Goal: Task Accomplishment & Management: Use online tool/utility

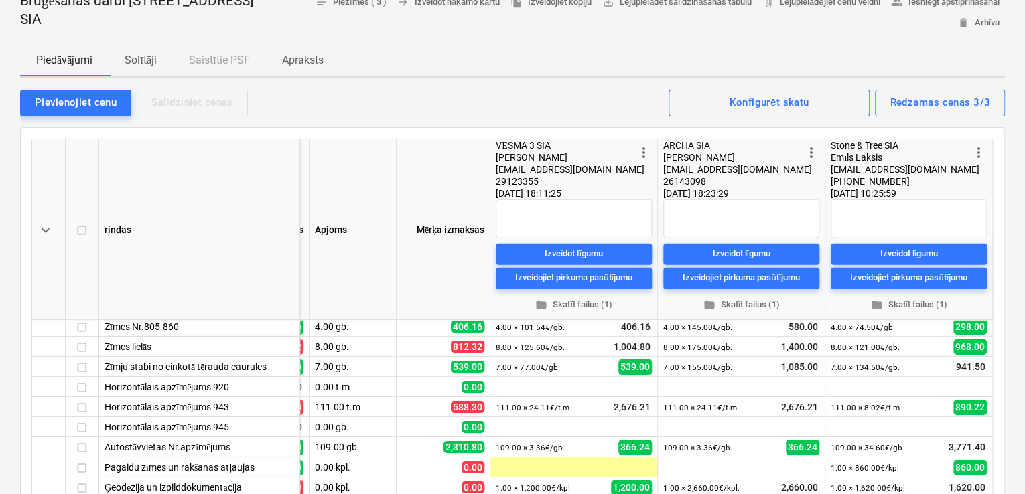
scroll to position [9, 0]
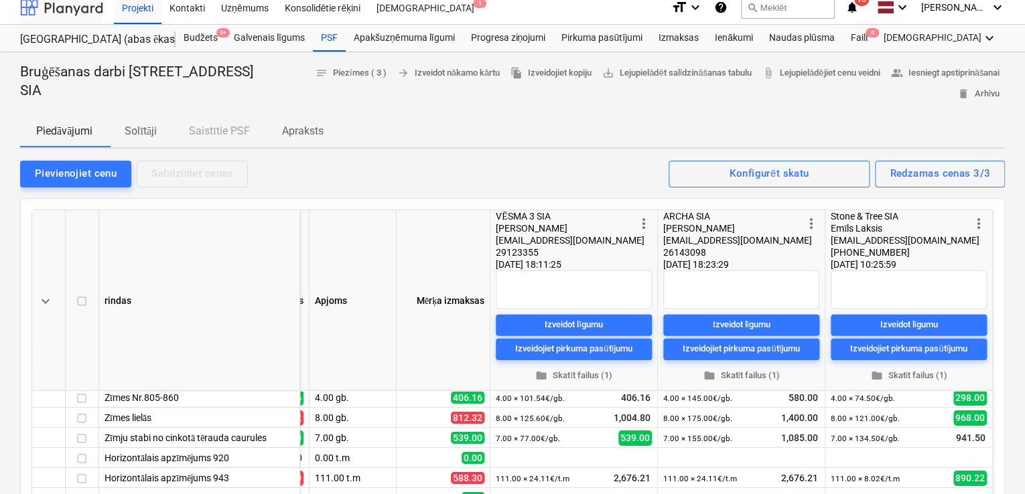
click at [70, 1] on div at bounding box center [61, 7] width 83 height 33
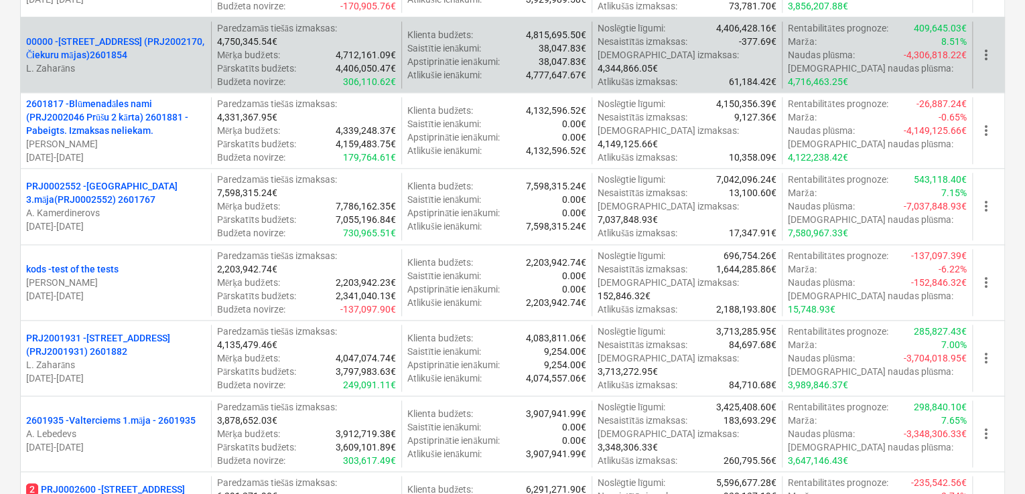
scroll to position [982, 0]
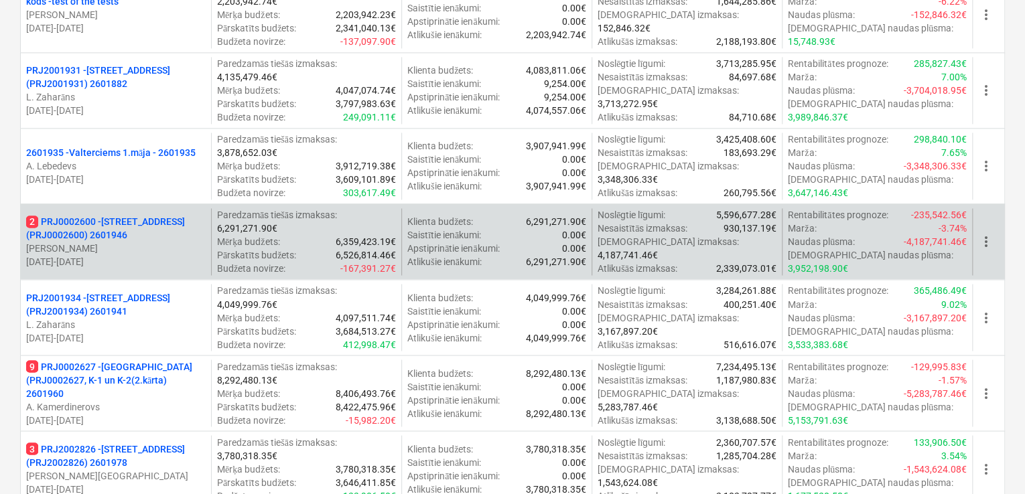
click at [81, 218] on p "2 PRJ0002600 - [STREET_ADDRESS](PRJ0002600) 2601946" at bounding box center [115, 228] width 179 height 27
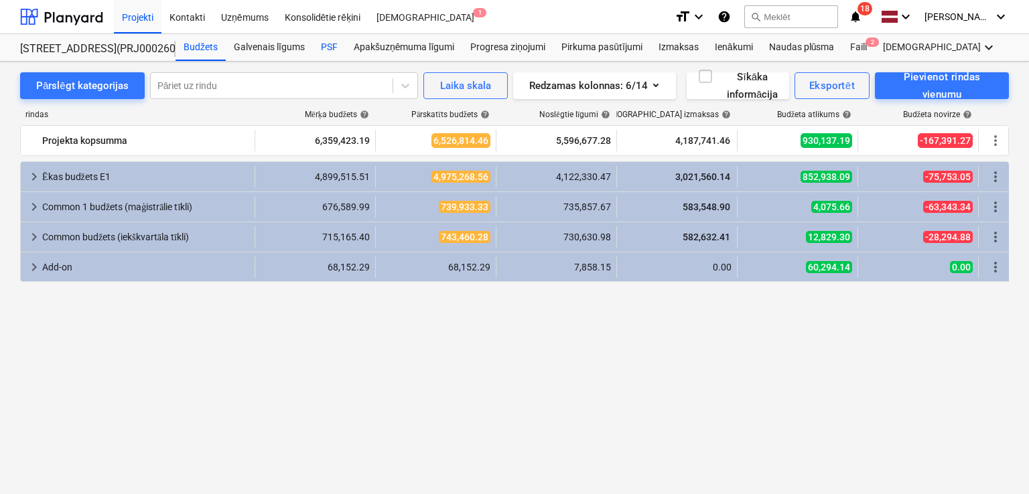
click at [325, 41] on div "PSF" at bounding box center [329, 47] width 33 height 27
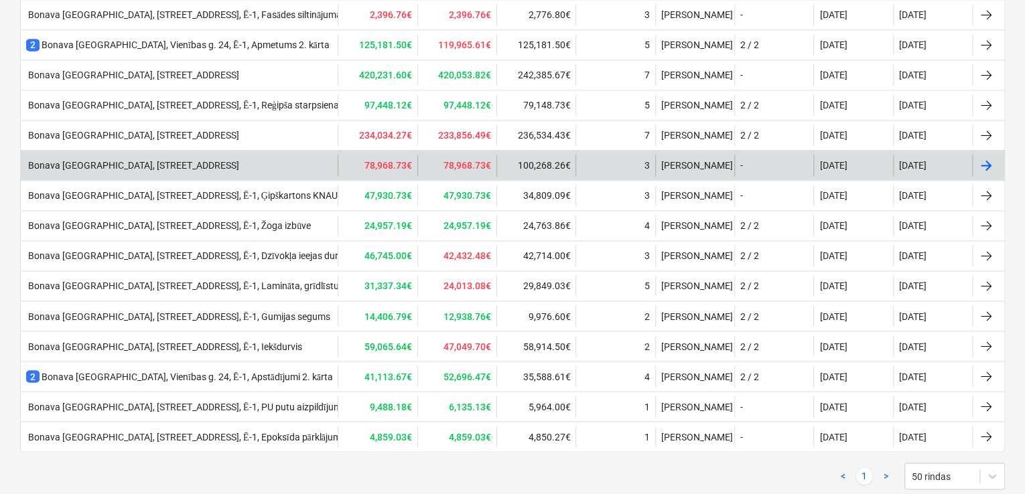
scroll to position [909, 0]
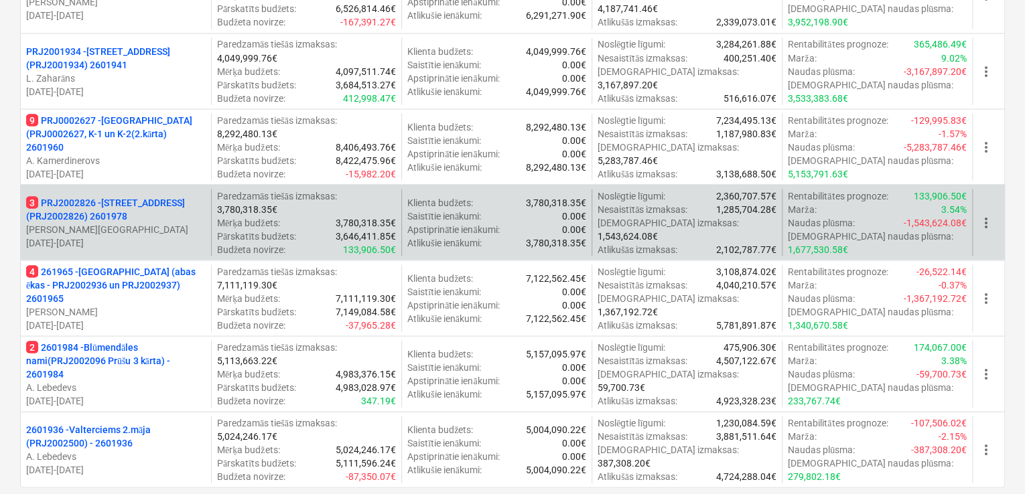
scroll to position [1250, 0]
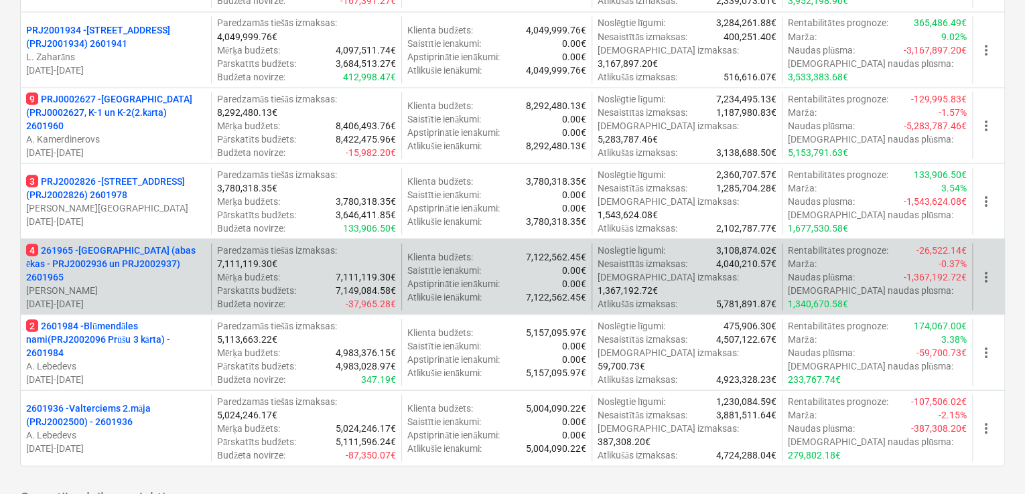
click at [126, 256] on p "4 261965 - Nīcgales iela (abas ēkas - PRJ2002936 un PRJ2002937) 2601965" at bounding box center [115, 263] width 179 height 40
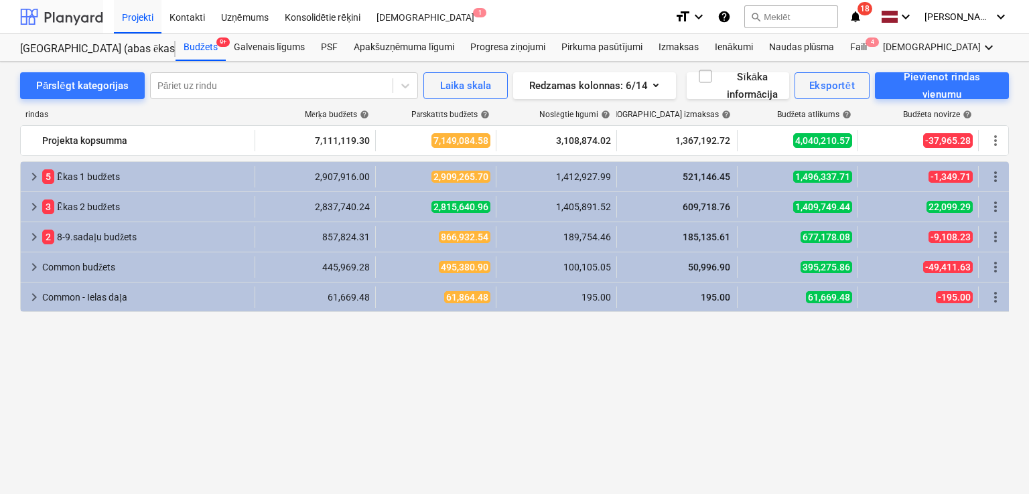
click at [68, 23] on div at bounding box center [61, 16] width 83 height 33
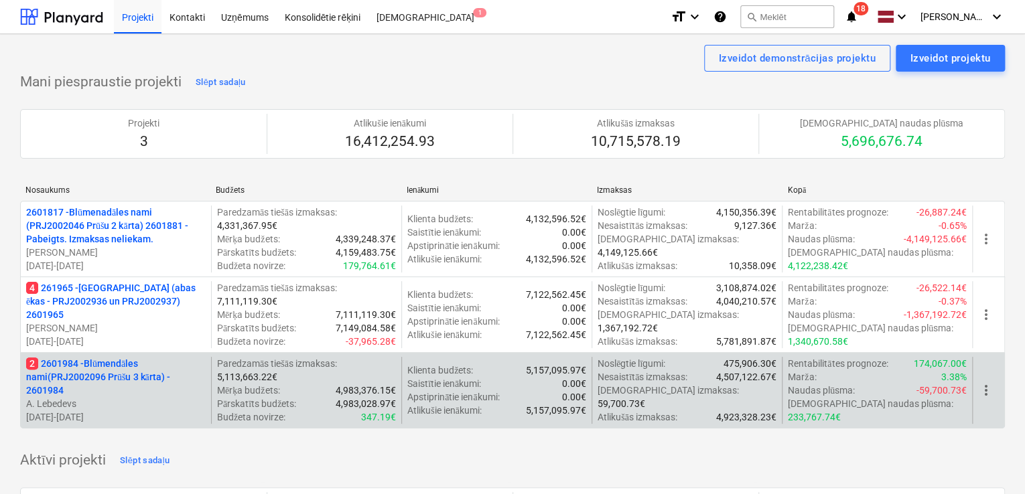
click at [113, 362] on p "2 2601984 - Blūmendāles nami(PRJ2002096 Prūšu 3 kārta) - 2601984" at bounding box center [115, 377] width 179 height 40
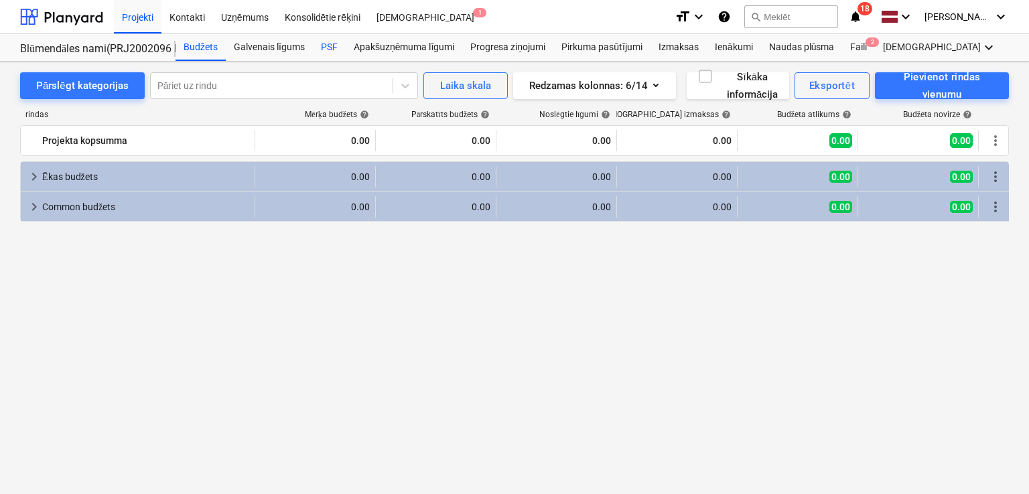
click at [335, 52] on div "PSF" at bounding box center [329, 47] width 33 height 27
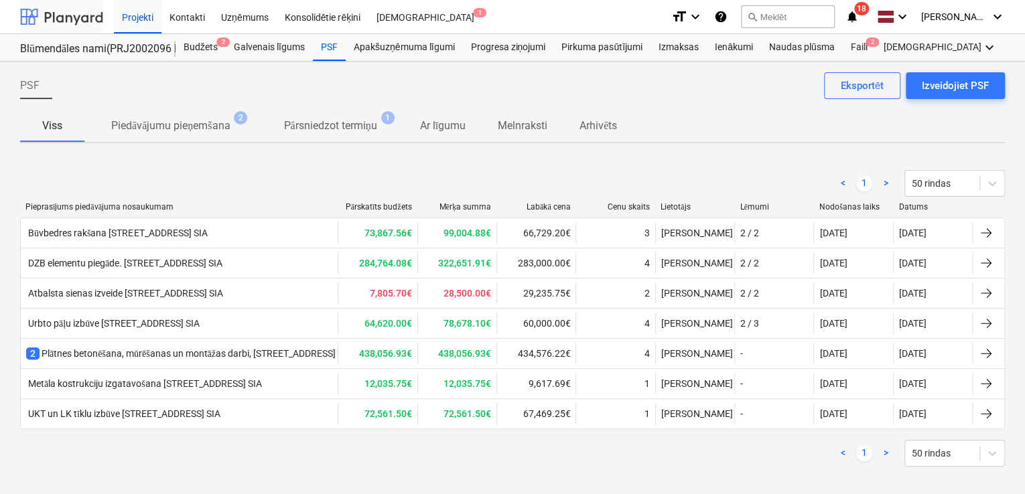
click at [62, 22] on div at bounding box center [61, 16] width 83 height 33
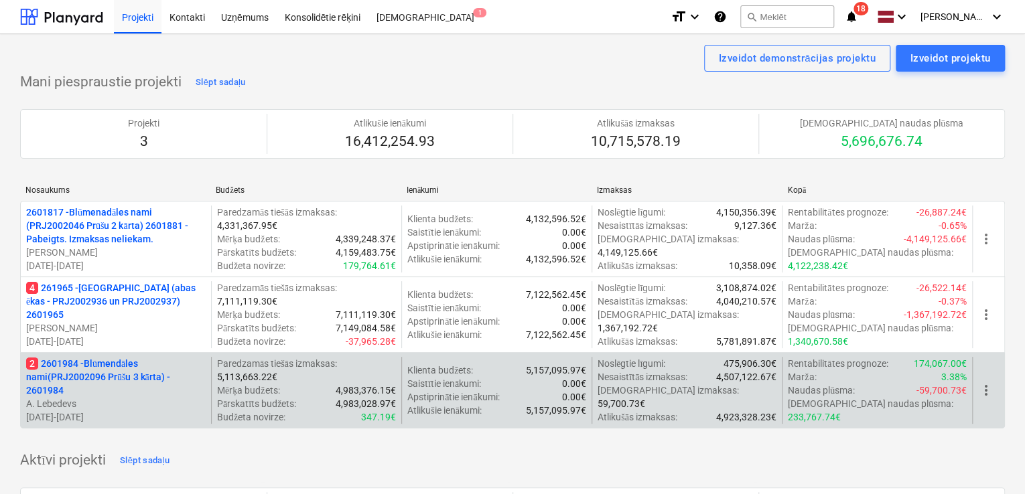
click at [137, 373] on p "2 2601984 - Blūmendāles nami(PRJ2002096 Prūšu 3 kārta) - 2601984" at bounding box center [115, 377] width 179 height 40
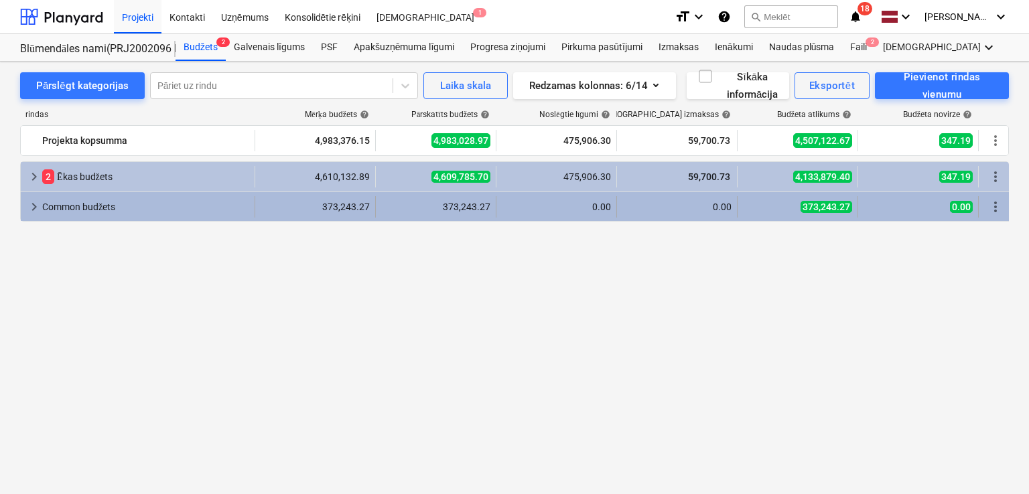
drag, startPoint x: 102, startPoint y: 226, endPoint x: 28, endPoint y: 202, distance: 77.3
click at [28, 202] on span "keyboard_arrow_right" at bounding box center [34, 207] width 16 height 16
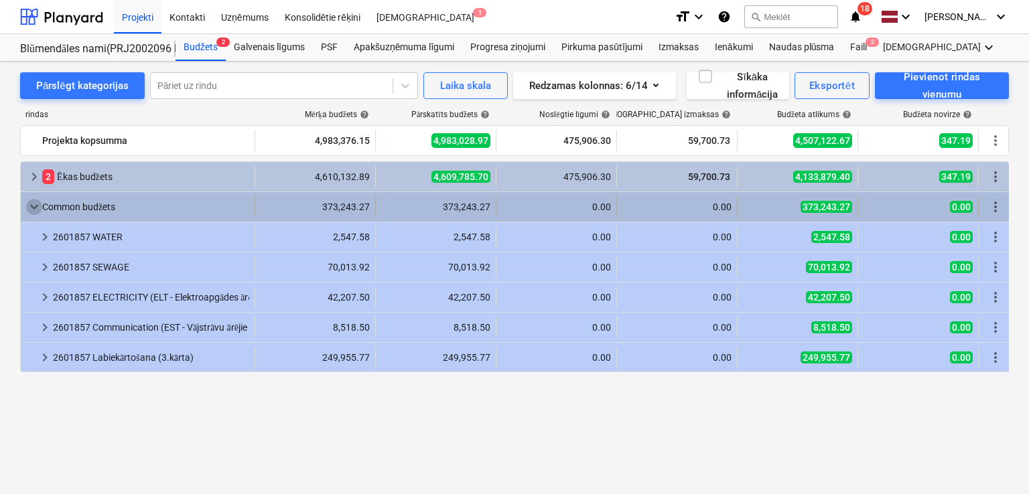
click at [37, 206] on span "keyboard_arrow_down" at bounding box center [34, 207] width 16 height 16
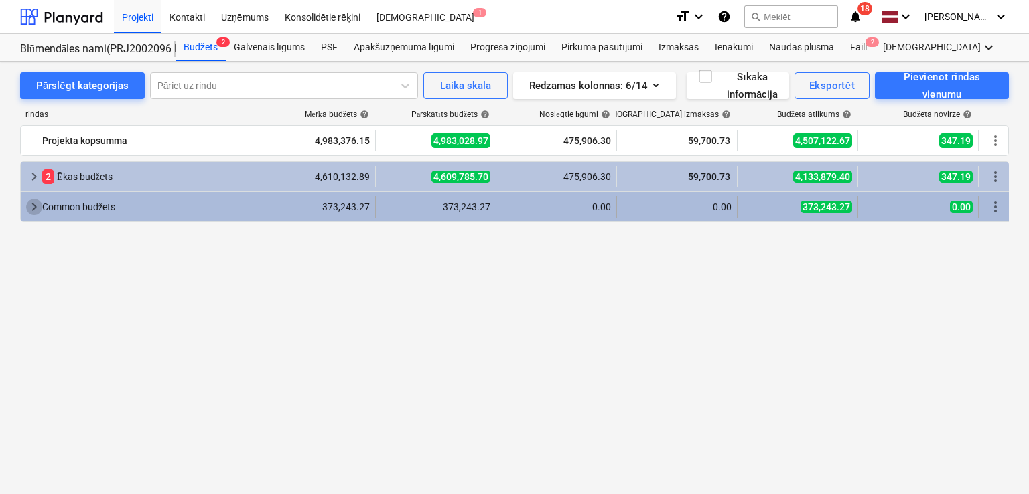
click at [33, 210] on span "keyboard_arrow_right" at bounding box center [34, 207] width 16 height 16
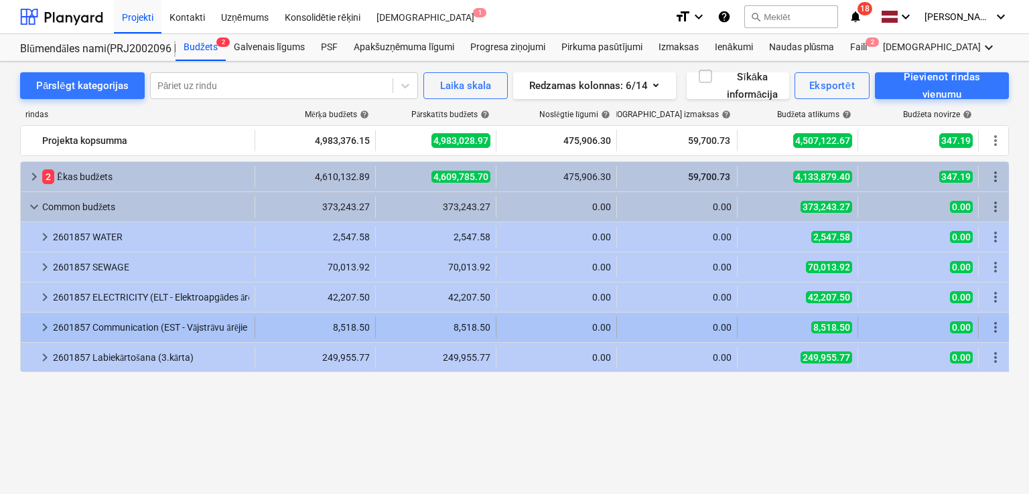
click at [51, 326] on span "keyboard_arrow_right" at bounding box center [45, 327] width 16 height 16
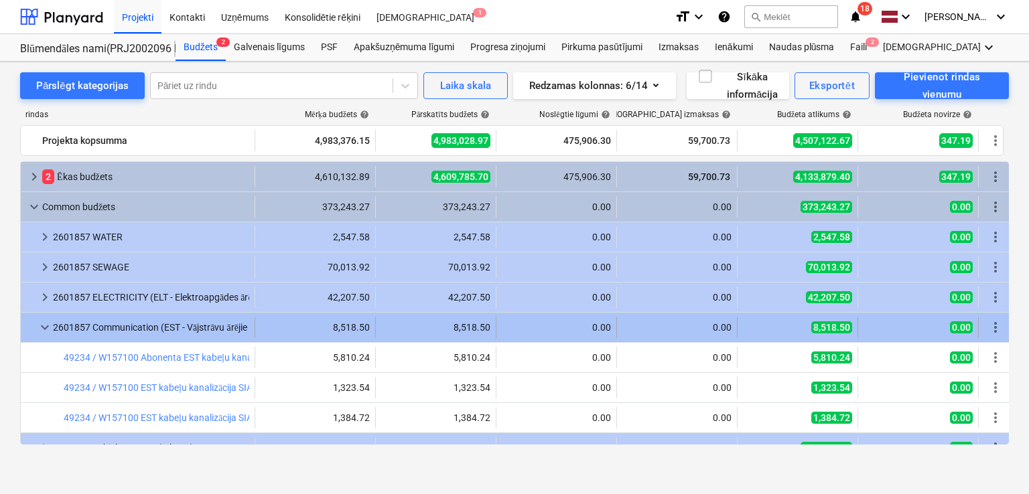
click at [50, 326] on span "keyboard_arrow_down" at bounding box center [45, 327] width 16 height 16
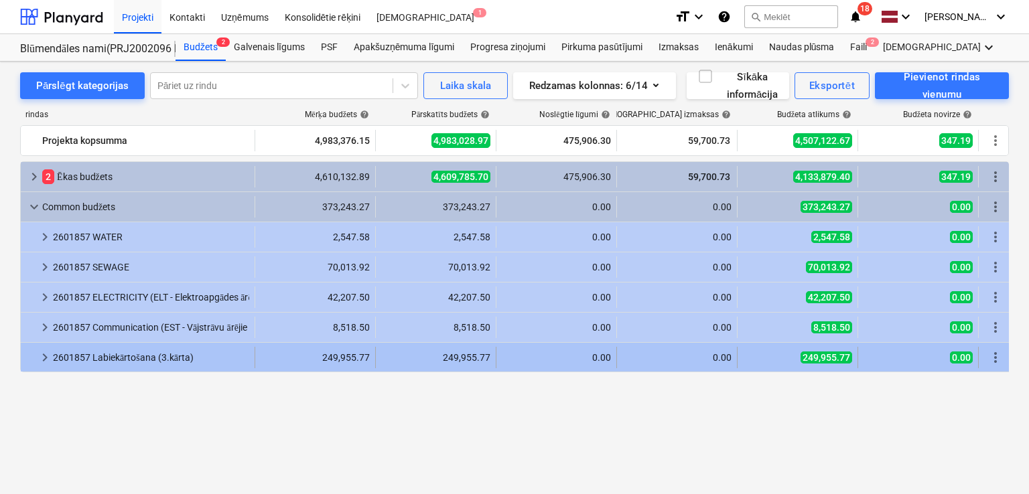
click at [44, 358] on span "keyboard_arrow_right" at bounding box center [45, 358] width 16 height 16
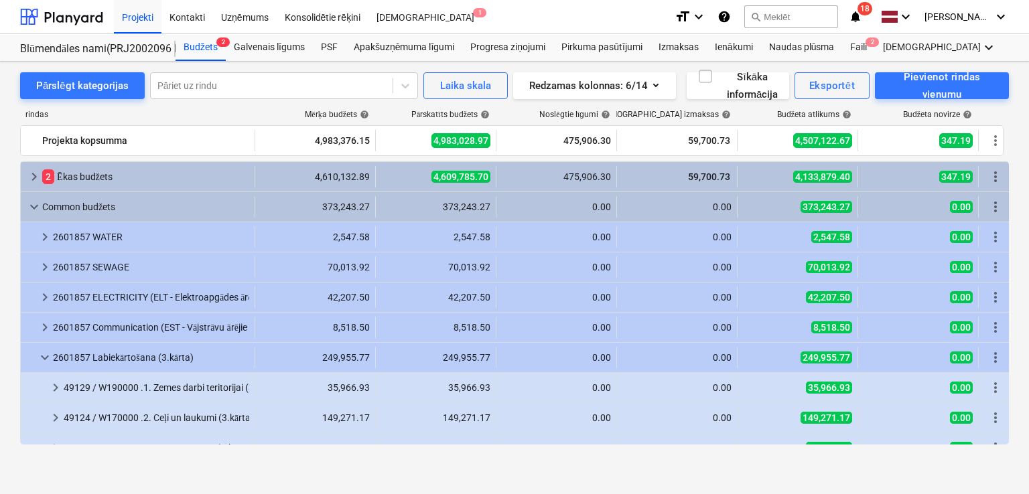
scroll to position [48, 0]
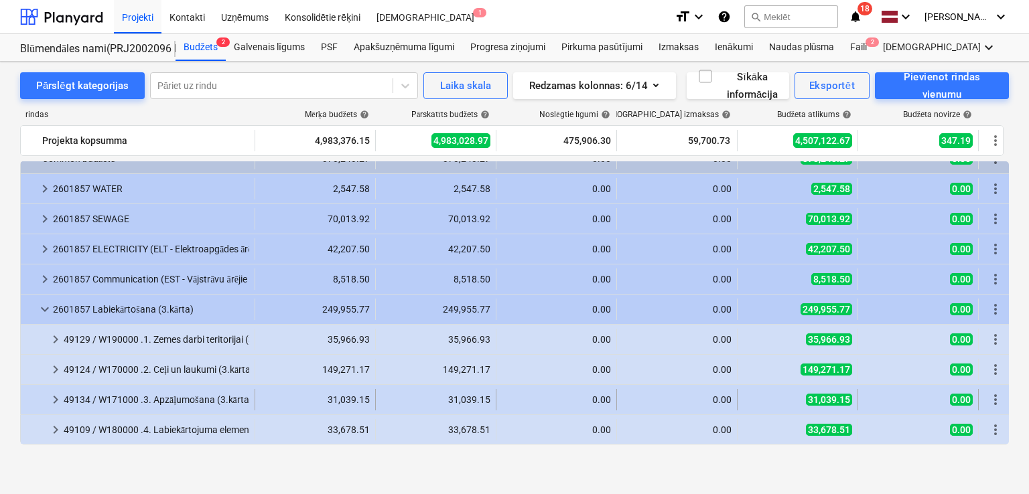
click at [60, 394] on span "keyboard_arrow_right" at bounding box center [56, 400] width 16 height 16
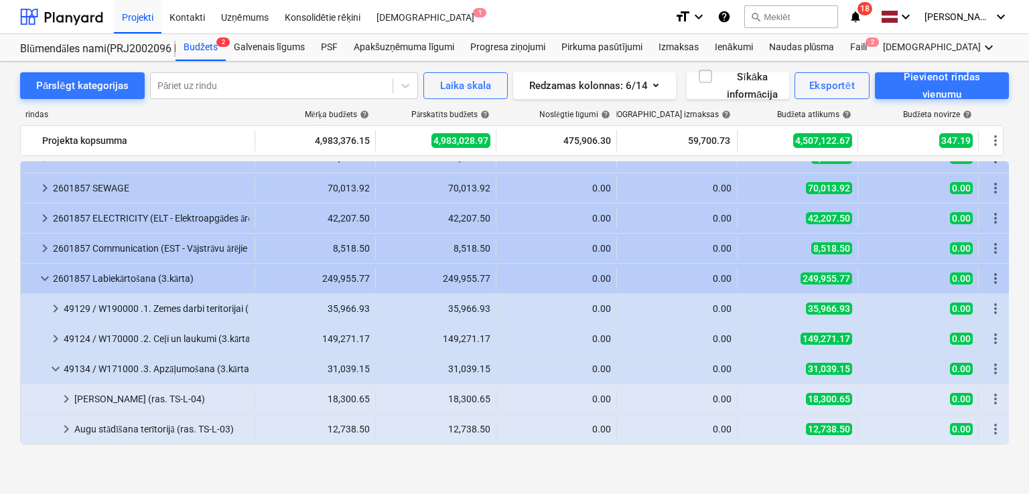
scroll to position [108, 0]
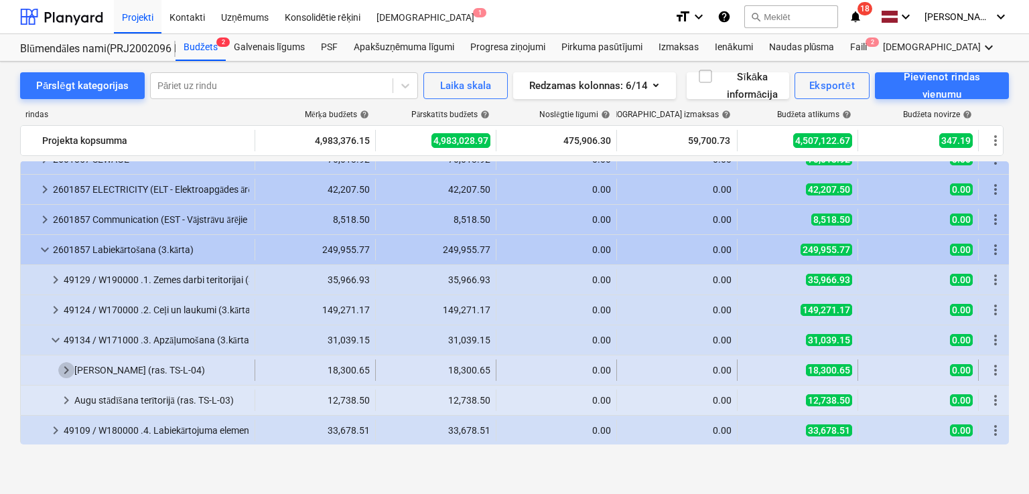
click at [62, 370] on span "keyboard_arrow_right" at bounding box center [66, 370] width 16 height 16
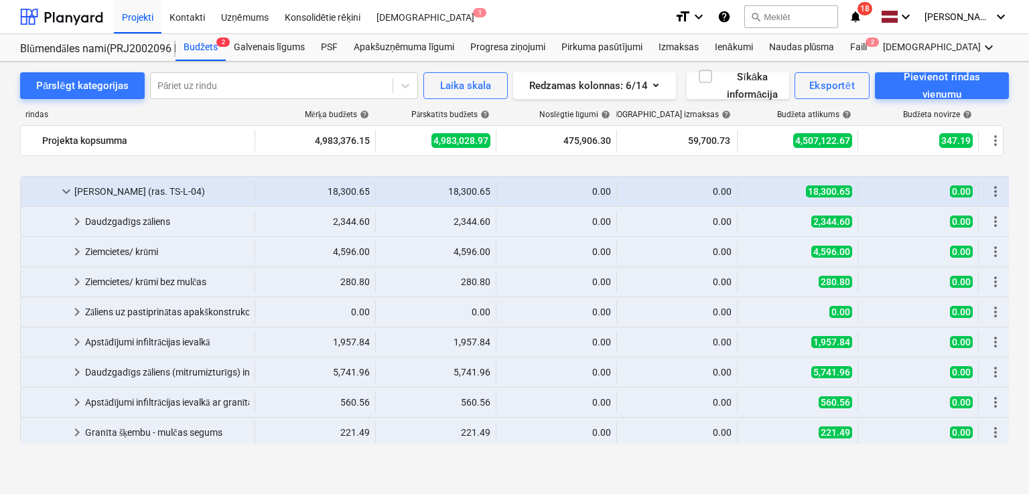
scroll to position [376, 0]
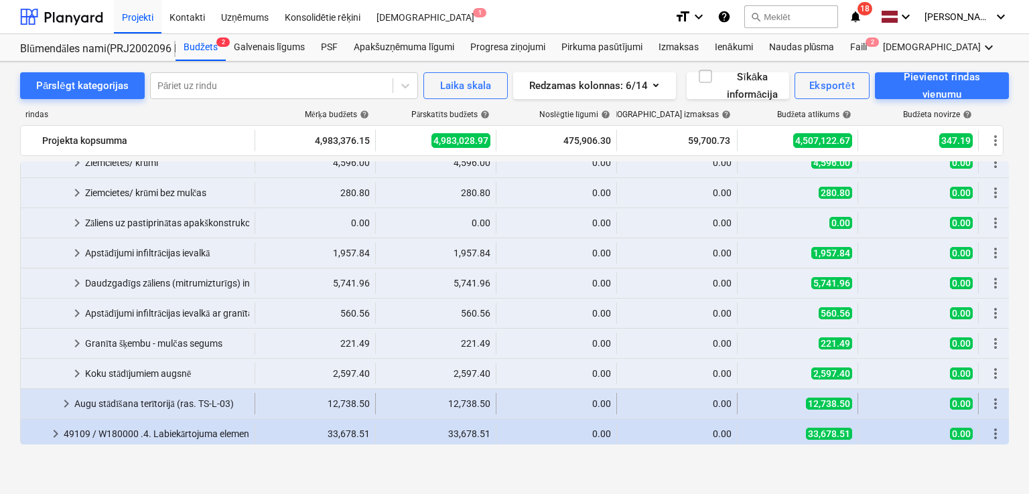
click at [54, 405] on div at bounding box center [42, 403] width 32 height 21
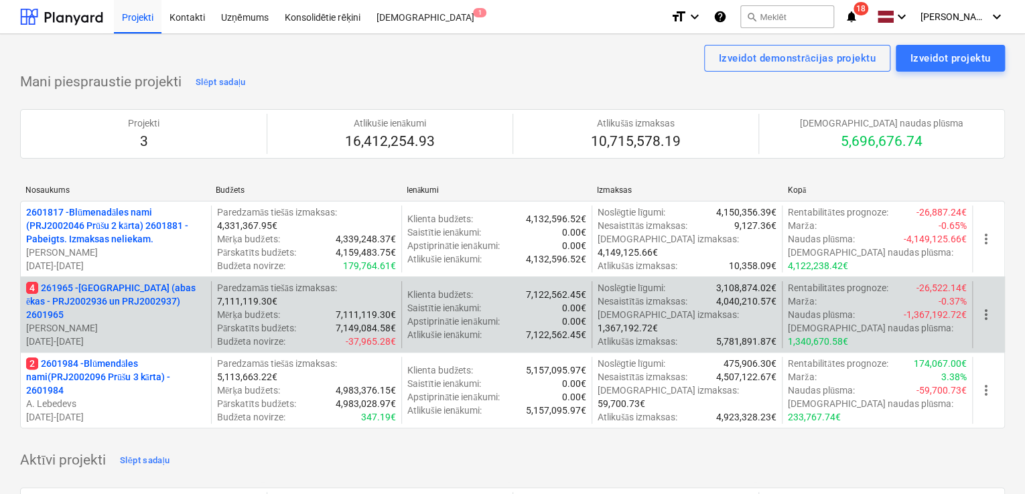
click at [123, 309] on p "4 261965 - Nīcgales iela (abas ēkas - PRJ2002936 un PRJ2002937) 2601965" at bounding box center [115, 301] width 179 height 40
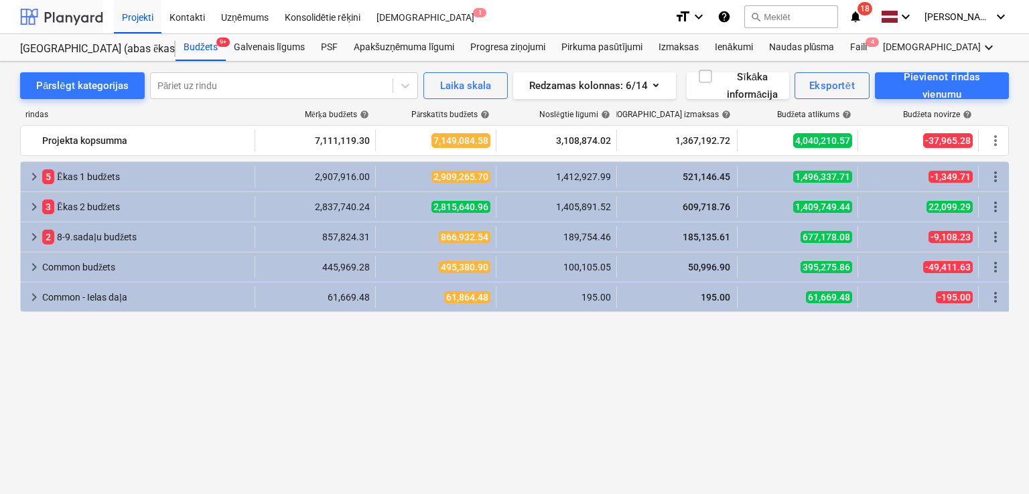
click at [74, 21] on div at bounding box center [61, 16] width 83 height 33
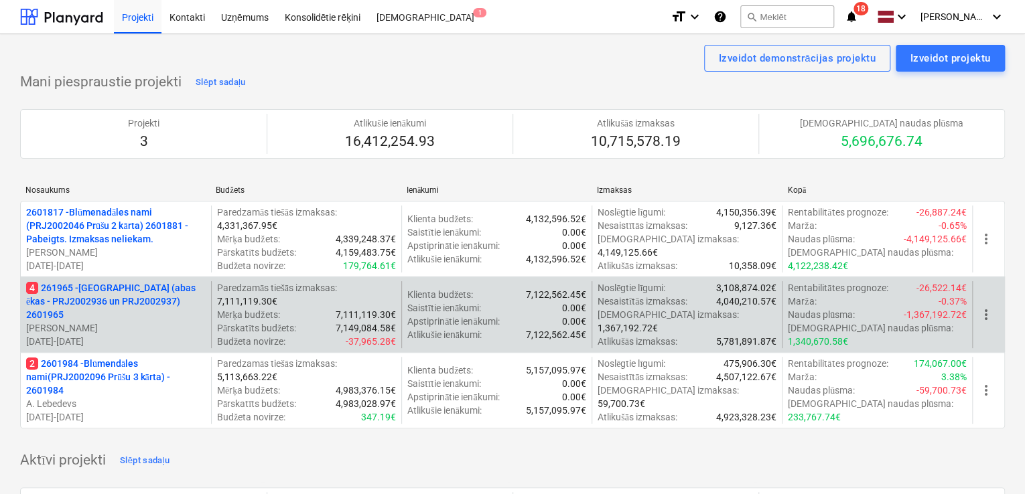
click at [96, 303] on p "4 261965 - Nīcgales iela (abas ēkas - PRJ2002936 un PRJ2002937) 2601965" at bounding box center [115, 301] width 179 height 40
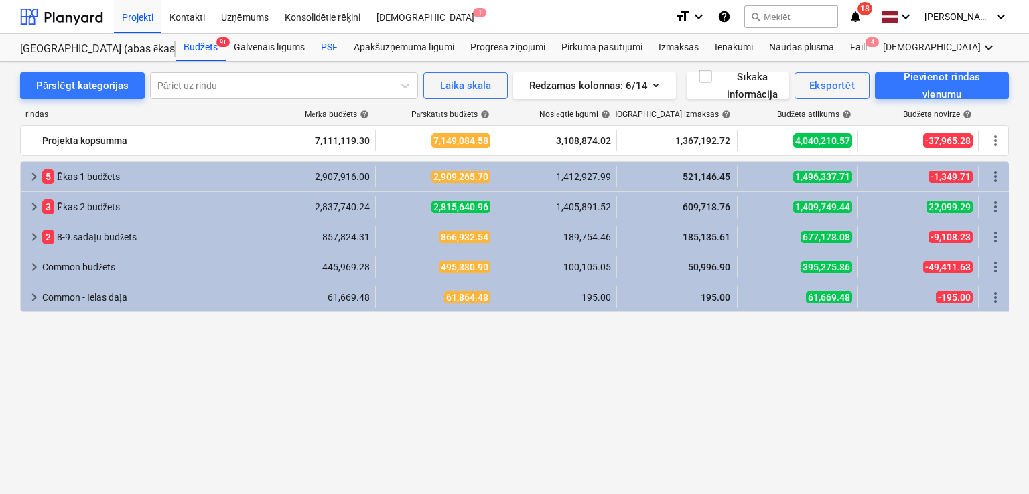
click at [329, 42] on div "PSF" at bounding box center [329, 47] width 33 height 27
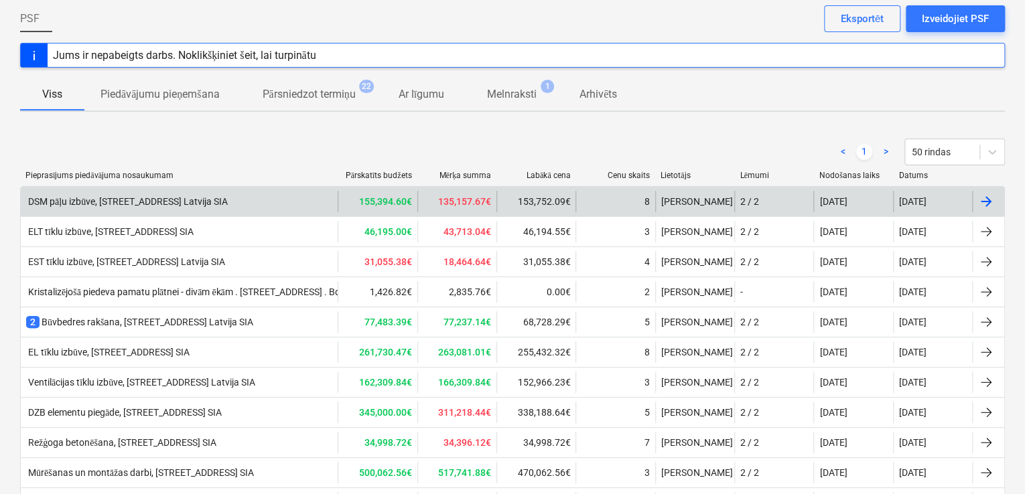
scroll to position [89, 0]
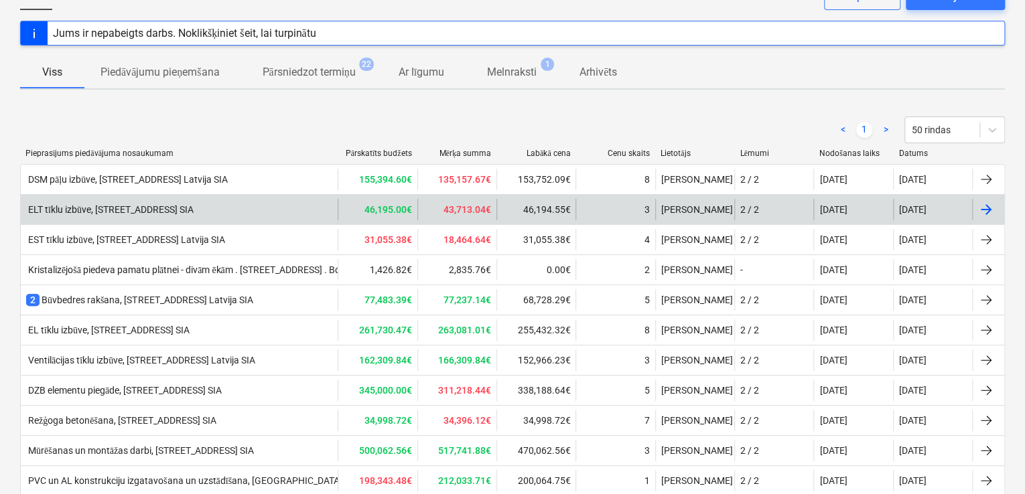
click at [185, 212] on div "ELT tīklu izbūve, [STREET_ADDRESS] SIA" at bounding box center [109, 209] width 167 height 11
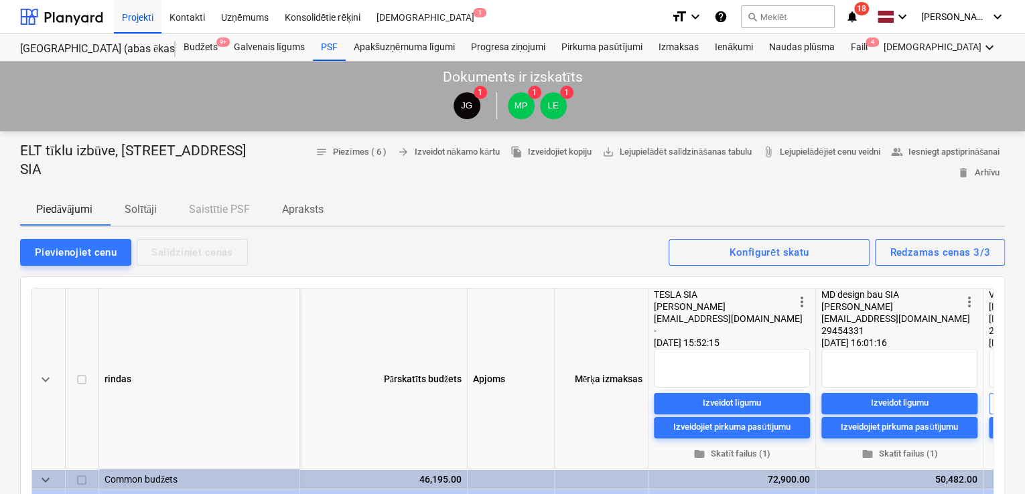
drag, startPoint x: 66, startPoint y: 168, endPoint x: 21, endPoint y: 147, distance: 48.8
click at [21, 147] on p "ELT tīklu izbūve, [STREET_ADDRESS] SIA" at bounding box center [144, 160] width 248 height 37
copy p "ELT tīklu izbūve, [STREET_ADDRESS] SIA"
click at [143, 208] on p "Solītāji" at bounding box center [141, 210] width 32 height 16
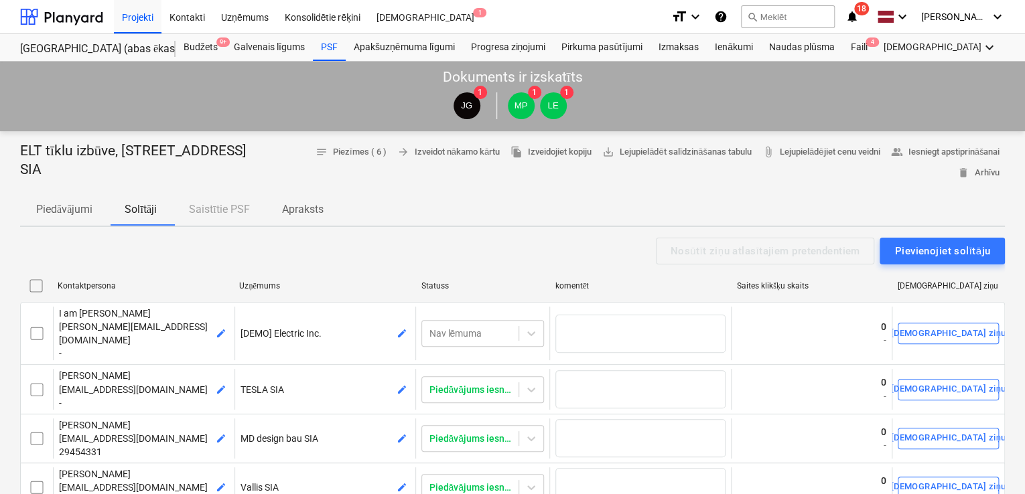
click at [78, 212] on p "Piedāvājumi" at bounding box center [64, 210] width 56 height 16
click at [303, 208] on p "Apraksts" at bounding box center [303, 210] width 42 height 16
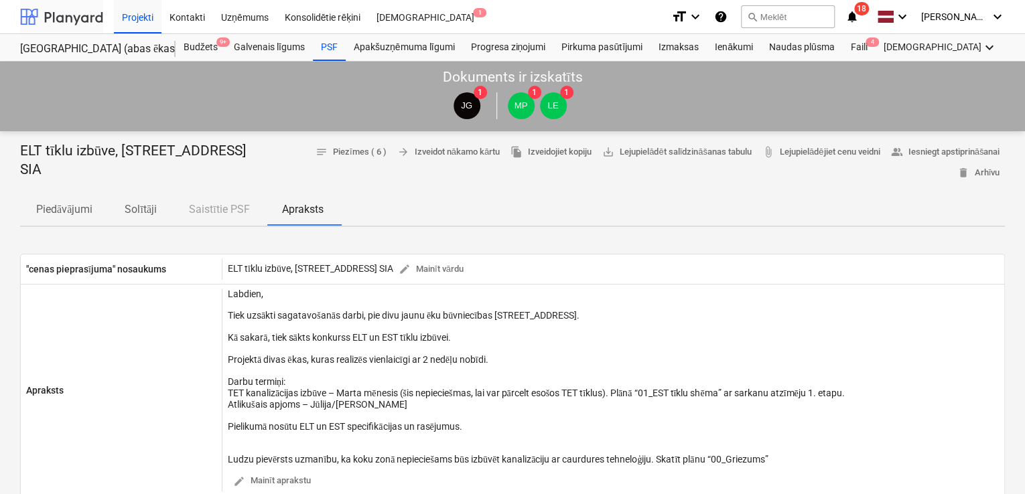
click at [88, 19] on div at bounding box center [61, 16] width 83 height 33
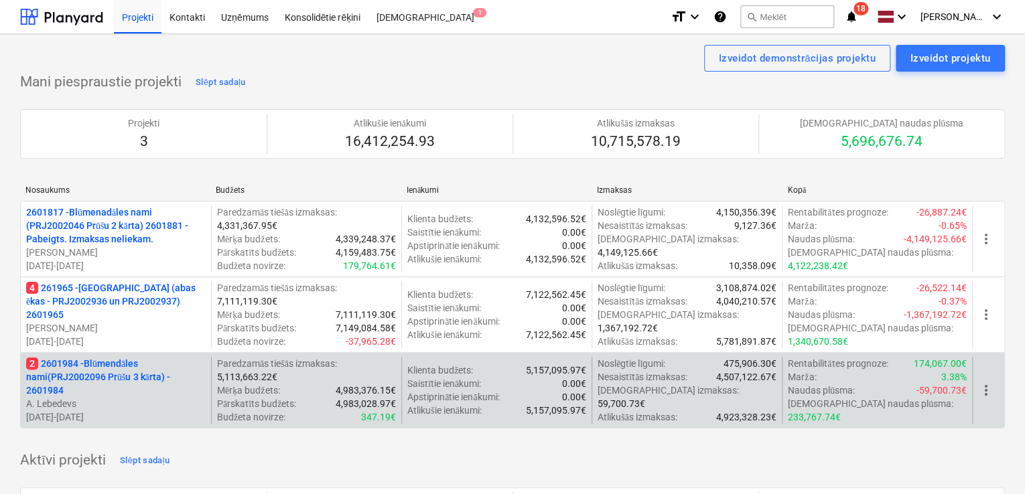
click at [98, 374] on p "2 2601984 - Blūmendāles nami(PRJ2002096 Prūšu 3 kārta) - 2601984" at bounding box center [115, 377] width 179 height 40
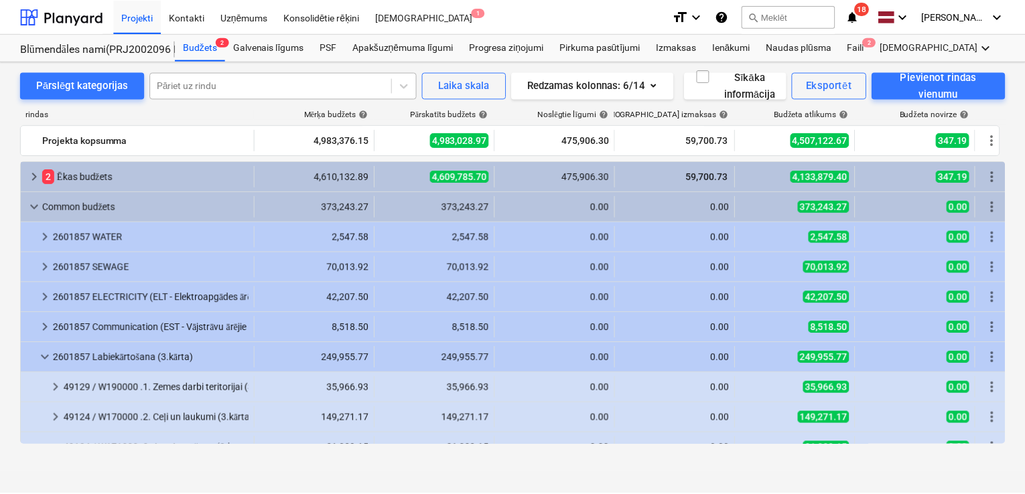
scroll to position [376, 0]
click at [340, 41] on div "PSF" at bounding box center [329, 47] width 33 height 27
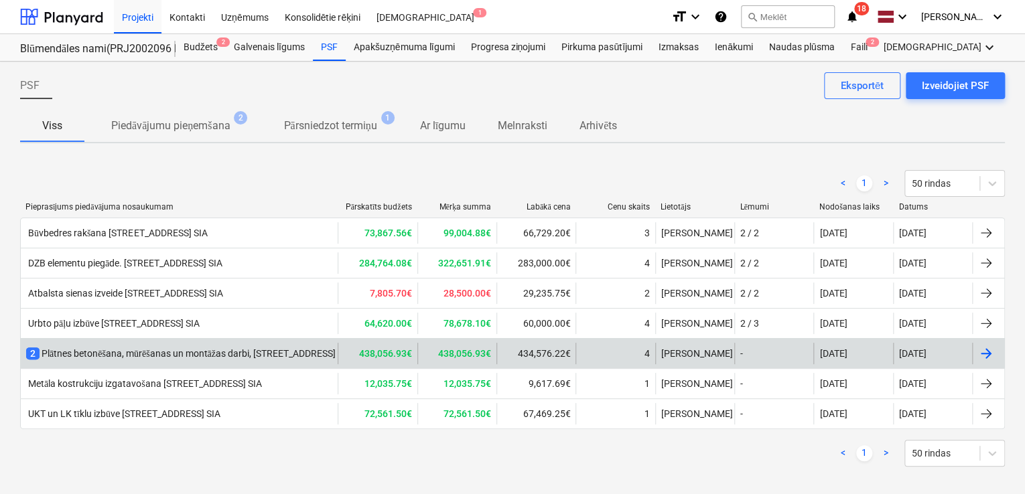
click at [138, 347] on div "2 Plātnes betonēšana, mūrēšanas un montāžas darbi, Prūšu ielā 1G, Bonava Latvij…" at bounding box center [251, 353] width 451 height 13
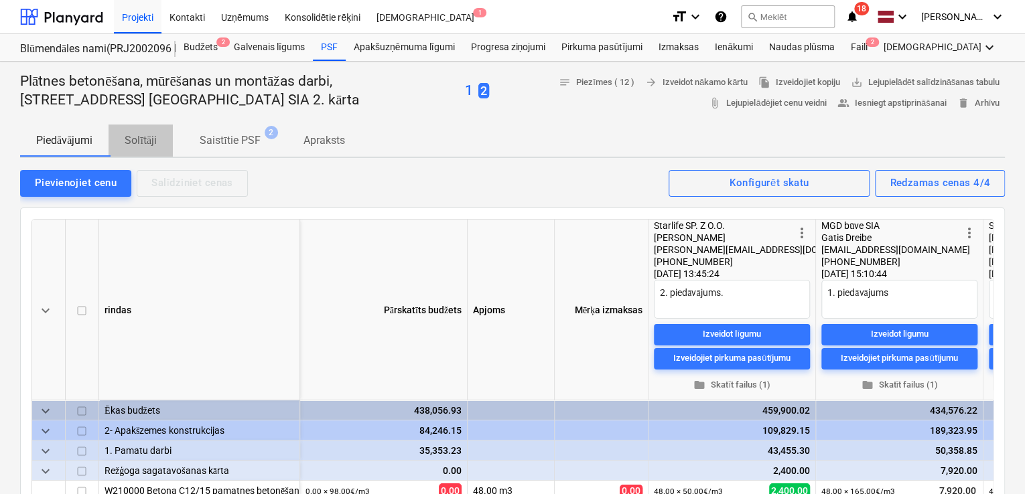
click at [149, 133] on p "Solītāji" at bounding box center [141, 141] width 32 height 16
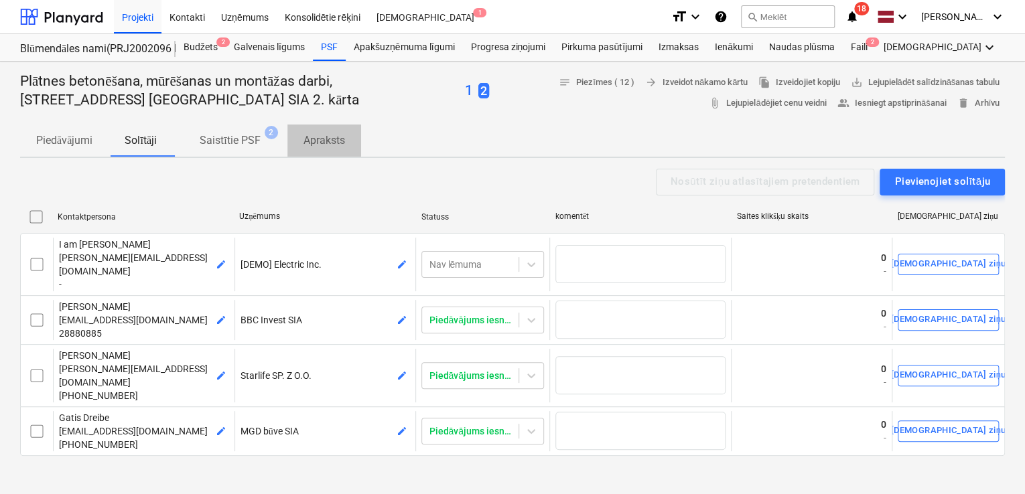
click at [341, 139] on p "Apraksts" at bounding box center [324, 141] width 42 height 16
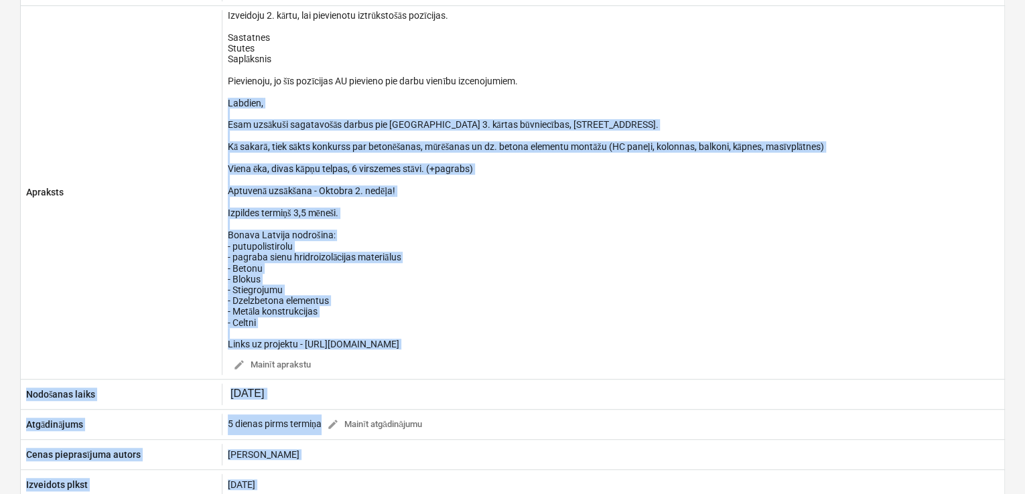
scroll to position [273, 0]
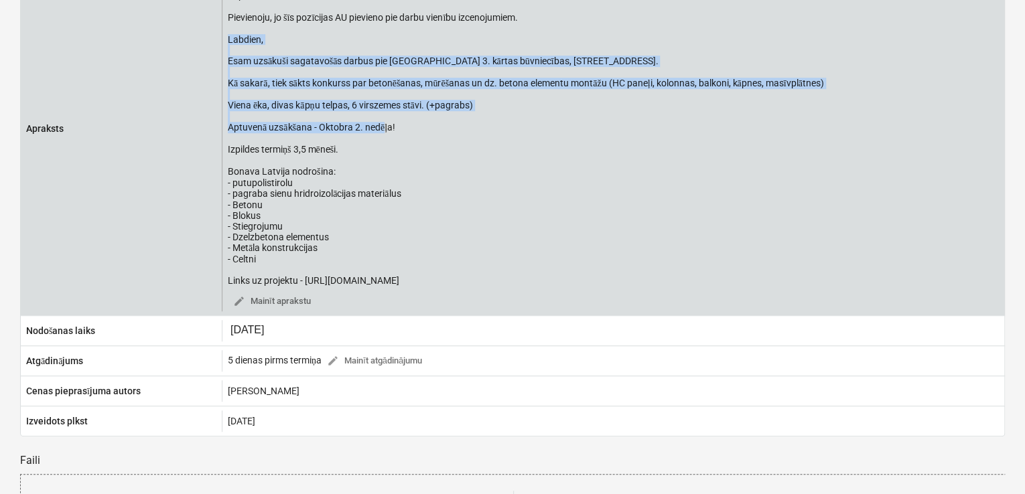
drag, startPoint x: 229, startPoint y: 314, endPoint x: 474, endPoint y: 131, distance: 305.8
click at [474, 131] on div "Izveidoju 2. kārtu, lai pievienotu iztrūkstošās pozīcijas. Sastatnes Stutes Sap…" at bounding box center [526, 116] width 596 height 340
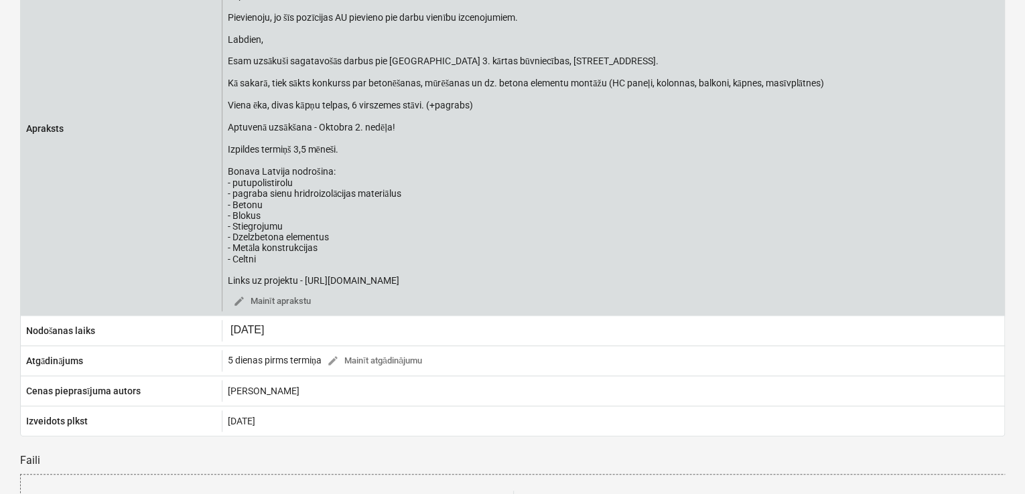
click at [473, 149] on div "Izveidoju 2. kārtu, lai pievienotu iztrūkstošās pozīcijas. Sastatnes Stutes Sap…" at bounding box center [526, 116] width 596 height 340
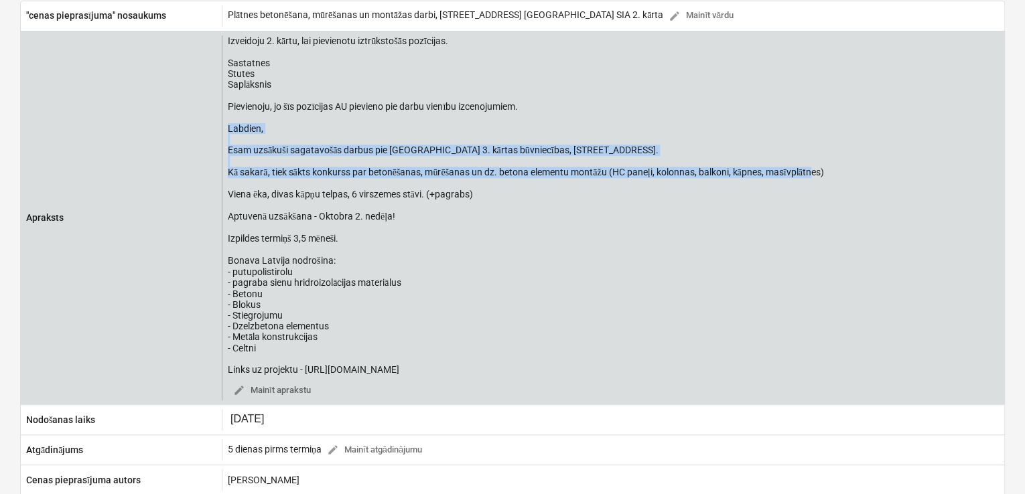
drag, startPoint x: 230, startPoint y: 127, endPoint x: 834, endPoint y: 175, distance: 606.6
click at [834, 175] on div "Izveidoju 2. kārtu, lai pievienotu iztrūkstošās pozīcijas. Sastatnes Stutes Sap…" at bounding box center [613, 218] width 782 height 366
copy div "Labdien, Esam uzsākuši sagatavošās darbus pie Prūšu ielas 3. kārtas būvniecības…"
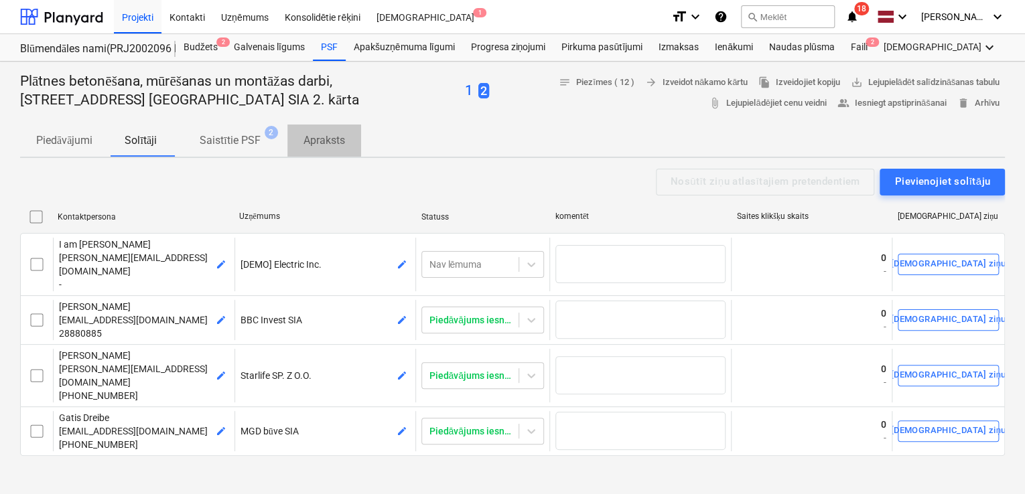
click at [321, 138] on p "Apraksts" at bounding box center [324, 141] width 42 height 16
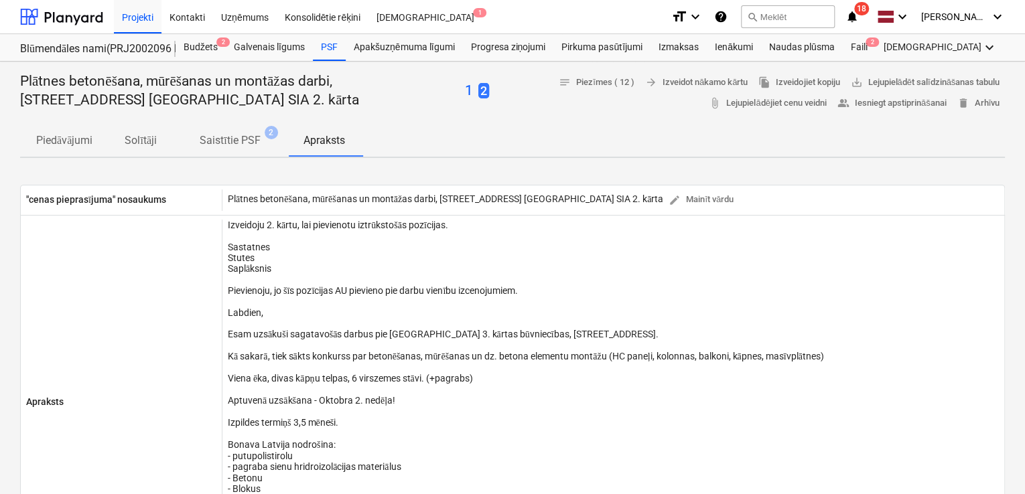
click at [858, 17] on icon "notifications" at bounding box center [851, 17] width 13 height 16
click at [860, 48] on div "Faili 2" at bounding box center [858, 47] width 33 height 27
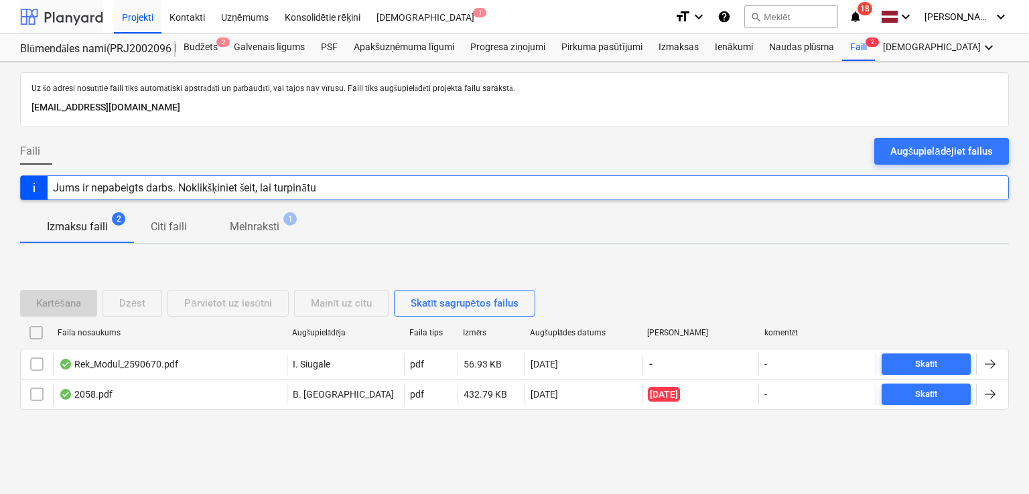
click at [80, 23] on div at bounding box center [61, 16] width 83 height 33
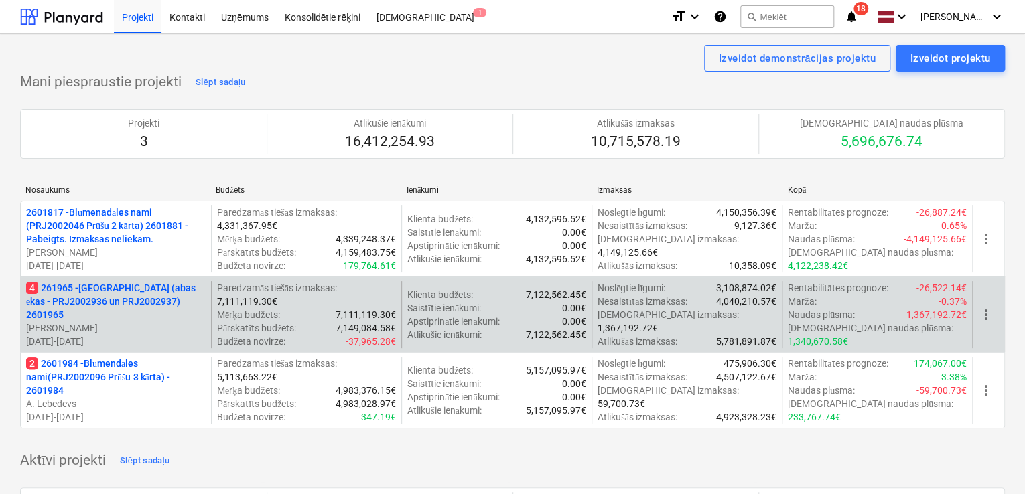
click at [122, 321] on p "[PERSON_NAME]" at bounding box center [115, 327] width 179 height 13
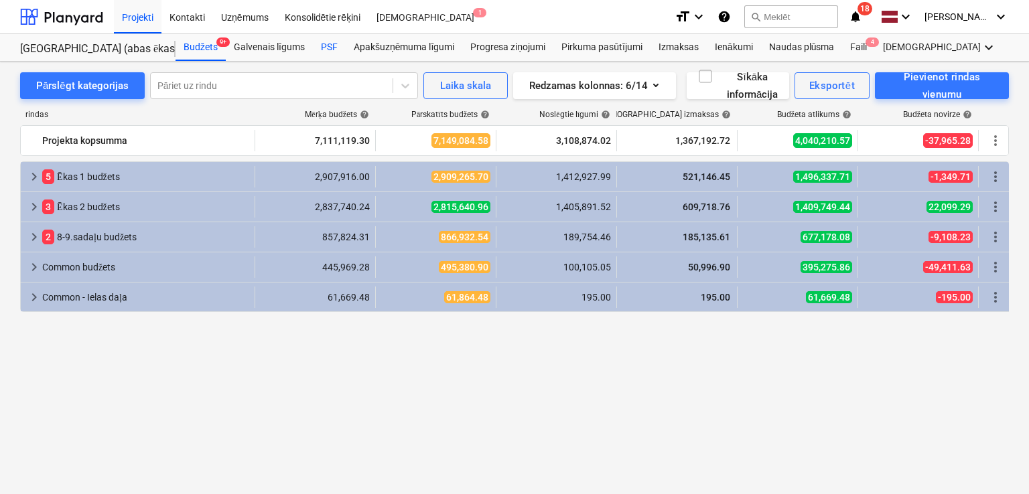
click at [337, 46] on div "PSF" at bounding box center [329, 47] width 33 height 27
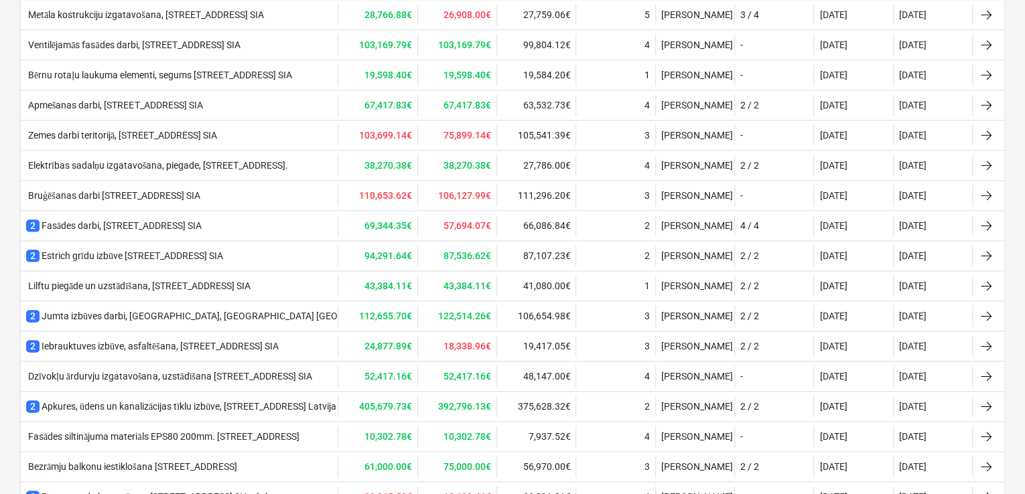
scroll to position [765, 0]
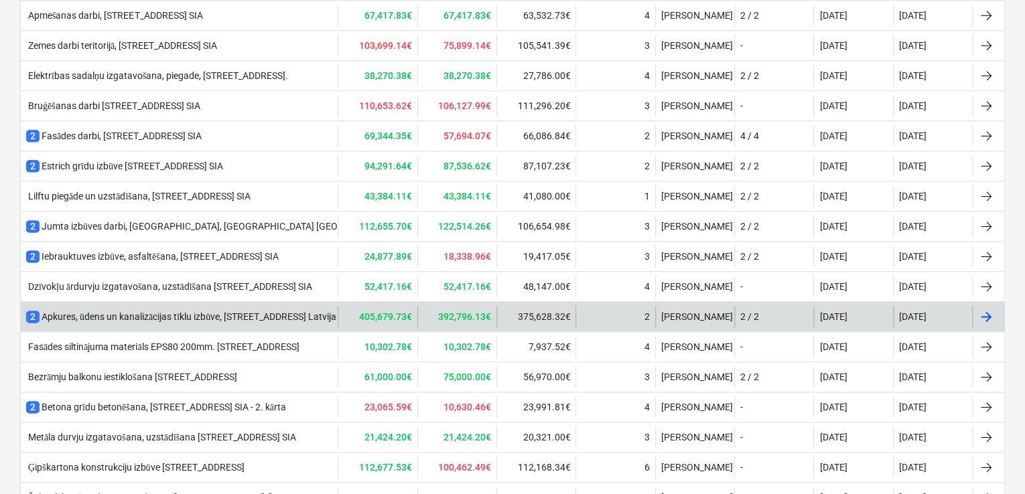
click at [121, 310] on div "2 Apkures, ūdens un kanalizācijas tīklu izbūve, Nīcgales iela N17A, Bonava Latv…" at bounding box center [207, 316] width 362 height 13
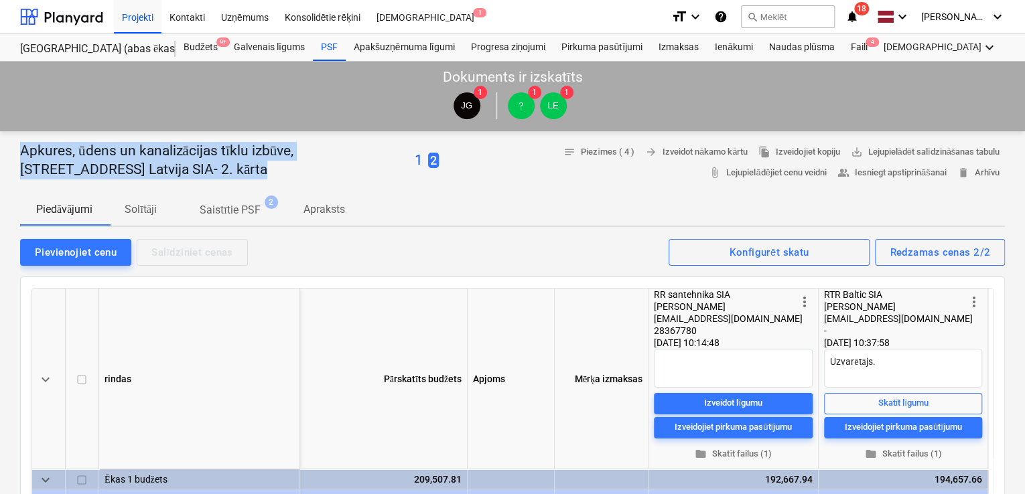
drag, startPoint x: 21, startPoint y: 151, endPoint x: 133, endPoint y: 169, distance: 113.3
click at [133, 169] on p "Apkures, ūdens un kanalizācijas tīklu izbūve, [STREET_ADDRESS] Latvija SIA- 2. …" at bounding box center [214, 160] width 389 height 37
copy p "Apkures, ūdens un kanalizācijas tīklu izbūve, Nīcgales iela N17A, Bonava Latvij…"
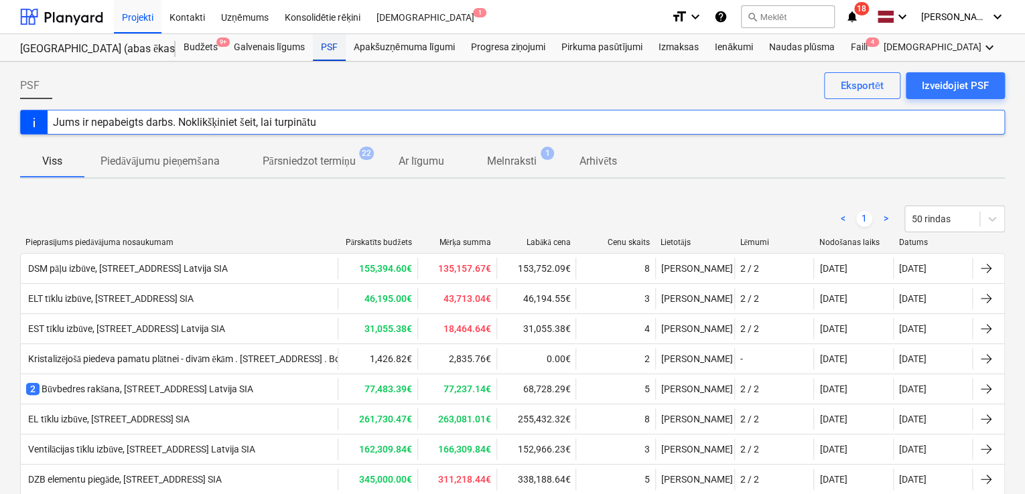
click at [328, 40] on div "PSF" at bounding box center [329, 47] width 33 height 27
click at [326, 44] on div "PSF" at bounding box center [329, 47] width 33 height 27
click at [380, 49] on div "Apakšuzņēmuma līgumi" at bounding box center [404, 47] width 117 height 27
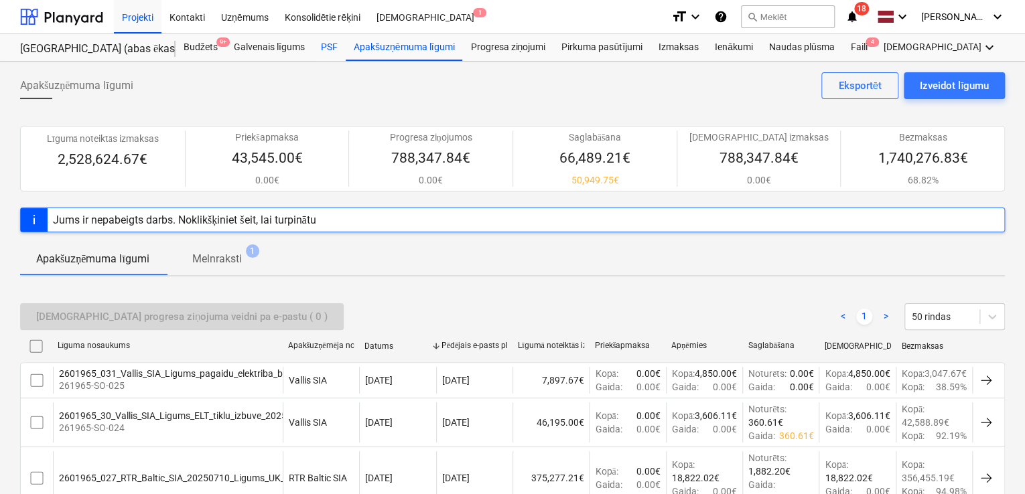
click at [333, 50] on div "PSF" at bounding box center [329, 47] width 33 height 27
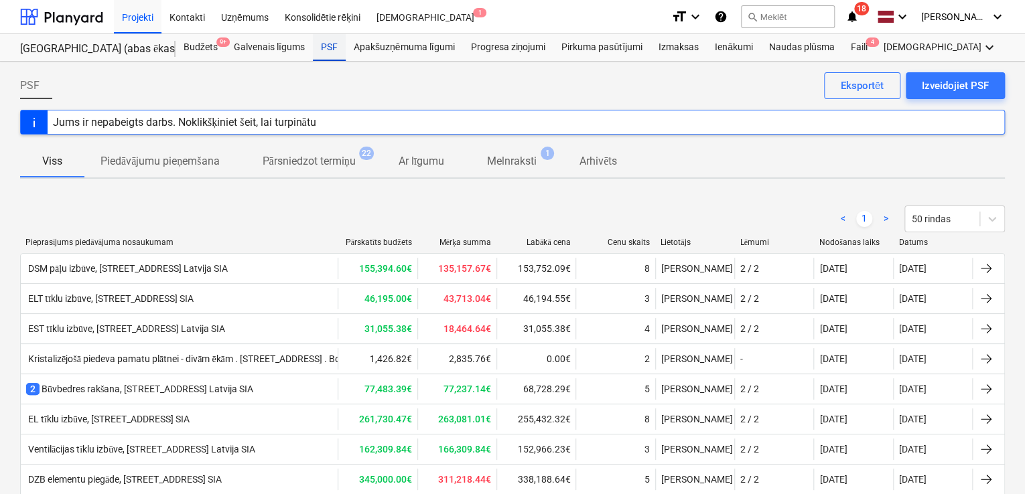
click at [318, 46] on div "PSF" at bounding box center [329, 47] width 33 height 27
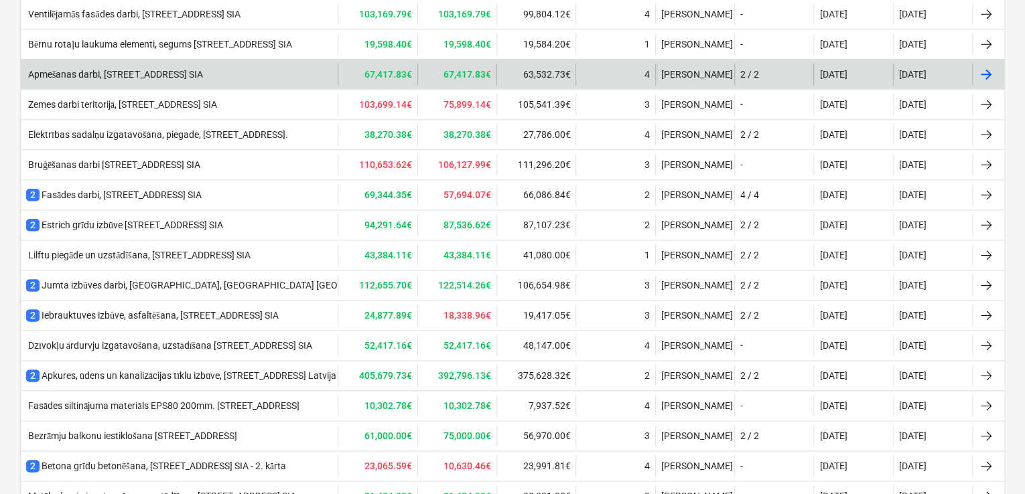
scroll to position [714, 0]
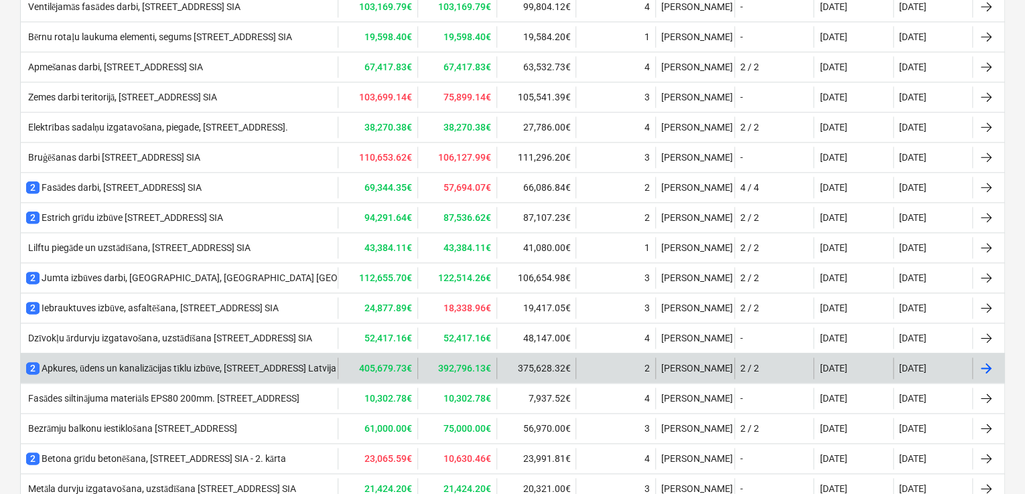
click at [216, 362] on div "2 Apkures, ūdens un kanalizācijas tīklu izbūve, Nīcgales iela N17A, Bonava Latv…" at bounding box center [207, 368] width 362 height 13
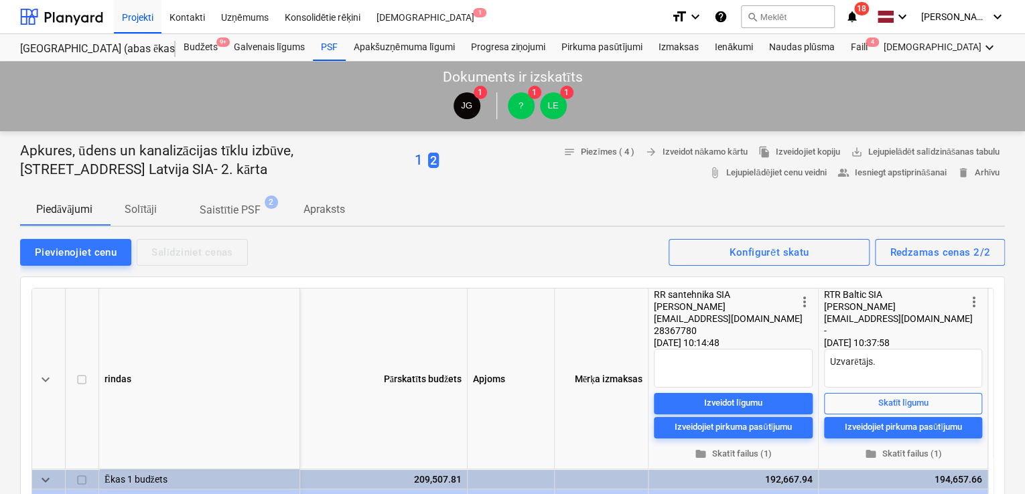
click at [333, 211] on p "Apraksts" at bounding box center [324, 210] width 42 height 16
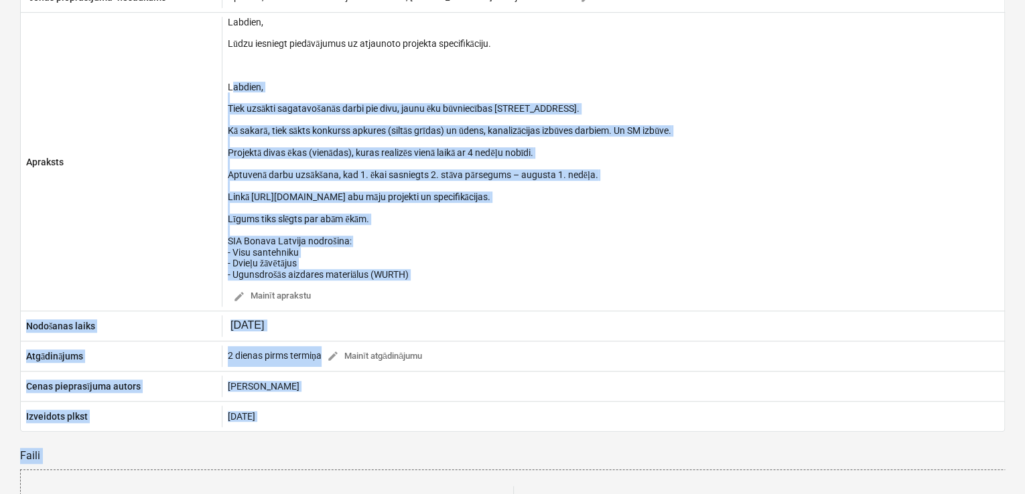
scroll to position [283, 0]
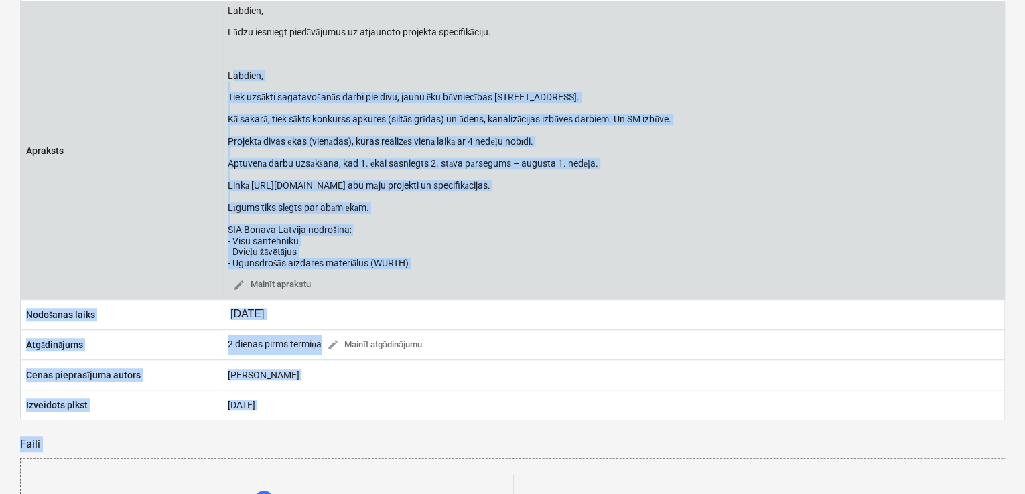
drag, startPoint x: 233, startPoint y: 271, endPoint x: 410, endPoint y: 265, distance: 177.6
click at [410, 265] on div "Labdien, Lūdzu iesniegt piedāvājumus uz atjaunoto projekta specifikāciju. Labdi…" at bounding box center [449, 137] width 443 height 264
copy div "abdien, Tiek uzsākti sagatavošanās darbi pie divu, jaunu ēku būvniecības Nīcgal…"
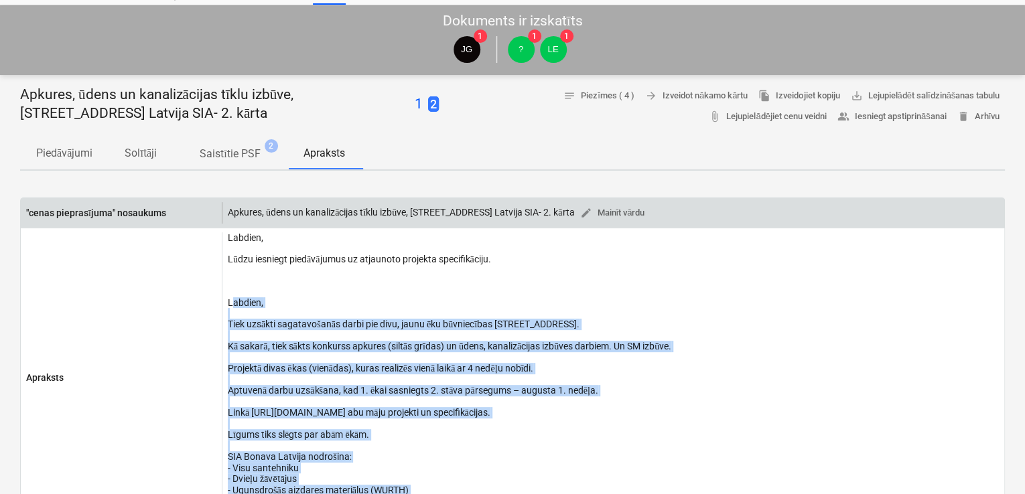
scroll to position [0, 0]
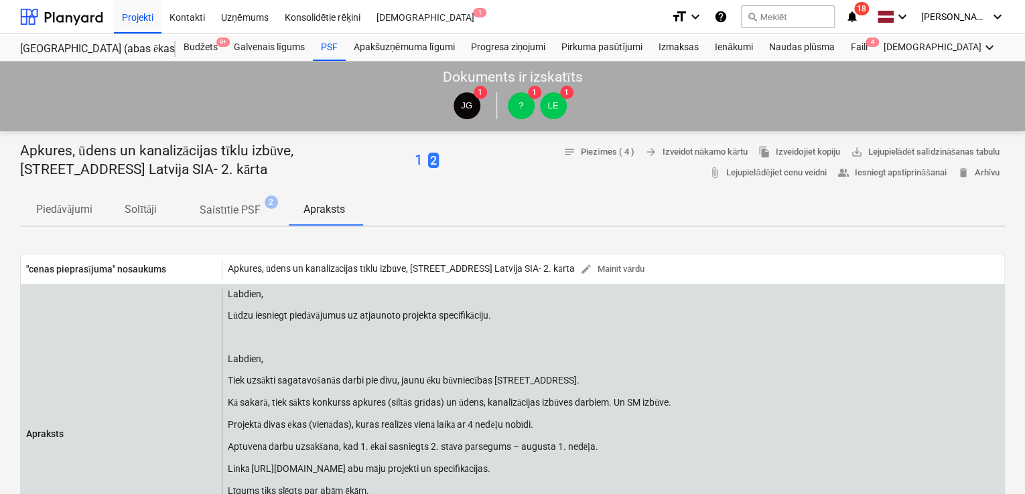
click at [337, 327] on div "Labdien, Lūdzu iesniegt piedāvājumus uz atjaunoto projekta specifikāciju. Labdi…" at bounding box center [449, 421] width 443 height 264
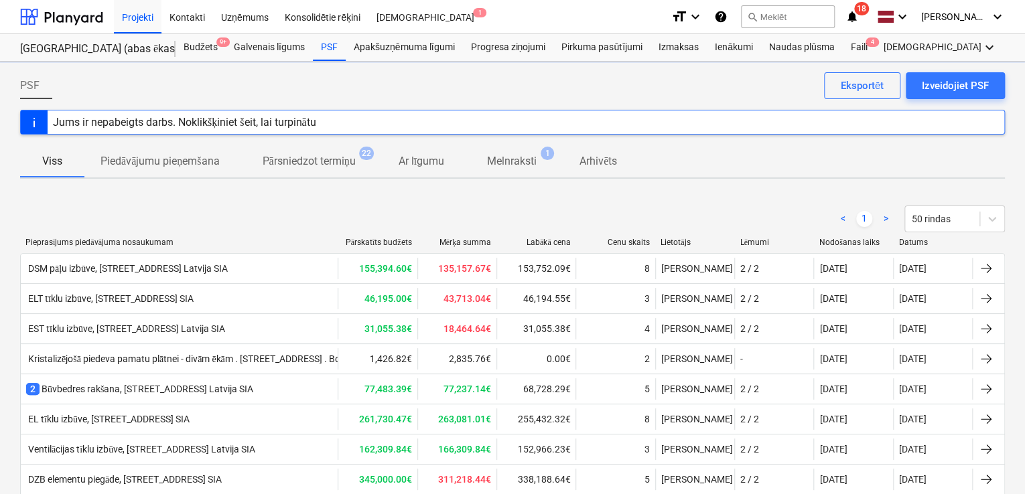
scroll to position [714, 0]
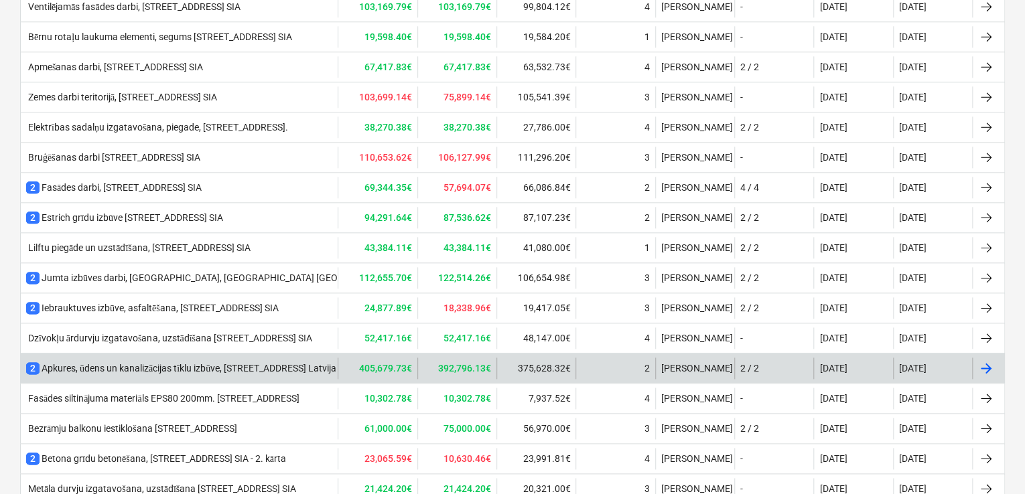
click at [143, 362] on div "2 Apkures, ūdens un kanalizācijas tīklu izbūve, Nīcgales iela N17A, Bonava Latv…" at bounding box center [207, 368] width 362 height 13
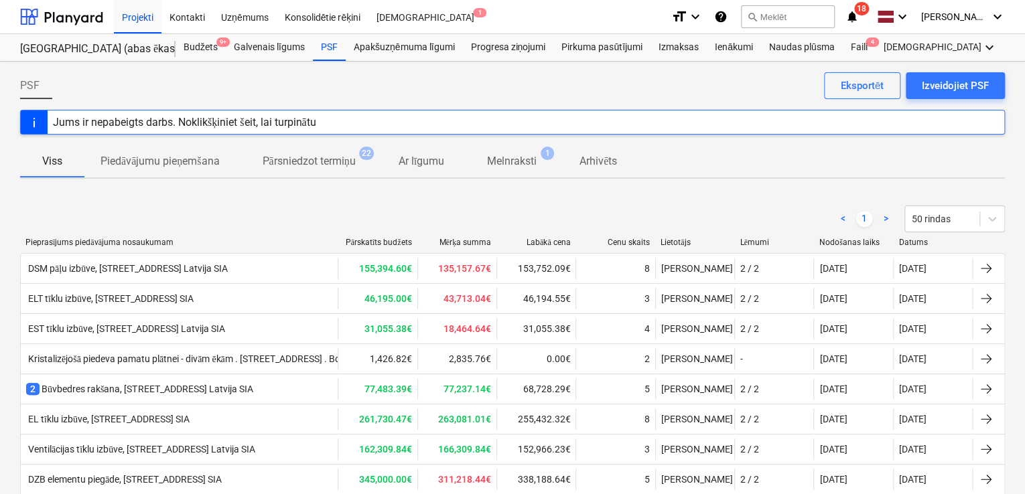
drag, startPoint x: 58, startPoint y: 12, endPoint x: 222, endPoint y: 70, distance: 173.9
click at [59, 12] on div at bounding box center [61, 16] width 83 height 33
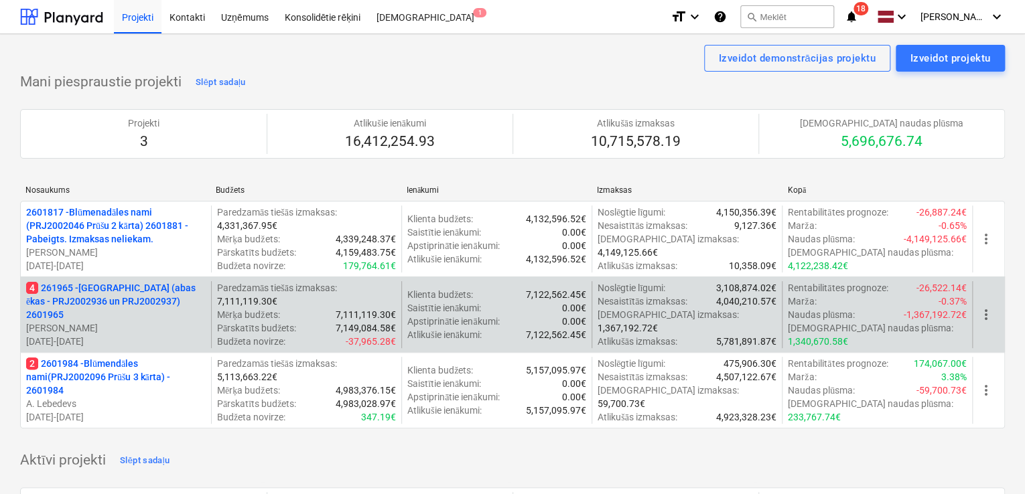
click at [131, 295] on p "4 261965 - Nīcgales iela (abas ēkas - PRJ2002936 un PRJ2002937) 2601965" at bounding box center [115, 301] width 179 height 40
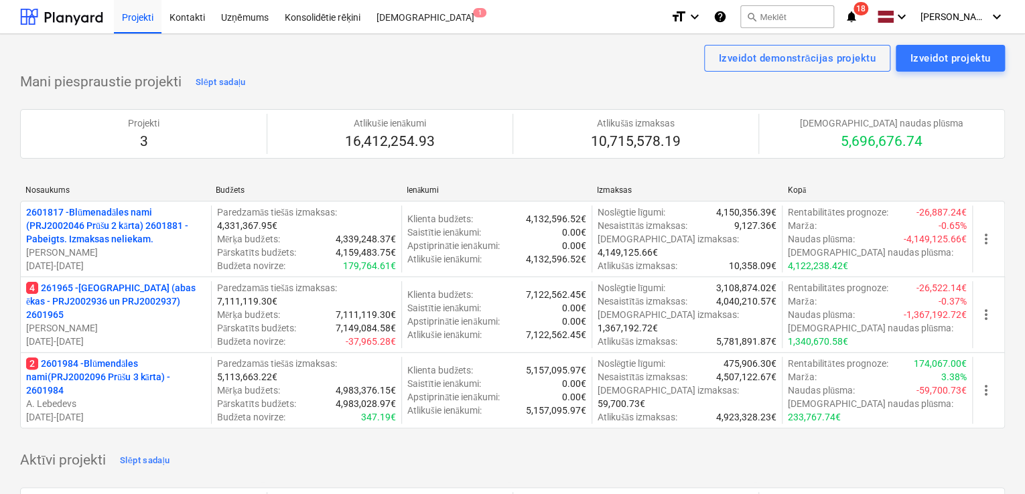
click at [88, 370] on p "2 2601984 - Blūmendāles nami(PRJ2002096 Prūšu 3 kārta) - 2601984" at bounding box center [115, 377] width 179 height 40
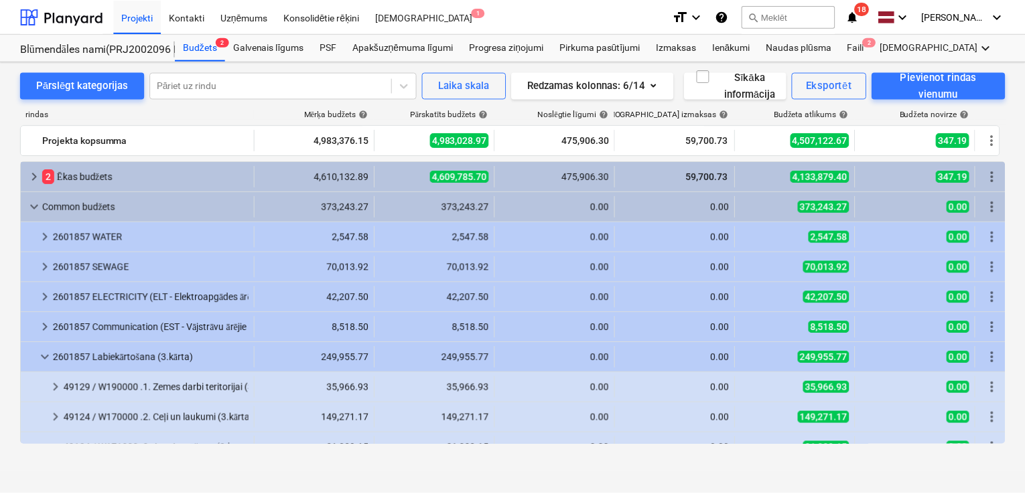
scroll to position [376, 0]
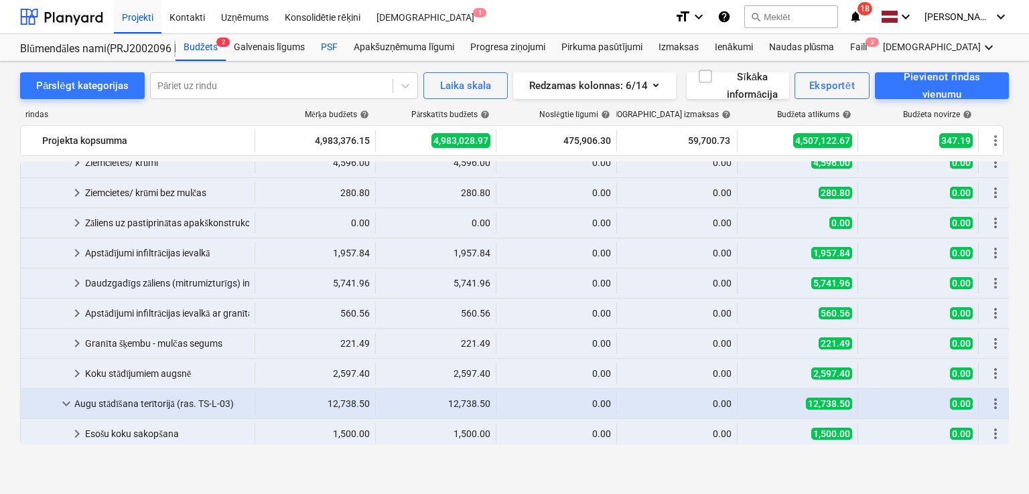
click at [319, 41] on div "PSF" at bounding box center [329, 47] width 33 height 27
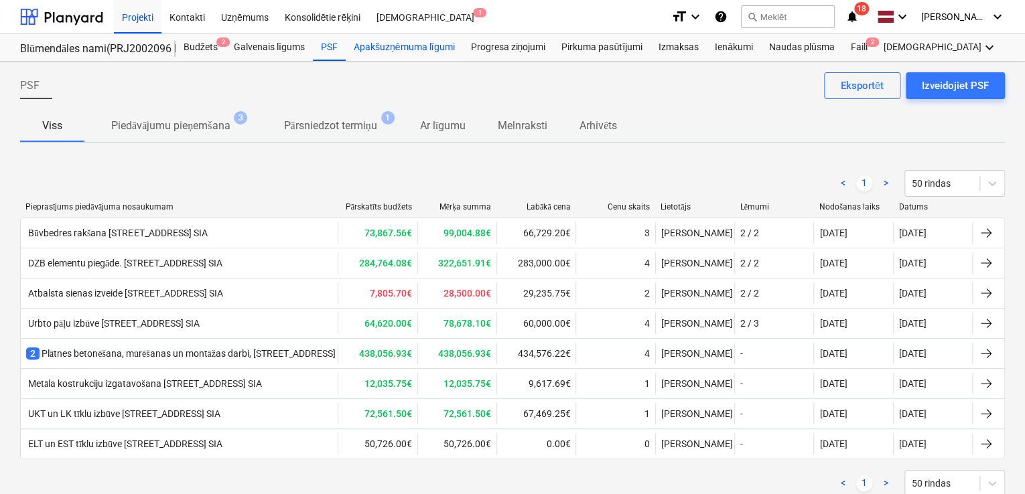
click at [388, 49] on div "Apakšuzņēmuma līgumi" at bounding box center [404, 47] width 117 height 27
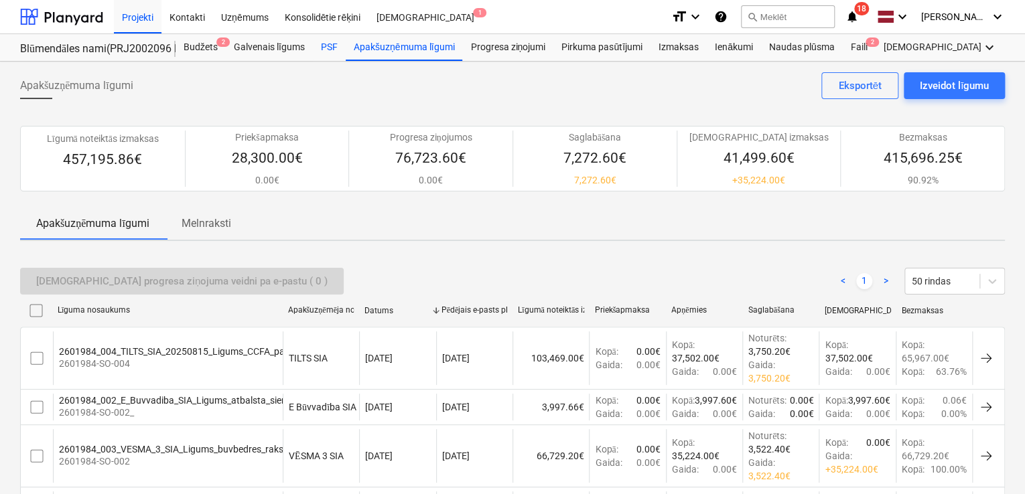
click at [330, 49] on div "PSF" at bounding box center [329, 47] width 33 height 27
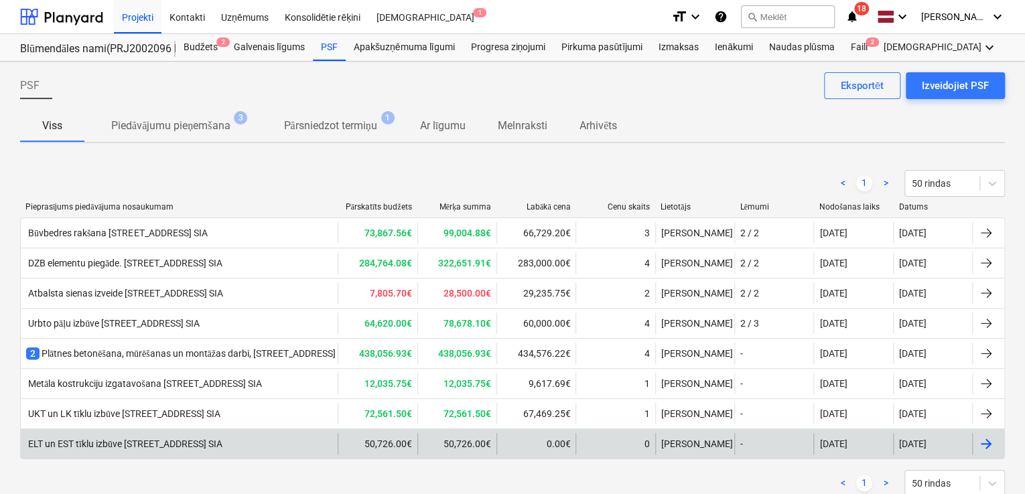
click at [145, 439] on div "ELT un EST tīklu izbūve [STREET_ADDRESS] SIA" at bounding box center [124, 444] width 196 height 11
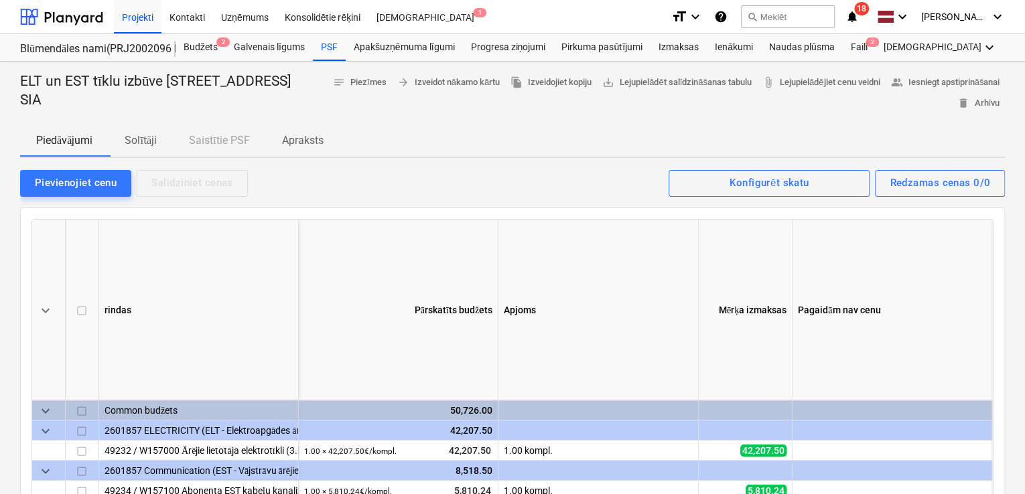
click at [150, 142] on p "Solītāji" at bounding box center [141, 141] width 32 height 16
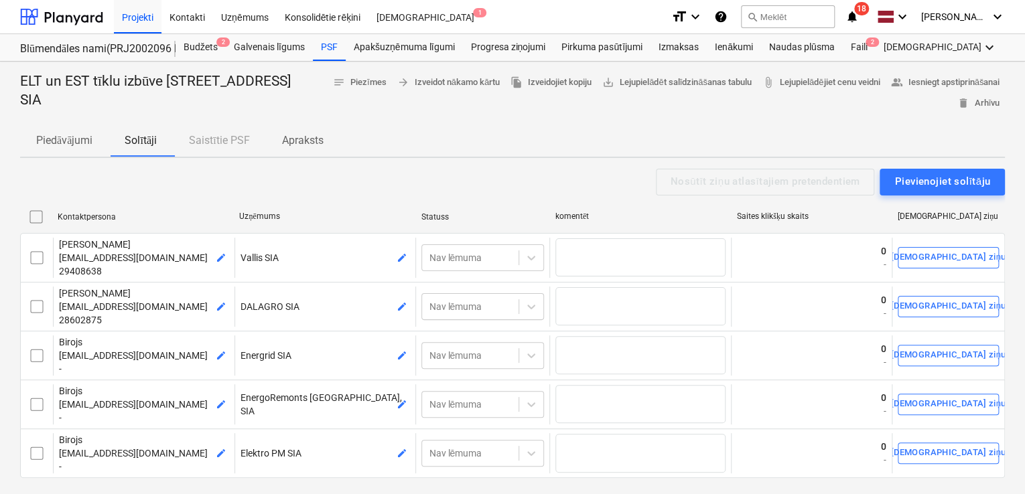
click at [308, 139] on p "Apraksts" at bounding box center [303, 141] width 42 height 16
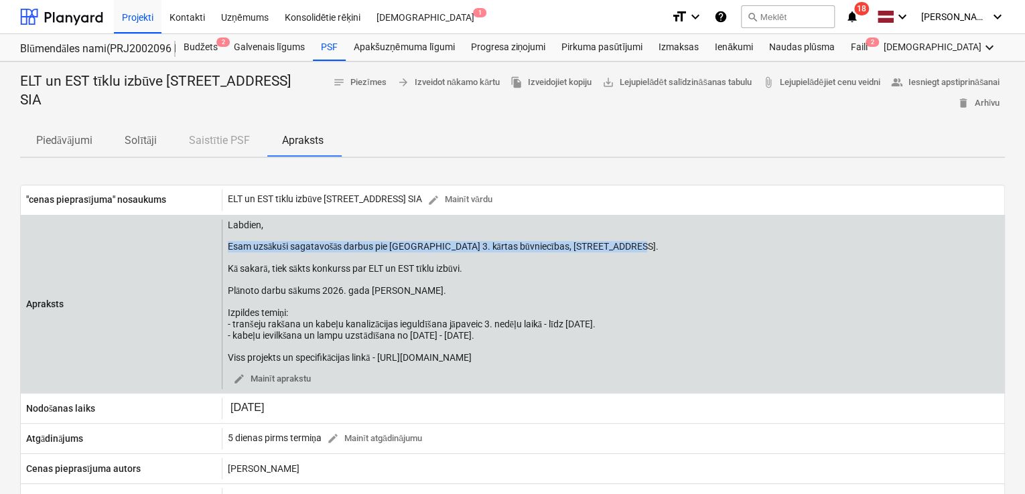
drag, startPoint x: 633, startPoint y: 244, endPoint x: 226, endPoint y: 244, distance: 406.5
click at [226, 244] on div "Labdien, Esam uzsākuši sagatavošās darbus pie Prūšu ielas 3. kārtas būvniecības…" at bounding box center [613, 305] width 782 height 170
copy div "Esam uzsākuši sagatavošās darbus pie Prūšu ielas 3. kārtas būvniecības, Prūšu i…"
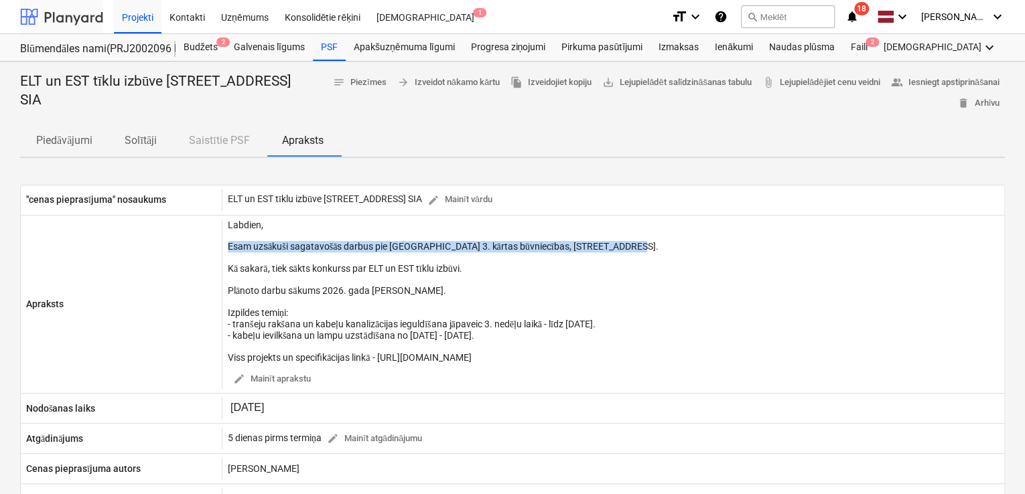
click at [65, 11] on div at bounding box center [61, 16] width 83 height 33
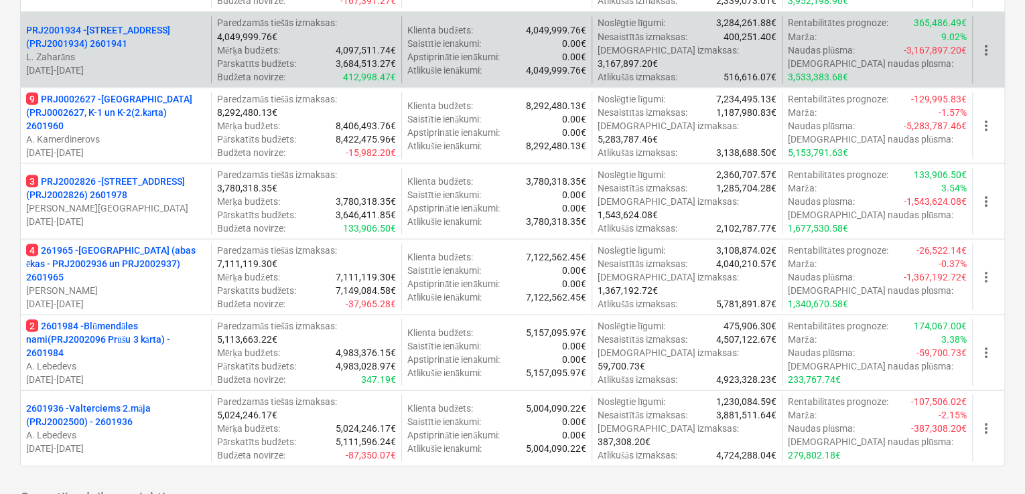
scroll to position [1339, 0]
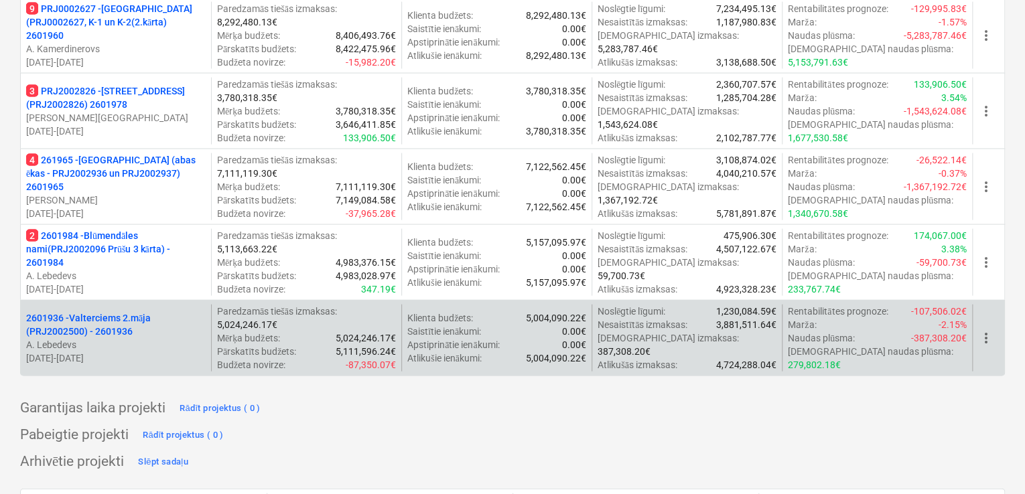
click at [104, 321] on p "2601936 - Valterciems 2.māja (PRJ2002500) - 2601936" at bounding box center [115, 324] width 179 height 27
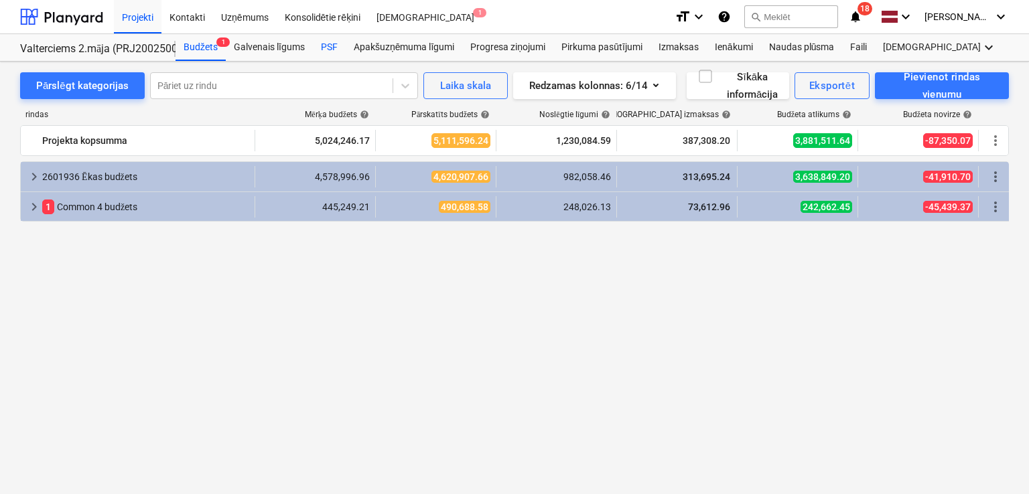
click at [332, 49] on div "PSF" at bounding box center [329, 47] width 33 height 27
click at [327, 46] on div "PSF" at bounding box center [329, 47] width 33 height 27
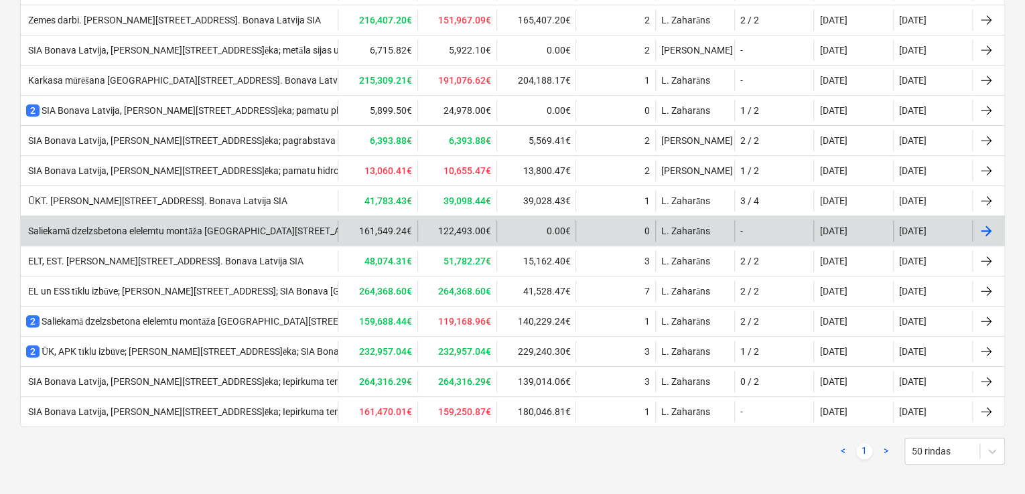
scroll to position [248, 0]
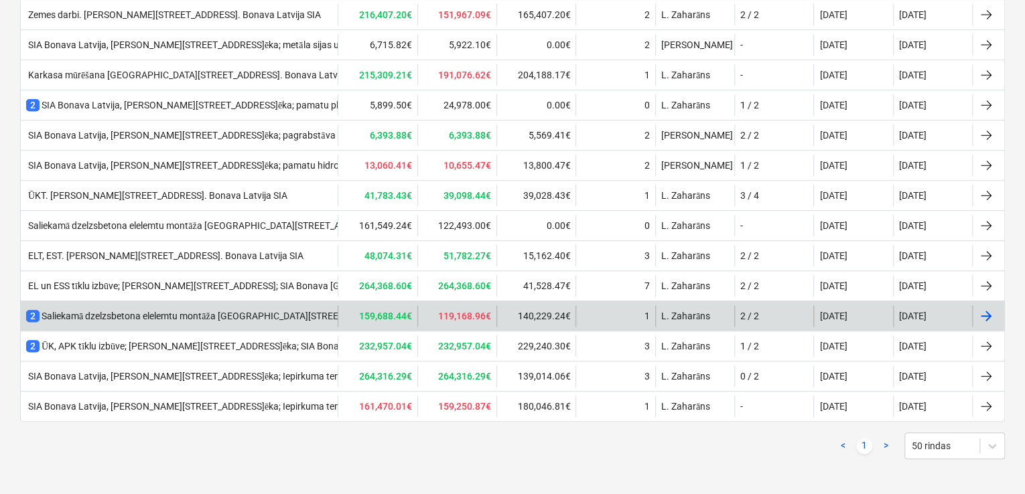
click at [214, 314] on div "2 Saliekamā dzelzsbetona elelemtu montāža Ēvalda Valtera iela 44, 2.ēka. Bonava…" at bounding box center [249, 315] width 447 height 13
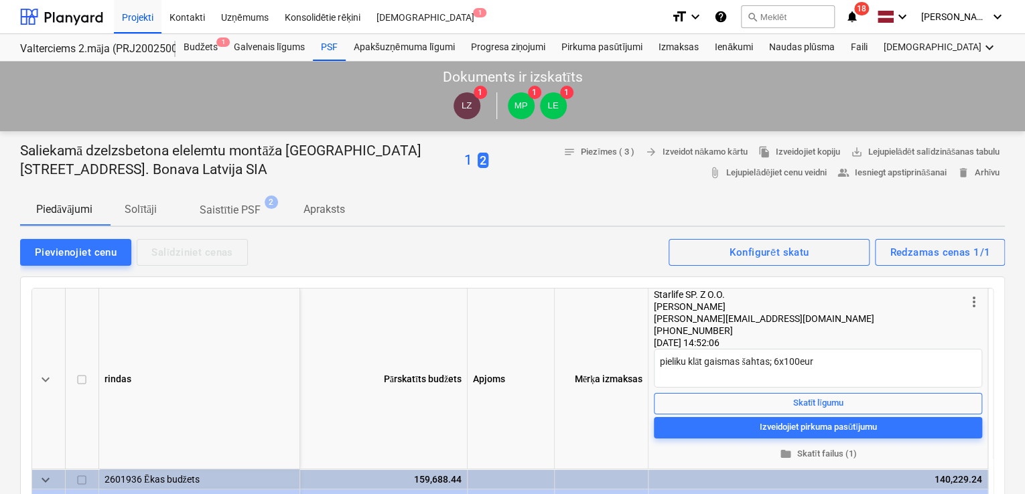
click at [464, 160] on p "1" at bounding box center [468, 160] width 8 height 19
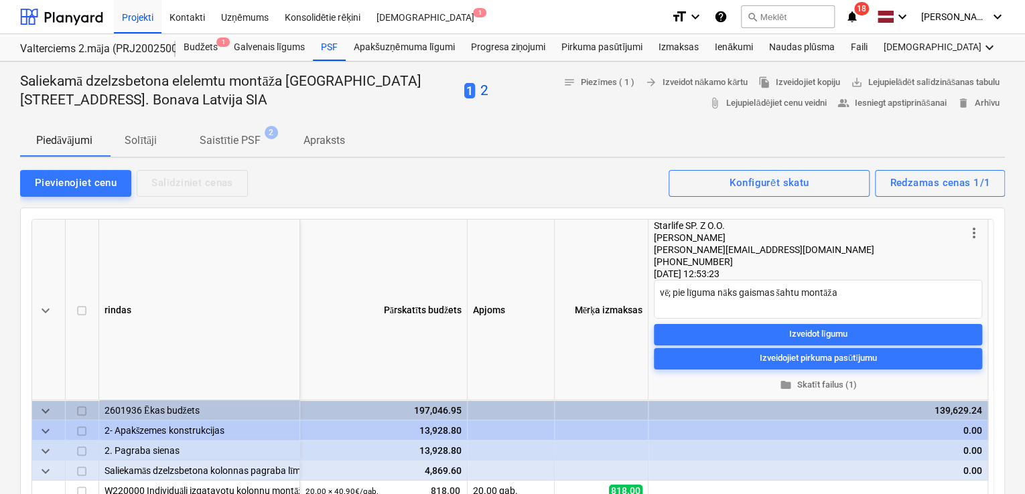
click at [480, 86] on p "2" at bounding box center [484, 91] width 8 height 19
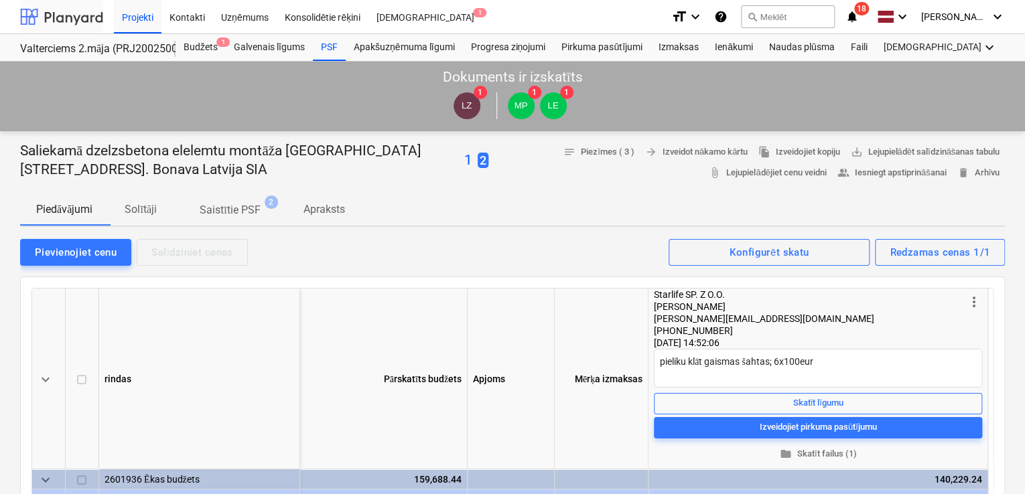
click at [59, 13] on div at bounding box center [61, 16] width 83 height 33
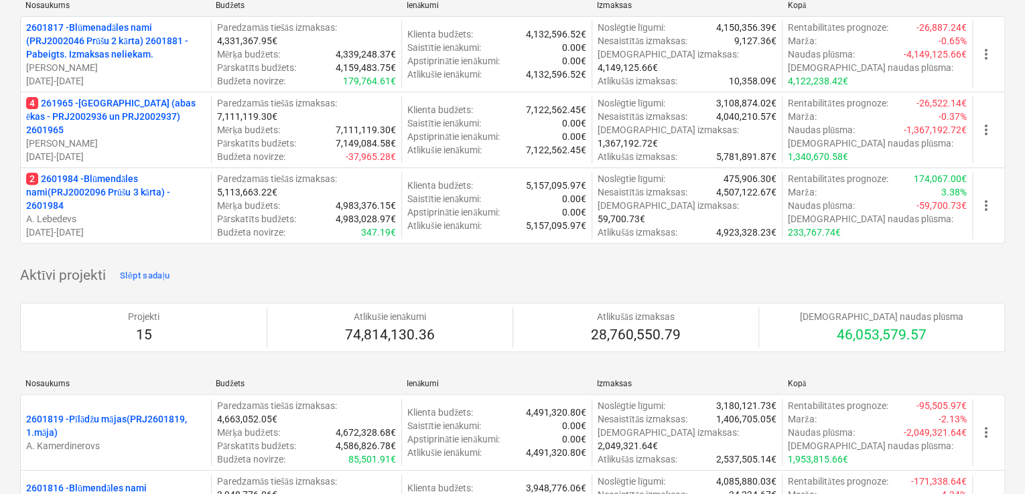
scroll to position [147, 0]
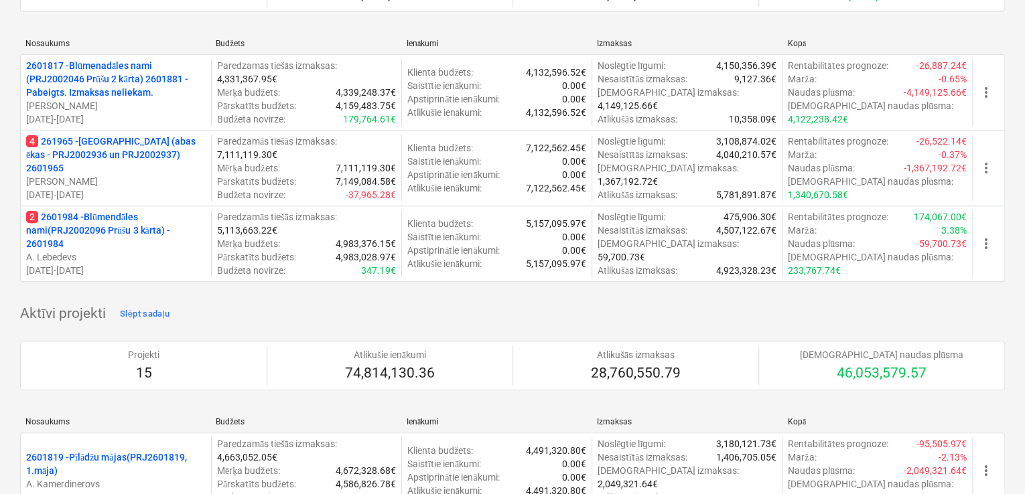
click at [143, 157] on p "4 261965 - Nīcgales iela (abas ēkas - PRJ2002936 un PRJ2002937) 2601965" at bounding box center [115, 155] width 179 height 40
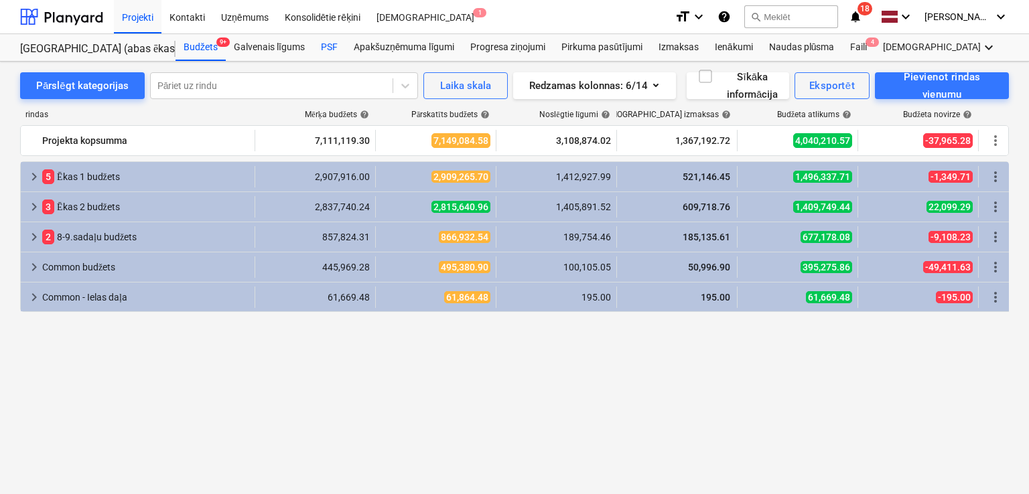
click at [332, 52] on div "PSF" at bounding box center [329, 47] width 33 height 27
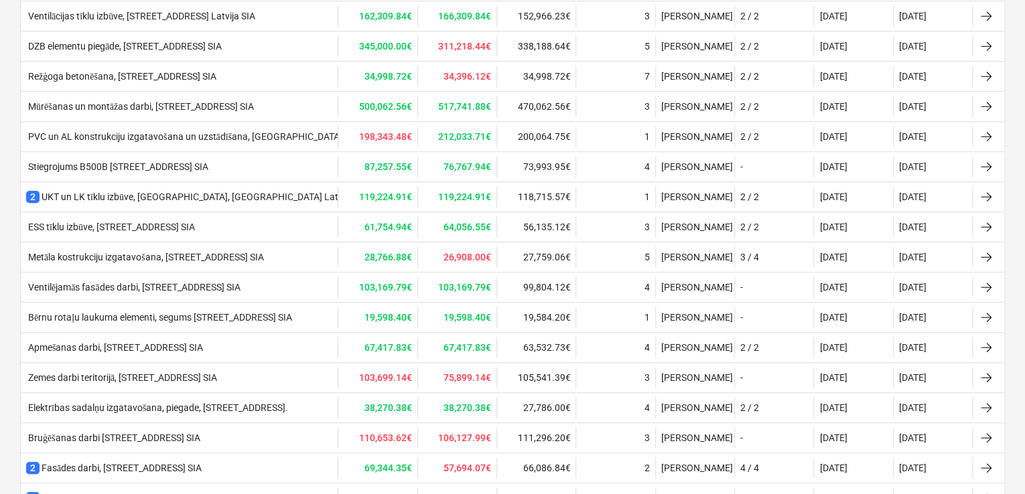
scroll to position [408, 0]
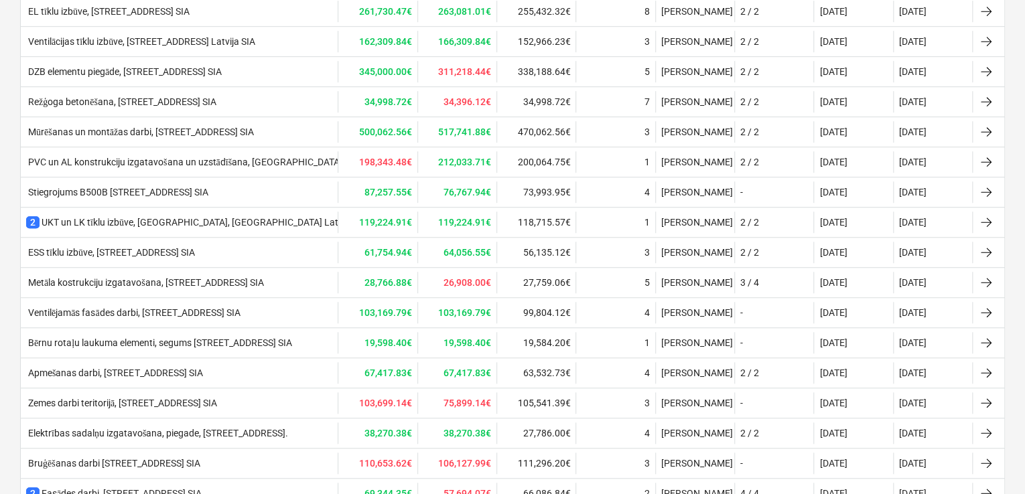
click at [169, 161] on div "PVC un AL konstrukciju izgatavošana un uzstādīšana, [GEOGRAPHIC_DATA], [GEOGRAP…" at bounding box center [254, 162] width 457 height 11
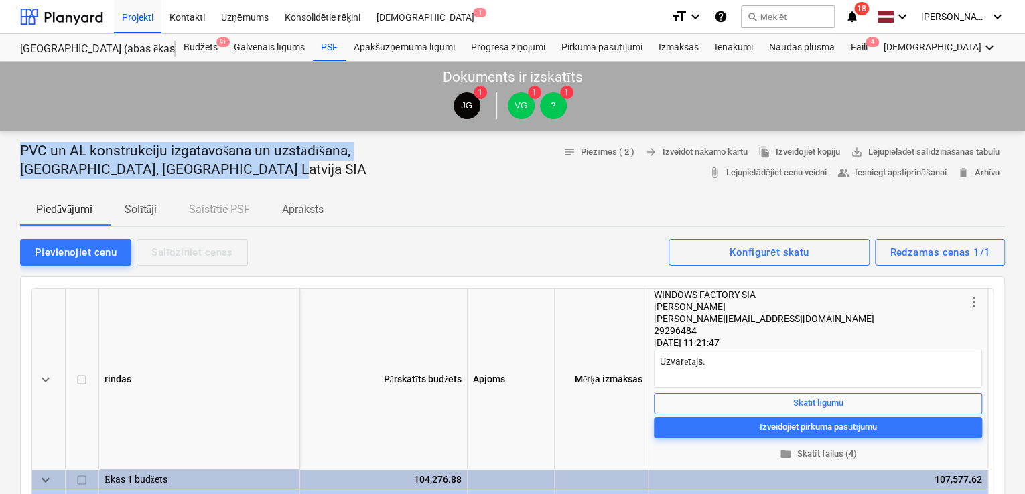
drag, startPoint x: 178, startPoint y: 169, endPoint x: 9, endPoint y: 154, distance: 170.1
copy p "PVC un AL konstrukciju izgatavošana un uzstādīšana, [GEOGRAPHIC_DATA], [GEOGRAP…"
click at [84, 21] on div at bounding box center [61, 16] width 83 height 33
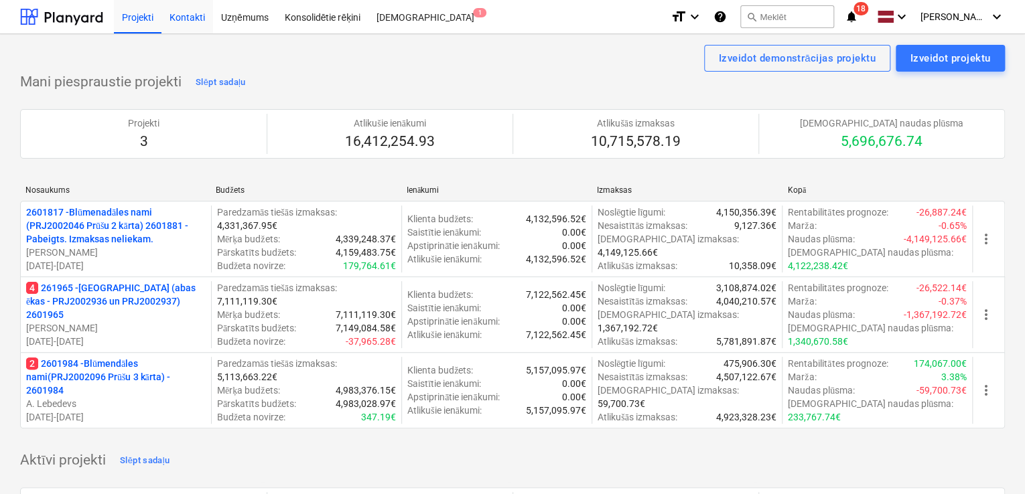
click at [200, 19] on div "Kontakti" at bounding box center [187, 16] width 52 height 34
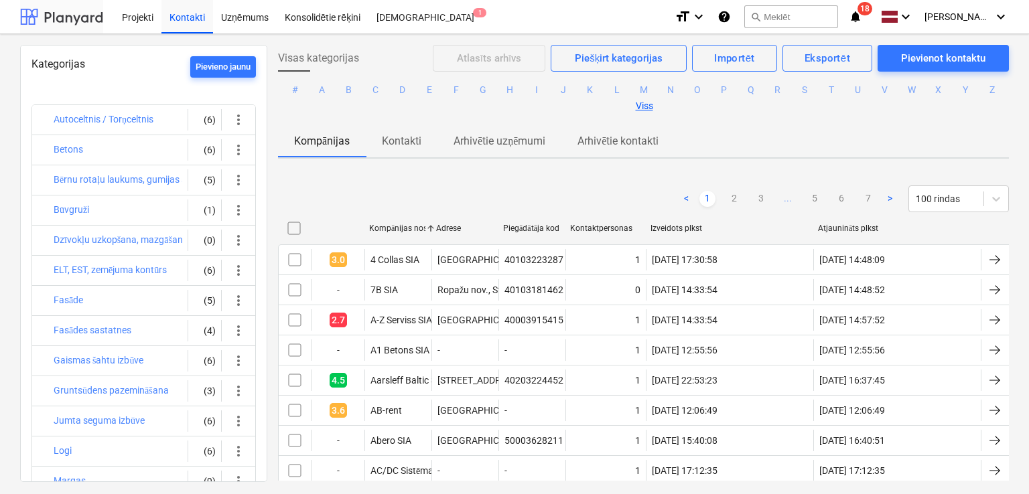
click at [75, 21] on div at bounding box center [61, 16] width 83 height 33
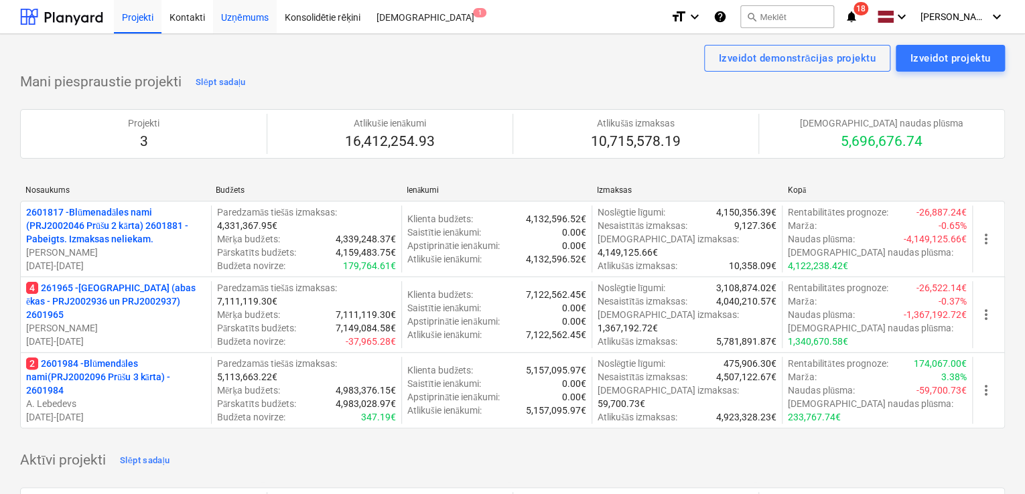
click at [254, 21] on div "Uzņēmums" at bounding box center [245, 16] width 64 height 34
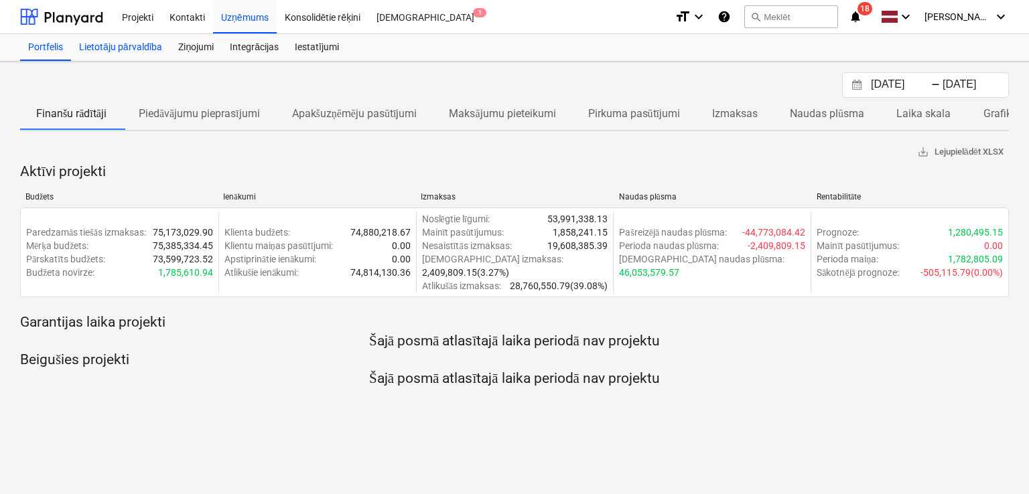
click at [134, 51] on div "Lietotāju pārvaldība" at bounding box center [120, 47] width 99 height 27
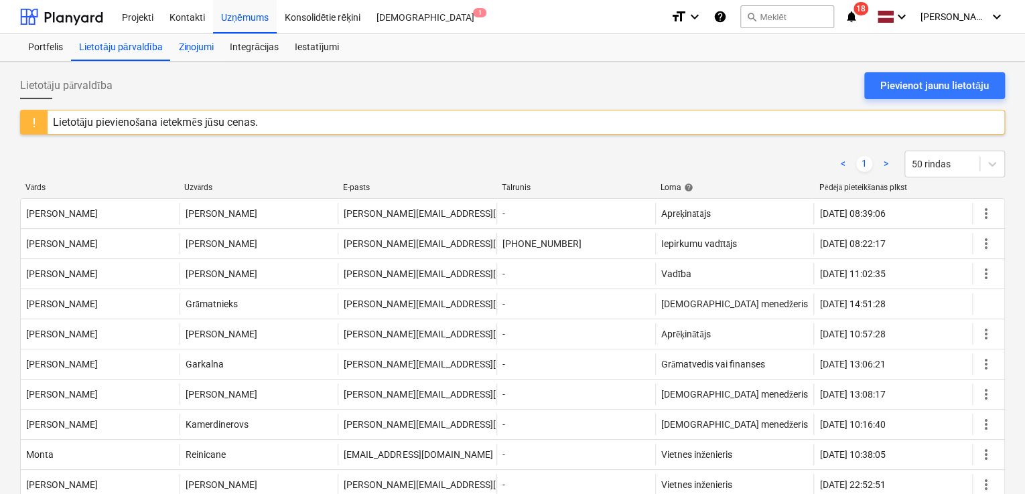
click at [201, 48] on div "Ziņojumi" at bounding box center [196, 47] width 52 height 27
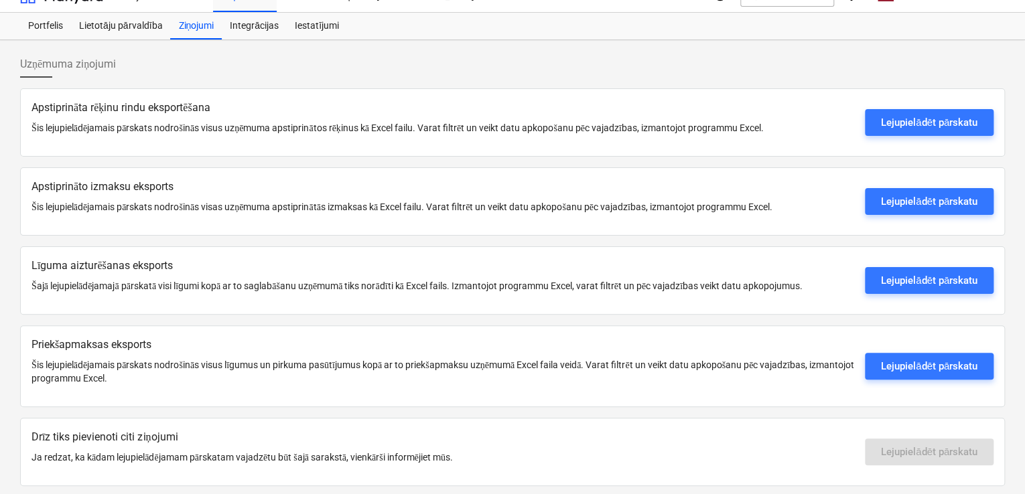
scroll to position [33, 0]
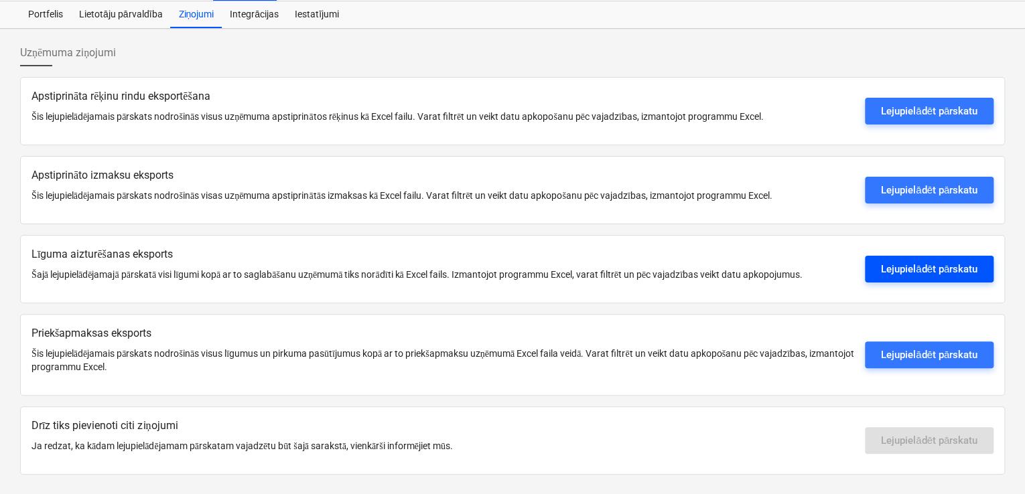
click at [907, 263] on div "Lejupielādēt pārskatu" at bounding box center [929, 268] width 96 height 17
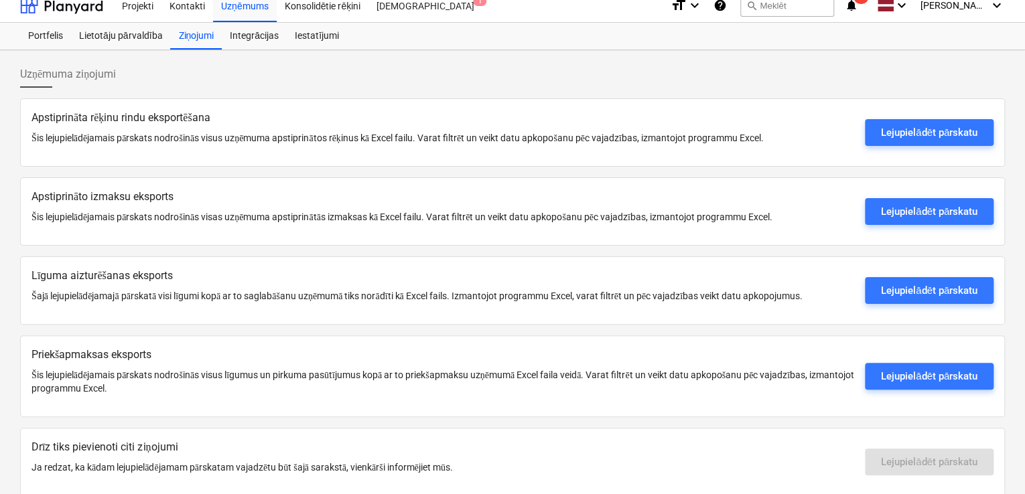
scroll to position [0, 0]
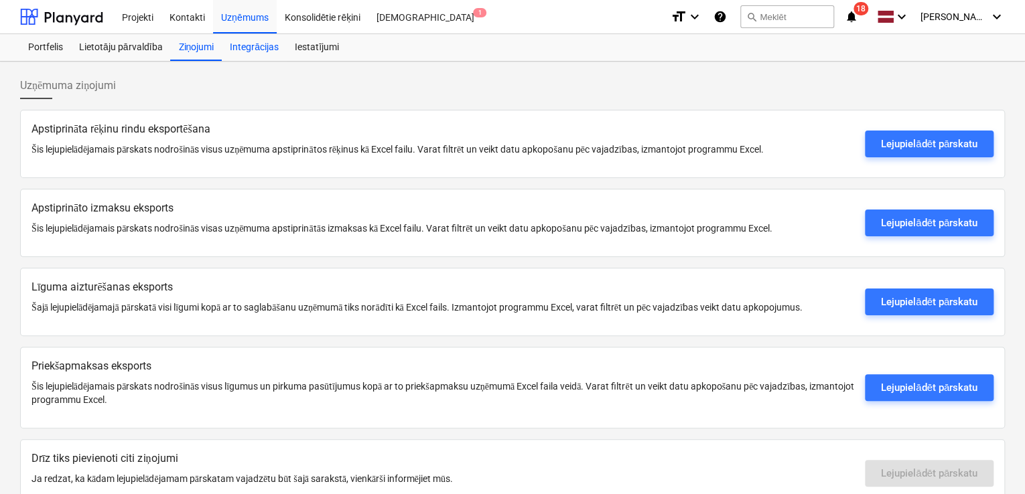
click at [254, 53] on div "Integrācijas" at bounding box center [254, 47] width 65 height 27
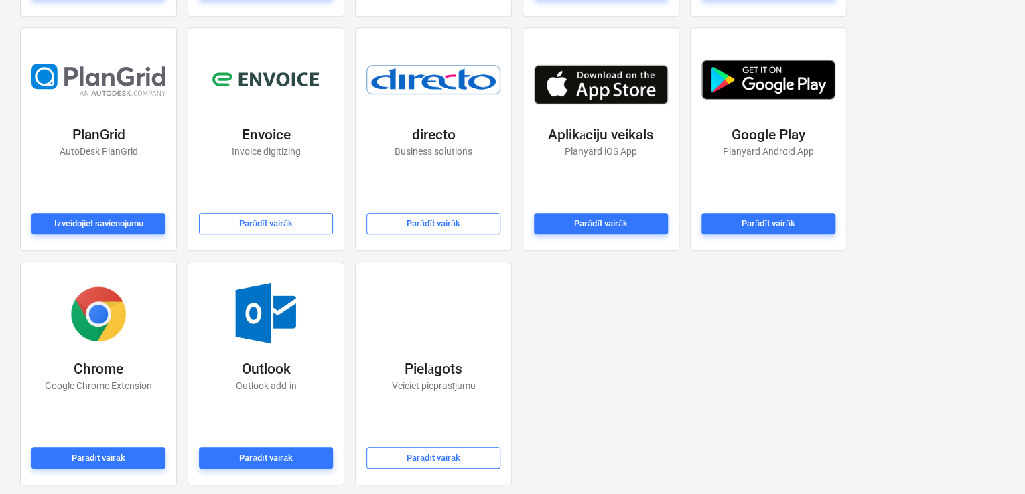
scroll to position [317, 0]
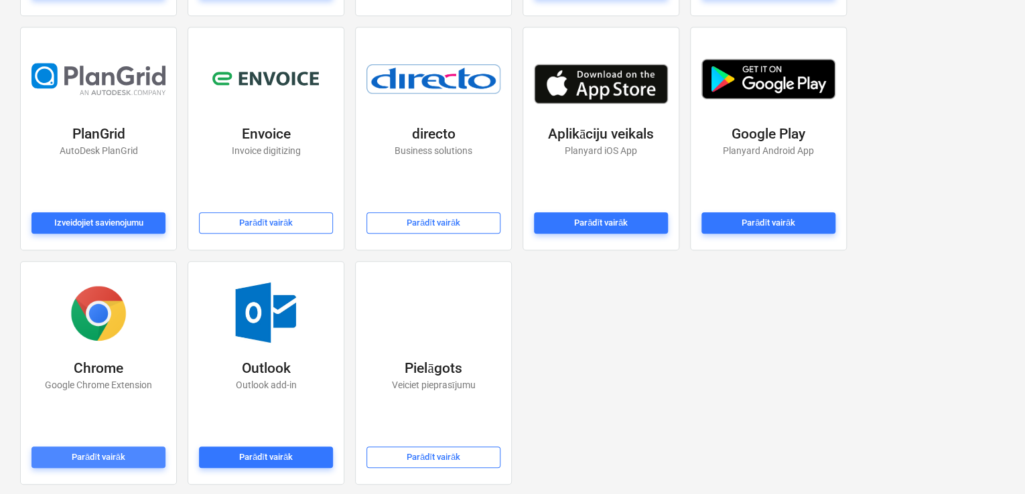
click at [110, 456] on div "Parādīt vairāk" at bounding box center [99, 457] width 54 height 15
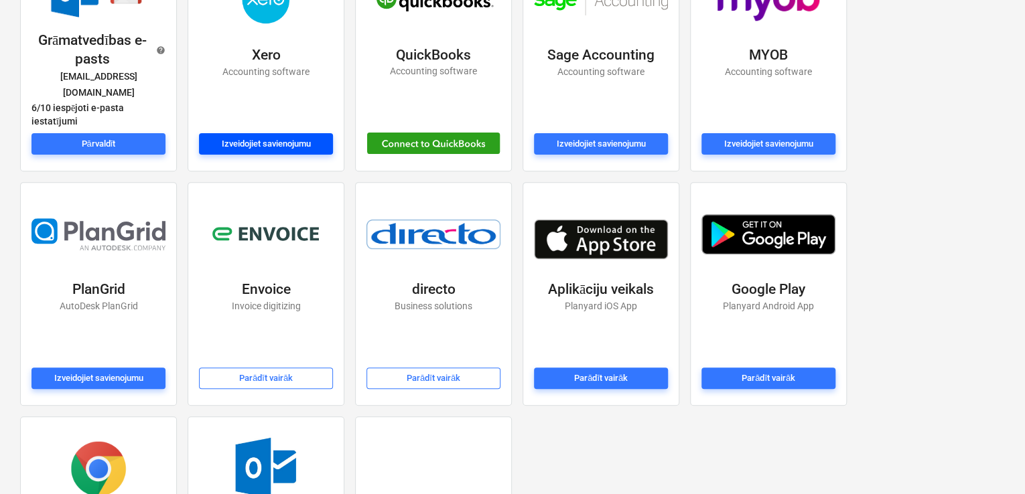
scroll to position [0, 0]
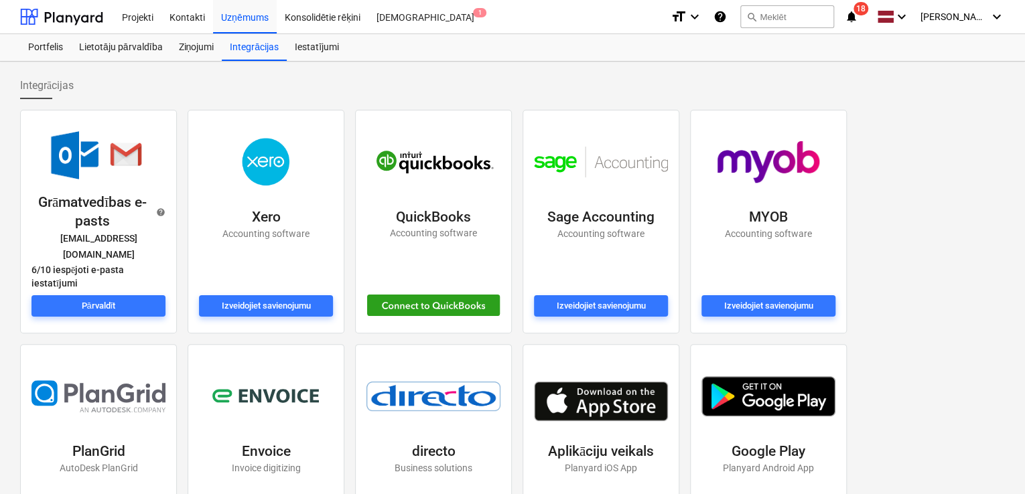
click at [857, 20] on icon "notifications" at bounding box center [850, 17] width 13 height 16
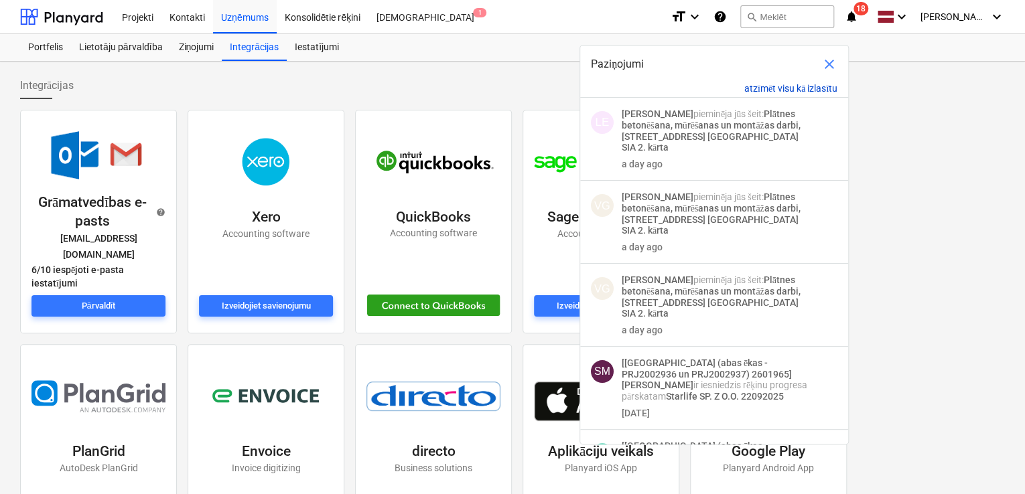
click at [790, 86] on button "atzīmēt visu kā izlasītu" at bounding box center [790, 88] width 93 height 11
click at [612, 80] on div "Paziņojumi close" at bounding box center [714, 64] width 268 height 37
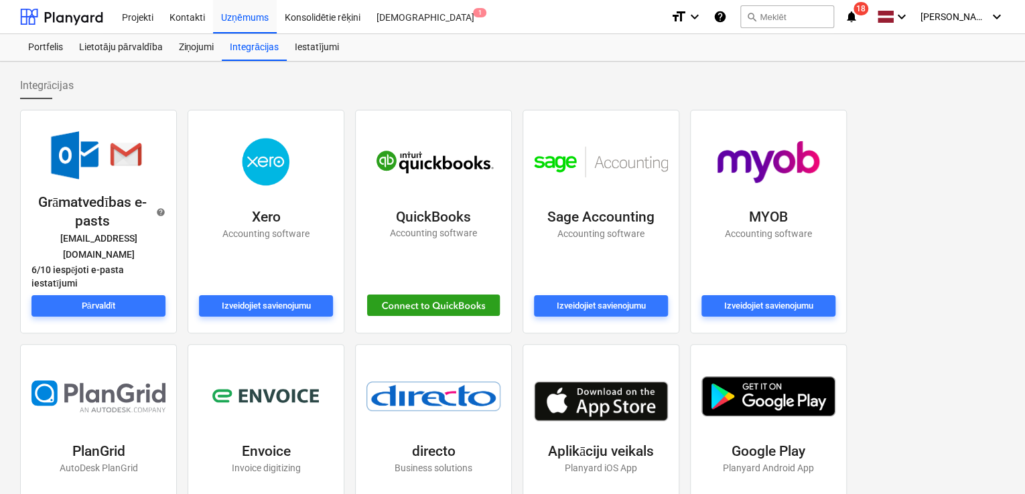
click at [869, 149] on div "Grāmatvedības e-pasts help planyard@bonava.lv 6 / 10 iespējoti e-pasta iestatīj…" at bounding box center [512, 455] width 995 height 703
click at [74, 17] on div at bounding box center [61, 16] width 83 height 33
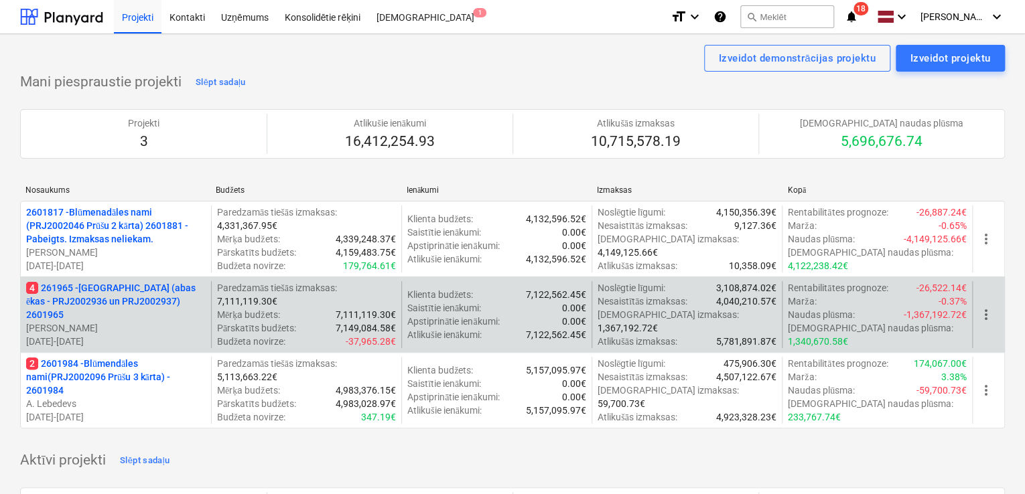
click at [117, 298] on p "4 261965 - Nīcgales iela (abas ēkas - PRJ2002936 un PRJ2002937) 2601965" at bounding box center [115, 301] width 179 height 40
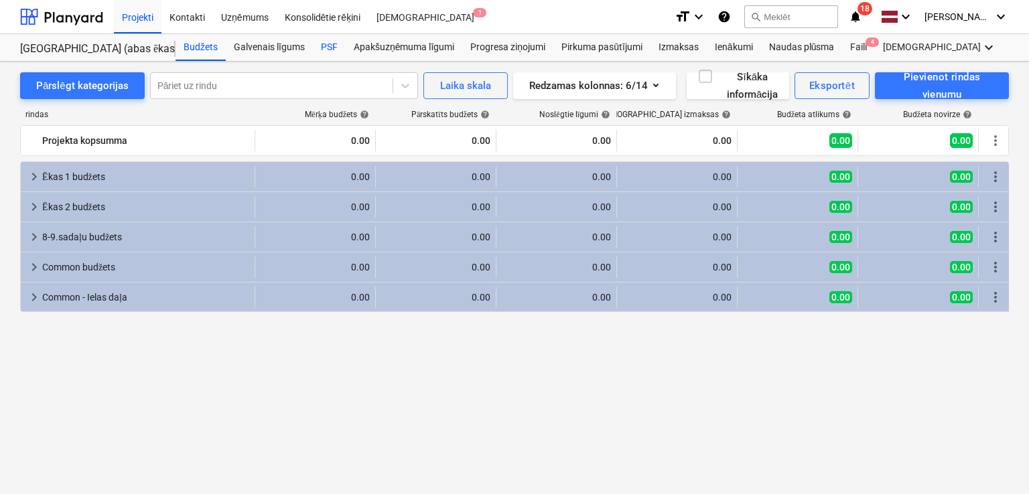
click at [323, 52] on div "PSF" at bounding box center [329, 47] width 33 height 27
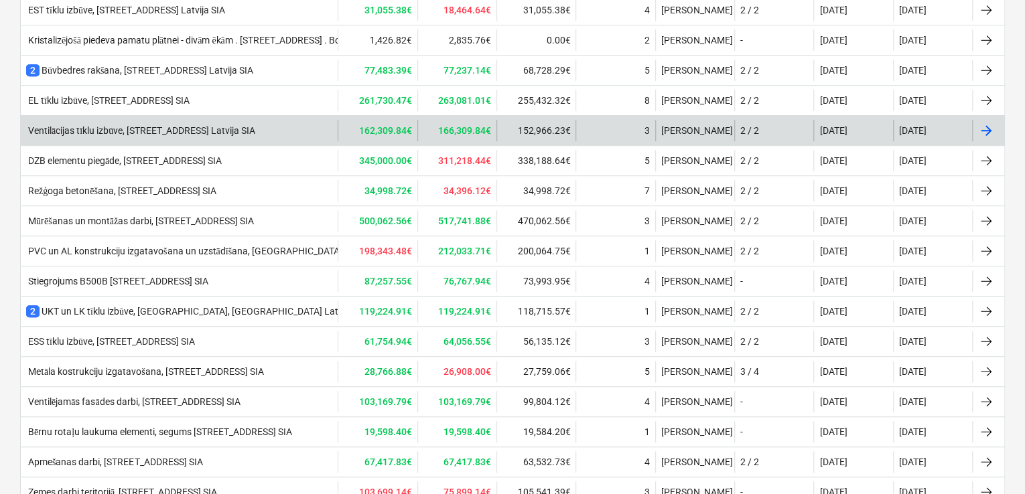
scroll to position [230, 0]
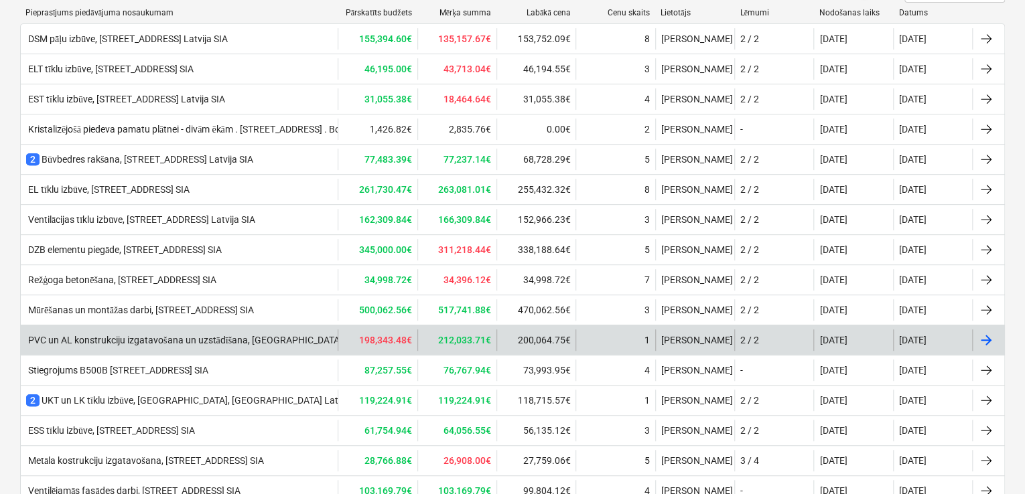
click at [134, 330] on div "PVC un AL konstrukciju izgatavošana un uzstādīšana, [GEOGRAPHIC_DATA], [GEOGRAP…" at bounding box center [179, 339] width 317 height 21
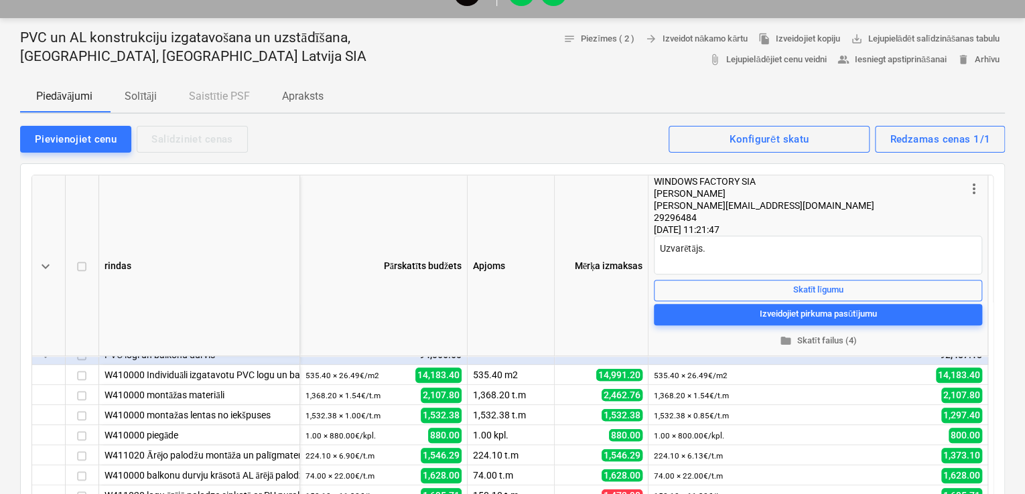
scroll to position [378, 0]
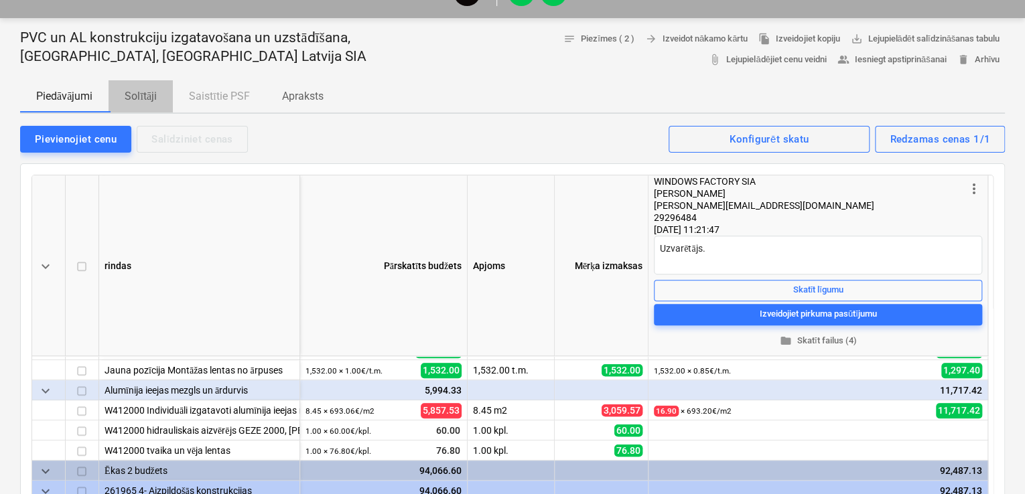
click at [147, 100] on p "Solītāji" at bounding box center [141, 96] width 32 height 16
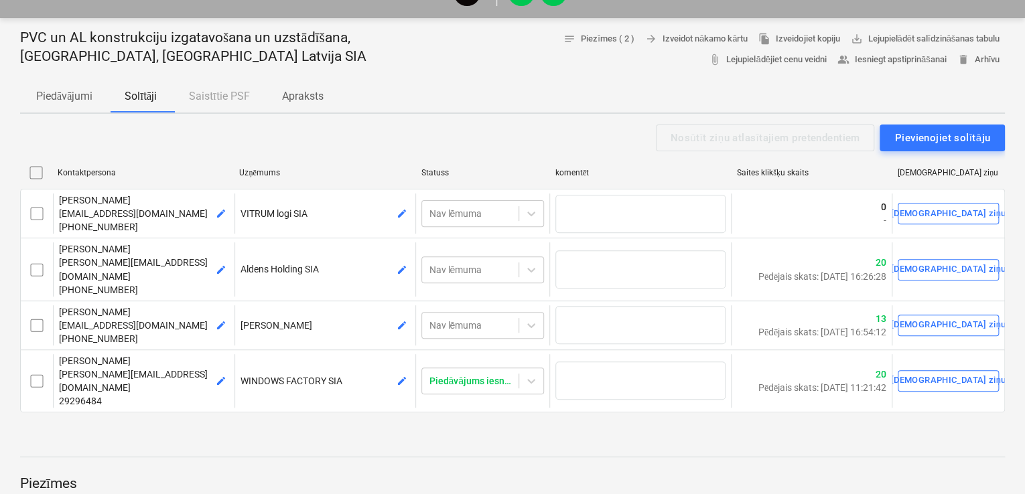
click at [311, 101] on p "Apraksts" at bounding box center [303, 96] width 42 height 16
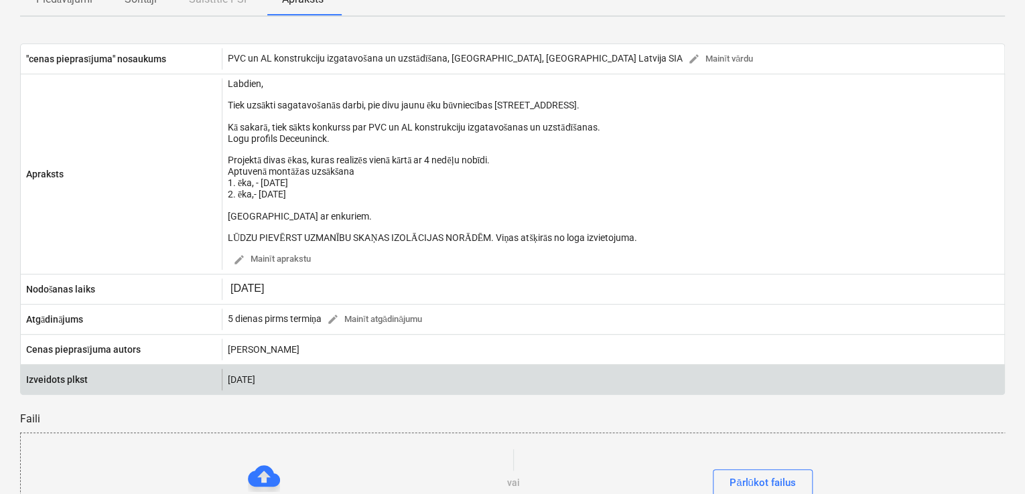
scroll to position [113, 0]
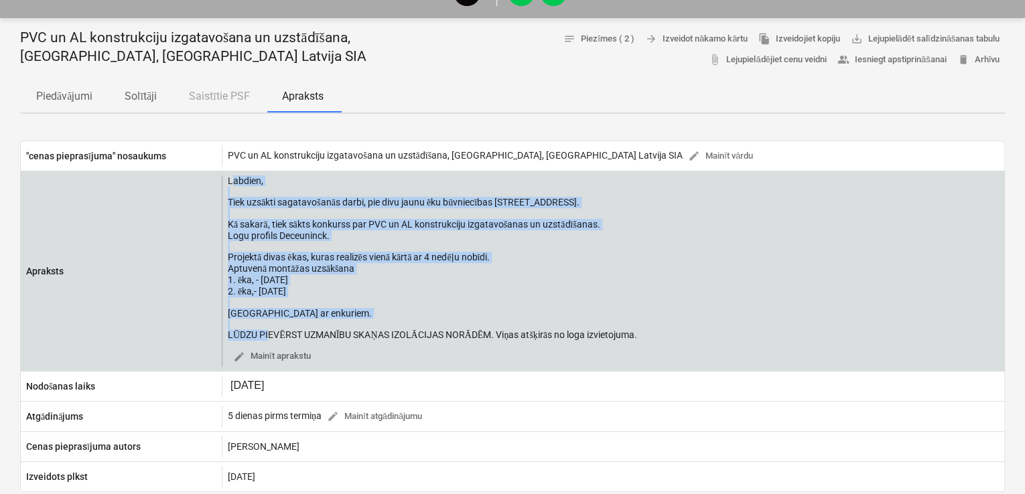
drag, startPoint x: 345, startPoint y: 317, endPoint x: 232, endPoint y: 179, distance: 177.5
click at [232, 179] on div "Labdien, Tiek uzsākti sagatavošanās darbi, pie divu jaunu ēku būvniecības Nīcga…" at bounding box center [432, 257] width 409 height 165
copy div "abdien, Tiek uzsākti sagatavošanās darbi, pie divu jaunu ēku būvniecības Nīcgal…"
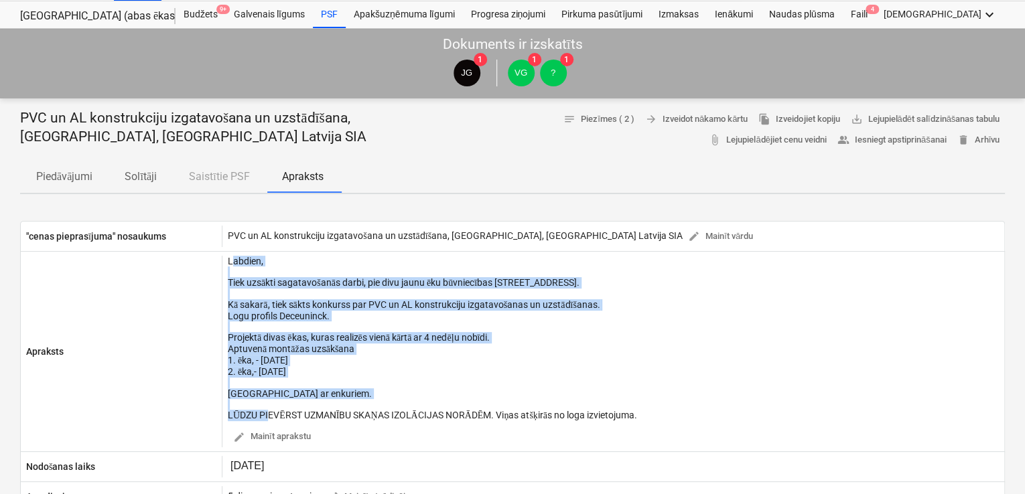
scroll to position [0, 0]
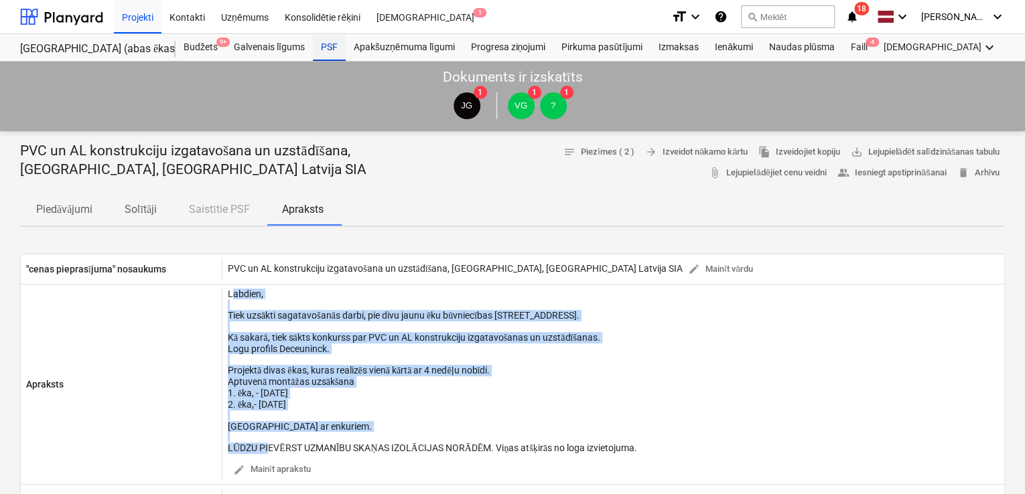
click at [323, 47] on div "PSF" at bounding box center [329, 47] width 33 height 27
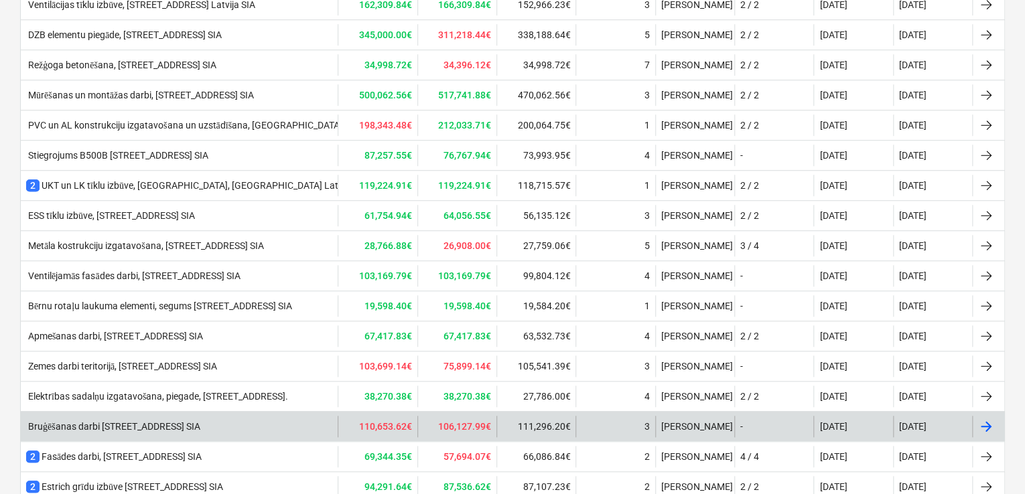
scroll to position [357, 0]
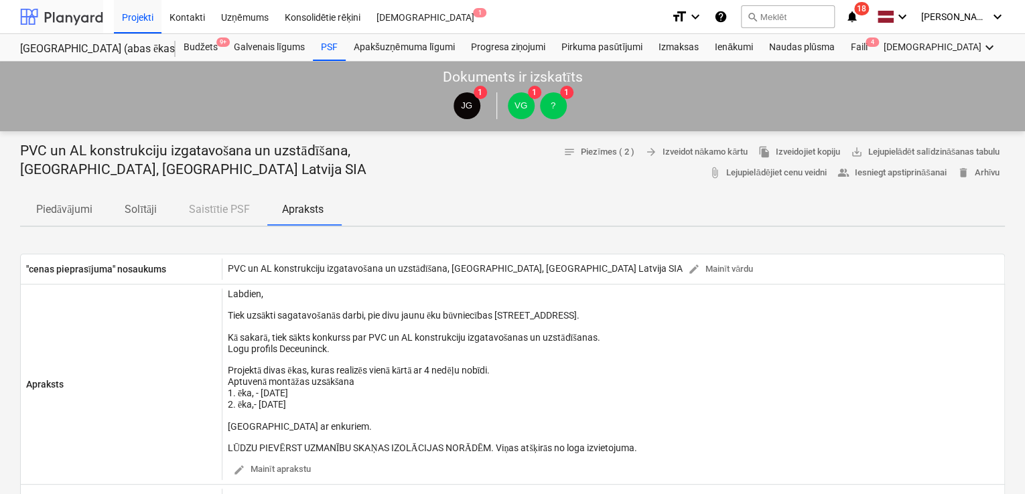
click at [57, 11] on div at bounding box center [61, 16] width 83 height 33
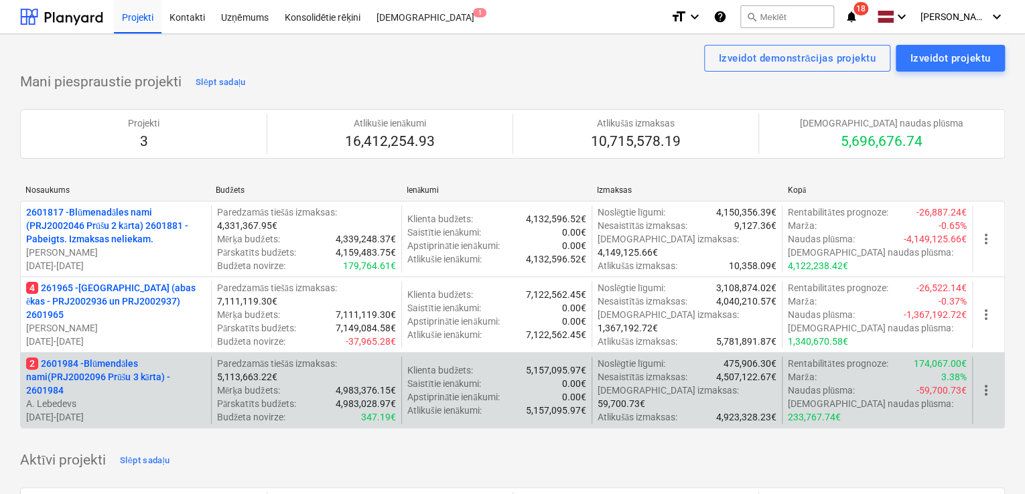
click at [80, 376] on p "2 2601984 - Blūmendāles nami(PRJ2002096 Prūšu 3 kārta) - 2601984" at bounding box center [115, 377] width 179 height 40
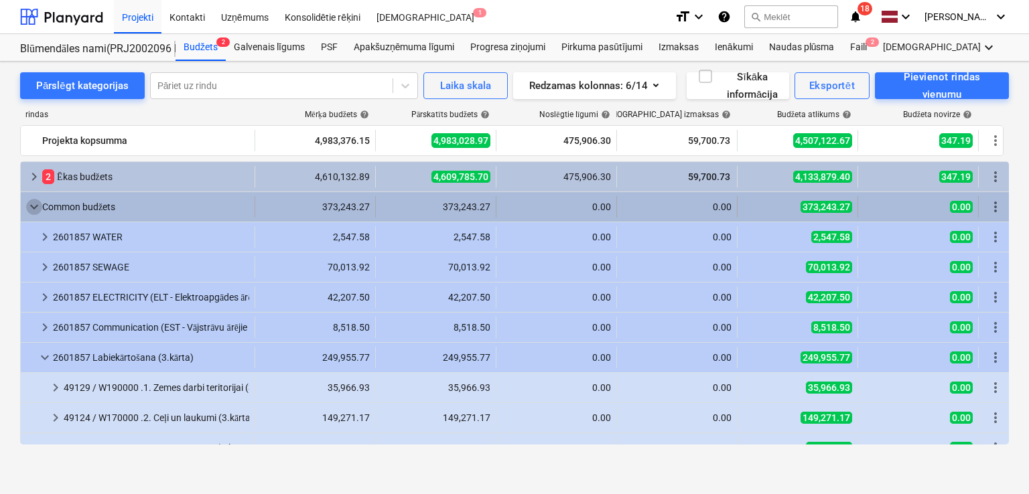
click at [40, 204] on span "keyboard_arrow_down" at bounding box center [34, 207] width 16 height 16
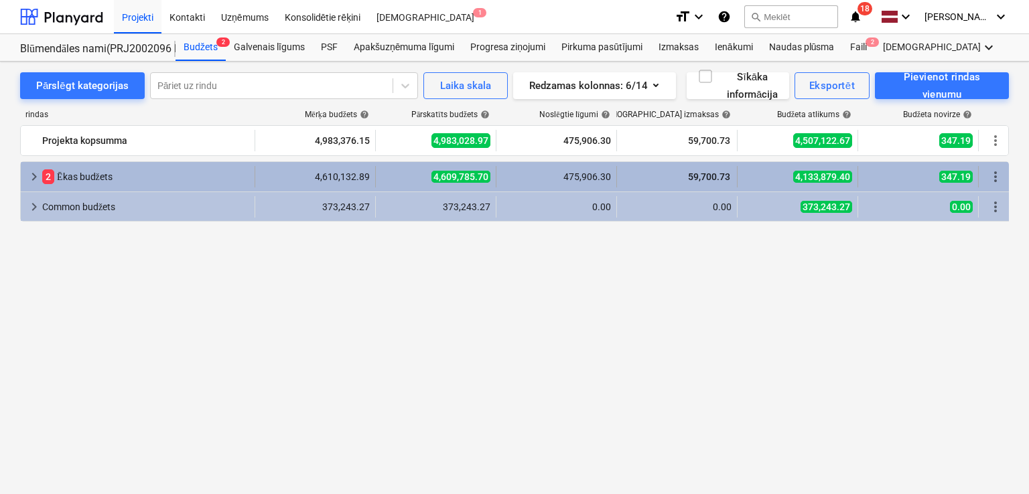
click at [31, 176] on span "keyboard_arrow_right" at bounding box center [34, 177] width 16 height 16
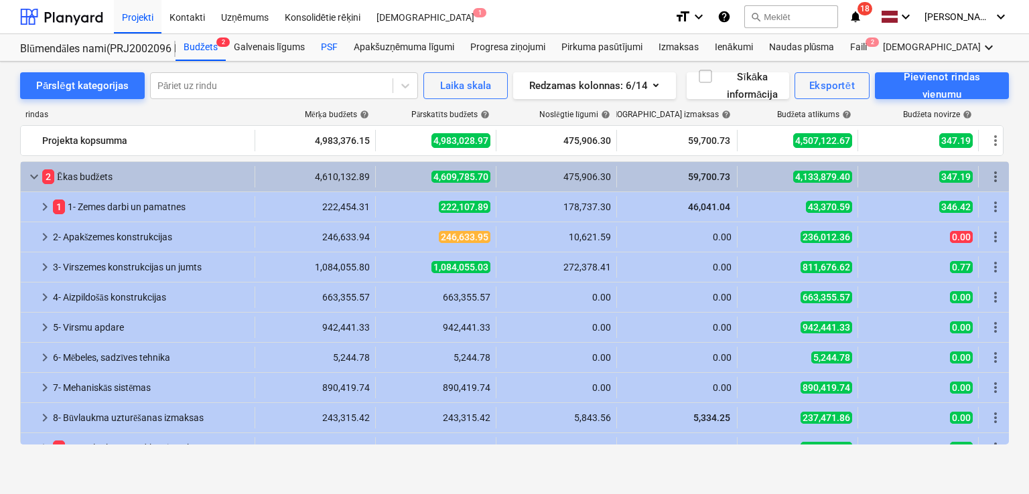
click at [331, 55] on div "PSF" at bounding box center [329, 47] width 33 height 27
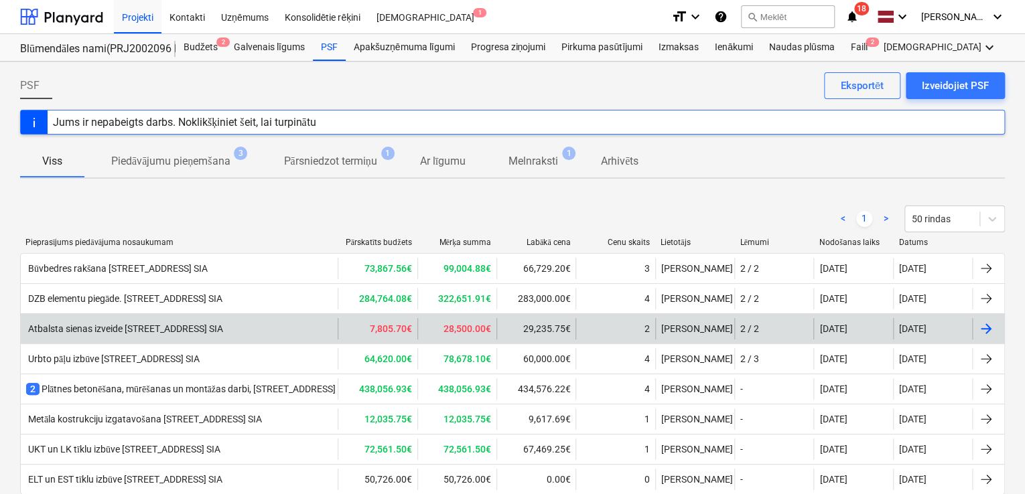
scroll to position [74, 0]
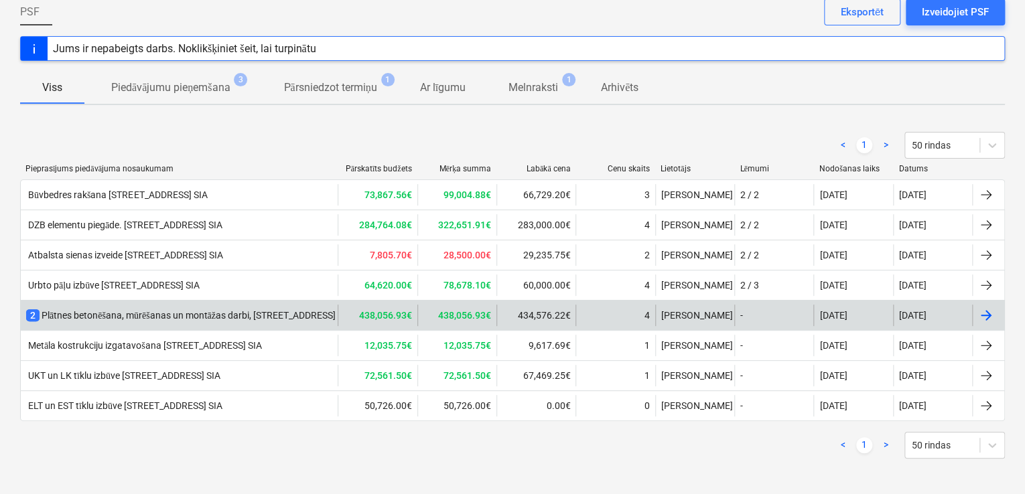
click at [105, 317] on div "2 Plātnes betonēšana, mūrēšanas un montāžas darbi, Prūšu ielā 1G, Bonava Latvij…" at bounding box center [251, 315] width 451 height 13
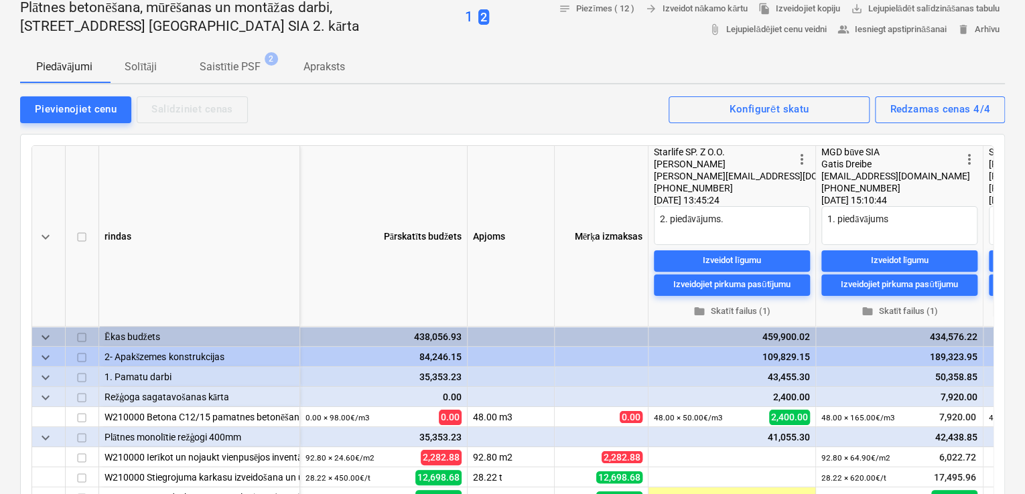
click at [335, 65] on p "Apraksts" at bounding box center [324, 67] width 42 height 16
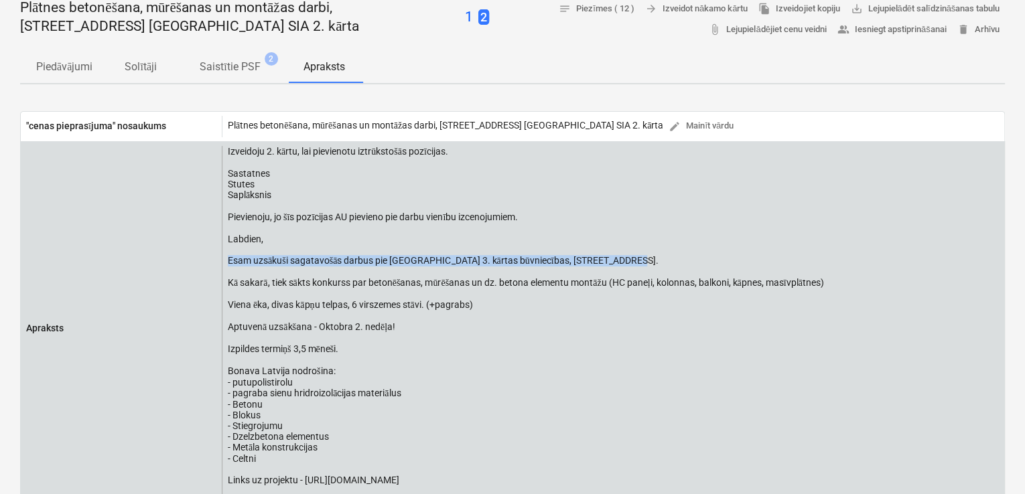
drag, startPoint x: 617, startPoint y: 265, endPoint x: 224, endPoint y: 262, distance: 393.1
click at [225, 264] on div "Izveidoju 2. kārtu, lai pievienotu iztrūkstošās pozīcijas. Sastatnes Stutes Sap…" at bounding box center [613, 329] width 782 height 366
copy div "Esam uzsākuši sagatavošās darbus pie Prūšu ielas 3. kārtas būvniecības, Prūšu i…"
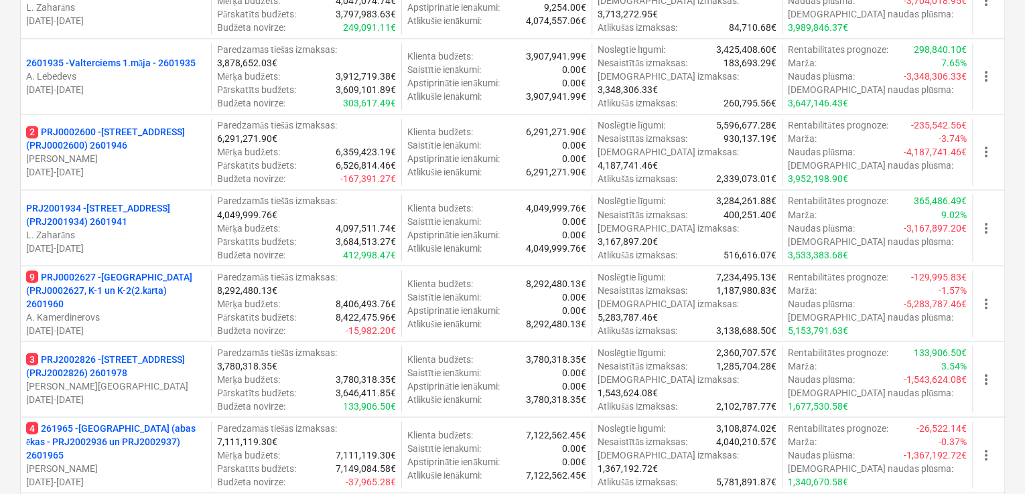
scroll to position [1160, 0]
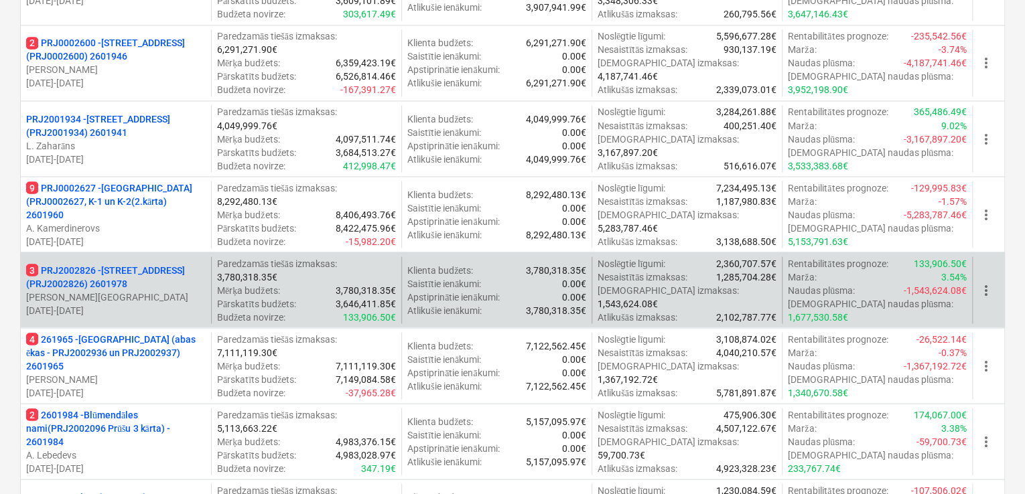
click at [134, 271] on p "3 PRJ2002826 - Stendes iela 8, E2 (PRJ2002826) 2601978" at bounding box center [115, 276] width 179 height 27
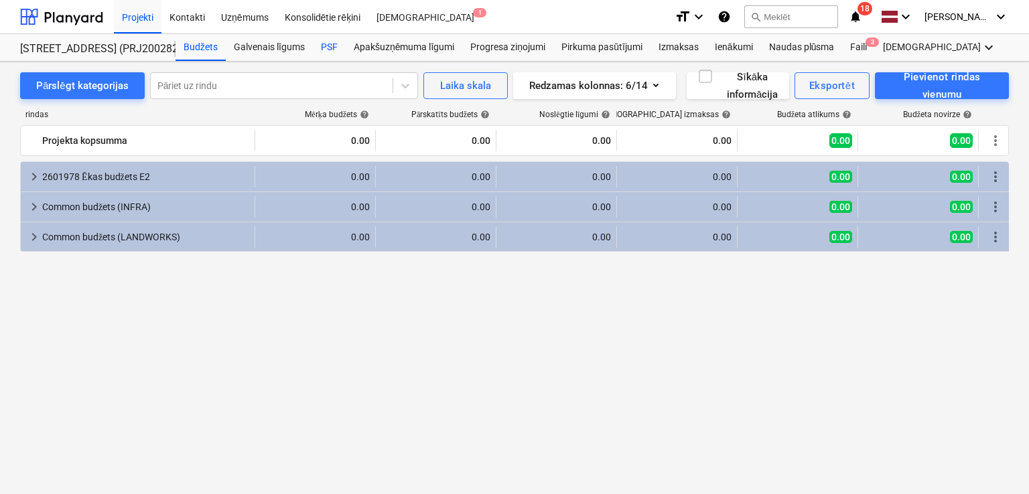
click at [321, 44] on div "PSF" at bounding box center [329, 47] width 33 height 27
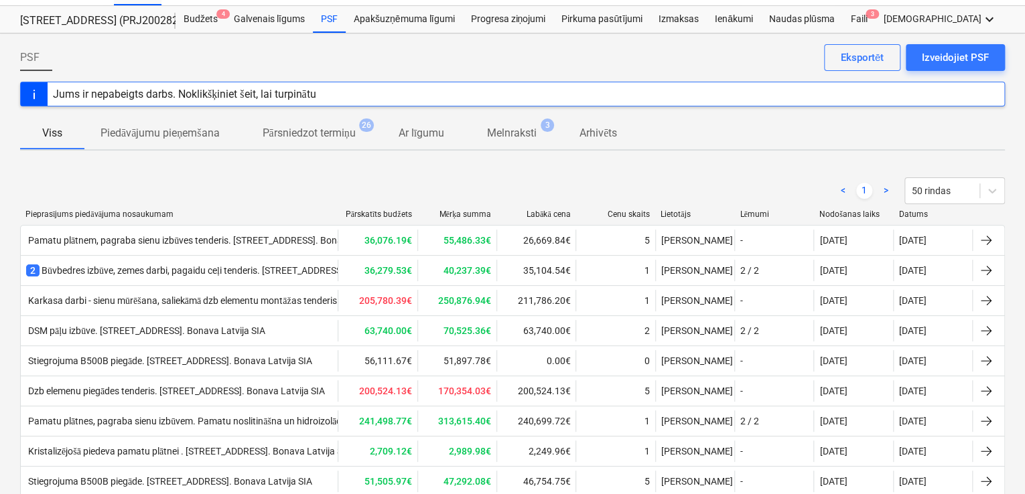
scroll to position [268, 0]
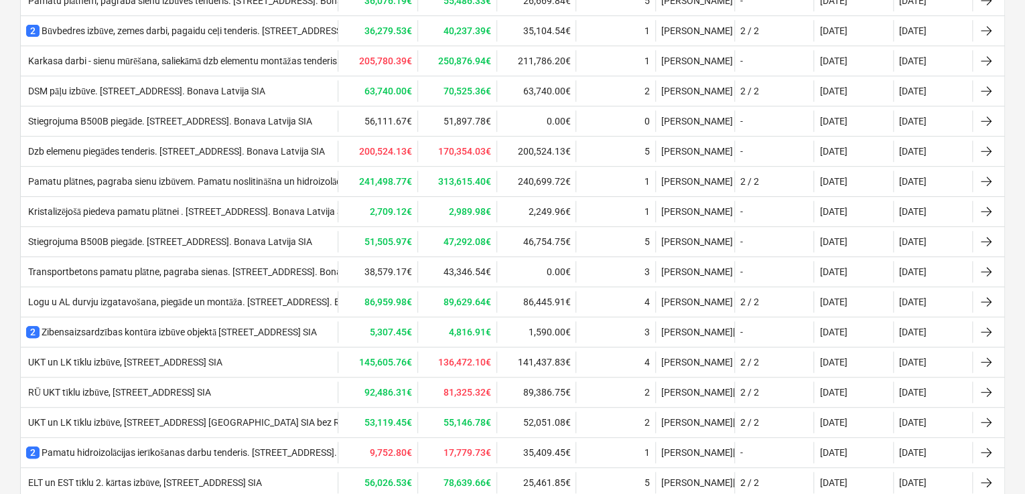
click at [181, 297] on div "Logu u AL durvju izgatavošana, piegāde un montāža. Stendes iela 8, E2. Bonava L…" at bounding box center [219, 302] width 386 height 11
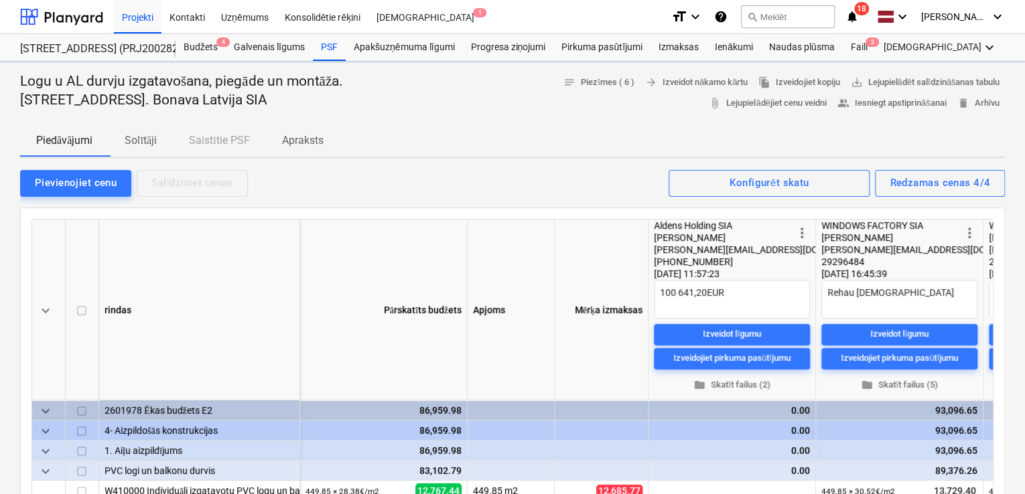
type textarea "x"
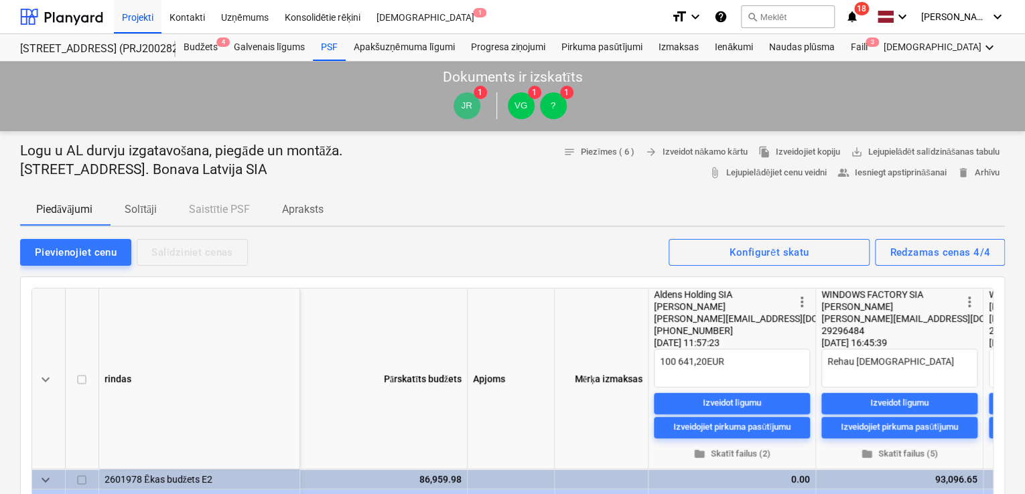
click at [311, 207] on p "Apraksts" at bounding box center [303, 210] width 42 height 16
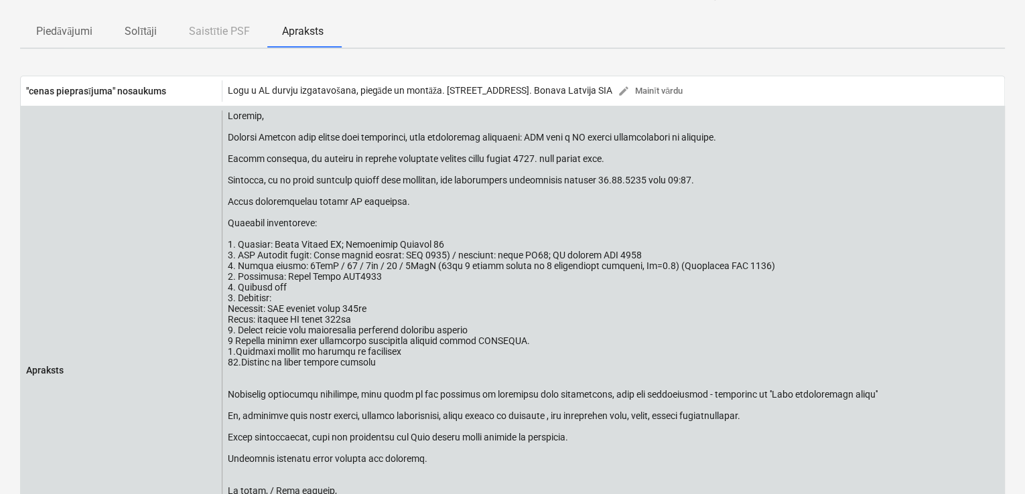
scroll to position [268, 0]
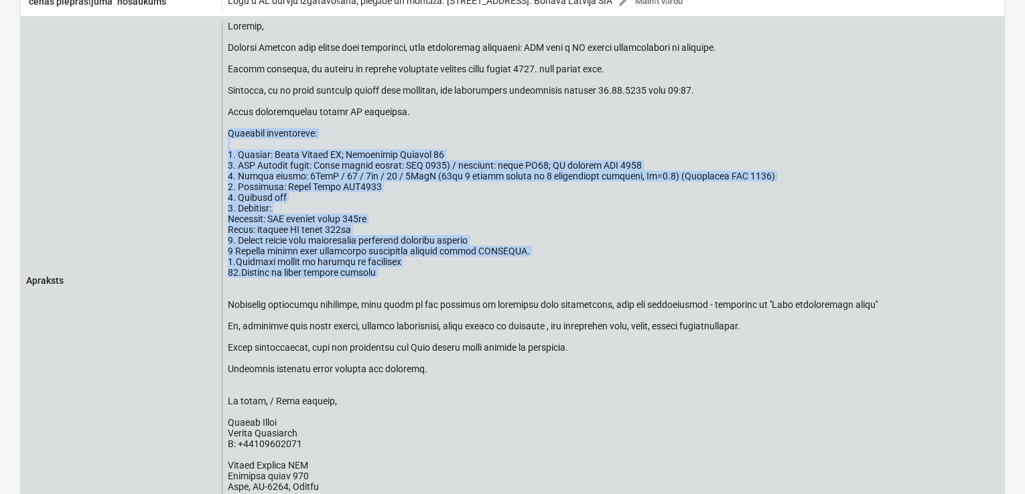
drag, startPoint x: 228, startPoint y: 135, endPoint x: 395, endPoint y: 293, distance: 230.2
click at [396, 294] on div at bounding box center [553, 267] width 650 height 493
copy div "Papildus informācija: 1. Profils: Rehau Synego AD; Deceuninck Elegant 76 2. PVC…"
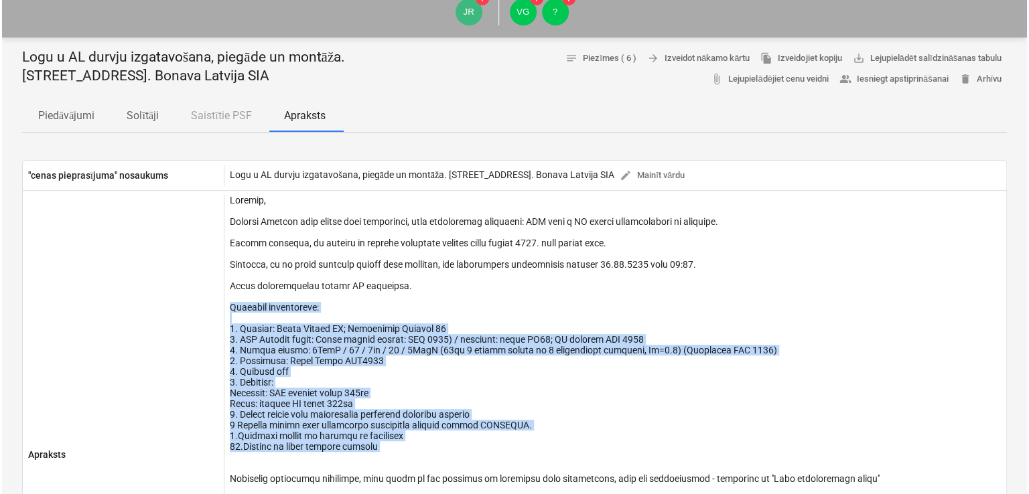
scroll to position [0, 0]
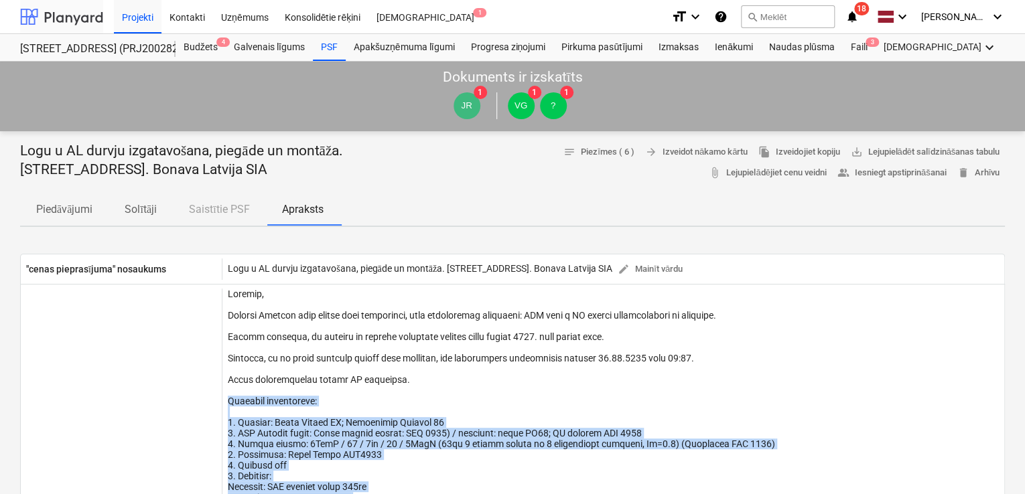
click at [78, 14] on div at bounding box center [61, 16] width 83 height 33
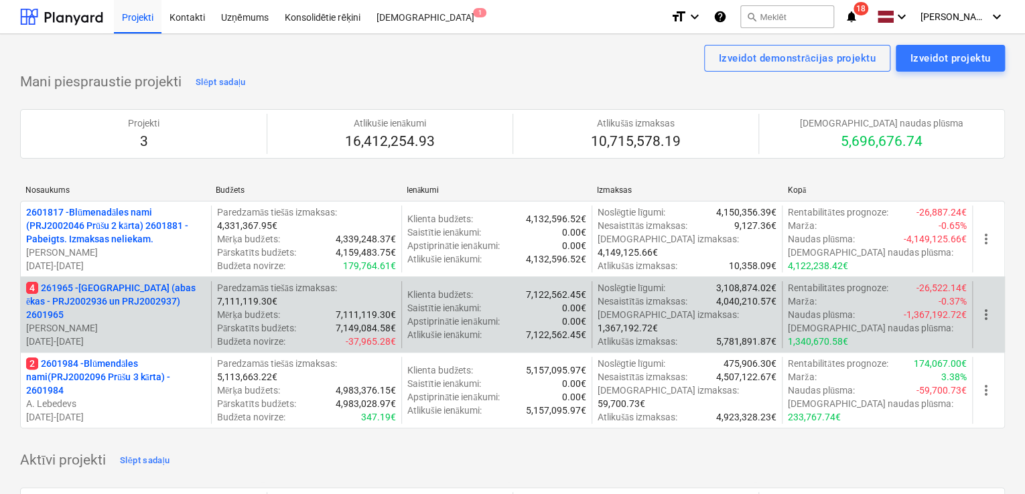
click at [129, 313] on p "4 261965 - Nīcgales iela (abas ēkas - PRJ2002936 un PRJ2002937) 2601965" at bounding box center [115, 301] width 179 height 40
click at [155, 291] on p "4 261965 - [GEOGRAPHIC_DATA] (abas ēkas - PRJ2002936 un PRJ2002937) 2601965" at bounding box center [115, 301] width 179 height 40
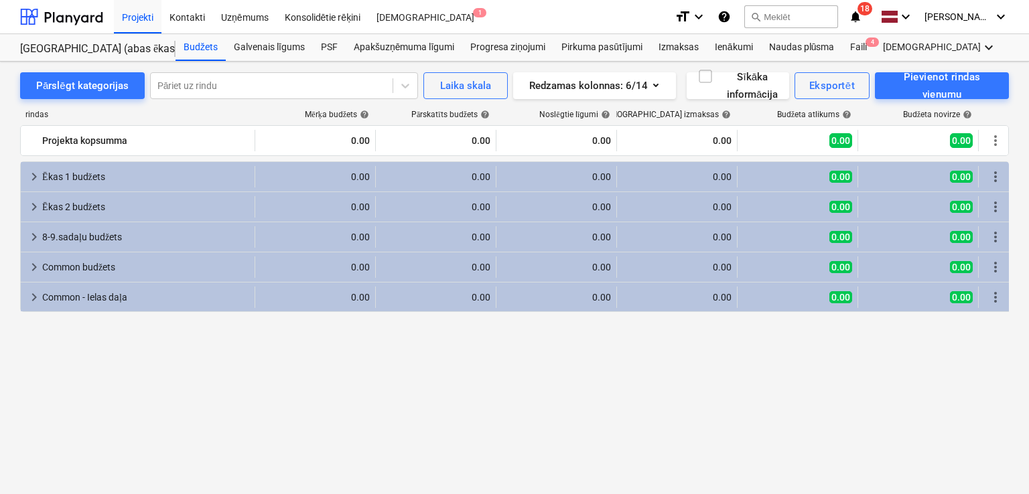
click at [856, 14] on icon "notifications" at bounding box center [854, 17] width 13 height 16
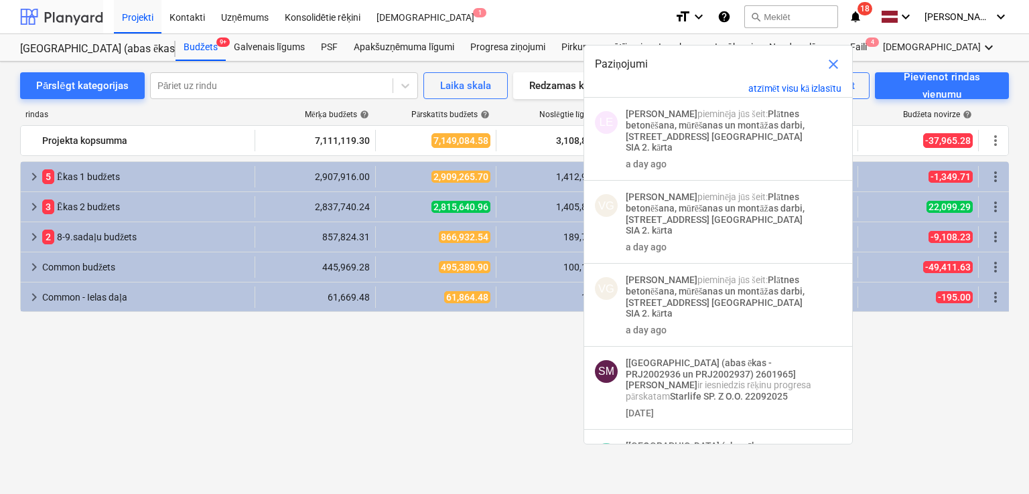
click at [70, 23] on div at bounding box center [61, 16] width 83 height 33
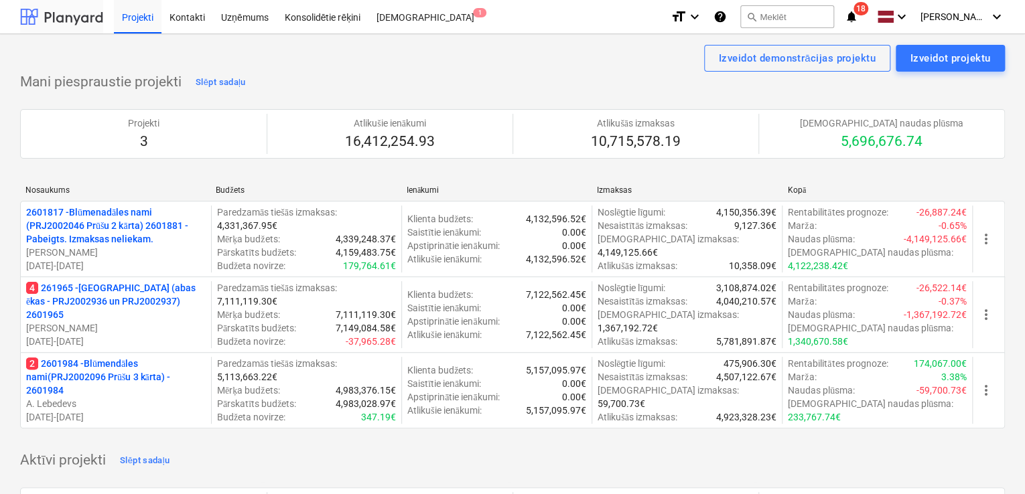
click at [86, 6] on div at bounding box center [61, 16] width 83 height 33
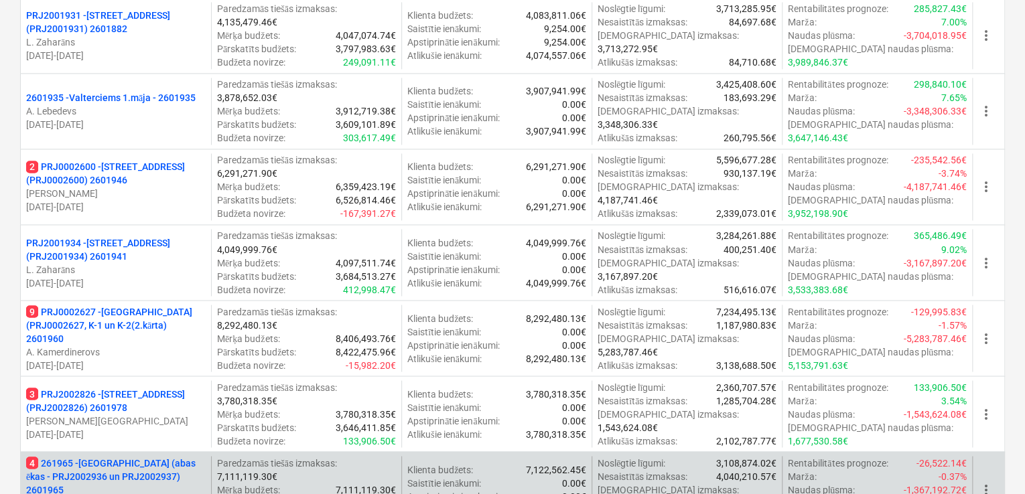
scroll to position [1160, 0]
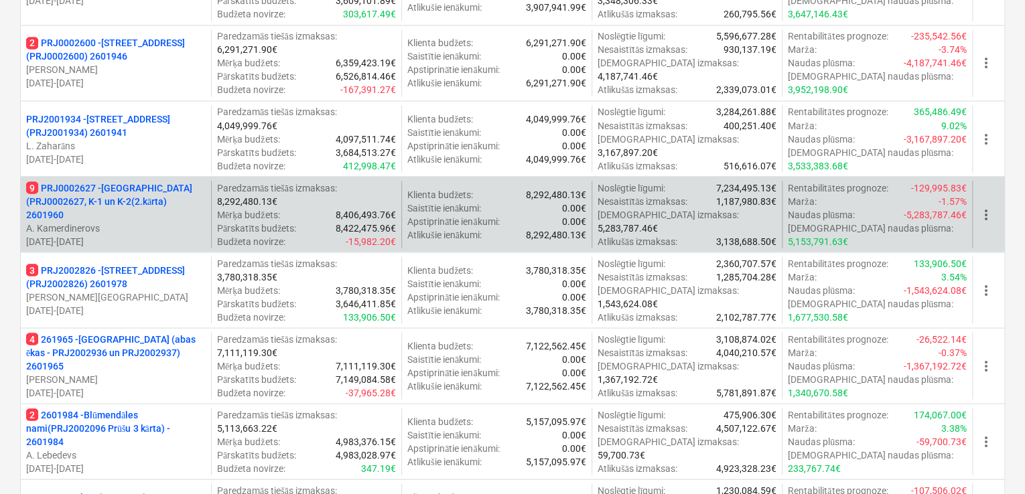
click at [104, 189] on p "9 PRJ0002627 - Tumes iela (PRJ0002627, K-1 un K-2(2.kārta) 2601960" at bounding box center [115, 201] width 179 height 40
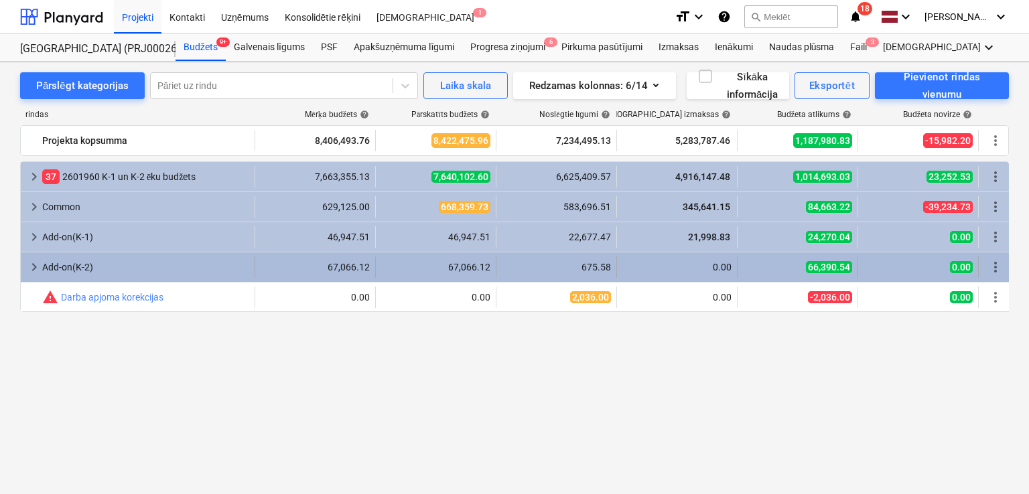
click at [28, 266] on span "keyboard_arrow_right" at bounding box center [34, 267] width 16 height 16
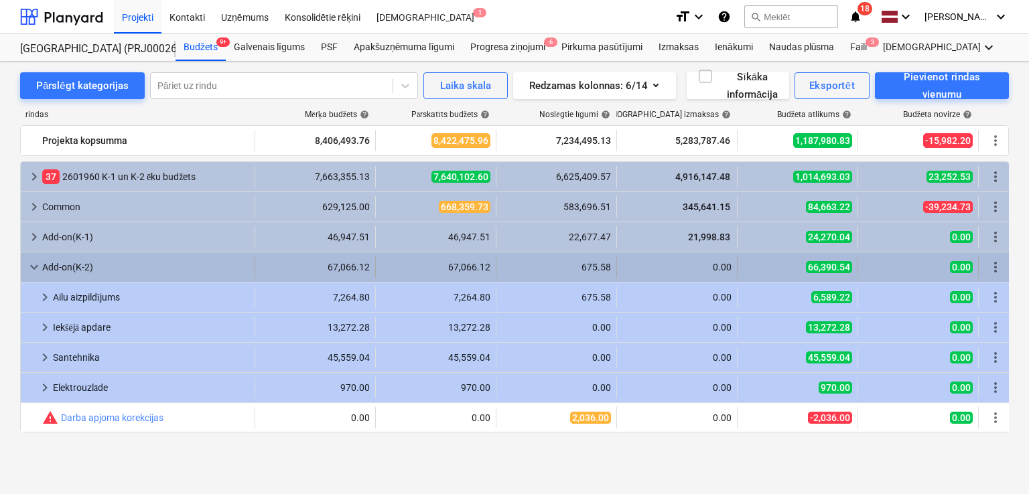
click at [28, 260] on span "keyboard_arrow_down" at bounding box center [34, 267] width 16 height 16
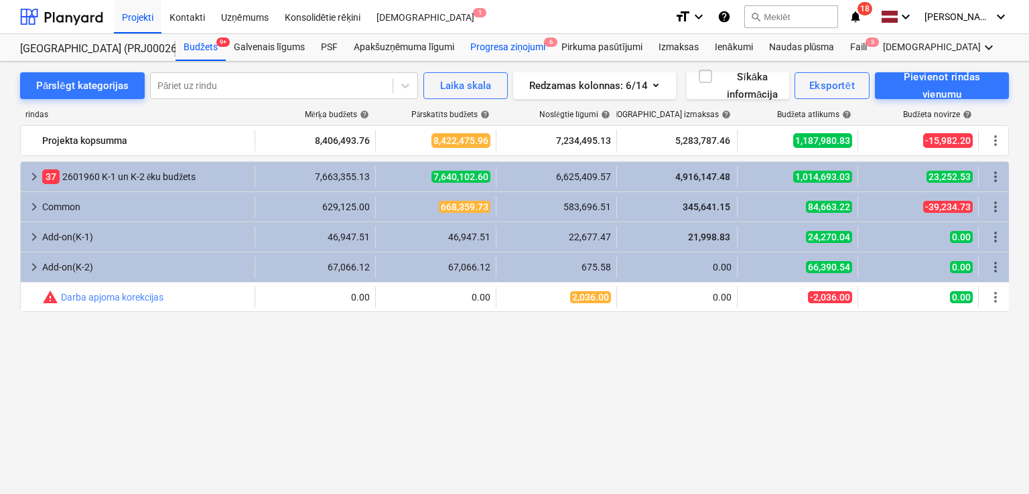
click at [525, 49] on div "Progresa ziņojumi 6" at bounding box center [507, 47] width 91 height 27
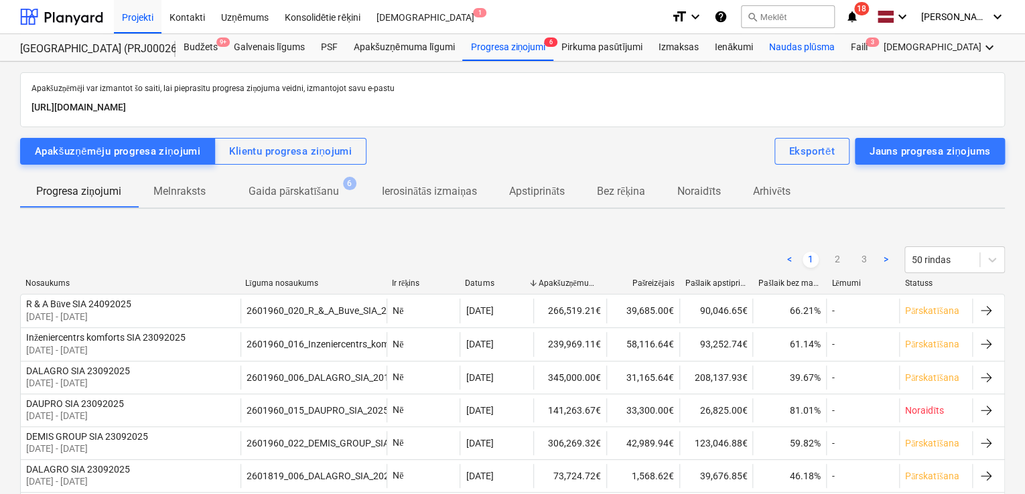
click at [815, 56] on div "Naudas plūsma" at bounding box center [802, 47] width 82 height 27
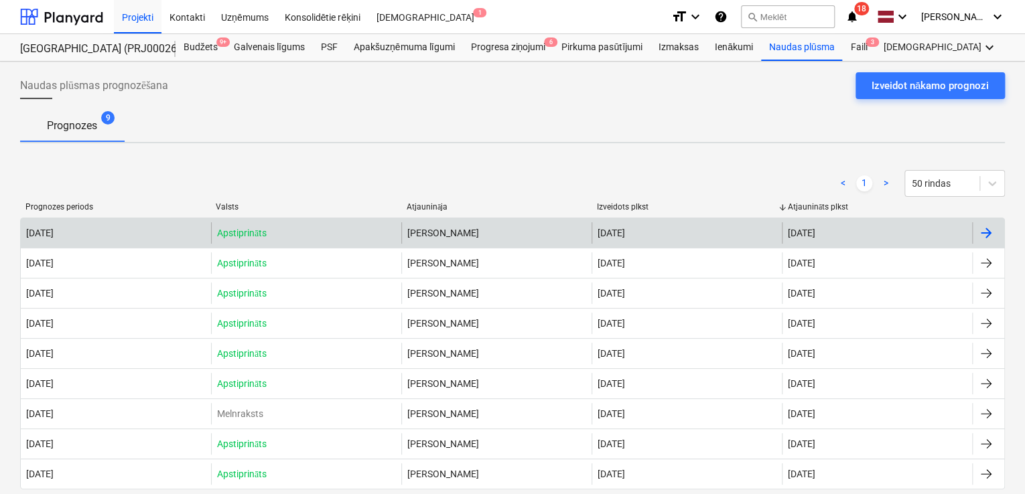
click at [996, 236] on div at bounding box center [988, 232] width 32 height 21
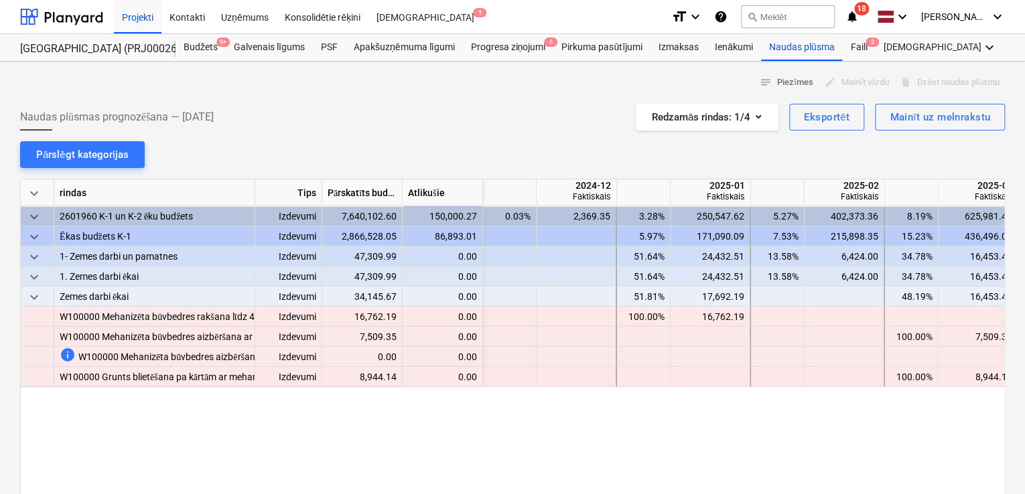
scroll to position [0, 1205]
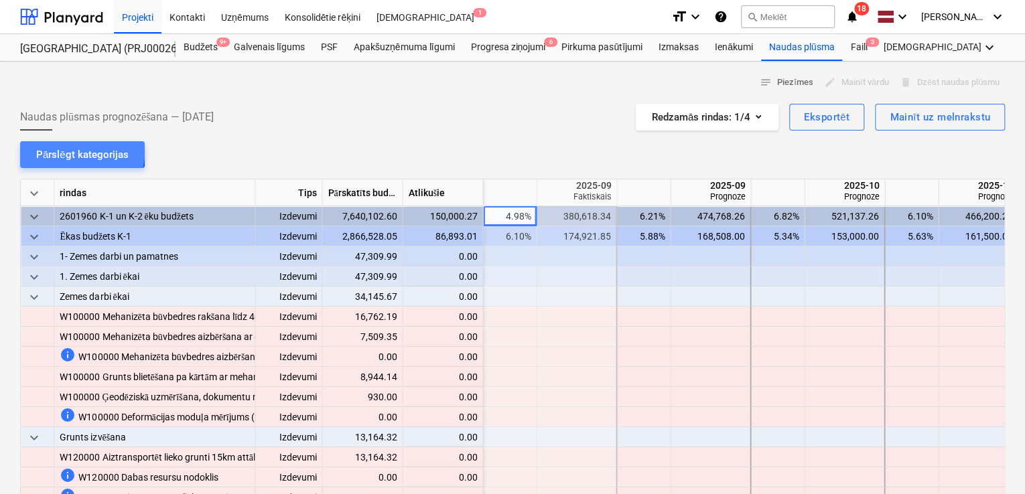
click at [65, 147] on div "Pārslēgt kategorijas" at bounding box center [82, 154] width 92 height 17
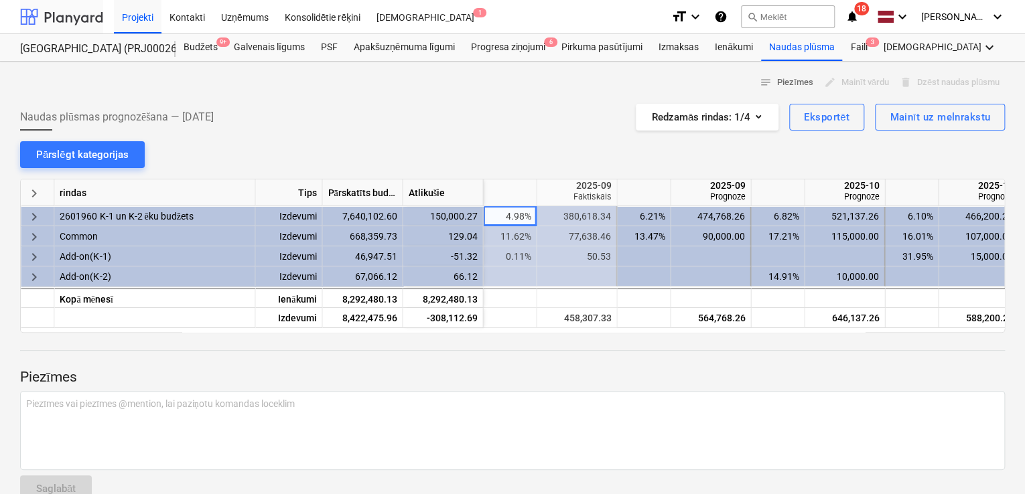
click at [63, 12] on div at bounding box center [61, 16] width 83 height 33
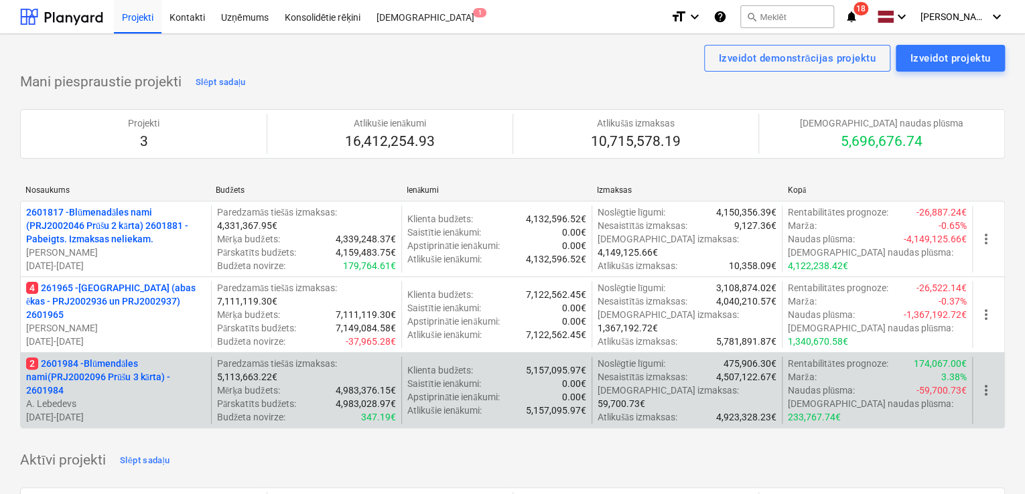
click at [102, 360] on p "2 2601984 - Blūmendāles nami(PRJ2002096 Prūšu 3 kārta) - 2601984" at bounding box center [115, 377] width 179 height 40
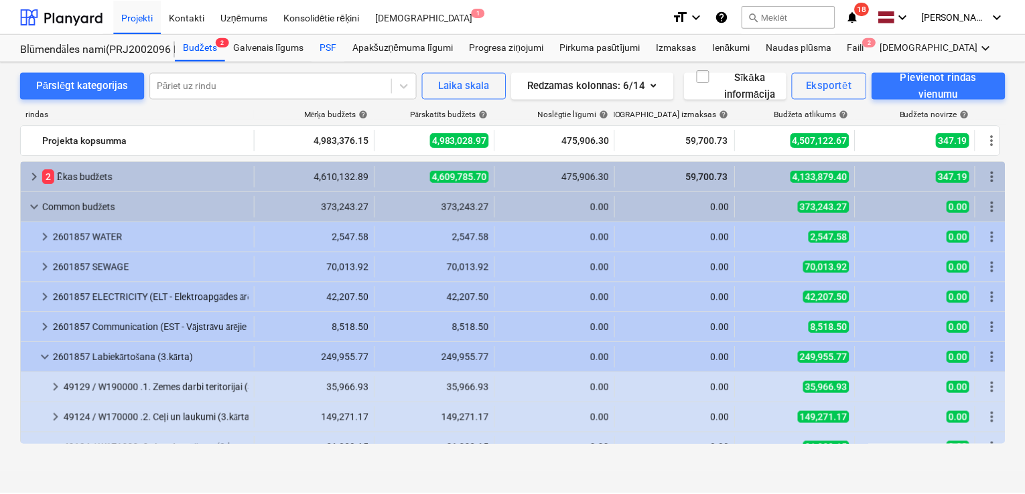
scroll to position [376, 0]
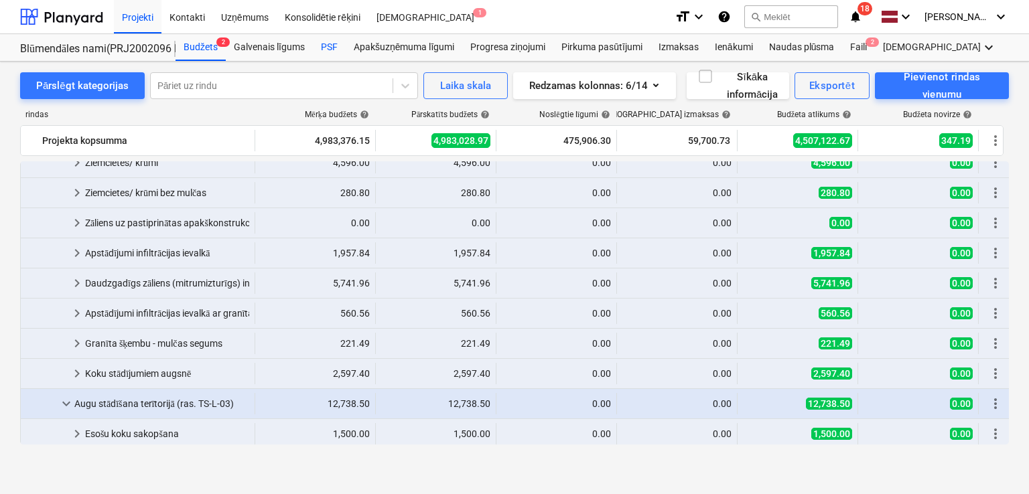
click at [323, 48] on div "PSF" at bounding box center [329, 47] width 33 height 27
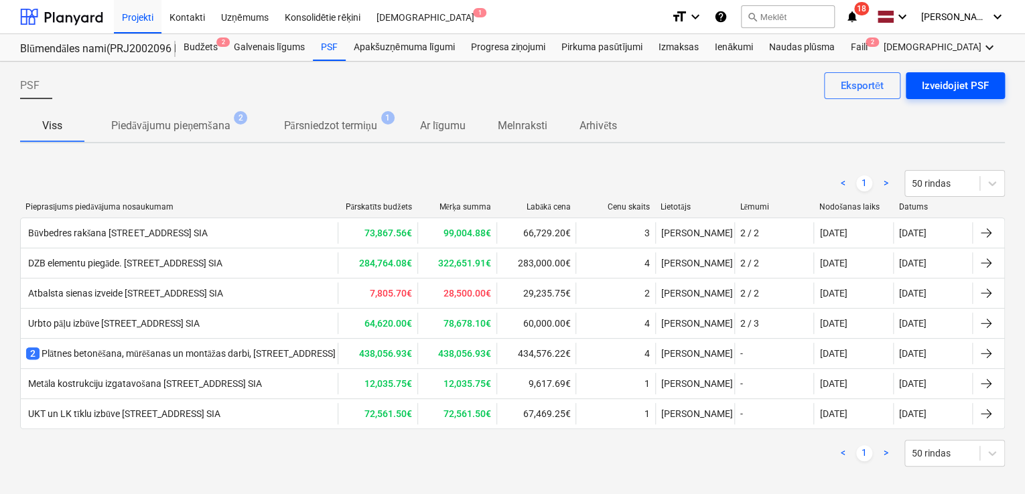
click at [953, 88] on div "Izveidojiet PSF" at bounding box center [954, 85] width 67 height 17
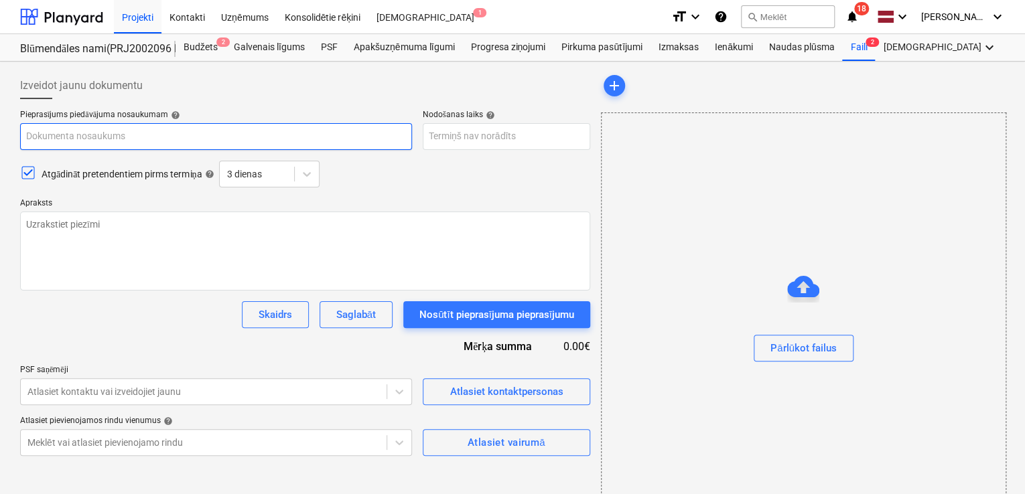
paste input "ELT tīklu izbūve, [STREET_ADDRESS] SIA"
type textarea "x"
type input "ELT tīklu izbūve, [STREET_ADDRESS] SIA"
click at [45, 135] on input "ELT tīklu izbūve, [STREET_ADDRESS] SIA" at bounding box center [216, 136] width 392 height 27
type textarea "x"
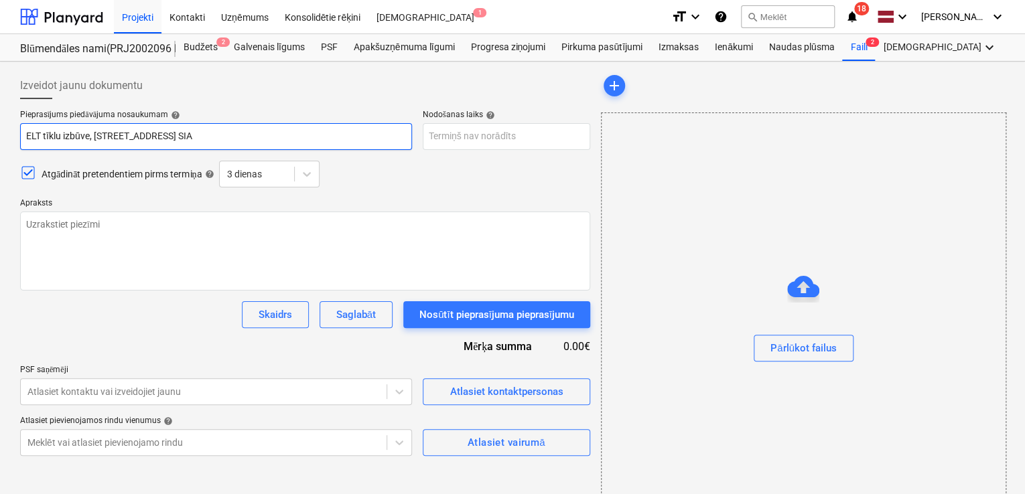
type input "ELT utīklu izbūve, Nīcgales iela N17A, Bonava Latvija SIA"
type textarea "x"
type input "ELT untīklu izbūve, Nīcgales iela N17A, Bonava Latvija SIA"
type textarea "x"
type input "ELT un tīklu izbūve, Nīcgales iela N17A, Bonava Latvija SIA"
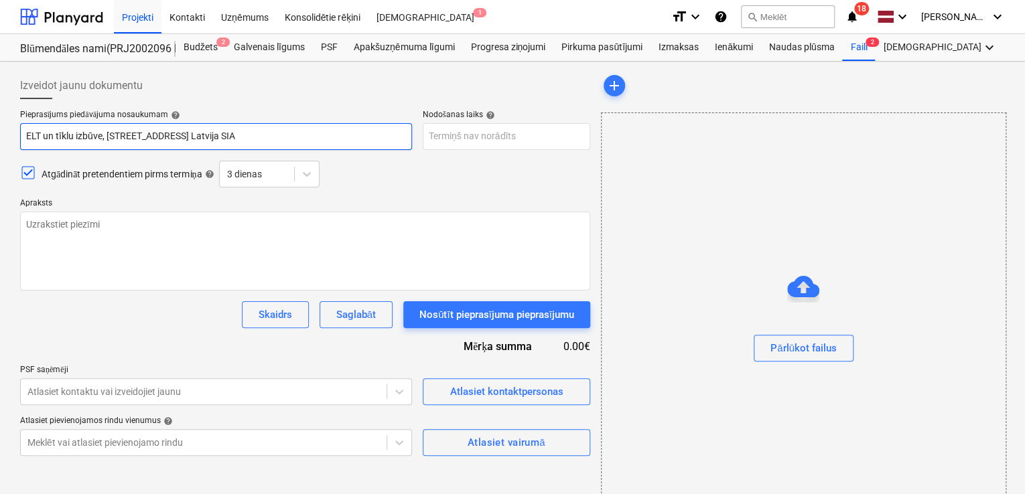
type textarea "x"
type input "ELT un Etīklu izbūve, Nīcgales iela N17A, Bonava Latvija SIA"
type textarea "x"
type input "ELT un EStīklu izbūve, Nīcgales iela N17A, Bonava Latvija SIA"
type textarea "x"
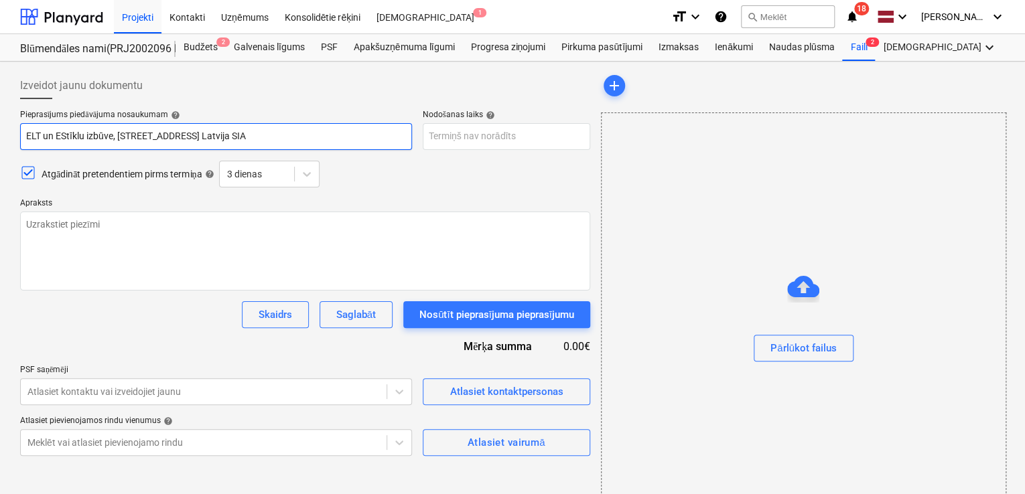
type input "ELT un ESTtīklu izbūve, Nīcgales iela N17A, Bonava Latvija SIA"
type textarea "x"
type input "ELT un EST tīklu izbūve, Nīcgales iela N17A, Bonava Latvija SIA"
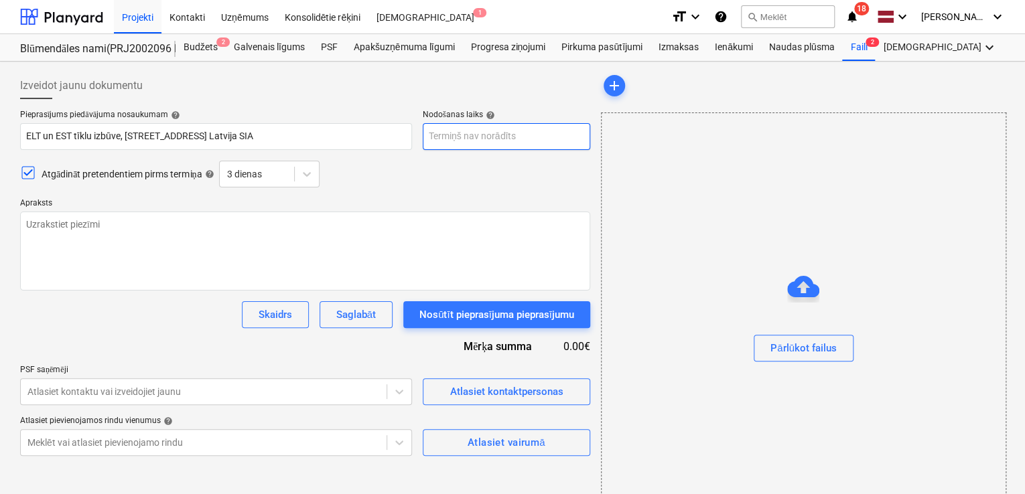
click at [469, 143] on body "Projekti Kontakti Uzņēmums Konsolidētie rēķini Iesūtne 1 format_size keyboard_a…" at bounding box center [512, 247] width 1025 height 494
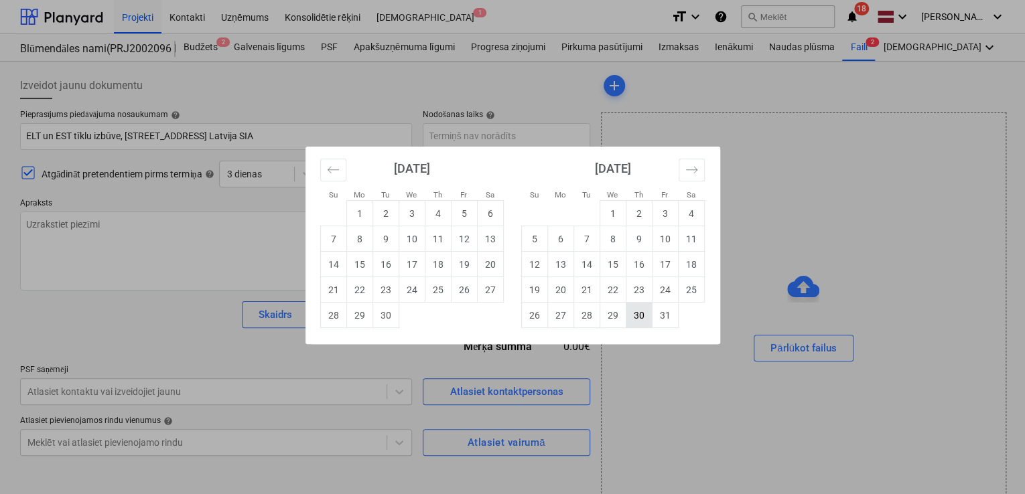
click at [637, 310] on td "30" at bounding box center [638, 315] width 26 height 25
type textarea "x"
type input "[DATE]"
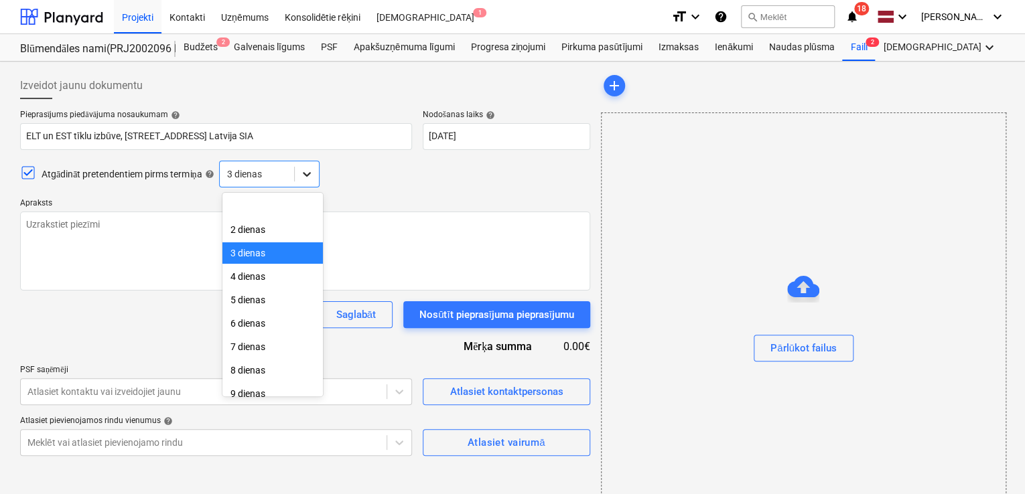
click at [306, 172] on icon at bounding box center [306, 173] width 13 height 13
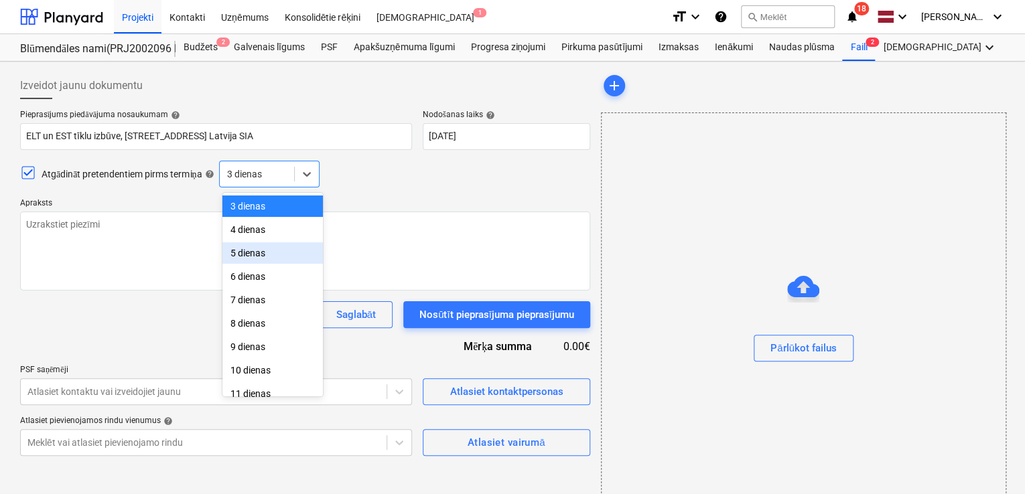
click at [281, 260] on div "5 dienas" at bounding box center [272, 252] width 100 height 21
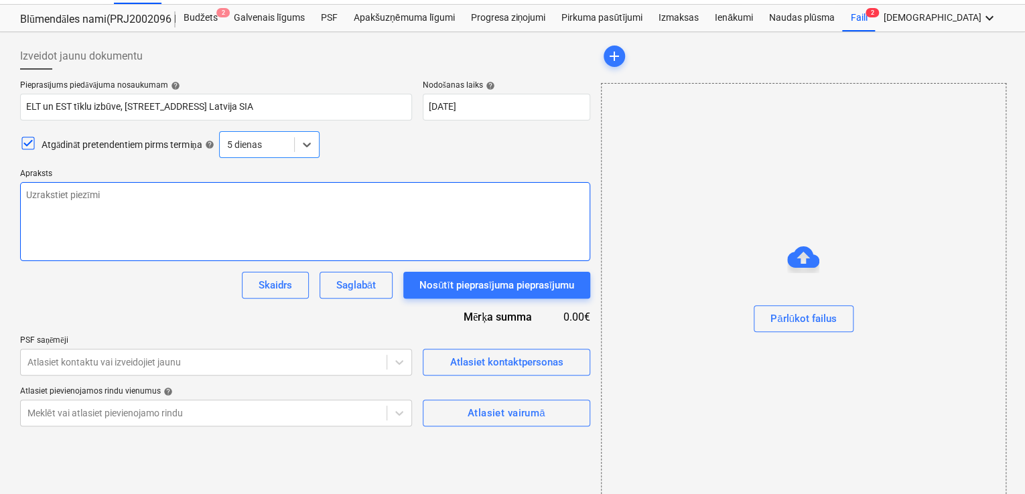
scroll to position [46, 0]
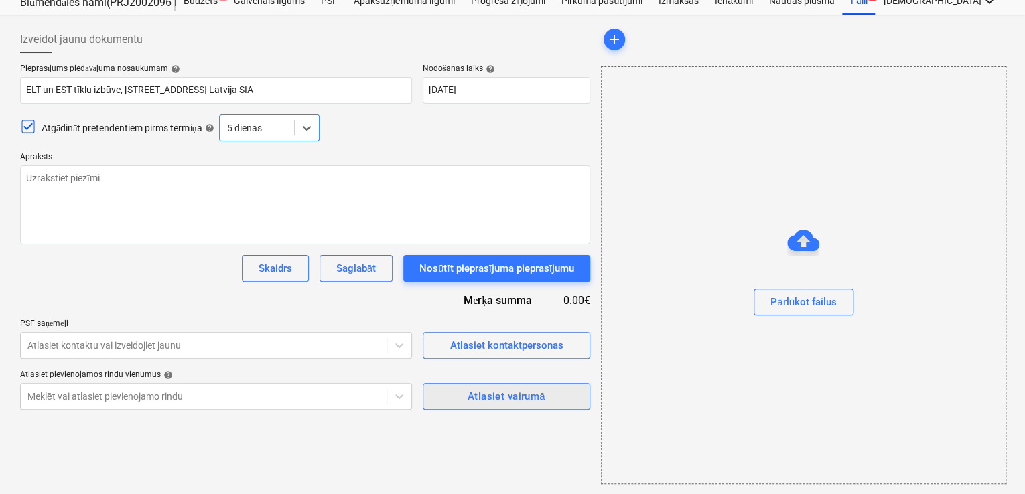
click at [487, 405] on button "Atlasiet vairumā" at bounding box center [506, 396] width 167 height 27
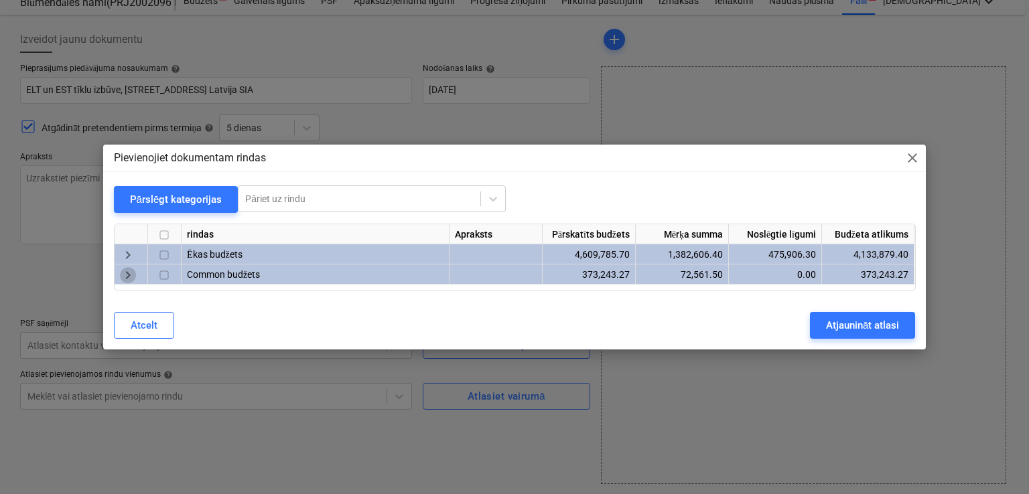
click at [125, 279] on span "keyboard_arrow_right" at bounding box center [128, 275] width 16 height 16
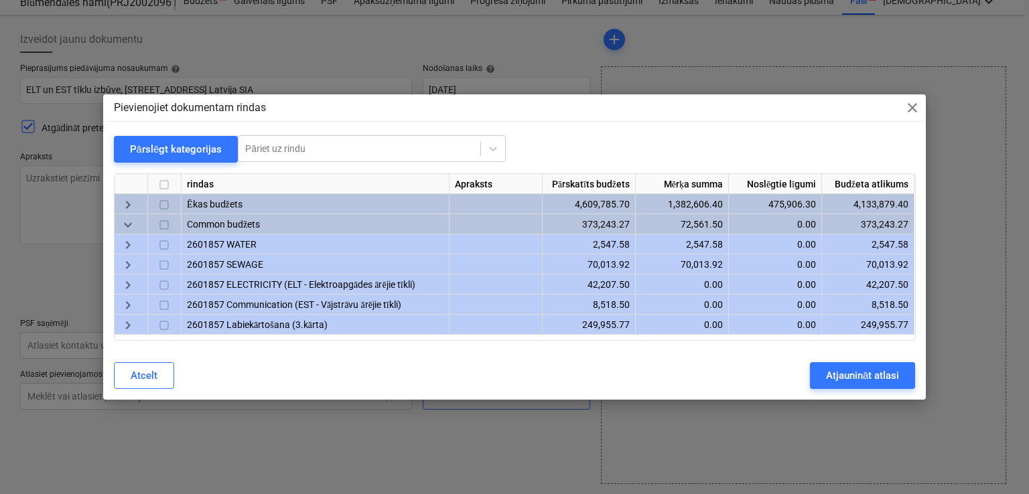
click at [124, 301] on span "keyboard_arrow_right" at bounding box center [128, 305] width 16 height 16
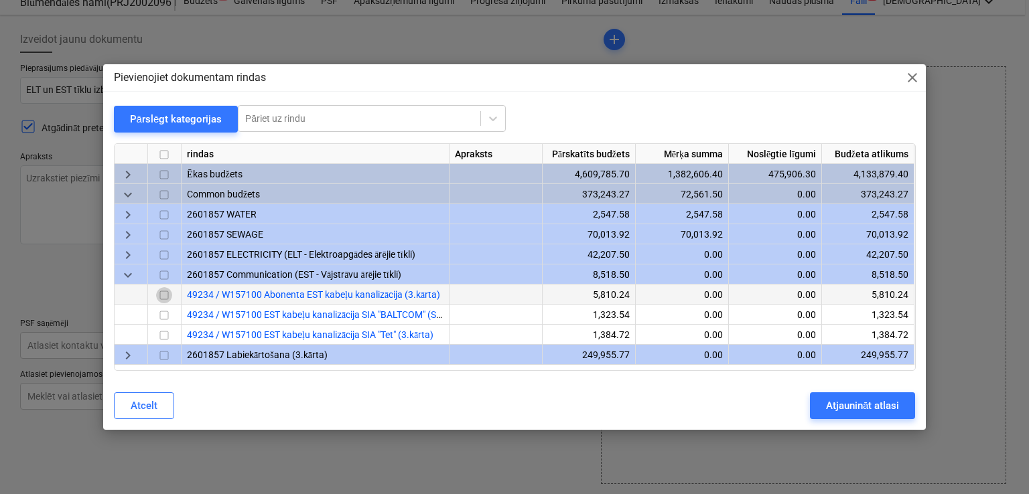
click at [162, 291] on input "checkbox" at bounding box center [164, 295] width 16 height 16
click at [159, 312] on input "checkbox" at bounding box center [164, 315] width 16 height 16
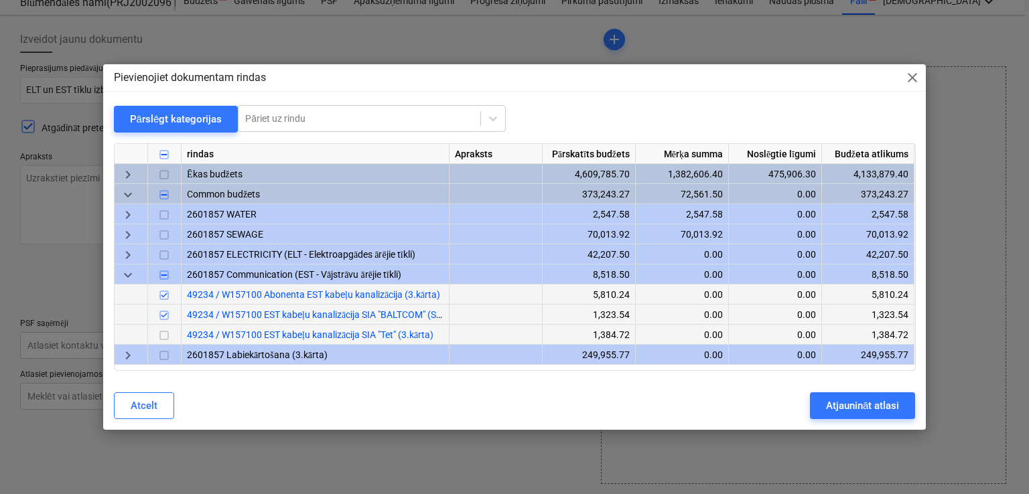
click at [162, 331] on input "checkbox" at bounding box center [164, 335] width 16 height 16
click at [125, 258] on span "keyboard_arrow_right" at bounding box center [128, 255] width 16 height 16
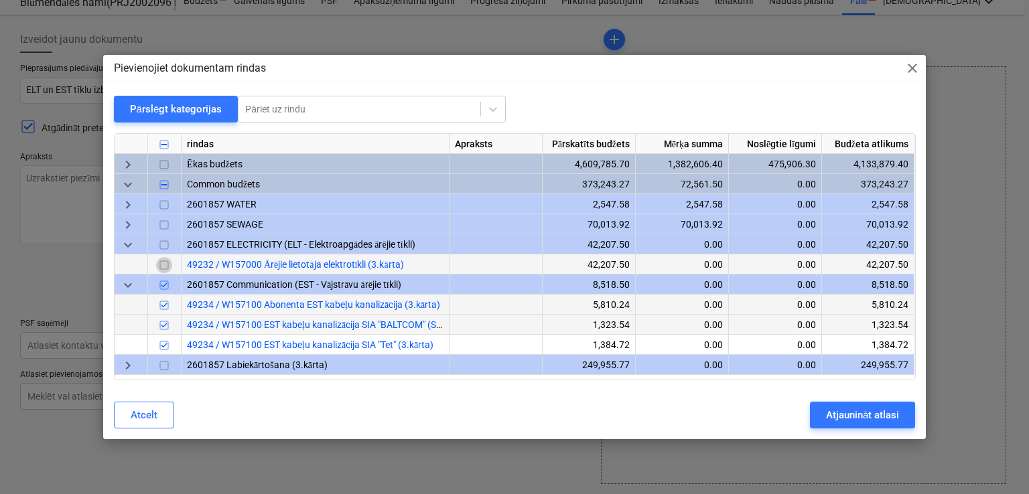
click at [162, 262] on input "checkbox" at bounding box center [164, 266] width 16 height 16
click at [870, 413] on div "Atjaunināt atlasi" at bounding box center [862, 414] width 73 height 17
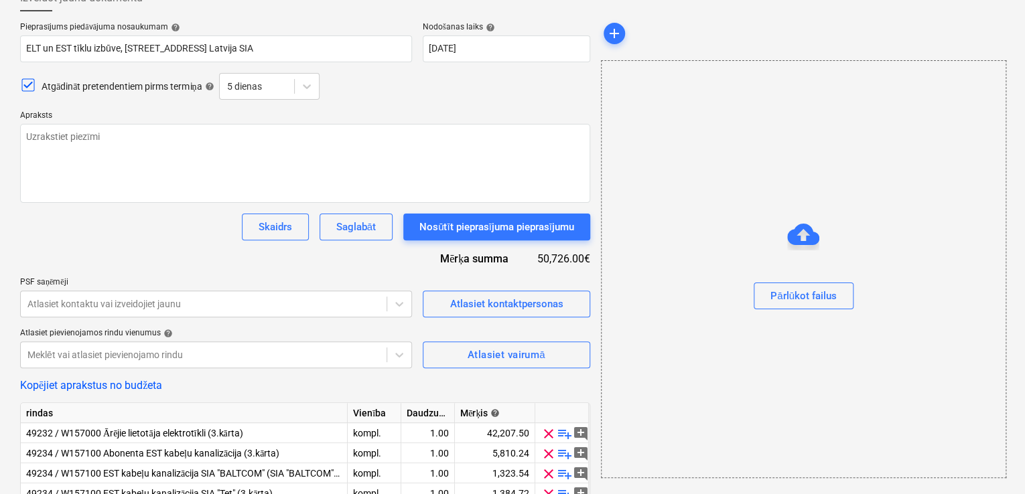
scroll to position [62, 0]
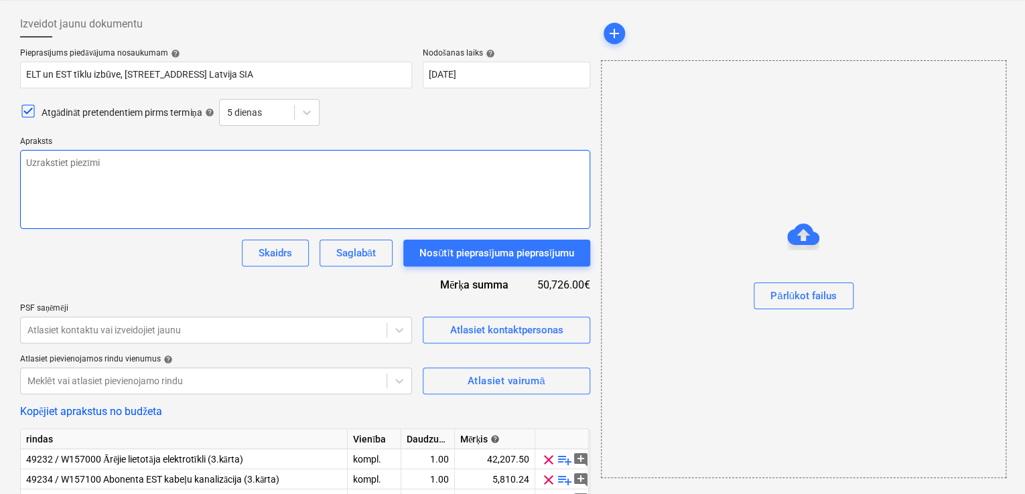
click at [165, 198] on textarea at bounding box center [305, 189] width 570 height 79
type textarea "x"
type textarea "."
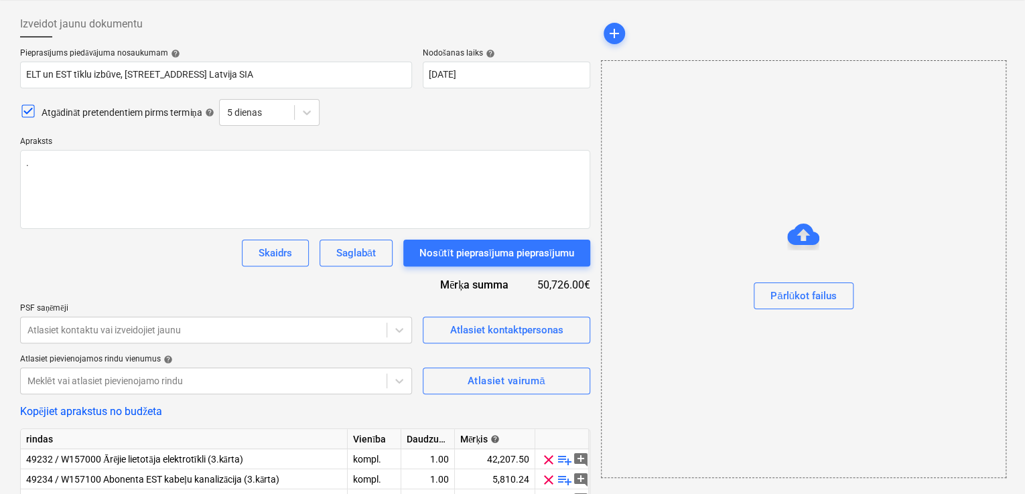
click at [163, 255] on div "Skaidrs Saglabāt Nosūtīt pieprasījuma pieprasījumu" at bounding box center [305, 253] width 570 height 27
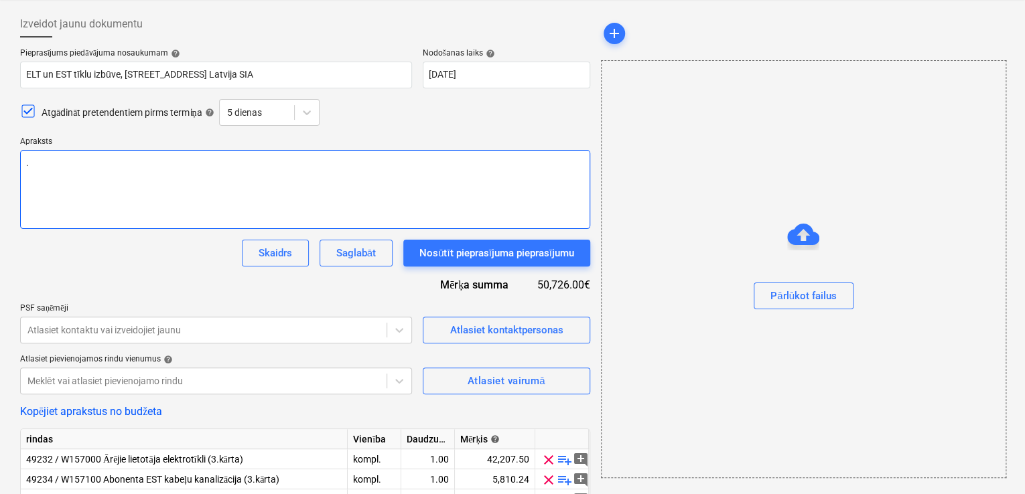
click at [66, 177] on textarea "." at bounding box center [305, 189] width 570 height 79
type textarea "x"
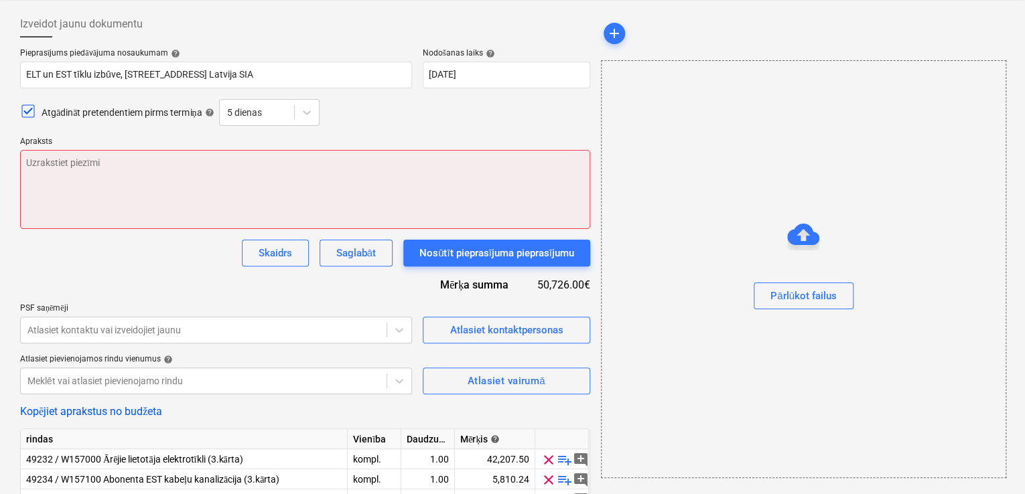
paste textarea "Labdien, Esam uzsākuši sagatavošās darbus pie Prūšu ielas 3. kārtas būvniecības…"
type textarea "x"
type textarea "Labdien, Esam uzsākuši sagatavošās darbus pie Prūšu ielas 3. kārtas būvniecības…"
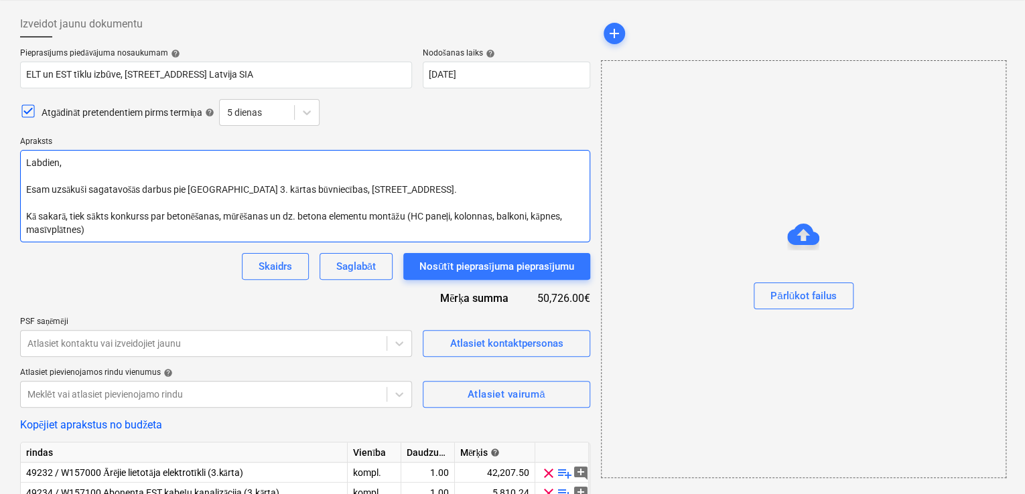
drag, startPoint x: 117, startPoint y: 226, endPoint x: 169, endPoint y: 214, distance: 53.0
click at [169, 214] on textarea "Labdien, Esam uzsākuši sagatavošās darbus pie Prūšu ielas 3. kārtas būvniecības…" at bounding box center [305, 196] width 570 height 92
type textarea "x"
type textarea "Labdien, Esam uzsākuši sagatavošās darbus pie Prūšu ielas 3. kārtas būvniecības…"
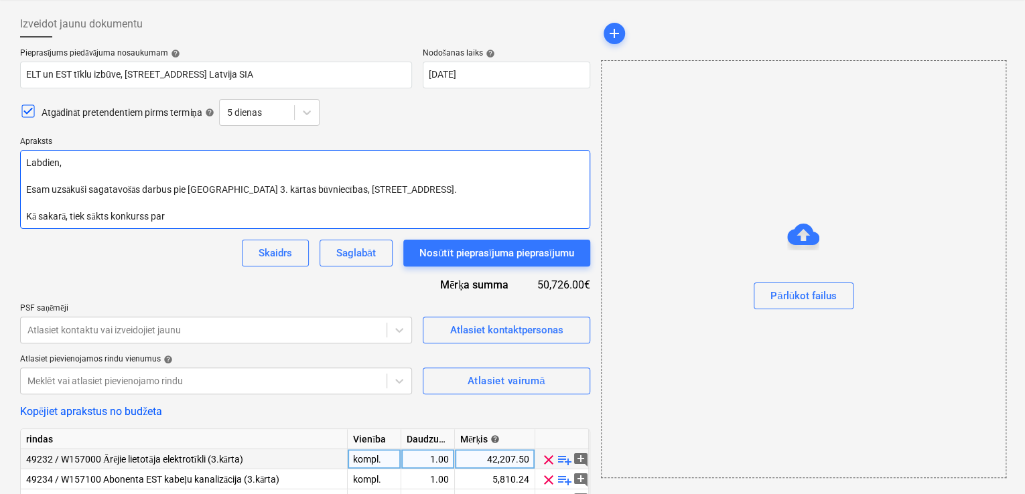
type textarea "x"
type textarea "Labdien, Esam uzsākuši sagatavošās darbus pie Prūšu ielas 3. kārtas būvniecības…"
type textarea "x"
type textarea "Labdien, Esam uzsākuši sagatavošās darbus pie Prūšu ielas 3. kārtas būvniecības…"
type textarea "x"
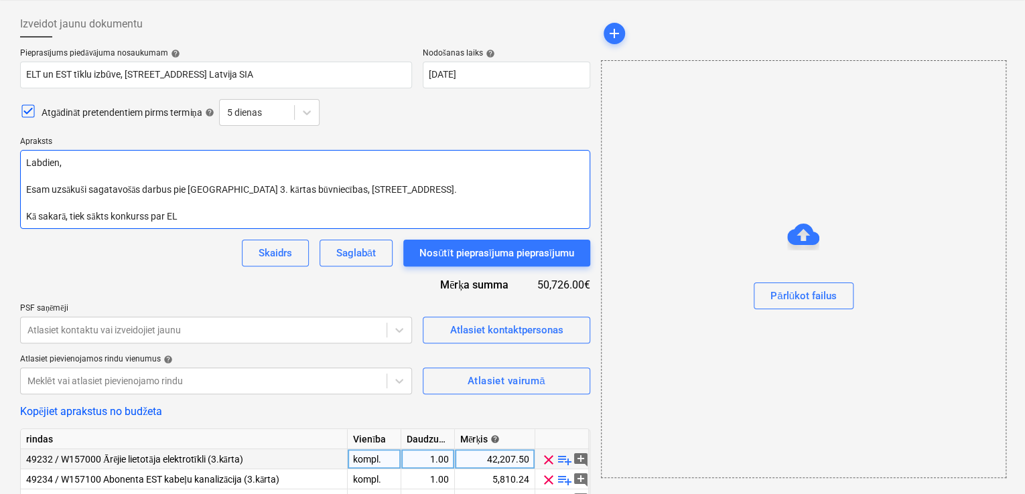
type textarea "Labdien, Esam uzsākuši sagatavošās darbus pie Prūšu ielas 3. kārtas būvniecības…"
type textarea "x"
type textarea "Labdien, Esam uzsākuši sagatavošās darbus pie Prūšu ielas 3. kārtas būvniecības…"
type textarea "x"
type textarea "Labdien, Esam uzsākuši sagatavošās darbus pie Prūšu ielas 3. kārtas būvniecības…"
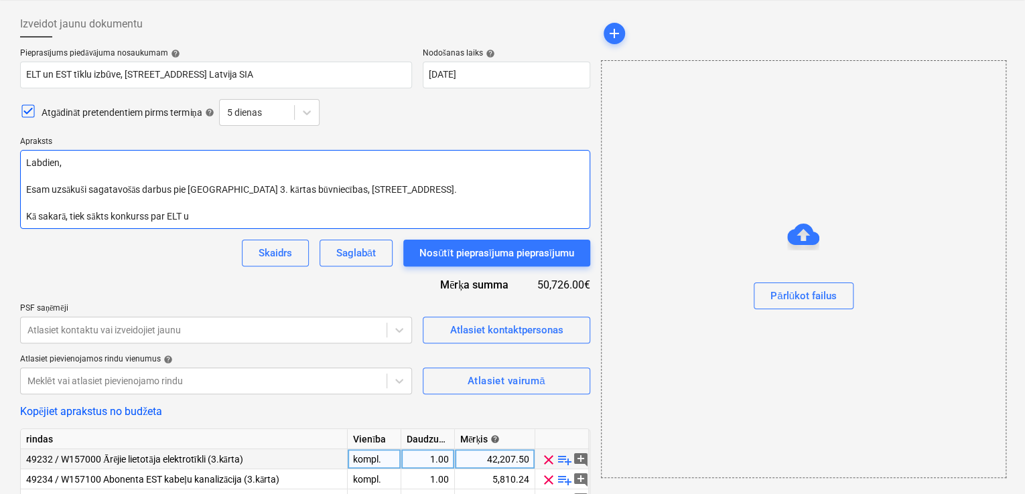
type textarea "x"
type textarea "Labdien, Esam uzsākuši sagatavošās darbus pie Prūšu ielas 3. kārtas būvniecības…"
type textarea "x"
type textarea "Labdien, Esam uzsākuši sagatavošās darbus pie Prūšu ielas 3. kārtas būvniecības…"
type textarea "x"
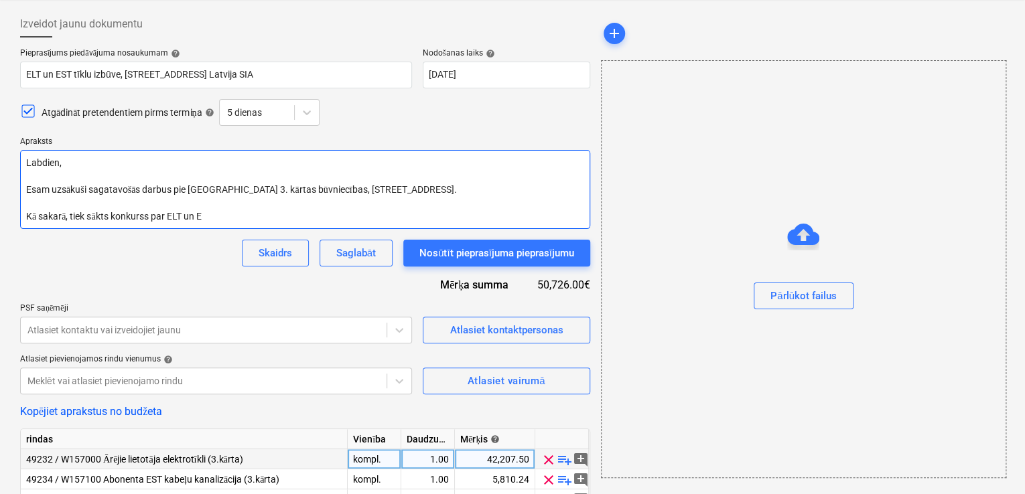
type textarea "Labdien, Esam uzsākuši sagatavošās darbus pie Prūšu ielas 3. kārtas būvniecības…"
type textarea "x"
type textarea "Labdien, Esam uzsākuši sagatavošās darbus pie Prūšu ielas 3. kārtas būvniecības…"
type textarea "x"
type textarea "Labdien, Esam uzsākuši sagatavošās darbus pie Prūšu ielas 3. kārtas būvniecības…"
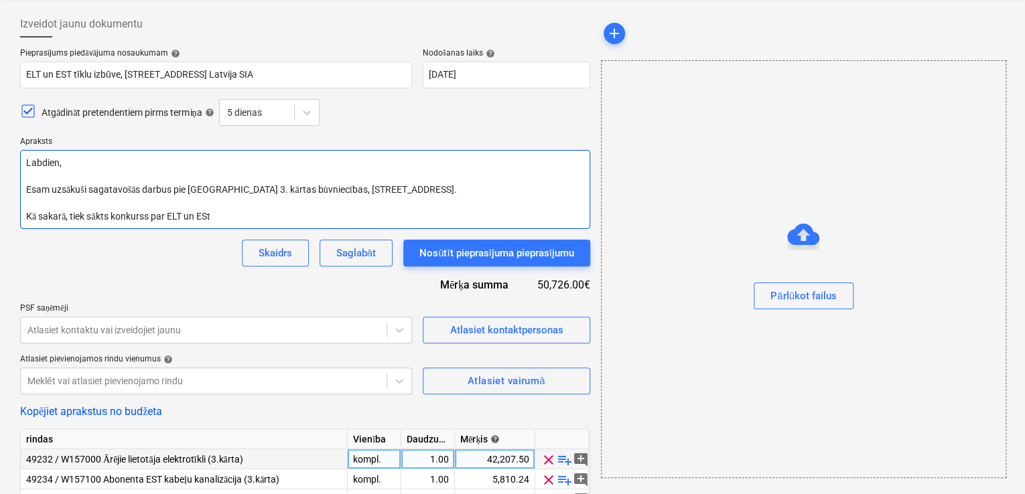
type textarea "x"
type textarea "Labdien, Esam uzsākuši sagatavošās darbus pie Prūšu ielas 3. kārtas būvniecības…"
type textarea "x"
type textarea "Labdien, Esam uzsākuši sagatavošās darbus pie Prūšu ielas 3. kārtas būvniecības…"
type textarea "x"
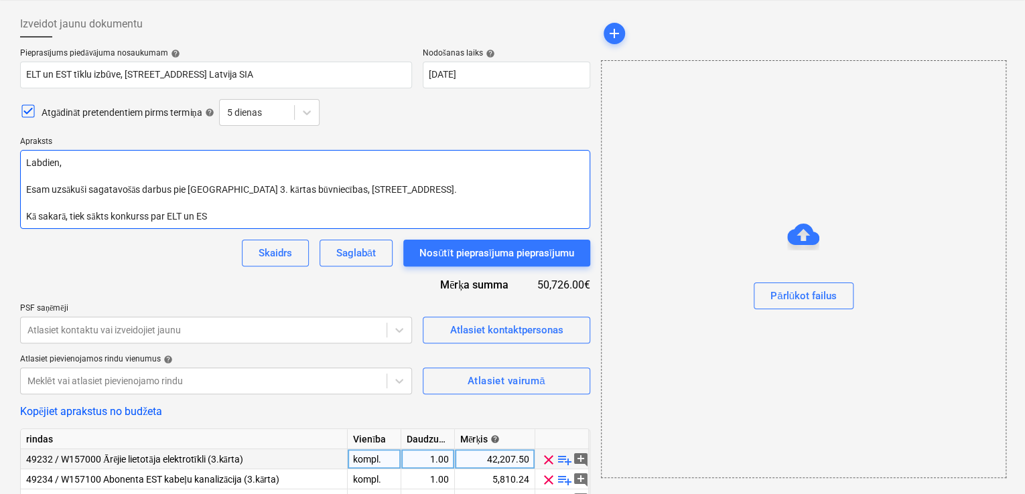
type textarea "Labdien, Esam uzsākuši sagatavošās darbus pie Prūšu ielas 3. kārtas būvniecības…"
type textarea "x"
type textarea "Labdien, Esam uzsākuši sagatavošās darbus pie Prūšu ielas 3. kārtas būvniecības…"
type textarea "x"
type textarea "Labdien, Esam uzsākuši sagatavošās darbus pie Prūšu ielas 3. kārtas būvniecības…"
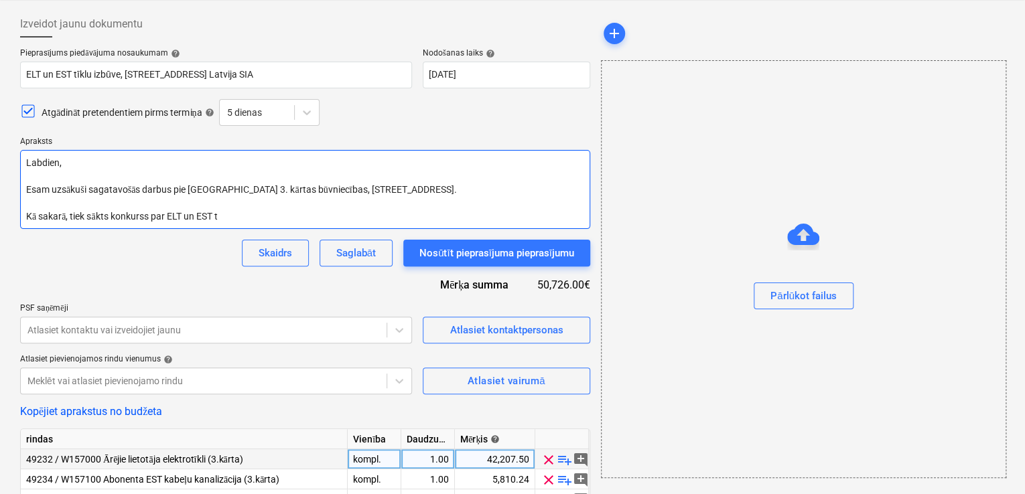
type textarea "x"
type textarea "Labdien, Esam uzsākuši sagatavošās darbus pie Prūšu ielas 3. kārtas būvniecības…"
type textarea "x"
type textarea "Labdien, Esam uzsākuši sagatavošās darbus pie Prūšu ielas 3. kārtas būvniecības…"
type textarea "x"
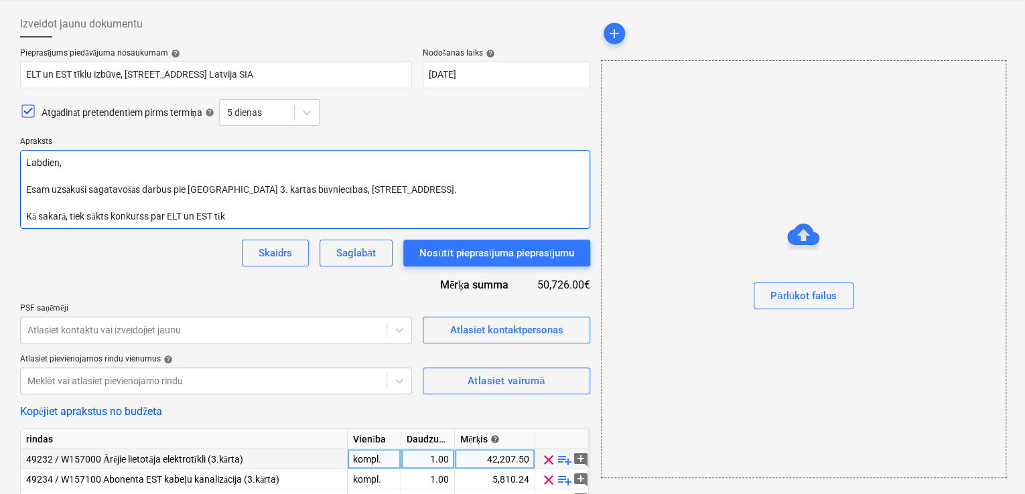
type textarea "Labdien, Esam uzsākuši sagatavošās darbus pie Prūšu ielas 3. kārtas būvniecības…"
type textarea "x"
type textarea "Labdien, Esam uzsākuši sagatavošās darbus pie Prūšu ielas 3. kārtas būvniecības…"
type textarea "x"
type textarea "Labdien, Esam uzsākuši sagatavošās darbus pie Prūšu ielas 3. kārtas būvniecības…"
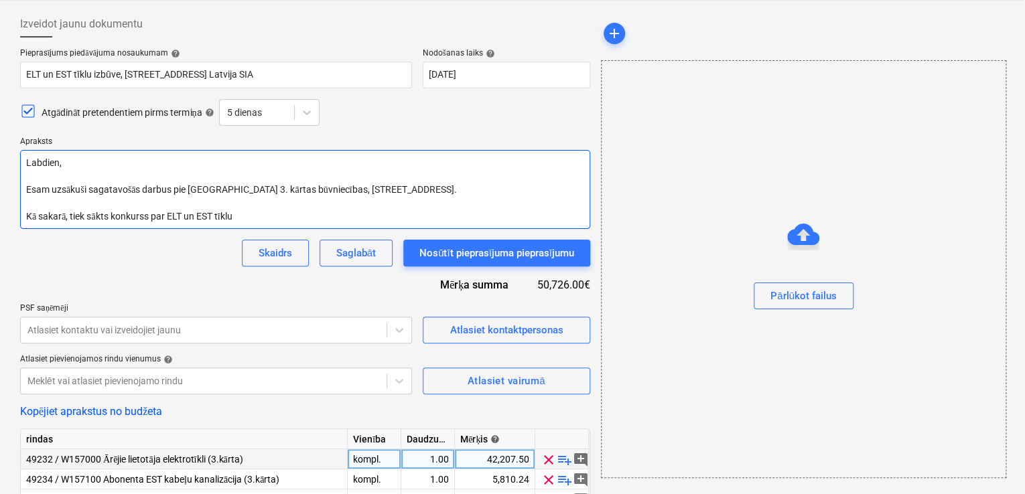
type textarea "x"
type textarea "Labdien, Esam uzsākuši sagatavošās darbus pie Prūšu ielas 3. kārtas būvniecības…"
type textarea "x"
type textarea "Labdien, Esam uzsākuši sagatavošās darbus pie Prūšu ielas 3. kārtas būvniecības…"
type textarea "x"
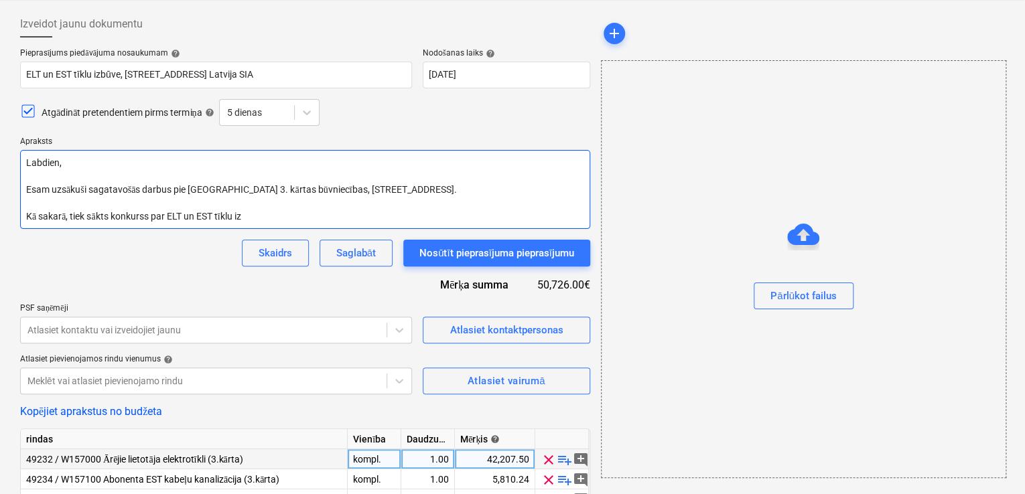
type textarea "Labdien, Esam uzsākuši sagatavošās darbus pie Prūšu ielas 3. kārtas būvniecības…"
type textarea "x"
type textarea "Labdien, Esam uzsākuši sagatavošās darbus pie Prūšu ielas 3. kārtas būvniecības…"
type textarea "x"
type textarea "Labdien, Esam uzsākuši sagatavošās darbus pie Prūšu ielas 3. kārtas būvniecības…"
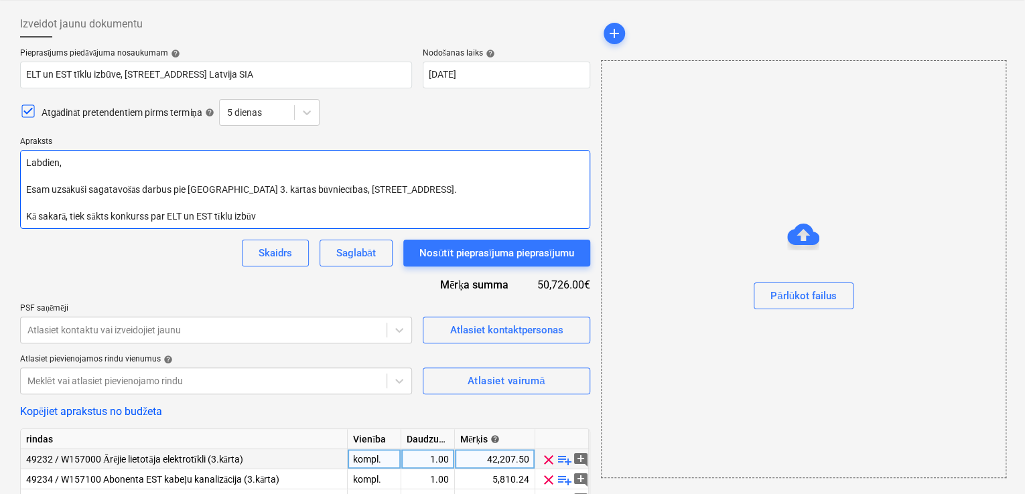
type textarea "x"
type textarea "Labdien, Esam uzsākuši sagatavošās darbus pie Prūšu ielas 3. kārtas būvniecības…"
type textarea "x"
type textarea "Labdien, Esam uzsākuši sagatavošās darbus pie Prūšu ielas 3. kārtas būvniecības…"
type textarea "x"
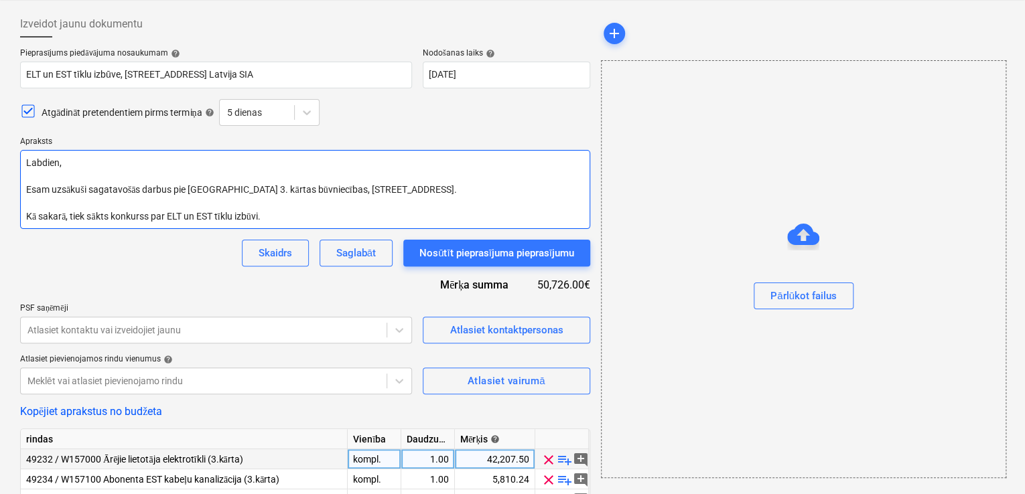
type textarea "Labdien, Esam uzsākuši sagatavošās darbus pie Prūšu ielas 3. kārtas būvniecības…"
type textarea "x"
type textarea "Labdien, Esam uzsākuši sagatavošās darbus pie Prūšu ielas 3. kārtas būvniecības…"
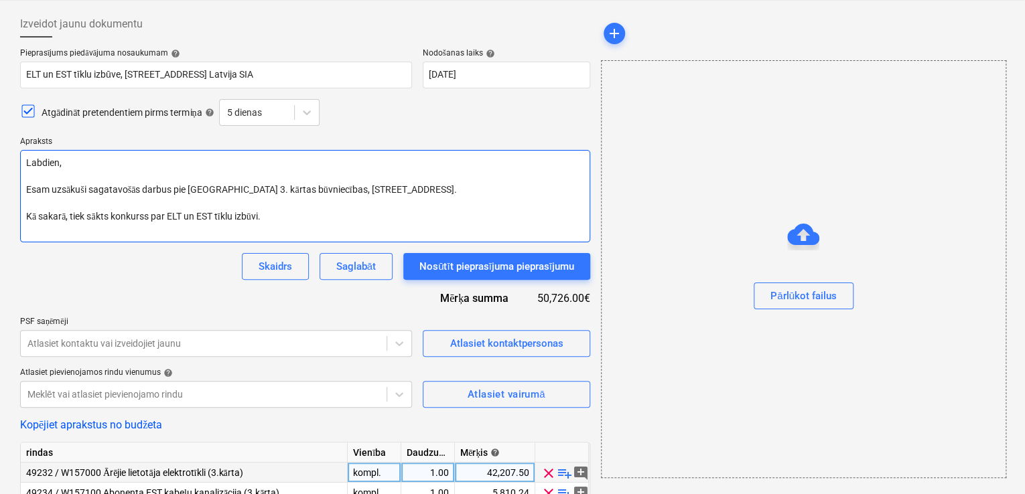
type textarea "x"
type textarea "Labdien, Esam uzsākuši sagatavošās darbus pie Prūšu ielas 3. kārtas būvniecības…"
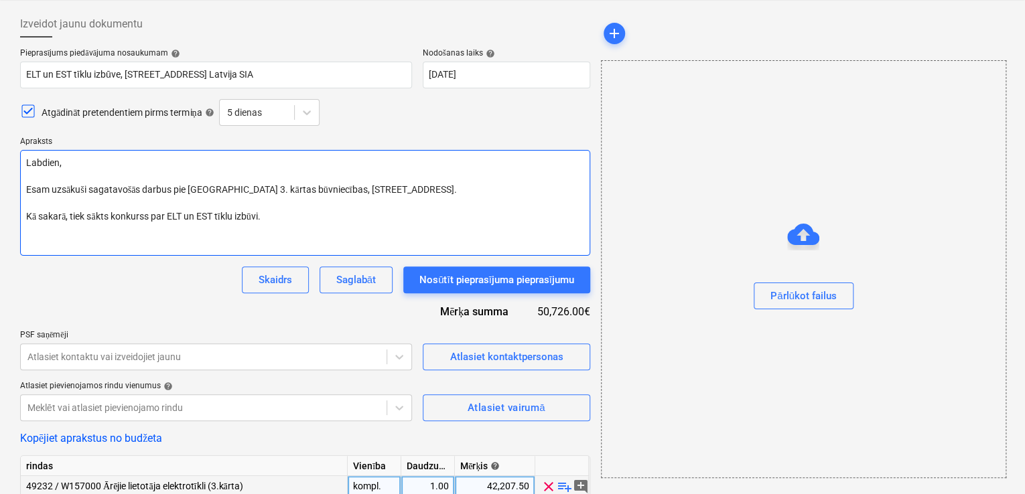
type textarea "x"
type textarea "Labdien, Esam uzsākuši sagatavošās darbus pie Prūšu ielas 3. kārtas būvniecības…"
type textarea "x"
type textarea "Labdien, Esam uzsākuši sagatavošās darbus pie Prūšu ielas 3. kārtas būvniecības…"
type textarea "x"
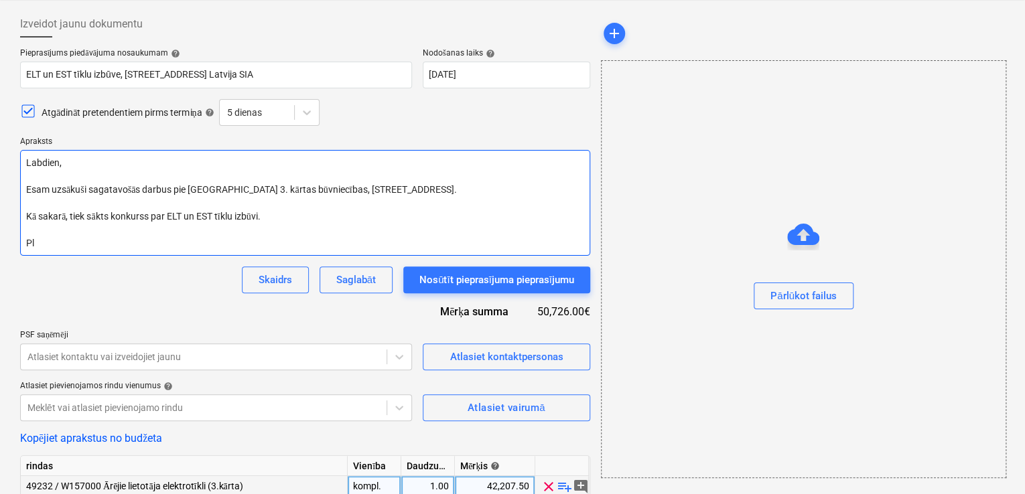
type textarea "Labdien, Esam uzsākuši sagatavošās darbus pie Prūšu ielas 3. kārtas būvniecības…"
type textarea "x"
type textarea "Labdien, Esam uzsākuši sagatavošās darbus pie Prūšu ielas 3. kārtas būvniecības…"
type textarea "x"
type textarea "Labdien, Esam uzsākuši sagatavošās darbus pie Prūšu ielas 3. kārtas būvniecības…"
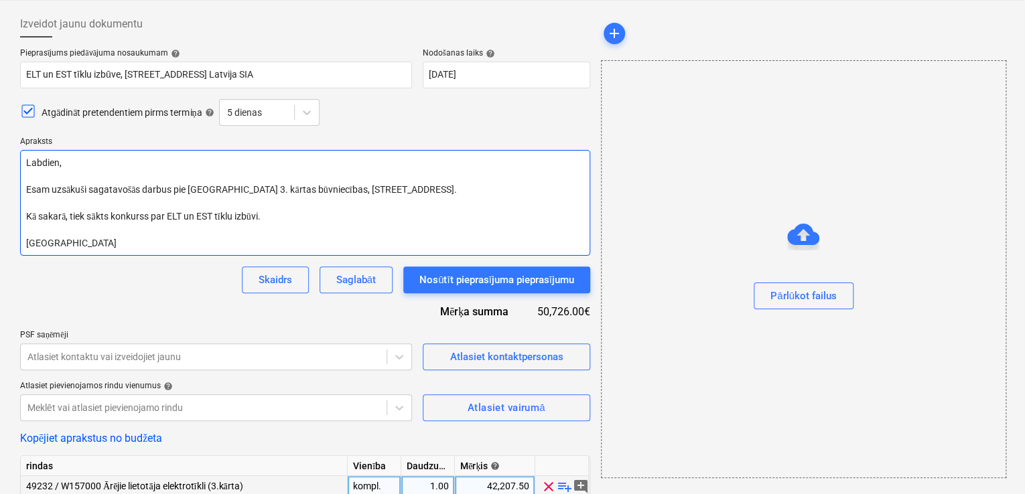
type textarea "x"
type textarea "Labdien, Esam uzsākuši sagatavošās darbus pie Prūšu ielas 3. kārtas būvniecības…"
type textarea "x"
type textarea "Labdien, Esam uzsākuši sagatavošās darbus pie Prūšu ielas 3. kārtas būvniecības…"
type textarea "x"
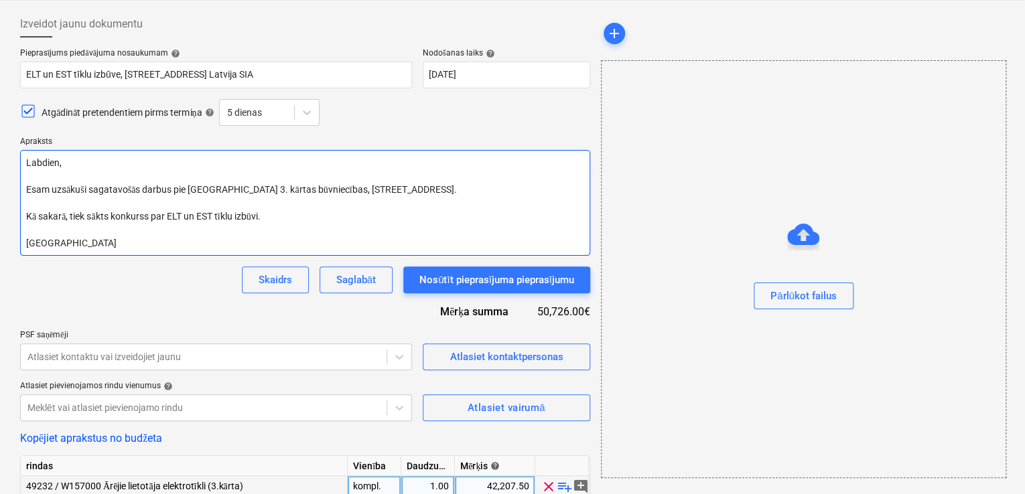
type textarea "Labdien, Esam uzsākuši sagatavošās darbus pie Prūšu ielas 3. kārtas būvniecības…"
type textarea "x"
type textarea "Labdien, Esam uzsākuši sagatavošās darbus pie Prūšu ielas 3. kārtas būvniecības…"
type textarea "x"
type textarea "Labdien, Esam uzsākuši sagatavošās darbus pie Prūšu ielas 3. kārtas būvniecības…"
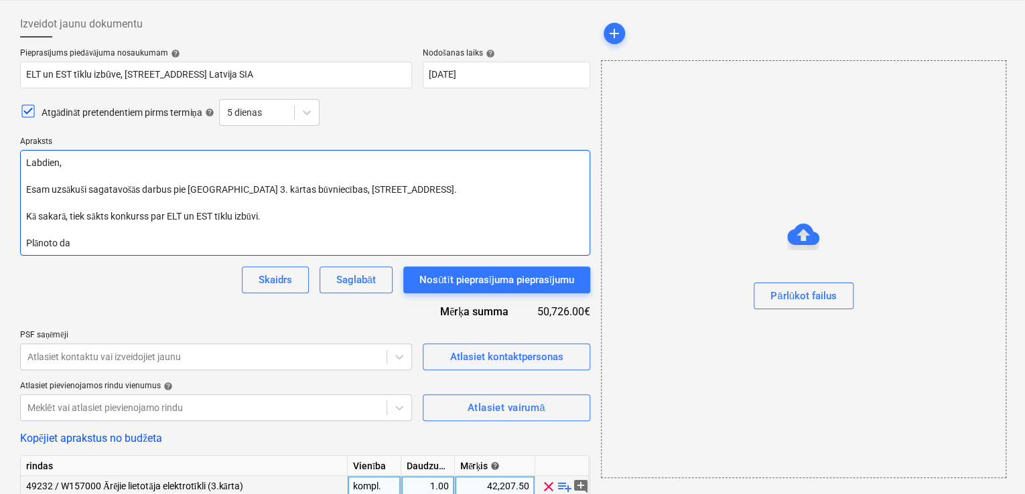
type textarea "x"
type textarea "Labdien, Esam uzsākuši sagatavošās darbus pie Prūšu ielas 3. kārtas būvniecības…"
type textarea "x"
type textarea "Labdien, Esam uzsākuši sagatavošās darbus pie Prūšu ielas 3. kārtas būvniecības…"
type textarea "x"
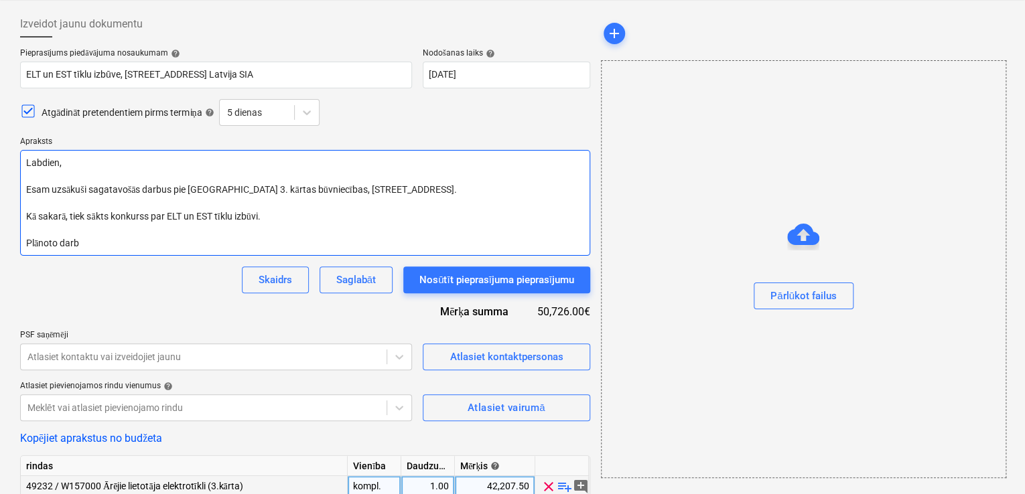
type textarea "Labdien, Esam uzsākuši sagatavošās darbus pie Prūšu ielas 3. kārtas būvniecības…"
type textarea "x"
type textarea "Labdien, Esam uzsākuši sagatavošās darbus pie Prūšu ielas 3. kārtas būvniecības…"
type textarea "x"
type textarea "Labdien, Esam uzsākuši sagatavošās darbus pie Prūšu ielas 3. kārtas būvniecības…"
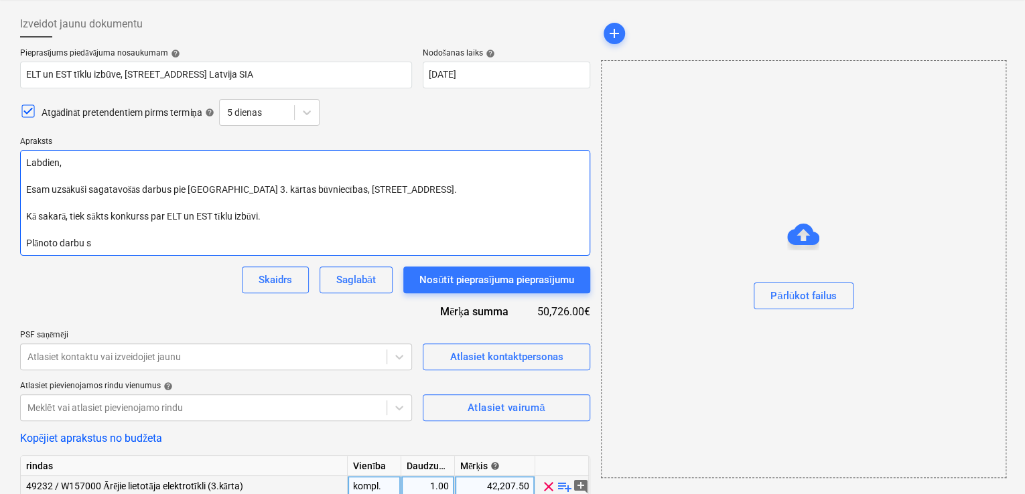
type textarea "x"
type textarea "Labdien, Esam uzsākuši sagatavošās darbus pie Prūšu ielas 3. kārtas būvniecības…"
type textarea "x"
type textarea "Labdien, Esam uzsākuši sagatavošās darbus pie Prūšu ielas 3. kārtas būvniecības…"
type textarea "x"
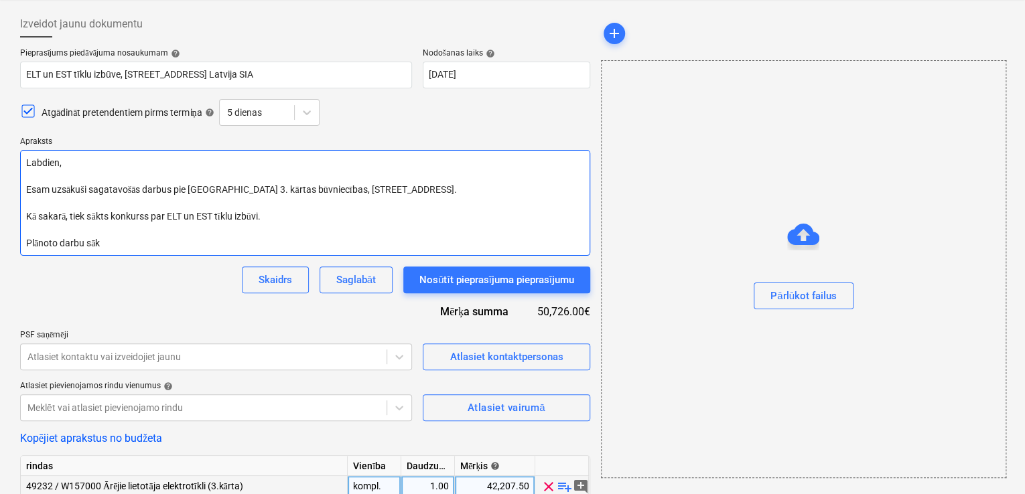
type textarea "Labdien, Esam uzsākuši sagatavošās darbus pie Prūšu ielas 3. kārtas būvniecības…"
type textarea "x"
type textarea "Labdien, Esam uzsākuši sagatavošās darbus pie Prūšu ielas 3. kārtas būvniecības…"
type textarea "x"
type textarea "Labdien, Esam uzsākuši sagatavošās darbus pie Prūšu ielas 3. kārtas būvniecības…"
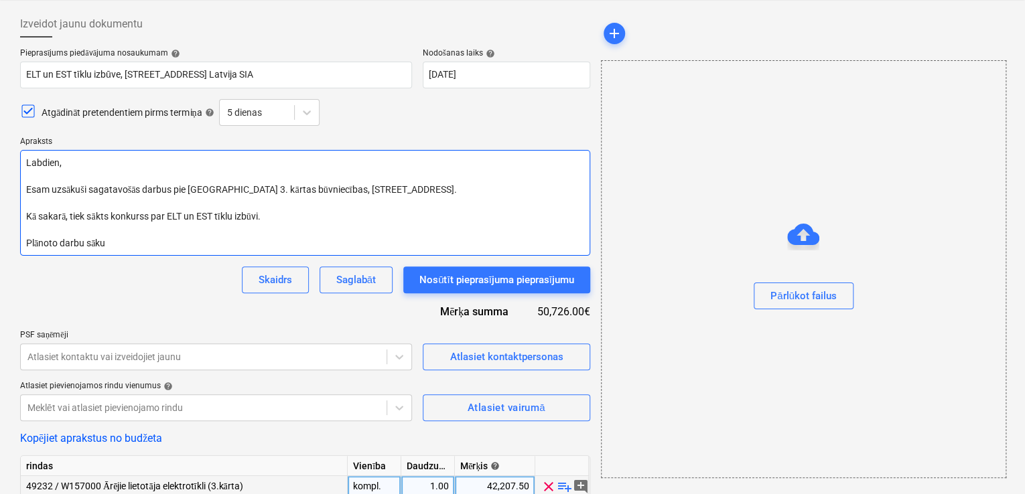
type textarea "x"
type textarea "Labdien, Esam uzsākuši sagatavošās darbus pie Prūšu ielas 3. kārtas būvniecības…"
type textarea "x"
type textarea "Labdien, Esam uzsākuši sagatavošās darbus pie Prūšu ielas 3. kārtas būvniecības…"
type textarea "x"
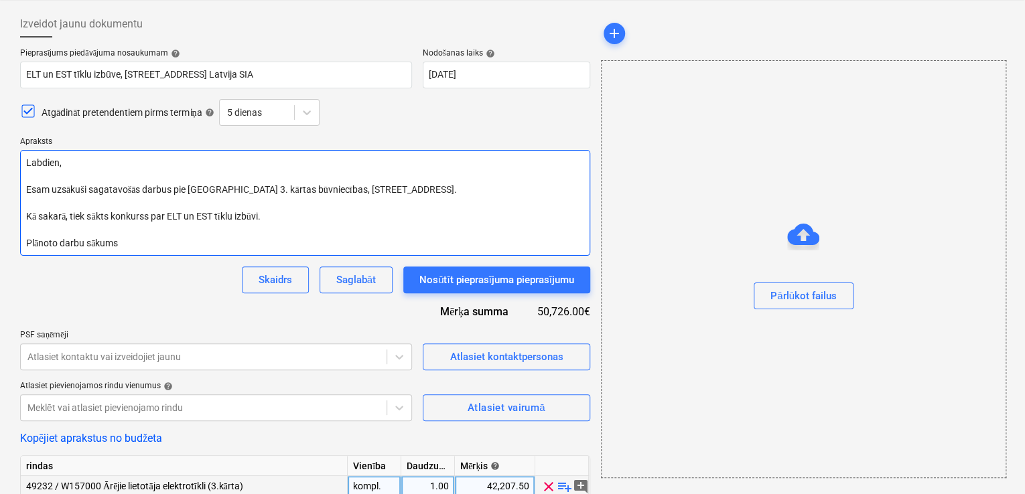
type textarea "Labdien, Esam uzsākuši sagatavošās darbus pie Prūšu ielas 3. kārtas būvniecības…"
type textarea "x"
type textarea "Labdien, Esam uzsākuši sagatavošās darbus pie Prūšu ielas 3. kārtas būvniecības…"
type textarea "x"
type textarea "Labdien, Esam uzsākuši sagatavošās darbus pie Prūšu ielas 3. kārtas būvniecības…"
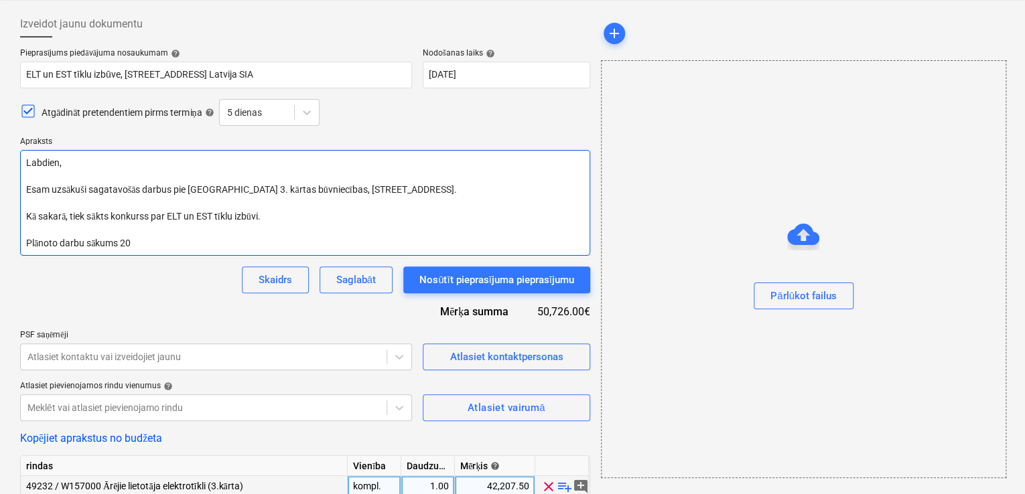
type textarea "x"
type textarea "Labdien, Esam uzsākuši sagatavošās darbus pie Prūšu ielas 3. kārtas būvniecības…"
type textarea "x"
type textarea "Labdien, Esam uzsākuši sagatavošās darbus pie Prūšu ielas 3. kārtas būvniecības…"
type textarea "x"
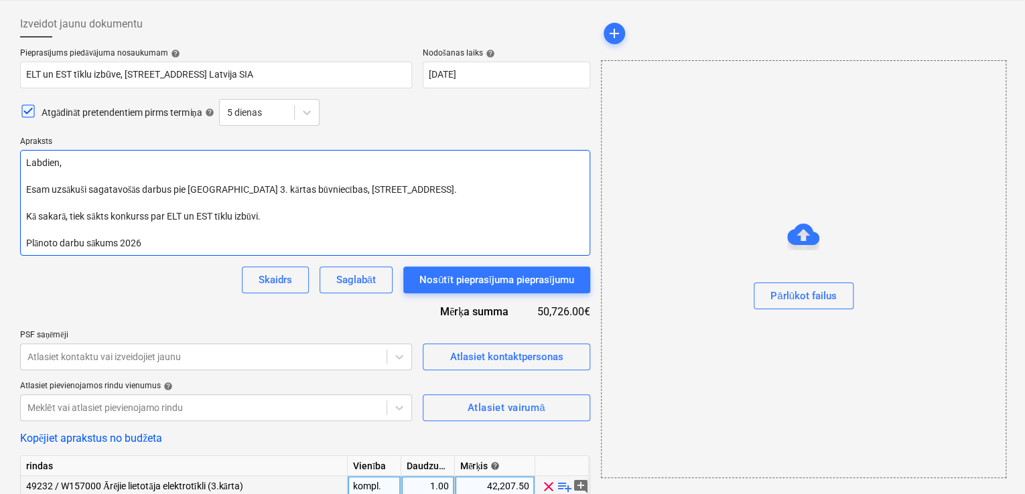
type textarea "Labdien, Esam uzsākuši sagatavošās darbus pie Prūšu ielas 3. kārtas būvniecības…"
type textarea "x"
type textarea "Labdien, Esam uzsākuši sagatavošās darbus pie Prūšu ielas 3. kārtas būvniecības…"
type textarea "x"
type textarea "Labdien, Esam uzsākuši sagatavošās darbus pie Prūšu ielas 3. kārtas būvniecības…"
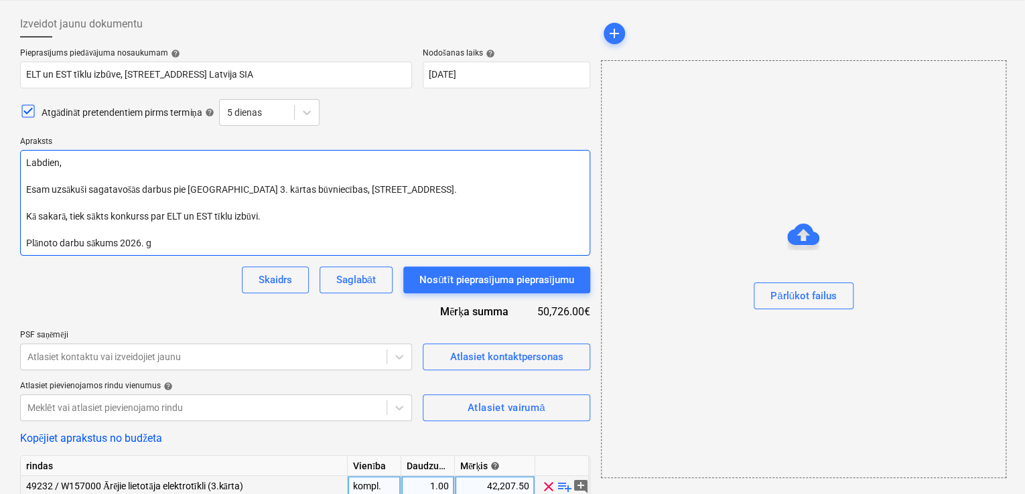
type textarea "x"
type textarea "Labdien, Esam uzsākuši sagatavošās darbus pie Prūšu ielas 3. kārtas būvniecības…"
type textarea "x"
type textarea "Labdien, Esam uzsākuši sagatavošās darbus pie Prūšu ielas 3. kārtas būvniecības…"
type textarea "x"
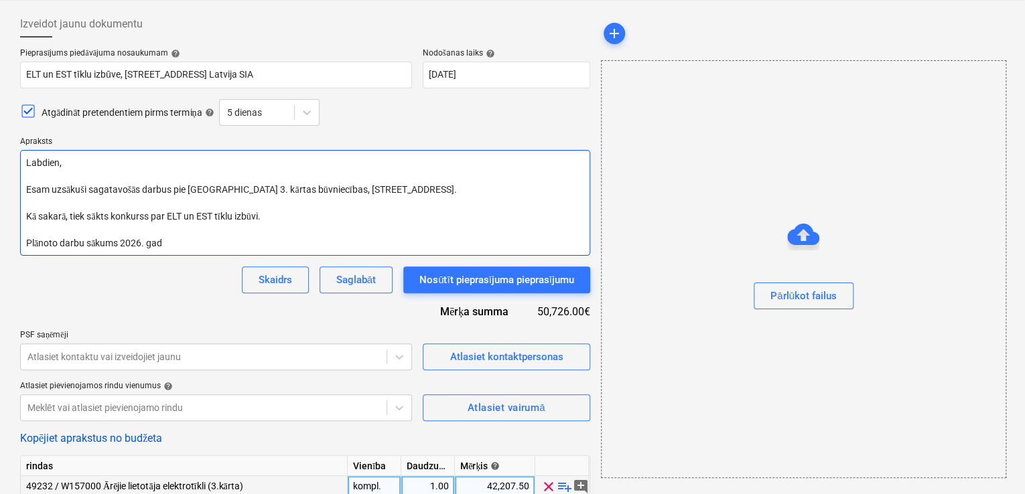
type textarea "Labdien, Esam uzsākuši sagatavošās darbus pie Prūšu ielas 3. kārtas būvniecības…"
type textarea "x"
type textarea "Labdien, Esam uzsākuši sagatavošās darbus pie Prūšu ielas 3. kārtas būvniecības…"
type textarea "x"
type textarea "Labdien, Esam uzsākuši sagatavošās darbus pie Prūšu ielas 3. kārtas būvniecības…"
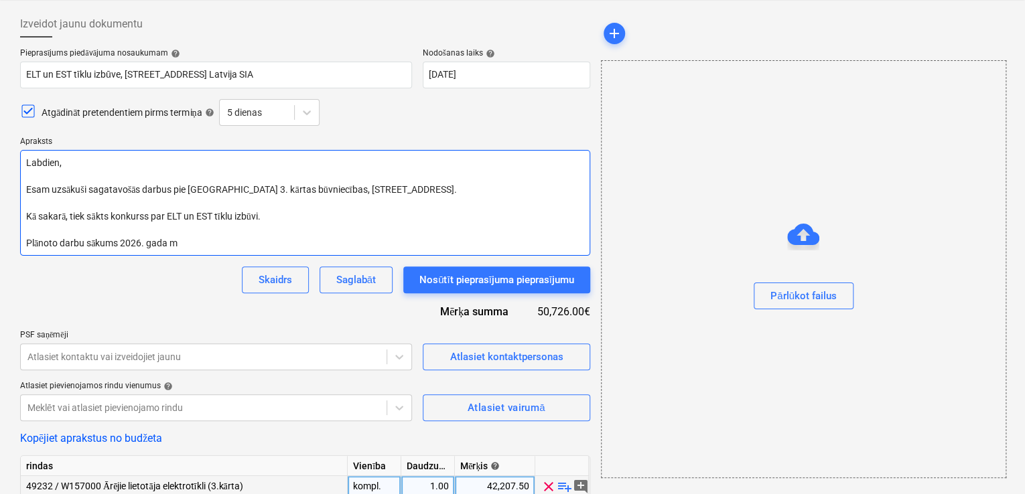
type textarea "x"
type textarea "Labdien, Esam uzsākuši sagatavošās darbus pie Prūšu ielas 3. kārtas būvniecības…"
type textarea "x"
type textarea "Labdien, Esam uzsākuši sagatavošās darbus pie Prūšu ielas 3. kārtas būvniecības…"
type textarea "x"
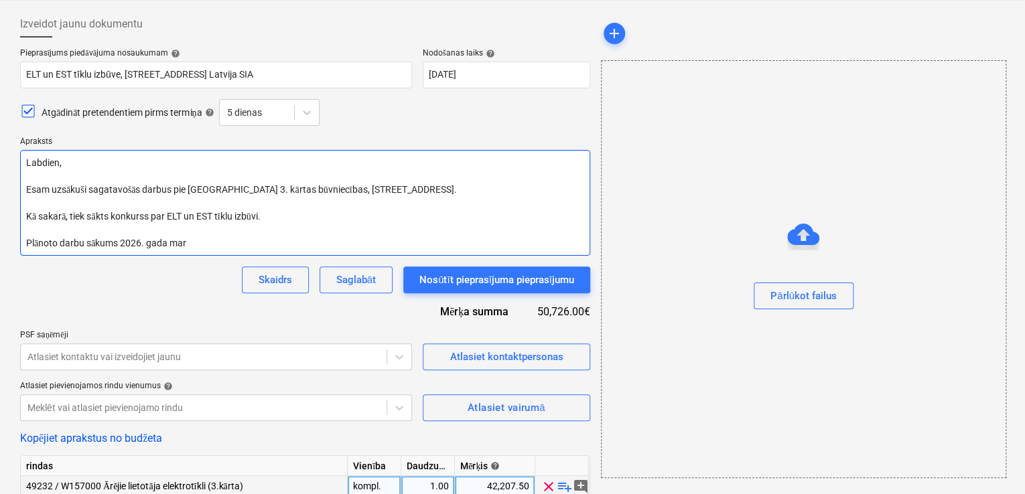
type textarea "Labdien, Esam uzsākuši sagatavošās darbus pie Prūšu ielas 3. kārtas būvniecības…"
type textarea "x"
type textarea "Labdien, Esam uzsākuši sagatavošās darbus pie Prūšu ielas 3. kārtas būvniecības…"
type textarea "x"
type textarea "Labdien, Esam uzsākuši sagatavošās darbus pie Prūšu ielas 3. kārtas būvniecības…"
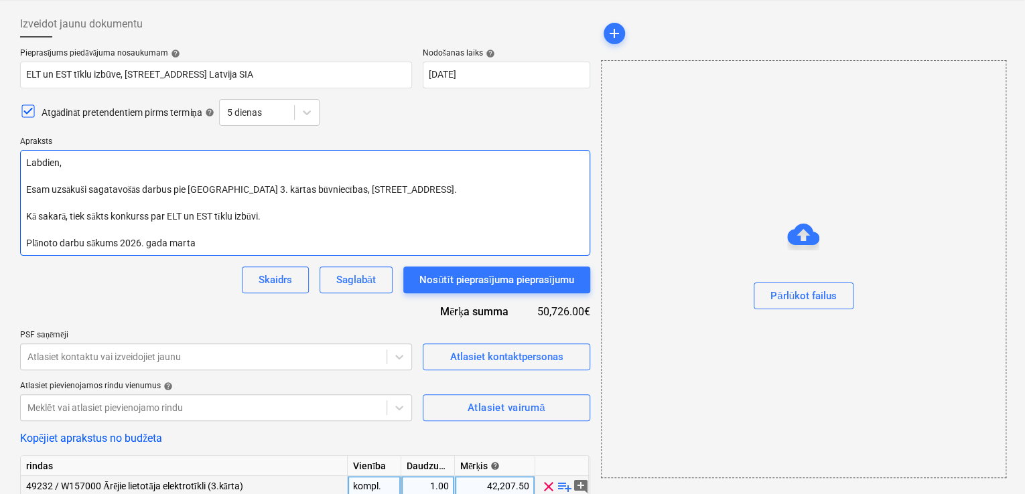
type textarea "x"
type textarea "Labdien, Esam uzsākuši sagatavošās darbus pie Prūšu ielas 3. kārtas būvniecības…"
type textarea "x"
type textarea "Labdien, Esam uzsākuši sagatavošās darbus pie Prūšu ielas 3. kārtas būvniecības…"
type textarea "x"
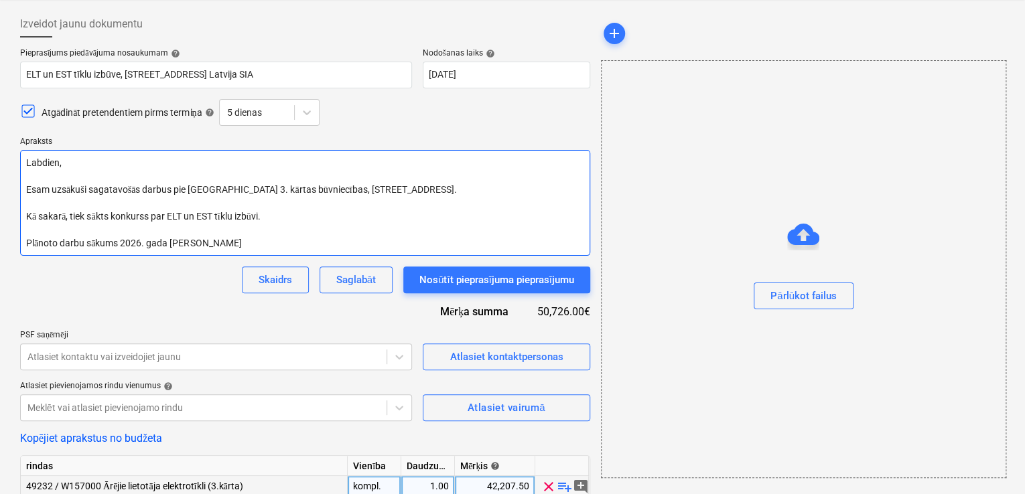
type textarea "Labdien, Esam uzsākuši sagatavošās darbus pie Prūšu ielas 3. kārtas būvniecības…"
type textarea "x"
type textarea "Labdien, Esam uzsākuši sagatavošās darbus pie Prūšu ielas 3. kārtas būvniecības…"
type textarea "x"
type textarea "Labdien, Esam uzsākuši sagatavošās darbus pie Prūšu ielas 3. kārtas būvniecības…"
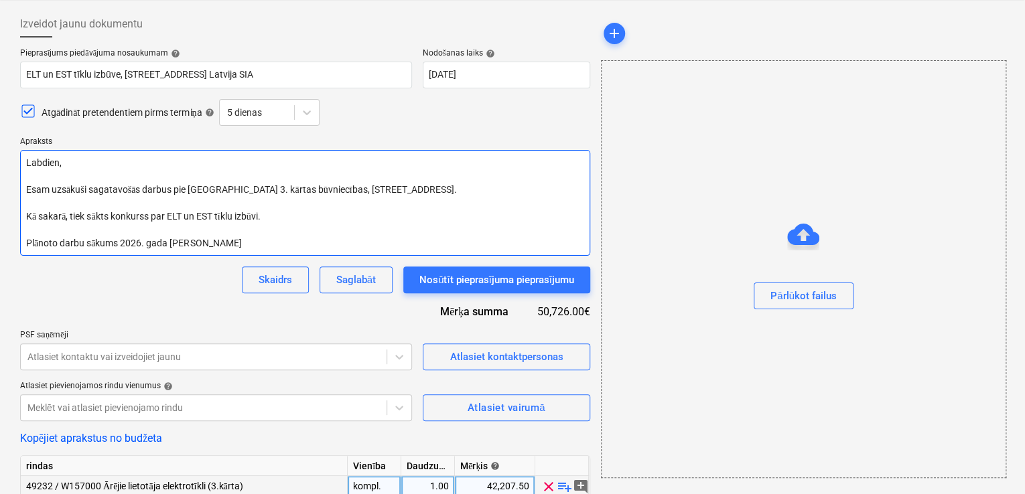
type textarea "x"
type textarea "Labdien, Esam uzsākuši sagatavošās darbus pie Prūšu ielas 3. kārtas būvniecības…"
type textarea "x"
type textarea "Labdien, Esam uzsākuši sagatavošās darbus pie Prūšu ielas 3. kārtas būvniecības…"
type textarea "x"
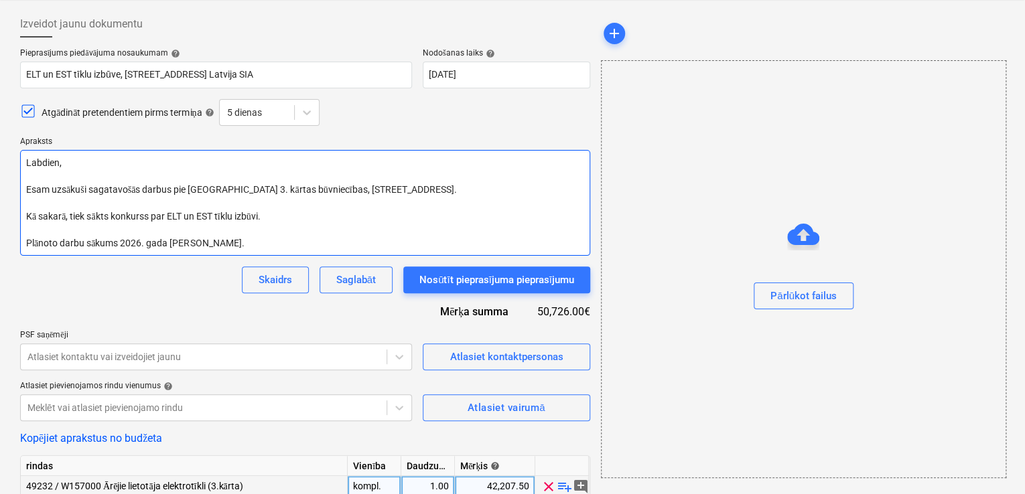
type textarea "Labdien, Esam uzsākuši sagatavošās darbus pie Prūšu ielas 3. kārtas būvniecības…"
type textarea "x"
type textarea "Labdien, Esam uzsākuši sagatavošās darbus pie Prūšu ielas 3. kārtas būvniecības…"
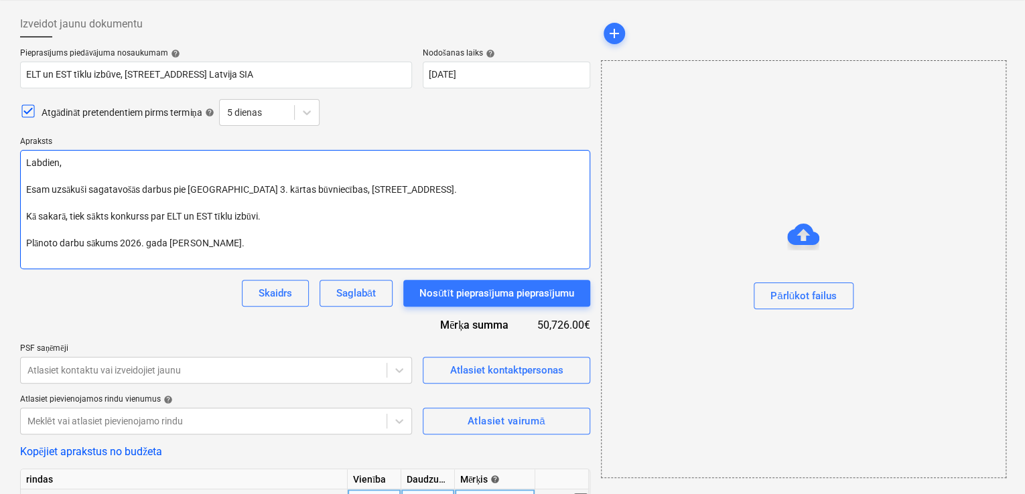
type textarea "x"
type textarea "Labdien, Esam uzsākuši sagatavošās darbus pie Prūšu ielas 3. kārtas būvniecības…"
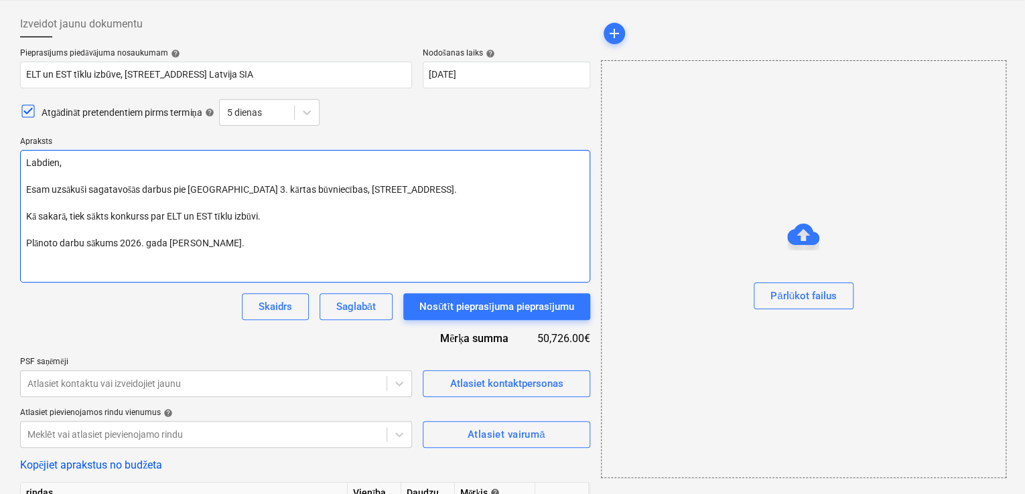
type textarea "x"
type textarea "Labdien, Esam uzsākuši sagatavošās darbus pie Prūšu ielas 3. kārtas būvniecības…"
type textarea "x"
type textarea "Labdien, Esam uzsākuši sagatavošās darbus pie Prūšu ielas 3. kārtas būvniecības…"
type textarea "x"
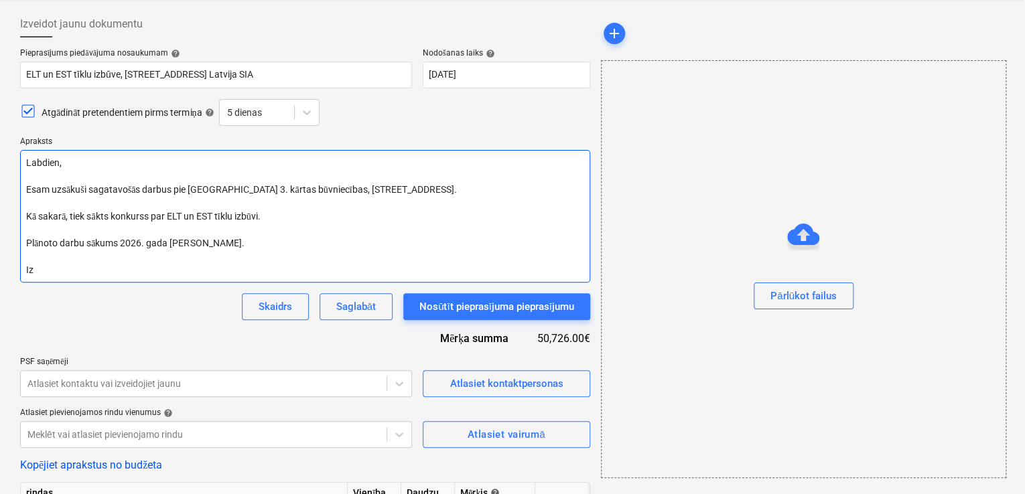
type textarea "Labdien, Esam uzsākuši sagatavošās darbus pie Prūšu ielas 3. kārtas būvniecības…"
type textarea "x"
type textarea "Labdien, Esam uzsākuši sagatavošās darbus pie Prūšu ielas 3. kārtas būvniecības…"
type textarea "x"
type textarea "Labdien, Esam uzsākuši sagatavošās darbus pie Prūšu ielas 3. kārtas būvniecības…"
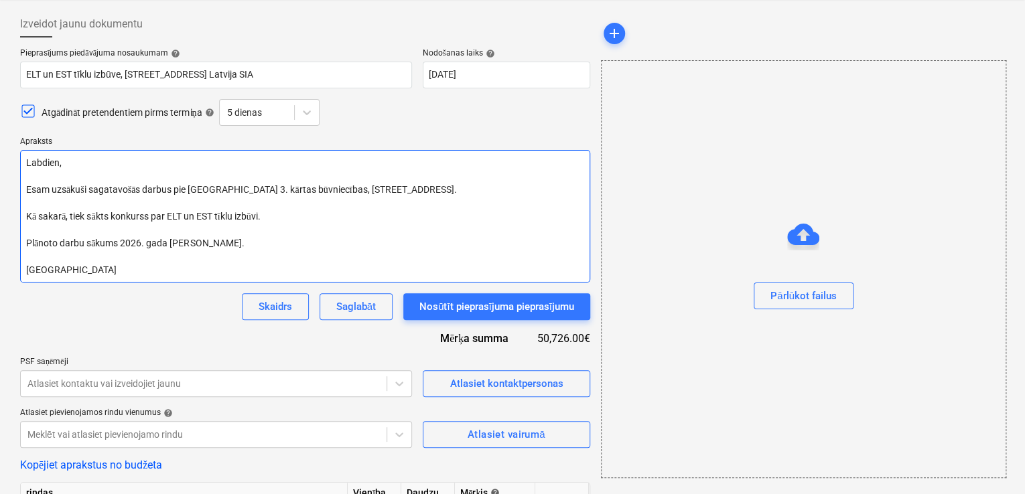
type textarea "x"
type textarea "Labdien, Esam uzsākuši sagatavošās darbus pie Prūšu ielas 3. kārtas būvniecības…"
type textarea "x"
type textarea "Labdien, Esam uzsākuši sagatavošās darbus pie Prūšu ielas 3. kārtas būvniecības…"
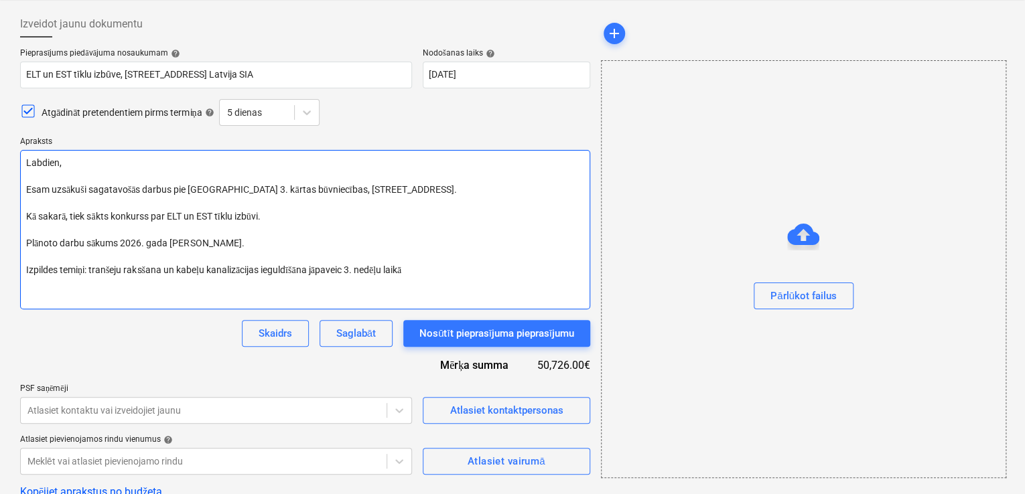
click at [145, 270] on textarea "Labdien, Esam uzsākuši sagatavošās darbus pie Prūšu ielas 3. kārtas būvniecības…" at bounding box center [305, 229] width 570 height 159
click at [299, 269] on textarea "Labdien, Esam uzsākuši sagatavošās darbus pie Prūšu ielas 3. kārtas būvniecības…" at bounding box center [305, 229] width 570 height 159
click at [437, 275] on textarea "Labdien, Esam uzsākuši sagatavošās darbus pie Prūšu ielas 3. kārtas būvniecības…" at bounding box center [305, 229] width 570 height 159
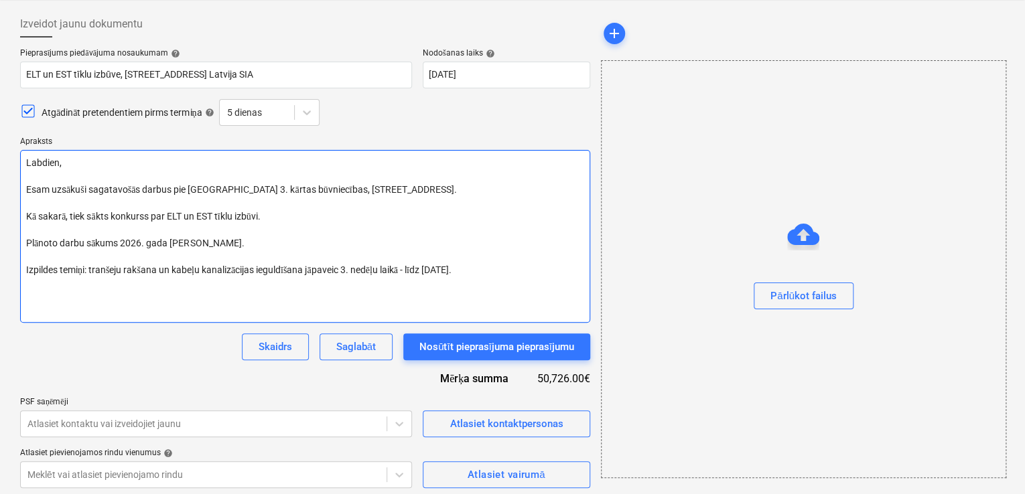
click at [91, 270] on textarea "Labdien, Esam uzsākuši sagatavošās darbus pie Prūšu ielas 3. kārtas būvniecības…" at bounding box center [305, 236] width 570 height 173
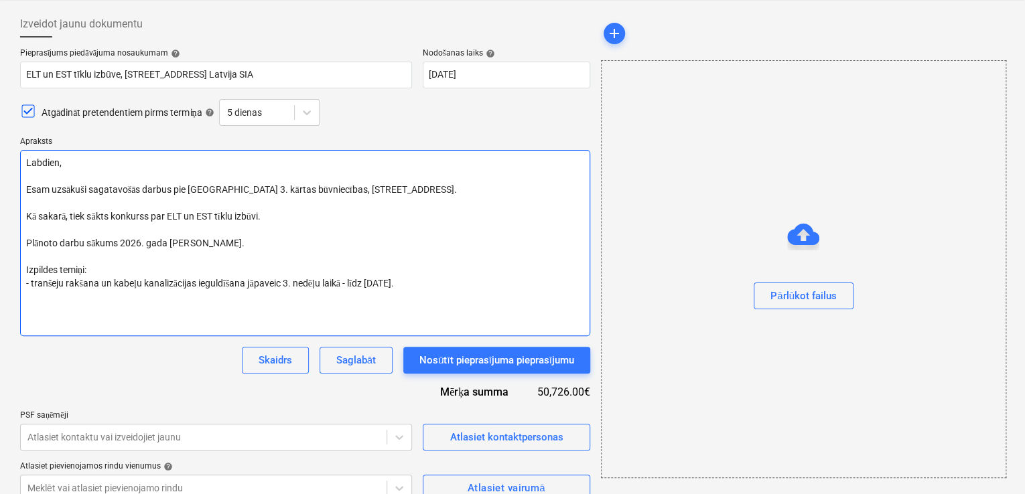
click at [423, 277] on textarea "Labdien, Esam uzsākuši sagatavošās darbus pie Prūšu ielas 3. kārtas būvniecības…" at bounding box center [305, 243] width 570 height 186
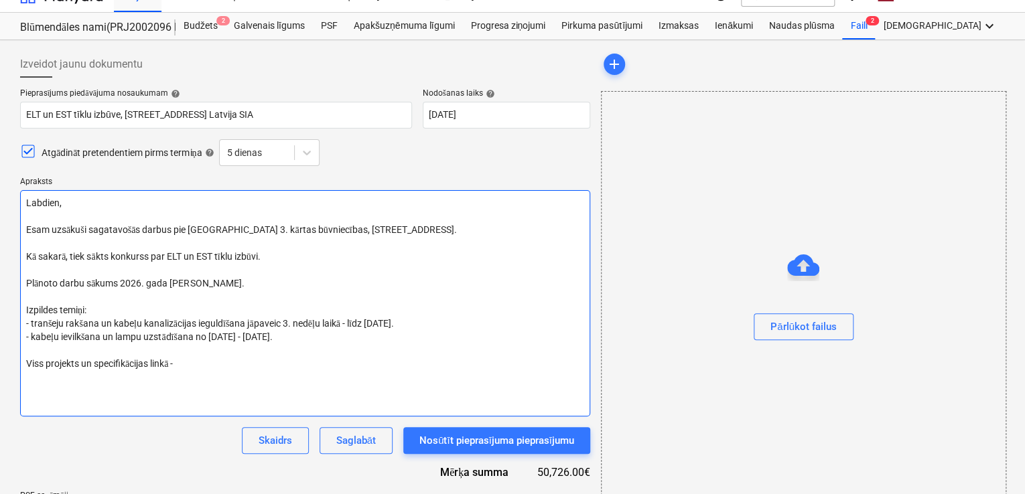
scroll to position [0, 0]
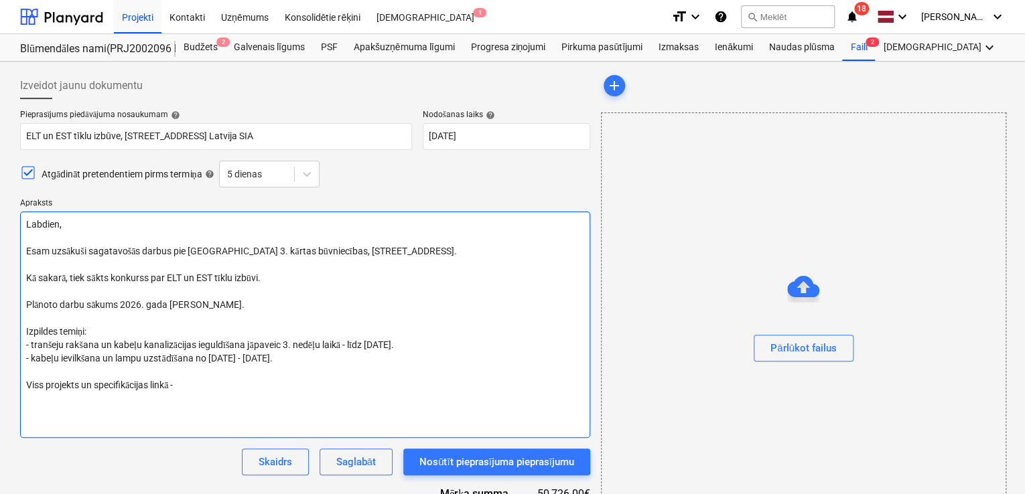
paste textarea "https://failiem.lv/u/qnxdrwxy9m"
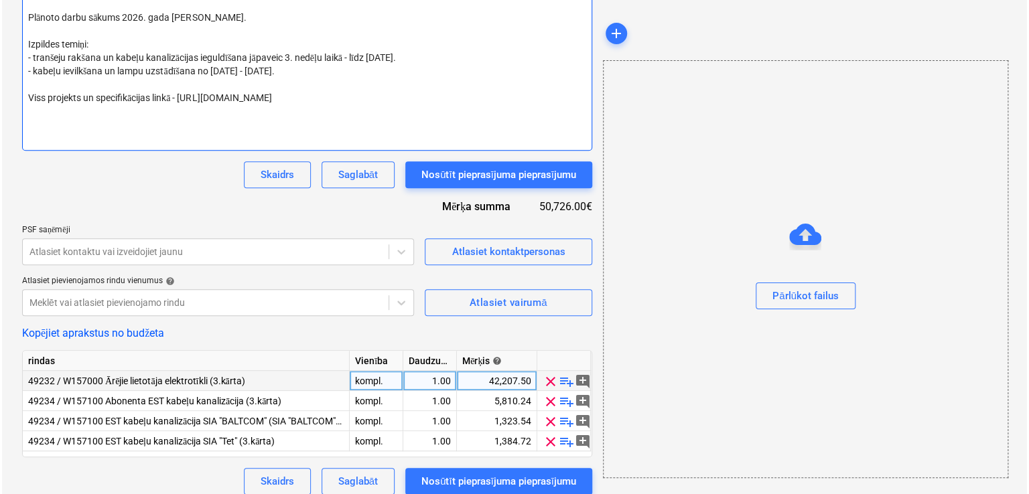
scroll to position [298, 0]
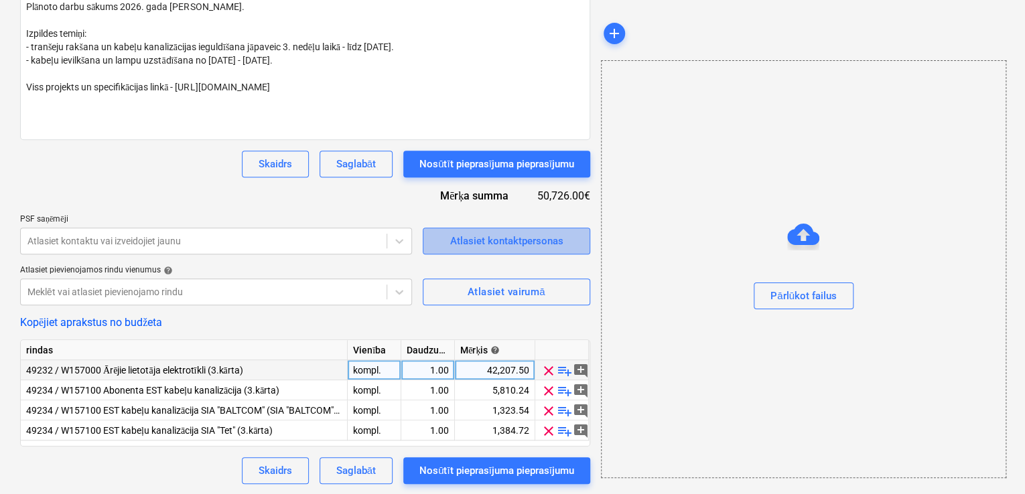
click at [492, 242] on div "Atlasiet kontaktpersonas" at bounding box center [505, 240] width 113 height 17
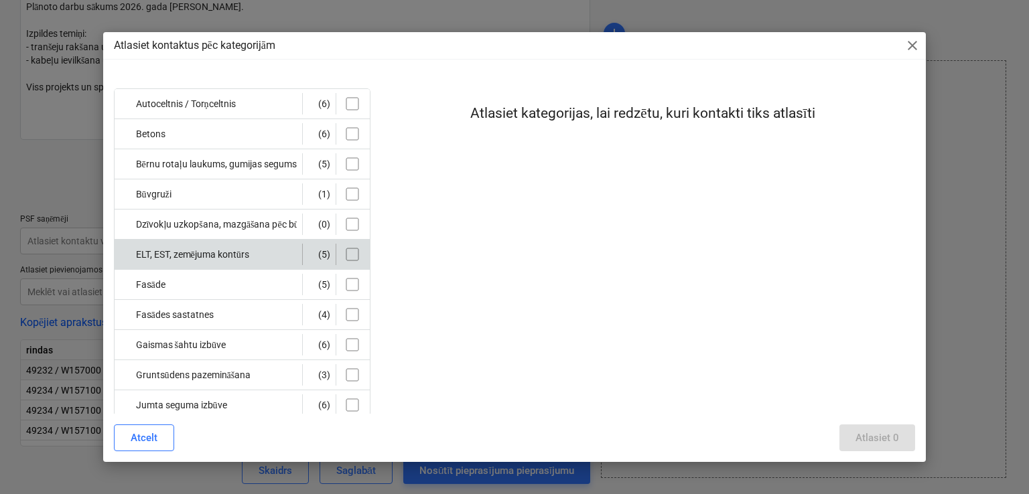
click at [348, 246] on input "checkbox" at bounding box center [352, 254] width 21 height 21
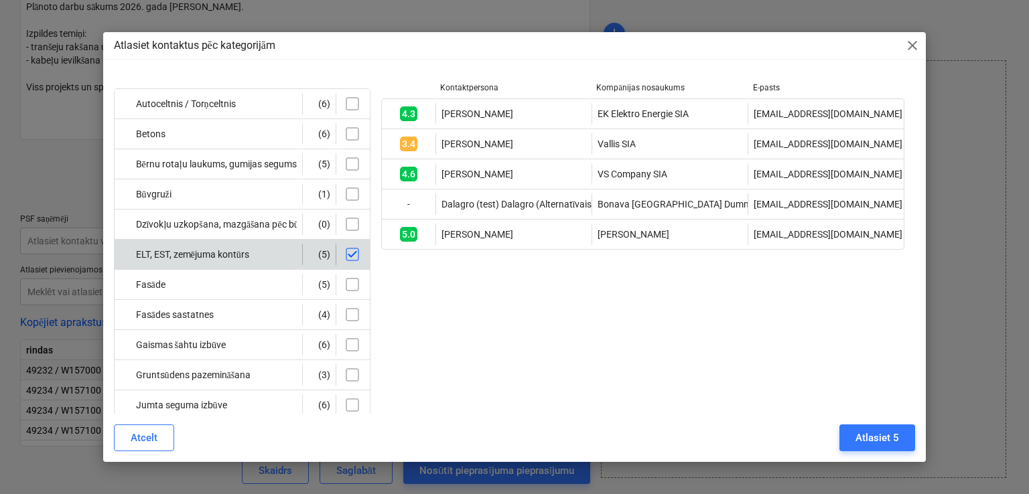
click at [351, 252] on input "checkbox" at bounding box center [352, 254] width 21 height 21
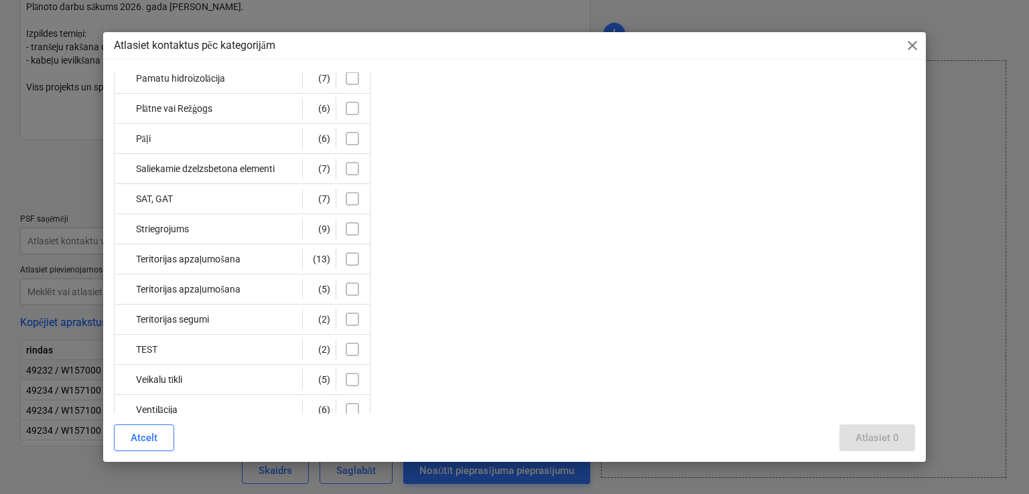
scroll to position [536, 0]
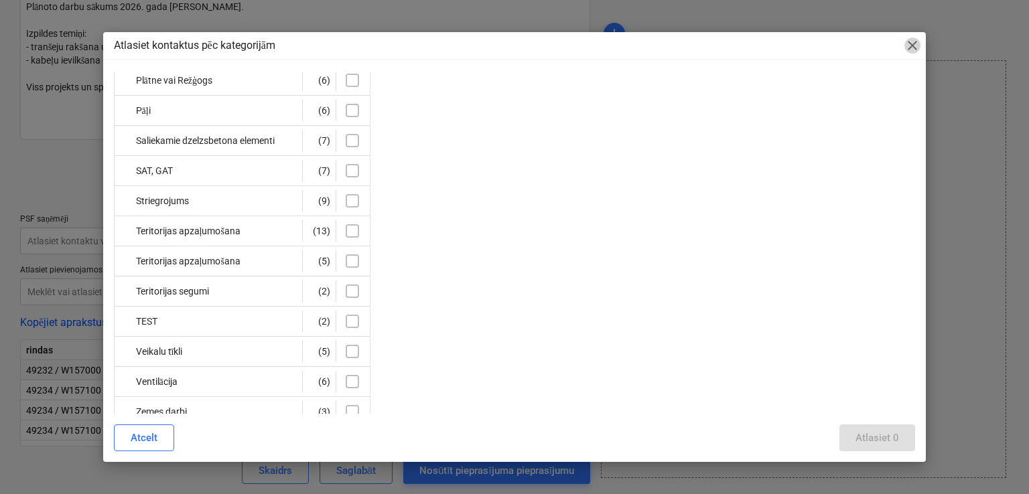
click at [911, 43] on span "close" at bounding box center [912, 45] width 16 height 16
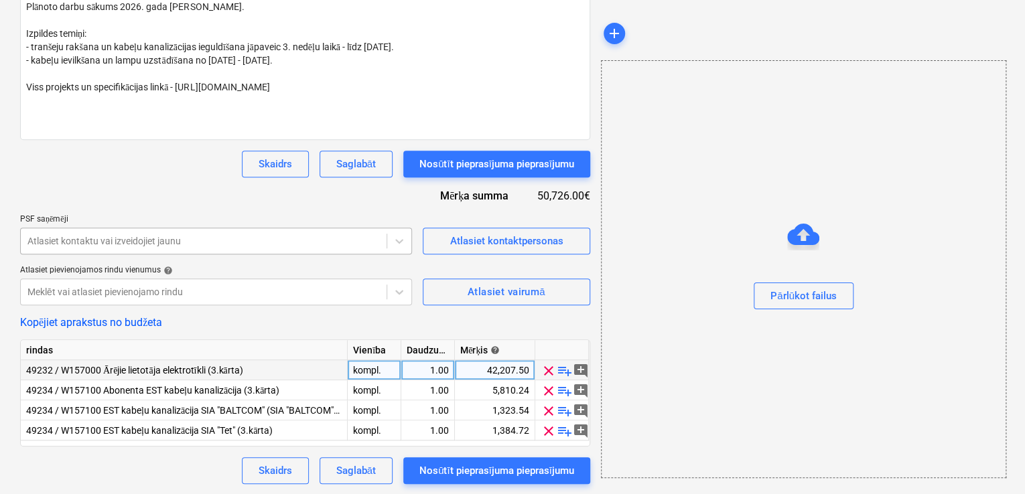
click at [211, 239] on div at bounding box center [203, 240] width 352 height 13
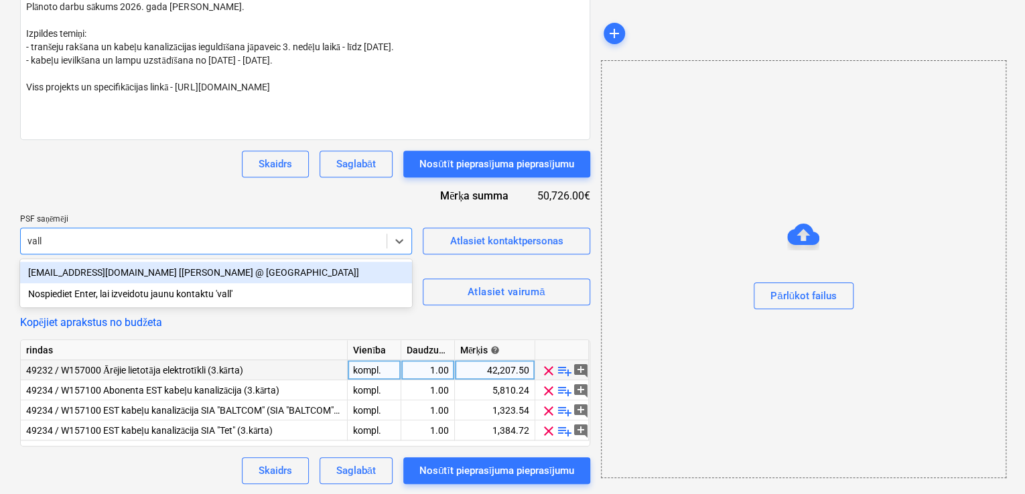
click at [174, 273] on div "vallis@inbox.lv [Valērijs Turkovs @ Vallis SIA]" at bounding box center [216, 272] width 392 height 21
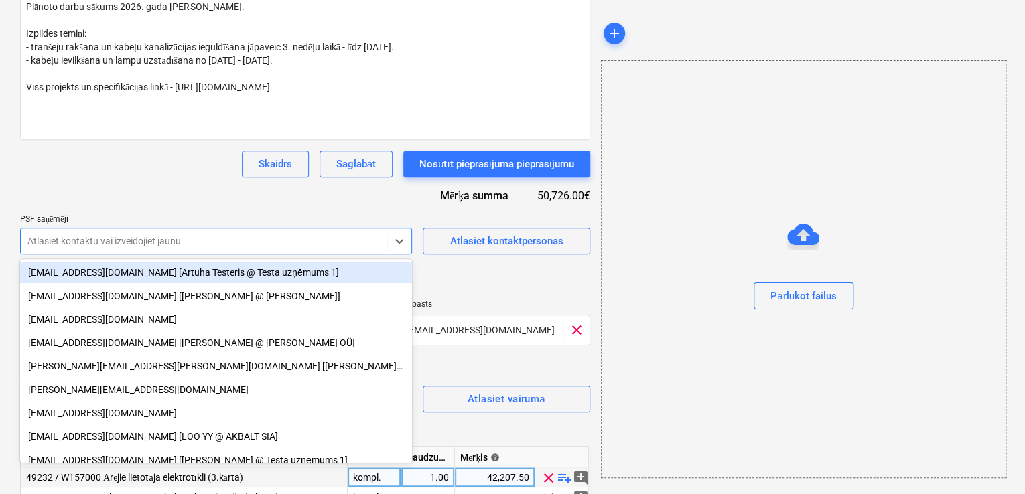
click at [195, 192] on div "Pieprasījums piedāvājuma nosaukumam help ELT un EST tīklu izbūve, Nīcgales iela…" at bounding box center [305, 201] width 570 height 779
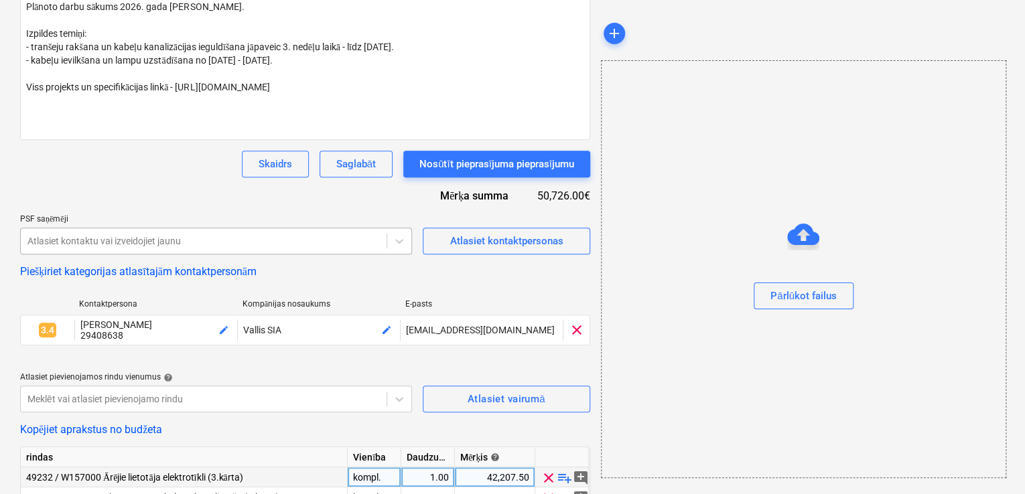
click at [190, 243] on div at bounding box center [203, 240] width 352 height 13
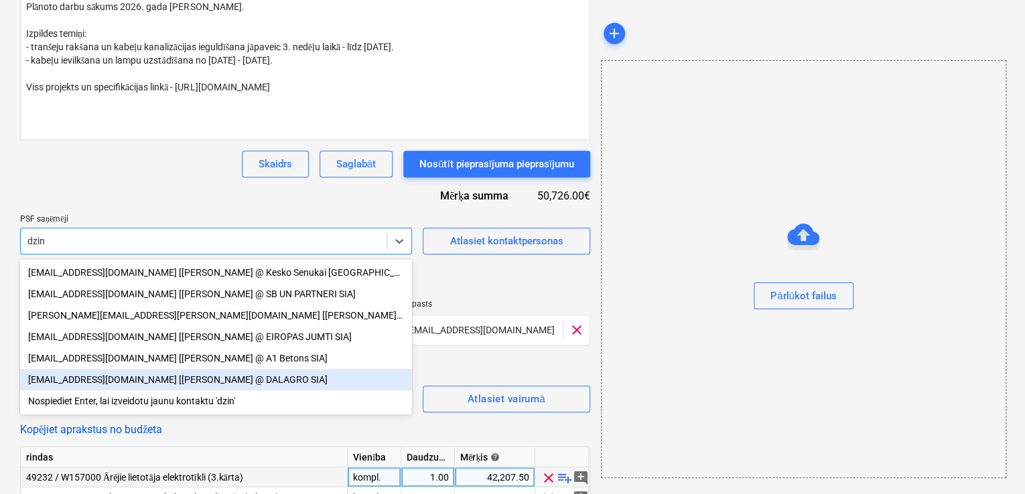
click at [127, 383] on div "dzin74@inbox.lv [Dzintars Baranovskis @ DALAGRO SIA]" at bounding box center [216, 379] width 392 height 21
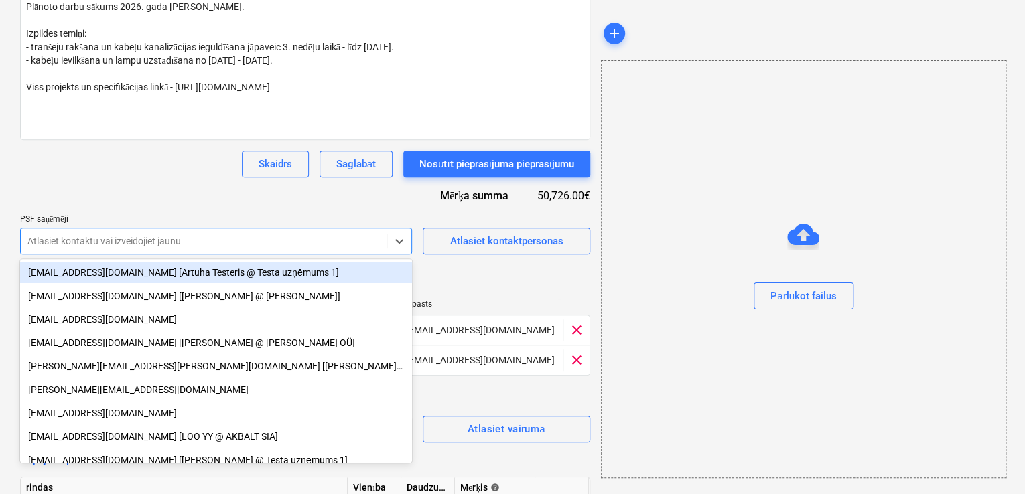
click at [143, 199] on div "Pieprasījums piedāvājuma nosaukumam help ELT un EST tīklu izbūve, Nīcgales iela…" at bounding box center [305, 217] width 570 height 810
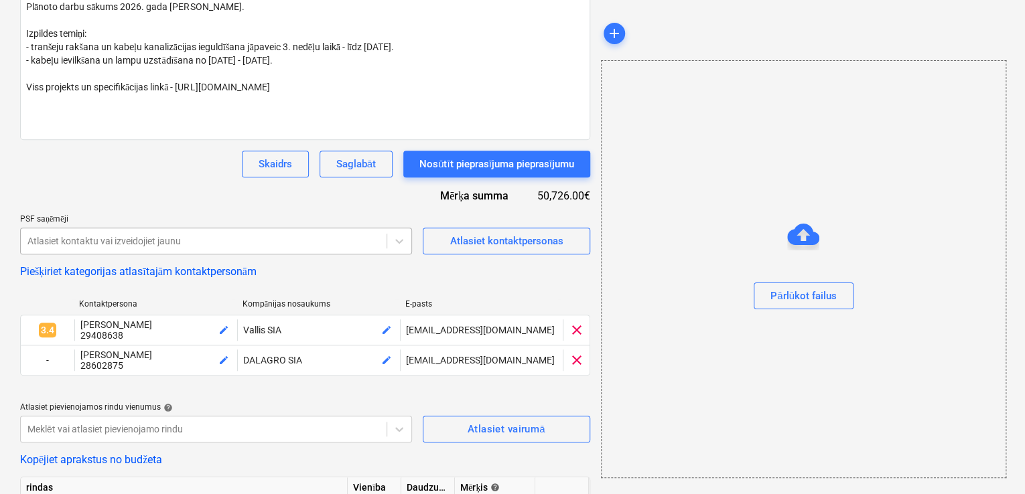
click at [307, 244] on div at bounding box center [203, 240] width 352 height 13
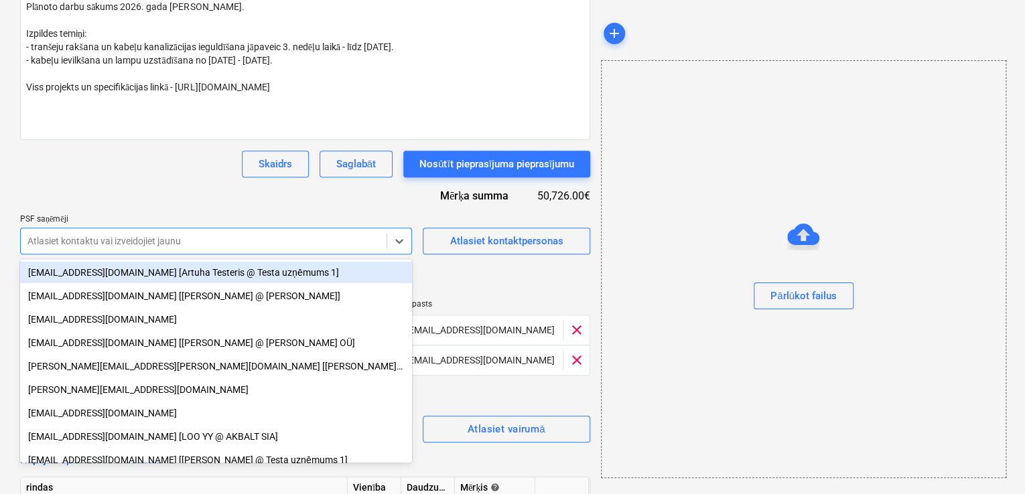
paste input "birojs@energrid.lv"
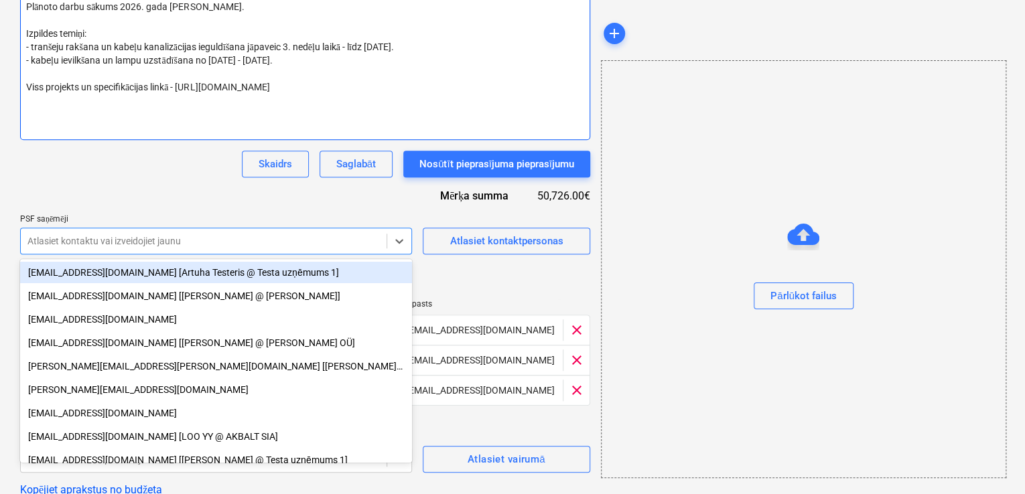
click at [167, 124] on textarea "Labdien, Esam uzsākuši sagatavošās darbus pie Prūšu ielas 3. kārtas būvniecības…" at bounding box center [305, 27] width 570 height 226
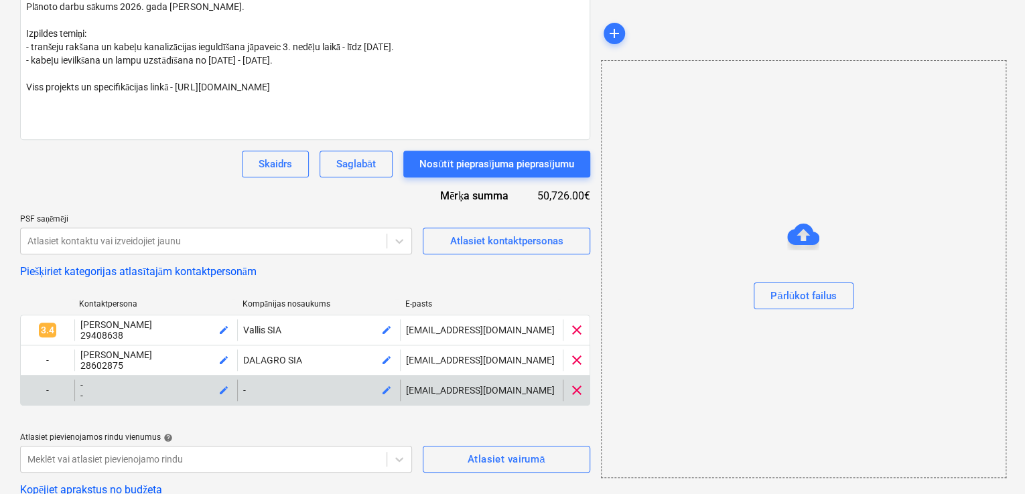
click at [381, 390] on span "edit" at bounding box center [386, 390] width 11 height 11
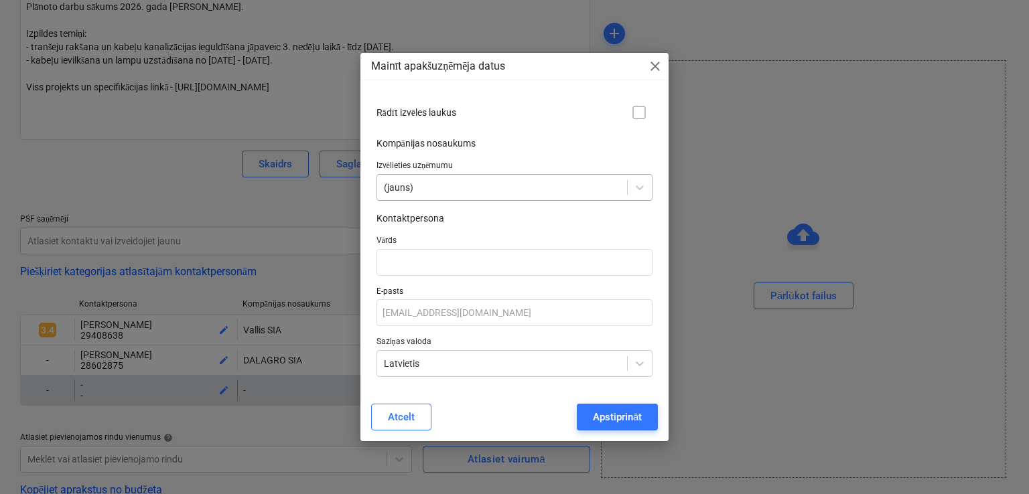
click at [424, 185] on div at bounding box center [502, 187] width 237 height 13
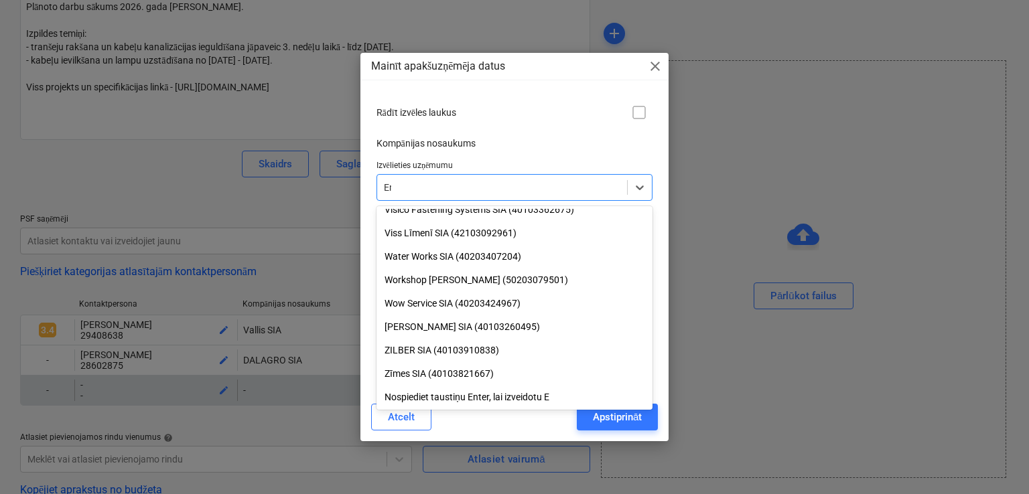
scroll to position [1158, 0]
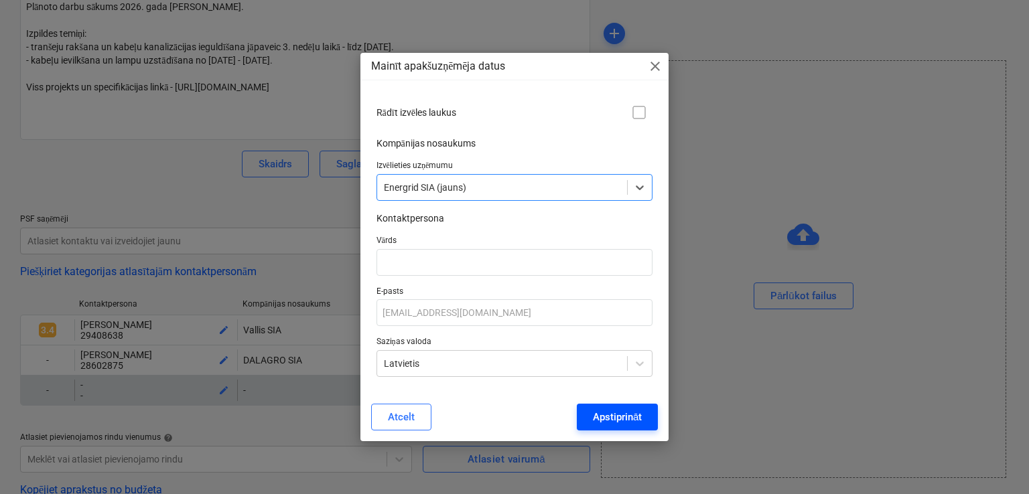
click at [613, 422] on div "Apstiprināt" at bounding box center [617, 416] width 49 height 17
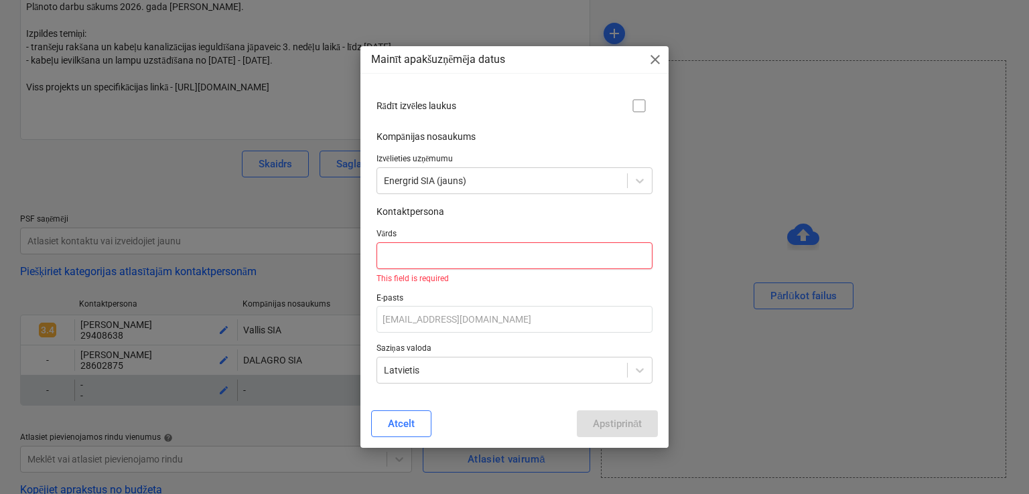
click at [431, 257] on input "text" at bounding box center [514, 255] width 277 height 27
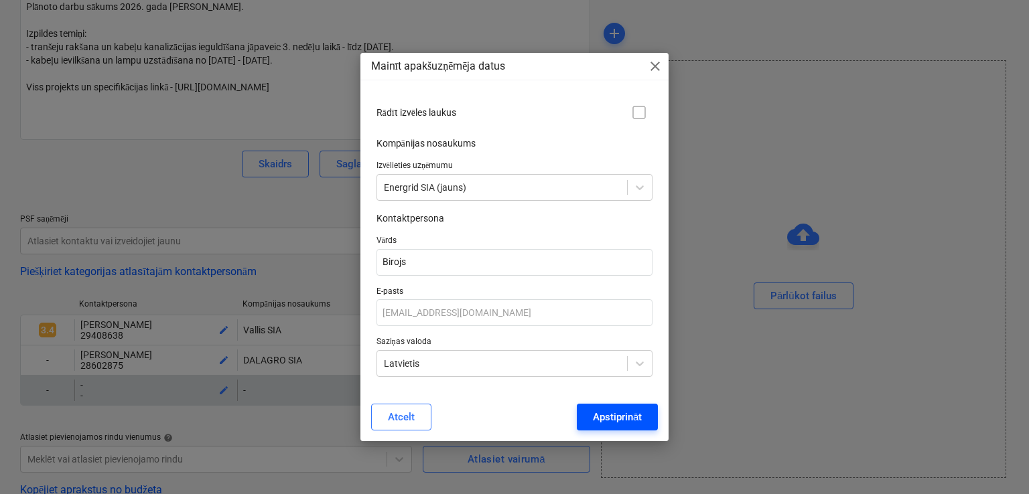
click at [600, 416] on div "Apstiprināt" at bounding box center [617, 416] width 49 height 17
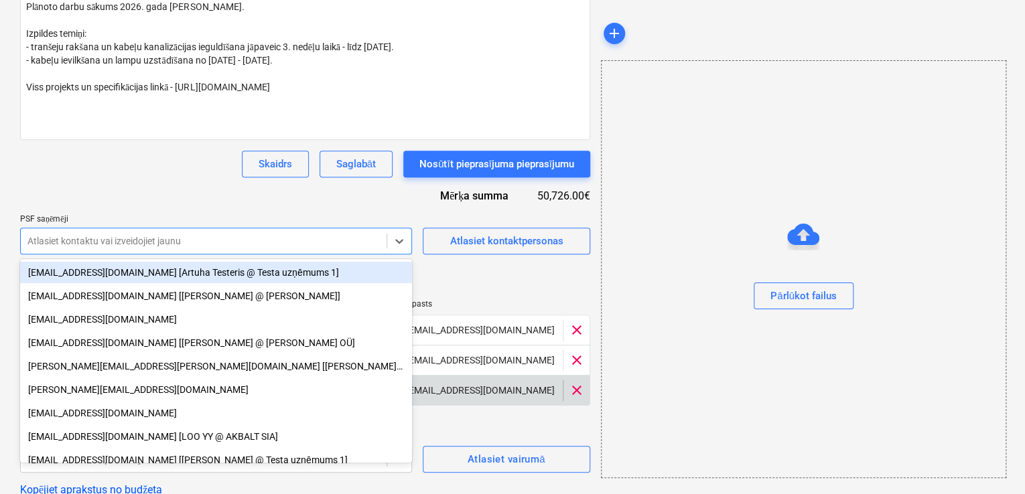
click at [133, 238] on div at bounding box center [203, 240] width 352 height 13
paste input "info@err.lv"
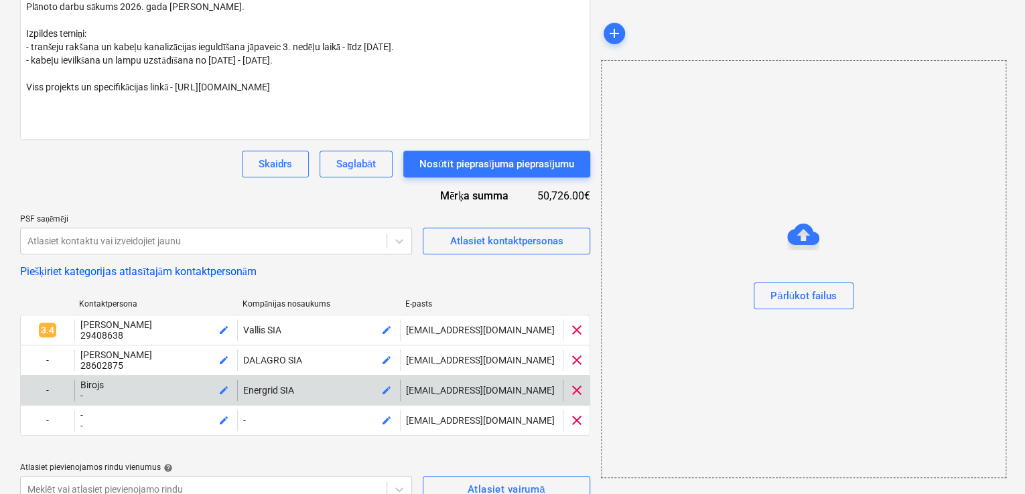
click at [160, 169] on div "Skaidrs Saglabāt Nosūtīt pieprasījuma pieprasījumu" at bounding box center [305, 164] width 570 height 27
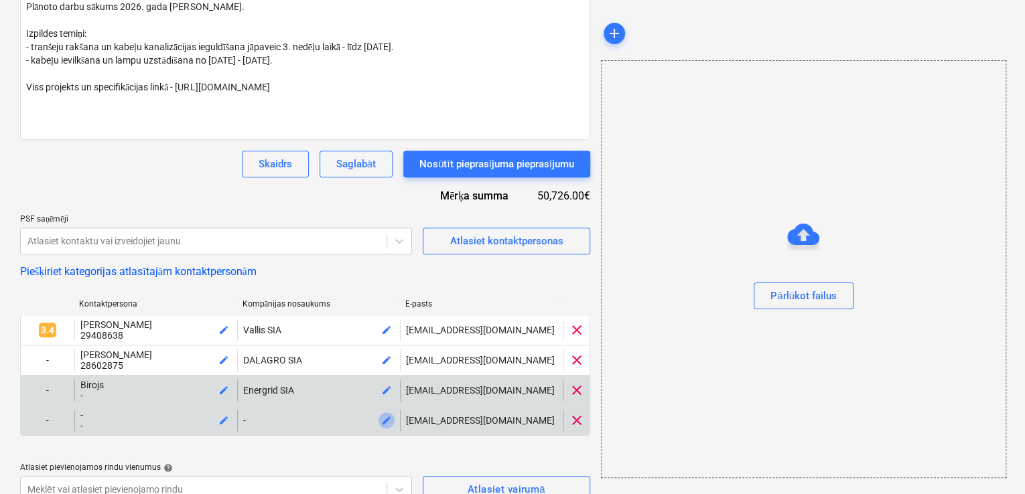
click at [386, 423] on span "edit" at bounding box center [386, 420] width 11 height 11
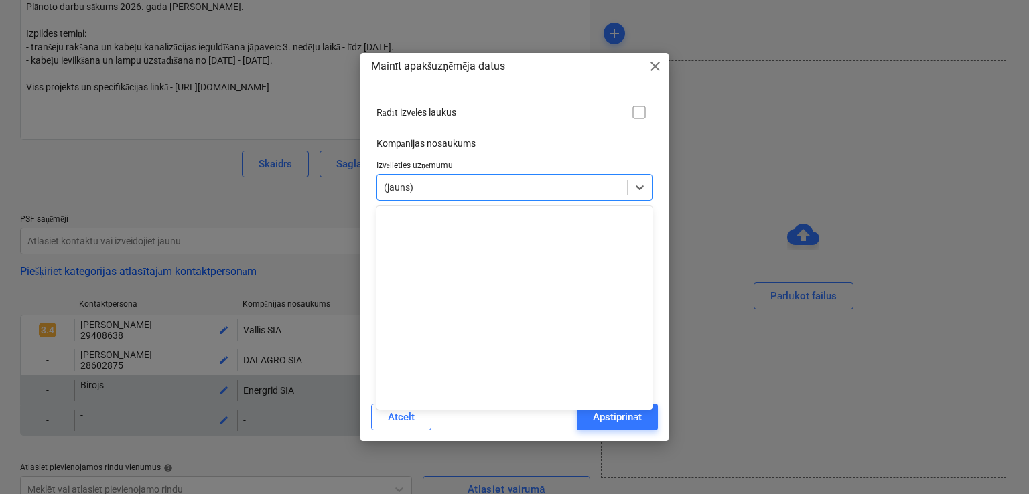
click at [409, 185] on div at bounding box center [502, 187] width 237 height 13
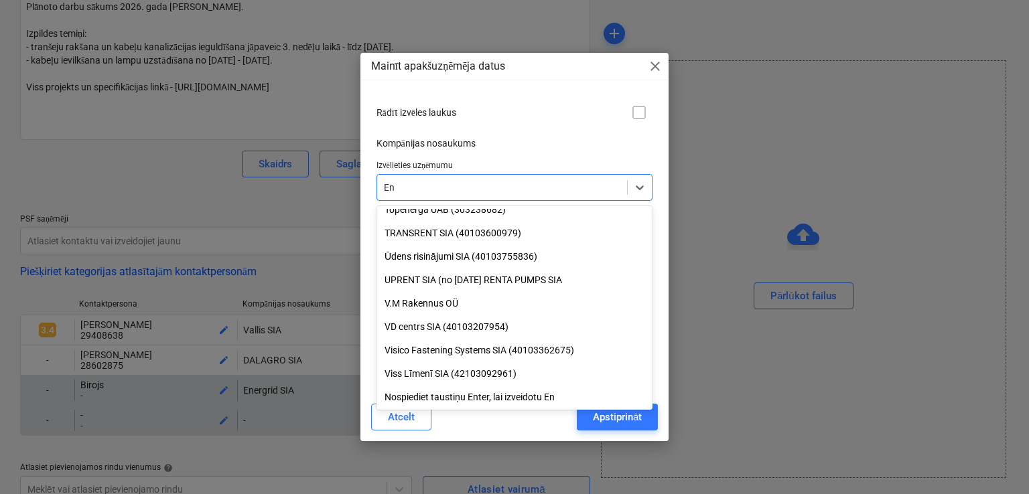
scroll to position [1181, 0]
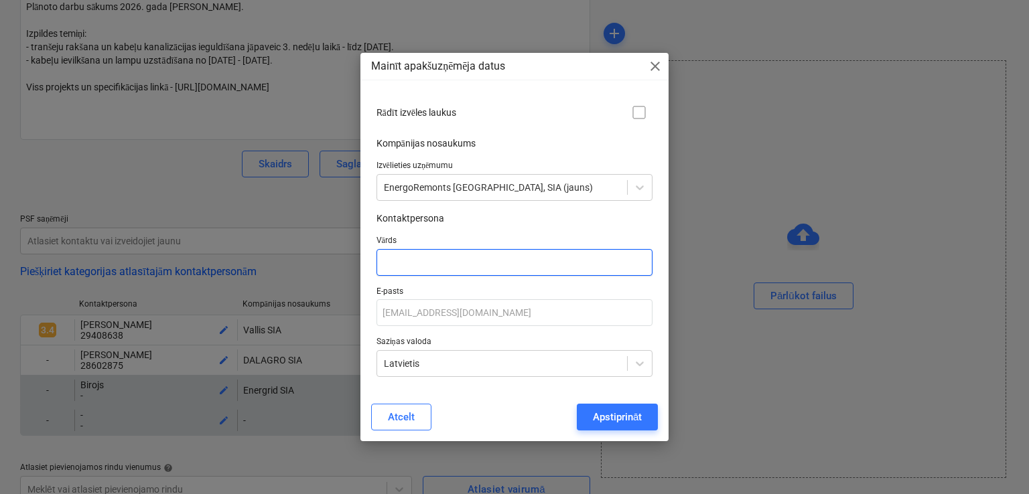
click at [439, 263] on input "text" at bounding box center [514, 262] width 277 height 27
click at [386, 267] on input "birojs" at bounding box center [514, 262] width 277 height 27
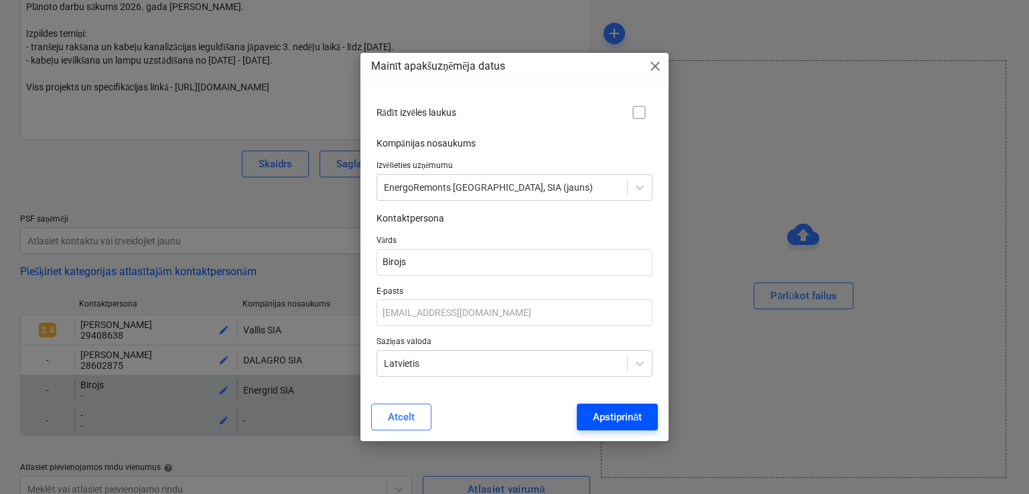
click at [618, 411] on div "Apstiprināt" at bounding box center [617, 416] width 49 height 17
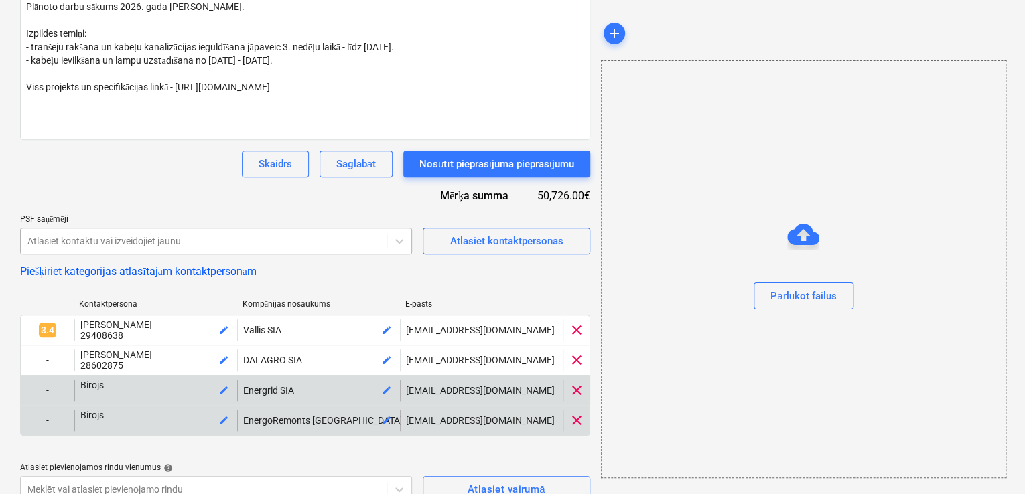
click at [265, 244] on div at bounding box center [203, 240] width 352 height 13
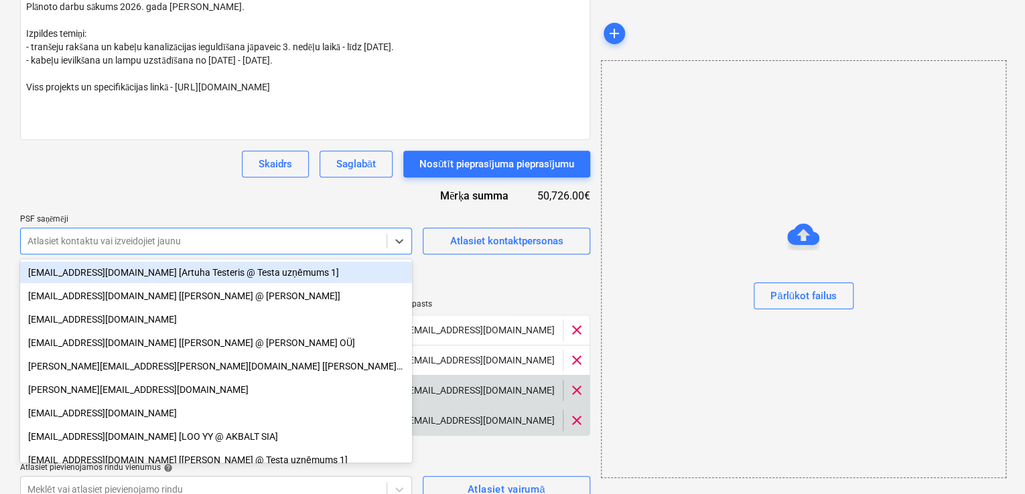
paste input "inta@elektro-pm.lv"
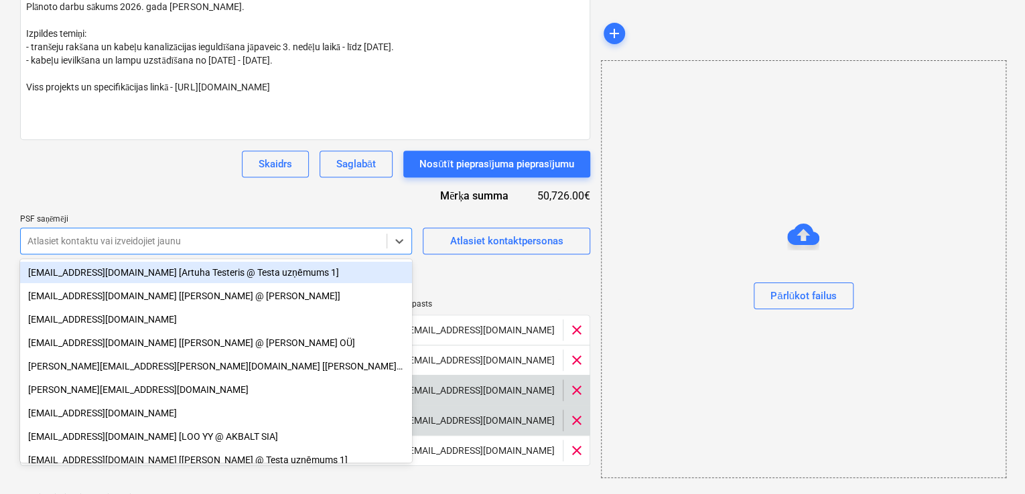
click at [194, 202] on div "Pieprasījums piedāvājuma nosaukumam help ELT un EST tīklu izbūve, Nīcgales iela…" at bounding box center [305, 262] width 570 height 900
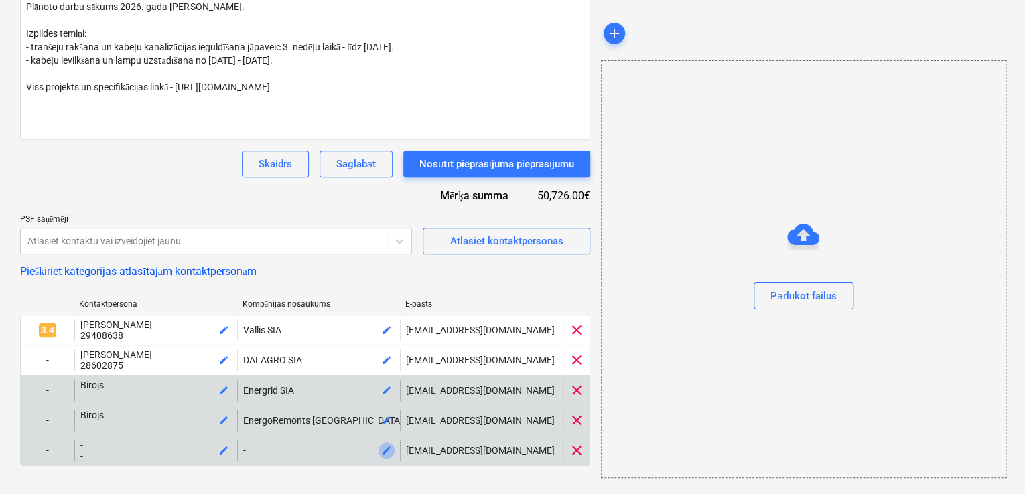
click at [386, 456] on span "edit" at bounding box center [386, 450] width 11 height 11
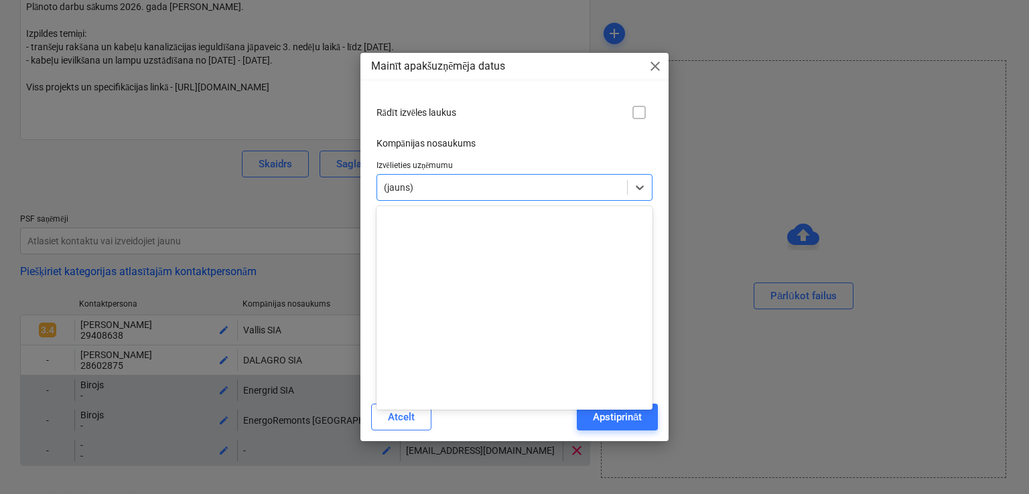
click at [419, 196] on div "(jauns)" at bounding box center [502, 187] width 250 height 19
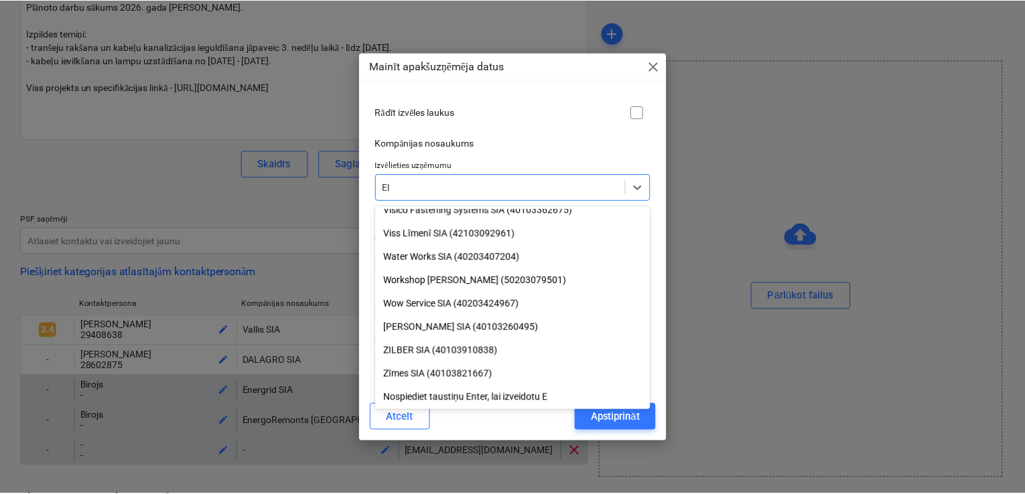
scroll to position [1018, 0]
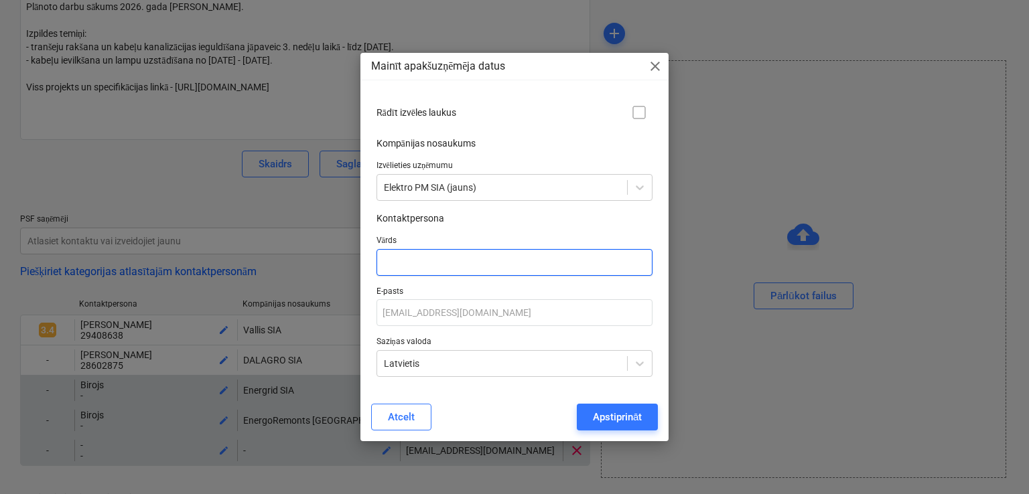
click at [425, 266] on input "text" at bounding box center [514, 262] width 277 height 27
click at [647, 291] on p "E-pasts" at bounding box center [514, 293] width 277 height 13
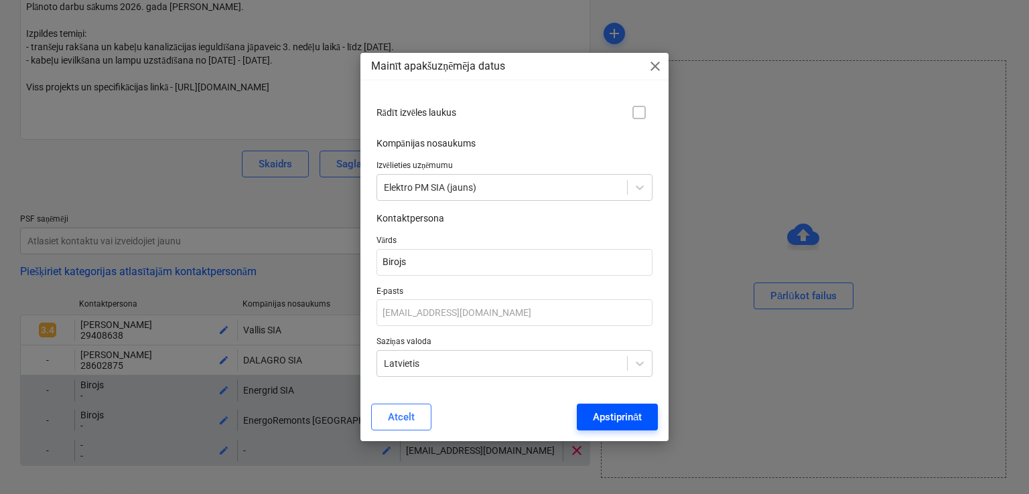
click at [612, 424] on div "Apstiprināt" at bounding box center [617, 416] width 49 height 17
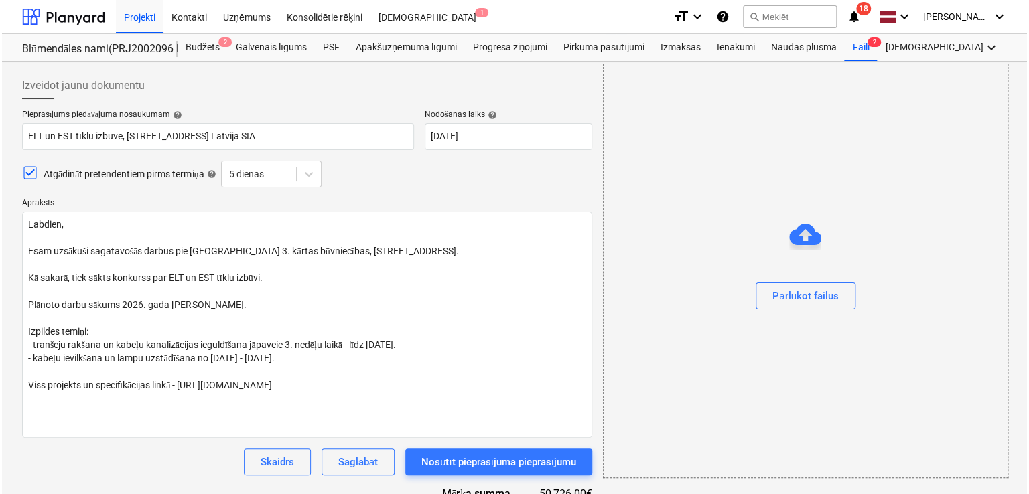
scroll to position [530, 0]
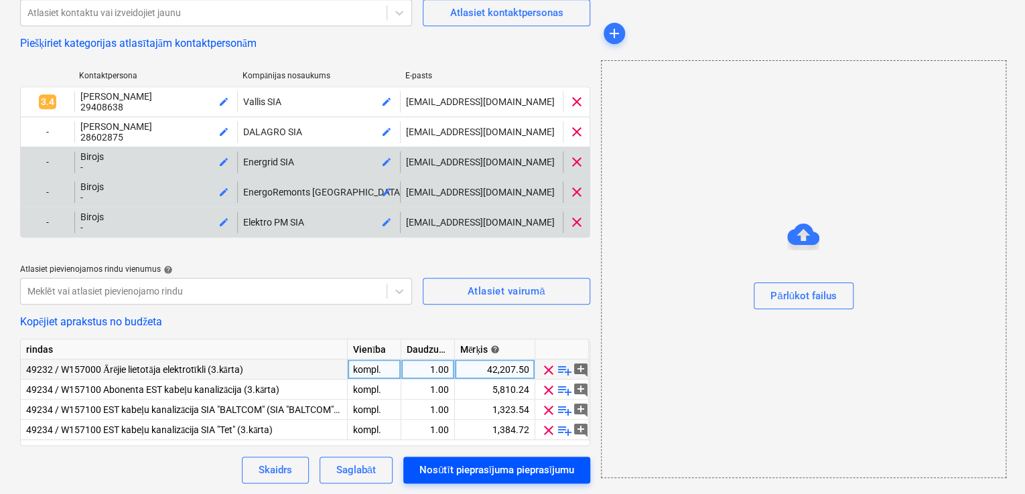
click at [525, 465] on div "Nosūtīt pieprasījuma pieprasījumu" at bounding box center [496, 469] width 155 height 17
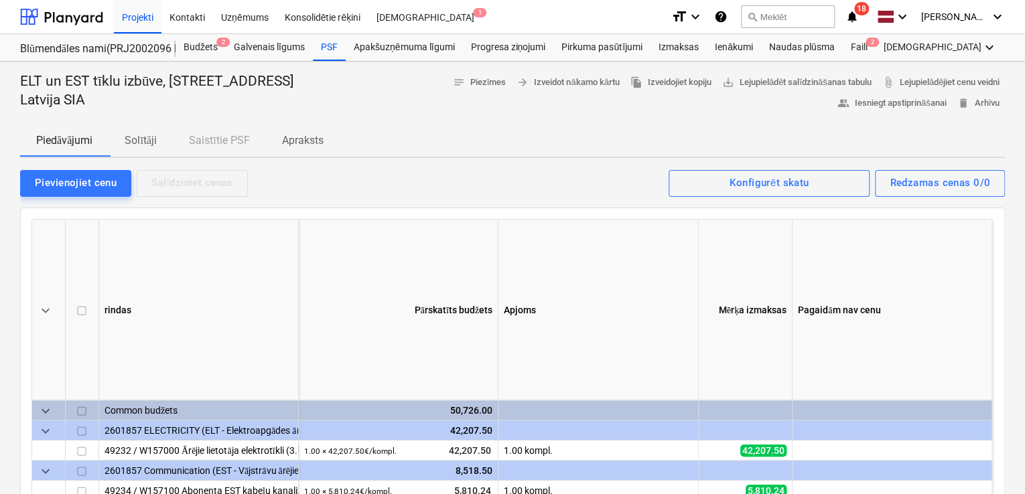
click at [110, 74] on p "ELT un EST tīklu izbūve, Nīcgales iela N17A, Bonava Latvija SIA" at bounding box center [177, 90] width 314 height 37
click at [137, 82] on p "ELT un EST tīklu izbūve, Nīcgales iela N17A, Bonava Latvija SIA" at bounding box center [177, 90] width 314 height 37
click at [138, 82] on p "ELT un EST tīklu izbūve, Nīcgales iela N17A, Bonava Latvija SIA" at bounding box center [177, 90] width 314 height 37
click at [216, 81] on p "ELT un EST tīklu izbūve, Nīcgales iela N17A, Bonava Latvija SIA" at bounding box center [177, 90] width 314 height 37
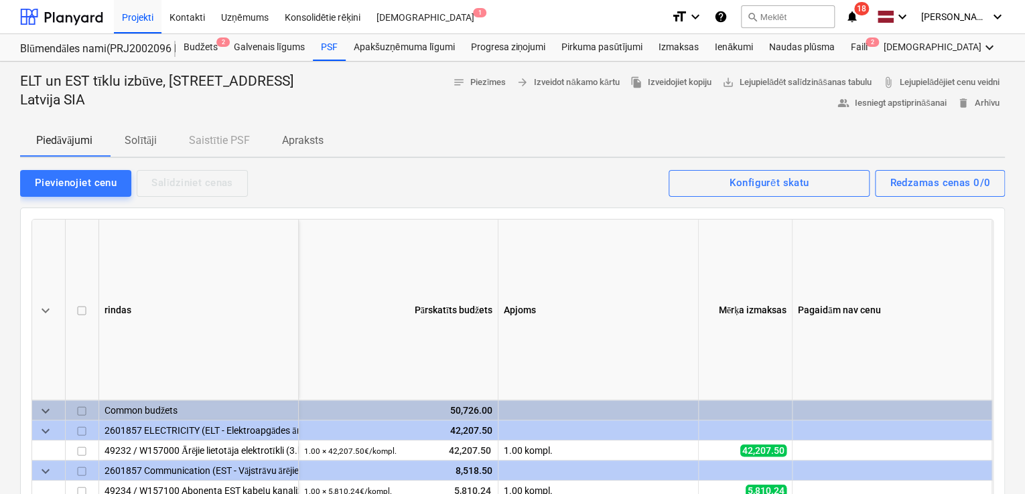
click at [322, 137] on p "Apraksts" at bounding box center [303, 141] width 42 height 16
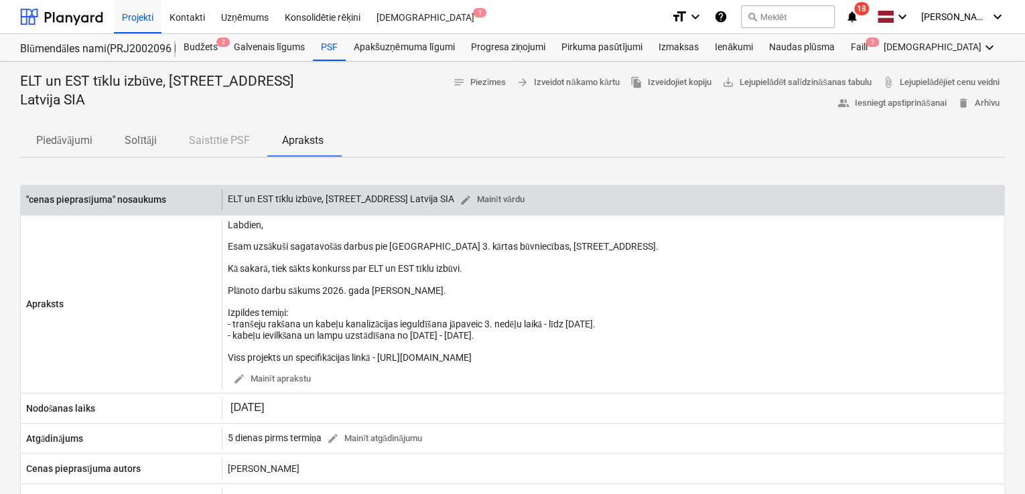
click at [308, 195] on div "ELT un EST tīklu izbūve, Nīcgales iela N17A, Bonava Latvija SIA edit Mainīt vār…" at bounding box center [379, 200] width 302 height 21
click at [471, 196] on span "edit" at bounding box center [465, 200] width 12 height 12
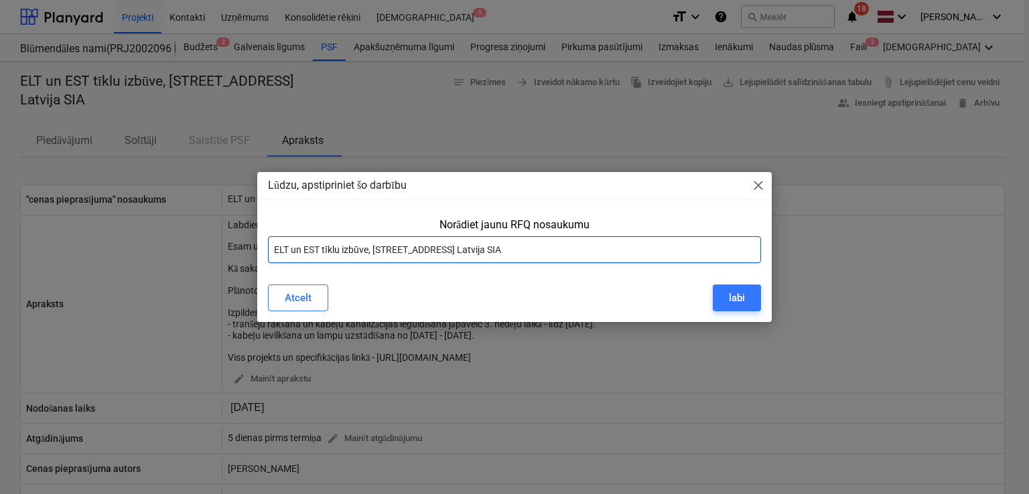
click at [451, 250] on input "ELT un EST tīklu izbūve, Nīcgales iela N17A, Bonava Latvija SIA" at bounding box center [514, 249] width 493 height 27
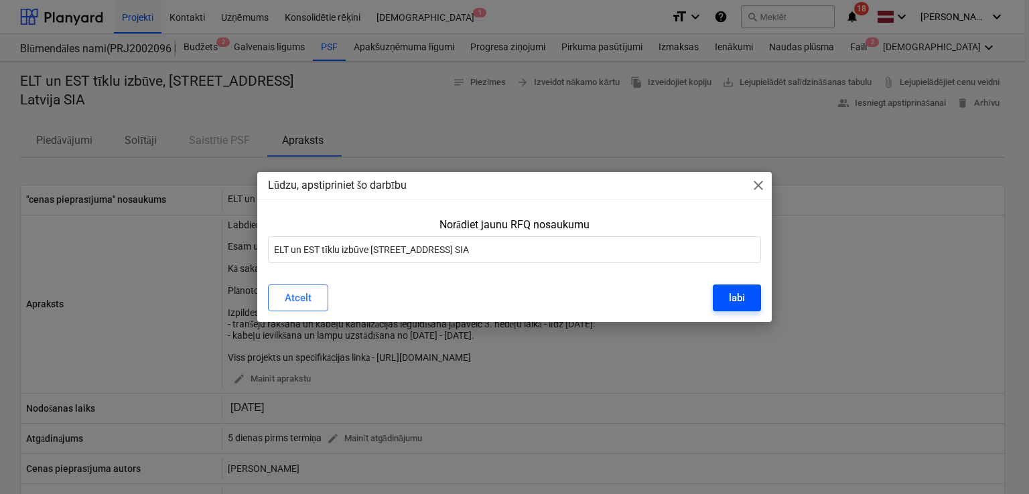
click at [743, 306] on div "labi" at bounding box center [737, 297] width 16 height 17
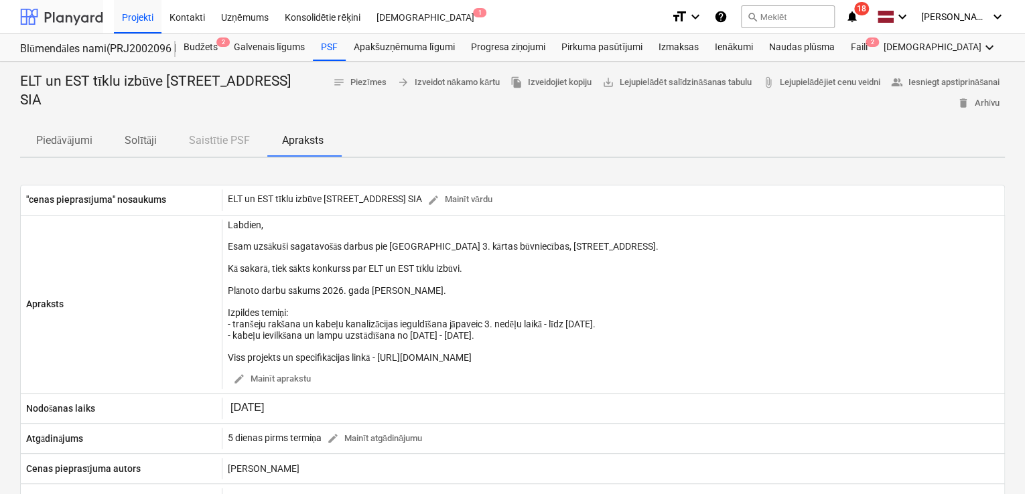
click at [58, 17] on div at bounding box center [61, 16] width 83 height 33
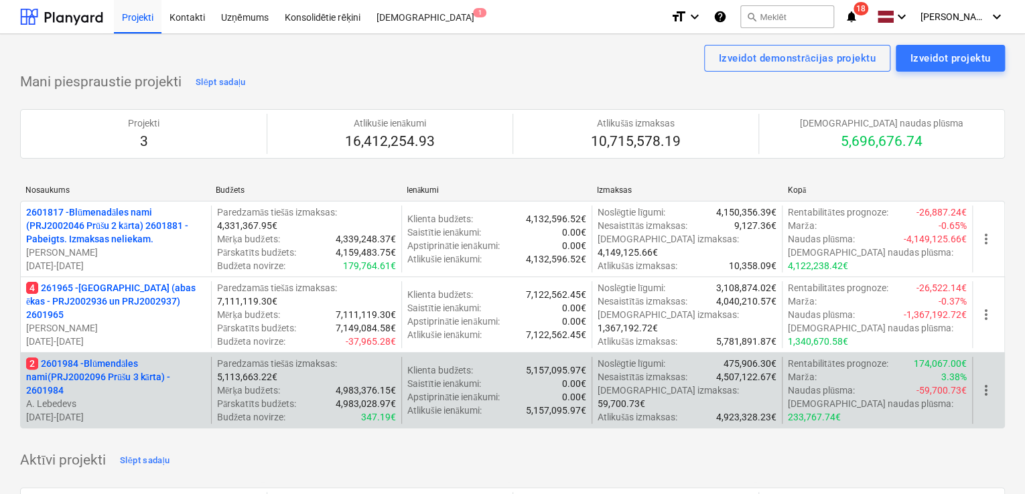
click at [137, 367] on p "2 2601984 - Blūmendāles nami(PRJ2002096 Prūšu 3 kārta) - 2601984" at bounding box center [115, 377] width 179 height 40
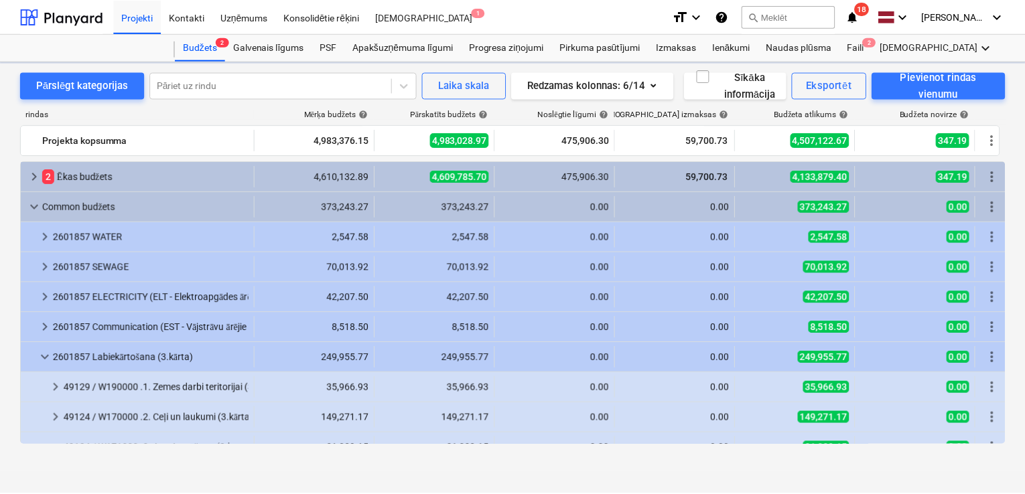
scroll to position [376, 0]
click at [321, 43] on div "PSF" at bounding box center [329, 47] width 33 height 27
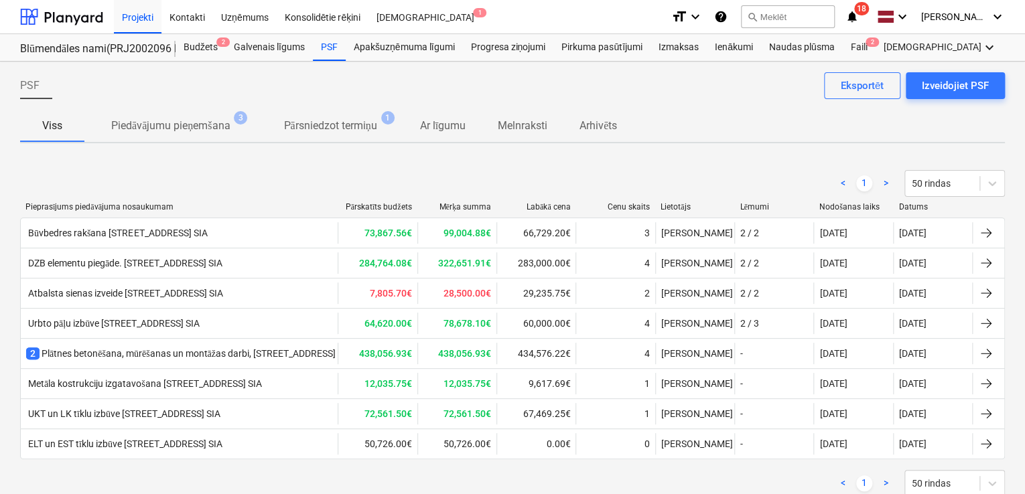
scroll to position [38, 0]
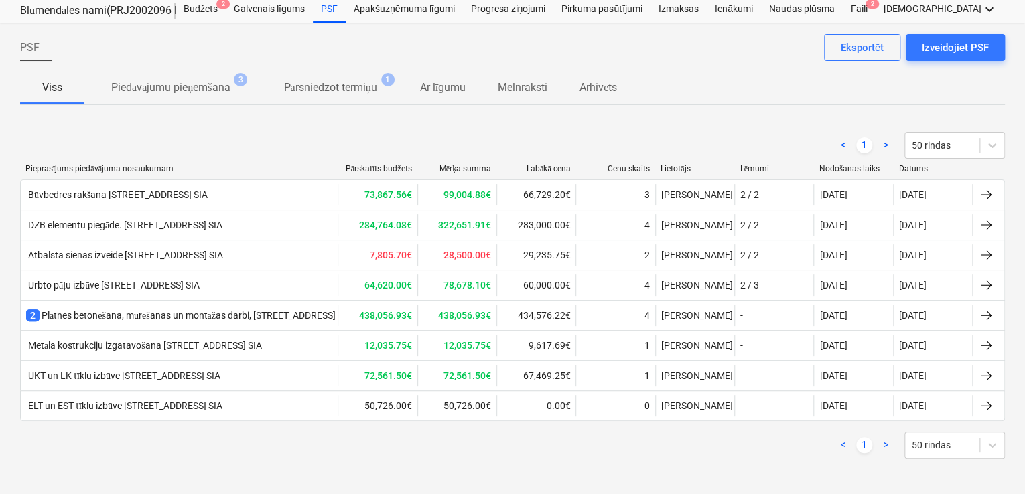
click at [623, 432] on div "< 1 > 50 rindas" at bounding box center [512, 445] width 984 height 27
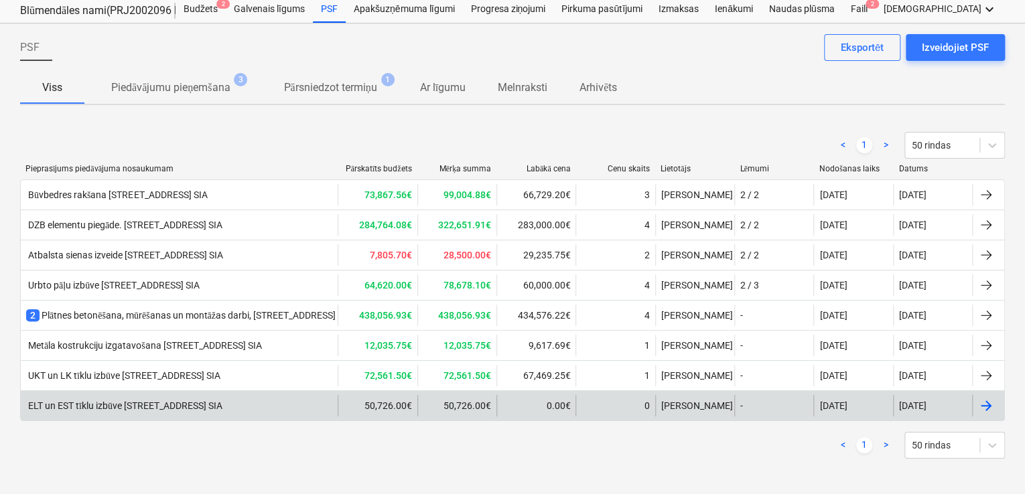
click at [165, 404] on div "ELT un EST tīklu izbūve [STREET_ADDRESS] SIA" at bounding box center [124, 405] width 196 height 11
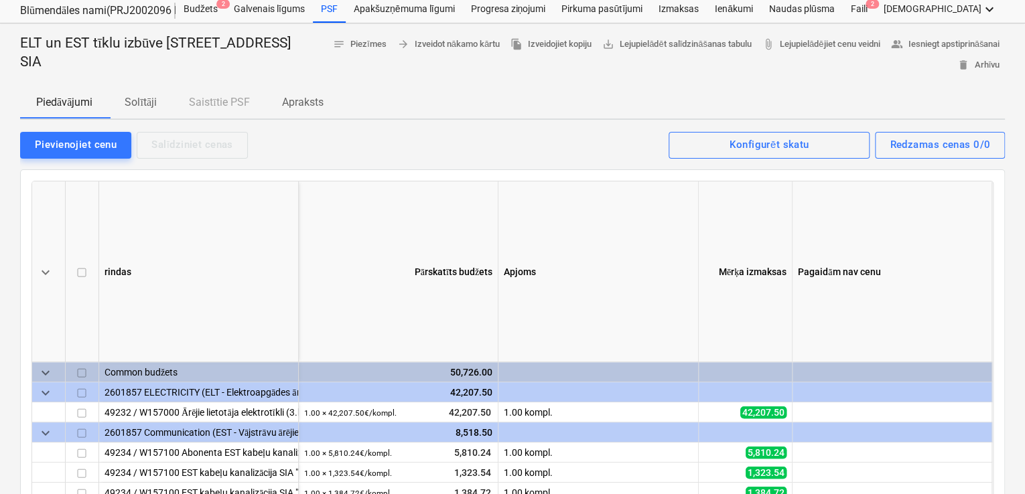
click at [145, 92] on span "Solītāji" at bounding box center [140, 102] width 64 height 24
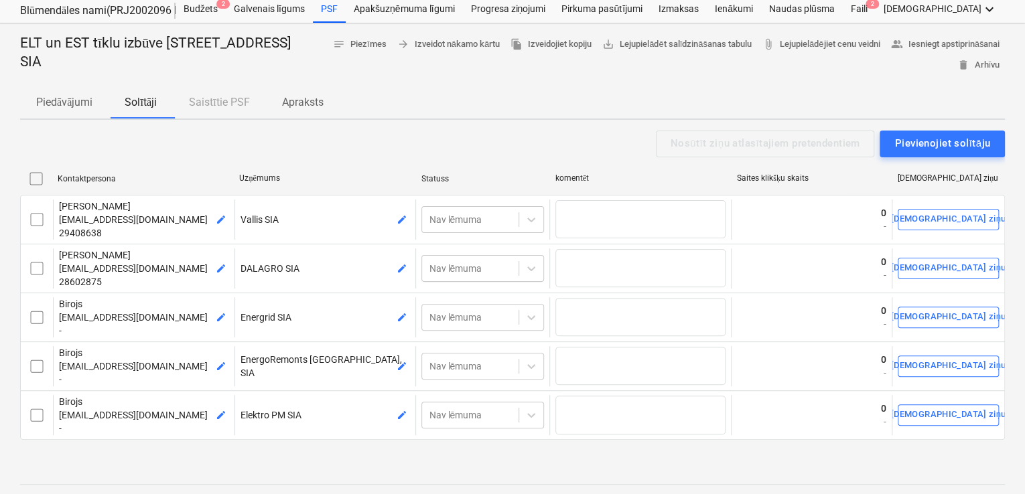
click at [294, 105] on p "Apraksts" at bounding box center [303, 102] width 42 height 16
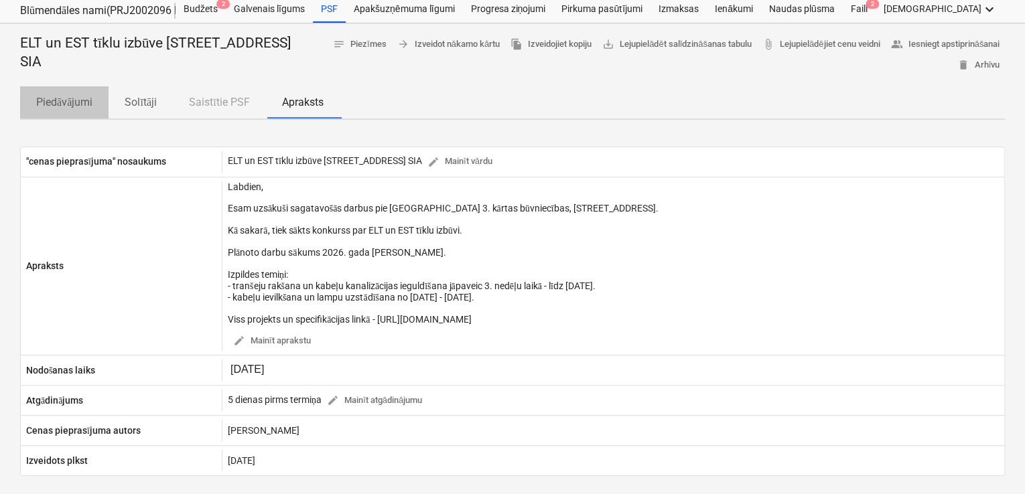
click at [69, 100] on p "Piedāvājumi" at bounding box center [64, 102] width 56 height 16
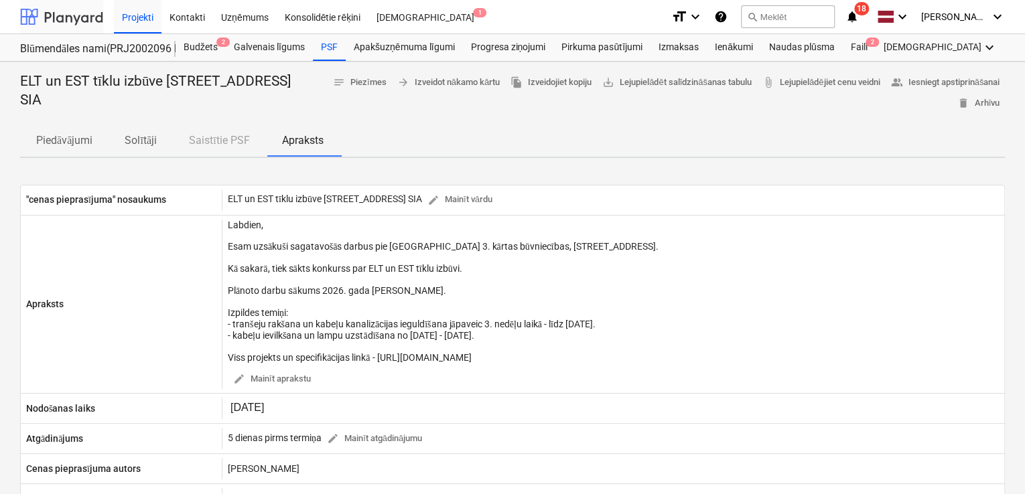
click at [68, 13] on div at bounding box center [61, 16] width 83 height 33
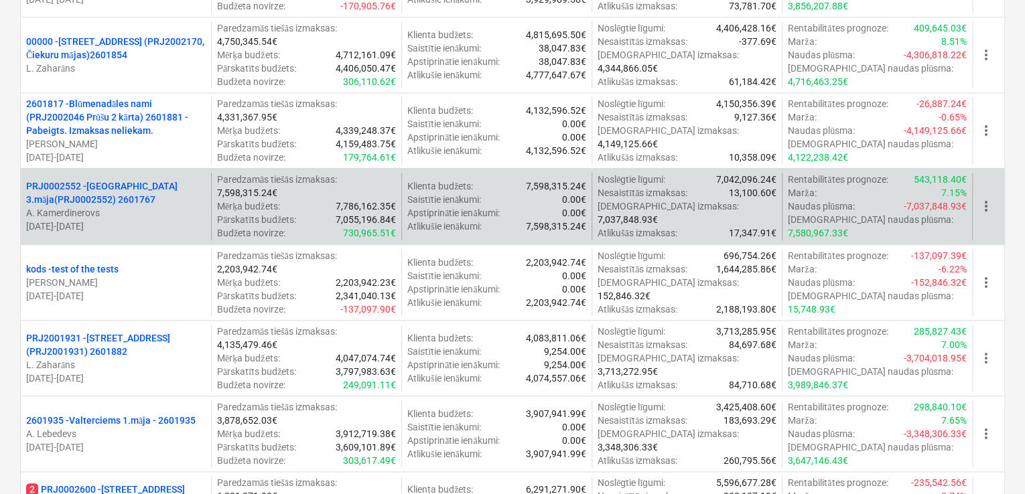
scroll to position [982, 0]
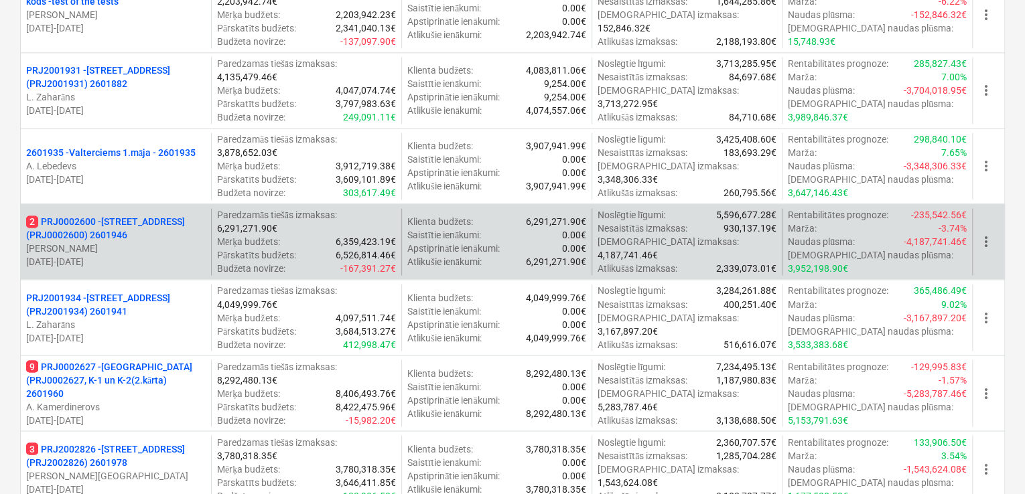
click at [133, 226] on p "2 PRJ0002600 - Vienības gatve 24, E1 ēka(PRJ0002600) 2601946" at bounding box center [115, 228] width 179 height 27
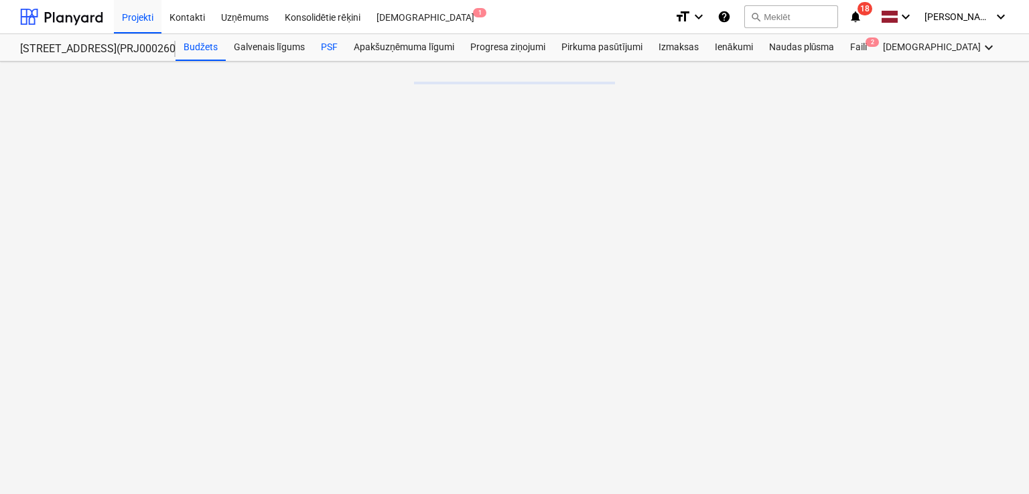
click at [332, 53] on div "PSF" at bounding box center [329, 47] width 33 height 27
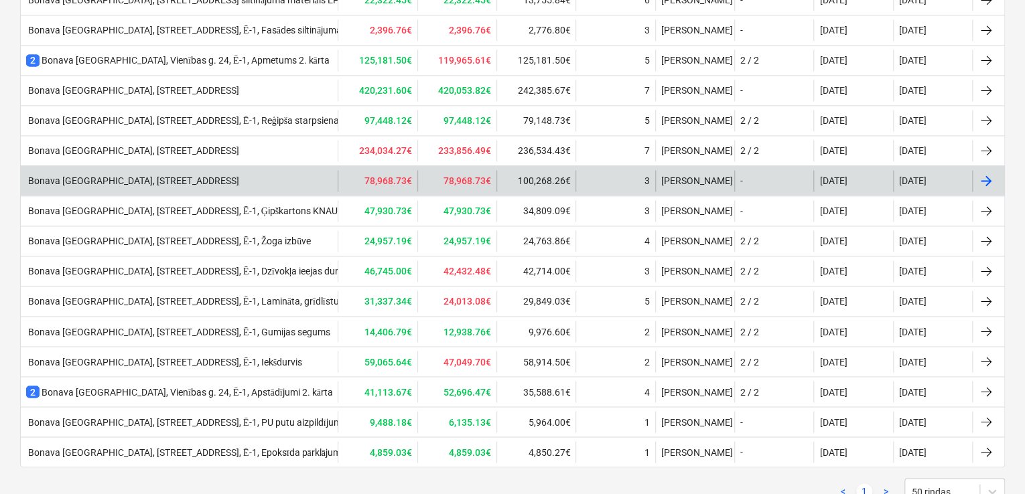
scroll to position [982, 0]
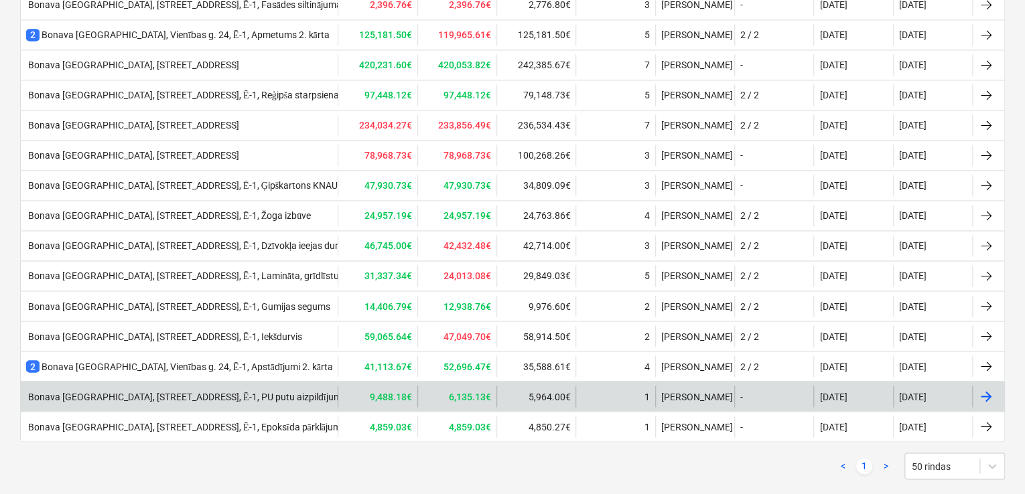
click at [217, 394] on div "Bonava Latvija, Vienības gatve 24, Ē-1, PU putu aizpildījums" at bounding box center [185, 396] width 319 height 11
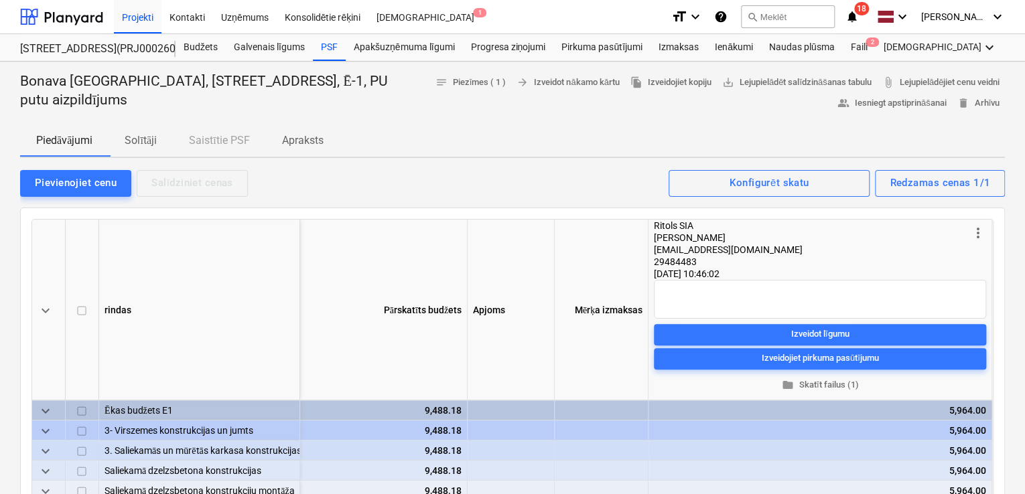
scroll to position [357, 0]
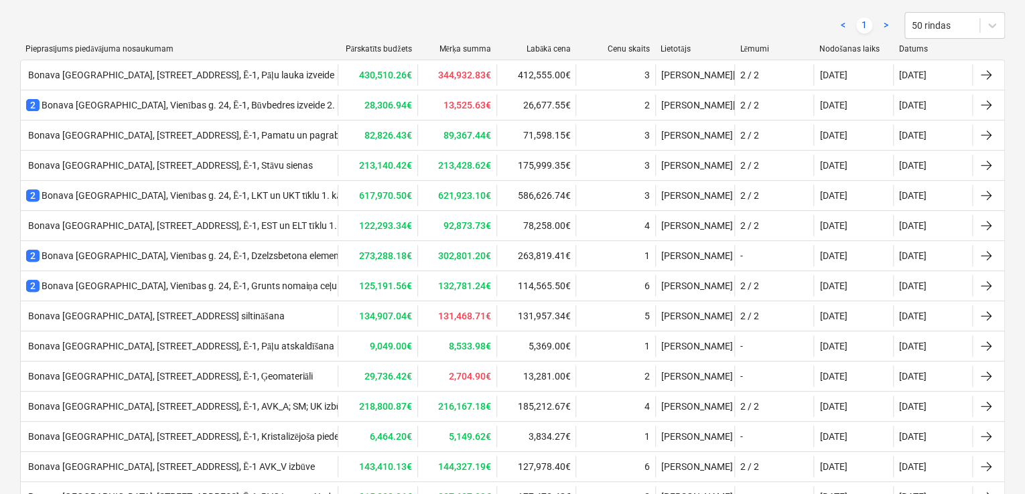
scroll to position [9, 0]
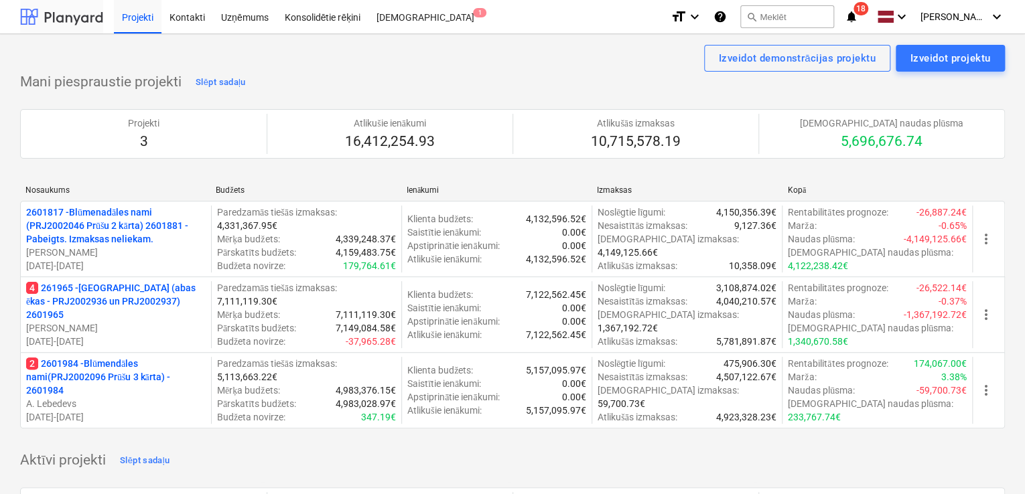
click at [65, 22] on div at bounding box center [61, 16] width 83 height 33
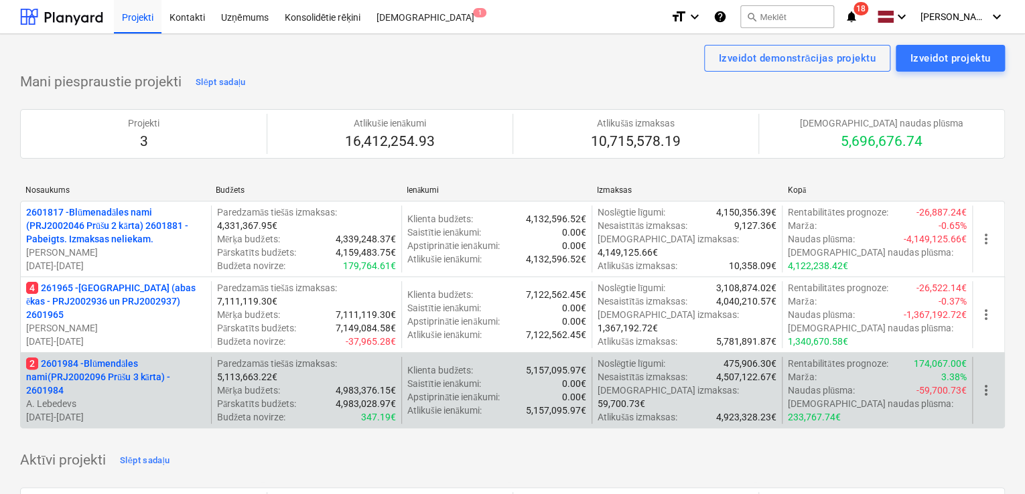
click at [112, 360] on p "2 2601984 - Blūmendāles nami(PRJ2002096 Prūšu 3 kārta) - 2601984" at bounding box center [115, 377] width 179 height 40
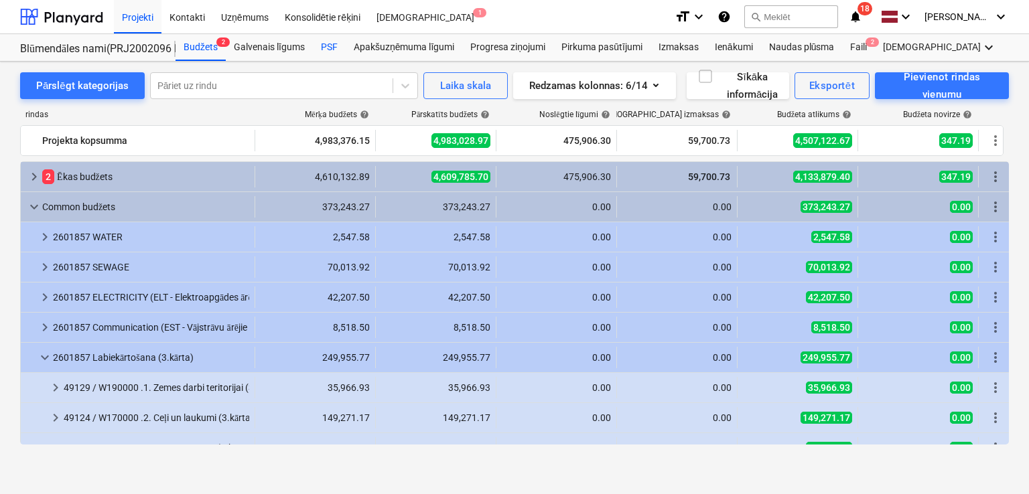
click at [332, 54] on div "PSF" at bounding box center [329, 47] width 33 height 27
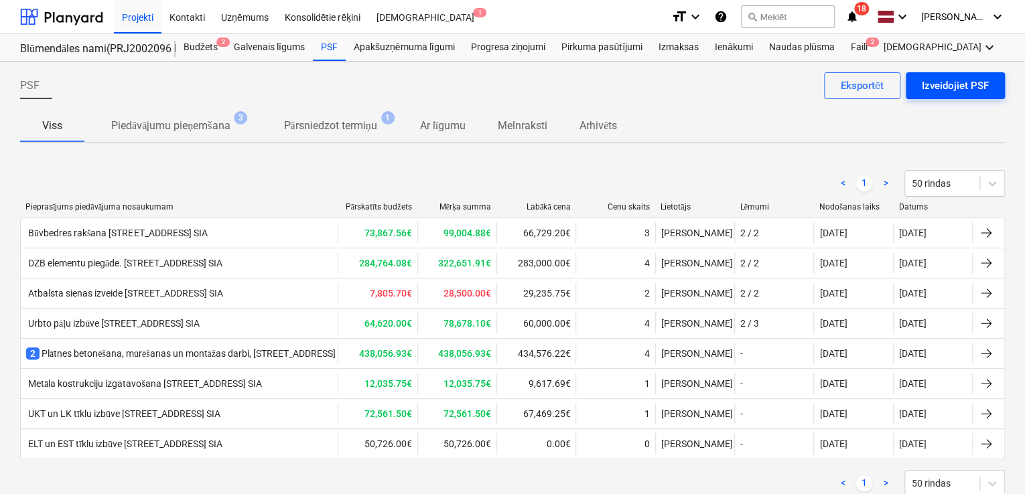
click at [960, 86] on div "Izveidojiet PSF" at bounding box center [954, 85] width 67 height 17
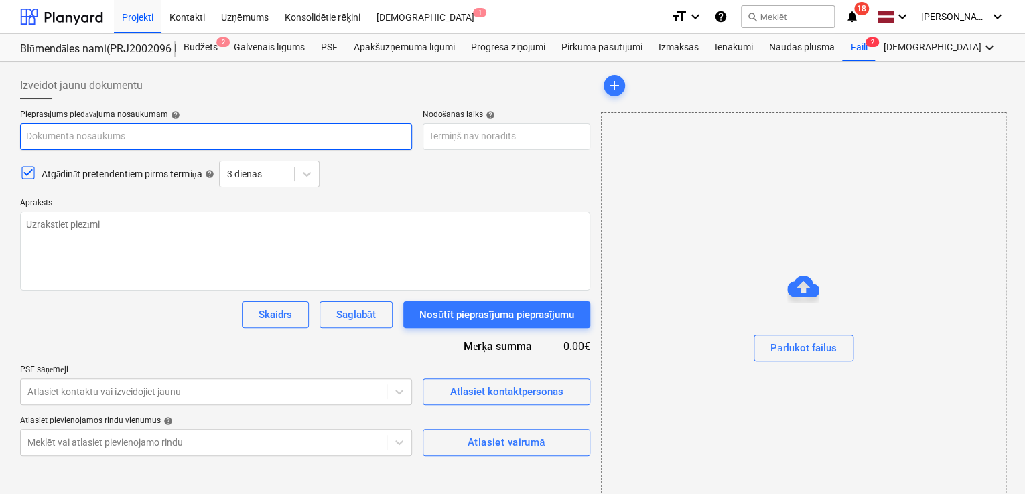
paste input "Apkures, ūdens un kanalizācijas tīklu izbūve, Nīcgales iela N17A, Bonava Latvij…"
click at [288, 135] on input "Apkures, ūdens un kanalizācijas tīklu izbūve, Nīcgales iela N17A, Bonava Latvij…" at bounding box center [216, 136] width 392 height 27
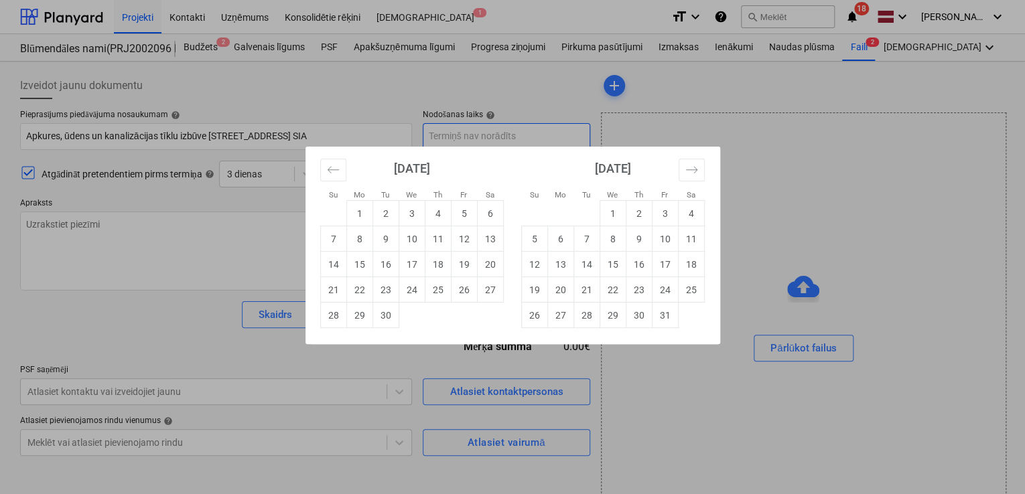
click at [450, 147] on body "Projekti Kontakti Uzņēmums Konsolidētie rēķini Iesūtne 1 format_size keyboard_a…" at bounding box center [512, 247] width 1025 height 494
click at [650, 322] on td "30" at bounding box center [638, 315] width 26 height 25
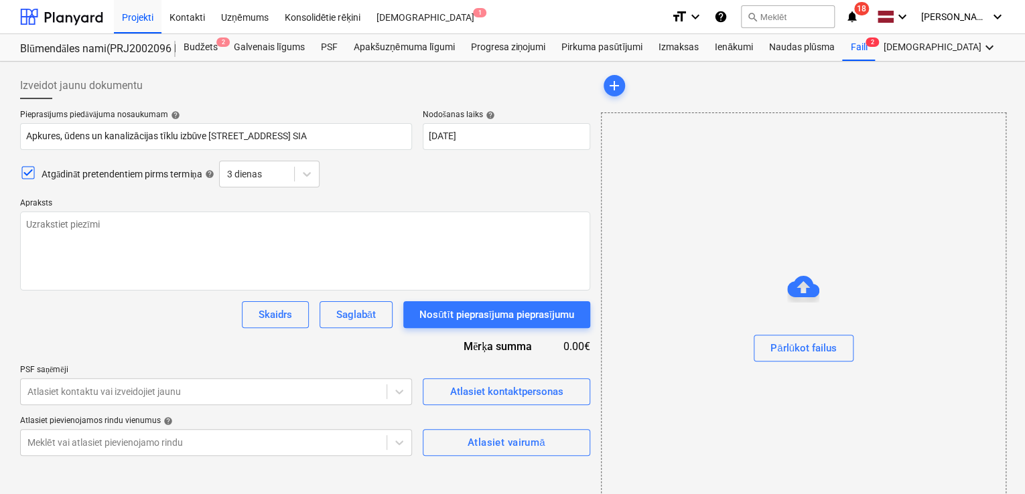
click at [445, 199] on p "Apraksts" at bounding box center [305, 204] width 570 height 13
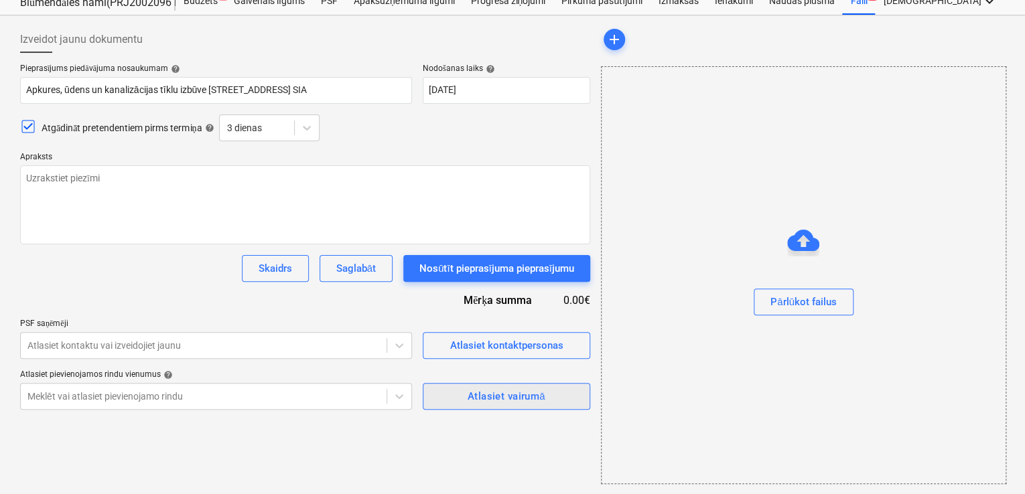
click at [500, 392] on div "Atlasiet vairumā" at bounding box center [506, 396] width 78 height 17
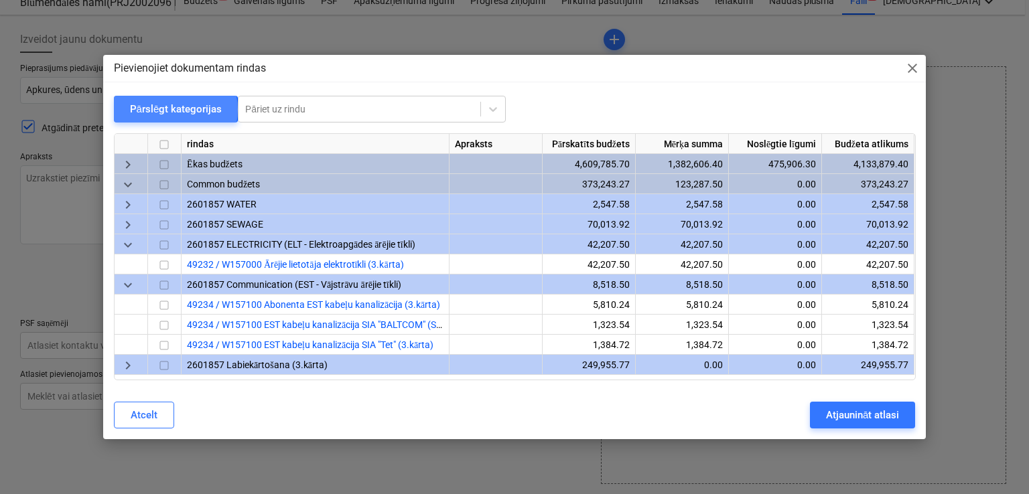
click at [167, 109] on div "Pārslēgt kategorijas" at bounding box center [176, 108] width 92 height 17
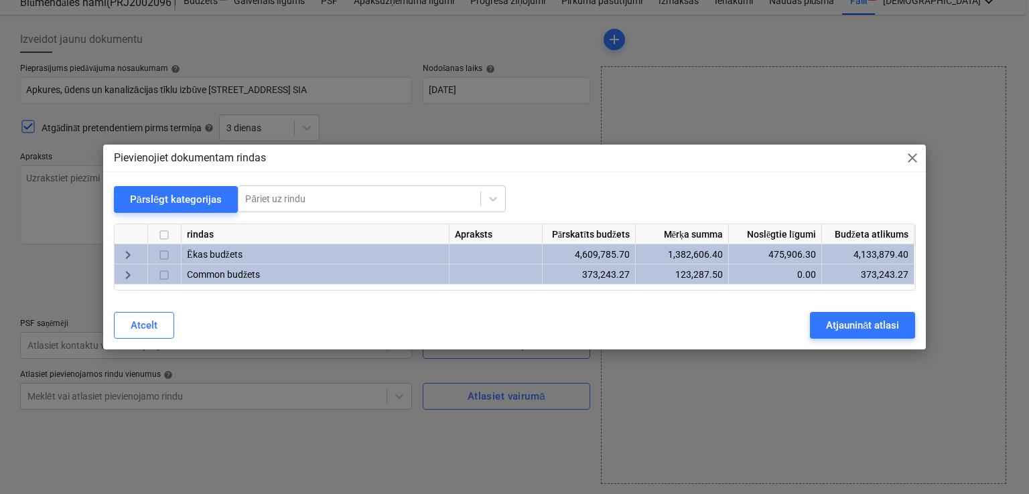
click at [130, 249] on span "keyboard_arrow_right" at bounding box center [128, 255] width 16 height 16
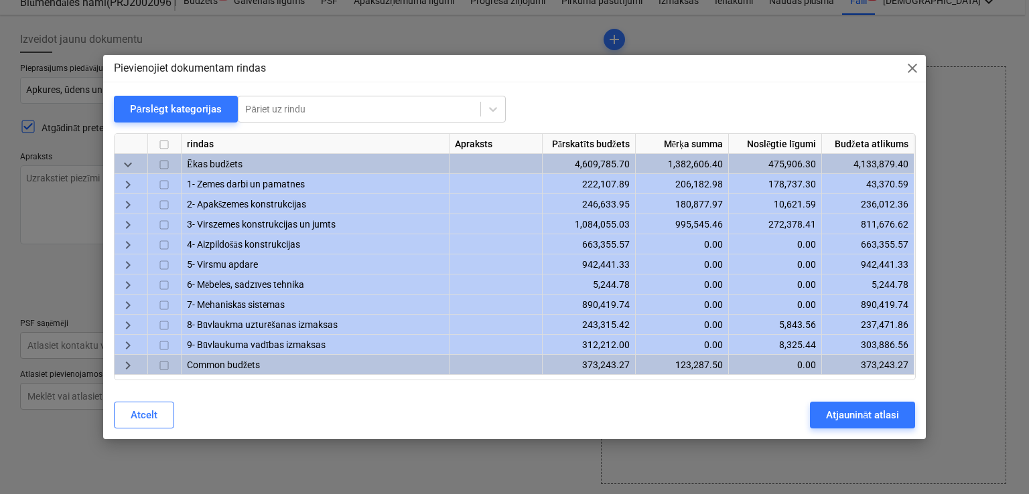
click at [130, 307] on span "keyboard_arrow_right" at bounding box center [128, 306] width 16 height 16
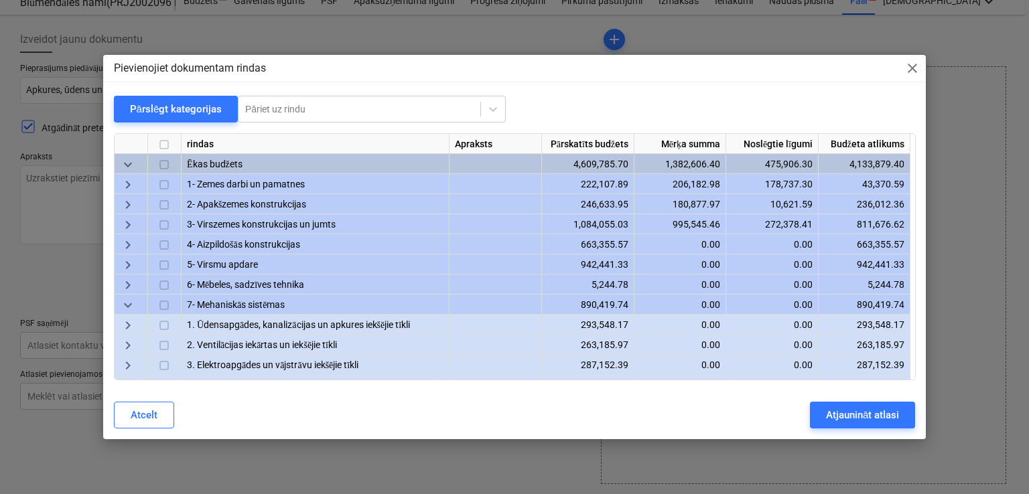
scroll to position [75, 0]
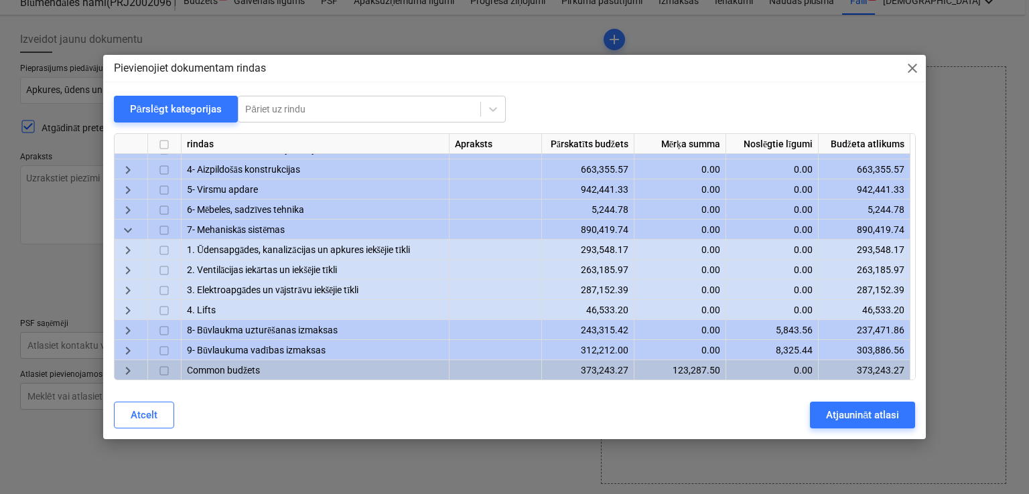
click at [129, 255] on span "keyboard_arrow_right" at bounding box center [128, 251] width 16 height 16
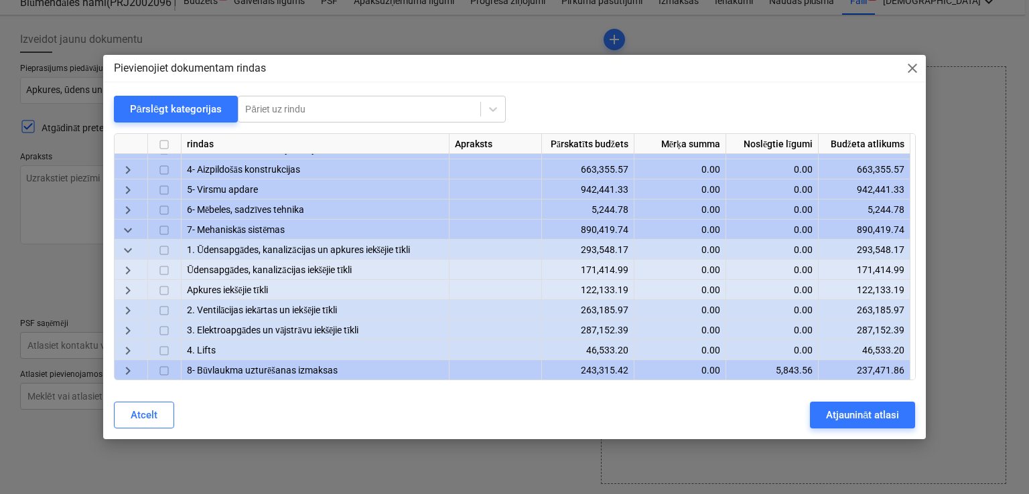
click at [135, 269] on div "keyboard_arrow_right" at bounding box center [131, 270] width 33 height 20
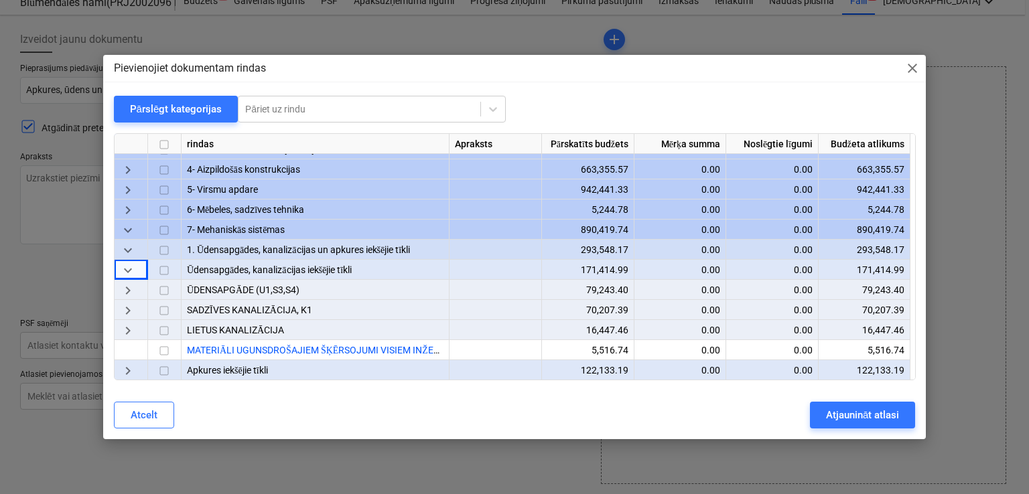
scroll to position [165, 0]
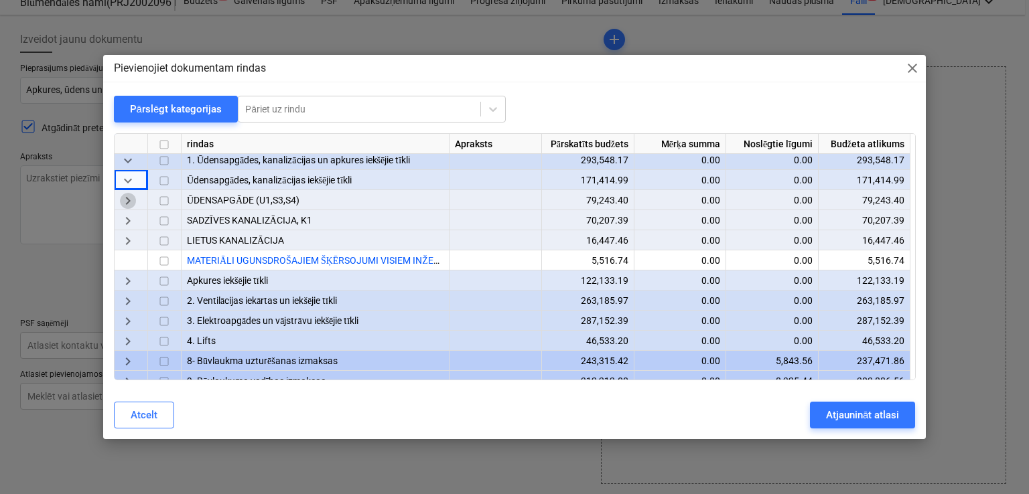
click at [121, 199] on span "keyboard_arrow_right" at bounding box center [128, 202] width 16 height 16
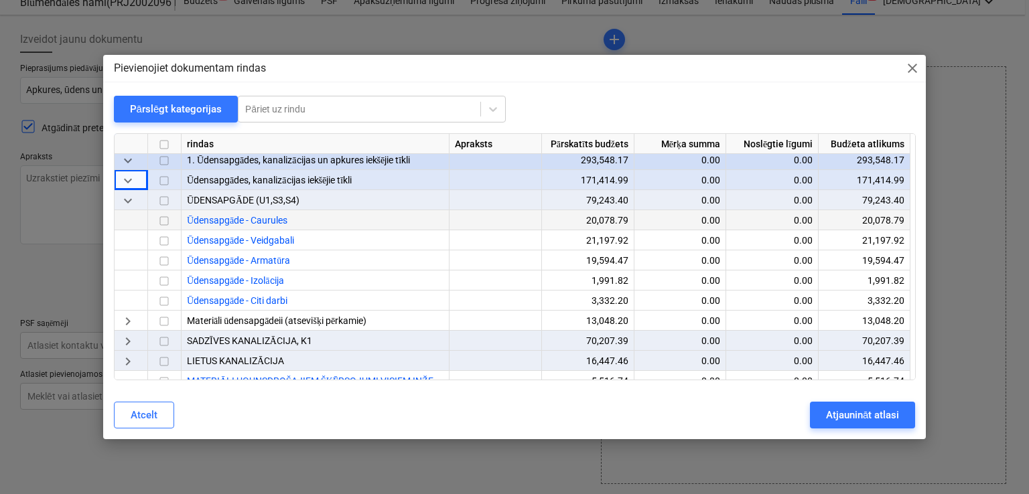
click at [163, 222] on input "checkbox" at bounding box center [164, 222] width 16 height 16
click at [160, 239] on input "checkbox" at bounding box center [164, 242] width 16 height 16
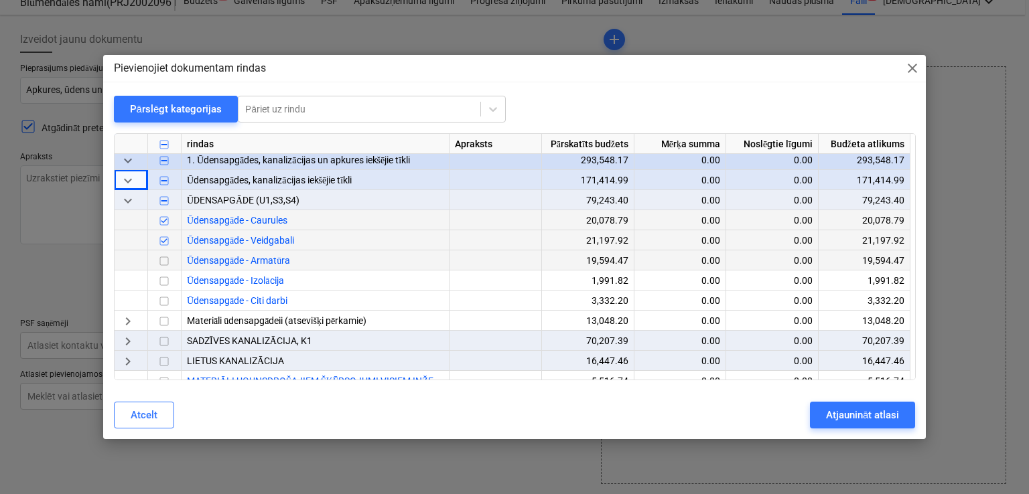
click at [164, 260] on input "checkbox" at bounding box center [164, 262] width 16 height 16
click at [163, 279] on input "checkbox" at bounding box center [164, 282] width 16 height 16
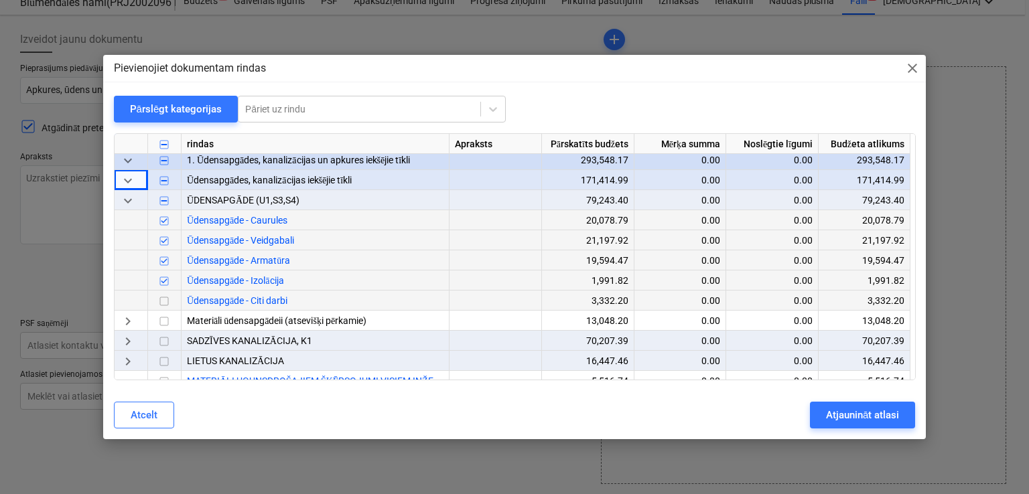
click at [163, 300] on input "checkbox" at bounding box center [164, 302] width 16 height 16
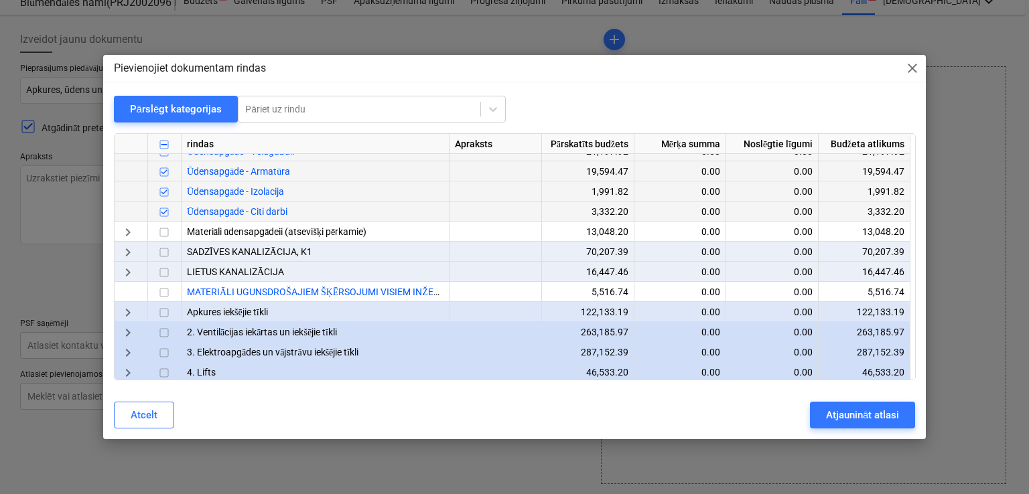
drag, startPoint x: 123, startPoint y: 255, endPoint x: 147, endPoint y: 261, distance: 24.2
click at [122, 254] on span "keyboard_arrow_right" at bounding box center [128, 253] width 16 height 16
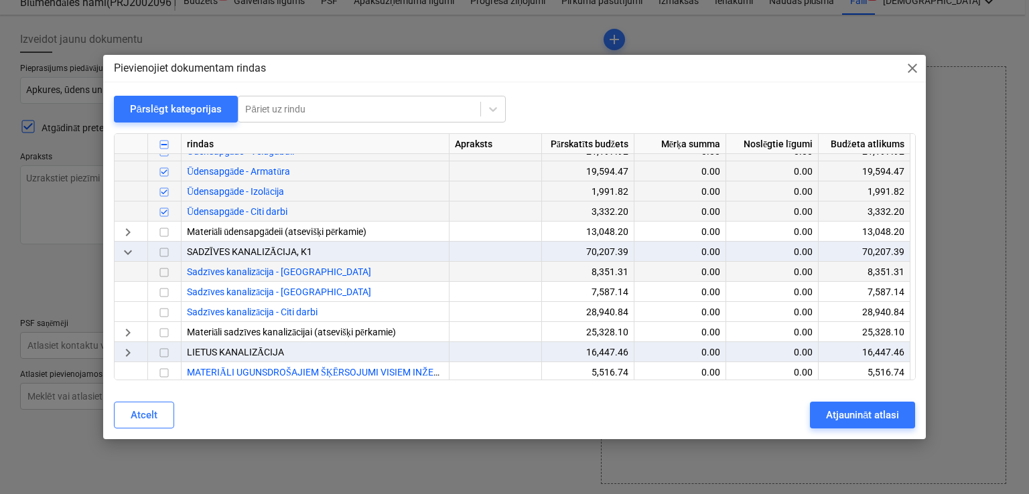
click at [165, 269] on input "checkbox" at bounding box center [164, 273] width 16 height 16
click at [164, 289] on input "checkbox" at bounding box center [164, 293] width 16 height 16
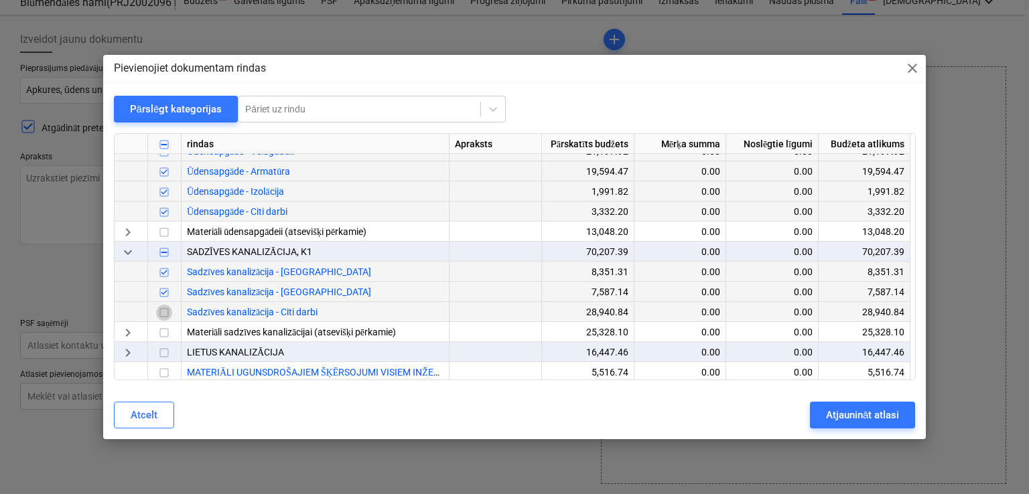
click at [166, 311] on input "checkbox" at bounding box center [164, 313] width 16 height 16
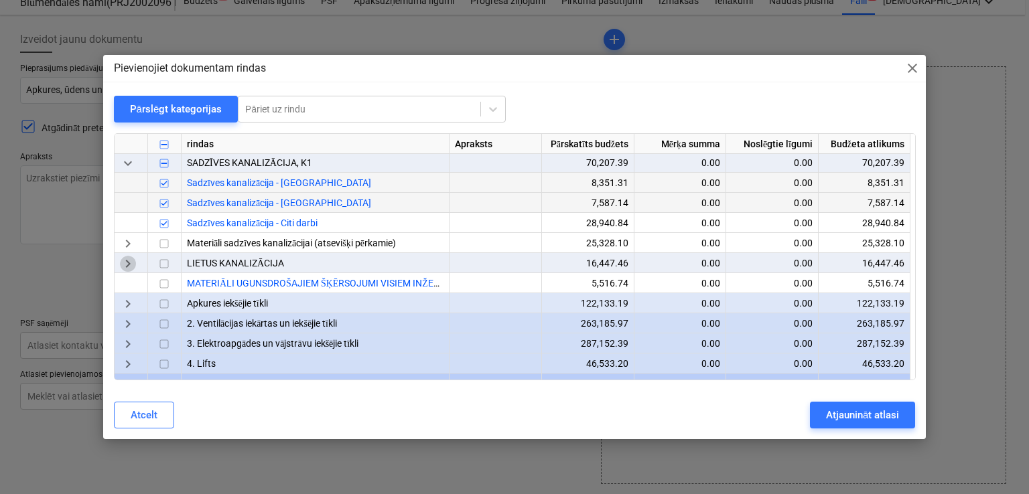
click at [127, 265] on span "keyboard_arrow_right" at bounding box center [128, 264] width 16 height 16
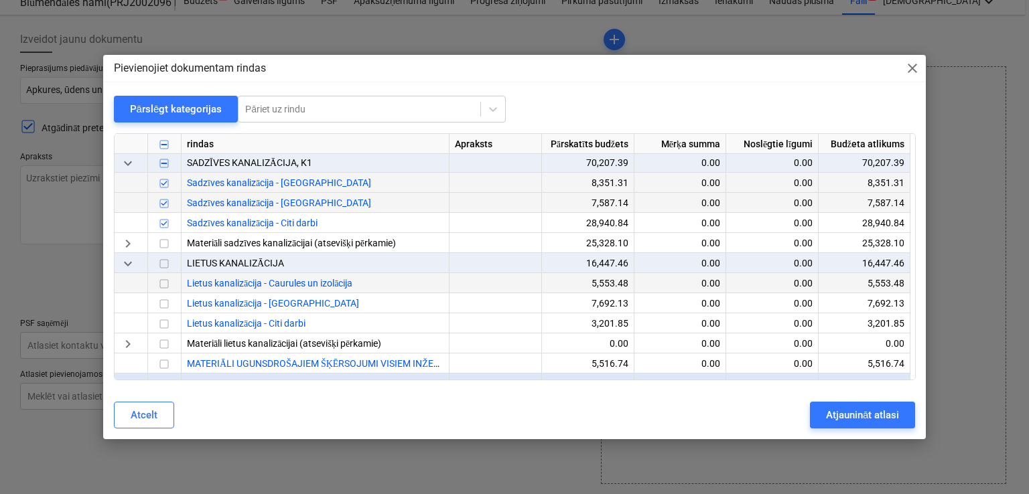
click at [161, 282] on input "checkbox" at bounding box center [164, 285] width 16 height 16
click at [166, 301] on input "checkbox" at bounding box center [164, 305] width 16 height 16
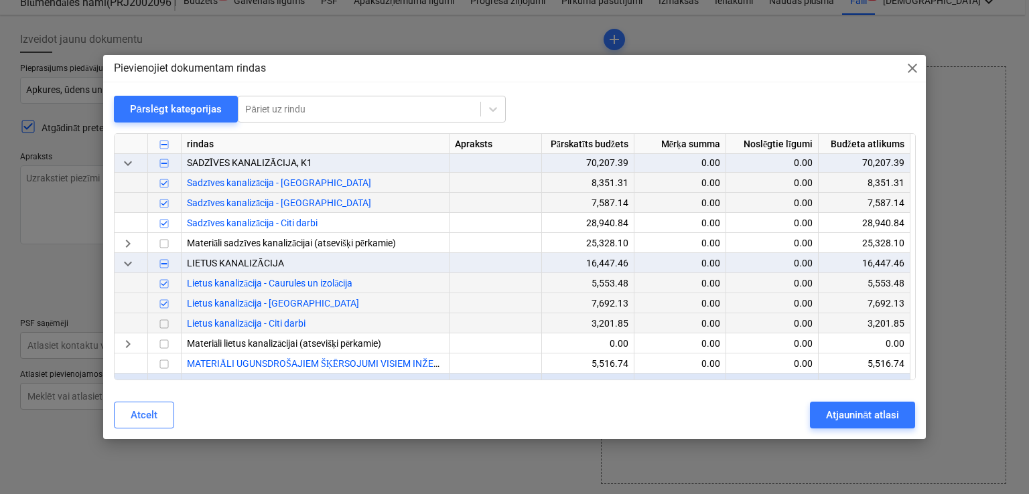
click at [168, 319] on input "checkbox" at bounding box center [164, 325] width 16 height 16
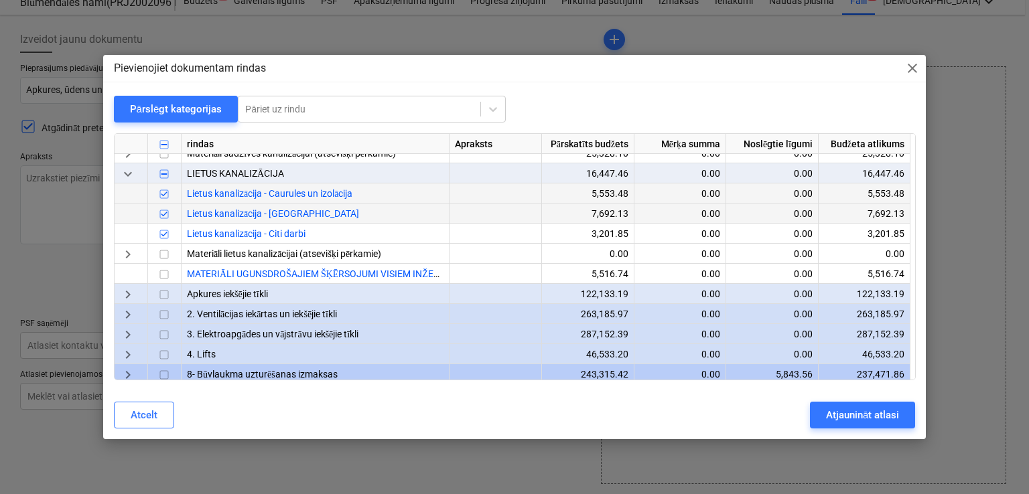
click at [123, 291] on span "keyboard_arrow_right" at bounding box center [128, 295] width 16 height 16
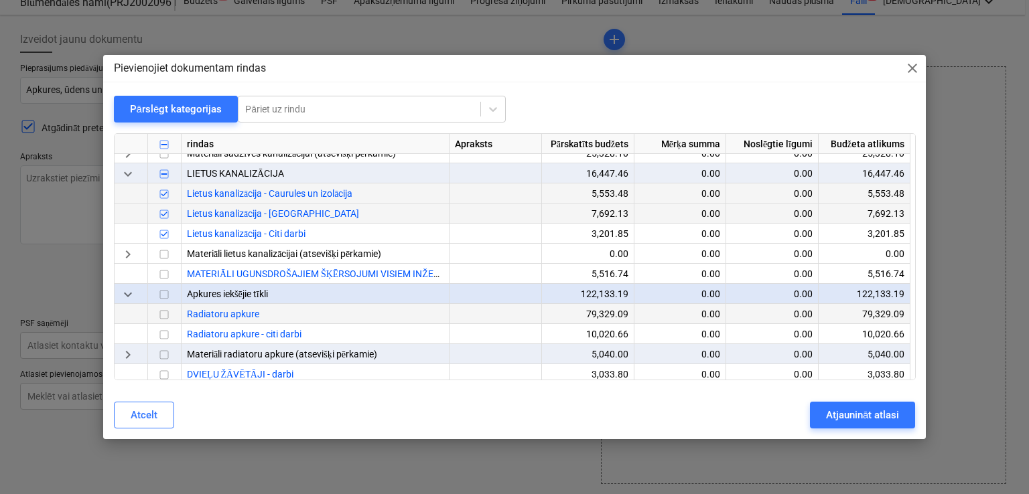
click at [162, 315] on input "checkbox" at bounding box center [164, 315] width 16 height 16
click at [165, 335] on input "checkbox" at bounding box center [164, 335] width 16 height 16
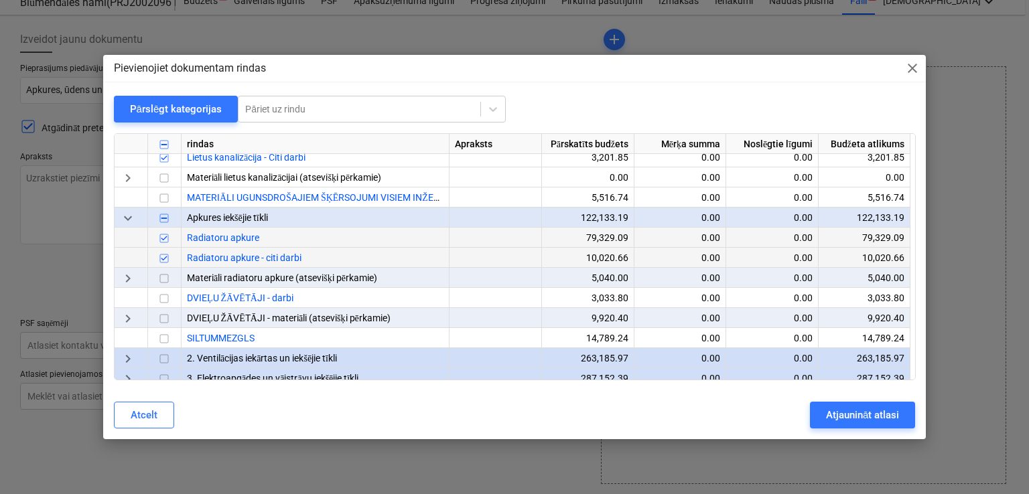
scroll to position [597, 0]
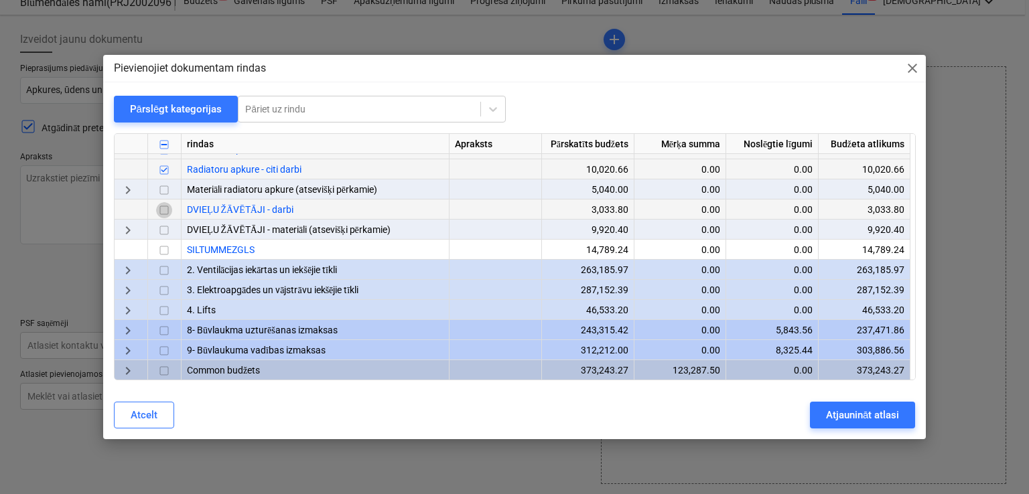
click at [165, 206] on input "checkbox" at bounding box center [164, 211] width 16 height 16
drag, startPoint x: 163, startPoint y: 251, endPoint x: 173, endPoint y: 258, distance: 12.5
click at [164, 252] on input "checkbox" at bounding box center [164, 251] width 16 height 16
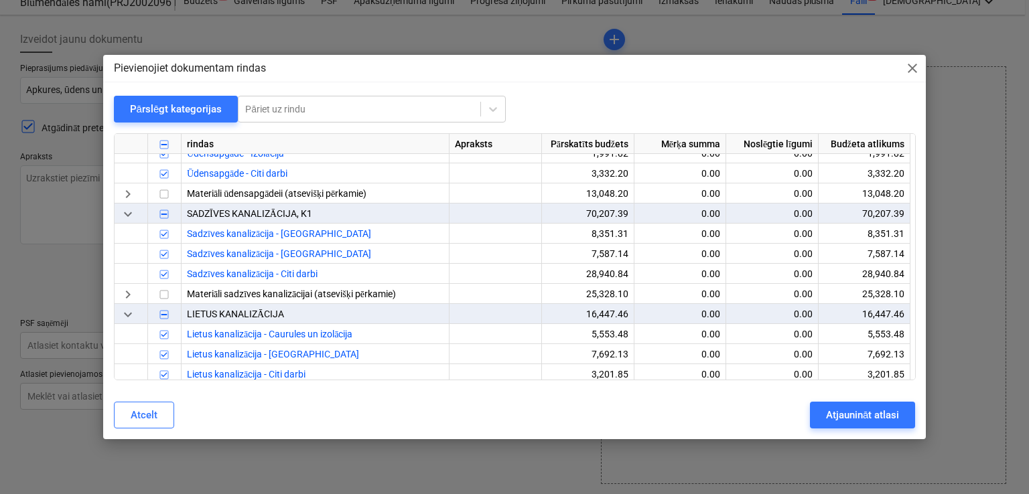
scroll to position [329, 0]
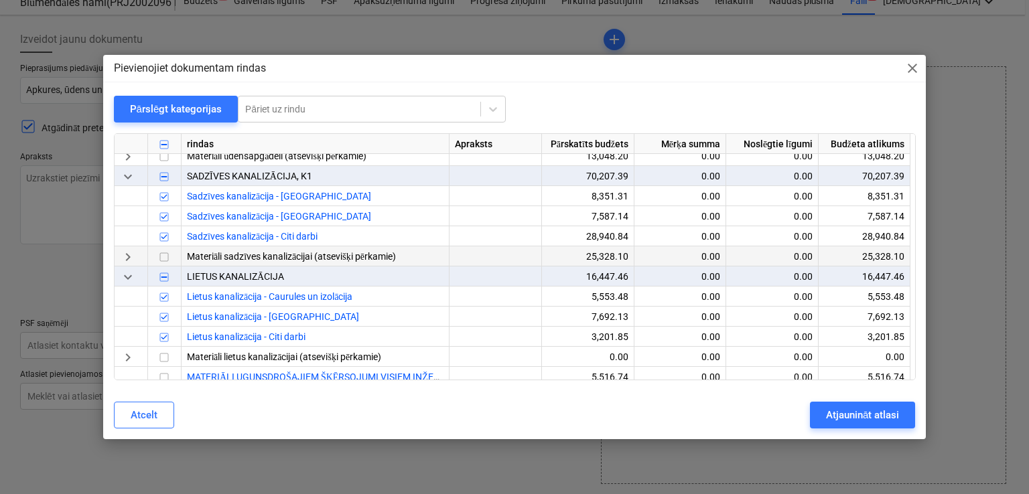
click at [131, 262] on span "keyboard_arrow_right" at bounding box center [128, 258] width 16 height 16
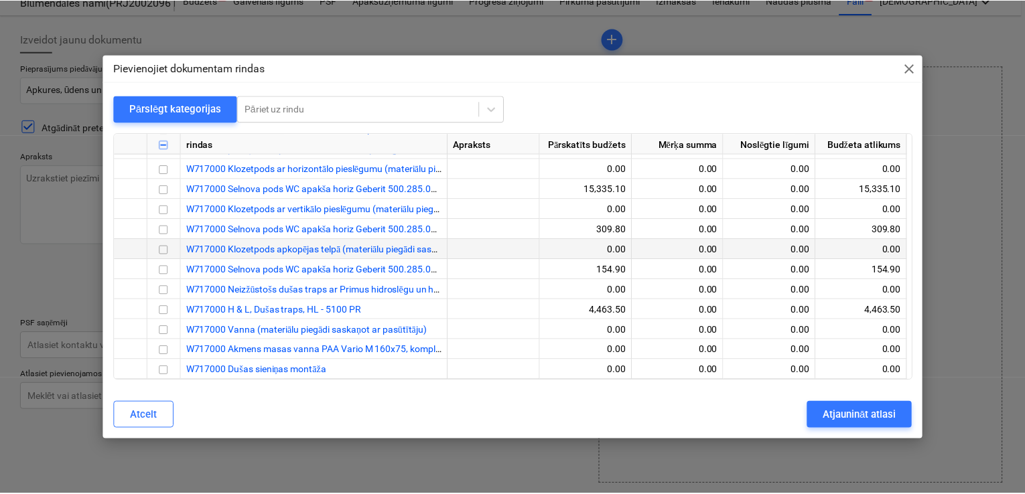
scroll to position [776, 0]
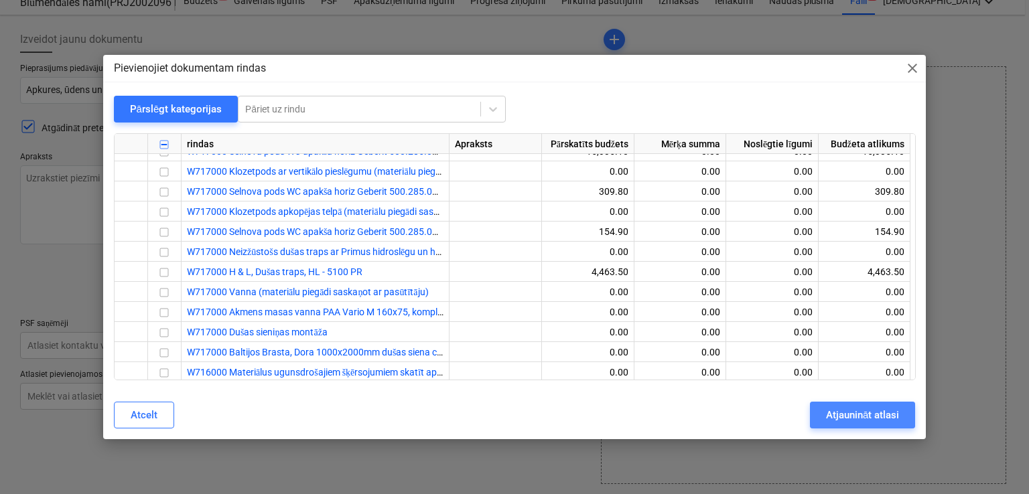
click at [881, 418] on div "Atjaunināt atlasi" at bounding box center [862, 414] width 73 height 17
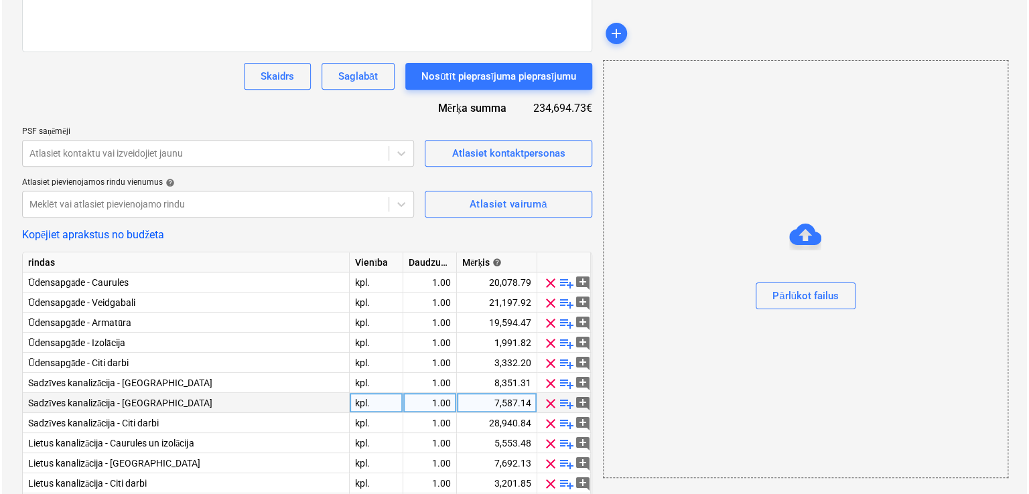
scroll to position [104, 0]
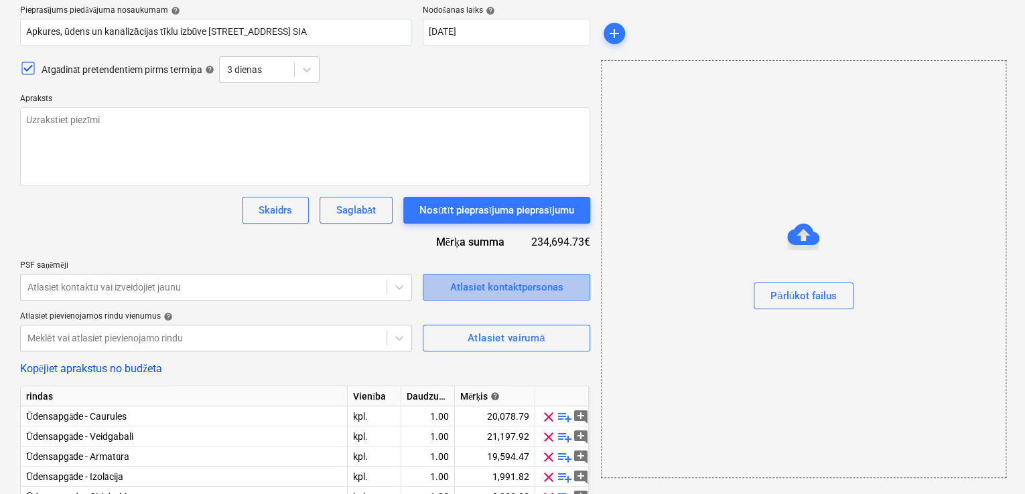
click at [492, 279] on div "Atlasiet kontaktpersonas" at bounding box center [505, 287] width 113 height 17
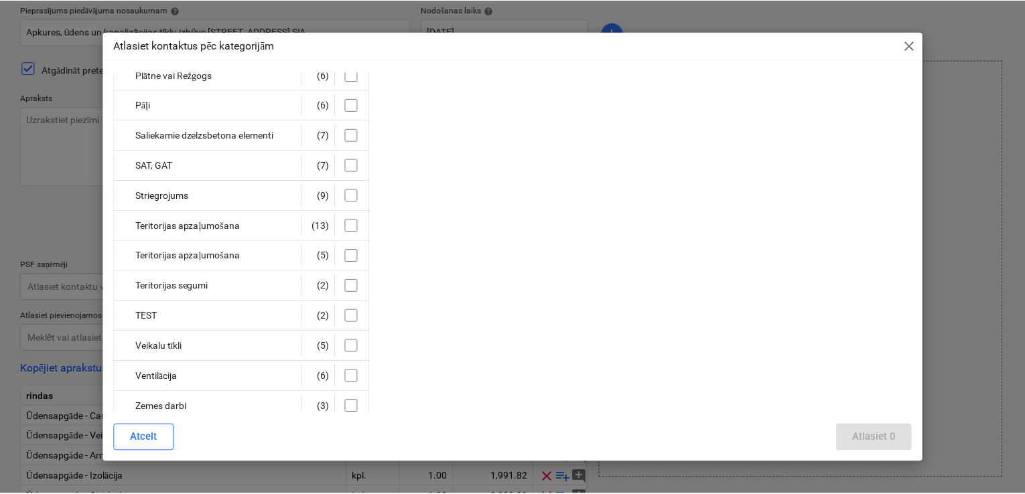
scroll to position [632, 0]
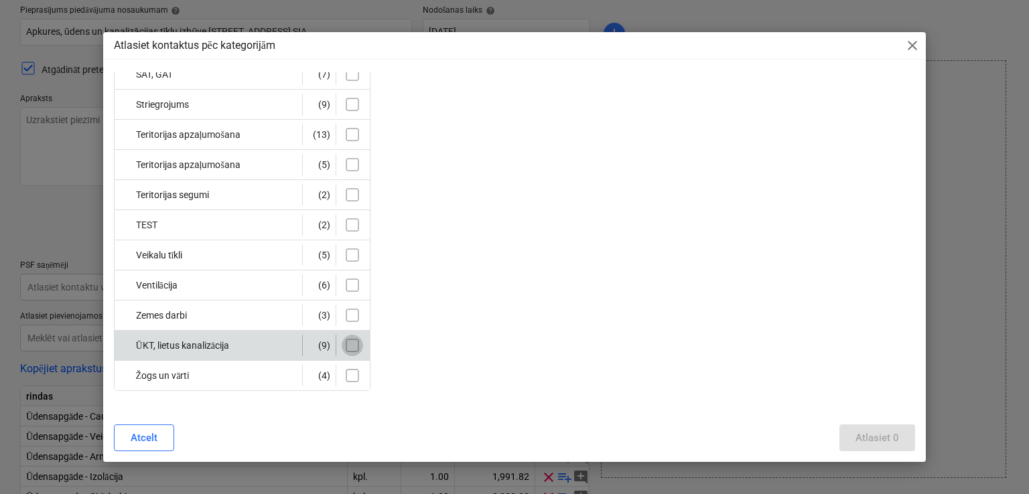
click at [354, 344] on input "checkbox" at bounding box center [352, 345] width 21 height 21
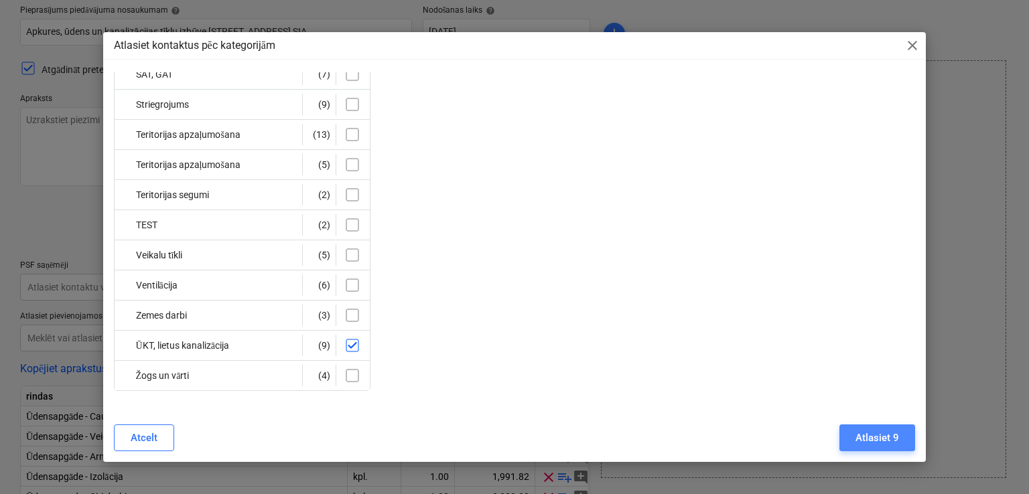
click at [873, 445] on div "Atlasiet 9" at bounding box center [877, 437] width 44 height 17
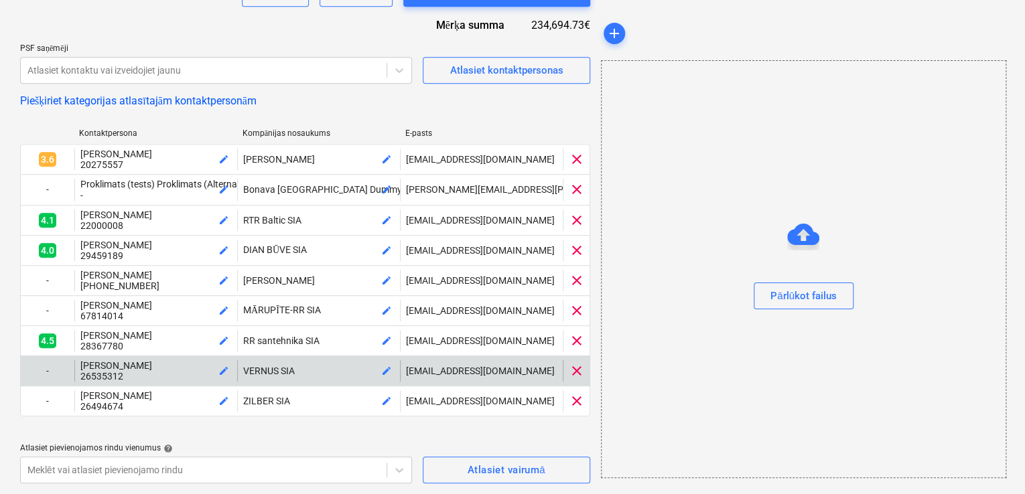
scroll to position [372, 0]
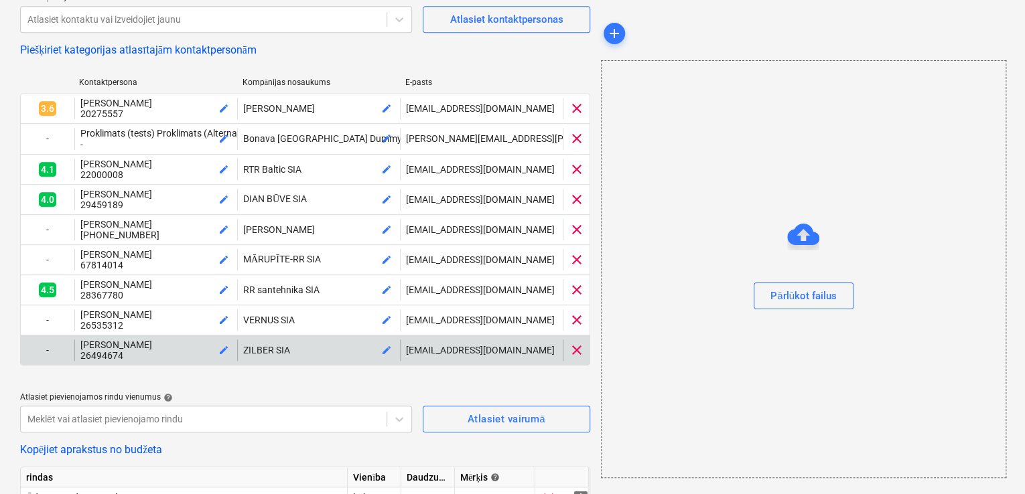
click at [579, 358] on span "clear" at bounding box center [577, 350] width 16 height 16
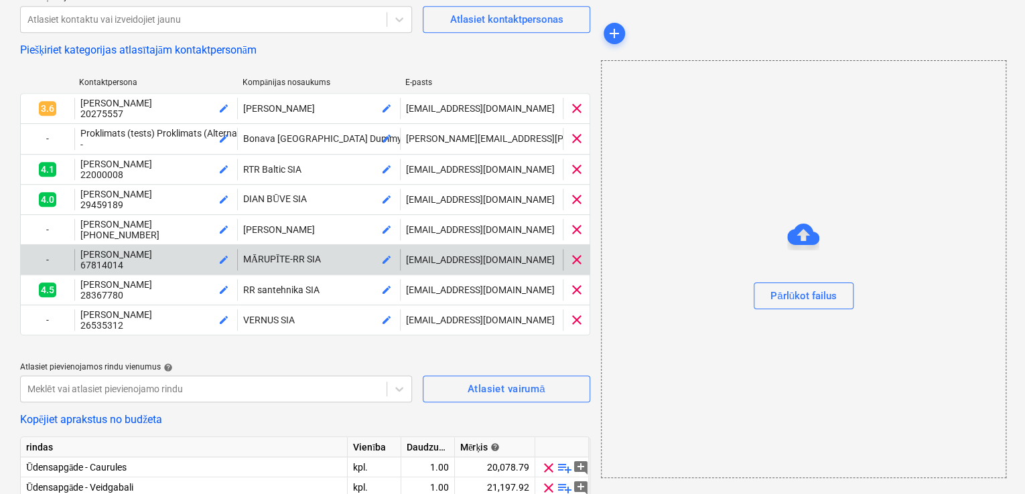
click at [579, 263] on span "clear" at bounding box center [577, 260] width 16 height 16
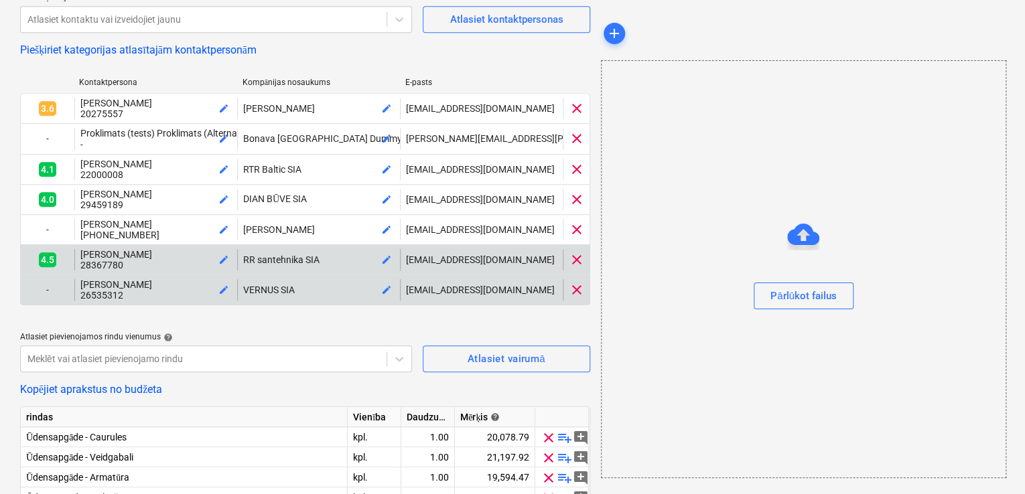
click at [573, 293] on span "clear" at bounding box center [577, 290] width 16 height 16
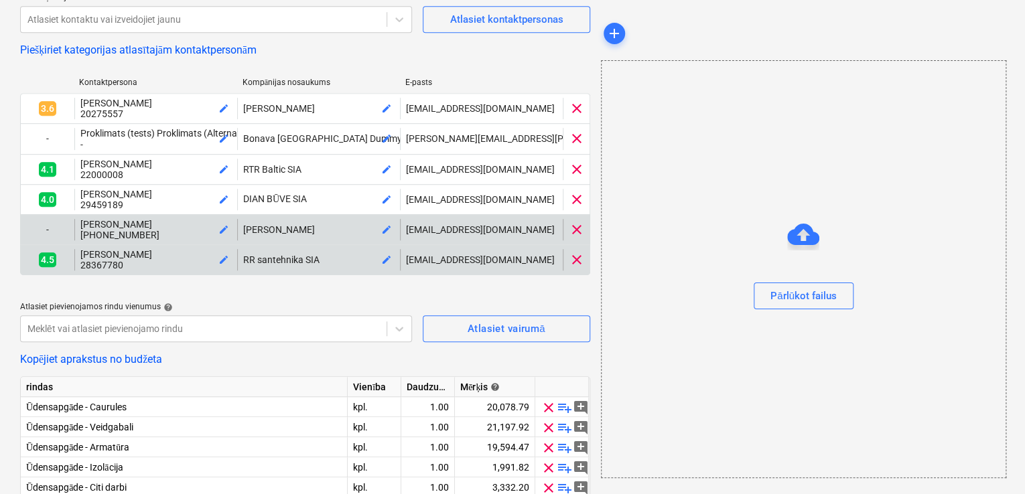
click at [585, 236] on div "clear" at bounding box center [575, 229] width 27 height 21
click at [577, 228] on span "clear" at bounding box center [577, 230] width 16 height 16
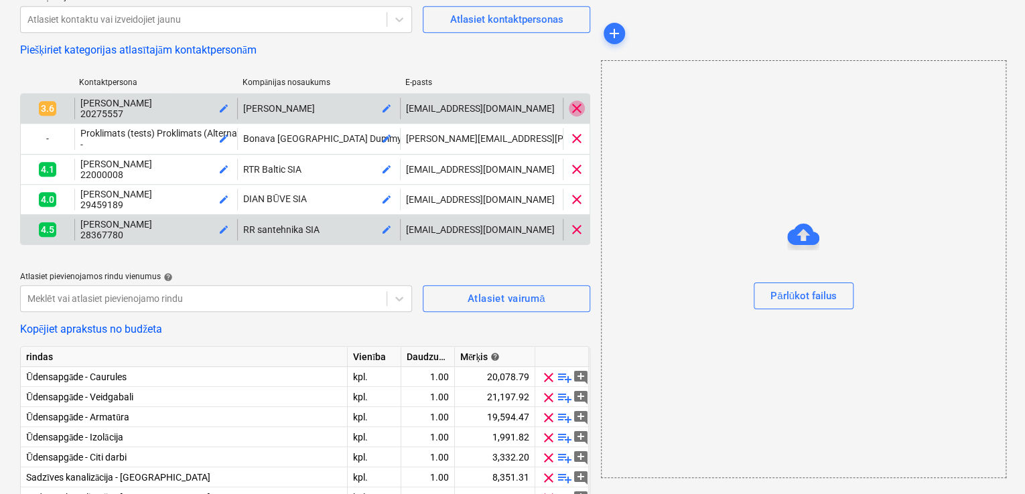
click at [582, 110] on span "clear" at bounding box center [577, 108] width 16 height 16
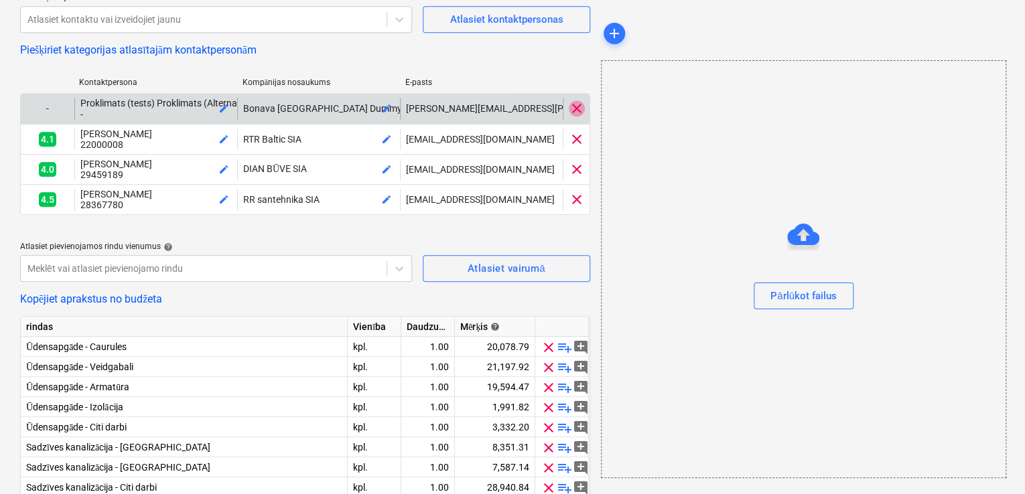
click at [581, 100] on span "clear" at bounding box center [577, 108] width 16 height 16
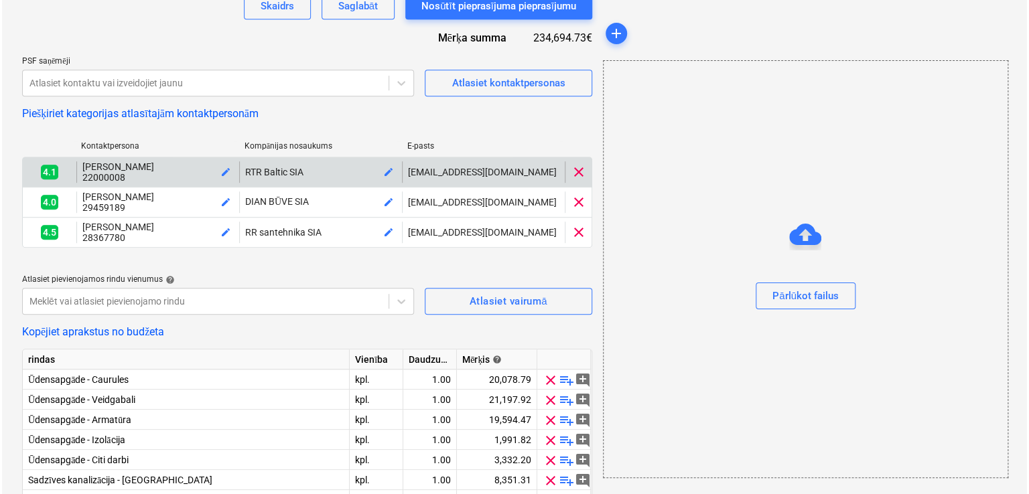
scroll to position [283, 0]
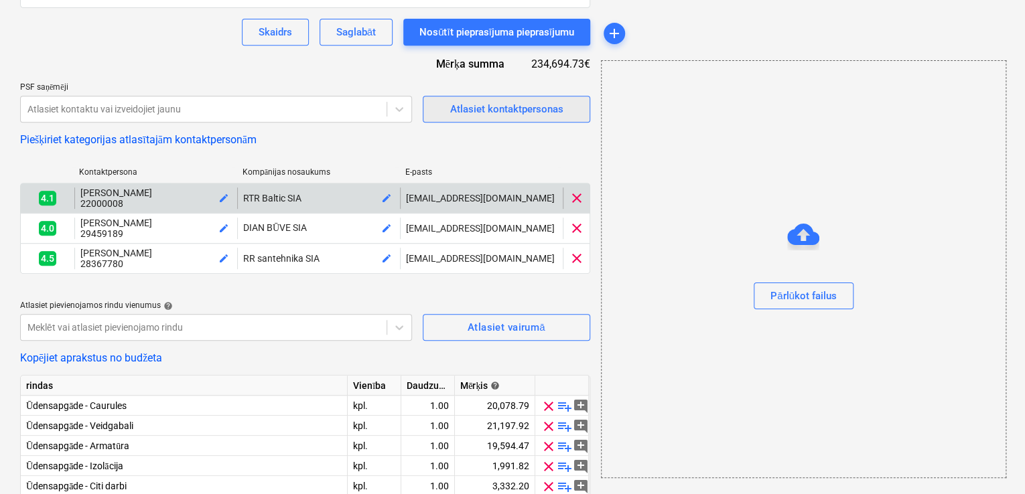
click at [478, 120] on button "Atlasiet kontaktpersonas" at bounding box center [506, 109] width 167 height 27
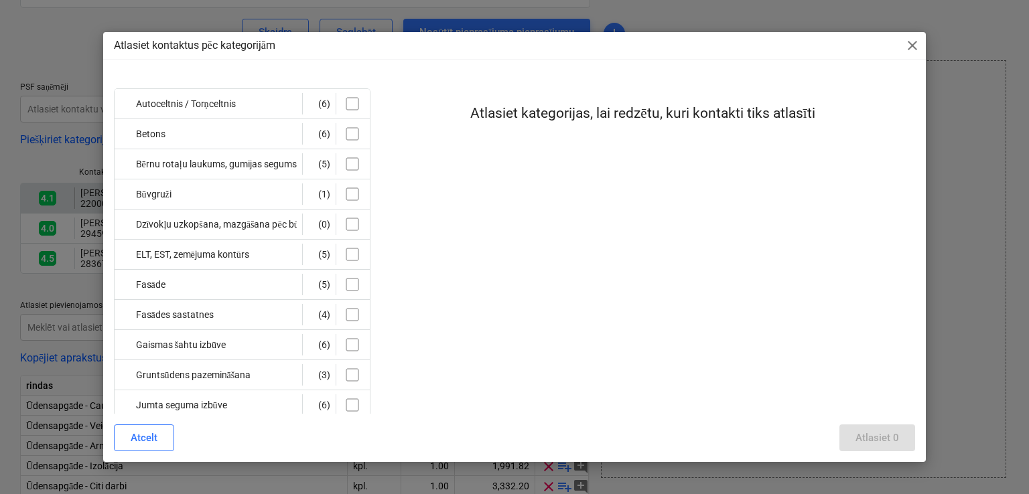
drag, startPoint x: 905, startPoint y: 42, endPoint x: 868, endPoint y: 54, distance: 38.5
click at [906, 42] on span "close" at bounding box center [912, 45] width 16 height 16
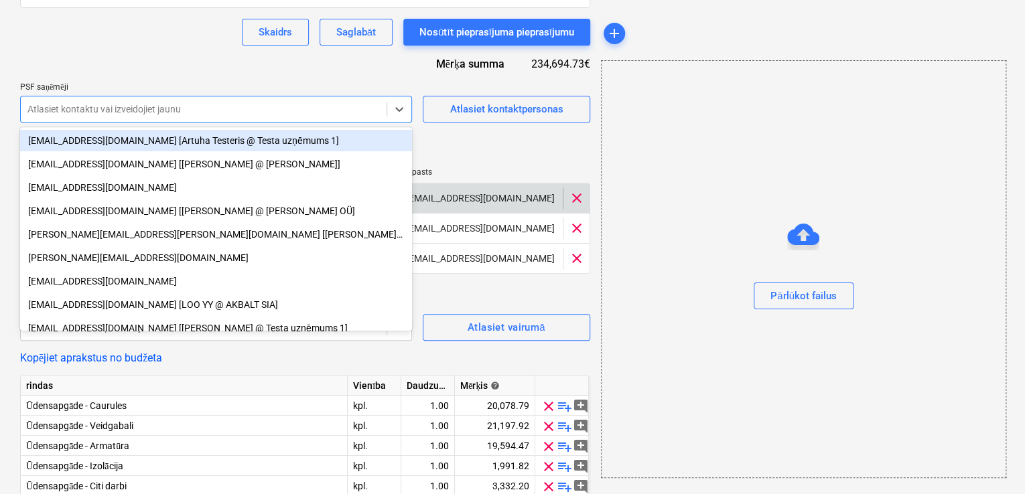
click at [134, 110] on div at bounding box center [203, 108] width 352 height 13
paste input "avktikli@inbox.lv"
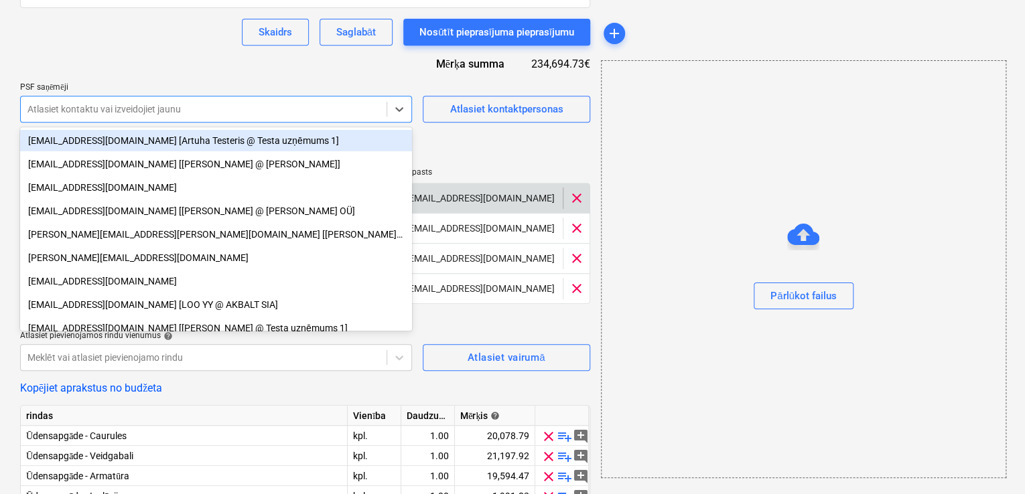
click at [162, 58] on div "Pieprasījums piedāvājuma nosaukumam help Apkures, ūdens un kanalizācijas tīklu …" at bounding box center [305, 299] width 570 height 944
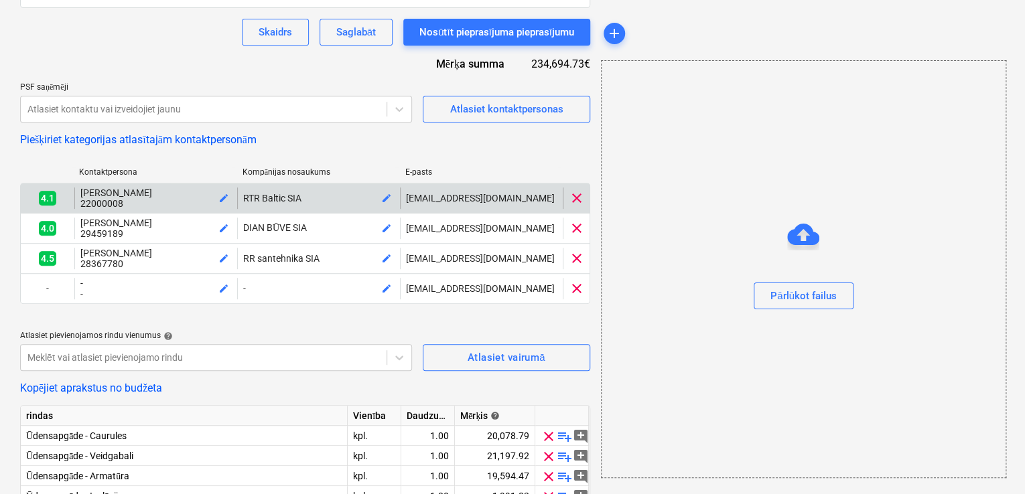
click at [388, 292] on span "edit" at bounding box center [386, 288] width 11 height 11
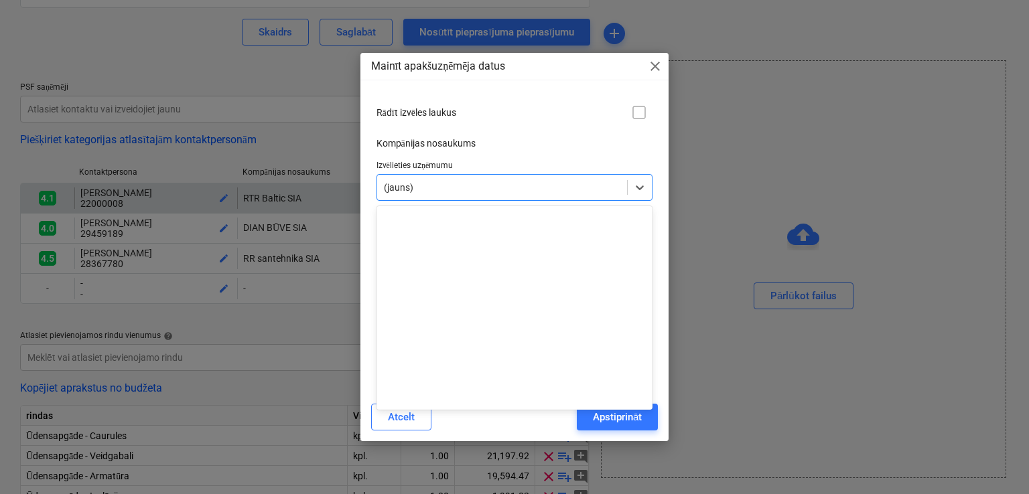
click at [411, 181] on div at bounding box center [502, 187] width 237 height 13
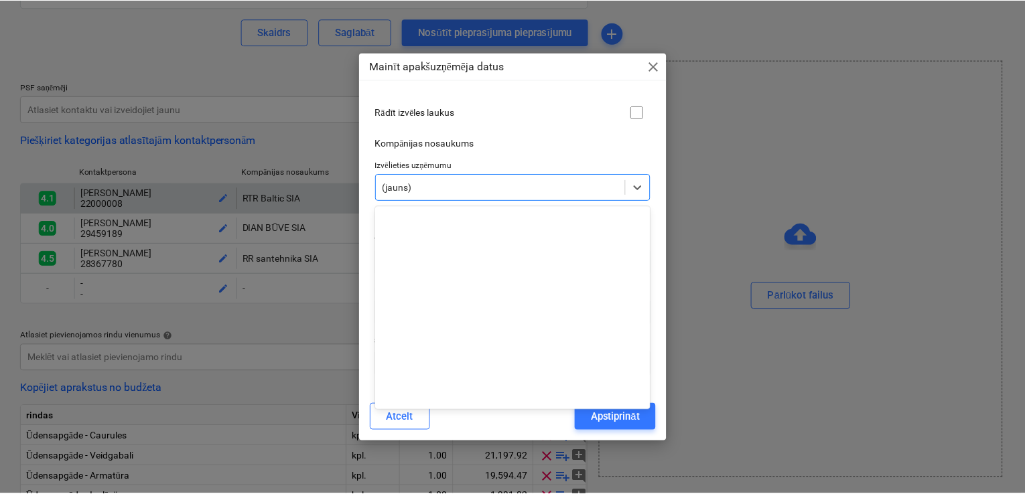
scroll to position [15549, 0]
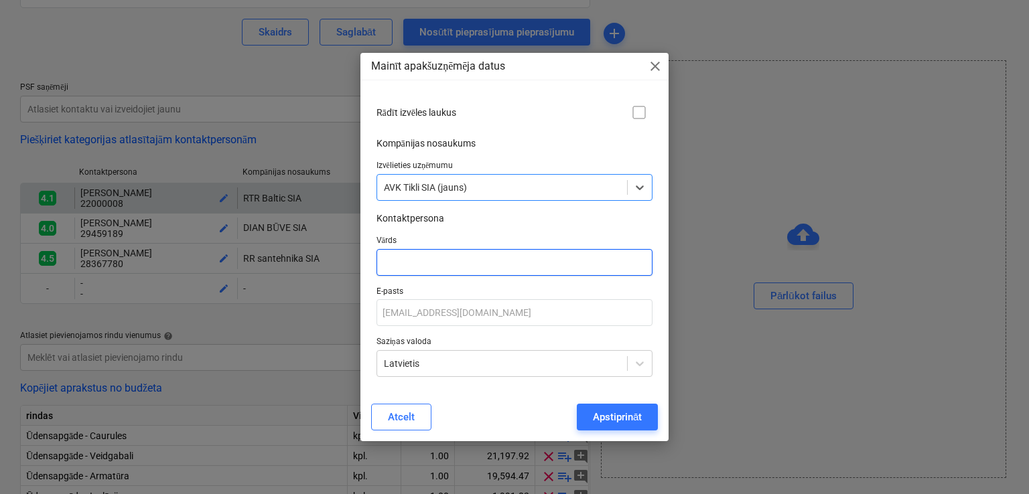
click at [419, 269] on input "text" at bounding box center [514, 262] width 277 height 27
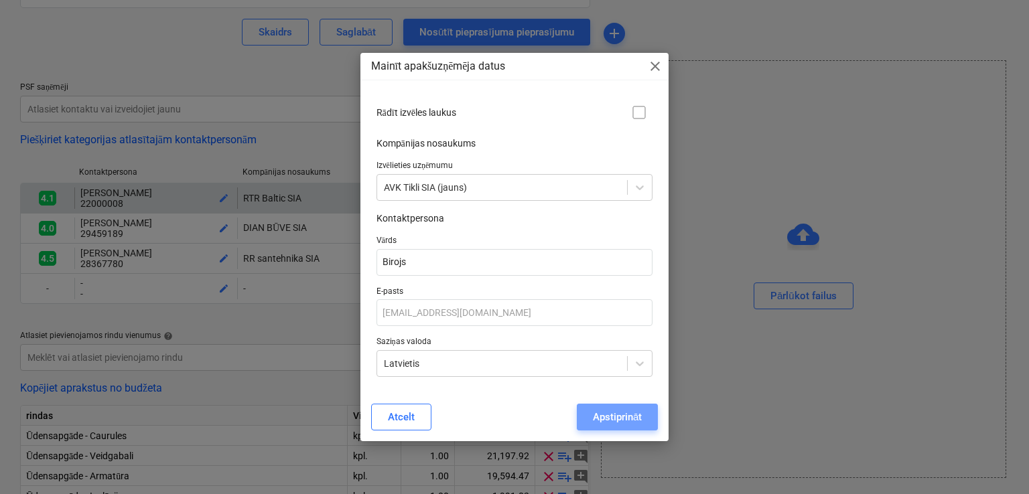
click at [609, 418] on div "Apstiprināt" at bounding box center [617, 416] width 49 height 17
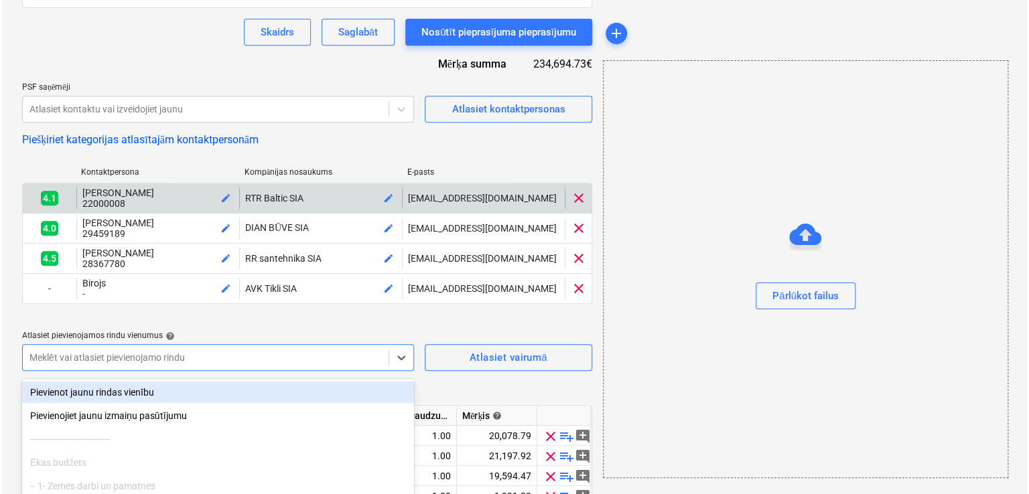
scroll to position [376, 0]
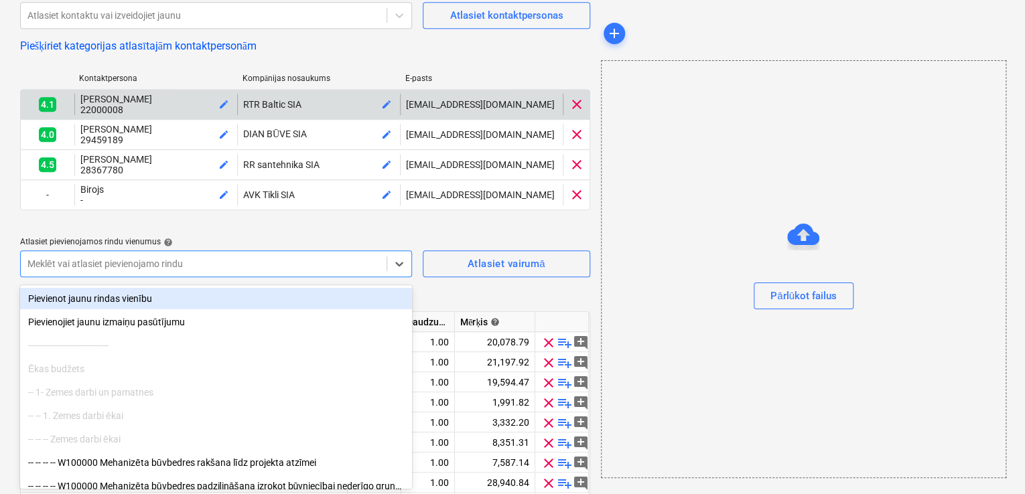
click at [402, 228] on div "Pieprasījums piedāvājuma nosaukumam help Apkures, ūdens un kanalizācijas tīklu …" at bounding box center [305, 205] width 570 height 944
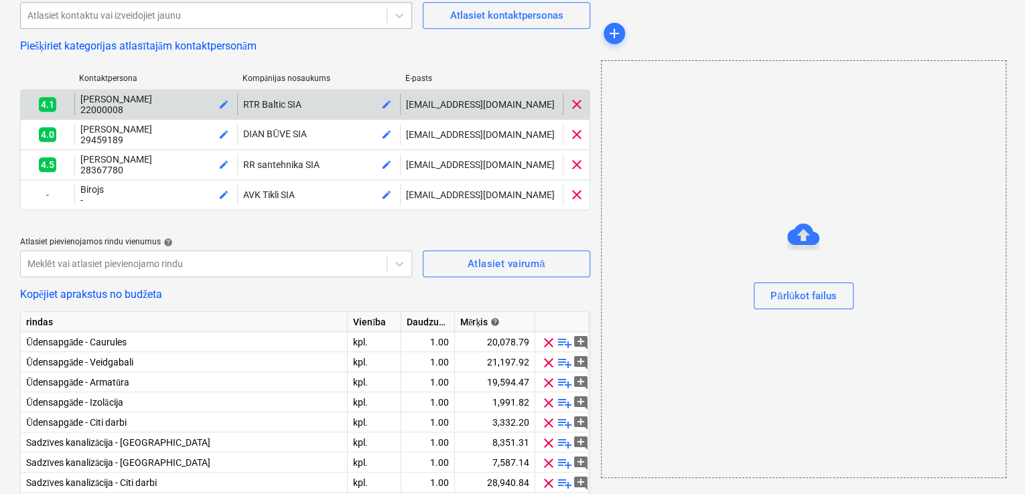
click at [281, 13] on div at bounding box center [203, 15] width 352 height 13
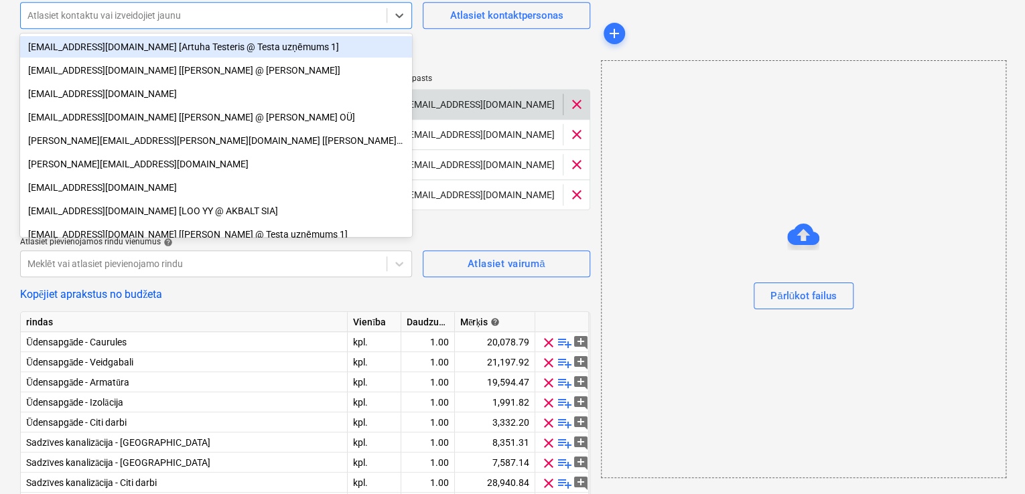
paste input "info@omulis.lv"
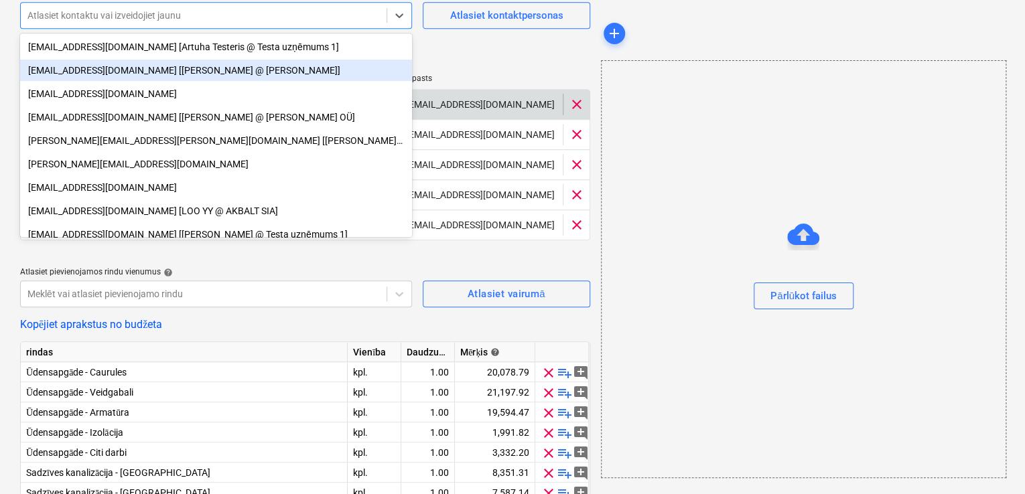
click at [467, 71] on div "Kontaktpersona Kompānijas nosaukums E-pasts 4.1 Normunds Liepiņš 22000008 edit …" at bounding box center [305, 160] width 570 height 194
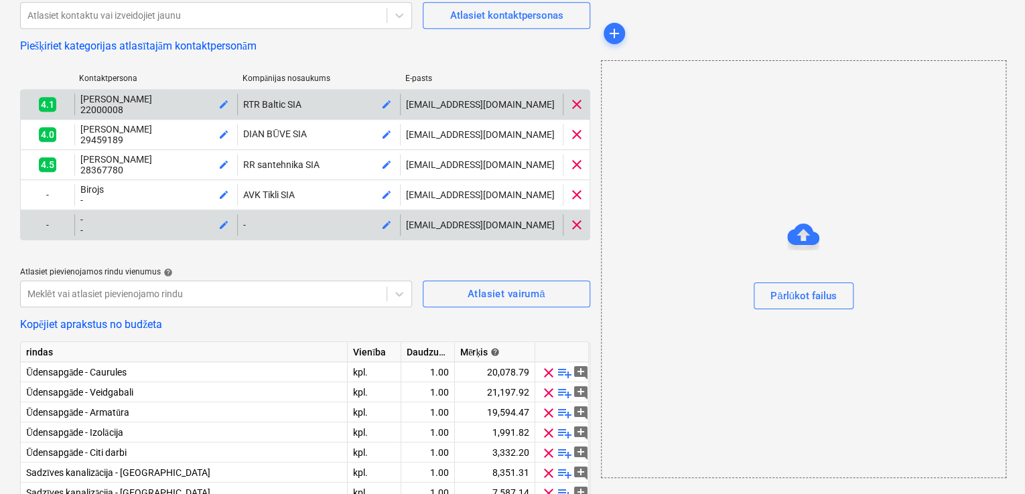
click at [276, 227] on div "-" at bounding box center [318, 225] width 151 height 11
click at [382, 230] on span "edit" at bounding box center [386, 225] width 11 height 11
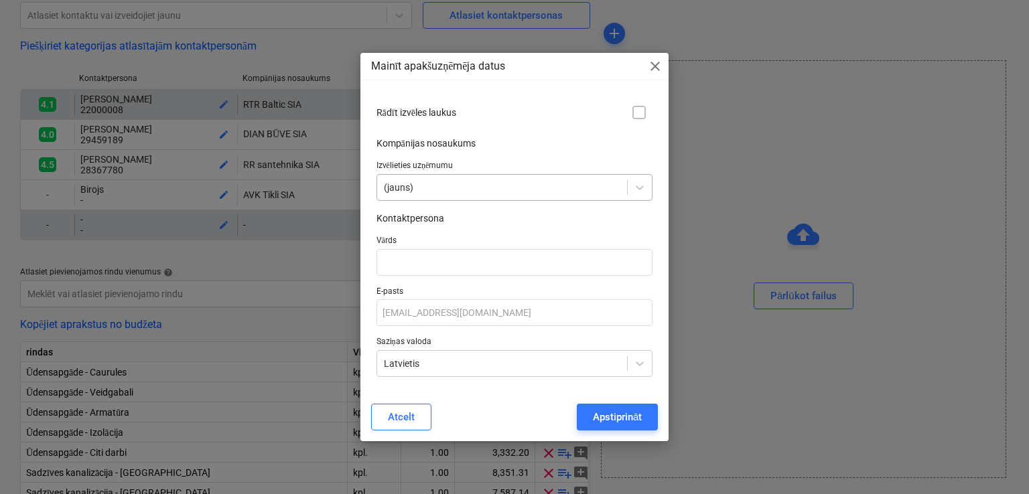
click at [410, 195] on div "(jauns)" at bounding box center [514, 187] width 277 height 27
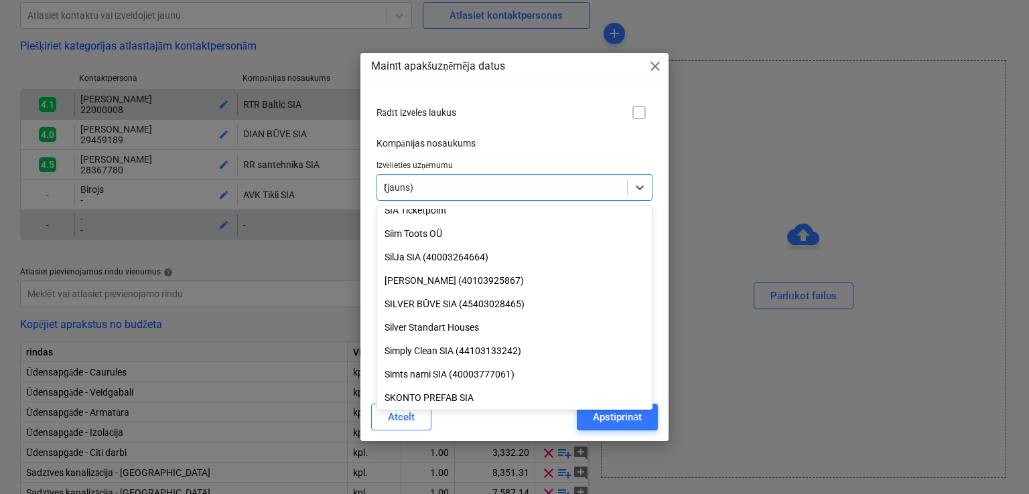
scroll to position [4393, 0]
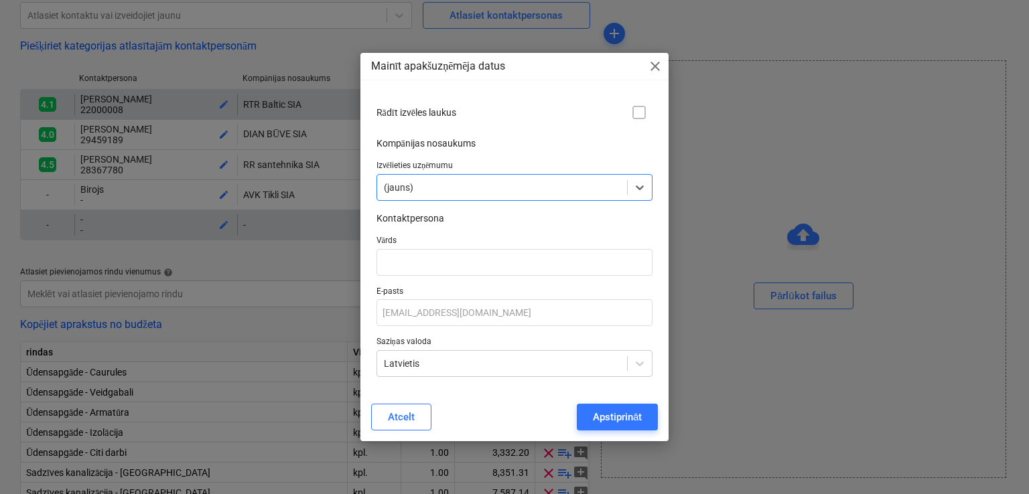
click at [441, 172] on p "Izvēlieties uzņēmumu" at bounding box center [514, 167] width 277 height 13
click at [439, 191] on div at bounding box center [502, 187] width 237 height 13
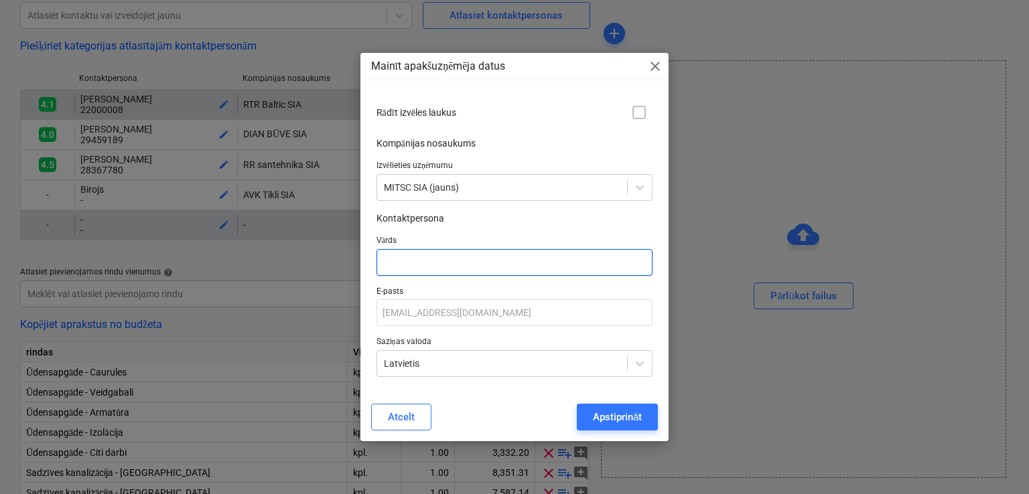
drag, startPoint x: 514, startPoint y: 262, endPoint x: 512, endPoint y: 255, distance: 7.6
click at [513, 258] on input "text" at bounding box center [514, 262] width 277 height 27
click at [608, 418] on div "Apstiprināt" at bounding box center [617, 416] width 49 height 17
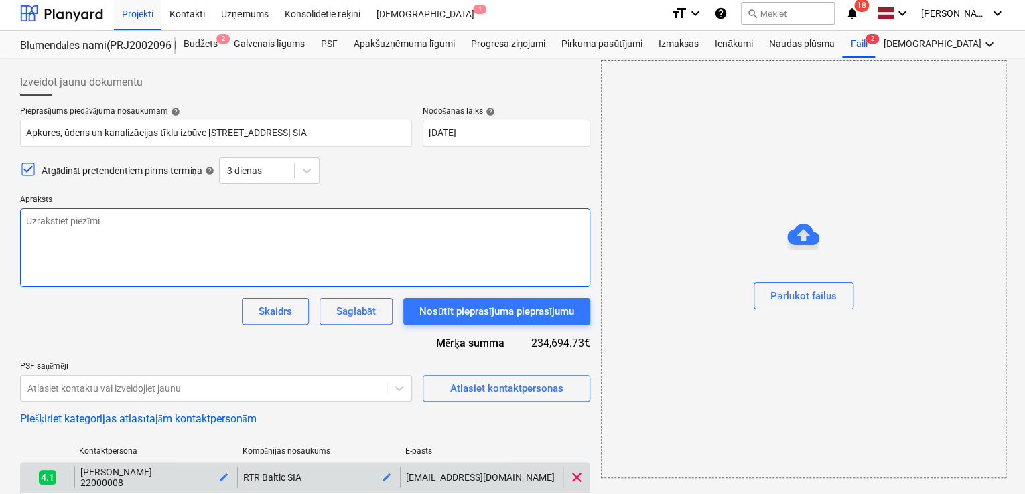
scroll to position [0, 0]
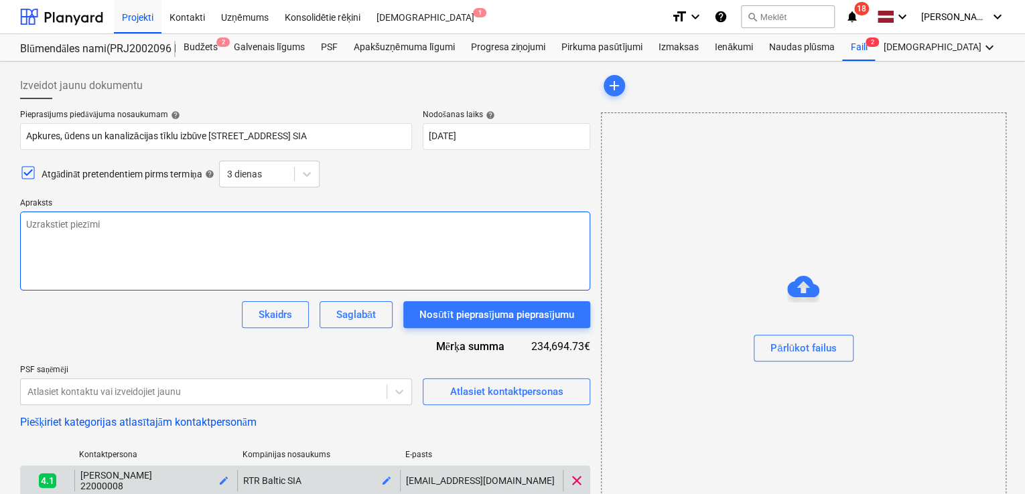
click at [198, 232] on textarea at bounding box center [305, 251] width 570 height 79
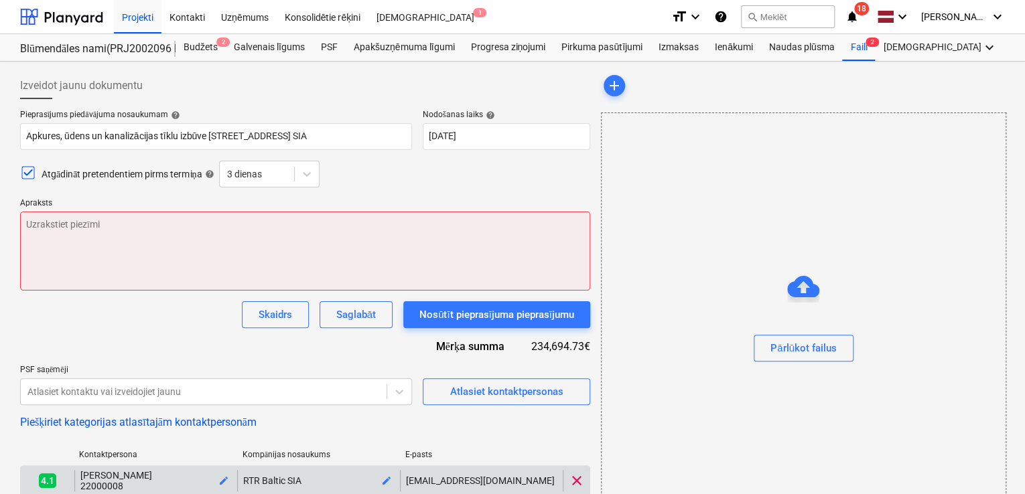
click at [102, 230] on textarea at bounding box center [305, 251] width 570 height 79
paste textarea "abdien, Tiek uzsākti sagatavošanās darbi pie divu, jaunu ēku būvniecības Nīcgal…"
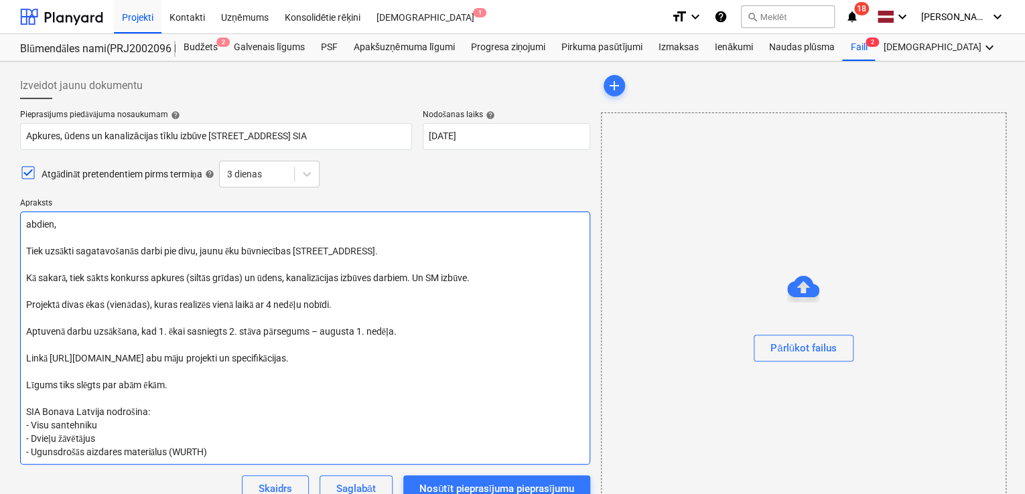
drag, startPoint x: 404, startPoint y: 247, endPoint x: 54, endPoint y: 246, distance: 350.2
click at [54, 246] on textarea "abdien, Tiek uzsākti sagatavošanās darbi pie divu, jaunu ēku būvniecības Nīcgal…" at bounding box center [305, 338] width 570 height 253
click at [23, 218] on textarea "abdien, Tiek uzsākti sagatavošanās darbi pie divu, jaunu ēku būvniecības Nīcgal…" at bounding box center [305, 338] width 570 height 253
drag, startPoint x: 414, startPoint y: 254, endPoint x: 27, endPoint y: 245, distance: 387.1
click at [27, 245] on textarea "Labdien, Tiek uzsākti sagatavošanās darbi pie divu, jaunu ēku būvniecības Nīcga…" at bounding box center [305, 338] width 570 height 253
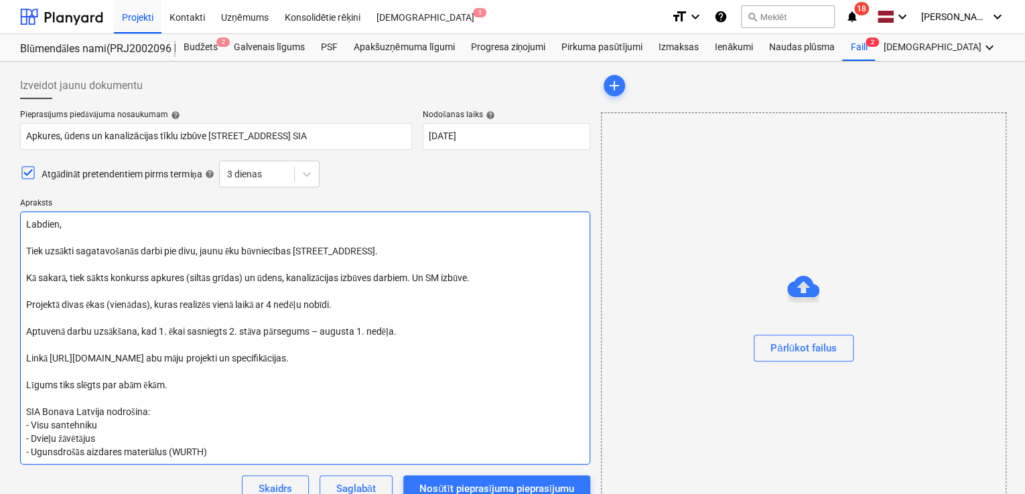
click at [404, 244] on textarea "Labdien, Tiek uzsākti sagatavošanās darbi pie divu, jaunu ēku būvniecības Nīcga…" at bounding box center [305, 338] width 570 height 253
drag, startPoint x: 305, startPoint y: 250, endPoint x: 23, endPoint y: 253, distance: 281.9
click at [23, 253] on textarea "Labdien, Tiek uzsākti sagatavošanās darbi pie divu, jaunu ēku būvniecības Nīcga…" at bounding box center [305, 338] width 570 height 253
paste textarea "Esam uzsākuši sagatavošās darbus pie Prūšu ielas 3. kārtas būvniecības, Prūšu i…"
click at [241, 277] on textarea "Labdien, Esam uzsākuši sagatavošās darbus pie Prūšu ielas 3. kārtas būvniecības…" at bounding box center [305, 338] width 570 height 253
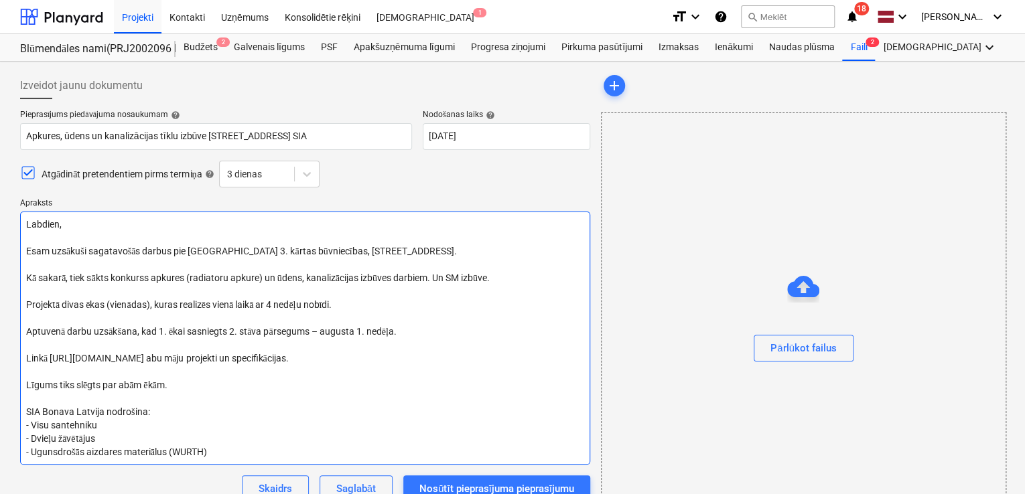
drag, startPoint x: 352, startPoint y: 308, endPoint x: 27, endPoint y: 306, distance: 325.4
click at [27, 306] on textarea "Labdien, Esam uzsākuši sagatavošās darbus pie Prūšu ielas 3. kārtas būvniecības…" at bounding box center [305, 338] width 570 height 253
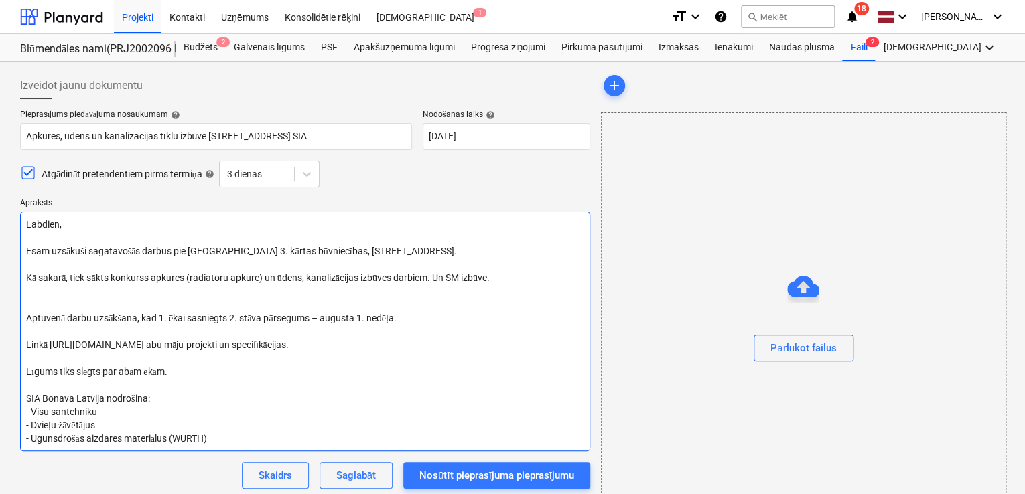
click at [40, 301] on textarea "Labdien, Esam uzsākuši sagatavošās darbus pie Prūšu ielas 3. kārtas būvniecības…" at bounding box center [305, 332] width 570 height 240
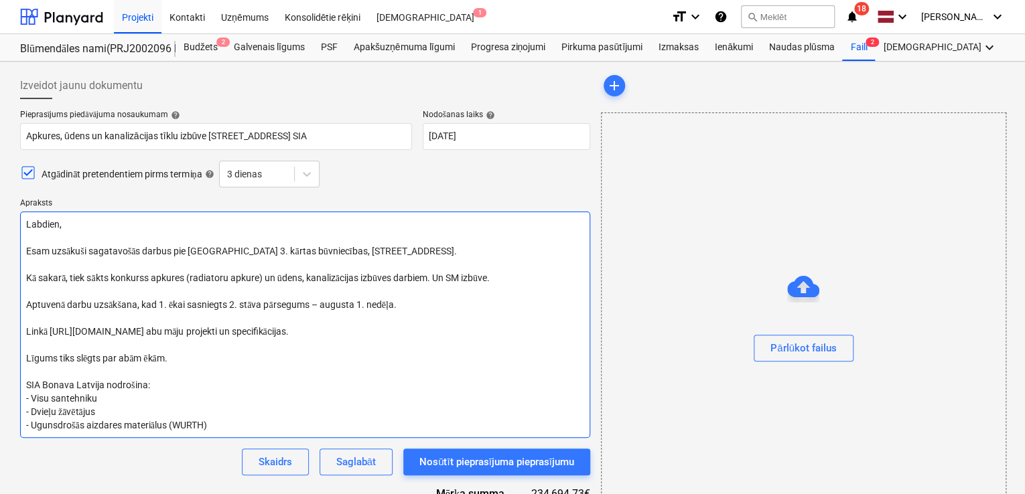
drag, startPoint x: 411, startPoint y: 306, endPoint x: 277, endPoint y: 285, distance: 135.6
click at [218, 276] on textarea "Labdien, Esam uzsākuši sagatavošās darbus pie Prūšu ielas 3. kārtas būvniecības…" at bounding box center [305, 325] width 570 height 226
drag, startPoint x: 422, startPoint y: 344, endPoint x: 429, endPoint y: 307, distance: 37.6
click at [422, 342] on textarea "Labdien, Esam uzsākuši sagatavošās darbus pie Prūšu ielas 3. kārtas būvniecības…" at bounding box center [305, 325] width 570 height 226
drag, startPoint x: 427, startPoint y: 304, endPoint x: 161, endPoint y: 300, distance: 265.9
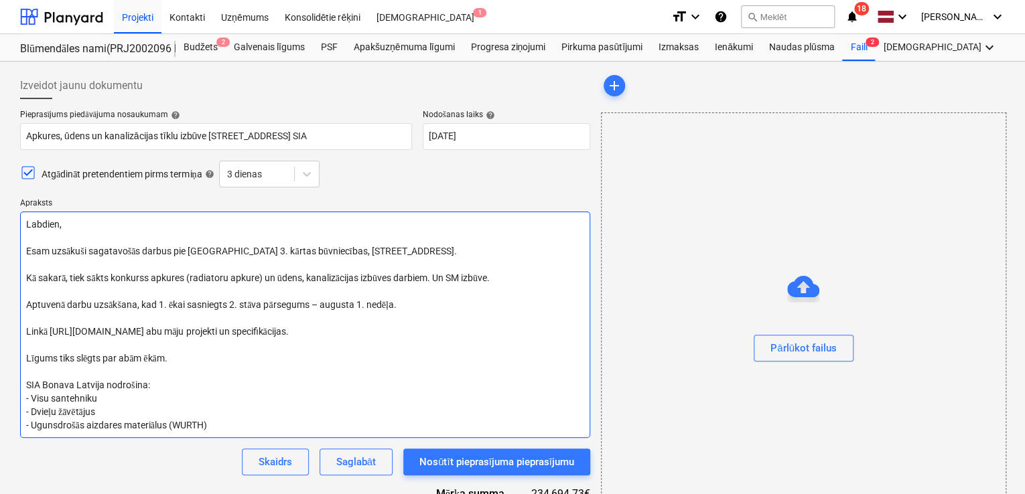
click at [161, 300] on textarea "Labdien, Esam uzsākuši sagatavošās darbus pie Prūšu ielas 3. kārtas būvniecības…" at bounding box center [305, 325] width 570 height 226
drag, startPoint x: 319, startPoint y: 336, endPoint x: 24, endPoint y: 325, distance: 294.9
click at [24, 325] on textarea "Labdien, Esam uzsākuši sagatavošās darbus pie Prūšu ielas 3. kārtas būvniecības…" at bounding box center [305, 325] width 570 height 226
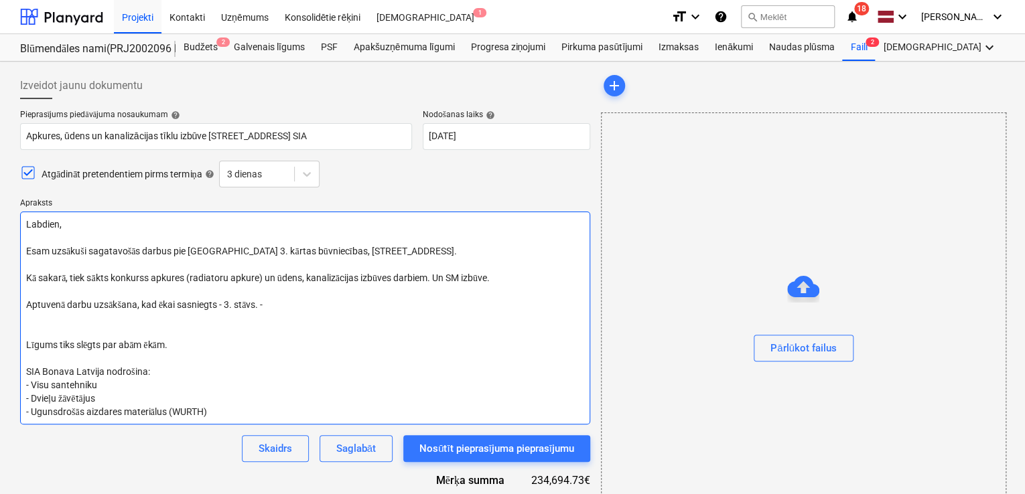
click at [45, 330] on textarea "Labdien, Esam uzsākuši sagatavošās darbus pie Prūšu ielas 3. kārtas būvniecības…" at bounding box center [305, 318] width 570 height 213
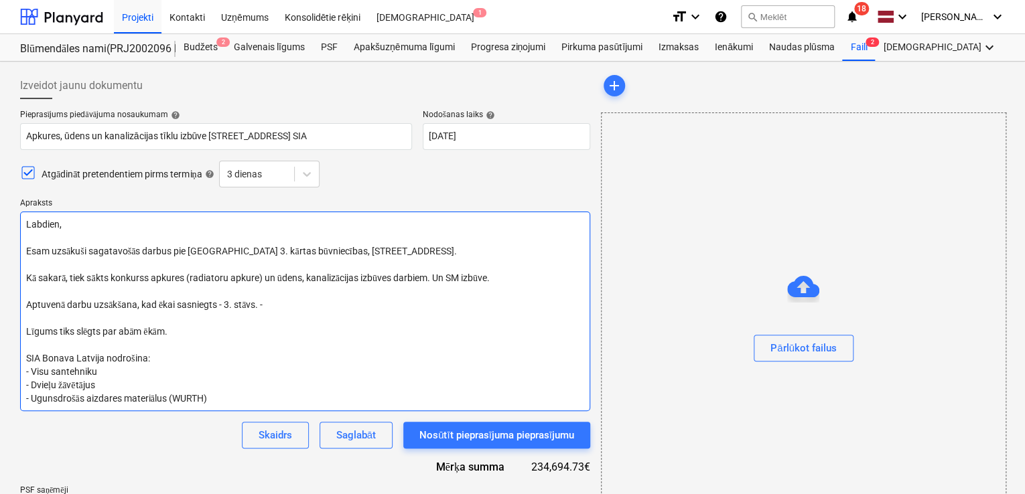
click at [281, 303] on textarea "Labdien, Esam uzsākuši sagatavošās darbus pie Prūšu ielas 3. kārtas būvniecības…" at bounding box center [305, 312] width 570 height 200
drag, startPoint x: 321, startPoint y: 298, endPoint x: 340, endPoint y: 307, distance: 21.0
click at [322, 300] on textarea "Labdien, Esam uzsākuši sagatavošās darbus pie Prūšu ielas 3. kārtas būvniecības…" at bounding box center [305, 312] width 570 height 200
drag, startPoint x: 178, startPoint y: 333, endPoint x: 27, endPoint y: 329, distance: 151.4
click at [27, 329] on textarea "Labdien, Esam uzsākuši sagatavošās darbus pie Prūšu ielas 3. kārtas būvniecības…" at bounding box center [305, 312] width 570 height 200
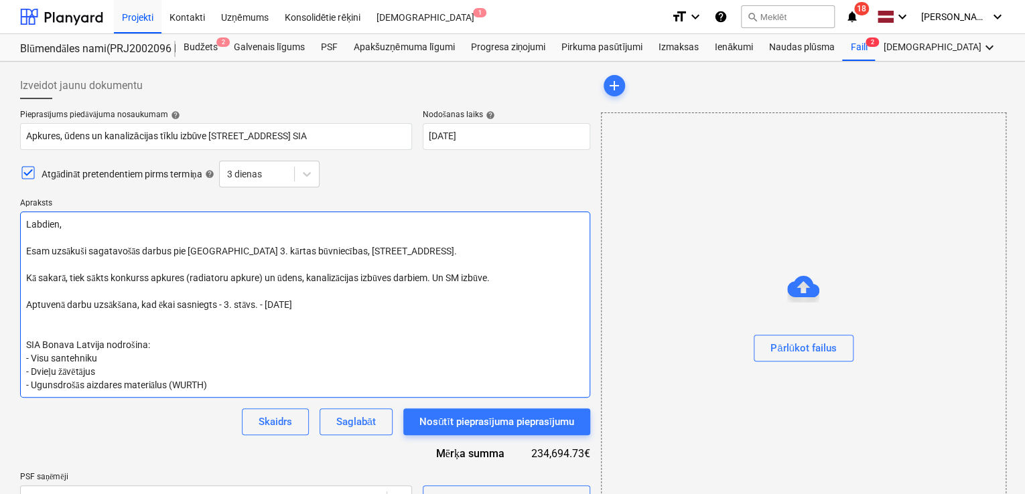
click at [27, 323] on textarea "Labdien, Esam uzsākuši sagatavošās darbus pie Prūšu ielas 3. kārtas būvniecības…" at bounding box center [305, 305] width 570 height 186
click at [25, 327] on textarea "Labdien, Esam uzsākuši sagatavošās darbus pie Prūšu ielas 3. kārtas būvniecības…" at bounding box center [305, 305] width 570 height 186
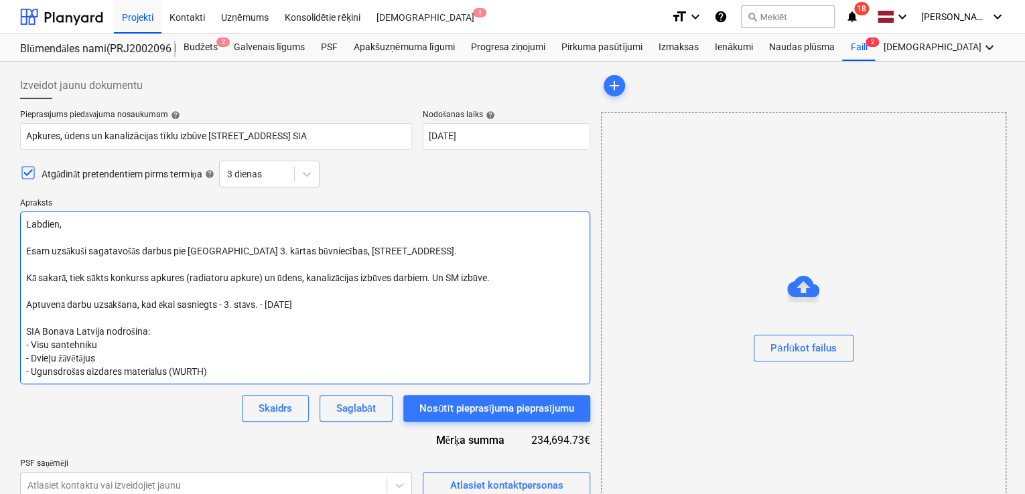
click at [190, 325] on textarea "Labdien, Esam uzsākuši sagatavošās darbus pie Prūšu ielas 3. kārtas būvniecības…" at bounding box center [305, 298] width 570 height 173
drag, startPoint x: 139, startPoint y: 331, endPoint x: 27, endPoint y: 338, distance: 112.0
click at [27, 338] on textarea "Labdien, Esam uzsākuši sagatavošās darbus pie Prūšu ielas 3. kārtas būvniecības…" at bounding box center [305, 298] width 570 height 173
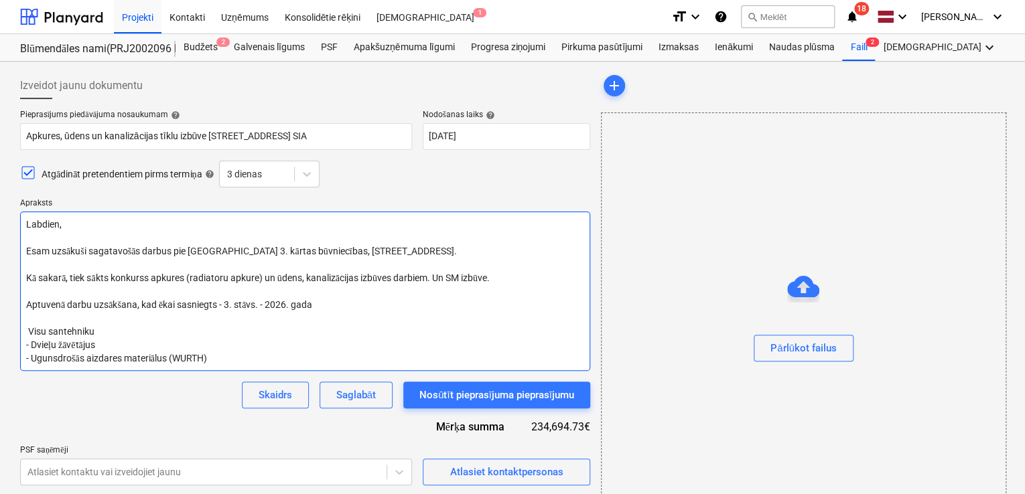
click at [354, 310] on textarea "Labdien, Esam uzsākuši sagatavošās darbus pie Prūšu ielas 3. kārtas būvniecības…" at bounding box center [305, 291] width 570 height 159
click at [53, 323] on textarea "Labdien, Esam uzsākuši sagatavošās darbus pie Prūšu ielas 3. kārtas būvniecības…" at bounding box center [305, 291] width 570 height 159
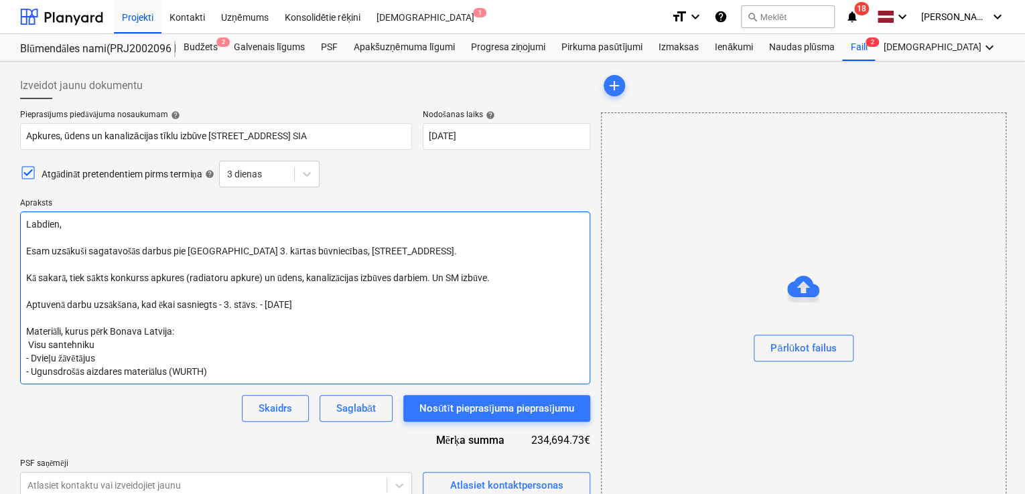
drag, startPoint x: 27, startPoint y: 344, endPoint x: 89, endPoint y: 360, distance: 64.5
click at [25, 344] on textarea "Labdien, Esam uzsākuši sagatavošās darbus pie Prūšu ielas 3. kārtas būvniecības…" at bounding box center [305, 298] width 570 height 173
click at [46, 345] on textarea "Labdien, Esam uzsākuši sagatavošās darbus pie Prūšu ielas 3. kārtas būvniecības…" at bounding box center [305, 298] width 570 height 173
click at [27, 344] on textarea "Labdien, Esam uzsākuši sagatavošās darbus pie Prūšu ielas 3. kārtas būvniecības…" at bounding box center [305, 298] width 570 height 173
click at [103, 352] on textarea "Labdien, Esam uzsākuši sagatavošās darbus pie Prūšu ielas 3. kārtas būvniecības…" at bounding box center [305, 298] width 570 height 173
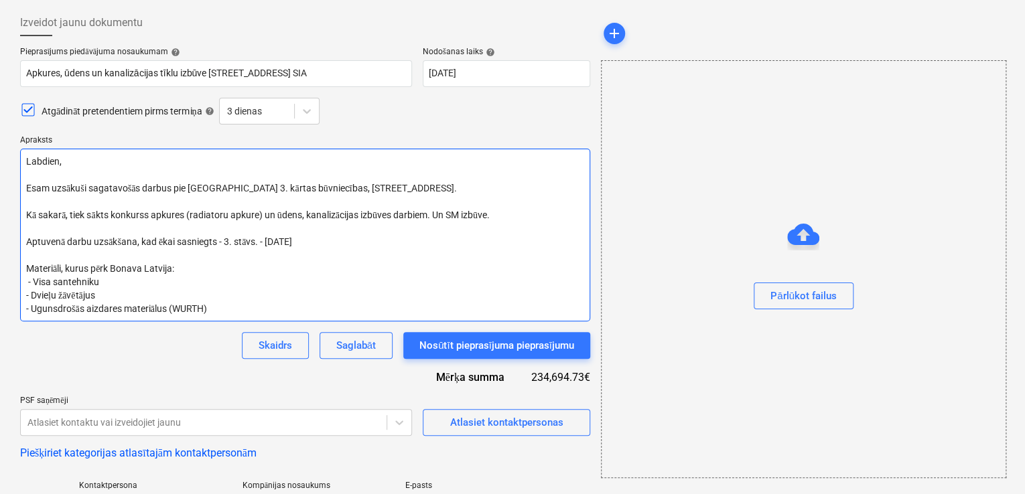
scroll to position [89, 0]
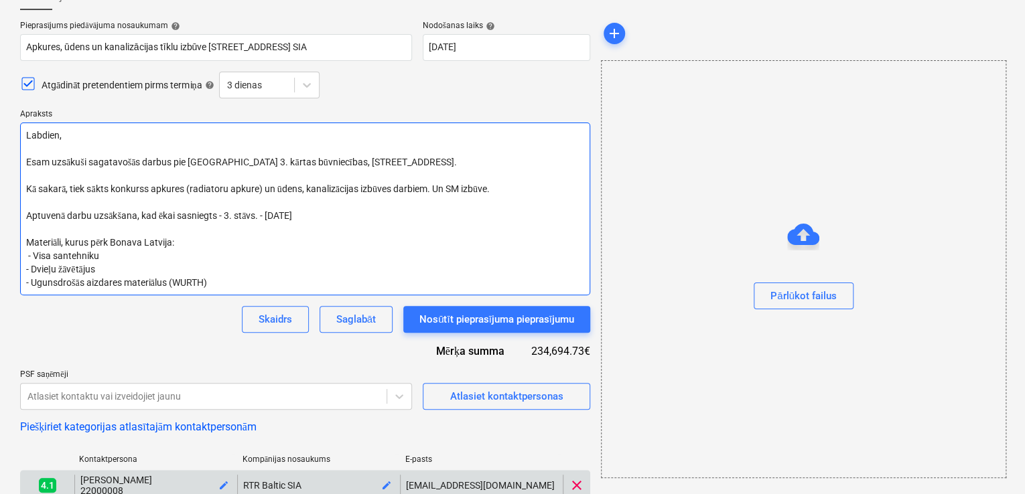
click at [181, 240] on textarea "Labdien, Esam uzsākuši sagatavošās darbus pie Prūšu ielas 3. kārtas būvniecības…" at bounding box center [305, 209] width 570 height 173
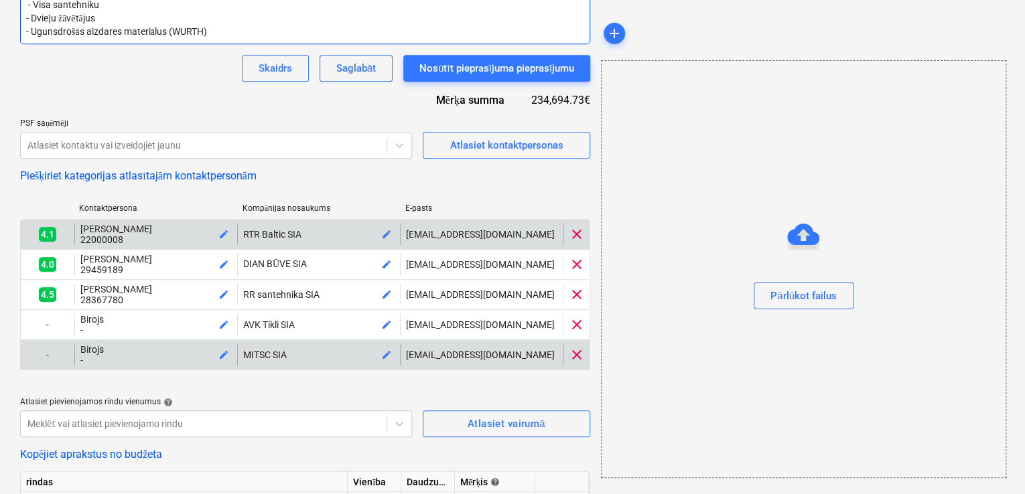
scroll to position [86, 0]
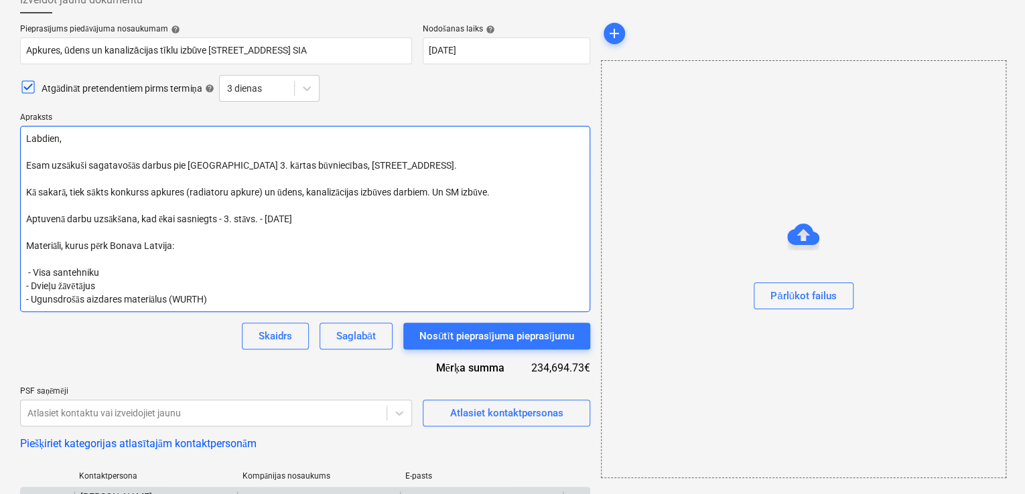
click at [67, 228] on textarea "Labdien, Esam uzsākuši sagatavošās darbus pie Prūšu ielas 3. kārtas būvniecības…" at bounding box center [305, 219] width 570 height 186
click at [324, 236] on textarea "Labdien, Esam uzsākuši sagatavošās darbus pie Prūšu ielas 3. kārtas būvniecības…" at bounding box center [305, 219] width 570 height 186
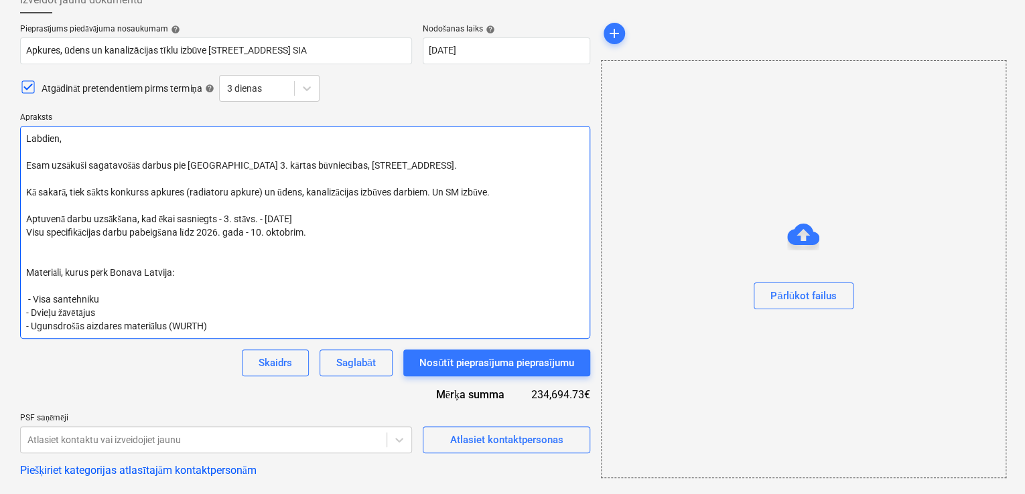
click at [49, 250] on textarea "Labdien, Esam uzsākuši sagatavošās darbus pie Prūšu ielas 3. kārtas būvniecības…" at bounding box center [305, 232] width 570 height 213
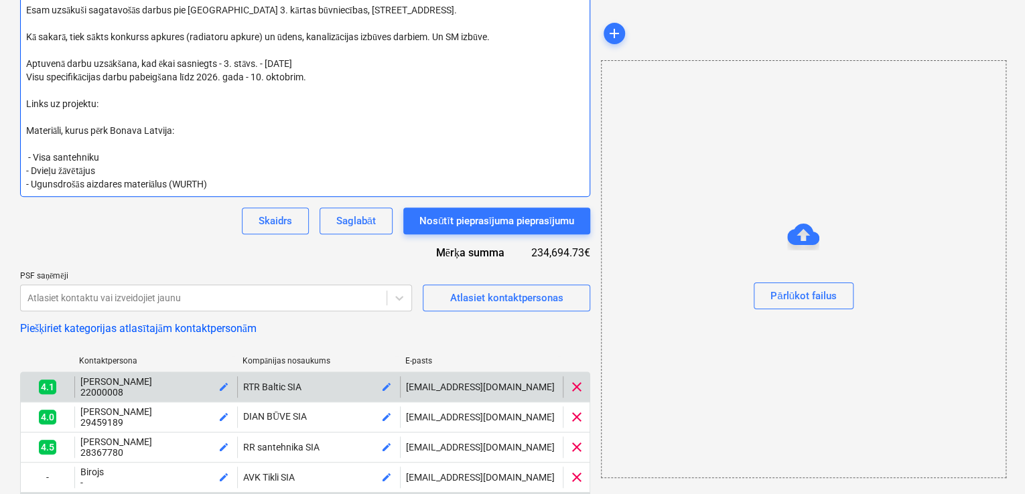
scroll to position [216, 0]
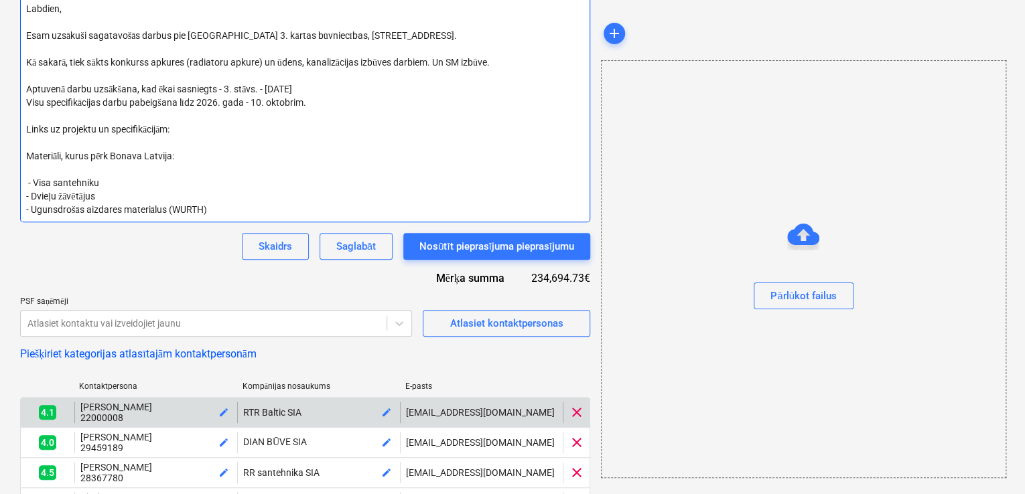
paste textarea "https://failiem.lv/u/rgrexkbgxx"
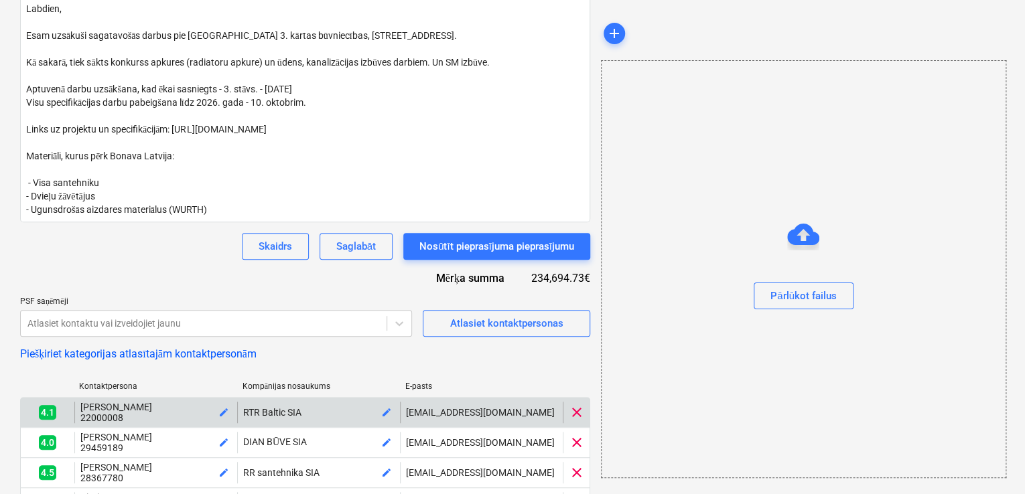
click at [194, 277] on div "Pieprasījums piedāvājuma nosaukumam help Apkures, ūdens un kanalizācijas tīklu …" at bounding box center [305, 454] width 570 height 1121
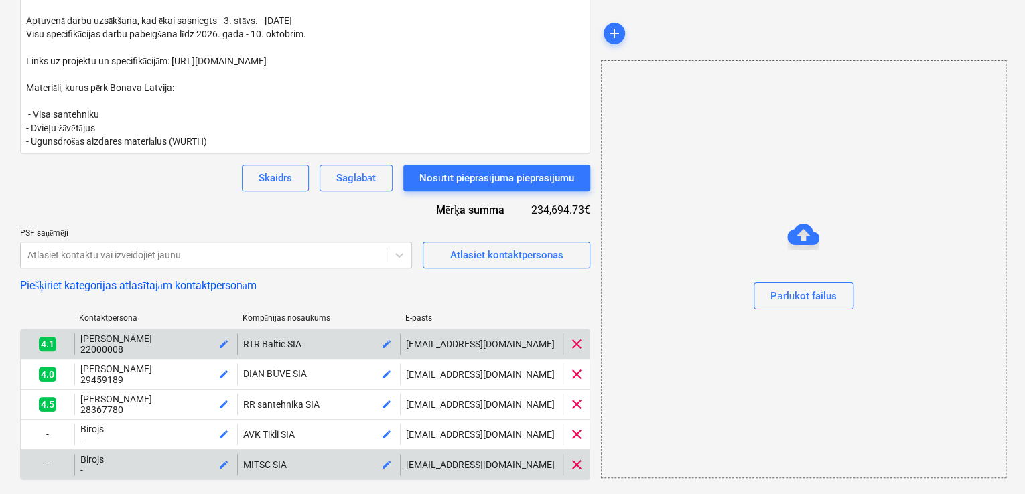
scroll to position [0, 0]
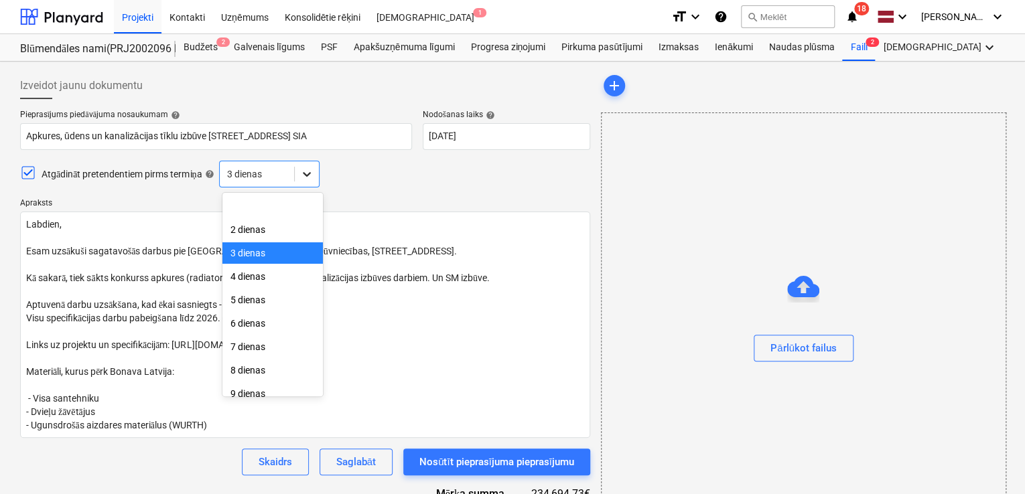
click at [311, 176] on icon at bounding box center [306, 173] width 13 height 13
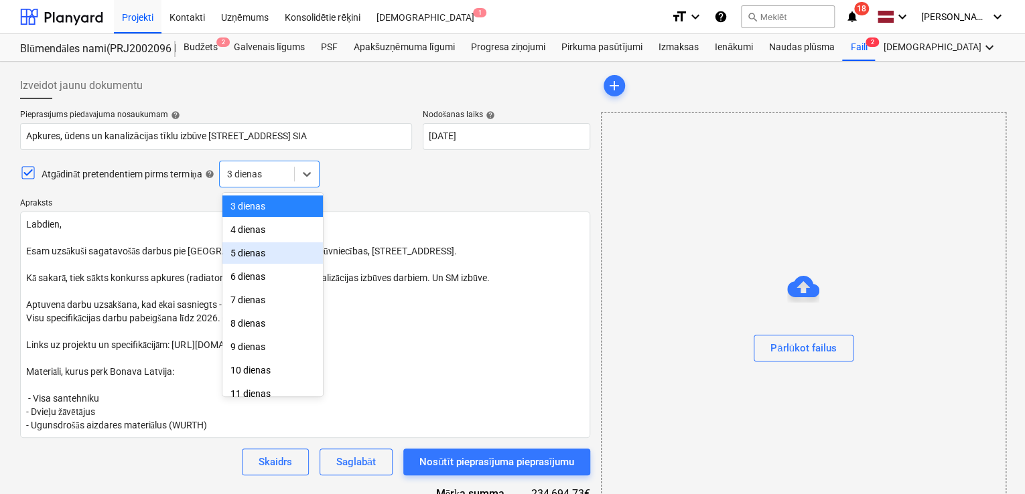
click at [282, 252] on div "5 dienas" at bounding box center [272, 252] width 100 height 21
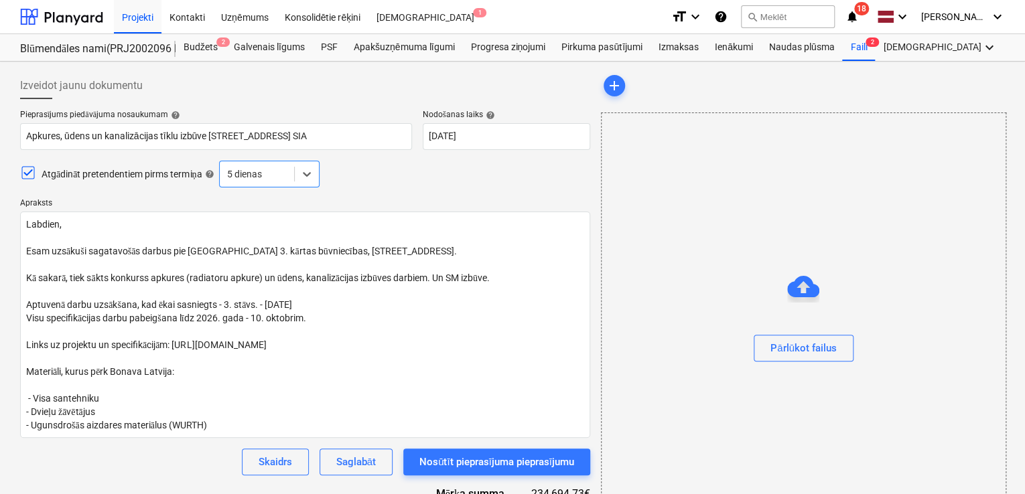
click at [453, 164] on div "Atgādināt pretendentiem pirms termiņa help option 5 dienas, selected. Select is…" at bounding box center [305, 174] width 570 height 27
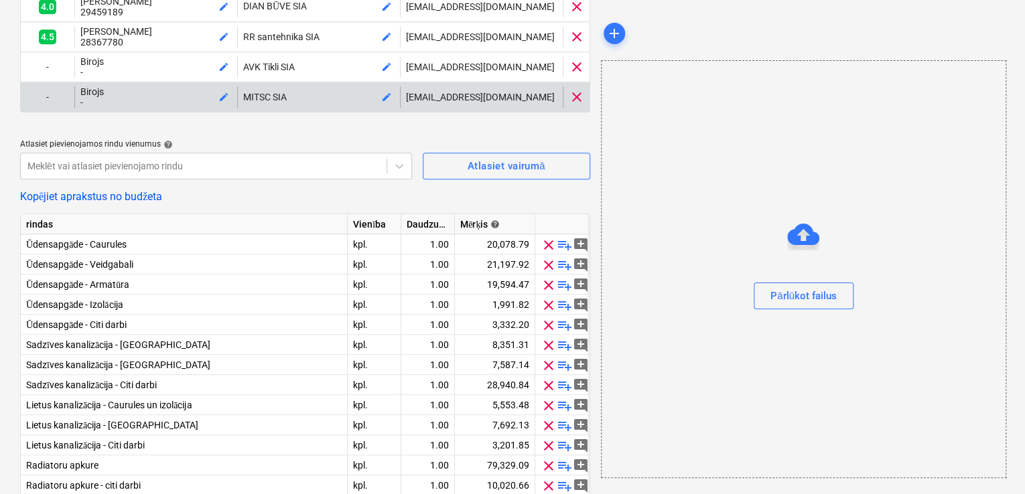
scroll to position [751, 0]
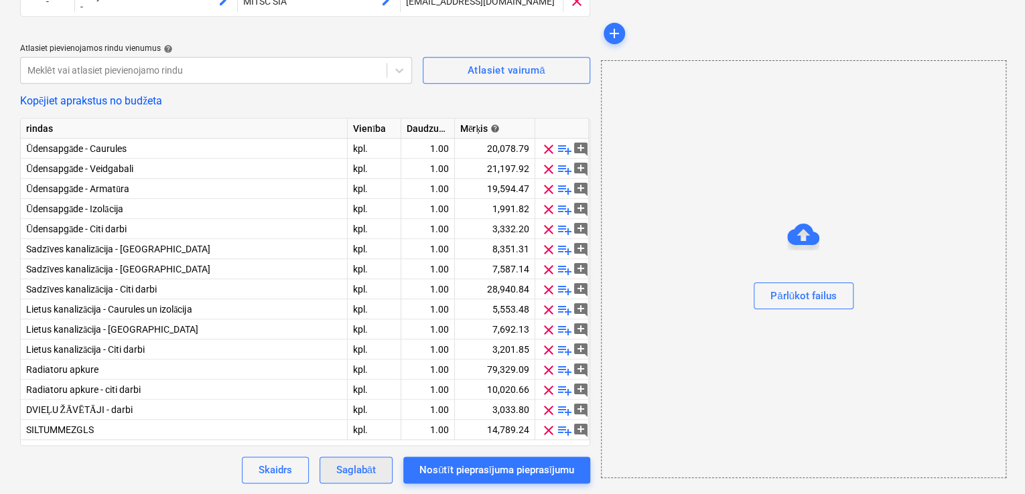
click at [370, 470] on button "Saglabāt" at bounding box center [355, 470] width 73 height 27
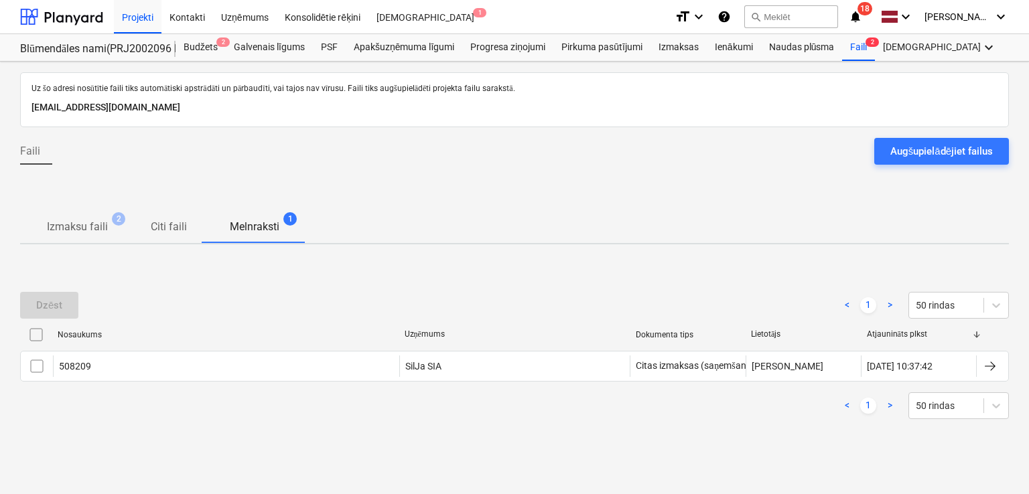
click at [370, 470] on div "Uz šo adresi nosūtītie faili tiks automātiski apstrādāti un pārbaudīti, vai taj…" at bounding box center [514, 278] width 1029 height 433
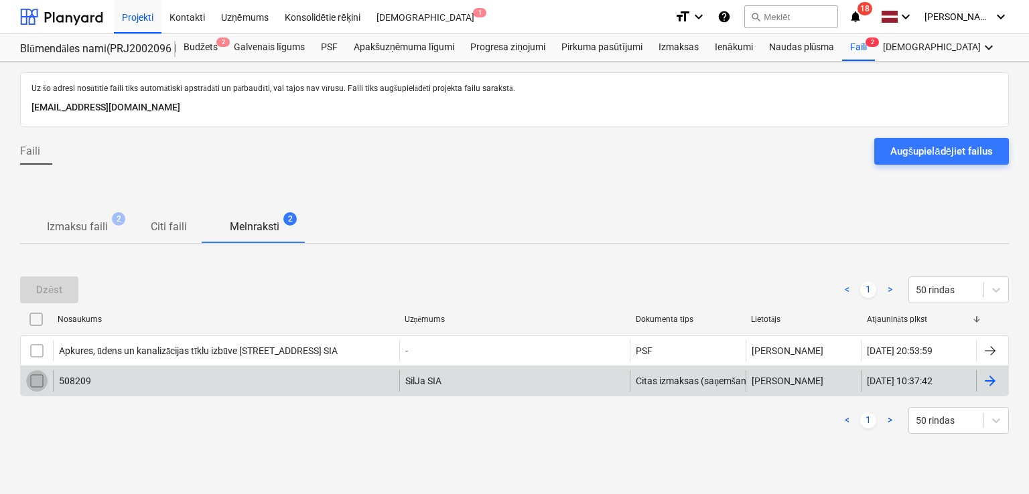
click at [43, 381] on input "checkbox" at bounding box center [36, 380] width 21 height 21
click at [60, 289] on div "Dzēst" at bounding box center [49, 289] width 26 height 17
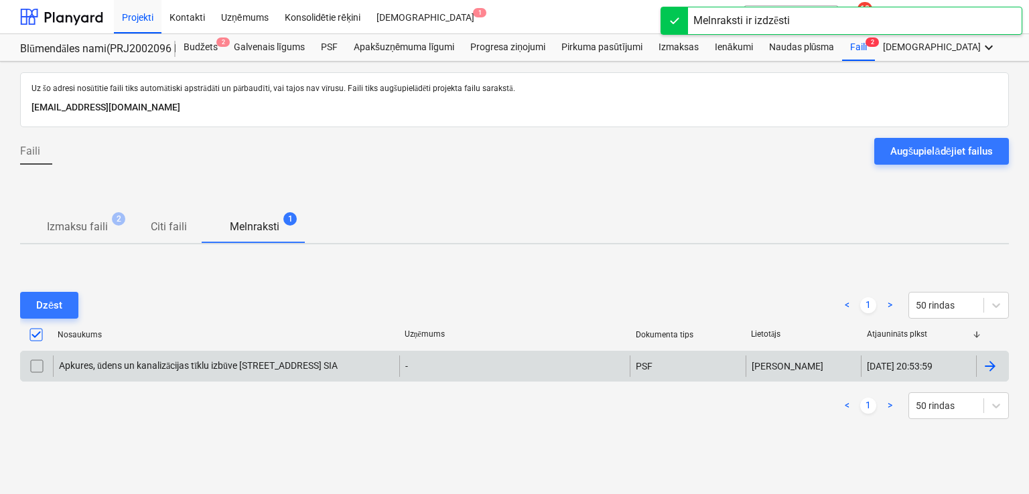
click at [174, 358] on div "Apkures, ūdens un kanalizācijas tīklu izbūve Prūšu ielā 1G, Bonava Latvija SIA" at bounding box center [226, 366] width 346 height 21
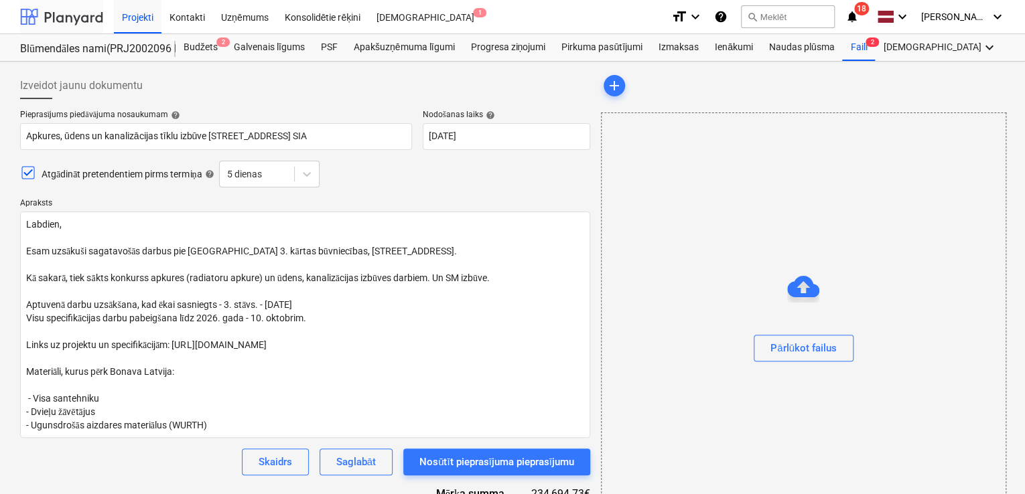
click at [74, 4] on div at bounding box center [61, 16] width 83 height 33
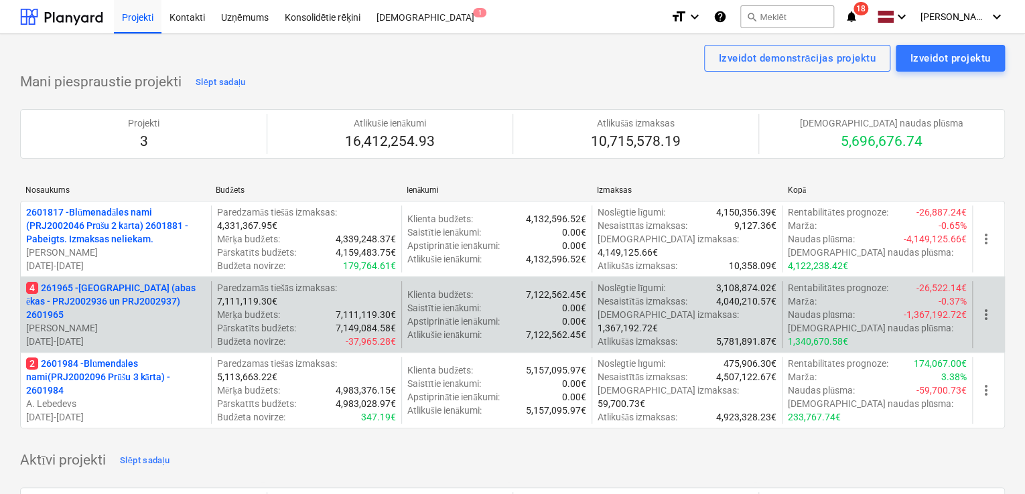
click at [139, 297] on p "4 261965 - Nīcgales iela (abas ēkas - PRJ2002936 un PRJ2002937) 2601965" at bounding box center [115, 301] width 179 height 40
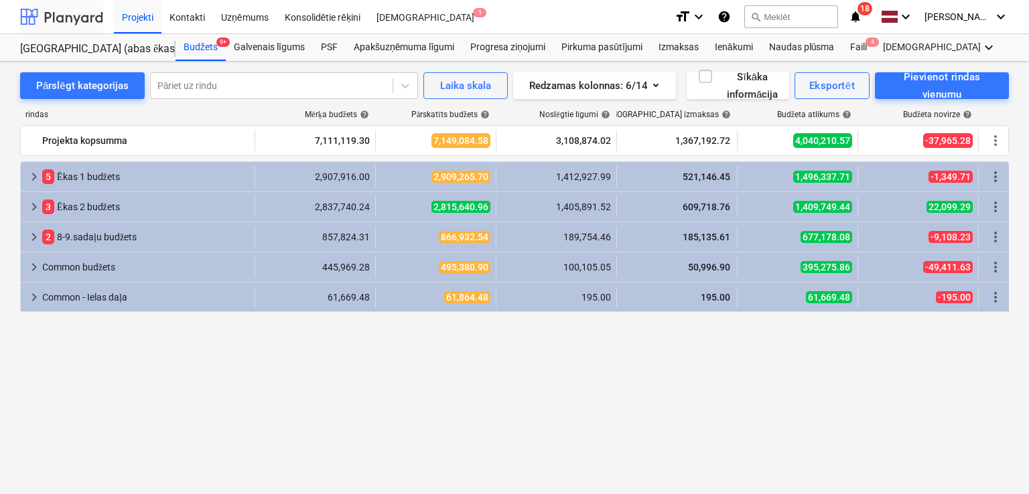
click at [80, 24] on div at bounding box center [61, 16] width 83 height 33
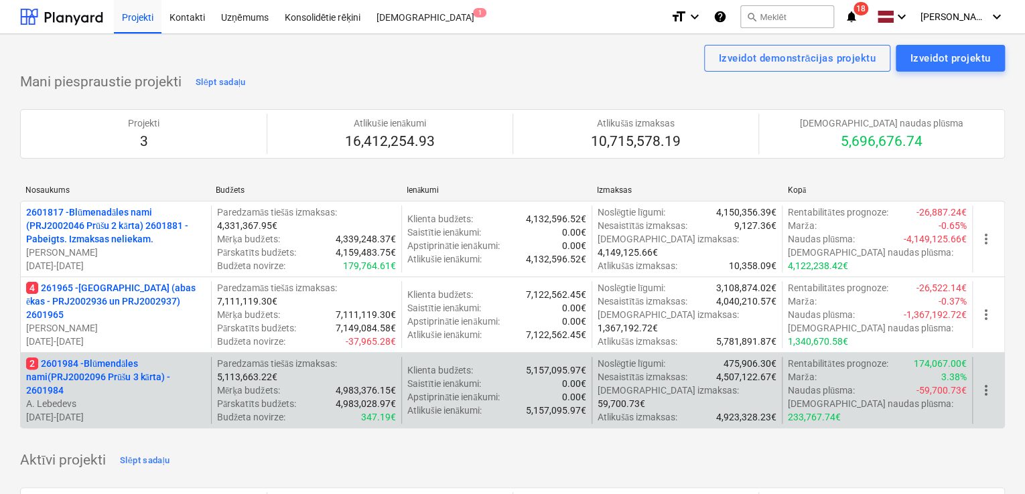
click at [129, 364] on p "2 2601984 - Blūmendāles nami(PRJ2002096 Prūšu 3 kārta) - 2601984" at bounding box center [115, 377] width 179 height 40
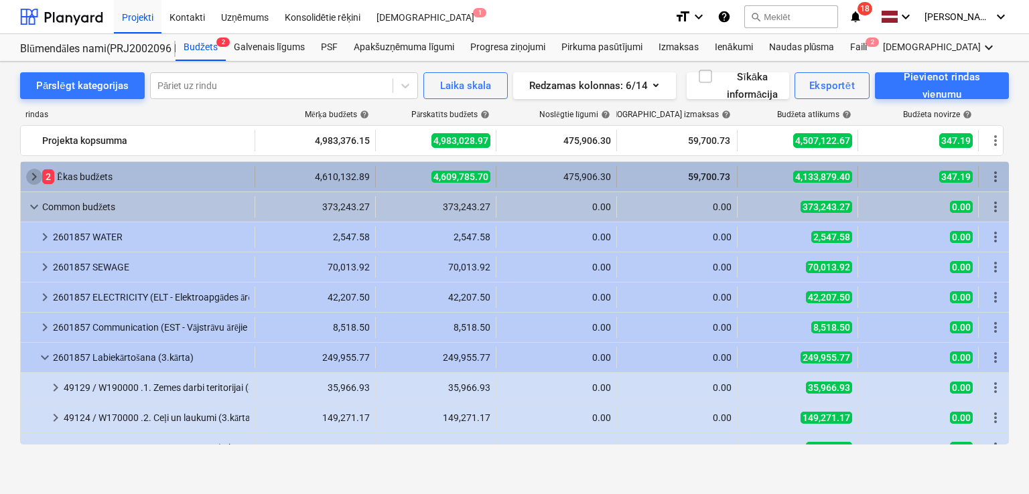
click at [35, 173] on span "keyboard_arrow_right" at bounding box center [34, 177] width 16 height 16
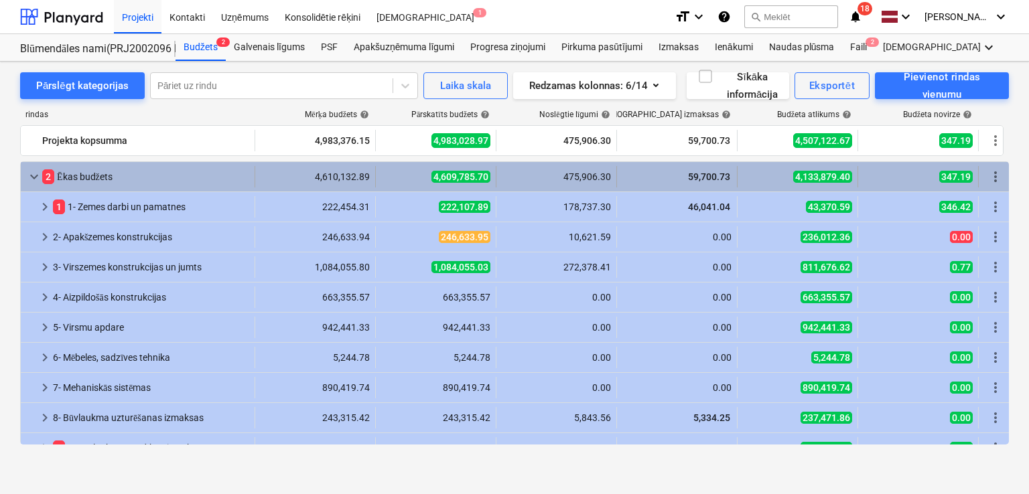
click at [32, 179] on span "keyboard_arrow_down" at bounding box center [34, 177] width 16 height 16
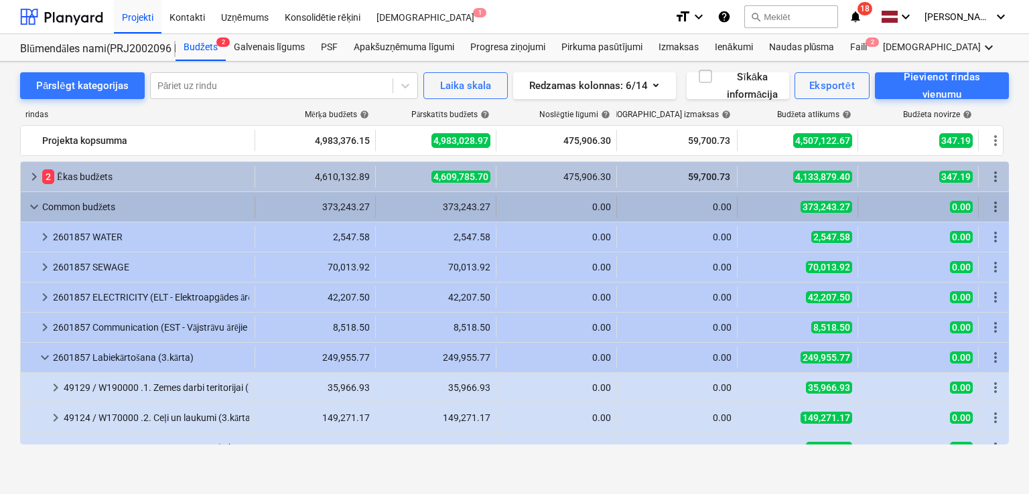
click at [30, 203] on span "keyboard_arrow_down" at bounding box center [34, 207] width 16 height 16
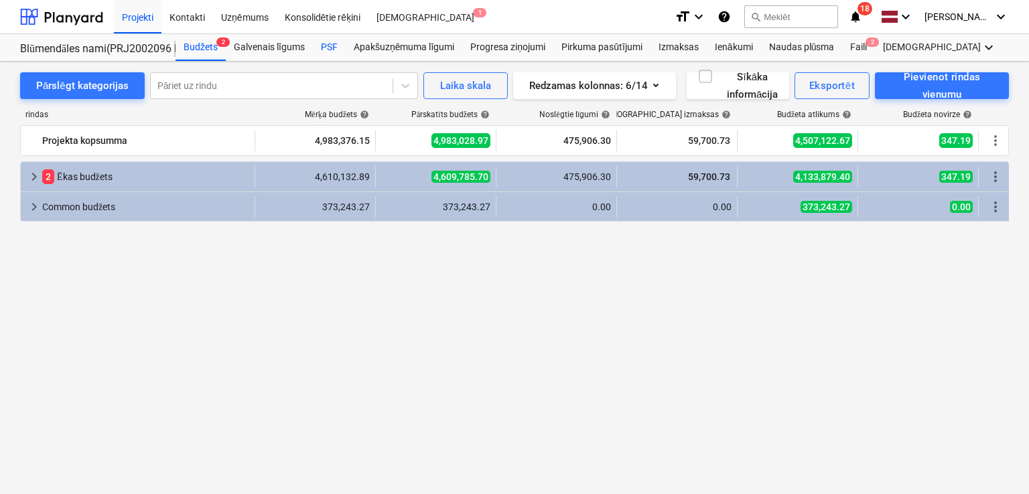
click at [327, 35] on div "PSF" at bounding box center [329, 47] width 33 height 27
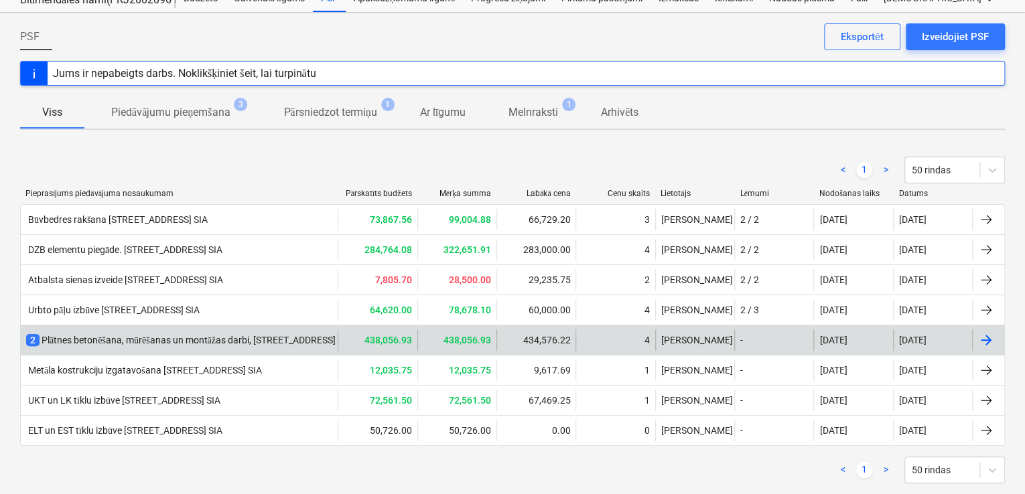
scroll to position [74, 0]
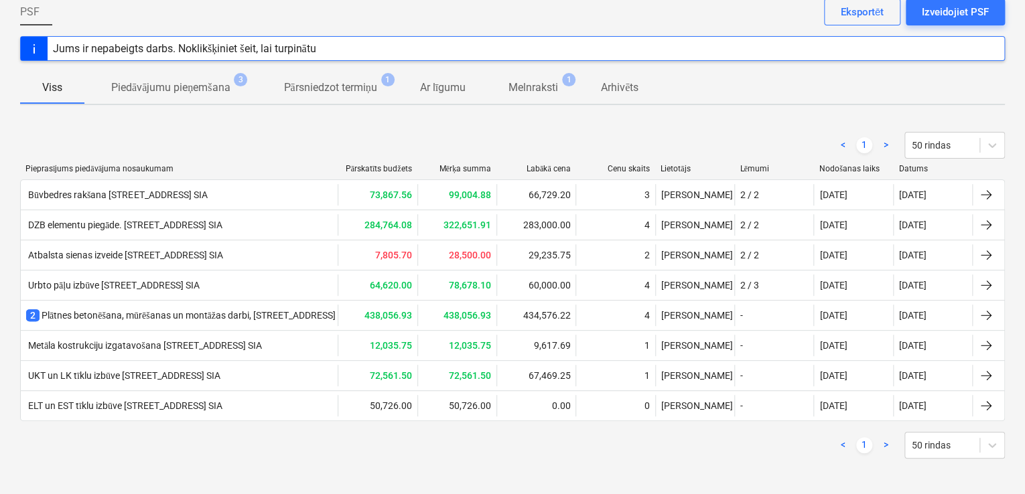
click at [948, 10] on div "Kontaktpersona ir izveidota" at bounding box center [837, 14] width 362 height 28
click at [929, 15] on div "Kontaktpersona ir izveidota" at bounding box center [837, 14] width 362 height 28
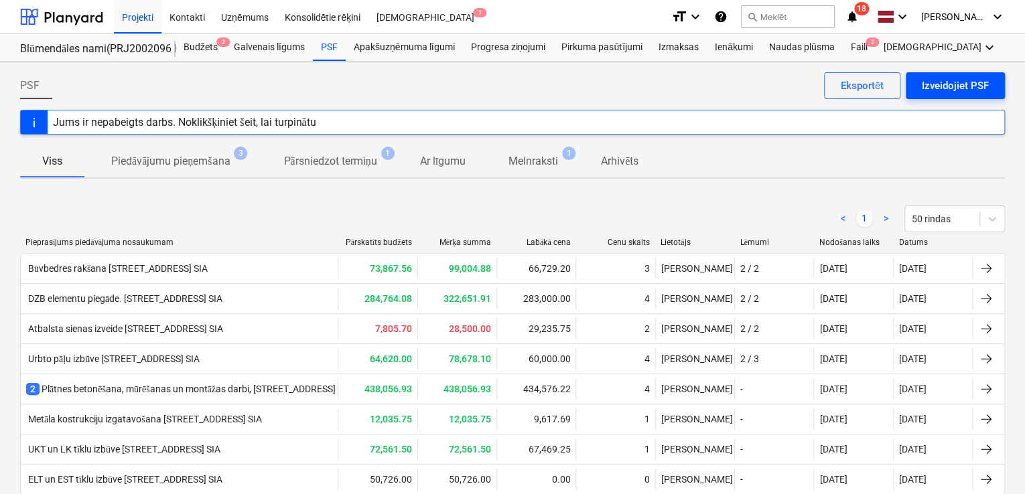
click at [931, 86] on div "Izveidojiet PSF" at bounding box center [954, 85] width 67 height 17
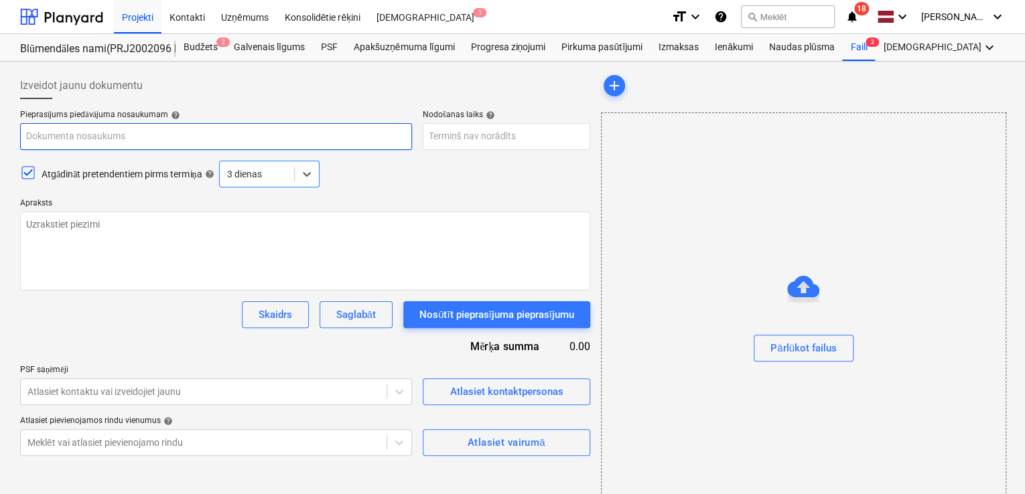
click at [62, 141] on input "text" at bounding box center [216, 136] width 392 height 27
paste input "PVC un AL konstrukciju izgatavošana un uzstādīšana, [GEOGRAPHIC_DATA], [GEOGRAP…"
drag, startPoint x: 329, startPoint y: 137, endPoint x: 329, endPoint y: 150, distance: 13.4
click at [328, 136] on input "PVC un AL konstrukciju izgatavošana un uzstādīšana, [GEOGRAPHIC_DATA], [GEOGRAP…" at bounding box center [216, 136] width 392 height 27
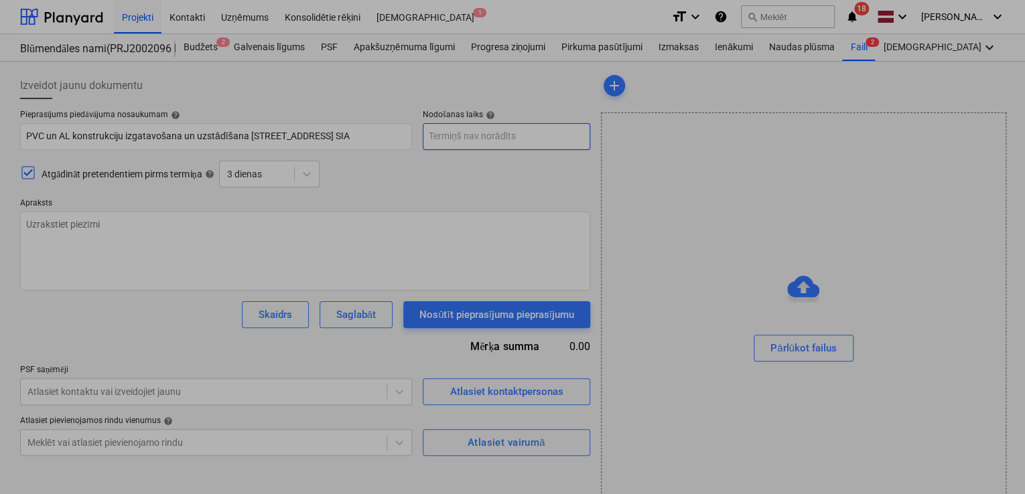
click at [453, 137] on body "Projekti Kontakti Uzņēmums Konsolidētie rēķini Iesūtne 1 format_size keyboard_a…" at bounding box center [512, 247] width 1025 height 494
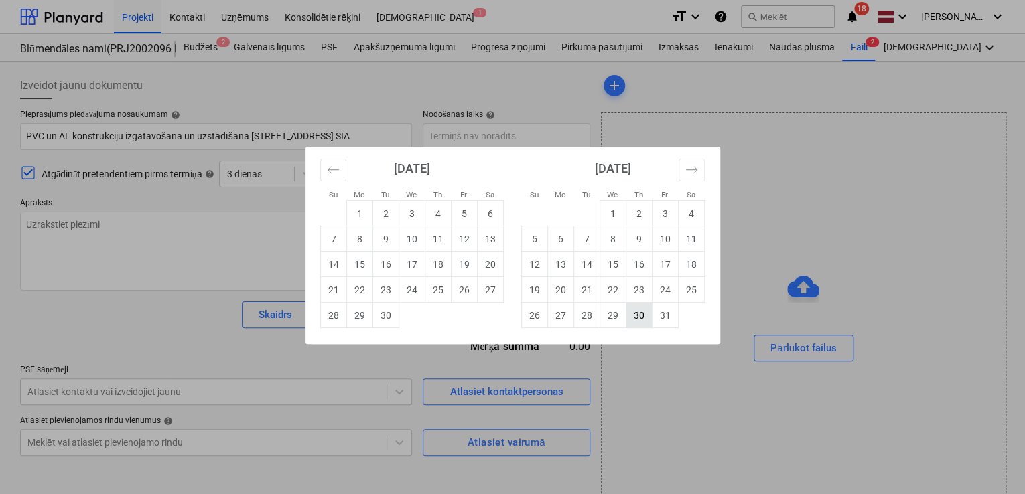
click at [650, 327] on td "30" at bounding box center [638, 315] width 26 height 25
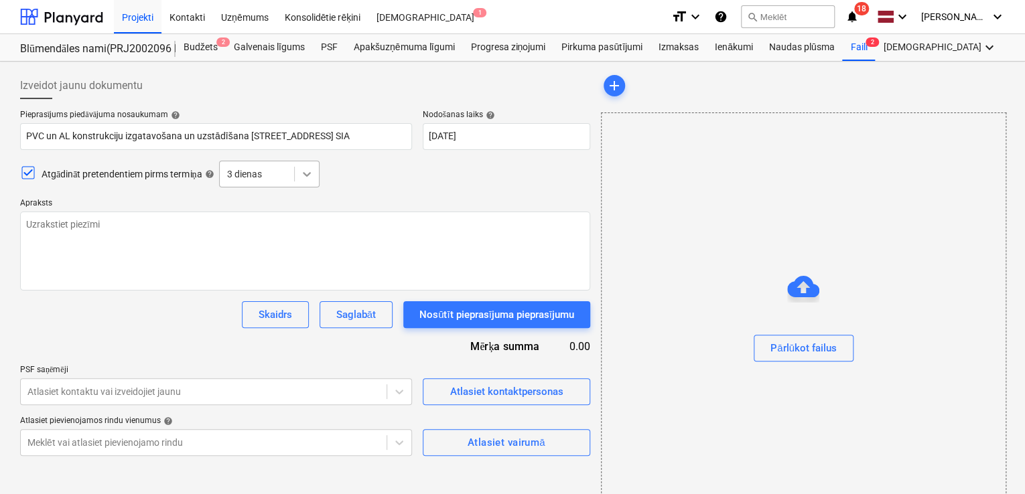
click at [313, 177] on icon at bounding box center [306, 173] width 13 height 13
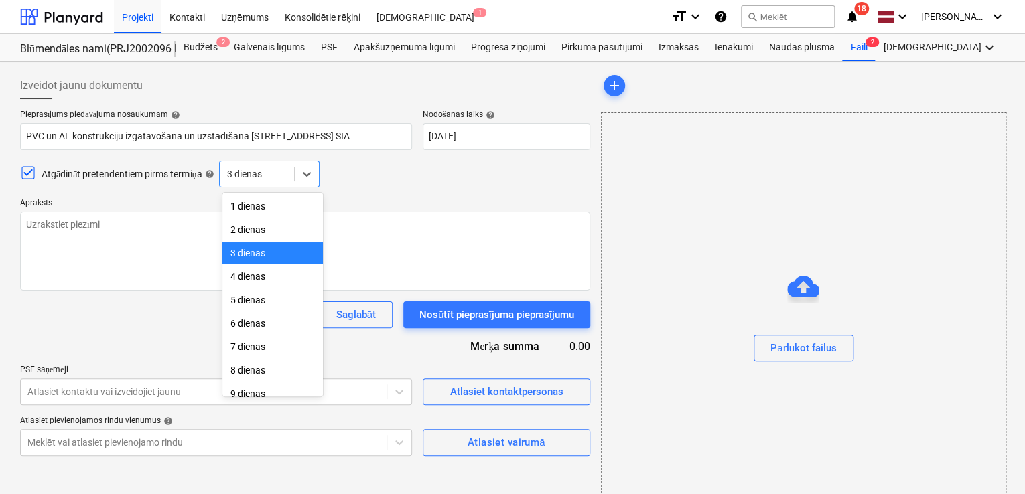
scroll to position [47, 0]
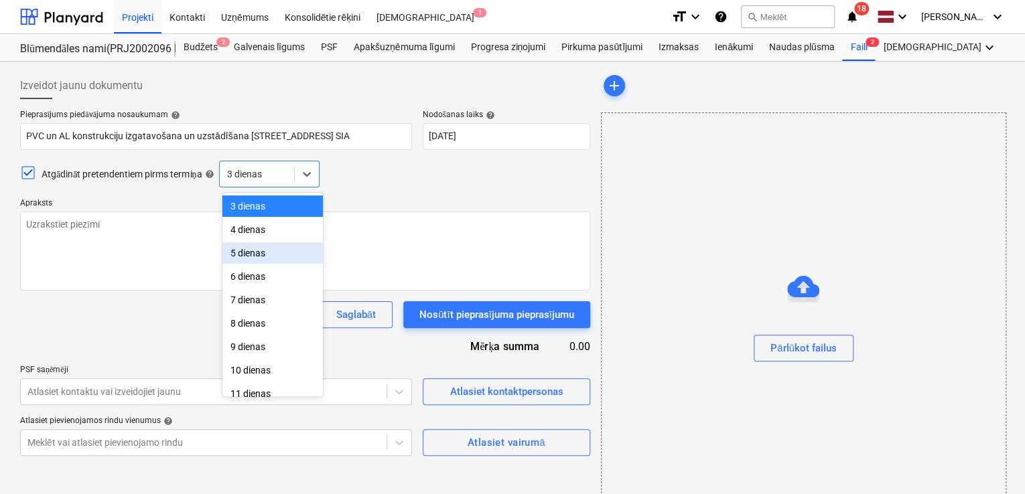
click at [261, 258] on div "5 dienas" at bounding box center [272, 252] width 100 height 21
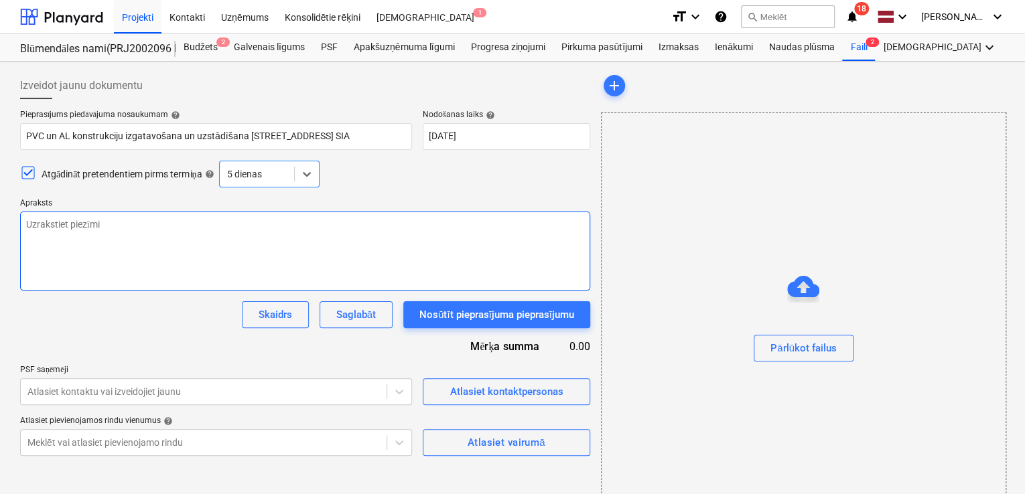
click at [262, 228] on textarea at bounding box center [305, 251] width 570 height 79
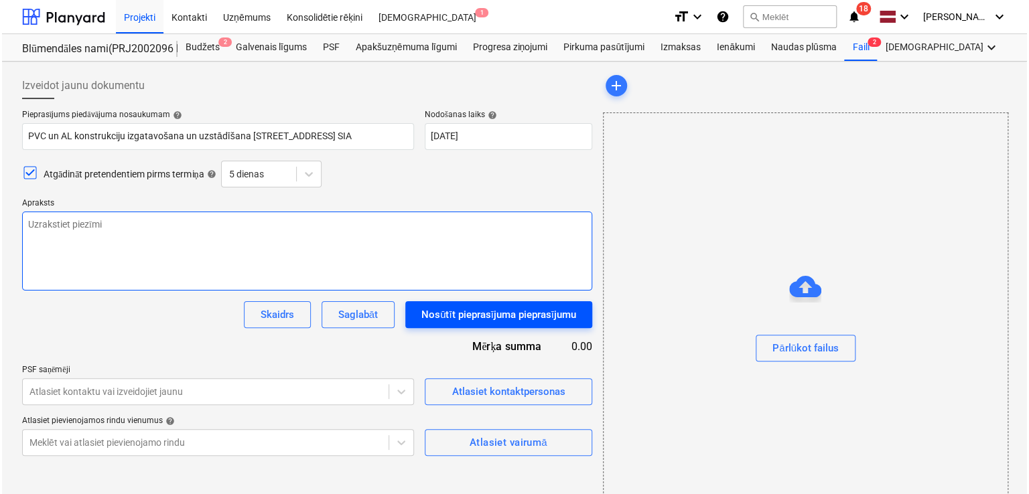
scroll to position [46, 0]
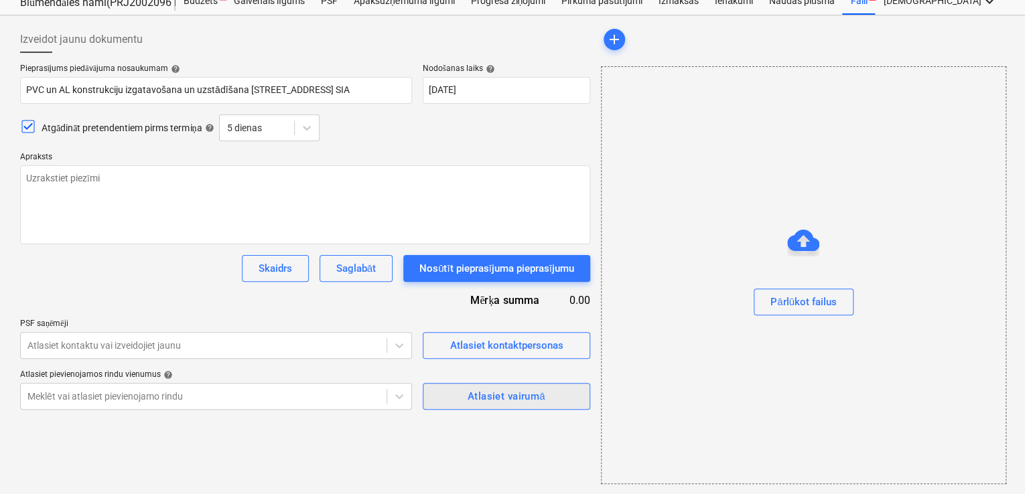
click at [479, 400] on div "Atlasiet vairumā" at bounding box center [506, 396] width 78 height 17
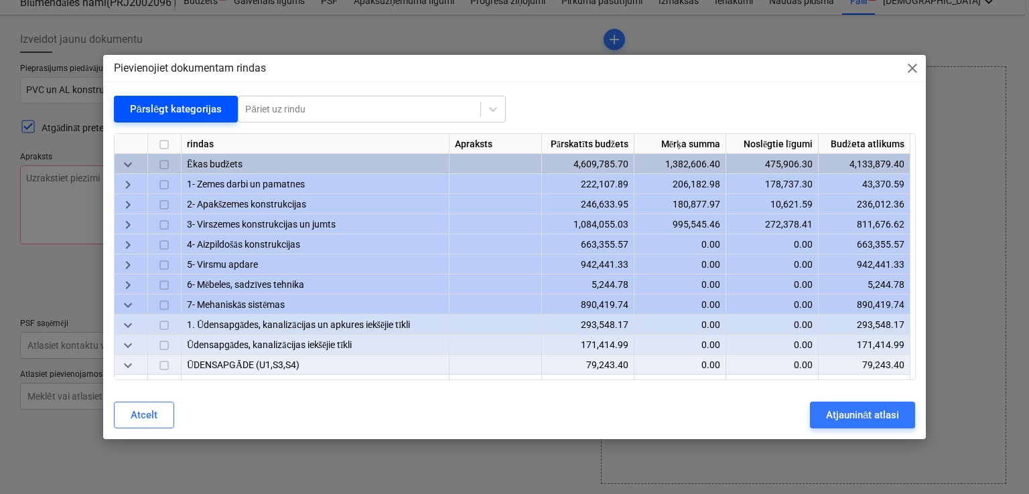
click at [183, 114] on div "Pārslēgt kategorijas" at bounding box center [176, 108] width 92 height 17
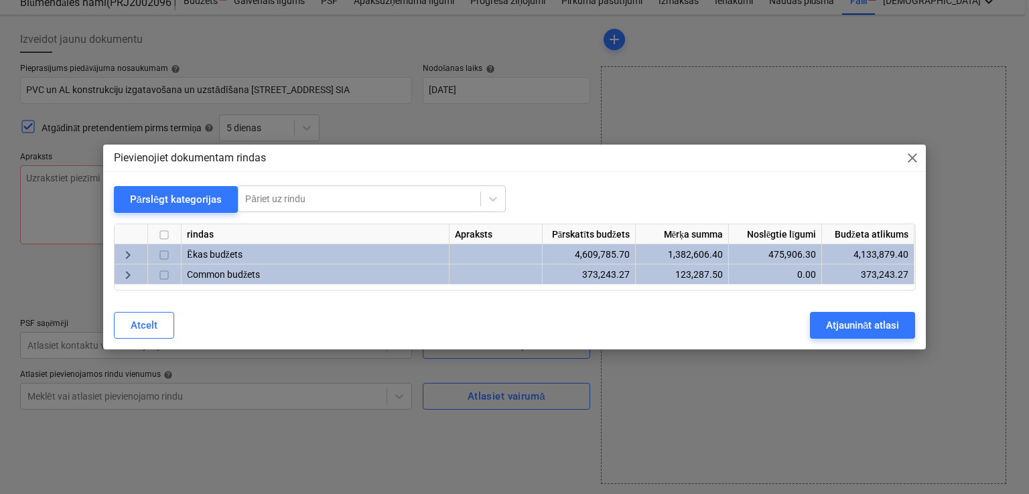
click at [123, 258] on span "keyboard_arrow_right" at bounding box center [128, 255] width 16 height 16
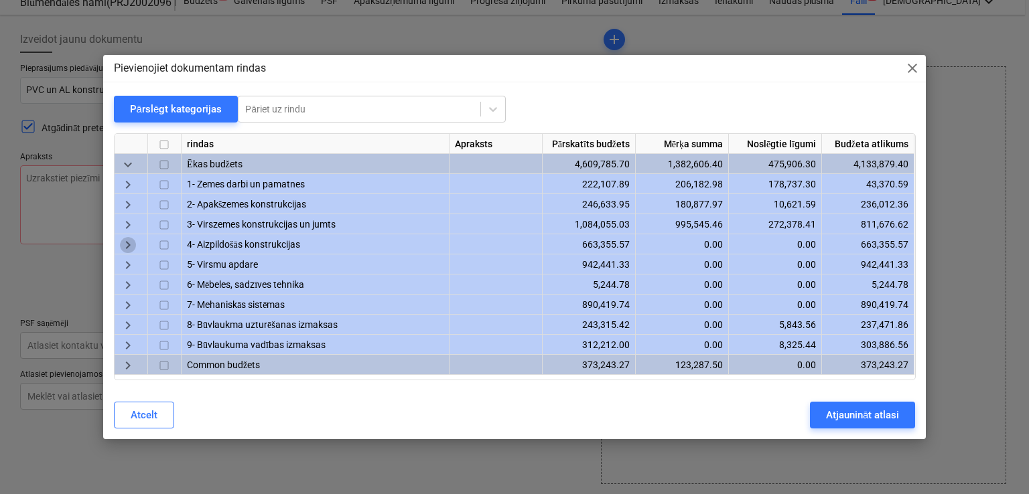
click at [126, 242] on span "keyboard_arrow_right" at bounding box center [128, 246] width 16 height 16
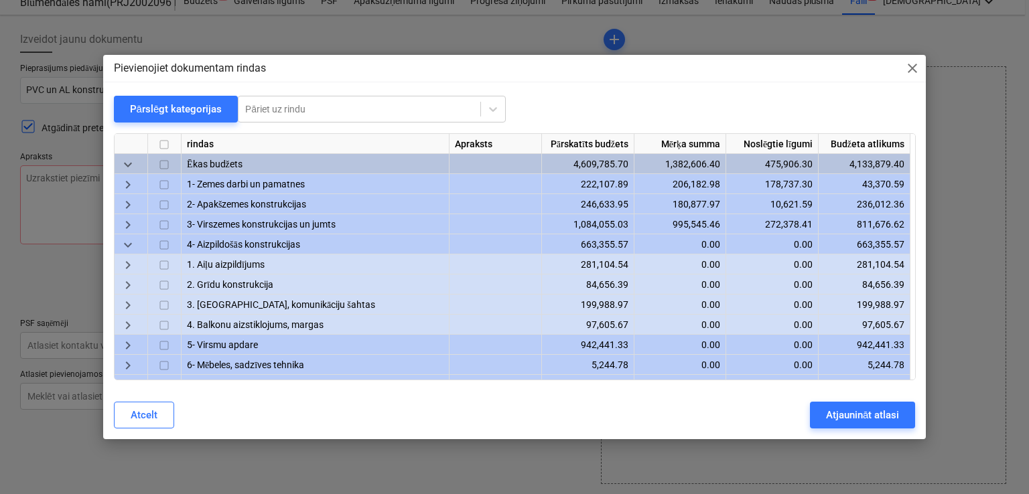
click at [128, 244] on span "keyboard_arrow_down" at bounding box center [128, 246] width 16 height 16
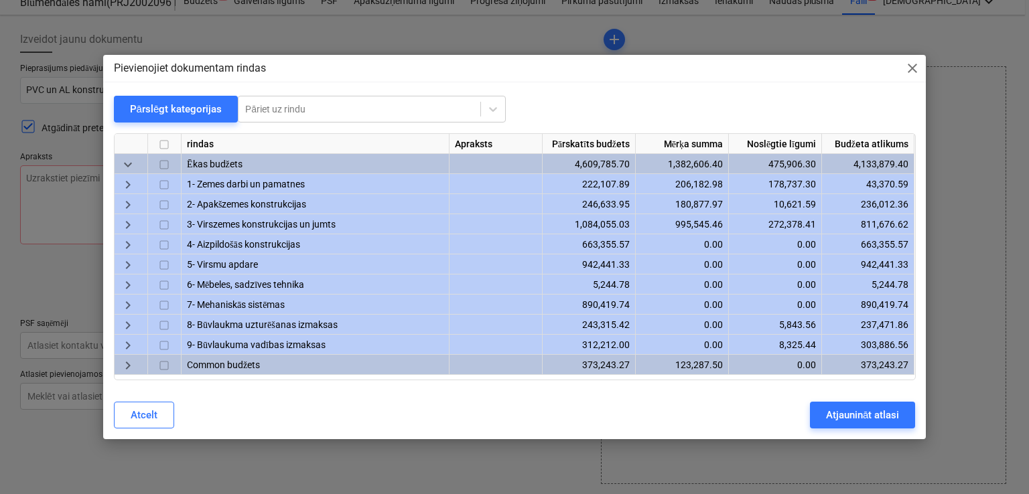
click at [135, 244] on span "keyboard_arrow_right" at bounding box center [128, 246] width 16 height 16
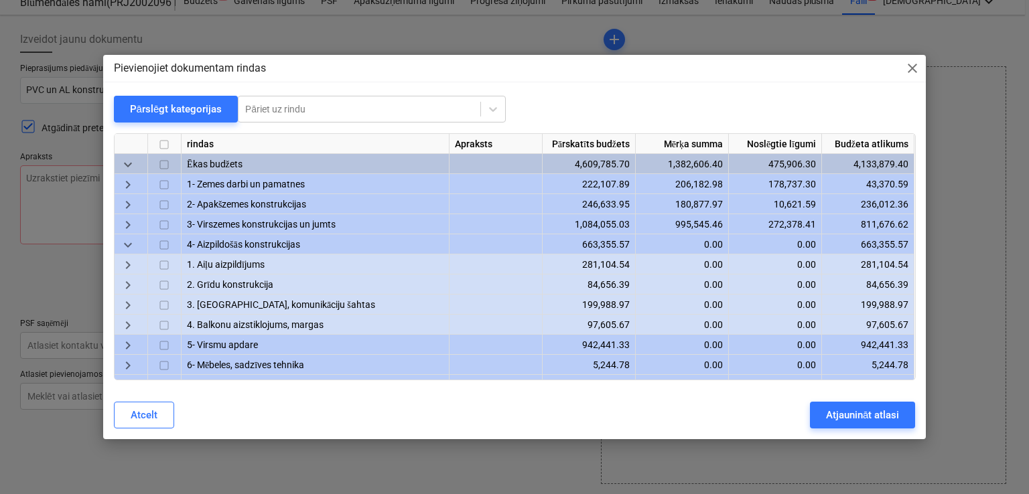
click at [135, 265] on span "keyboard_arrow_right" at bounding box center [128, 266] width 16 height 16
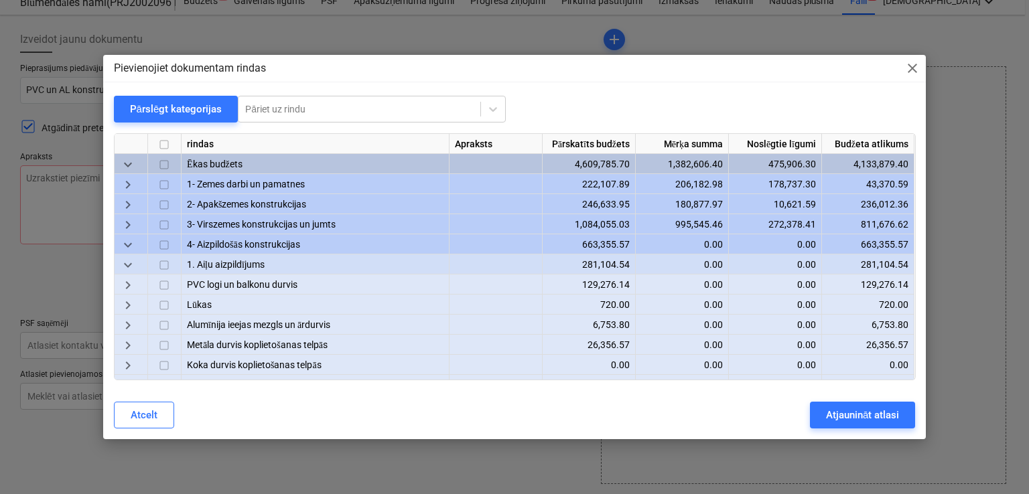
click at [126, 285] on span "keyboard_arrow_right" at bounding box center [128, 286] width 16 height 16
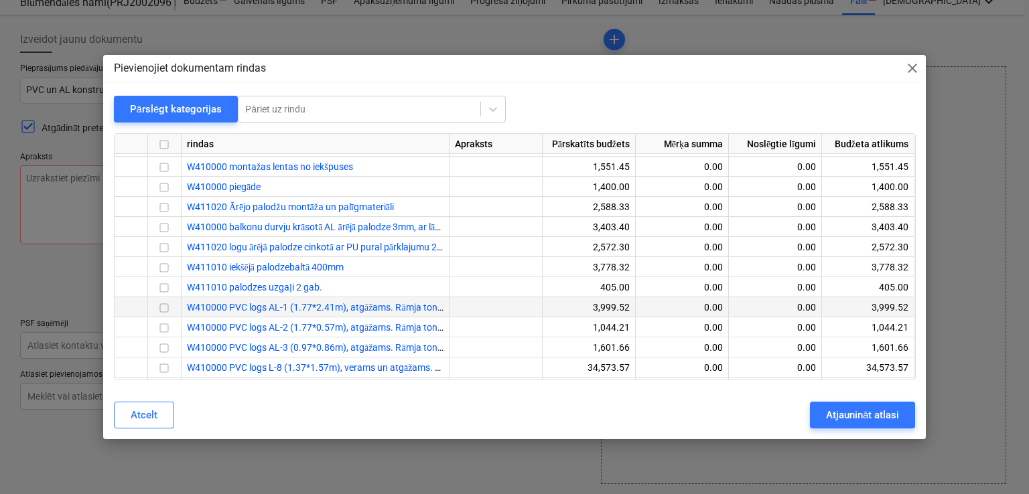
scroll to position [89, 0]
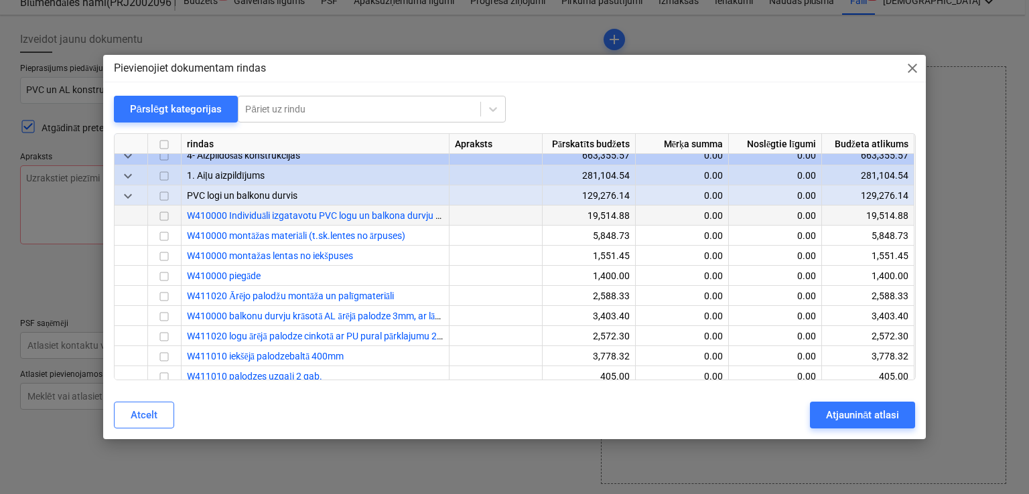
click at [166, 216] on input "checkbox" at bounding box center [164, 217] width 16 height 16
click at [159, 235] on input "checkbox" at bounding box center [164, 237] width 16 height 16
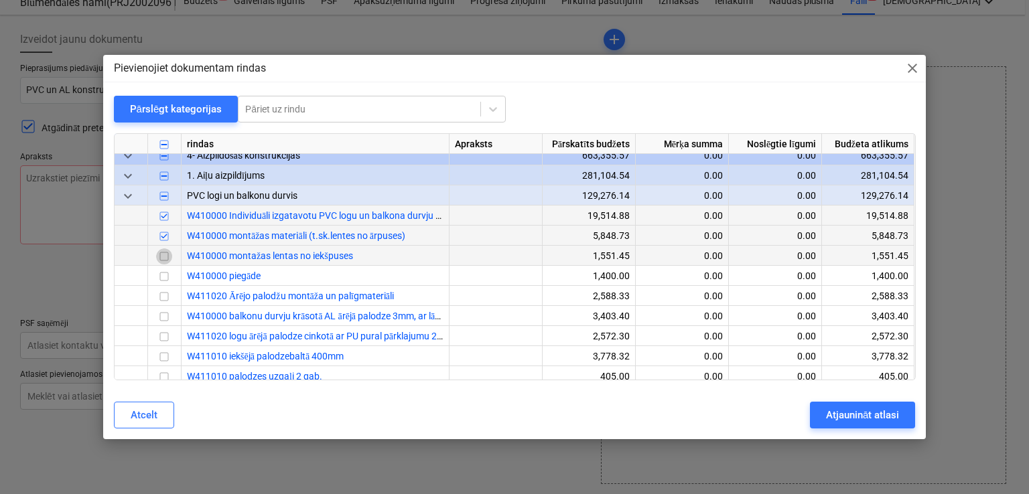
click at [165, 252] on input "checkbox" at bounding box center [164, 257] width 16 height 16
click at [164, 278] on input "checkbox" at bounding box center [164, 277] width 16 height 16
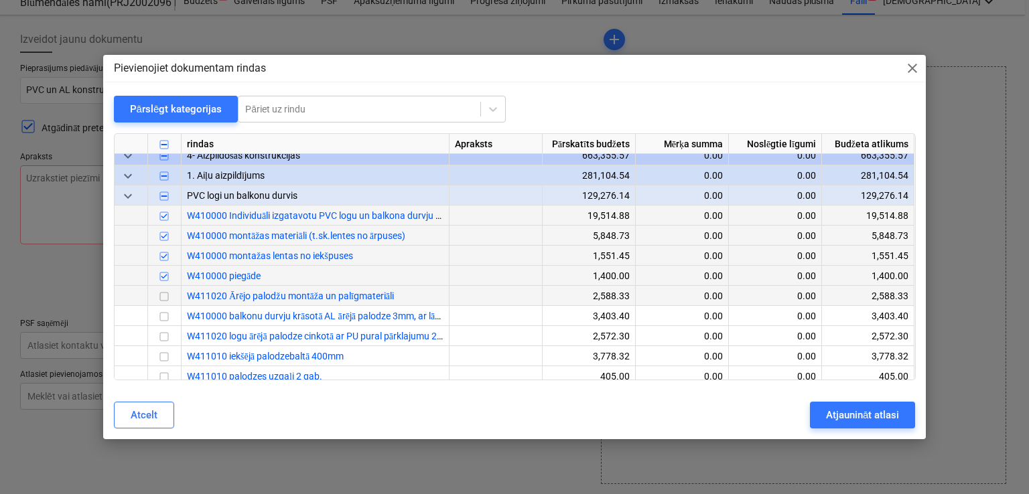
click at [164, 295] on input "checkbox" at bounding box center [164, 297] width 16 height 16
click at [159, 318] on input "checkbox" at bounding box center [164, 317] width 16 height 16
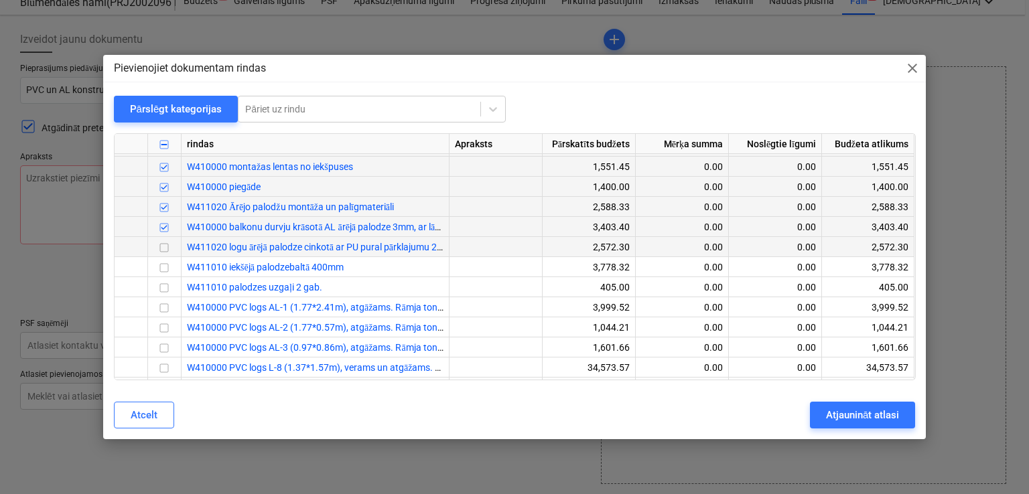
click at [163, 255] on input "checkbox" at bounding box center [164, 248] width 16 height 16
click at [163, 305] on input "checkbox" at bounding box center [164, 309] width 16 height 16
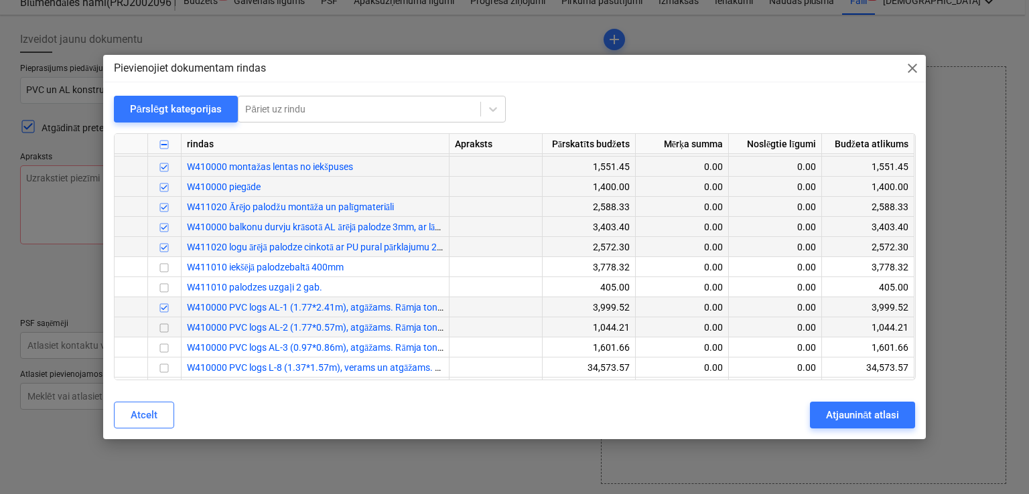
click at [167, 328] on input "checkbox" at bounding box center [164, 329] width 16 height 16
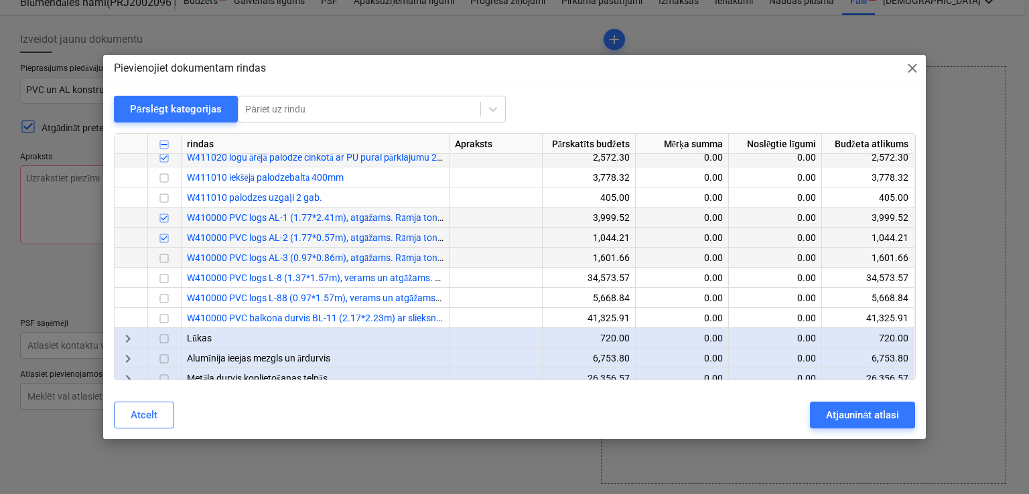
click at [167, 259] on input "checkbox" at bounding box center [164, 259] width 16 height 16
click at [162, 277] on input "checkbox" at bounding box center [164, 279] width 16 height 16
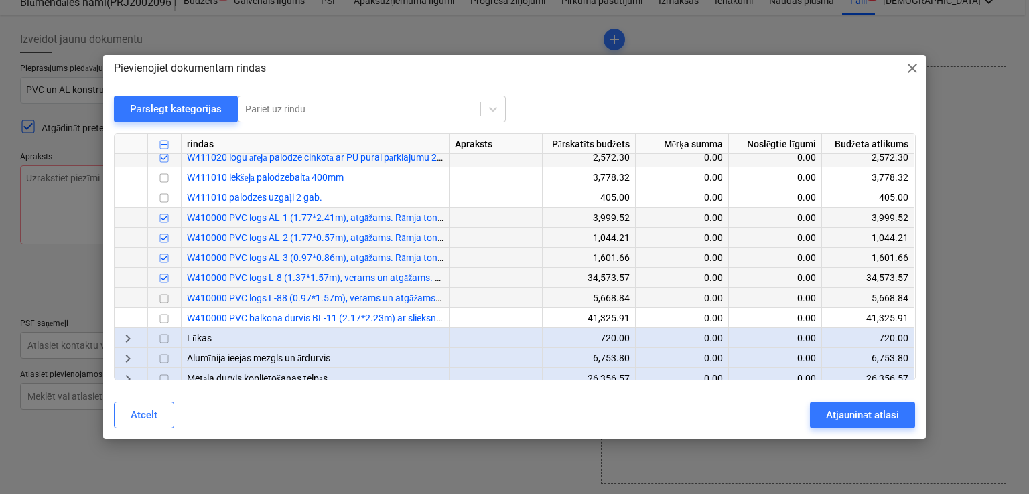
click at [164, 299] on input "checkbox" at bounding box center [164, 299] width 16 height 16
click at [167, 315] on input "checkbox" at bounding box center [164, 319] width 16 height 16
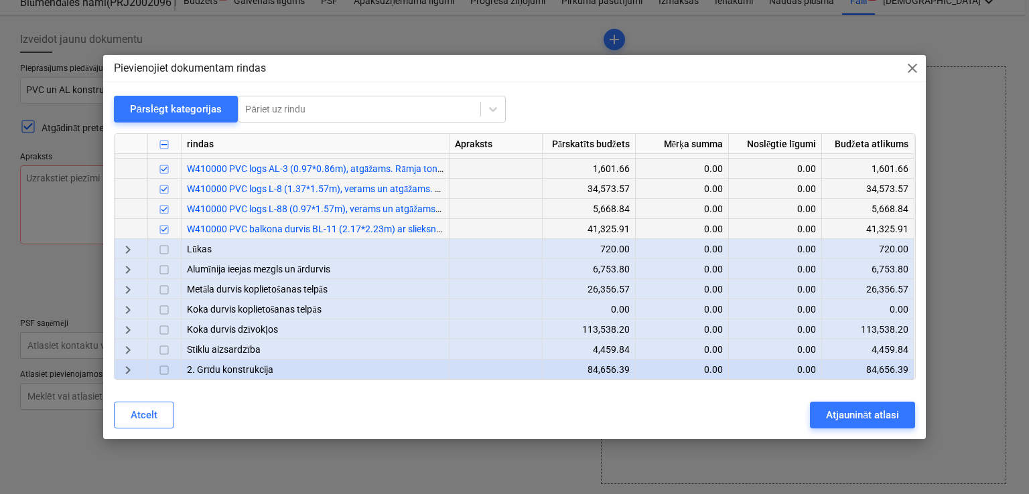
click at [126, 268] on span "keyboard_arrow_right" at bounding box center [128, 270] width 16 height 16
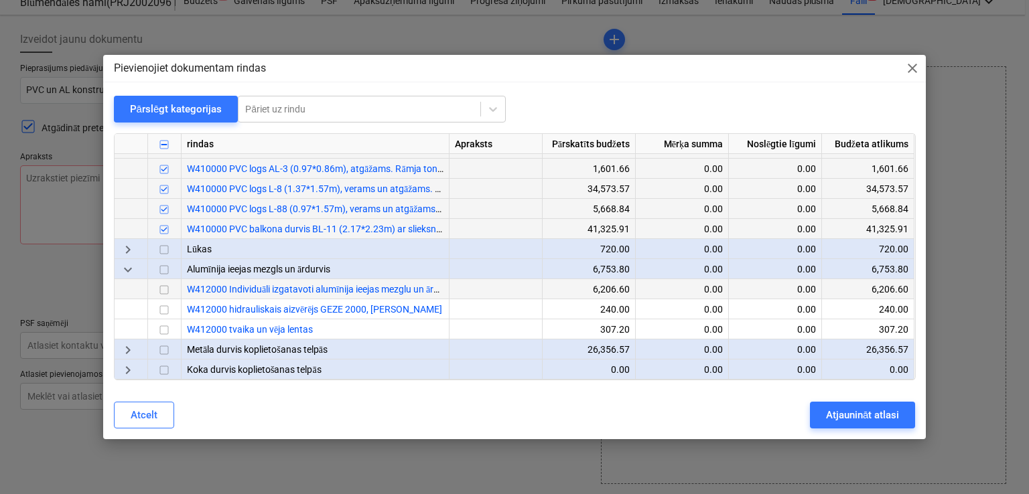
click at [162, 289] on input "checkbox" at bounding box center [164, 291] width 16 height 16
click at [164, 311] on input "checkbox" at bounding box center [164, 311] width 16 height 16
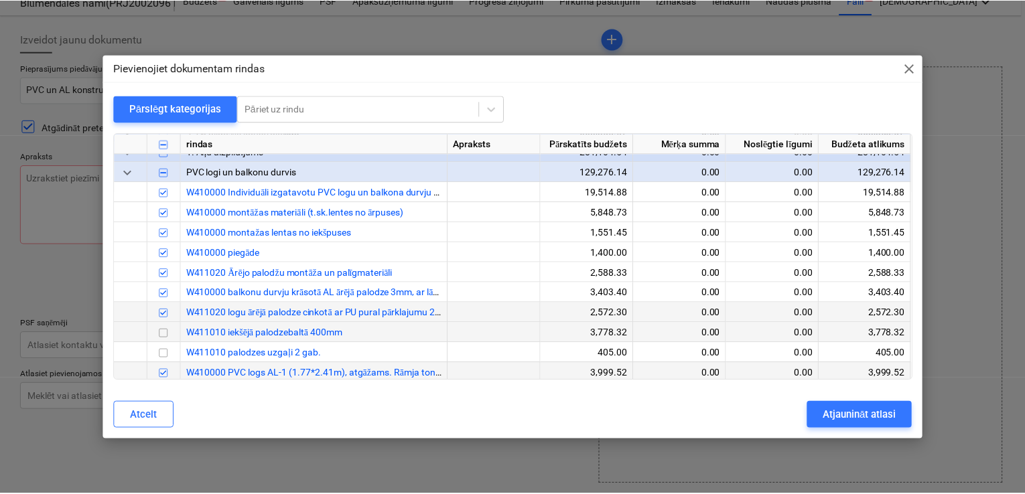
scroll to position [89, 0]
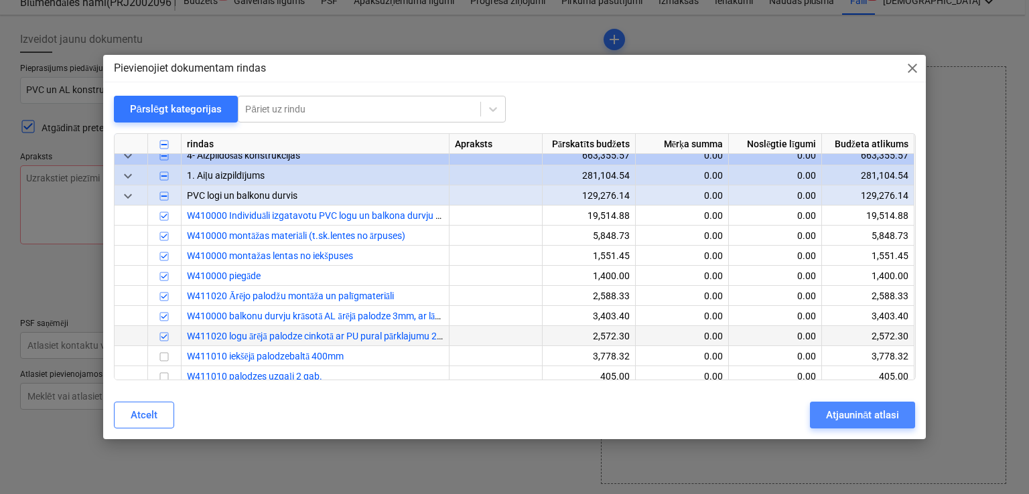
click at [850, 419] on div "Atjaunināt atlasi" at bounding box center [862, 414] width 73 height 17
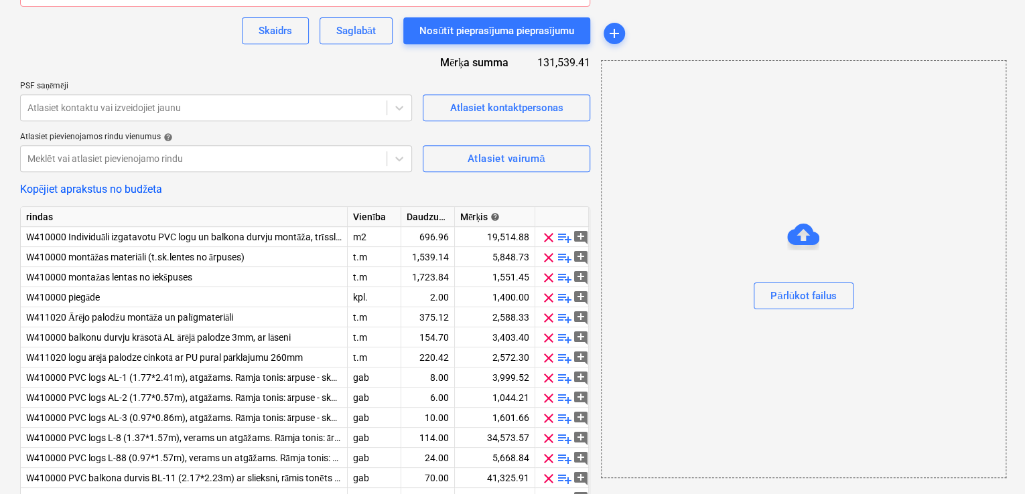
scroll to position [314, 0]
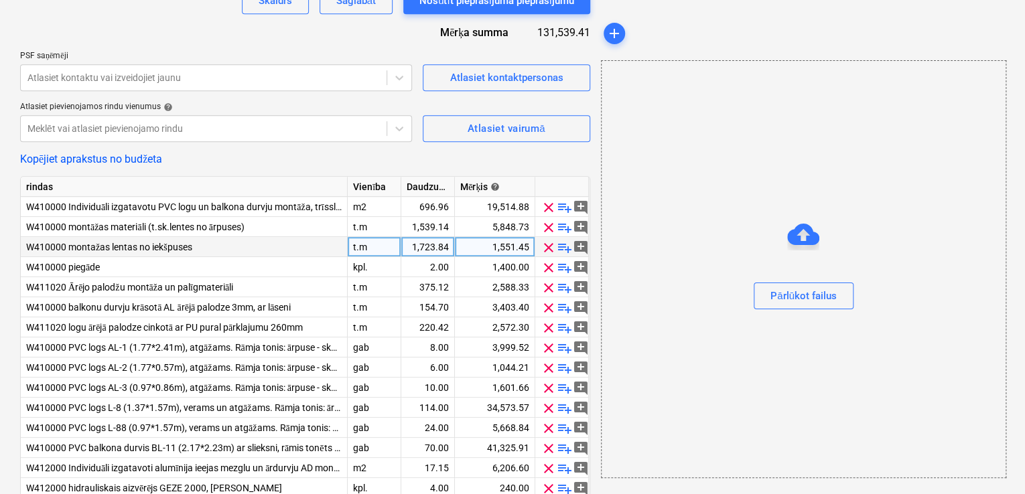
click at [581, 247] on span "add_comment" at bounding box center [581, 248] width 16 height 16
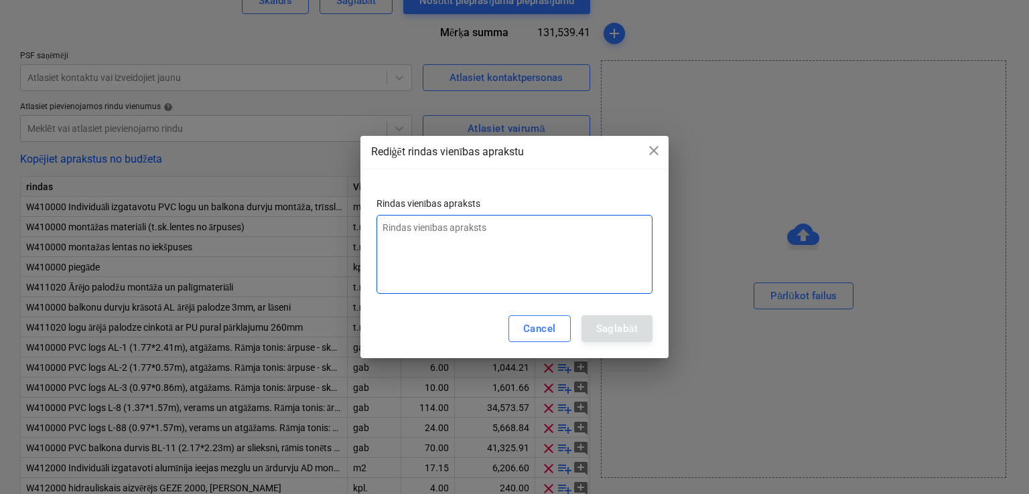
click at [456, 237] on textarea at bounding box center [514, 254] width 277 height 79
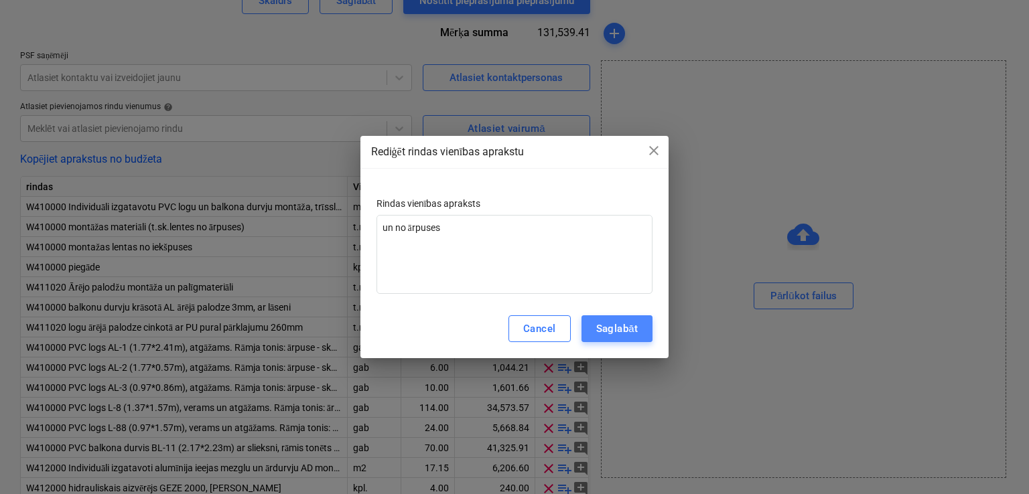
click at [621, 332] on div "Saglabāt" at bounding box center [617, 328] width 42 height 17
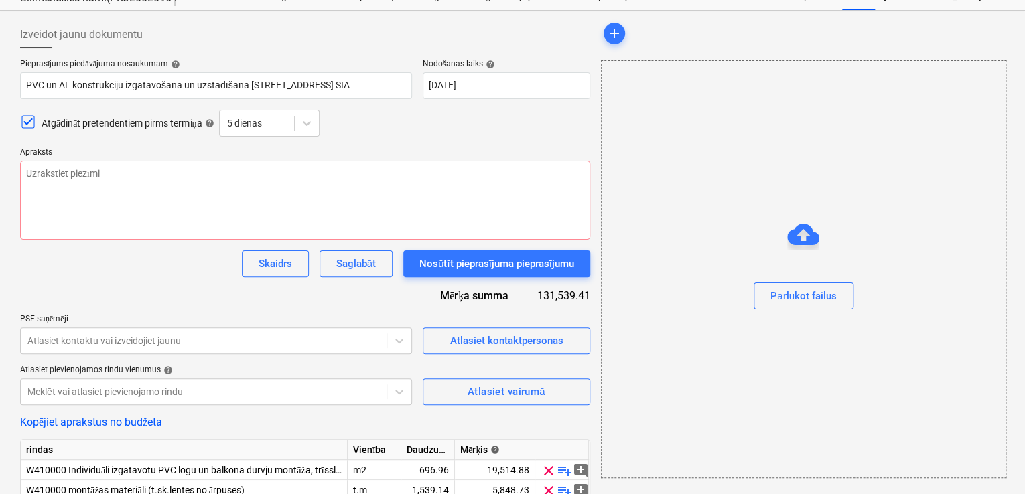
scroll to position [15, 0]
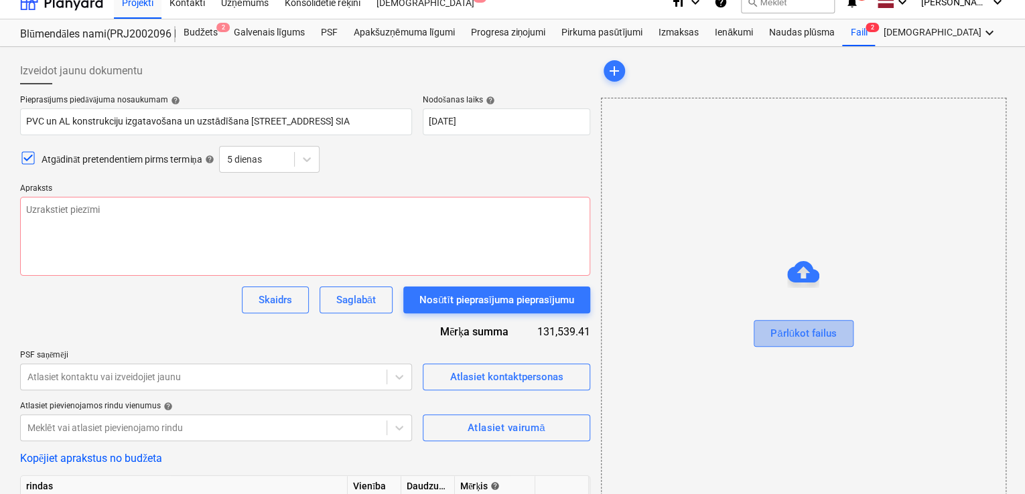
click at [820, 335] on div "Pārlūkot failus" at bounding box center [803, 333] width 66 height 17
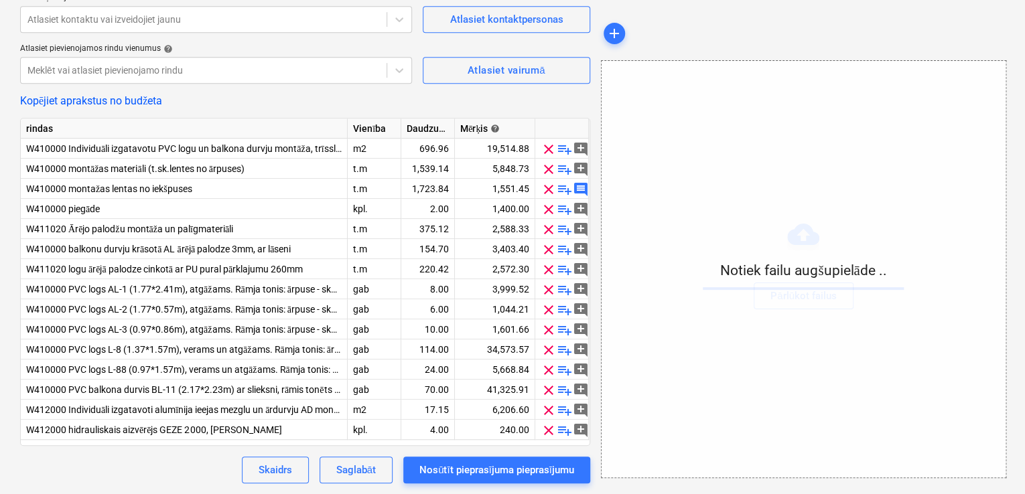
scroll to position [0, 0]
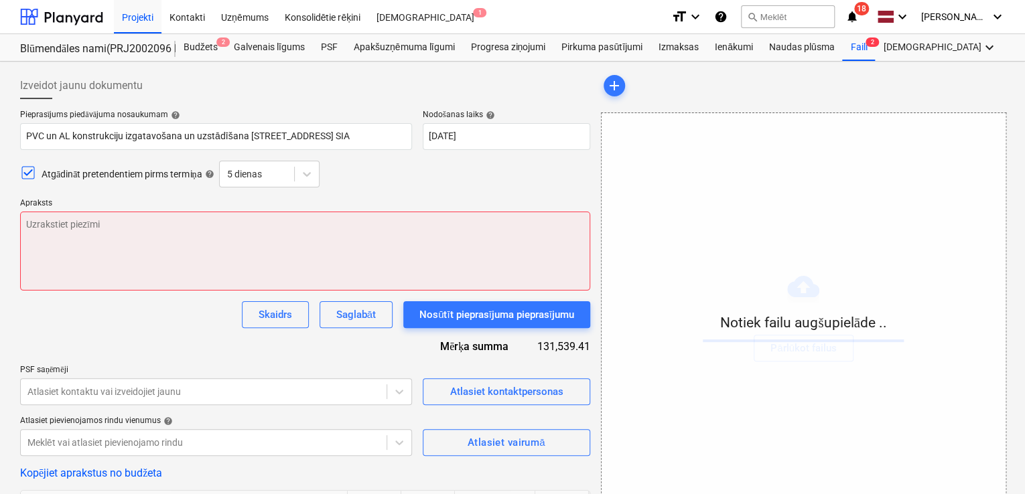
click at [280, 226] on textarea at bounding box center [305, 251] width 570 height 79
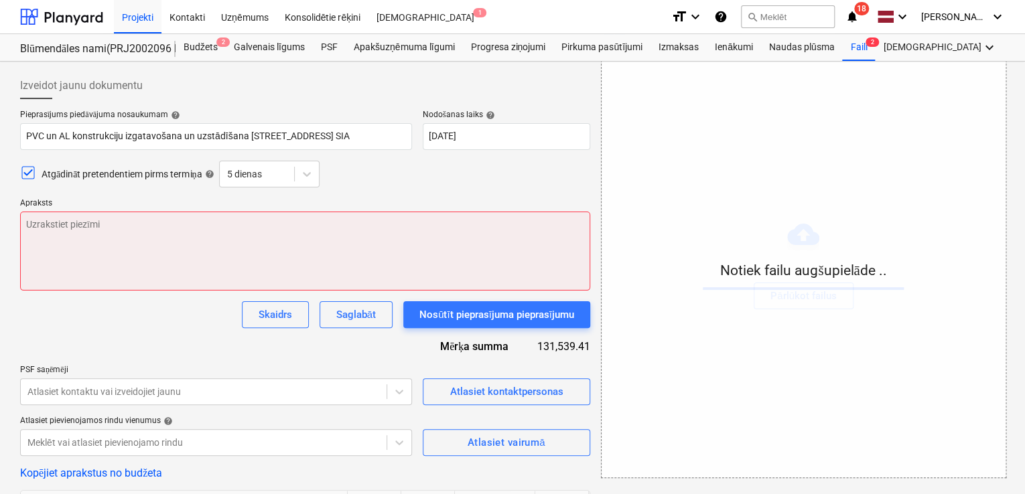
scroll to position [357, 0]
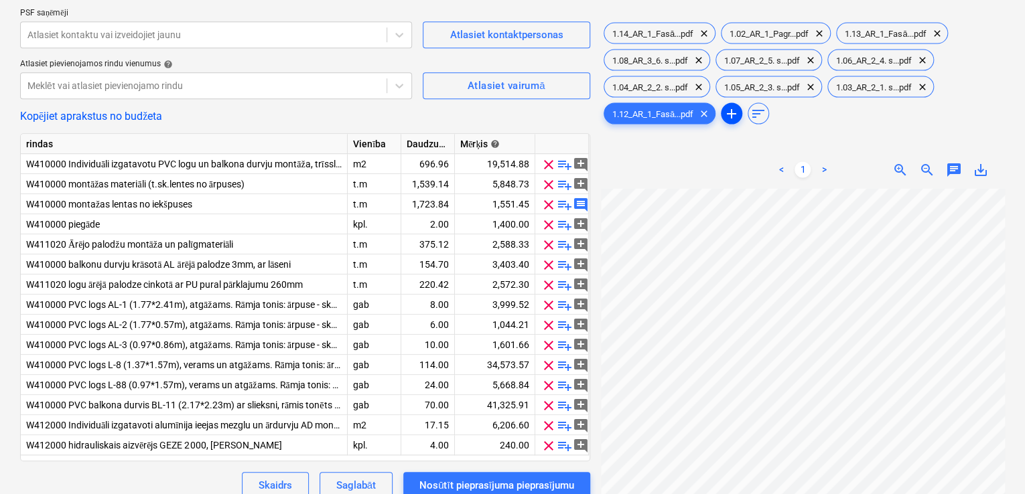
click at [732, 116] on span "add" at bounding box center [731, 113] width 16 height 16
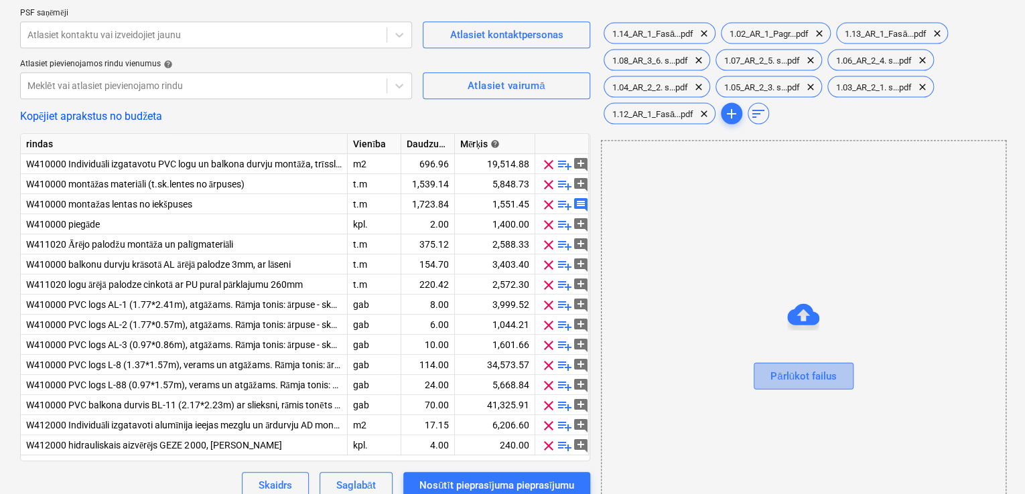
click at [790, 377] on div "Pārlūkot failus" at bounding box center [803, 375] width 66 height 17
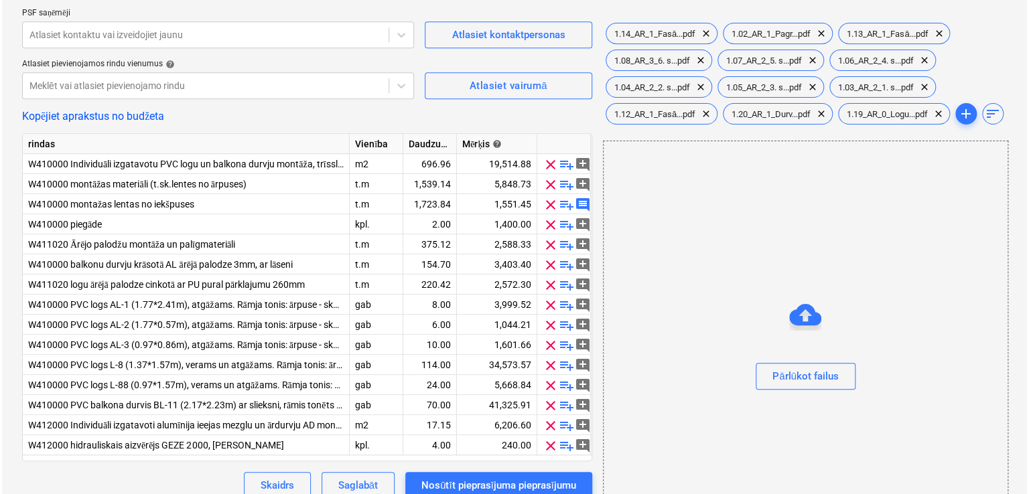
scroll to position [89, 0]
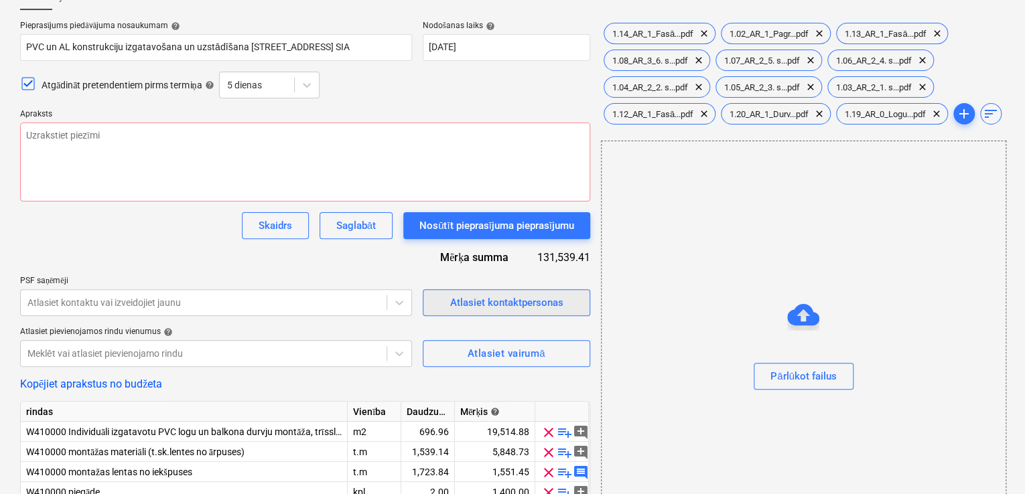
click at [492, 301] on div "Atlasiet kontaktpersonas" at bounding box center [505, 302] width 113 height 17
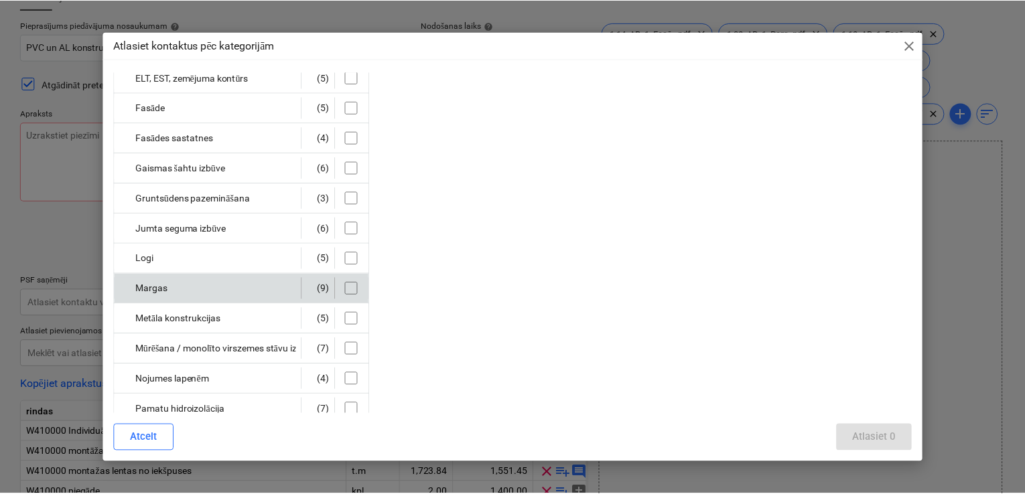
scroll to position [178, 0]
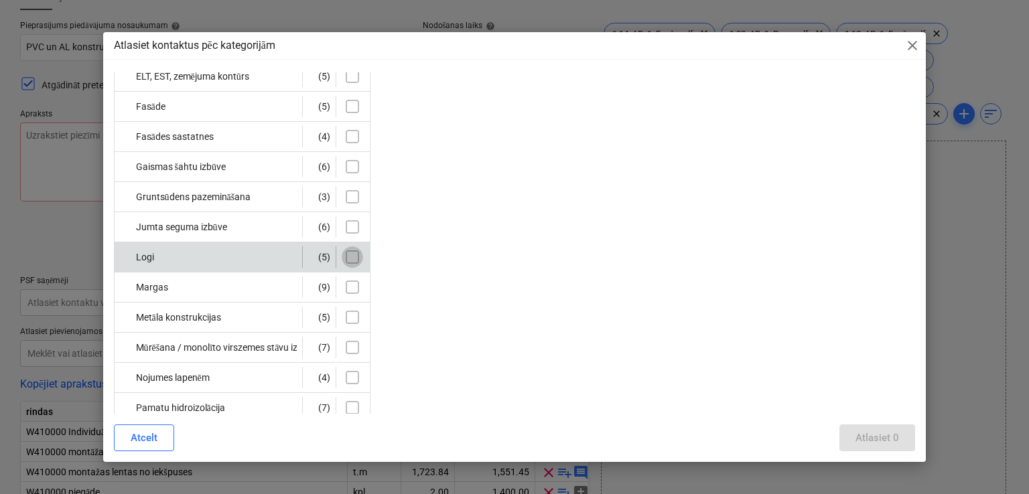
click at [349, 261] on input "checkbox" at bounding box center [352, 256] width 21 height 21
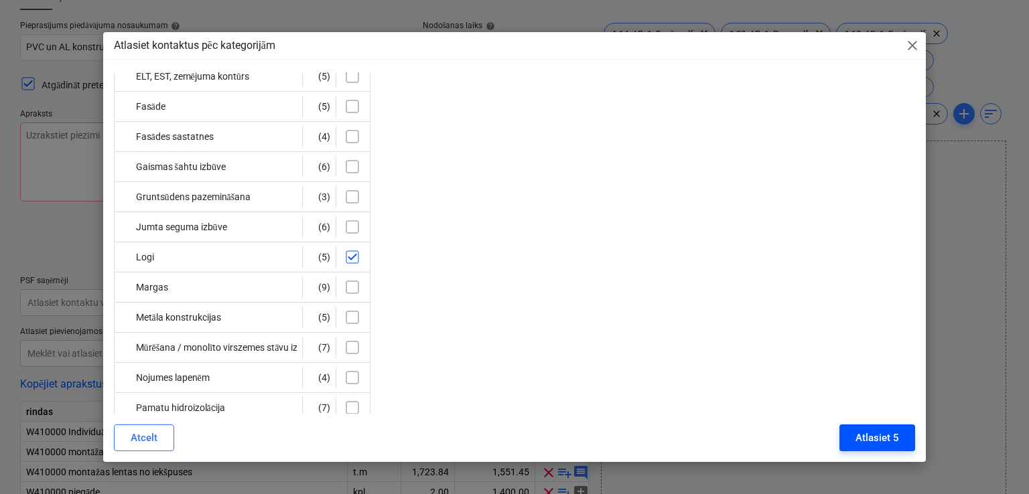
click at [854, 442] on button "Atlasiet 5" at bounding box center [877, 438] width 76 height 27
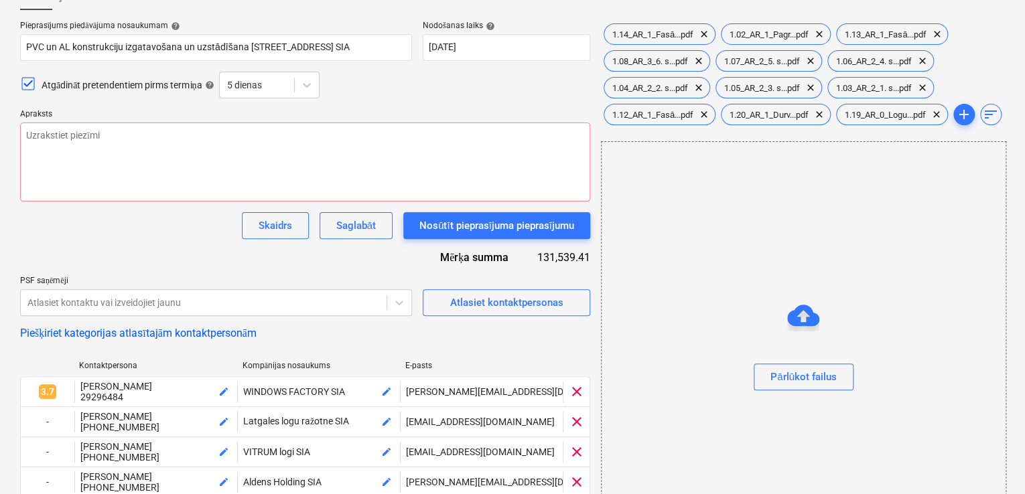
scroll to position [268, 0]
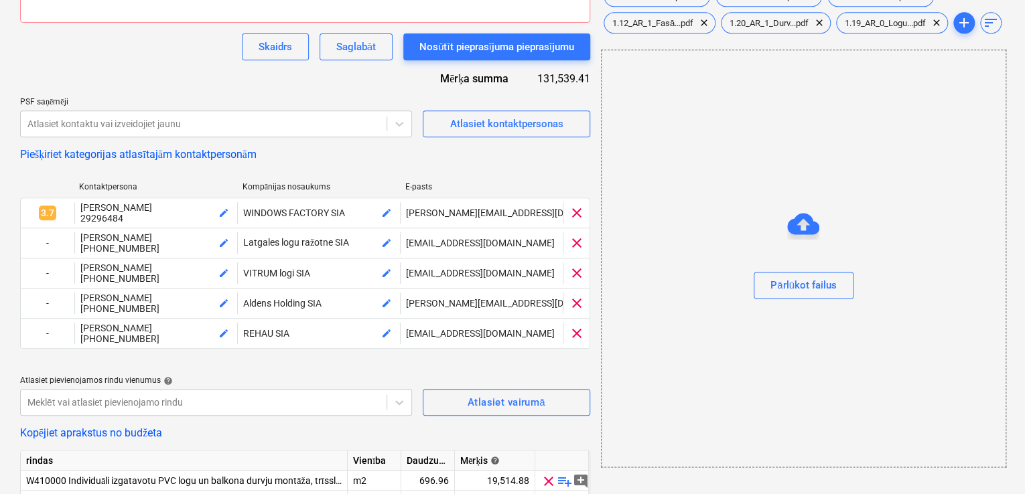
click at [484, 194] on div "Kontaktpersona Kompānijas nosaukums E-pasts" at bounding box center [305, 189] width 570 height 15
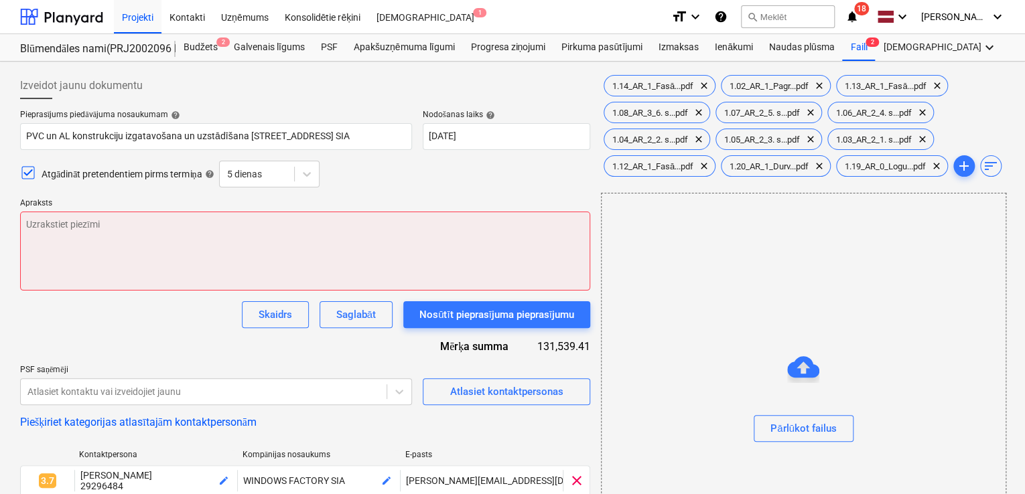
click at [34, 225] on textarea at bounding box center [305, 251] width 570 height 79
paste textarea "abdien, Tiek uzsākti sagatavošanās darbi, pie divu jaunu ēku būvniecības Nīcgal…"
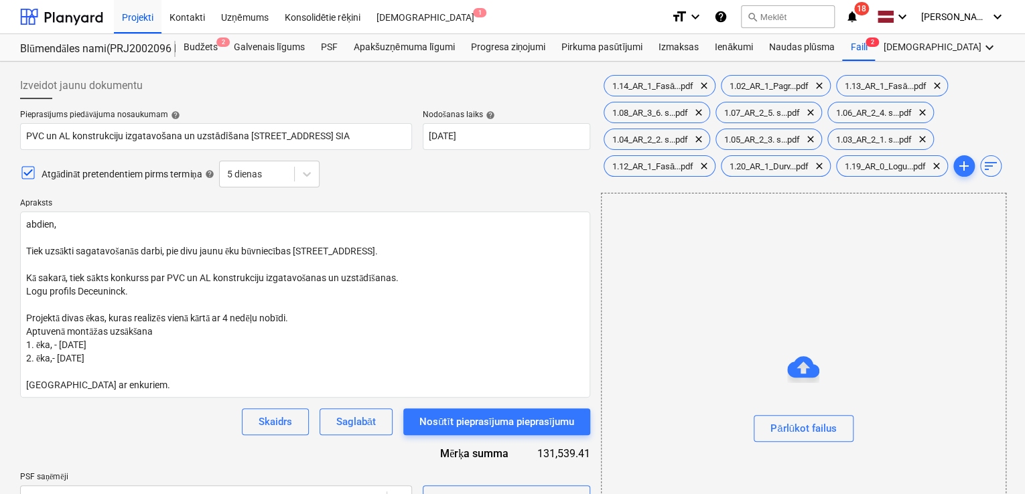
type textarea "Labdien, Tiek uzsākti sagatavošanās darbi, pie divu jaunu ēku būvniecības [STRE…"
type textarea "x"
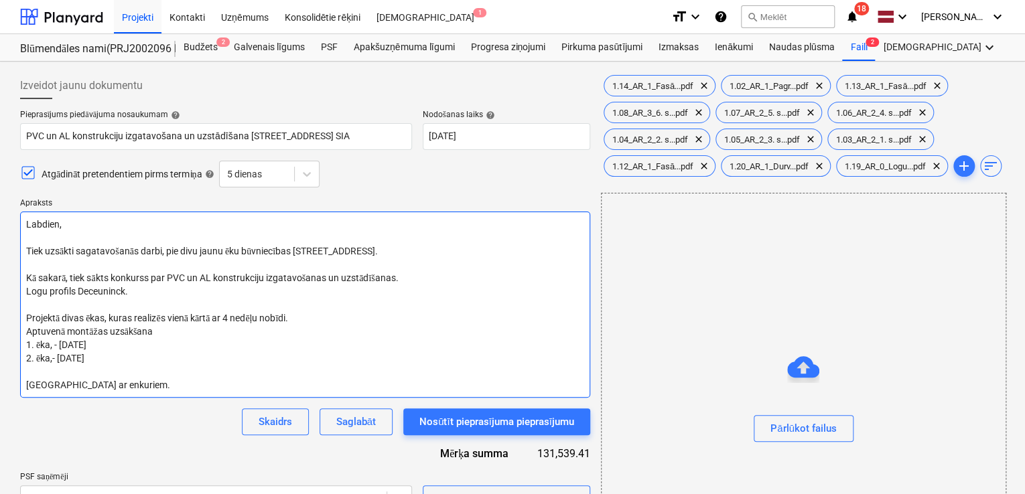
click at [398, 248] on textarea "Labdien, Tiek uzsākti sagatavošanās darbi, pie divu jaunu ēku būvniecības Nīcga…" at bounding box center [305, 305] width 570 height 186
type textarea "Labdien, Tiek uzsākti sagatavošanās darbi, pie divu jaunu ēku būvniecības Nīcga…"
type textarea "x"
type textarea "Labdien, Tiek uzsākti sagatavošanās darbi, pie divu jaunu ēku būvniecības Nīcga…"
type textarea "x"
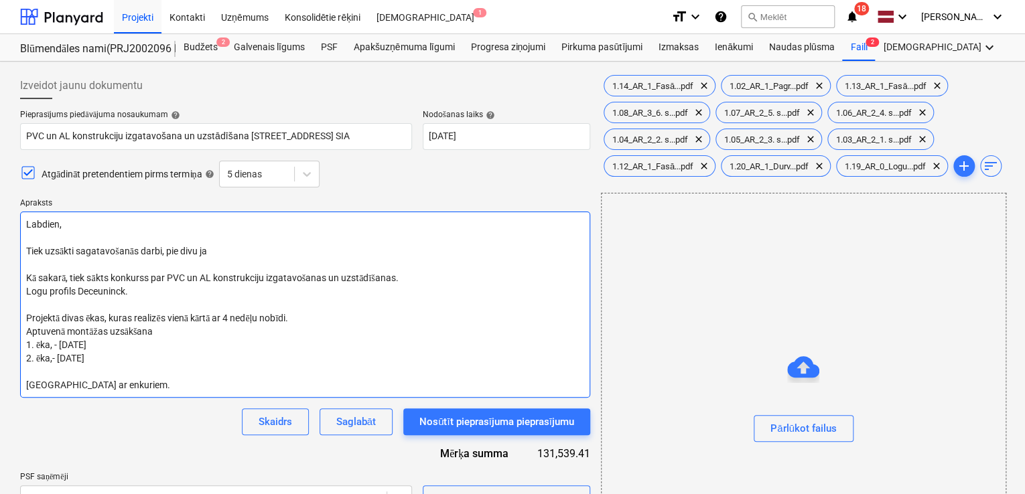
type textarea "Labdien, Tiek uzsākti sagatavošanās darbi, pie divu j Kā sakarā, tiek sākts kon…"
type textarea "x"
type textarea "Labdien, Tiek uzsākti sagatavošanās Kā sakarā, tiek sākts konkurss par PVC un A…"
type textarea "x"
type textarea "Labdien, Tiek uzsākti sagatavošanā Kā sakarā, tiek sākts konkurss par PVC un AL…"
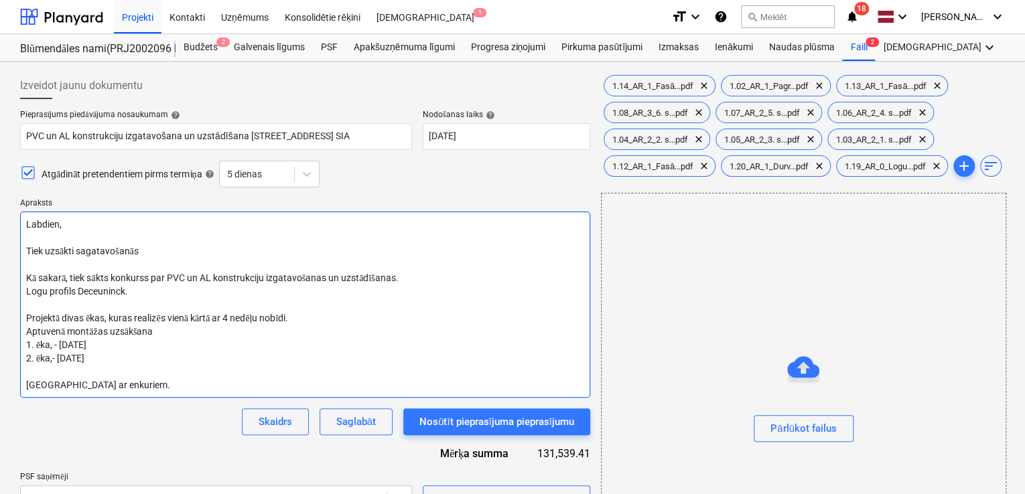
type textarea "x"
type textarea "Labdien, Tiek uzsākti sagatavošan Kā sakarā, tiek sākts konkurss par PVC un AL …"
type textarea "x"
type textarea "Labdien, Tiek uzsākti sagatavoša Kā sakarā, tiek sākts konkurss par PVC un AL k…"
type textarea "x"
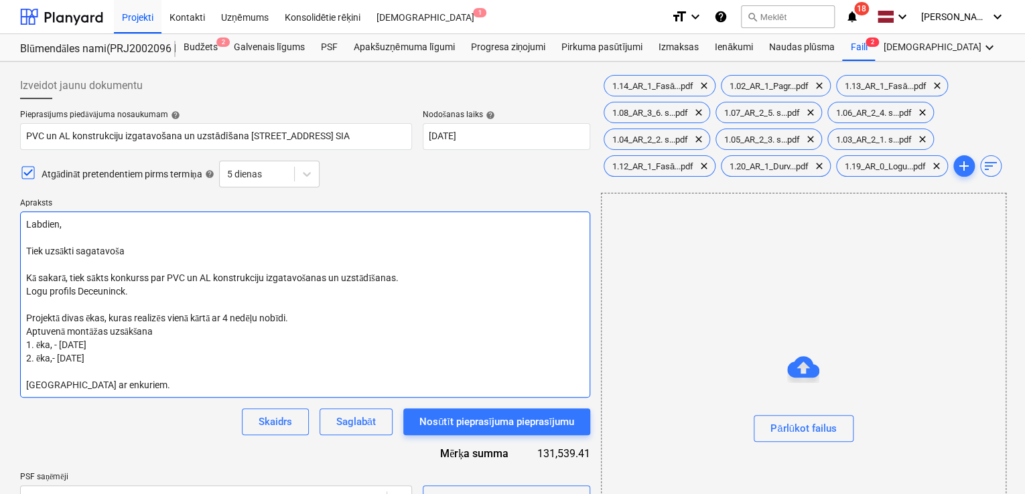
type textarea "Labdien, Tiek uzsākti sagatavoš Kā sakarā, tiek sākts konkurss par PVC un AL ko…"
type textarea "x"
type textarea "Labdien, Tiek uzsākti sagatavo Kā sakarā, tiek sākts konkurss par PVC un AL kon…"
type textarea "x"
type textarea "Labdien, Tiek uzsākti sagatav Kā sakarā, tiek sākts konkurss par PVC un AL kons…"
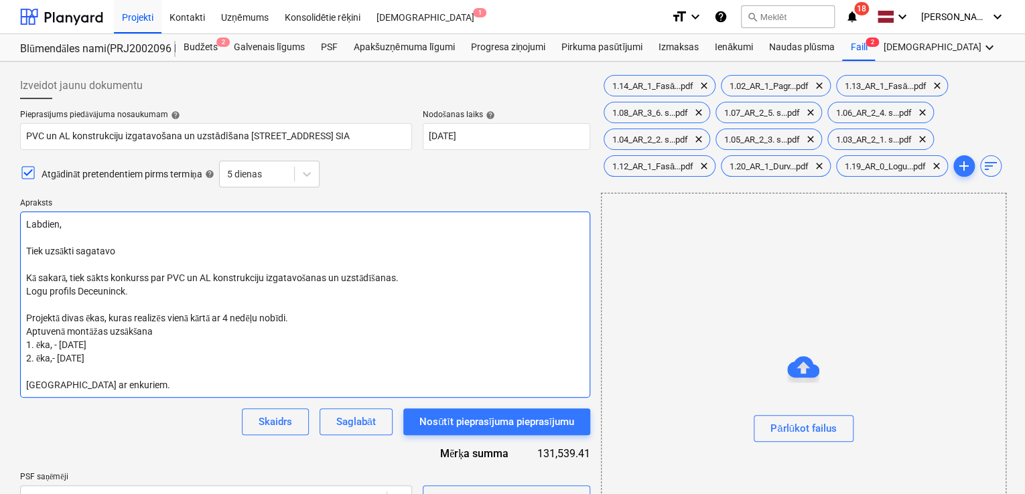
type textarea "x"
type textarea "Labdien, Tiek uzsākti sagata Kā sakarā, tiek sākts konkurss par PVC un AL konst…"
type textarea "x"
type textarea "Labdien, Tiek uzsākti sagat Kā sakarā, tiek sākts konkurss par PVC un AL konstr…"
type textarea "x"
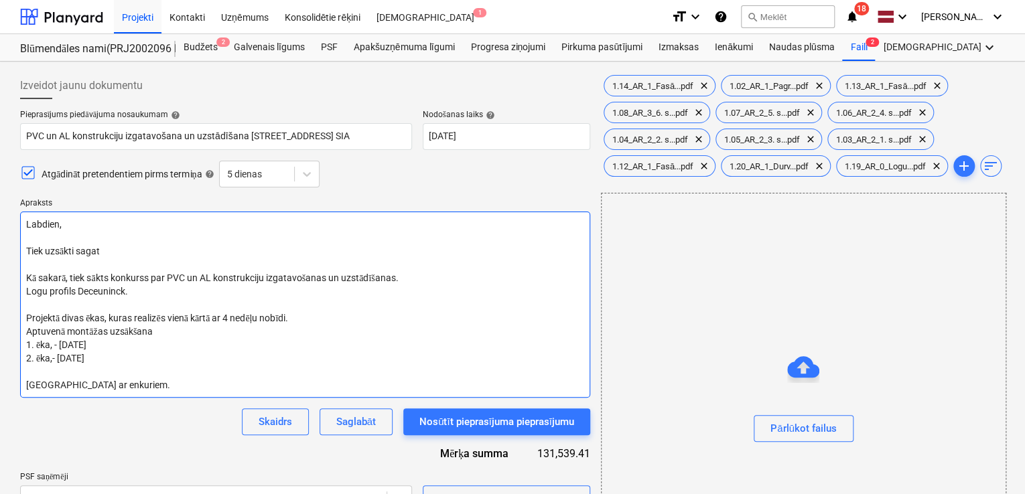
type textarea "Labdien, Tiek uzsākti saga Kā sakarā, tiek sākts konkurss par PVC un AL konstru…"
type textarea "x"
type textarea "Labdien, Tiek uzsākti sag Kā sakarā, tiek sākts konkurss par PVC un AL konstruk…"
type textarea "x"
type textarea "Labdien, Tiek uzsākti sa Kā sakarā, tiek sākts konkurss par PVC un AL konstrukc…"
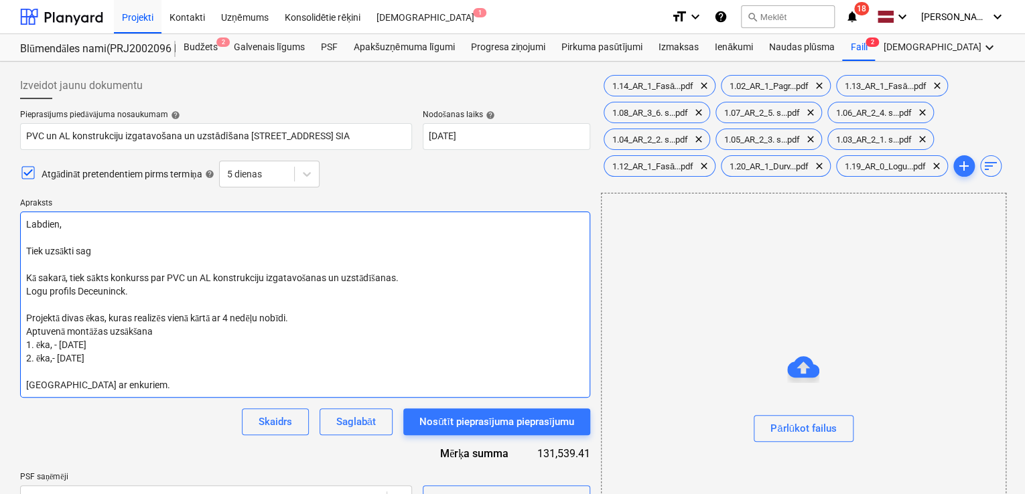
type textarea "x"
type textarea "Labdien, Tiek uzsākti s Kā sakarā, tiek sākts konkurss par PVC un AL konstrukci…"
type textarea "x"
type textarea "Labdien, Tiek uzsākti Kā sakarā, tiek sākts konkurss par PVC un AL konstrukciju…"
type textarea "x"
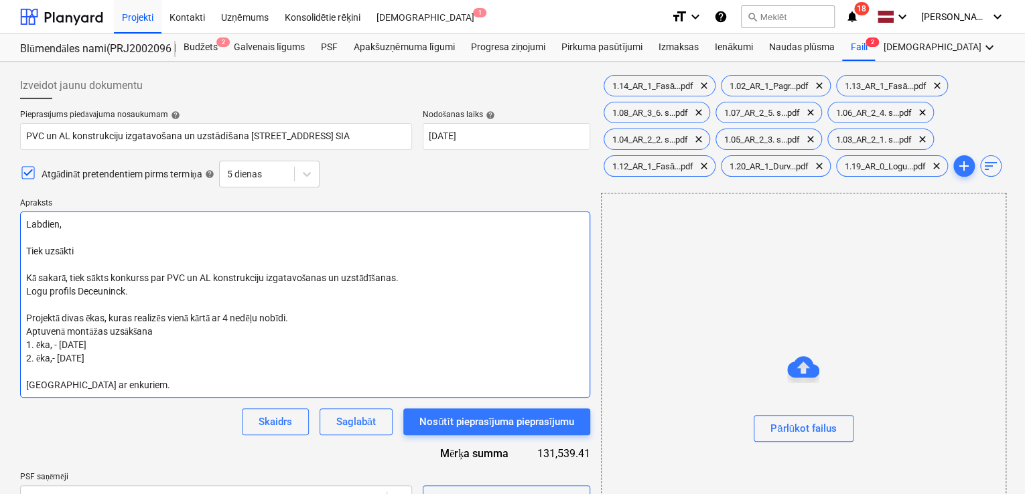
type textarea "Labdien, Tiek uzsākti Kā sakarā, tiek sākts konkurss par PVC un AL konstrukciju…"
type textarea "x"
type textarea "Labdien, Tiek uzsākt Kā sakarā, tiek sākts konkurss par PVC un AL konstrukciju …"
type textarea "x"
type textarea "Labdien, Tiek uzsāk Kā sakarā, tiek sākts konkurss par PVC un AL konstrukciju i…"
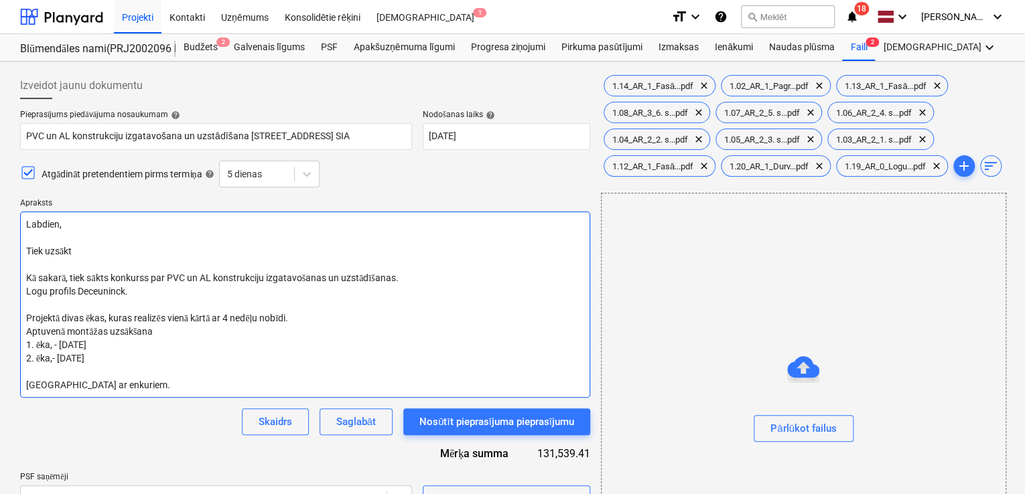
type textarea "x"
type textarea "Labdien, Tiek uzsā Kā sakarā, tiek sākts konkurss par PVC un AL konstrukciju iz…"
type textarea "x"
type textarea "Labdien, Tiek uzs Kā sakarā, tiek sākts konkurss par PVC un AL konstrukciju izg…"
type textarea "x"
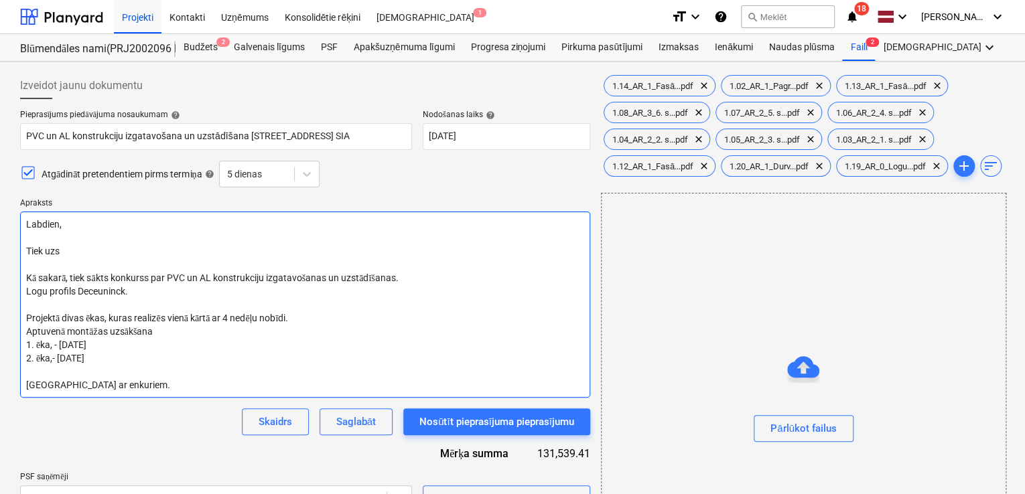
type textarea "Labdien, Tiek uz Kā sakarā, tiek sākts konkurss par PVC un AL konstrukciju izga…"
type textarea "x"
type textarea "Labdien, Tiek u Kā sakarā, tiek sākts konkurss par PVC un AL konstrukciju izgat…"
type textarea "x"
type textarea "Labdien, Tiek Kā sakarā, tiek sākts konkurss par PVC un AL konstrukciju izgatav…"
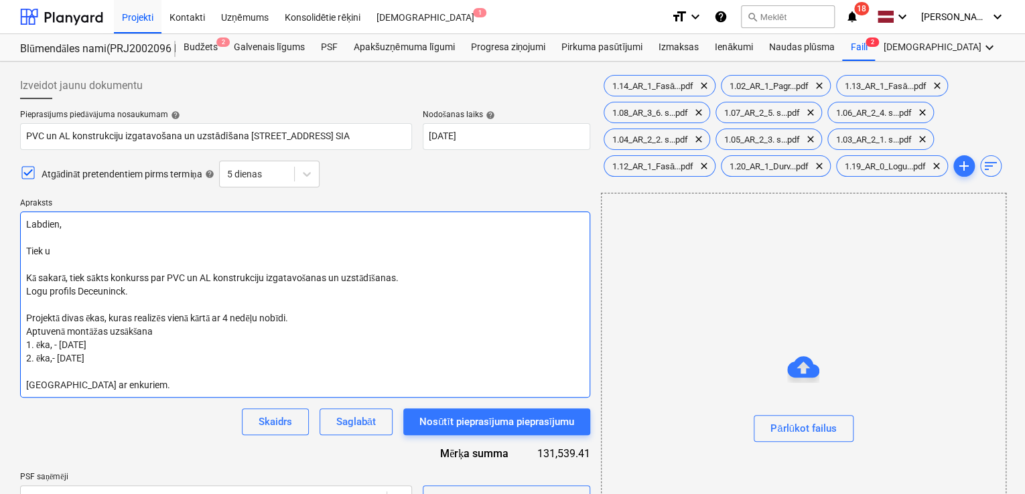
type textarea "x"
type textarea "Labdien, Tiek Kā sakarā, tiek sākts konkurss par PVC un AL konstrukciju izgatav…"
type textarea "x"
type textarea "Labdien, Tie Kā sakarā, tiek sākts konkurss par PVC un AL konstrukciju izgatavo…"
type textarea "x"
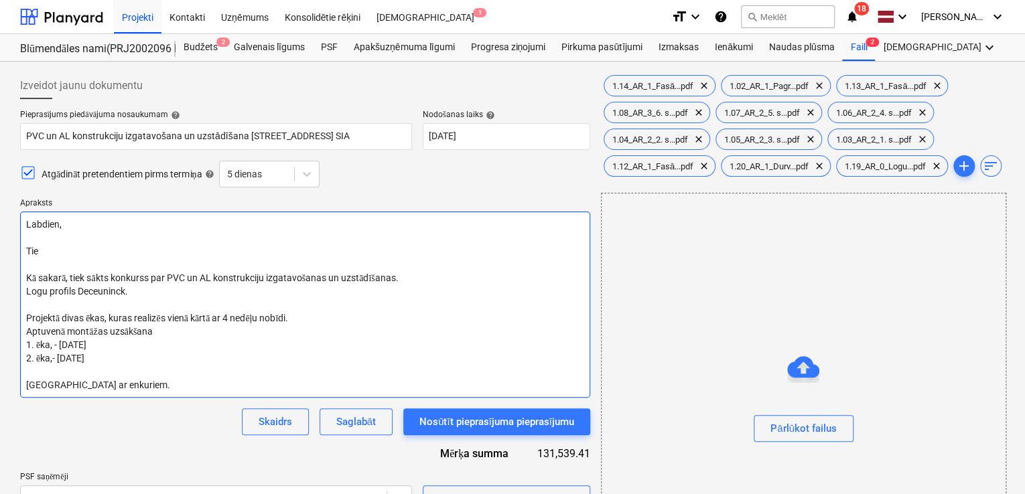
type textarea "Labdien, Ti Kā sakarā, tiek sākts konkurss par PVC un AL konstrukciju izgatavoš…"
type textarea "x"
type textarea "Labdien, T Kā sakarā, tiek sākts konkurss par PVC un AL konstrukciju izgatavoša…"
type textarea "x"
type textarea "Labdien, Kā sakarā, tiek sākts konkurss par PVC un AL konstrukciju izgatavošana…"
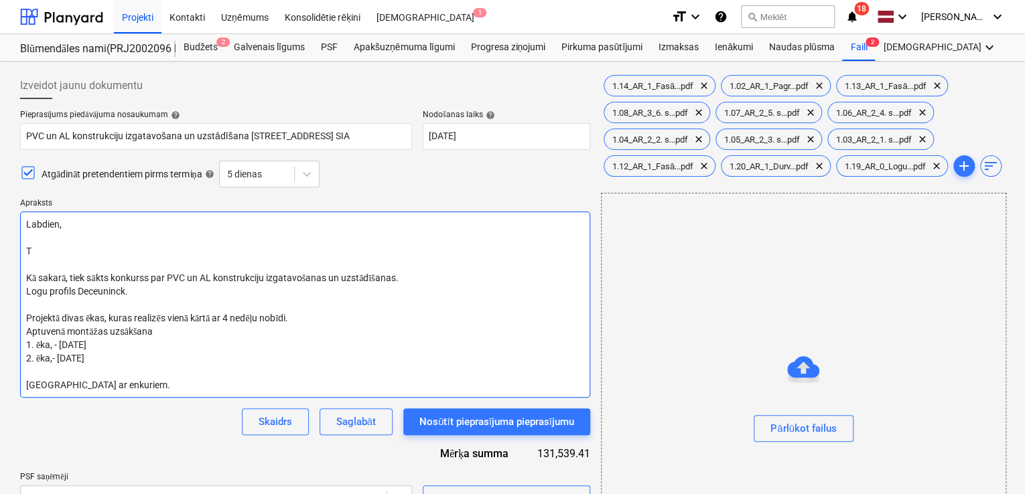
type textarea "x"
type textarea "Labdien, U Kā sakarā, tiek sākts konkurss par PVC un AL konstrukciju izgatavoša…"
type textarea "x"
type textarea "Labdien, Uz Kā sakarā, tiek sākts konkurss par PVC un AL konstrukciju izgatavoš…"
type textarea "x"
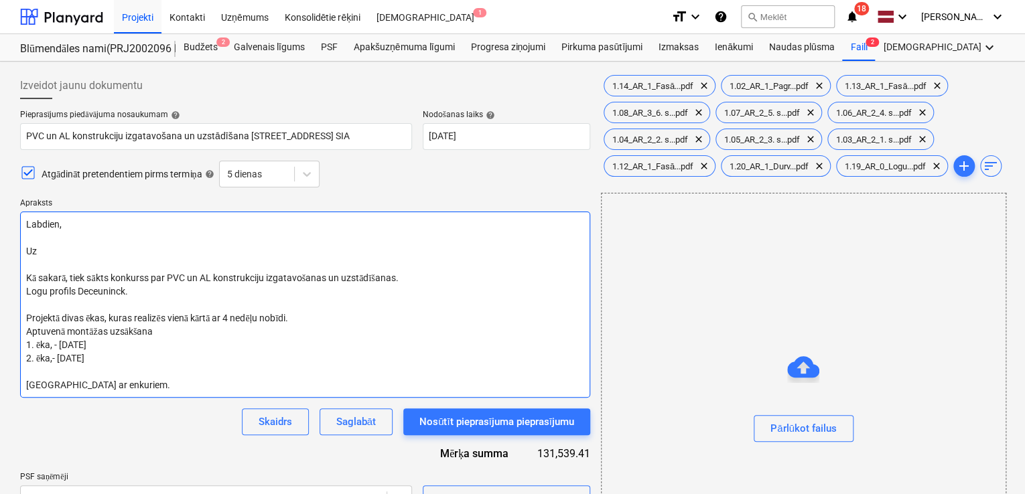
type textarea "Labdien, Uzs Kā sakarā, tiek sākts konkurss par PVC un AL konstrukciju izgatavo…"
type textarea "x"
type textarea "Labdien, Uzsā Kā sakarā, tiek sākts konkurss par PVC un AL konstrukciju izgatav…"
type textarea "x"
type textarea "Labdien, Uzsāk Kā sakarā, tiek sākts konkurss par PVC un AL konstrukciju izgata…"
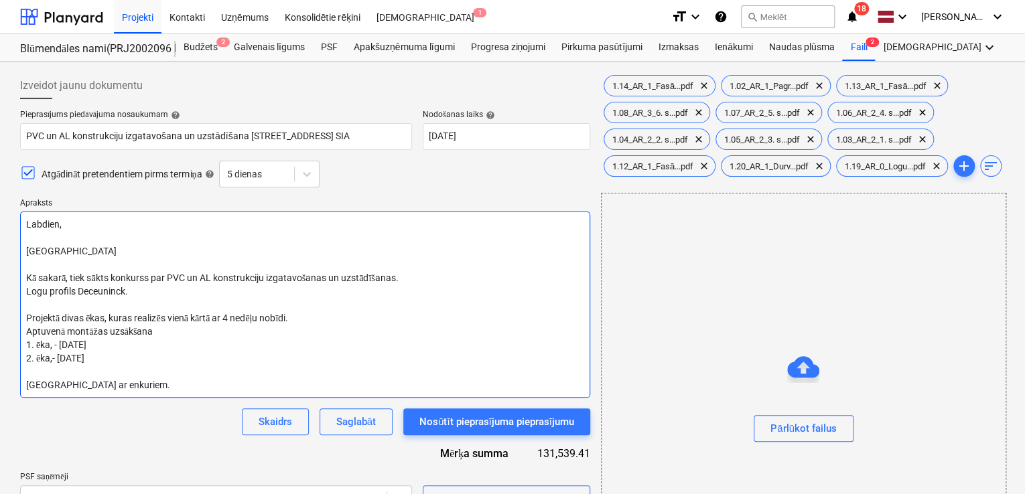
type textarea "x"
type textarea "Labdien, Uzsāka Kā sakarā, tiek sākts konkurss par PVC un AL konstrukciju izgat…"
type textarea "x"
type textarea "Labdien, Uzsākam Kā sakarā, tiek sākts konkurss par PVC un AL konstrukciju izga…"
type textarea "x"
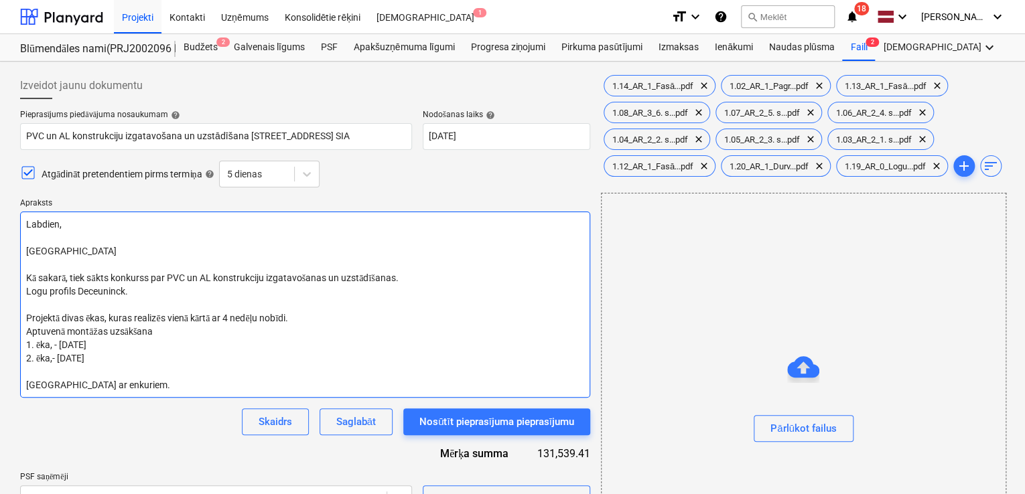
type textarea "Labdien, Uzsākam Kā sakarā, tiek sākts konkurss par PVC un AL konstrukciju izga…"
type textarea "x"
type textarea "Labdien, Uzsākam b Kā sakarā, tiek sākts konkurss par PVC un AL konstrukciju iz…"
type textarea "x"
type textarea "Labdien, Uzsākam bū Kā sakarā, tiek sākts konkurss par PVC un AL konstrukciju i…"
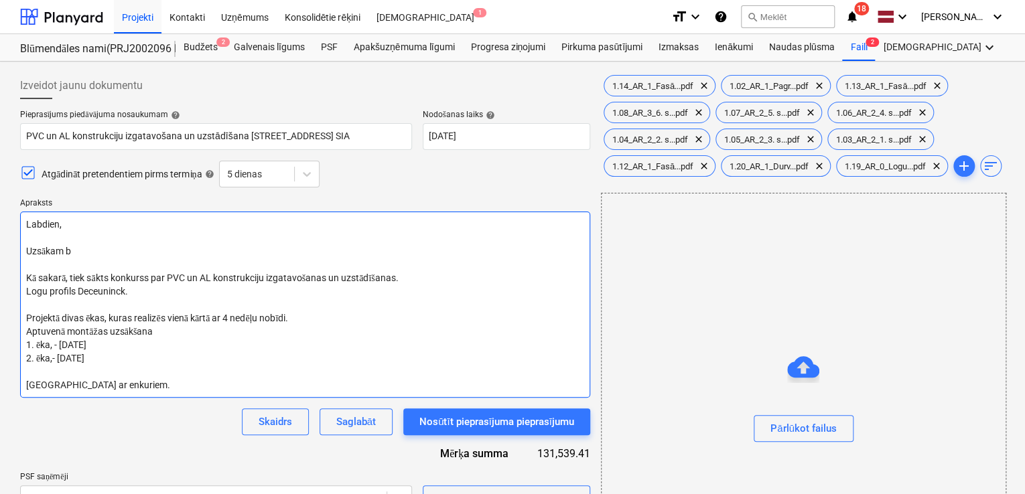
type textarea "x"
type textarea "Labdien, Uzsākam būc Kā sakarā, tiek sākts konkurss par PVC un AL konstrukciju …"
type textarea "x"
type textarea "Labdien, Uzsākam būcd Kā sakarā, tiek sākts konkurss par PVC un AL konstrukciju…"
type textarea "x"
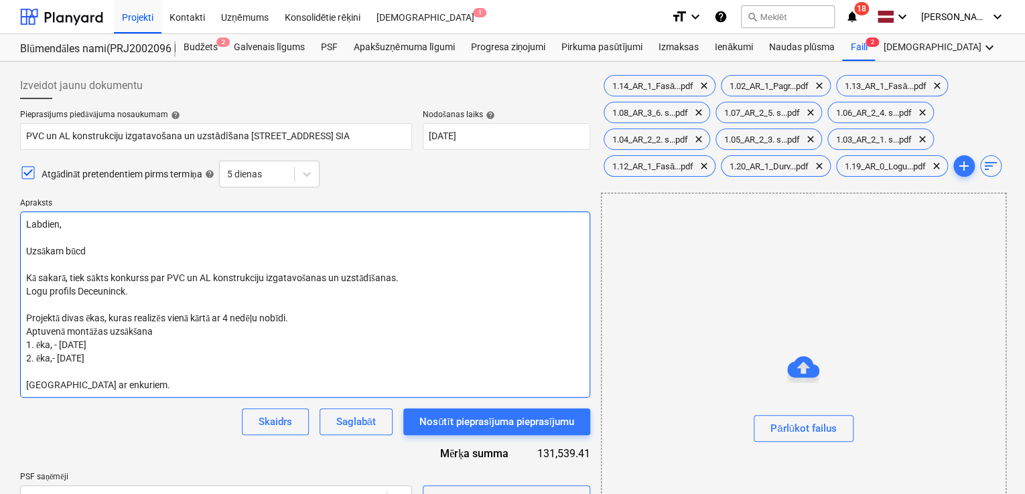
type textarea "Labdien, Uzsākam būcda Kā sakarā, tiek sākts konkurss par PVC un AL konstrukcij…"
type textarea "x"
type textarea "Labdien, Uzsākam būcdar Kā sakarā, tiek sākts konkurss par PVC un AL konstrukci…"
type textarea "x"
type textarea "Labdien, Uzsākam būcdarb Kā sakarā, tiek sākts konkurss par PVC un AL konstrukc…"
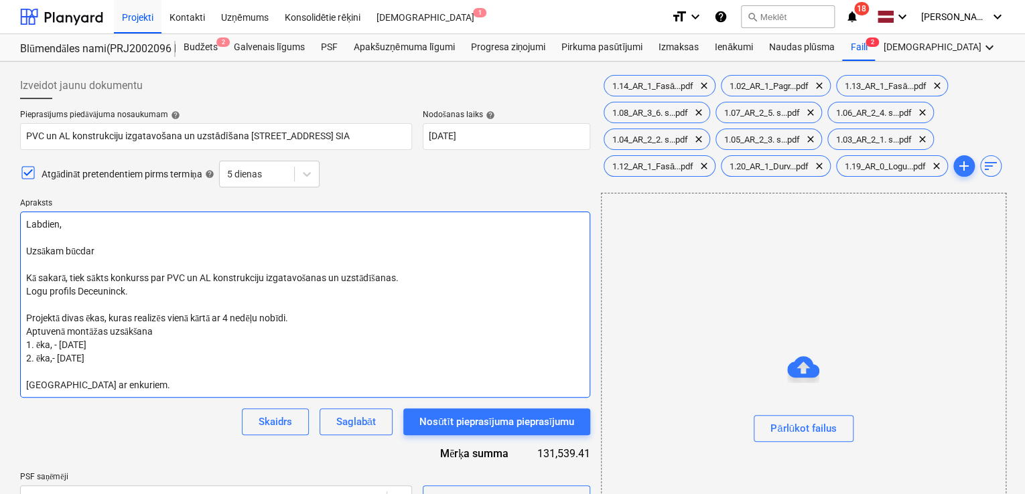
type textarea "x"
type textarea "Labdien, Uzsākam būcdarbu Kā sakarā, tiek sākts konkurss par PVC un AL konstruk…"
type textarea "x"
type textarea "Labdien, Uzsākam būcdarbus Kā sakarā, tiek sākts konkurss par PVC un AL konstru…"
type textarea "x"
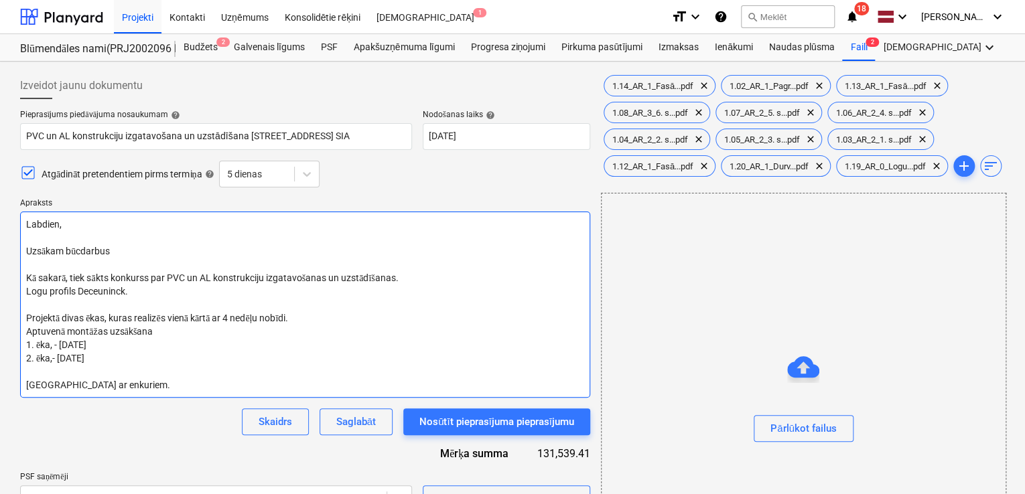
type textarea "Labdien, Uzsākam būcdarbu Kā sakarā, tiek sākts konkurss par PVC un AL konstruk…"
type textarea "x"
type textarea "Labdien, Uzsākam būcdarb Kā sakarā, tiek sākts konkurss par PVC un AL konstrukc…"
type textarea "x"
type textarea "Labdien, Uzsākam būcdar Kā sakarā, tiek sākts konkurss par PVC un AL konstrukci…"
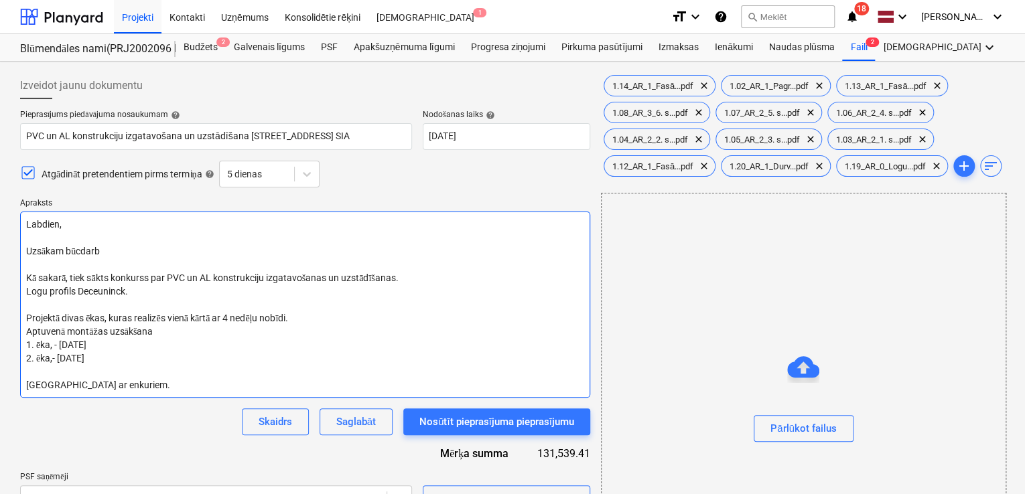
type textarea "x"
type textarea "Labdien, Uzsākam būcda Kā sakarā, tiek sākts konkurss par PVC un AL konstrukcij…"
type textarea "x"
type textarea "Labdien, Uzsākam būcd Kā sakarā, tiek sākts konkurss par PVC un AL konstrukciju…"
type textarea "x"
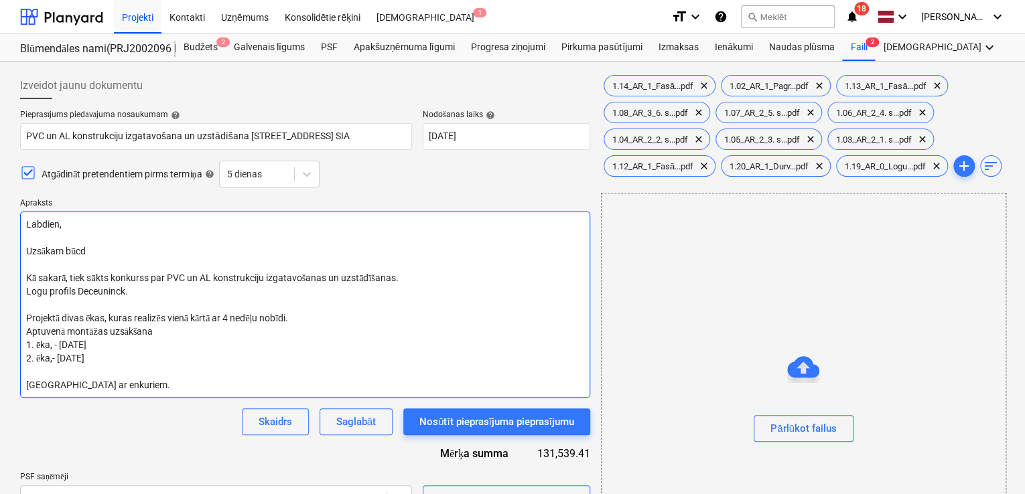
type textarea "Labdien, Uzsākam būc Kā sakarā, tiek sākts konkurss par PVC un AL konstrukciju …"
type textarea "x"
type textarea "Labdien, Uzsākam bū Kā sakarā, tiek sākts konkurss par PVC un AL konstrukciju i…"
type textarea "x"
type textarea "Labdien, Uzsākam b Kā sakarā, tiek sākts konkurss par PVC un AL konstrukciju iz…"
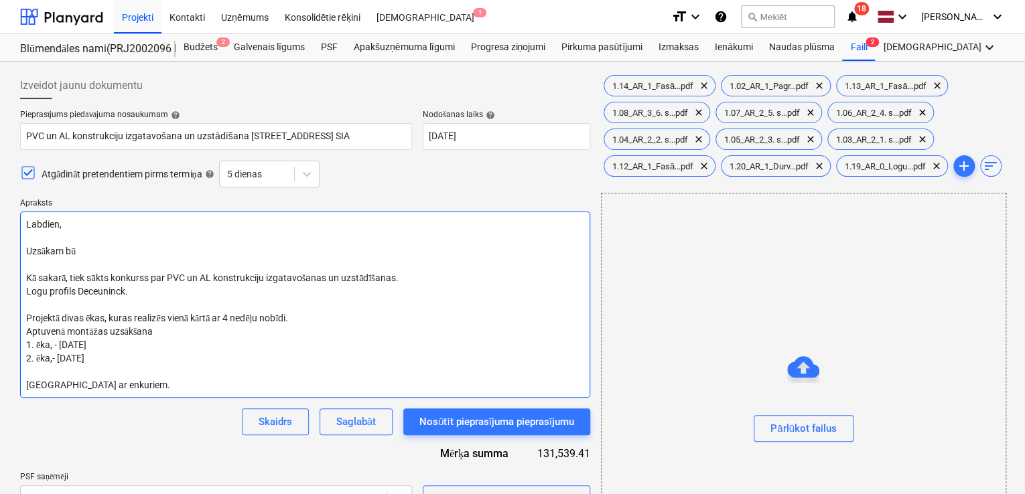
type textarea "x"
type textarea "Labdien, Uzsākam Kā sakarā, tiek sākts konkurss par PVC un AL konstrukciju izga…"
type textarea "x"
type textarea "Labdien, Uzsākam Kā sakarā, tiek sākts konkurss par PVC un AL konstrukciju izga…"
type textarea "x"
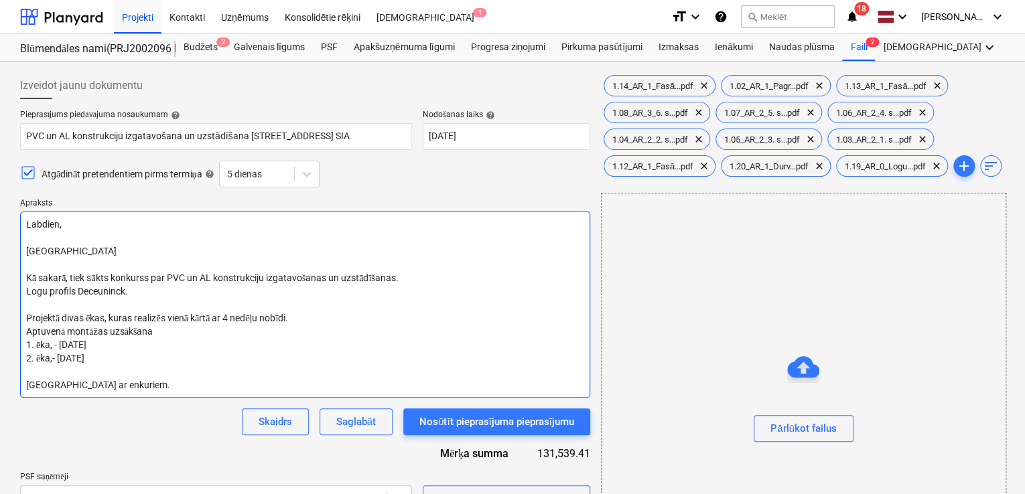
type textarea "Labdien, Uzsāka Kā sakarā, tiek sākts konkurss par PVC un AL konstrukciju izgat…"
type textarea "x"
type textarea "Labdien, Uzsāk Kā sakarā, tiek sākts konkurss par PVC un AL konstrukciju izgata…"
type textarea "x"
type textarea "Labdien, Uzsā Kā sakarā, tiek sākts konkurss par PVC un AL konstrukciju izgatav…"
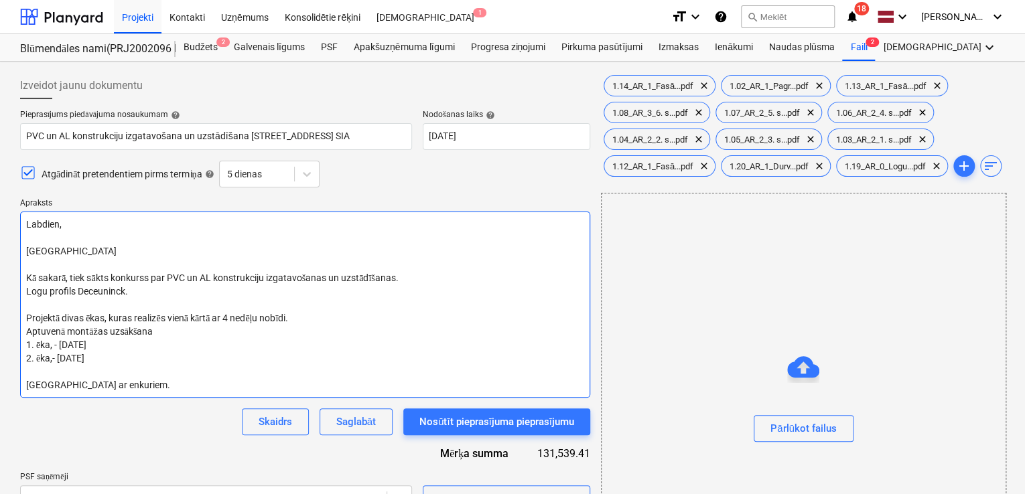
type textarea "x"
type textarea "Labdien, Uzsāk Kā sakarā, tiek sākts konkurss par PVC un AL konstrukciju izgata…"
type textarea "x"
type textarea "Labdien, Uzsāka Kā sakarā, tiek sākts konkurss par PVC un AL konstrukciju izgat…"
type textarea "x"
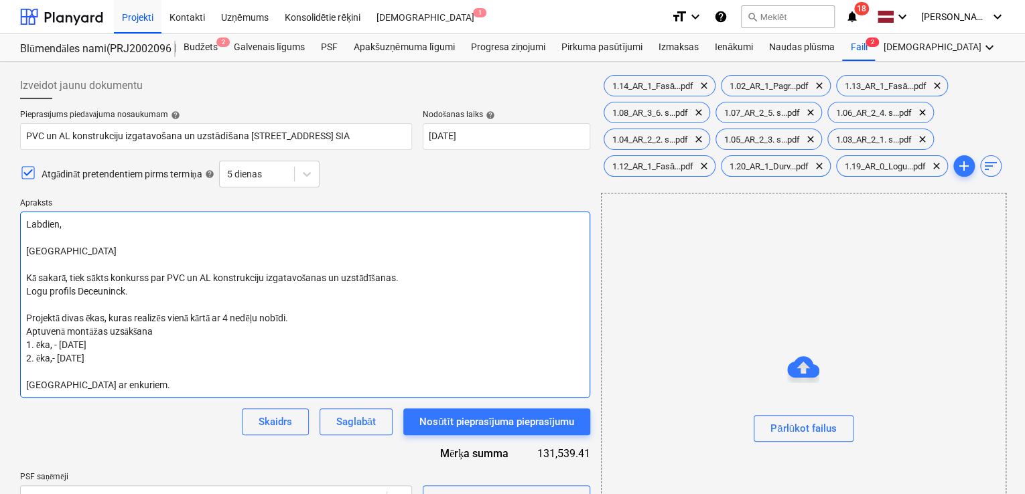
type textarea "Labdien, Uzsākam Kā sakarā, tiek sākts konkurss par PVC un AL konstrukciju izga…"
type textarea "x"
type textarea "Labdien, Uzsākam Kā sakarā, tiek sākts konkurss par PVC un AL konstrukciju izga…"
type textarea "x"
type textarea "Labdien, Uzsākam b Kā sakarā, tiek sākts konkurss par PVC un AL konstrukciju iz…"
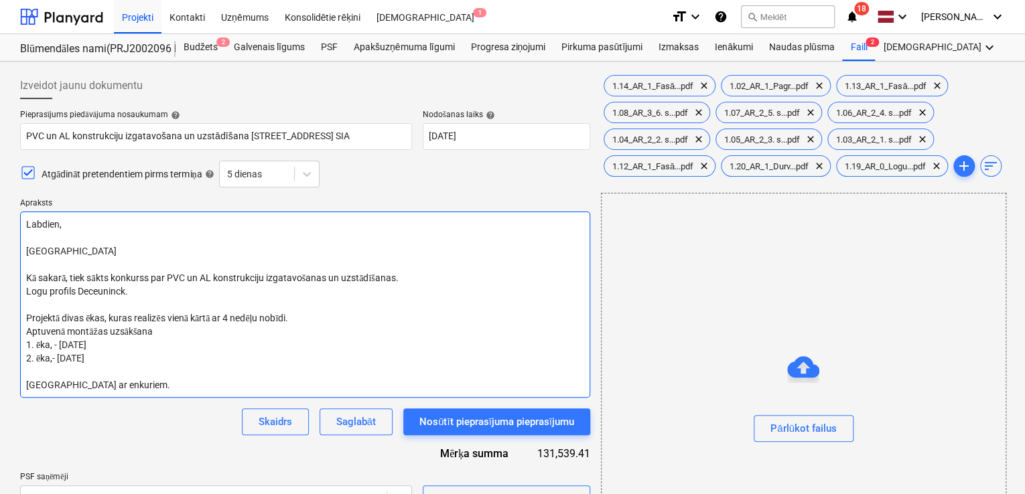
type textarea "x"
type textarea "Labdien, Uzsākam bū Kā sakarā, tiek sākts konkurss par PVC un AL konstrukciju i…"
type textarea "x"
type textarea "Labdien, Uzsākam būv Kā sakarā, tiek sākts konkurss par PVC un AL konstrukciju …"
type textarea "x"
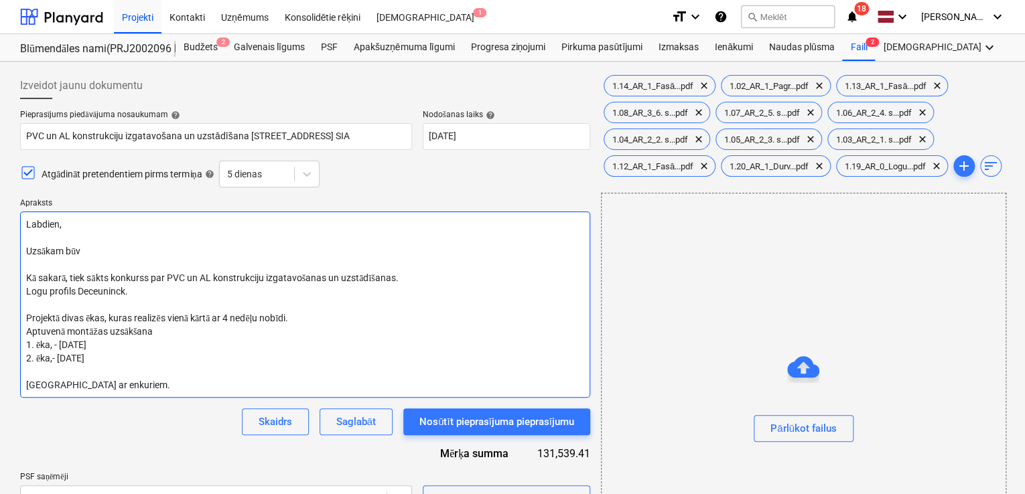
type textarea "Labdien, Uzsākam būvd Kā sakarā, tiek sākts konkurss par PVC un AL konstrukciju…"
type textarea "x"
type textarea "Labdien, Uzsākam būvda Kā sakarā, tiek sākts konkurss par PVC un AL konstrukcij…"
type textarea "x"
type textarea "Labdien, Uzsākam būvdar Kā sakarā, tiek sākts konkurss par PVC un AL konstrukci…"
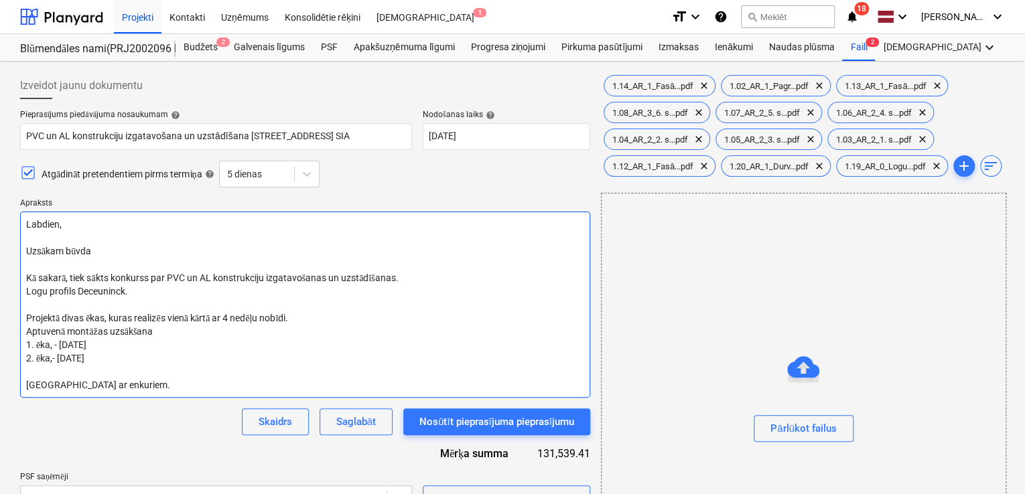
type textarea "x"
type textarea "Labdien, Uzsākam būvdarb Kā sakarā, tiek sākts konkurss par PVC un AL konstrukc…"
type textarea "x"
type textarea "Labdien, Uzsākam būvdarbu Kā sakarā, tiek sākts konkurss par PVC un AL konstruk…"
type textarea "x"
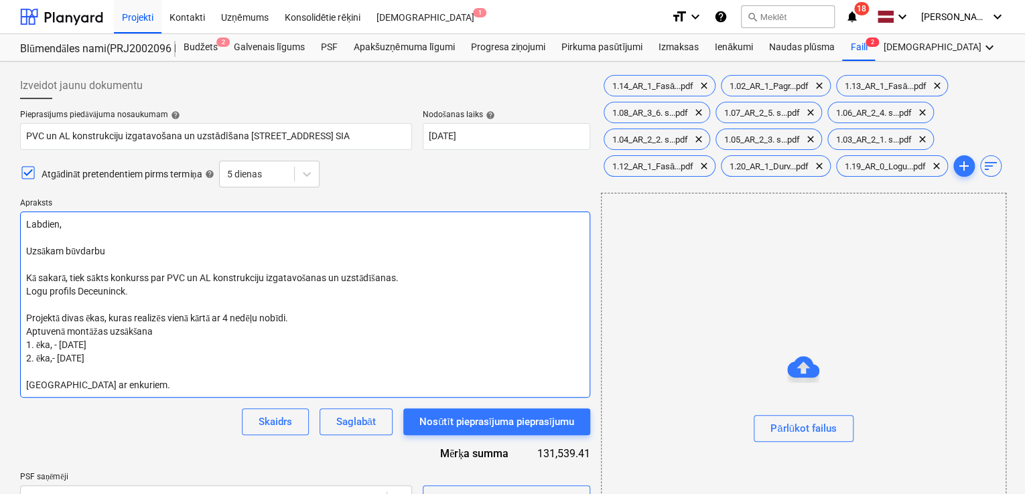
type textarea "Labdien, Uzsākam būvdarbu Kā sakarā, tiek sākts konkurss par PVC un AL konstruk…"
type textarea "x"
type textarea "Labdien, Uzsākam būvdarbu p Kā sakarā, tiek sākts konkurss par PVC un AL konstr…"
type textarea "x"
type textarea "Labdien, Uzsākam būvdarbu pi Kā sakarā, tiek sākts konkurss par PVC un AL konst…"
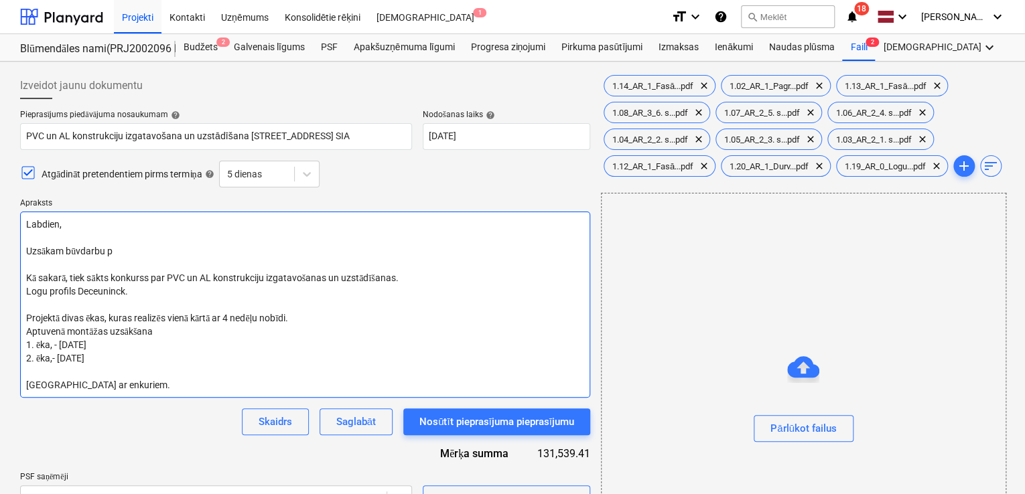
type textarea "x"
type textarea "Labdien, Uzsākam būvdarbu pie Kā sakarā, tiek sākts konkurss par PVC un AL kons…"
type textarea "x"
type textarea "Labdien, Uzsākam būvdarbu pie Kā sakarā, tiek sākts konkurss par PVC un AL kons…"
type textarea "x"
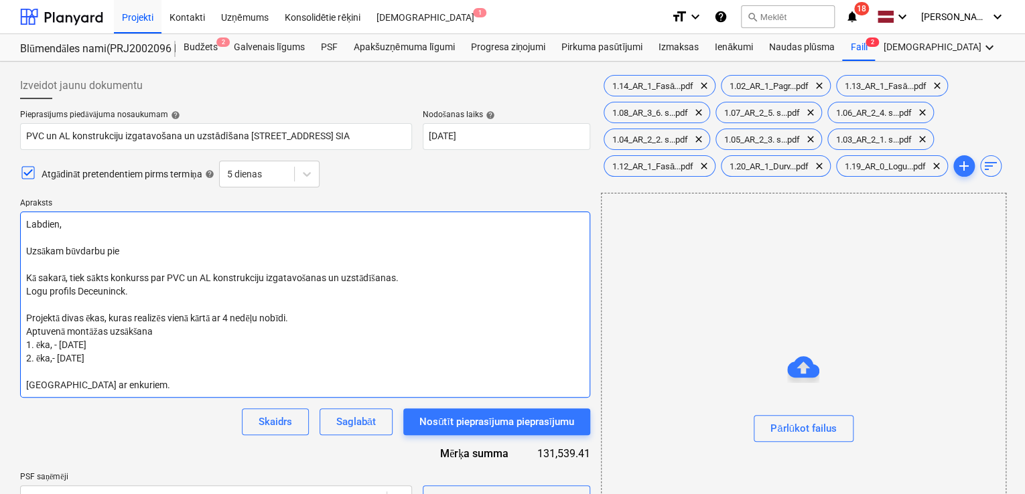
type textarea "Labdien, Uzsākam būvdarbu pie Kā sakarā, tiek sākts konkurss par PVC un AL kons…"
type textarea "x"
type textarea "Labdien, Uzsākam būvdarbu pi Kā sakarā, tiek sākts konkurss par PVC un AL konst…"
type textarea "x"
type textarea "Labdien, Uzsākam būvdarbu p Kā sakarā, tiek sākts konkurss par PVC un AL konstr…"
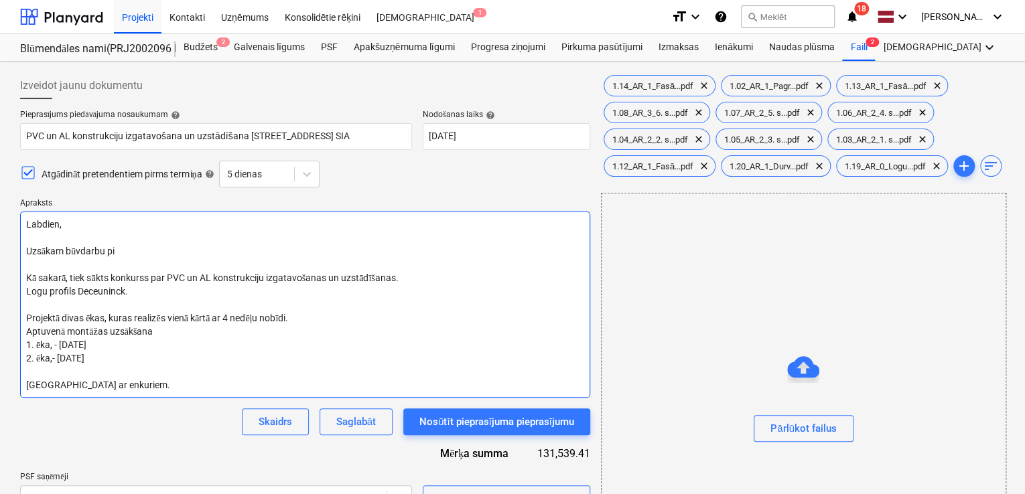
type textarea "x"
type textarea "Labdien, Uzsākam būvdarbu Kā sakarā, tiek sākts konkurss par PVC un AL konstruk…"
type textarea "x"
type textarea "Labdien, Uzsākam būvdarbu Kā sakarā, tiek sākts konkurss par PVC un AL konstruk…"
type textarea "x"
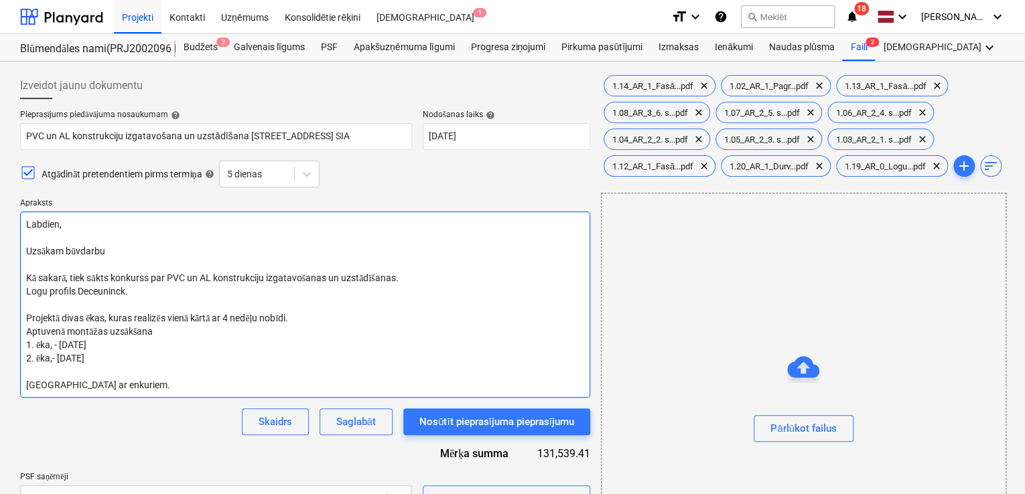
type textarea "Labdien, Uzsākam būvdarbus Kā sakarā, tiek sākts konkurss par PVC un AL konstru…"
type textarea "x"
type textarea "Labdien, Uzsākam būvdarbus Kā sakarā, tiek sākts konkurss par PVC un AL konstru…"
type textarea "x"
type textarea "Labdien, Uzsākam būvdarbus p Kā sakarā, tiek sākts konkurss par PVC un AL konst…"
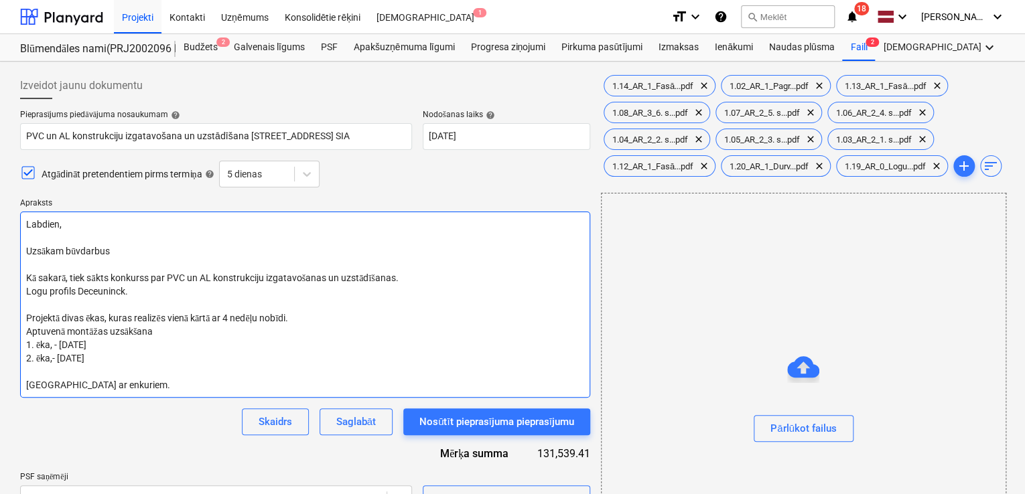
type textarea "x"
type textarea "Labdien, Uzsākam būvdarbus pi Kā sakarā, tiek sākts konkurss par PVC un AL kons…"
type textarea "x"
type textarea "Labdien, Uzsākam būvdarbus pie Kā sakarā, tiek sākts konkurss par PVC un AL kon…"
type textarea "x"
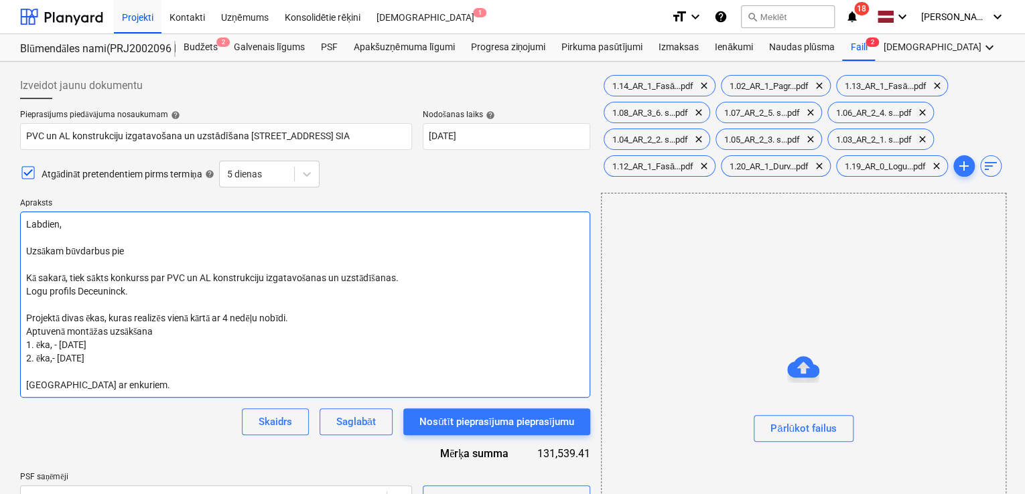
type textarea "Labdien, Uzsākam būvdarbus pie Kā sakarā, tiek sākts konkurss par PVC un AL kon…"
type textarea "x"
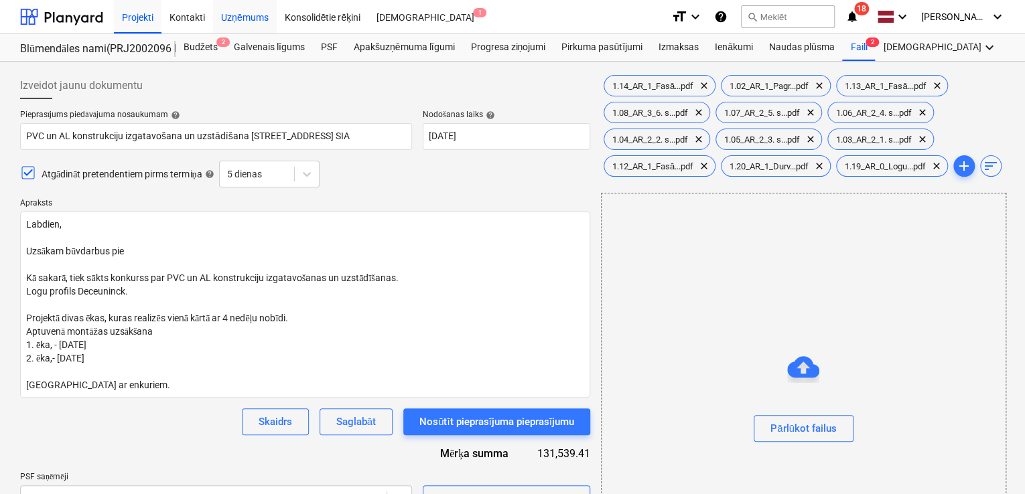
type textarea "Labdien, Uzsākam būvdarbus pie Kā sakarā, tiek sākts konkurss par PVC un AL kon…"
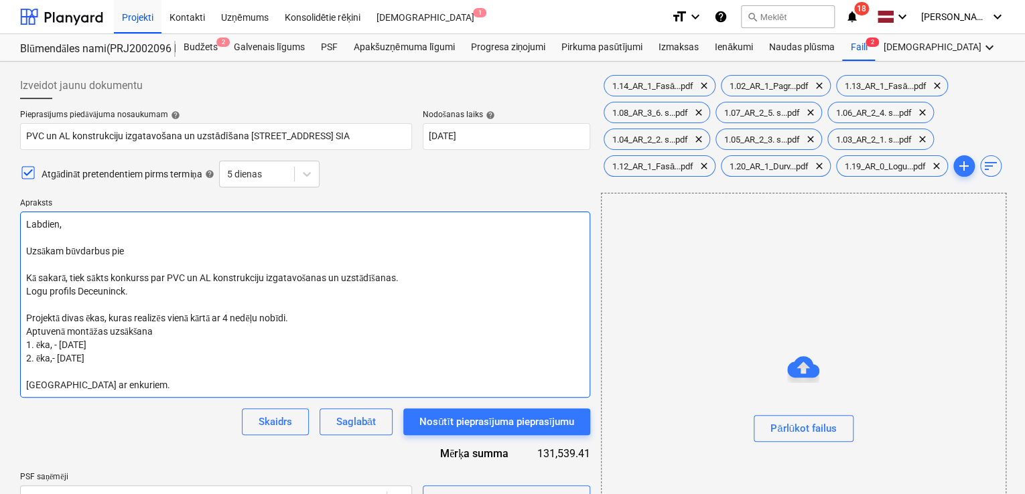
type textarea "x"
drag, startPoint x: 122, startPoint y: 252, endPoint x: 23, endPoint y: 252, distance: 98.4
click at [23, 252] on textarea "Labdien, Uzsākam būvdarbus pie Kā sakarā, tiek sākts konkurss par PVC un AL kon…" at bounding box center [305, 305] width 570 height 186
paste textarea "Esam uzsākuši sagatavošās darbus pie Prūšu ielas 3. kārtas būvniecības, Prūšu i…"
type textarea "Labdien, Esam uzsākuši sagatavošās darbus pie Prūšu ielas 3. kārtas būvniecības…"
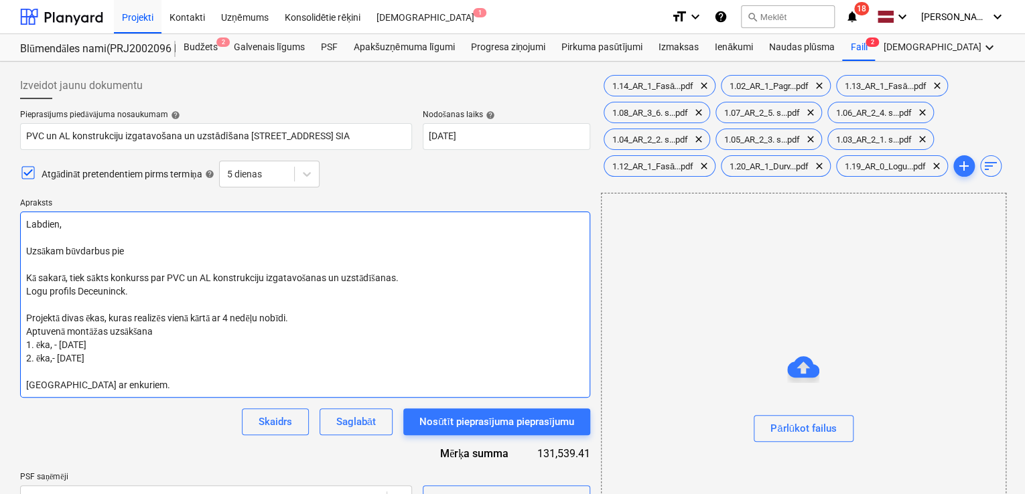
type textarea "x"
type textarea "Labdien, Esam uzsākuši sagatavošās darbus pie Prūšu ielas 3. kārtas būvniecības…"
type textarea "x"
drag, startPoint x: 120, startPoint y: 357, endPoint x: 25, endPoint y: 294, distance: 114.0
click at [25, 294] on textarea "Labdien, Esam uzsākuši sagatavošās darbus pie Prūšu ielas 3. kārtas būvniecības…" at bounding box center [305, 305] width 570 height 186
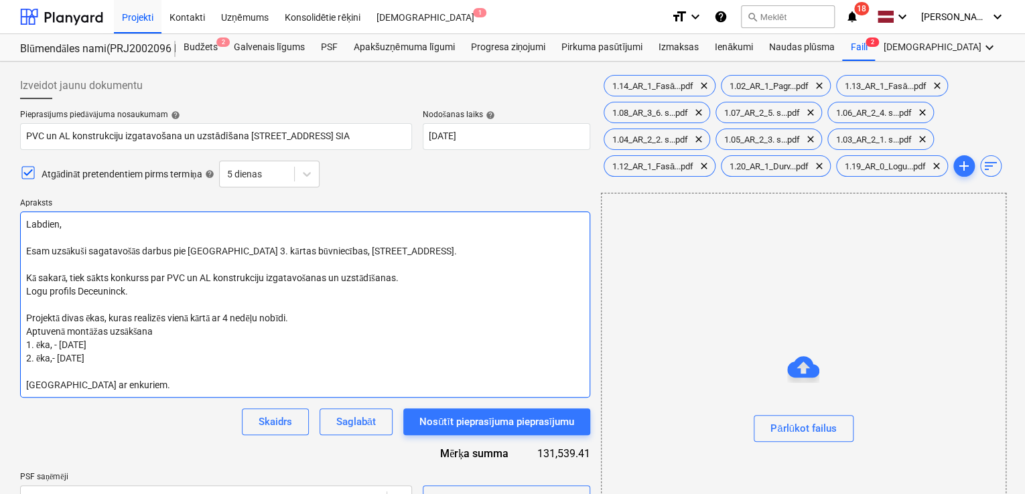
paste textarea "Papildus informācija: 1. Profils: Rehau Synego AD; Deceuninck Elegant 76 2. PVC…"
type textarea "Labdien, Esam uzsākuši sagatavošās darbus pie Prūšu ielas 3. kārtas būvniecības…"
type textarea "x"
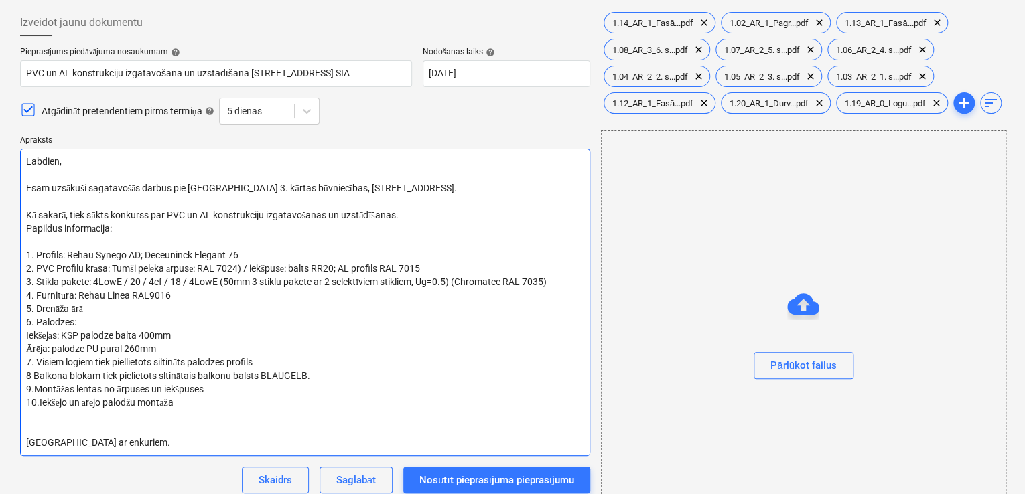
scroll to position [89, 0]
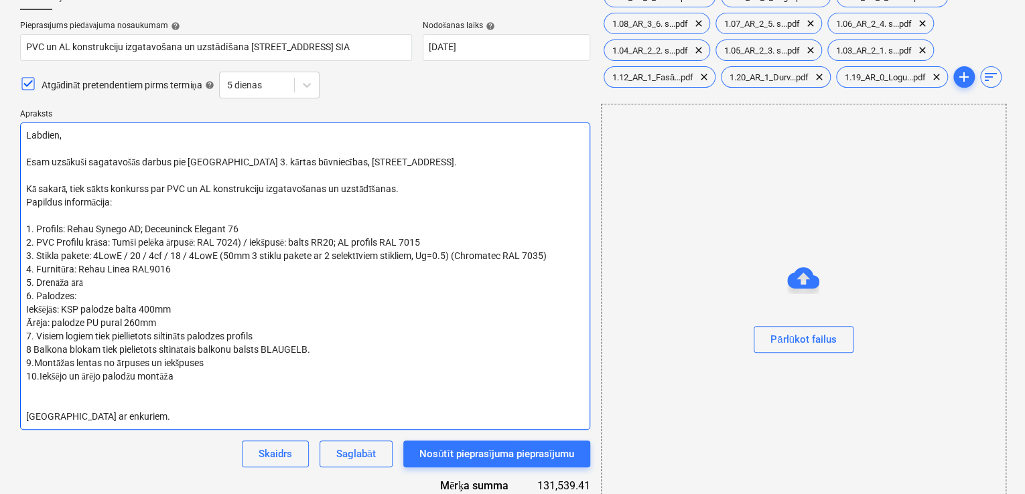
click at [27, 416] on textarea "Labdien, Esam uzsākuši sagatavošās darbus pie Prūšu ielas 3. kārtas būvniecības…" at bounding box center [305, 276] width 570 height 307
type textarea "Labdien, Esam uzsākuši sagatavošās darbus pie Prūšu ielas 3. kārtas būvniecības…"
type textarea "x"
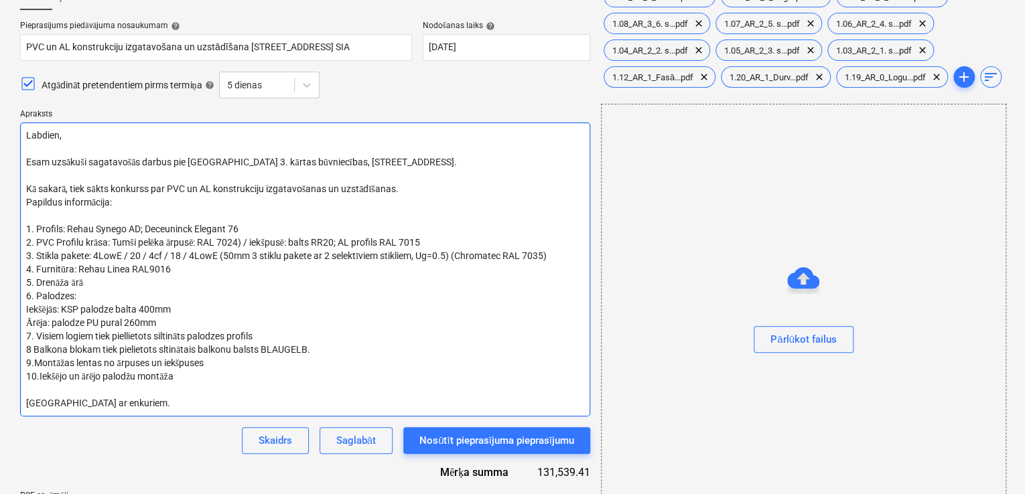
type textarea "Labdien, Esam uzsākuši sagatavošās darbus pie Prūšu ielas 3. kārtas būvniecības…"
type textarea "x"
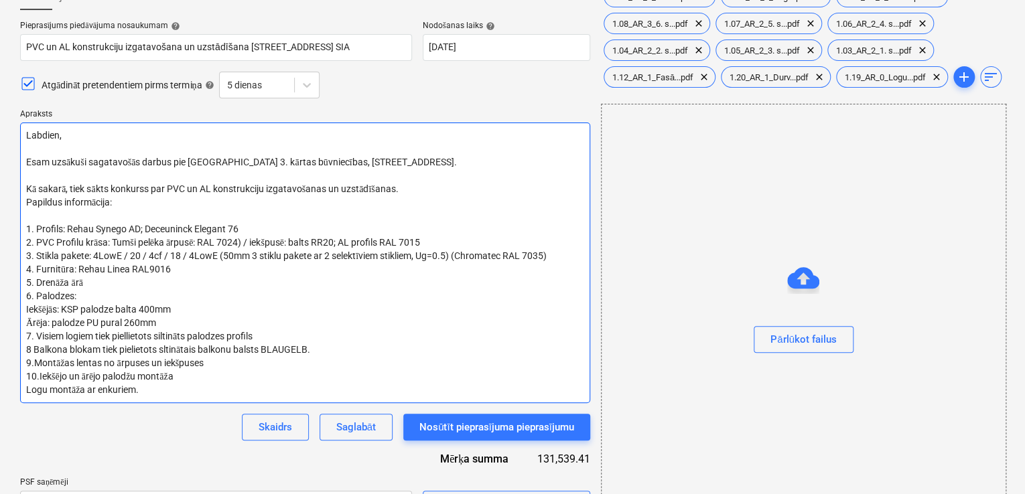
type textarea "Labdien, Esam uzsākuši sagatavošās darbus pie Prūšu ielas 3. kārtas būvniecības…"
type textarea "x"
type textarea "Labdien, Esam uzsākuši sagatavošās darbus pie Prūšu ielas 3. kārtas būvniecības…"
type textarea "x"
type textarea "Labdien, Esam uzsākuši sagatavošās darbus pie Prūšu ielas 3. kārtas būvniecības…"
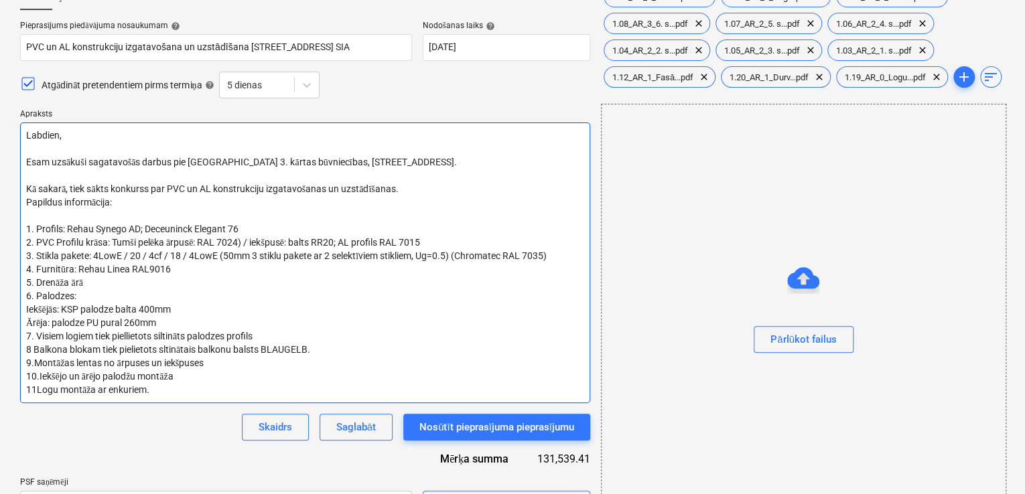
type textarea "x"
type textarea "Labdien, Esam uzsākuši sagatavošās darbus pie Prūšu ielas 3. kārtas būvniecības…"
type textarea "x"
drag, startPoint x: 183, startPoint y: 309, endPoint x: 24, endPoint y: 306, distance: 158.7
click at [24, 306] on textarea "Labdien, Esam uzsākuši sagatavošās darbus pie Prūšu ielas 3. kārtas būvniecības…" at bounding box center [305, 263] width 570 height 281
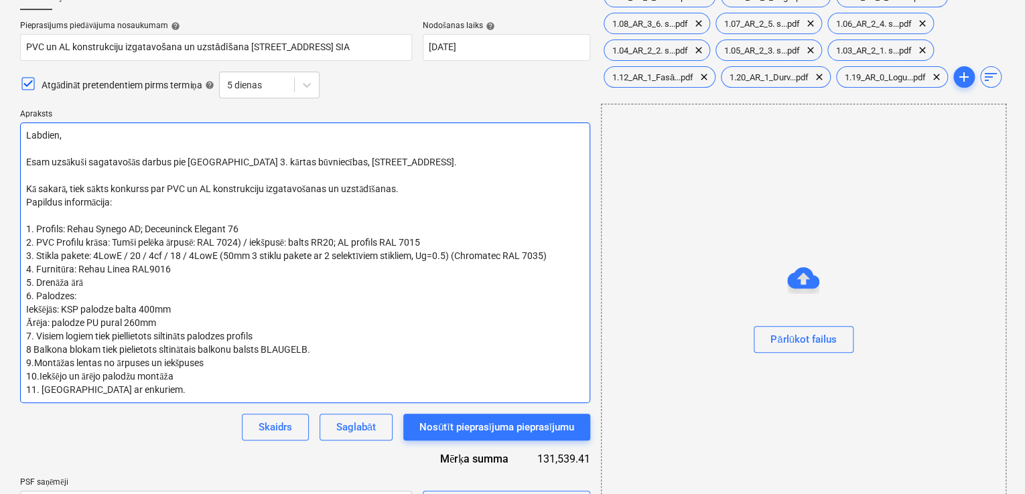
type textarea "Labdien, Esam uzsākuši sagatavošās darbus pie Prūšu ielas 3. kārtas būvniecības…"
type textarea "x"
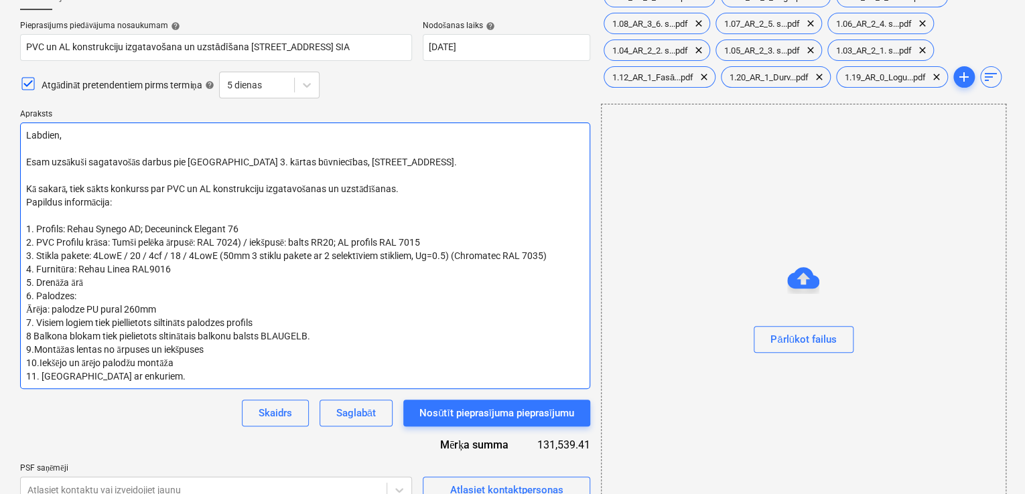
click at [23, 308] on textarea "Labdien, Esam uzsākuši sagatavošās darbus pie Prūšu ielas 3. kārtas būvniecības…" at bounding box center [305, 256] width 570 height 267
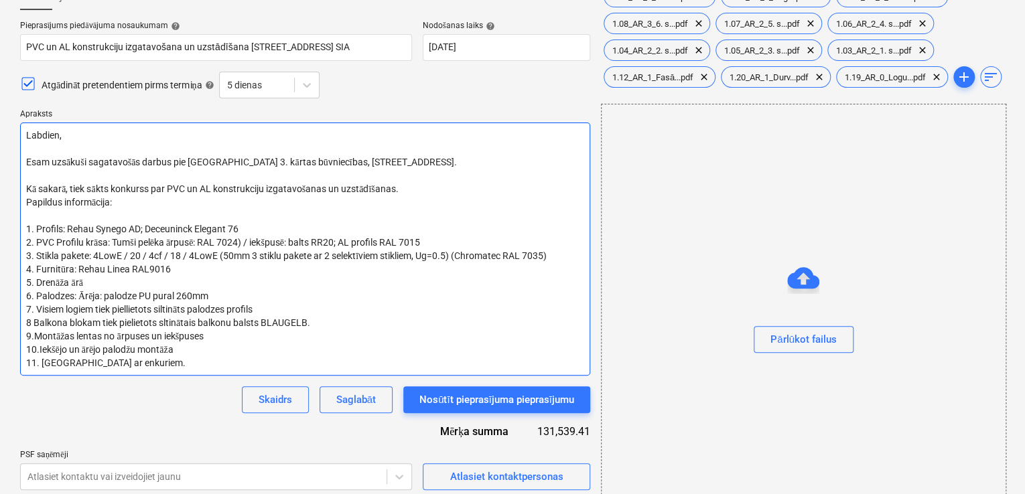
drag, startPoint x: 146, startPoint y: 348, endPoint x: 27, endPoint y: 350, distance: 119.2
click at [27, 350] on textarea "Labdien, Esam uzsākuši sagatavošās darbus pie Prūšu ielas 3. kārtas būvniecības…" at bounding box center [305, 249] width 570 height 253
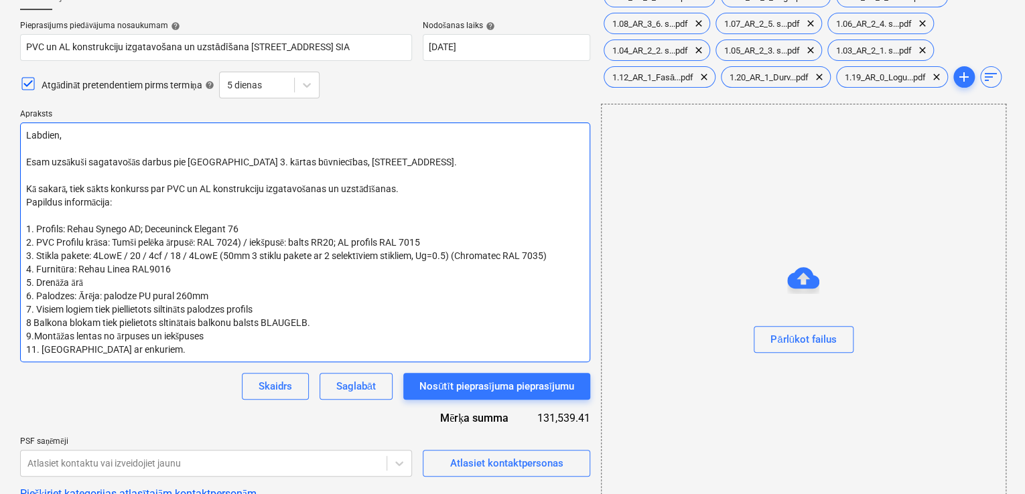
click at [35, 350] on textarea "Labdien, Esam uzsākuši sagatavošās darbus pie Prūšu ielas 3. kārtas būvniecības…" at bounding box center [305, 243] width 570 height 240
click at [33, 350] on textarea "Labdien, Esam uzsākuši sagatavošās darbus pie Prūšu ielas 3. kārtas būvniecības…" at bounding box center [305, 243] width 570 height 240
click at [403, 185] on textarea "Labdien, Esam uzsākuši sagatavošās darbus pie Prūšu ielas 3. kārtas būvniecības…" at bounding box center [305, 243] width 570 height 240
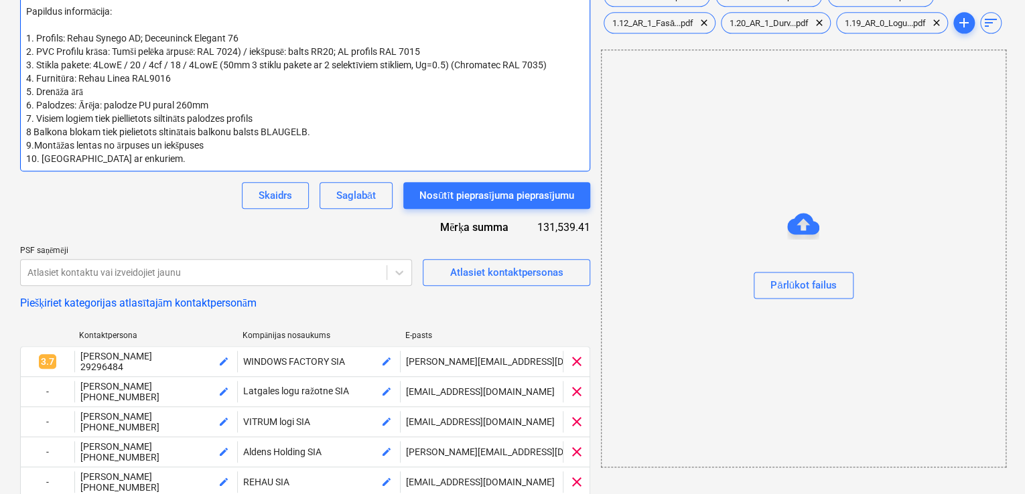
scroll to position [268, 0]
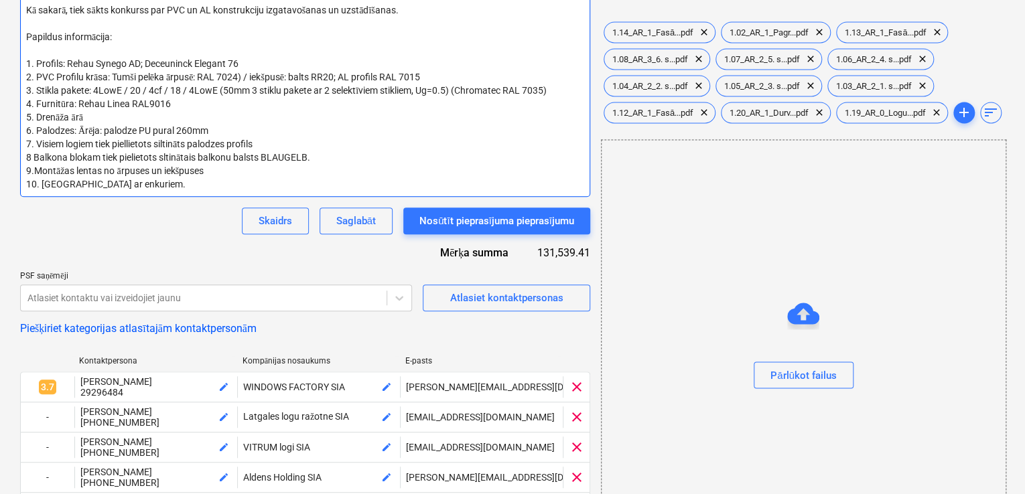
click at [173, 185] on textarea "Labdien, Esam uzsākuši sagatavošās darbus pie Prūšu ielas 3. kārtas būvniecības…" at bounding box center [305, 70] width 570 height 253
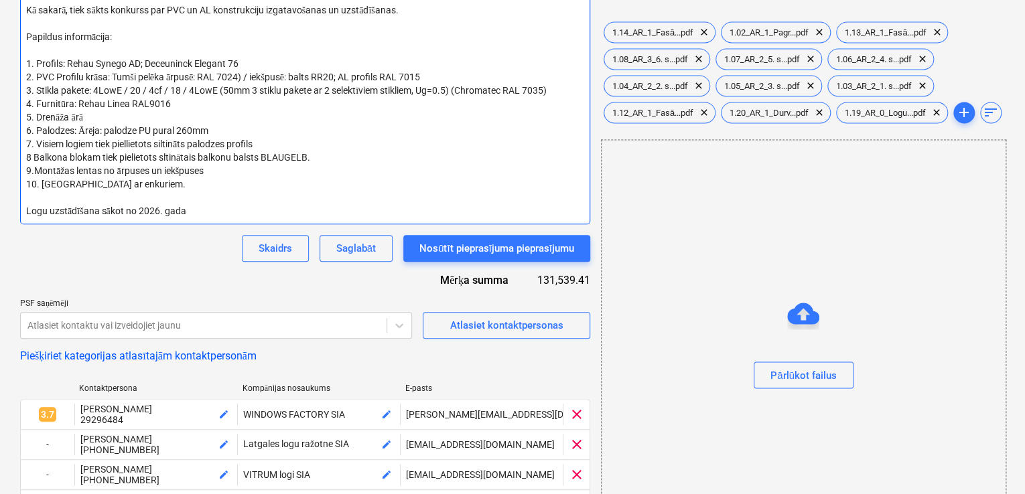
click at [185, 209] on textarea "Labdien, Esam uzsākuši sagatavošās darbus pie Prūšu ielas 3. kārtas būvniecības…" at bounding box center [305, 84] width 570 height 281
click at [248, 214] on textarea "Labdien, Esam uzsākuši sagatavošās darbus pie Prūšu ielas 3. kārtas būvniecības…" at bounding box center [305, 84] width 570 height 281
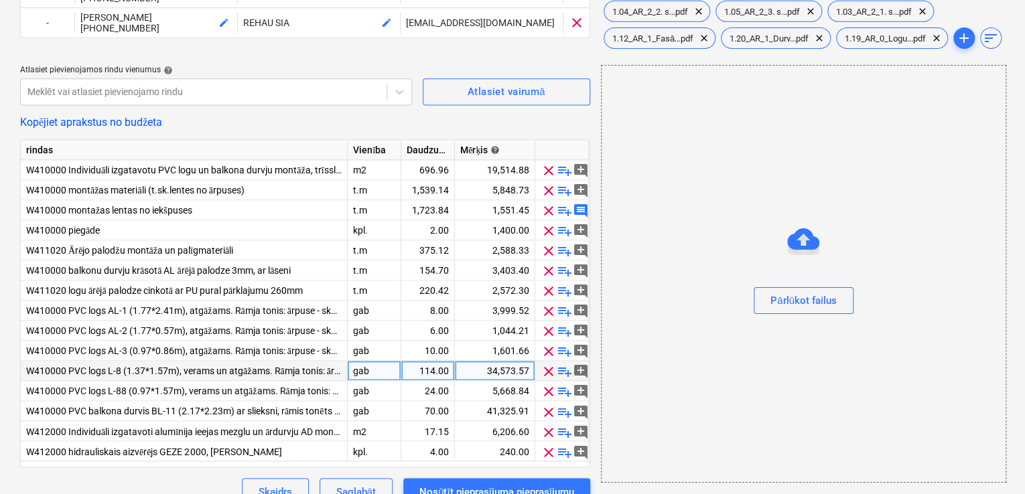
scroll to position [886, 0]
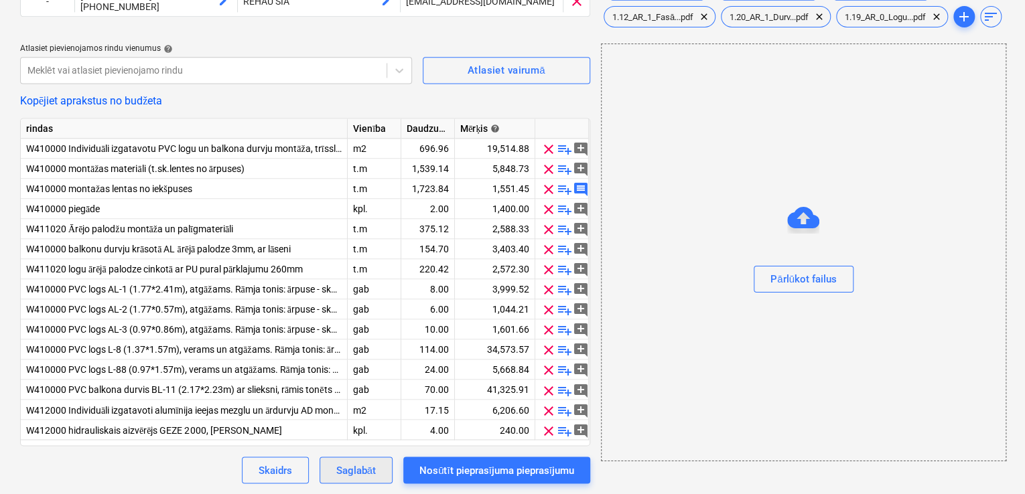
click at [367, 475] on div "Saglabāt" at bounding box center [356, 469] width 40 height 17
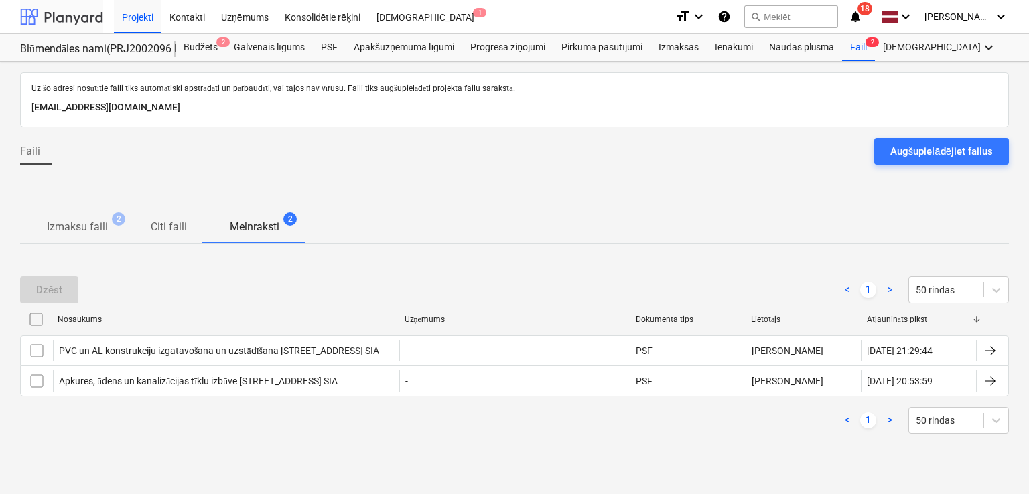
click at [76, 12] on div at bounding box center [61, 16] width 83 height 33
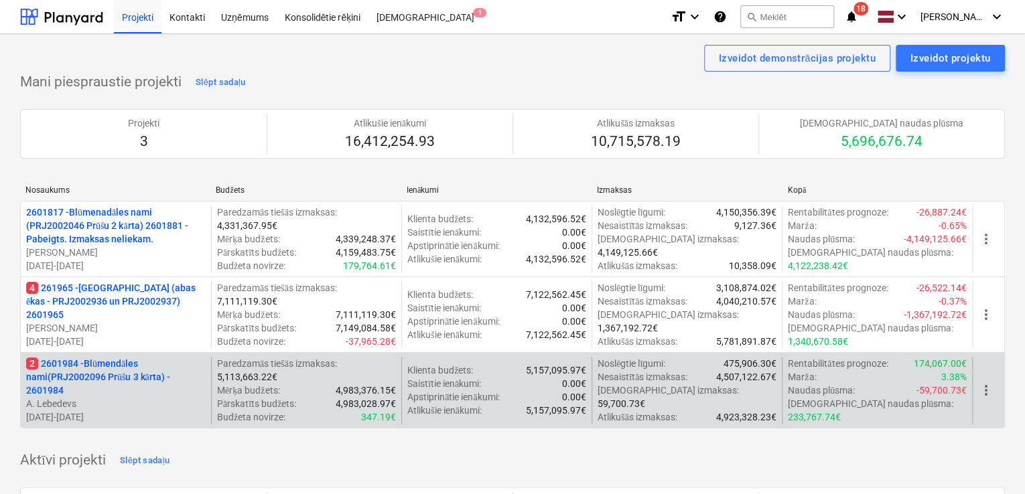
click at [117, 389] on p "2 2601984 - Blūmendāles nami(PRJ2002096 Prūšu 3 kārta) - 2601984" at bounding box center [115, 377] width 179 height 40
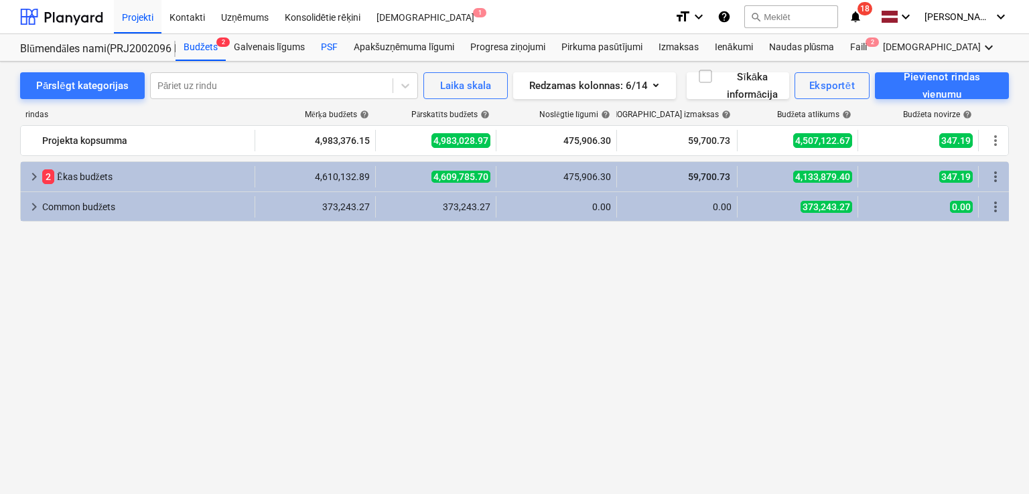
click at [331, 48] on div "PSF" at bounding box center [329, 47] width 33 height 27
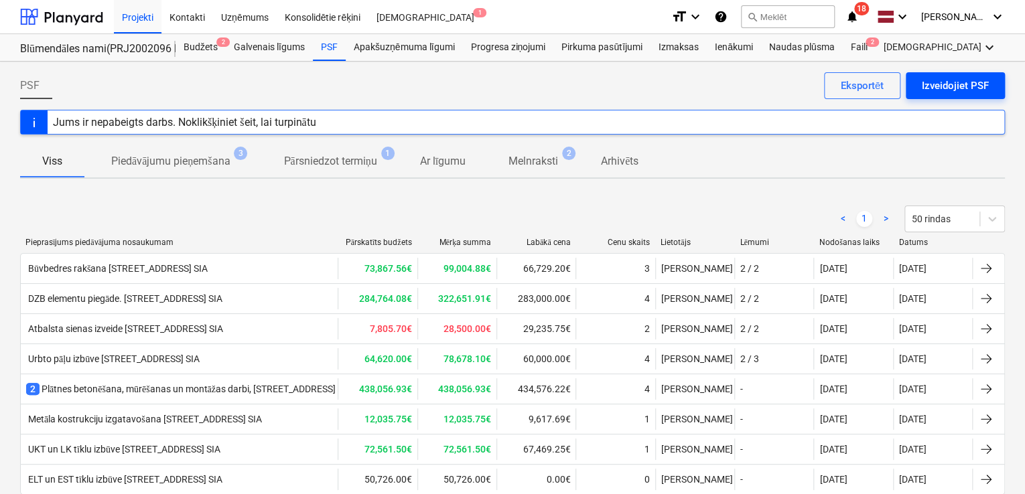
click at [935, 88] on div "Izveidojiet PSF" at bounding box center [954, 85] width 67 height 17
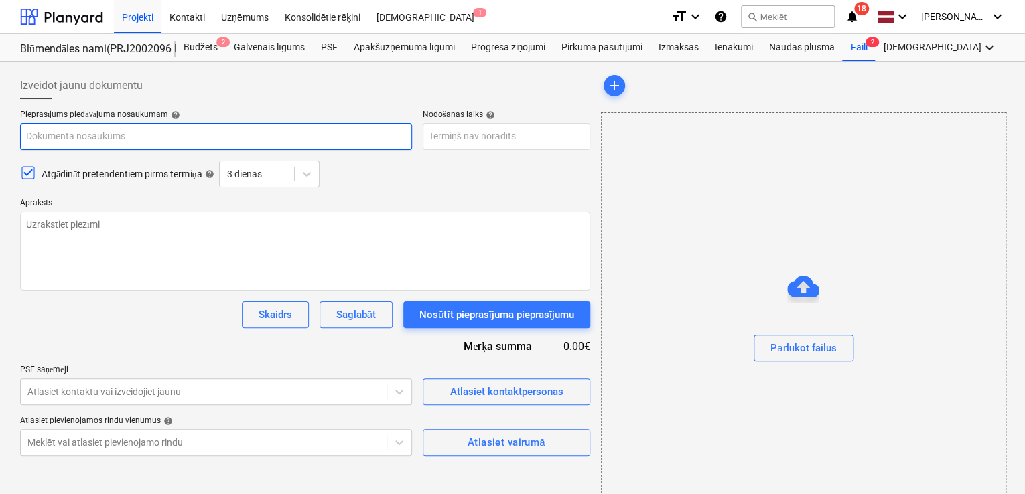
paste input "Fasādes darbi, [STREET_ADDRESS] SIA"
click at [164, 135] on input "Fasādes darbi, [STREET_ADDRESS] SIA" at bounding box center [216, 136] width 392 height 27
click at [169, 137] on input "Fasādes darbi, [STREET_ADDRESS] SIA" at bounding box center [216, 136] width 392 height 27
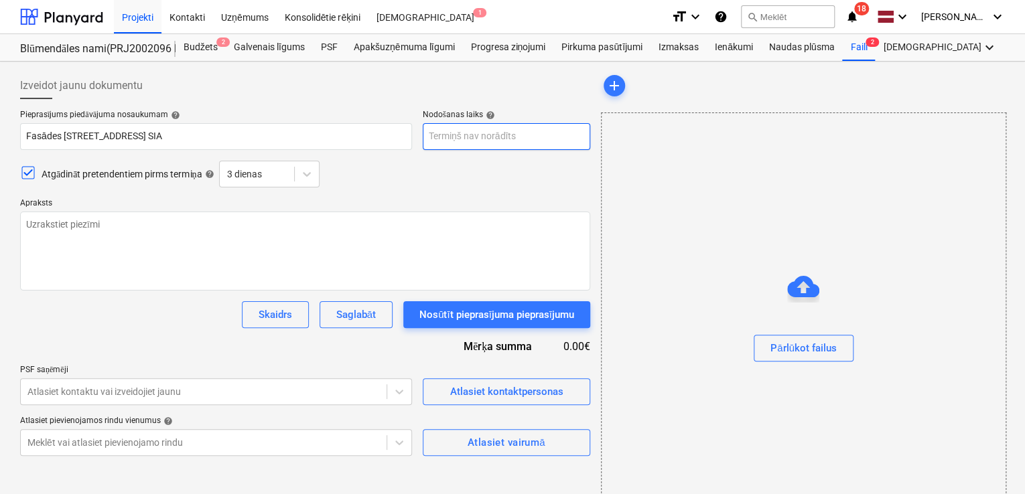
click at [479, 137] on body "Projekti Kontakti Uzņēmums Konsolidētie rēķini Iesūtne 1 format_size keyboard_a…" at bounding box center [512, 247] width 1025 height 494
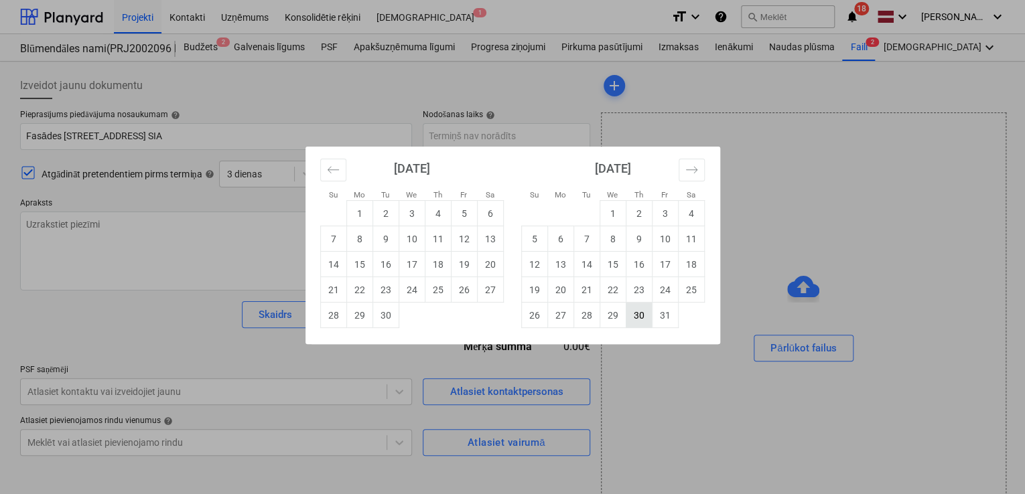
click at [650, 311] on td "30" at bounding box center [638, 315] width 26 height 25
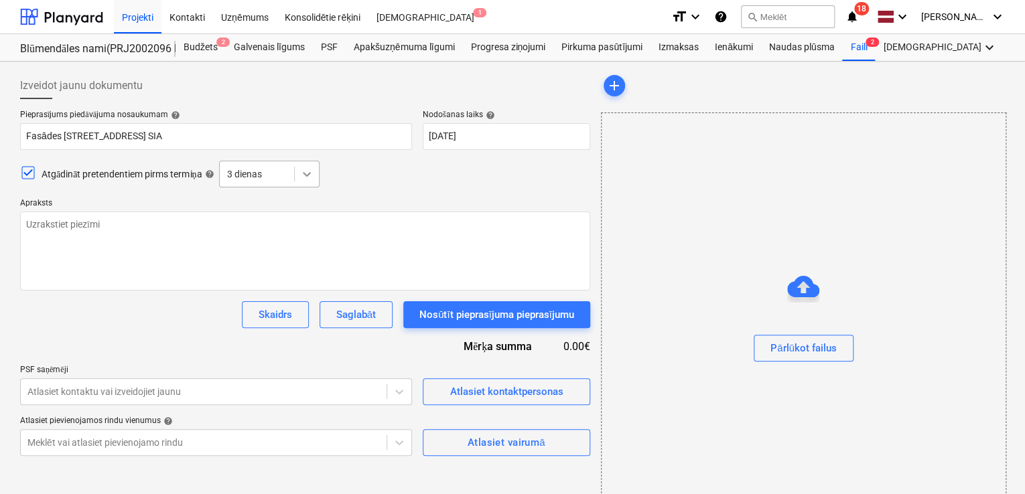
click at [305, 172] on icon at bounding box center [306, 173] width 13 height 13
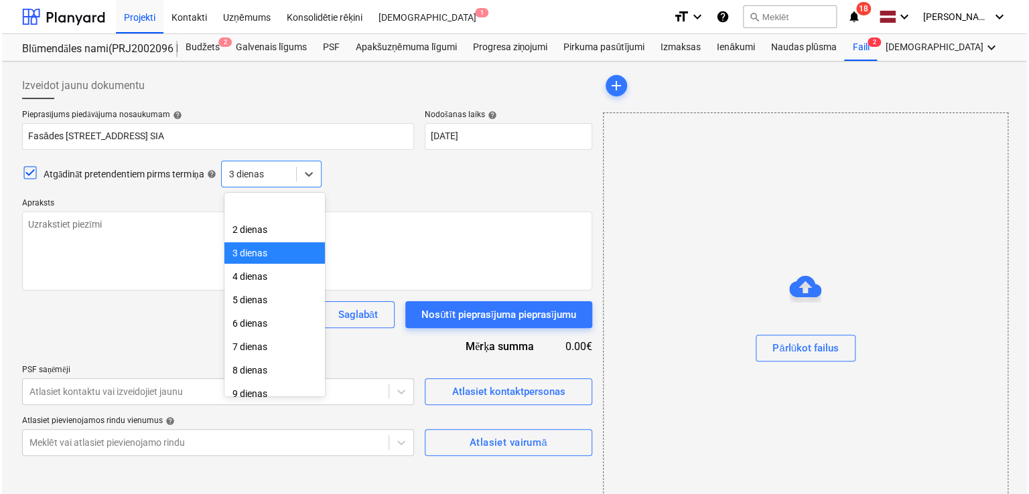
scroll to position [47, 0]
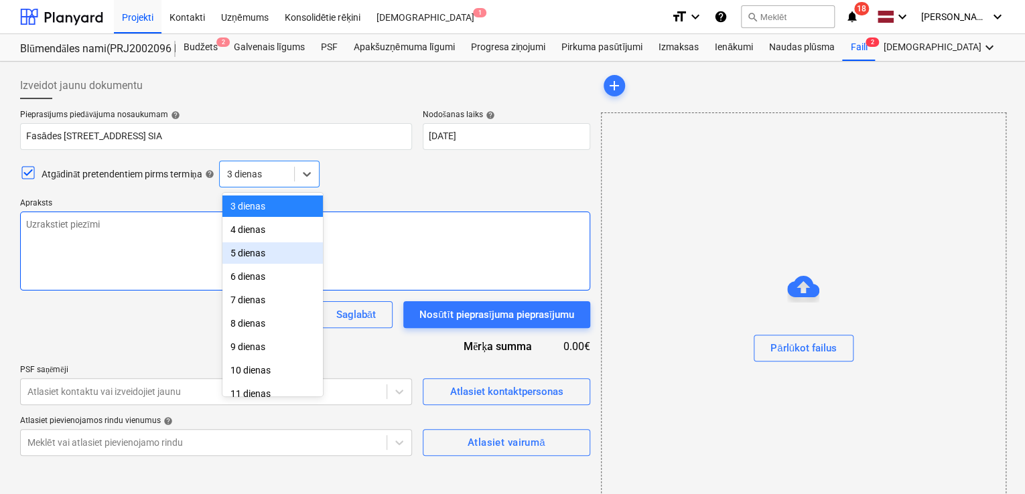
drag, startPoint x: 273, startPoint y: 282, endPoint x: 278, endPoint y: 261, distance: 21.4
click at [278, 261] on div "5 dienas" at bounding box center [272, 252] width 100 height 21
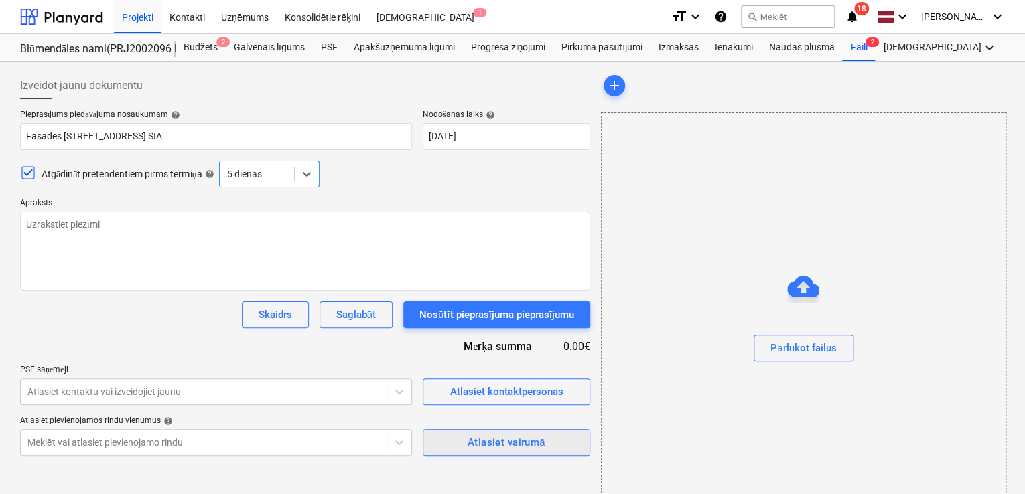
click at [496, 437] on div "Atlasiet vairumā" at bounding box center [506, 442] width 78 height 17
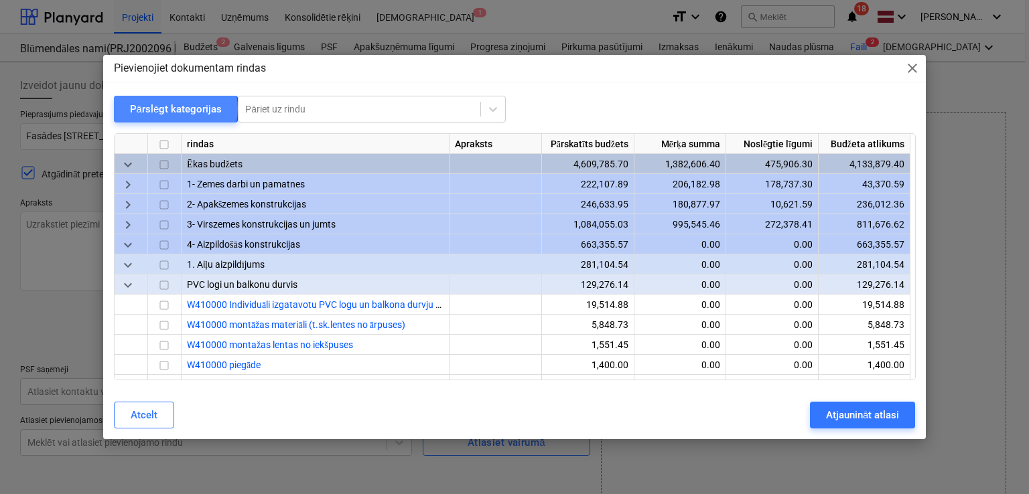
click at [172, 108] on div "Pārslēgt kategorijas" at bounding box center [176, 108] width 92 height 17
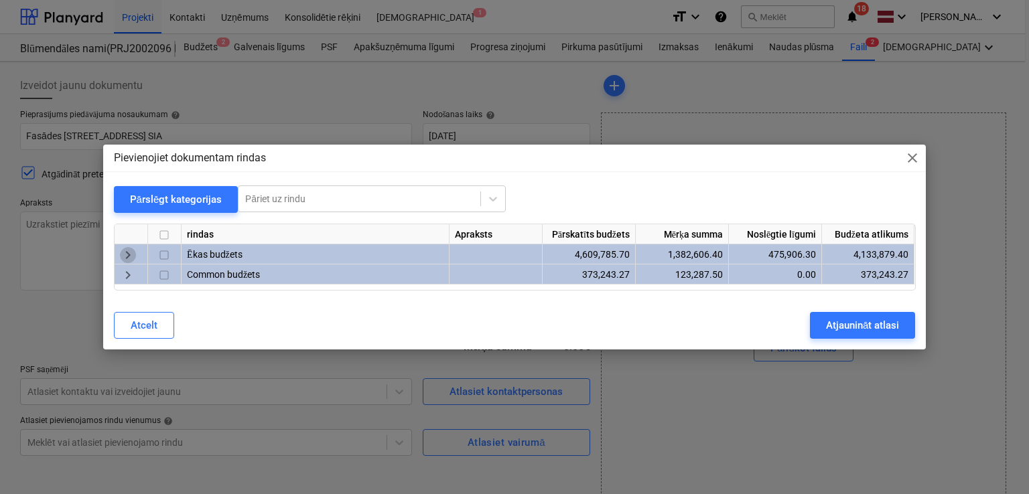
click at [123, 250] on span "keyboard_arrow_right" at bounding box center [128, 255] width 16 height 16
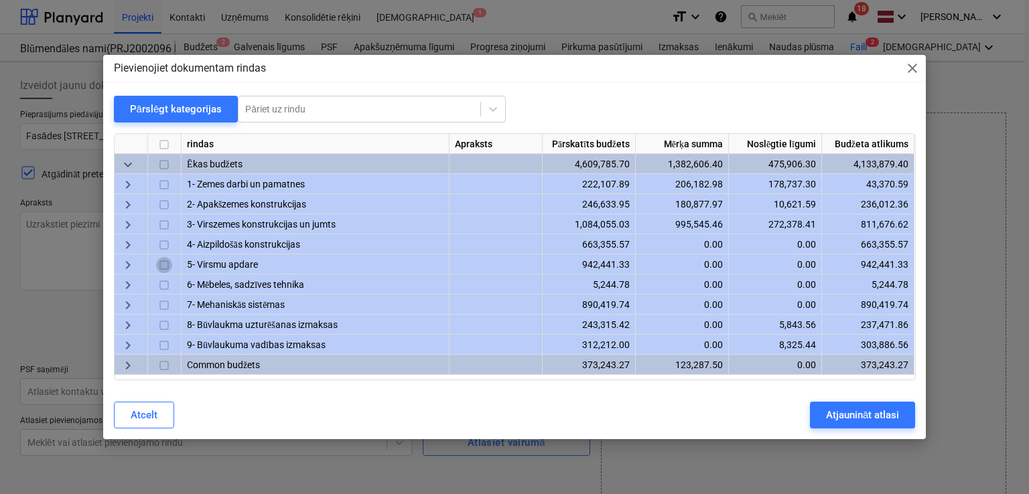
click at [162, 264] on input "checkbox" at bounding box center [164, 266] width 16 height 16
click at [121, 269] on span "keyboard_arrow_right" at bounding box center [128, 266] width 16 height 16
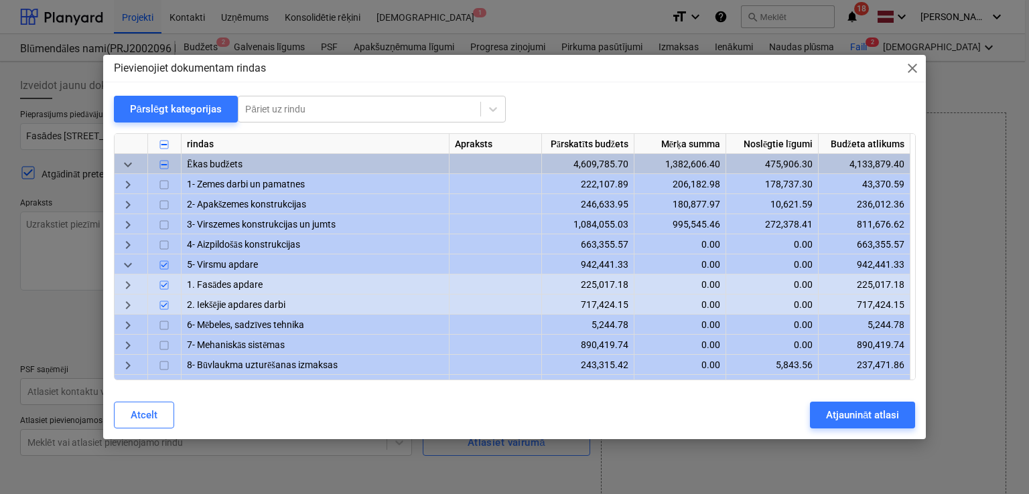
drag, startPoint x: 163, startPoint y: 305, endPoint x: 163, endPoint y: 295, distance: 9.4
click at [163, 301] on input "checkbox" at bounding box center [164, 306] width 16 height 16
click at [166, 286] on input "checkbox" at bounding box center [164, 286] width 16 height 16
click at [127, 283] on span "keyboard_arrow_right" at bounding box center [128, 286] width 16 height 16
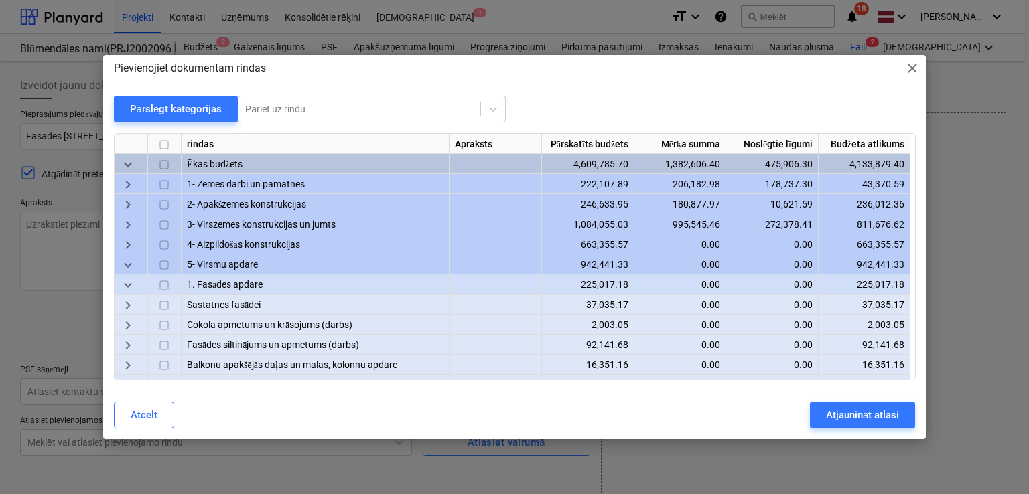
scroll to position [89, 0]
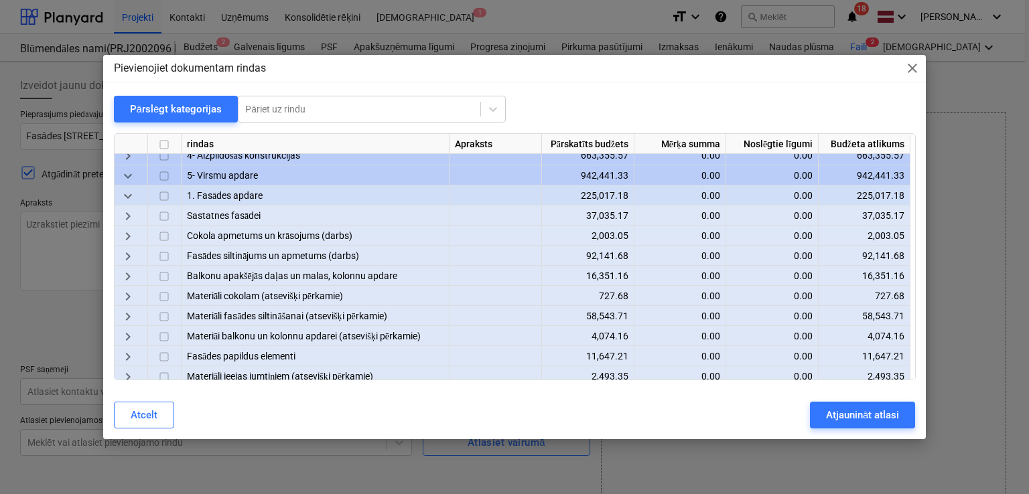
click at [129, 236] on span "keyboard_arrow_right" at bounding box center [128, 237] width 16 height 16
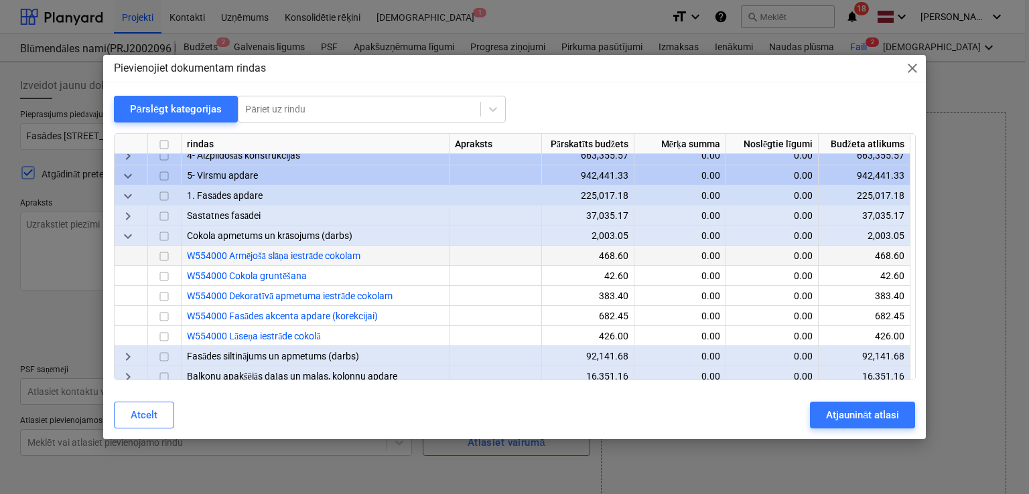
click at [161, 260] on input "checkbox" at bounding box center [164, 257] width 16 height 16
click at [161, 272] on input "checkbox" at bounding box center [164, 277] width 16 height 16
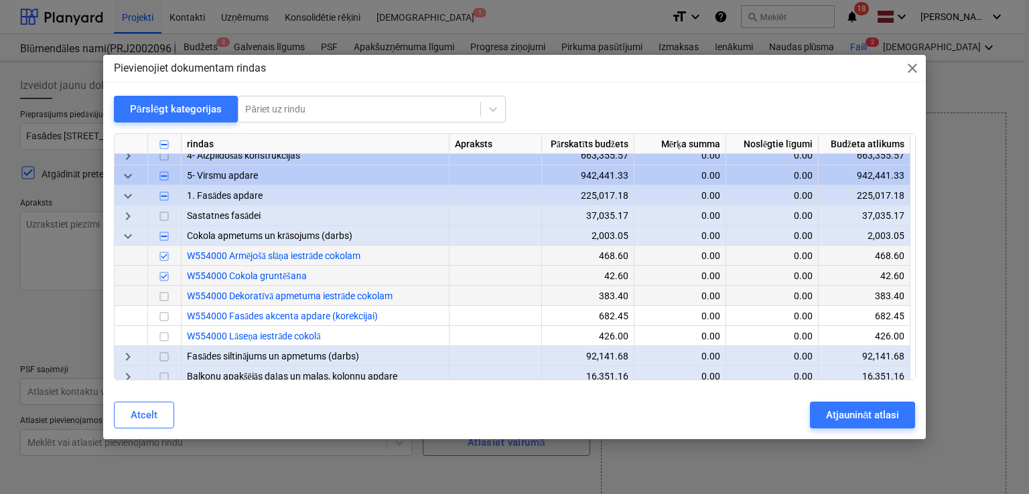
click at [166, 292] on input "checkbox" at bounding box center [164, 297] width 16 height 16
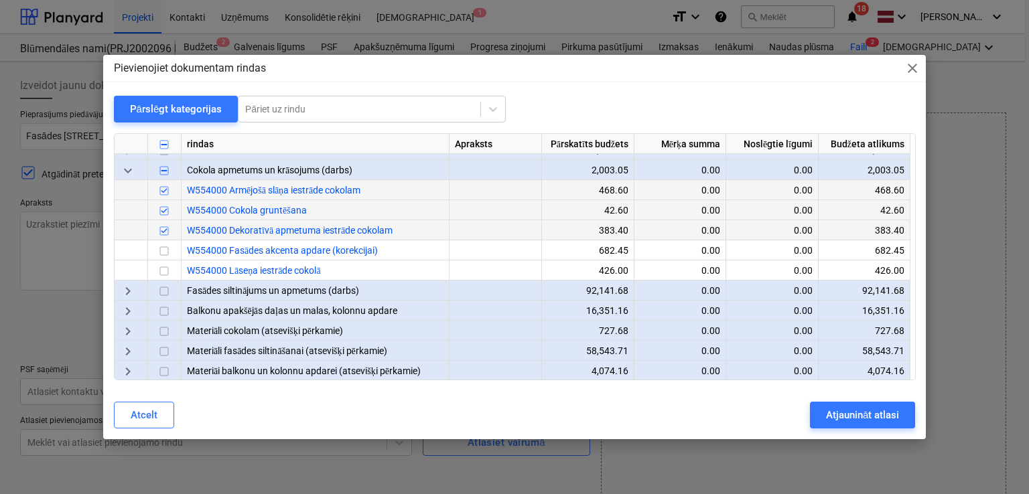
scroll to position [178, 0]
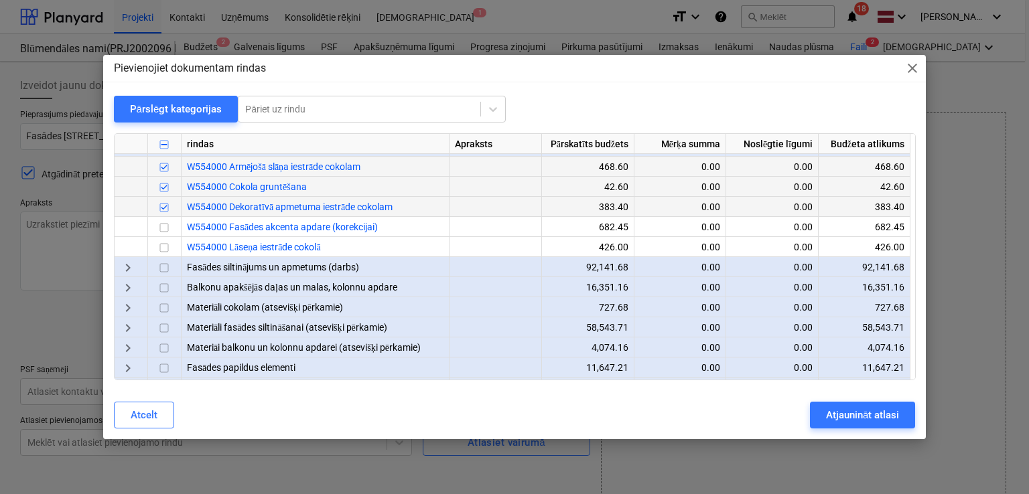
click at [123, 269] on span "keyboard_arrow_right" at bounding box center [128, 268] width 16 height 16
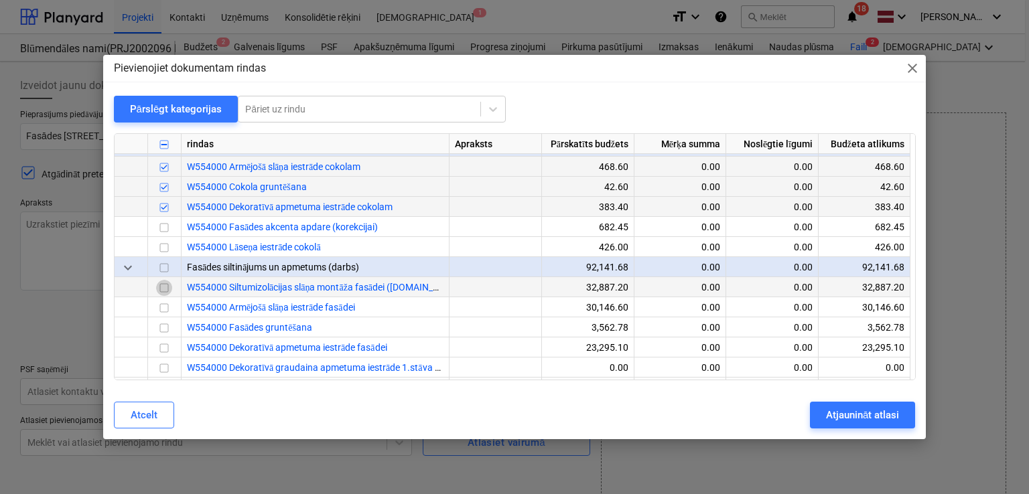
click at [163, 287] on input "checkbox" at bounding box center [164, 289] width 16 height 16
click at [163, 309] on input "checkbox" at bounding box center [164, 309] width 16 height 16
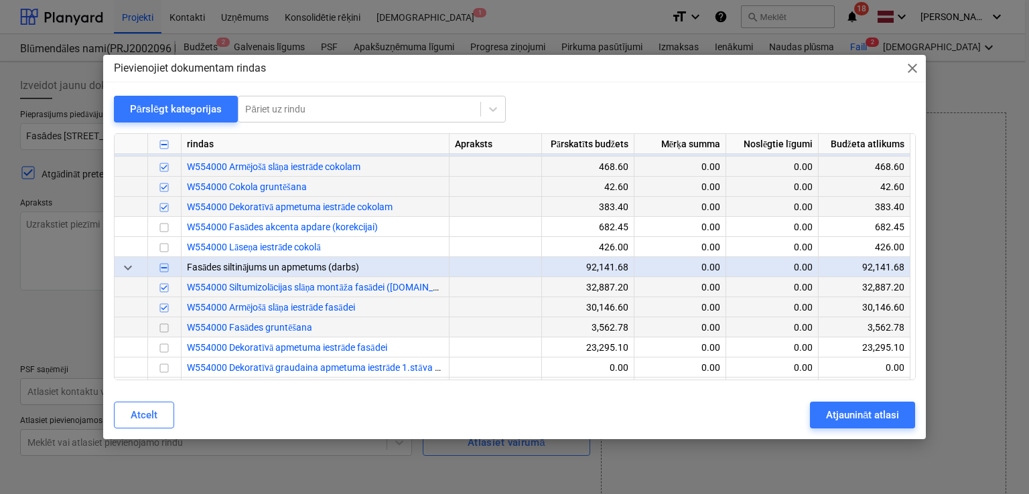
click at [165, 319] on div at bounding box center [164, 327] width 33 height 20
click at [165, 333] on input "checkbox" at bounding box center [164, 329] width 16 height 16
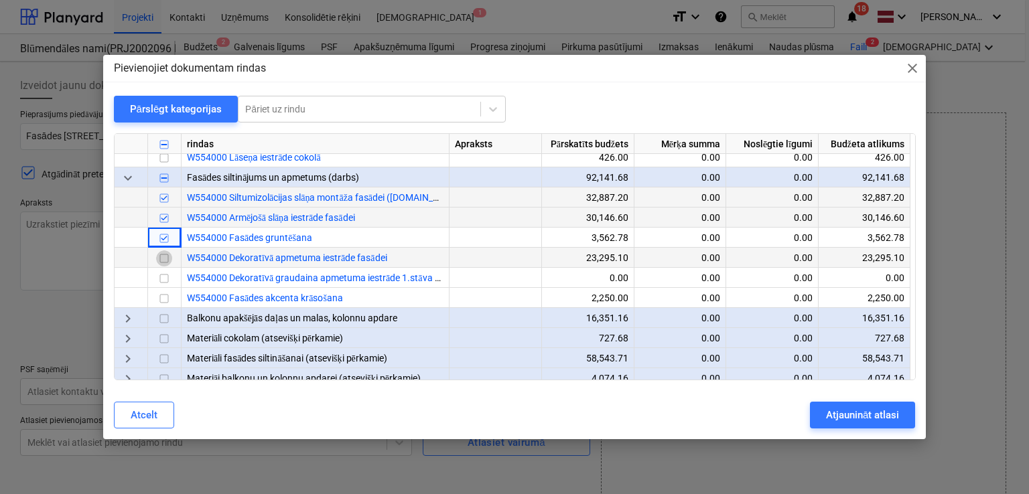
click at [165, 260] on input "checkbox" at bounding box center [164, 259] width 16 height 16
click at [131, 320] on span "keyboard_arrow_right" at bounding box center [128, 319] width 16 height 16
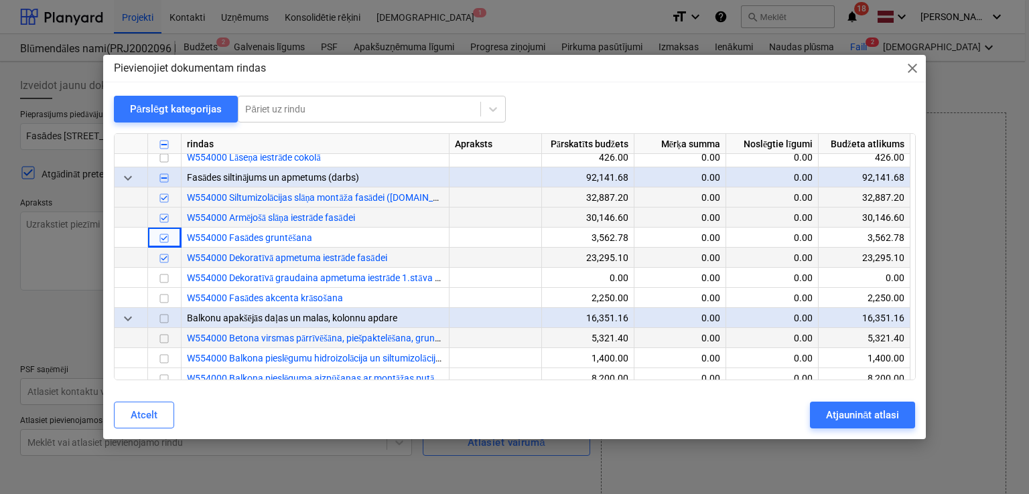
scroll to position [357, 0]
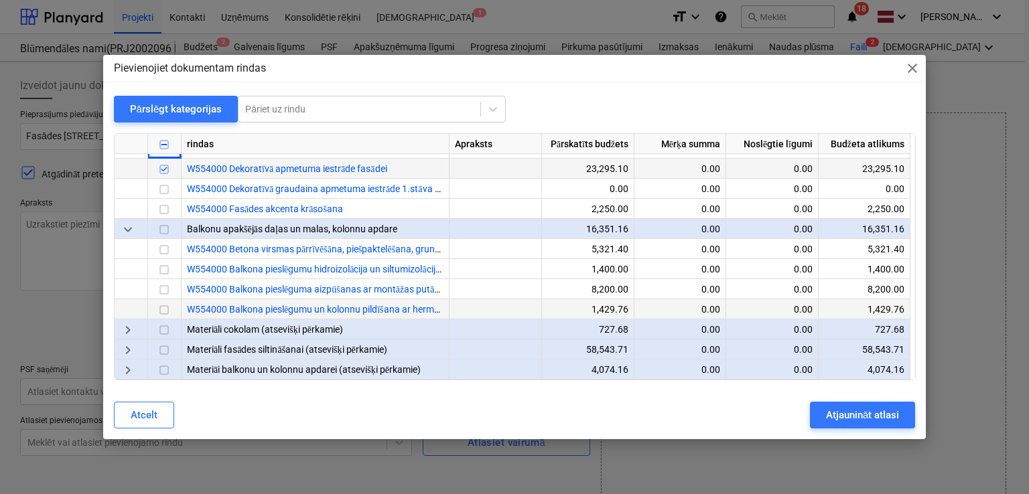
click at [159, 303] on input "checkbox" at bounding box center [164, 311] width 16 height 16
click at [171, 252] on input "checkbox" at bounding box center [164, 250] width 16 height 16
click at [126, 329] on span "keyboard_arrow_right" at bounding box center [128, 331] width 16 height 16
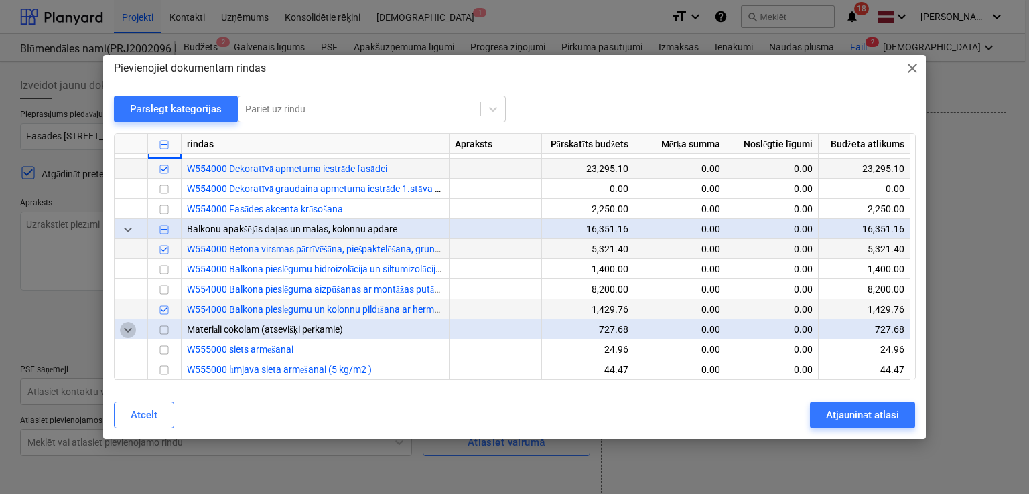
click at [127, 327] on span "keyboard_arrow_down" at bounding box center [128, 331] width 16 height 16
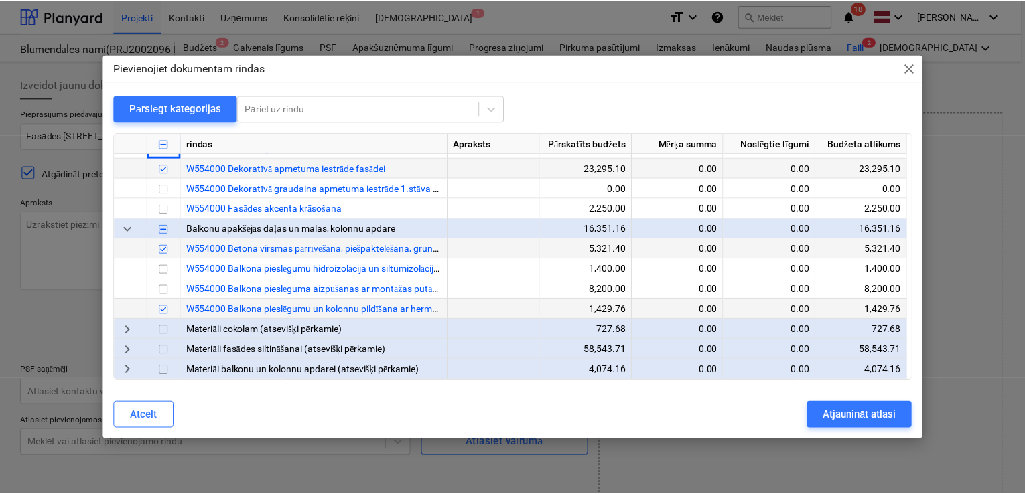
scroll to position [517, 0]
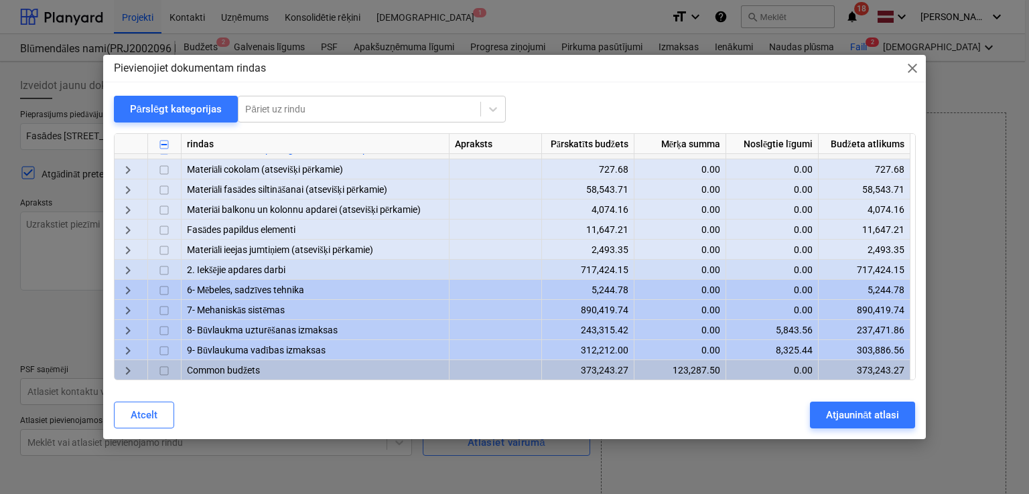
click at [121, 242] on div "keyboard_arrow_right" at bounding box center [131, 250] width 33 height 20
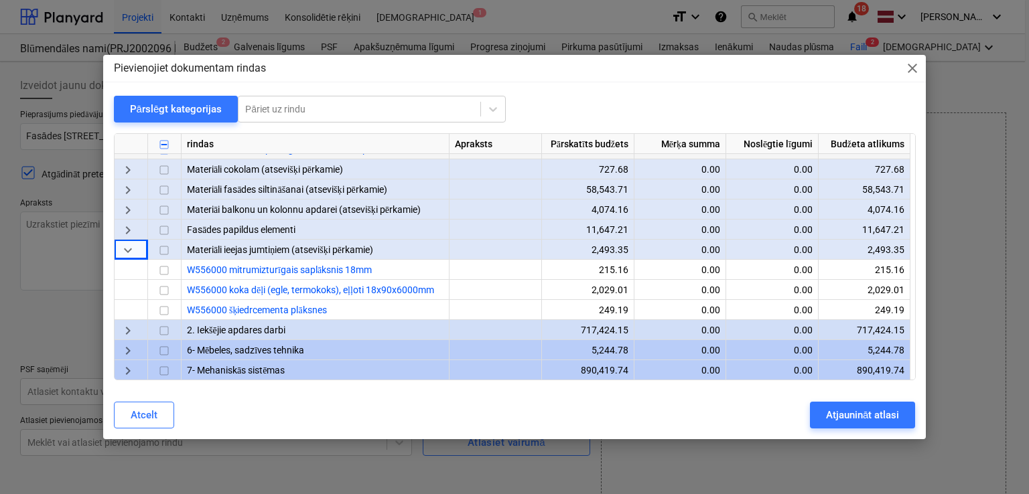
click at [130, 250] on span "keyboard_arrow_down" at bounding box center [128, 251] width 16 height 16
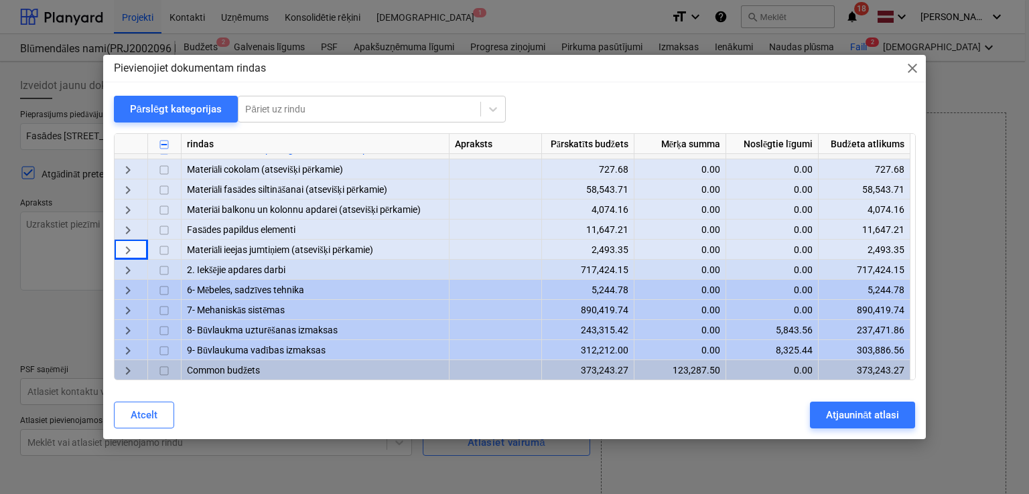
click at [129, 234] on span "keyboard_arrow_right" at bounding box center [128, 231] width 16 height 16
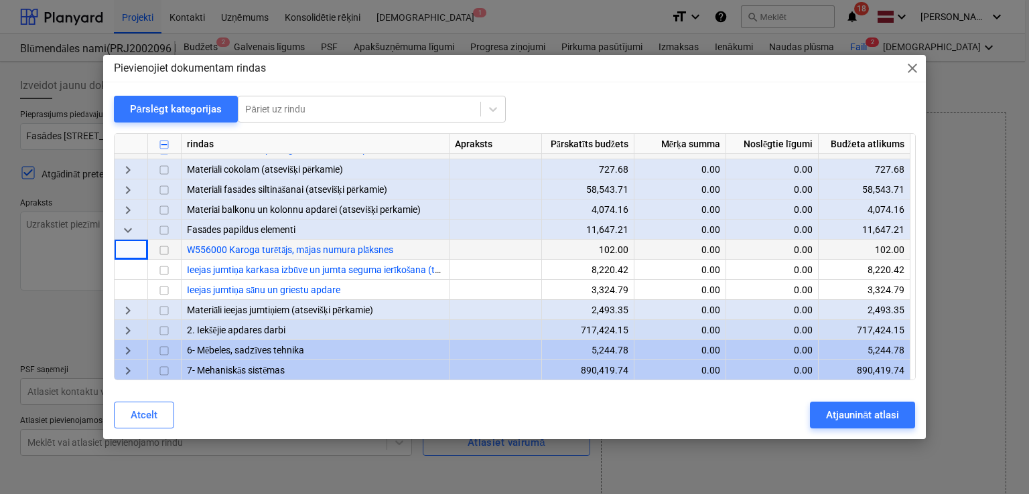
click at [129, 234] on span "keyboard_arrow_down" at bounding box center [128, 231] width 16 height 16
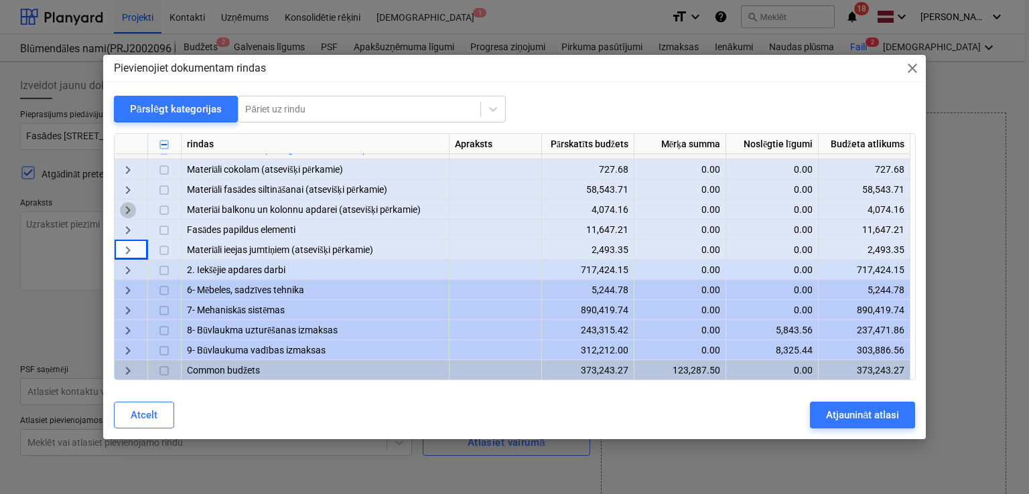
click at [131, 208] on span "keyboard_arrow_right" at bounding box center [128, 211] width 16 height 16
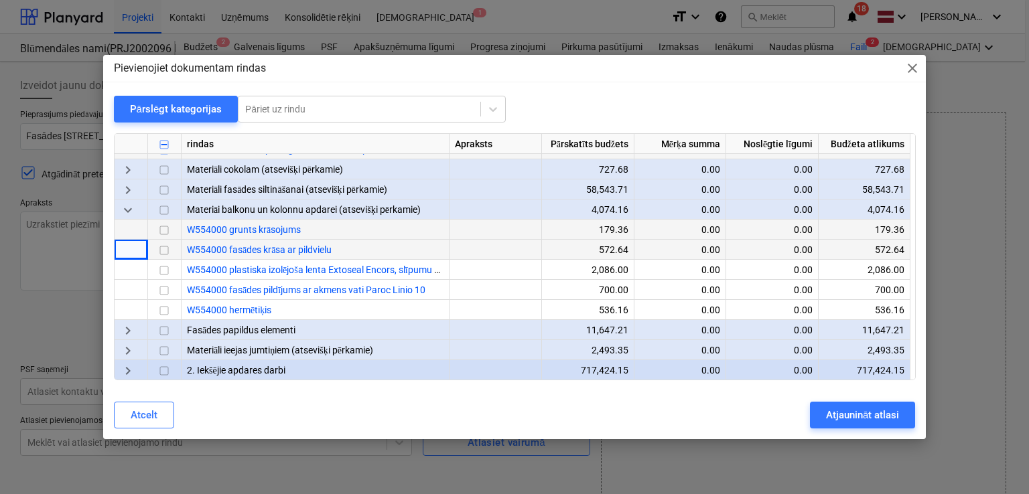
click at [131, 208] on span "keyboard_arrow_down" at bounding box center [128, 211] width 16 height 16
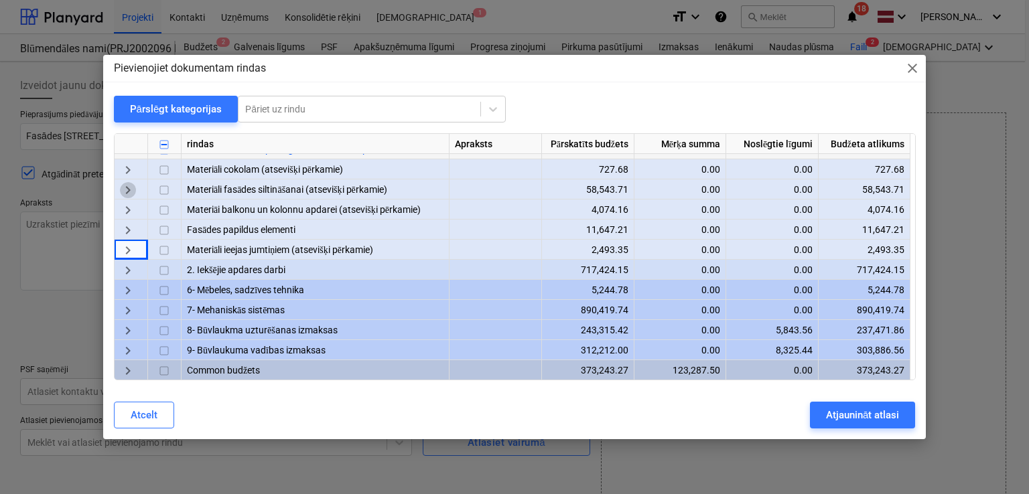
click at [131, 185] on span "keyboard_arrow_right" at bounding box center [128, 191] width 16 height 16
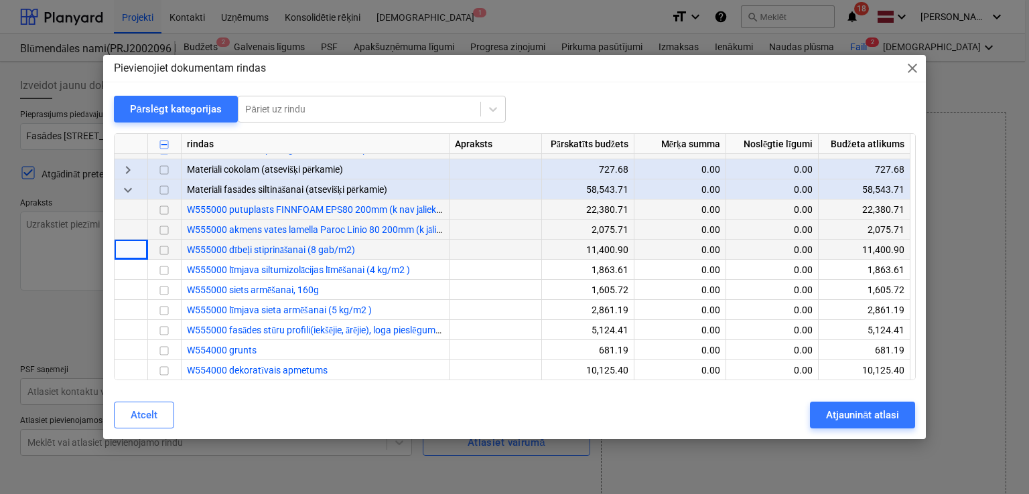
click at [131, 184] on span "keyboard_arrow_down" at bounding box center [128, 191] width 16 height 16
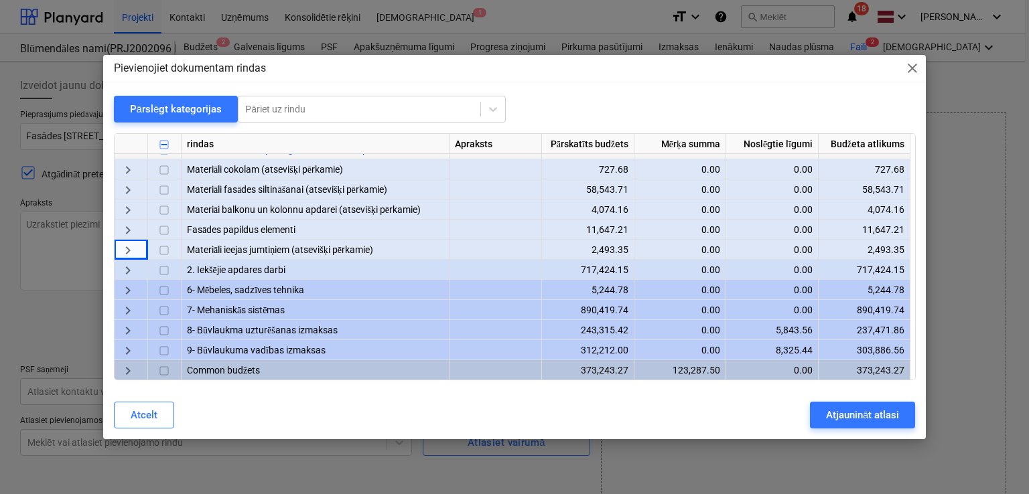
click at [131, 175] on span "keyboard_arrow_right" at bounding box center [128, 171] width 16 height 16
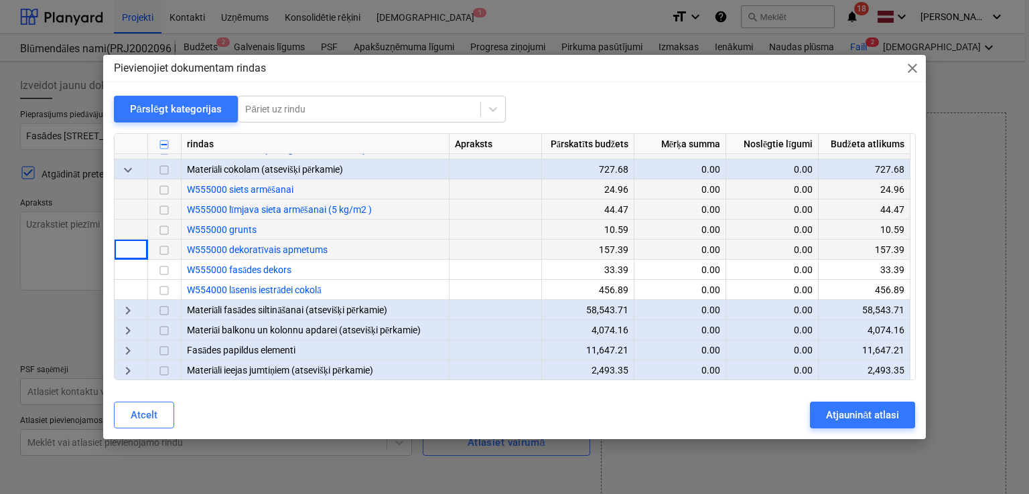
click at [131, 175] on span "keyboard_arrow_down" at bounding box center [128, 171] width 16 height 16
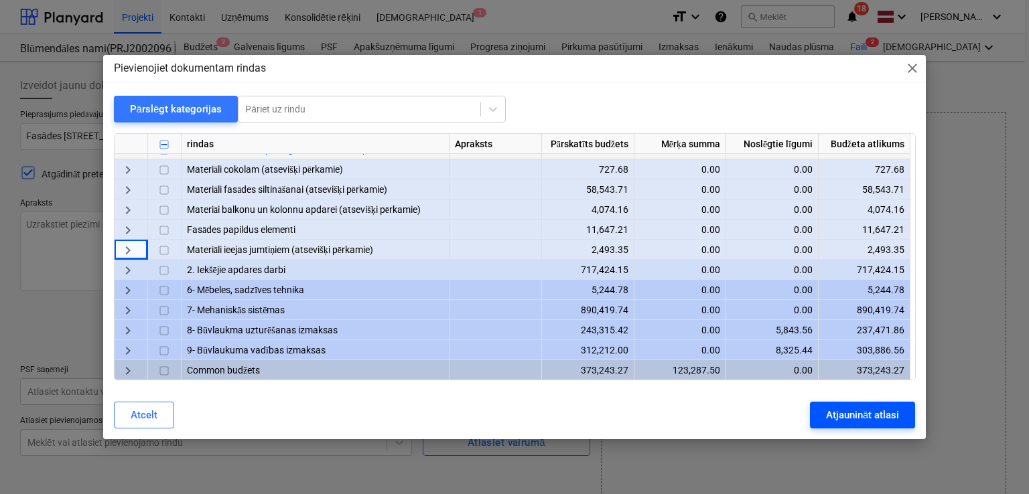
click at [857, 413] on div "Atjaunināt atlasi" at bounding box center [862, 414] width 73 height 17
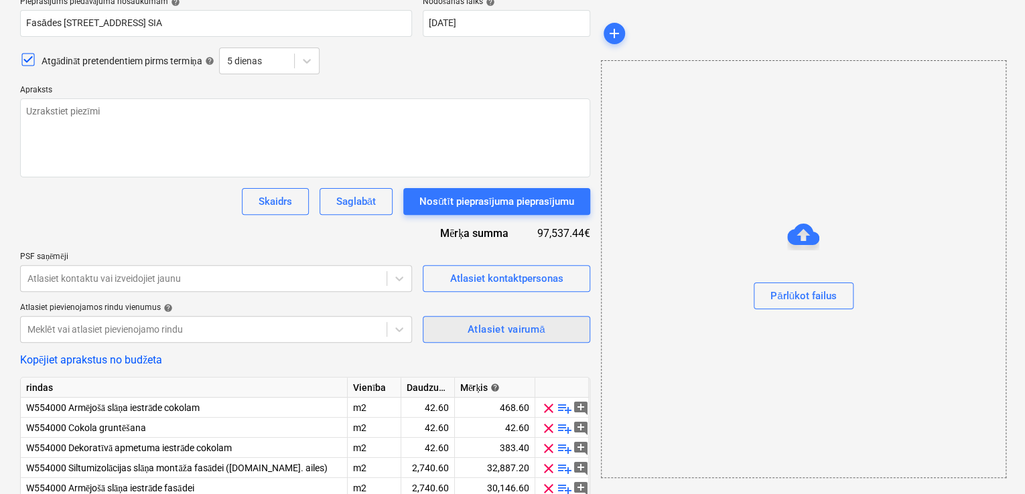
scroll to position [73, 0]
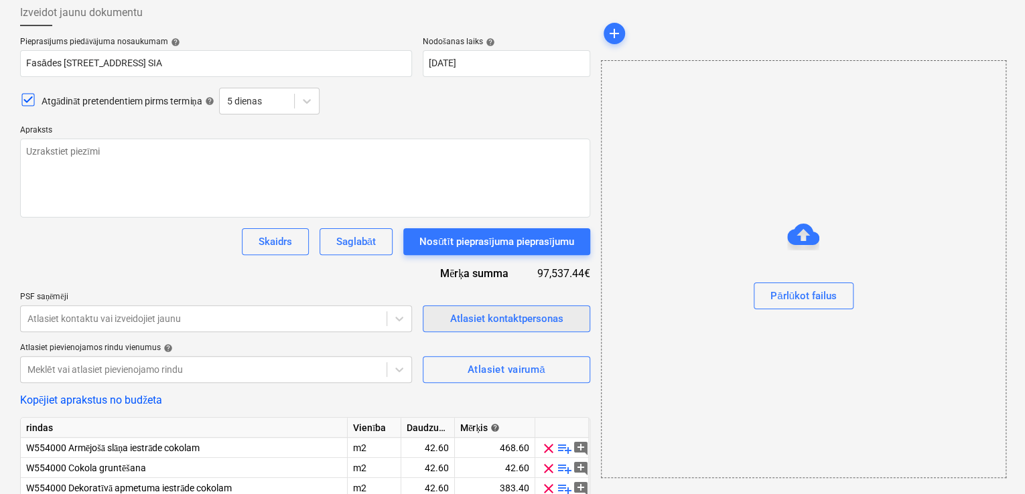
click at [485, 315] on div "Atlasiet kontaktpersonas" at bounding box center [505, 318] width 113 height 17
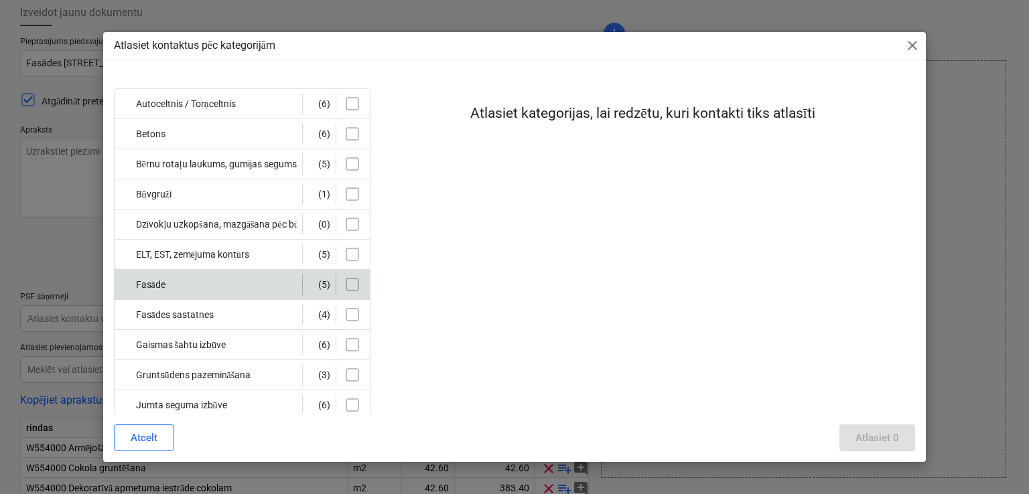
click at [352, 283] on input "checkbox" at bounding box center [352, 284] width 21 height 21
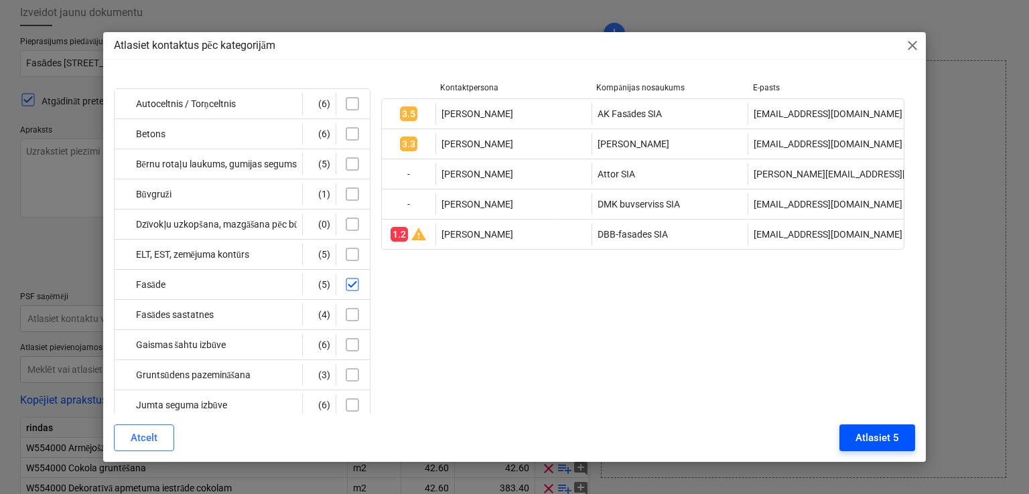
click at [882, 441] on div "Atlasiet 5" at bounding box center [877, 437] width 44 height 17
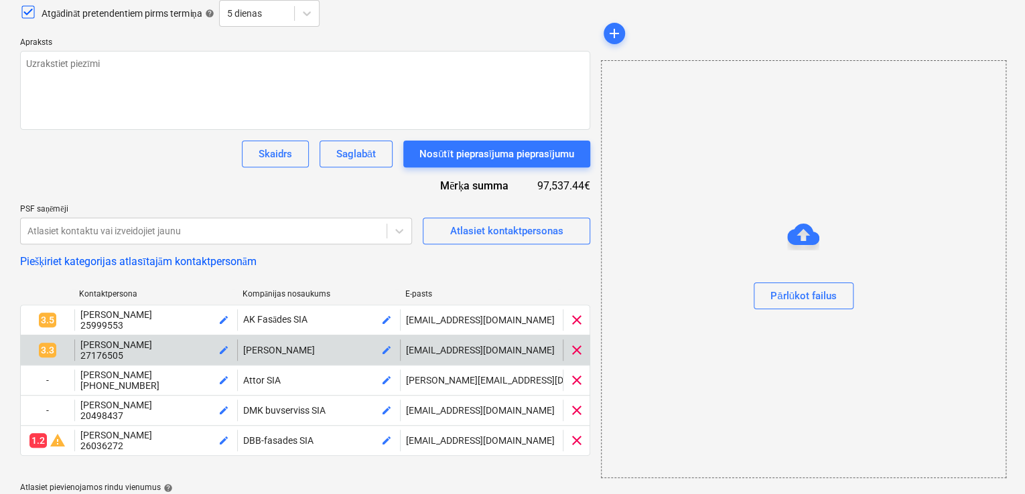
scroll to position [162, 0]
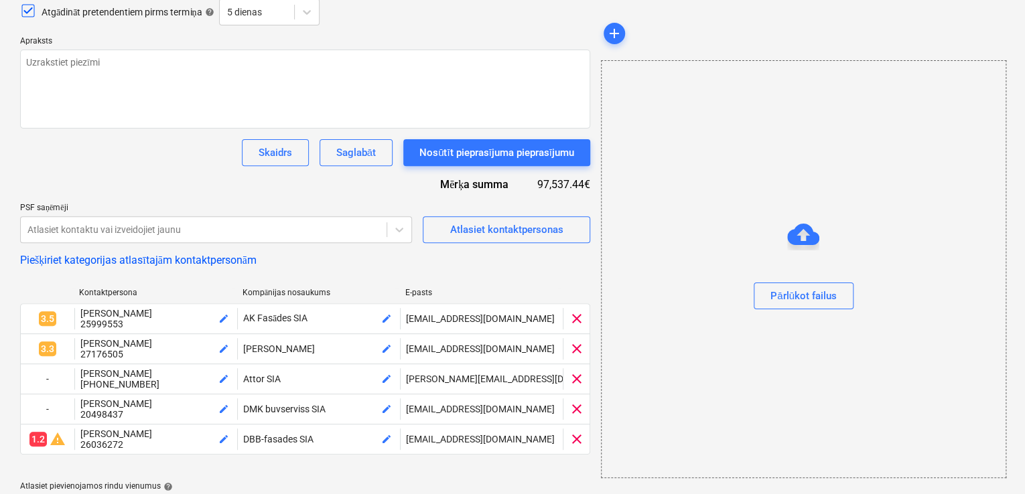
click at [576, 443] on span "clear" at bounding box center [577, 439] width 16 height 16
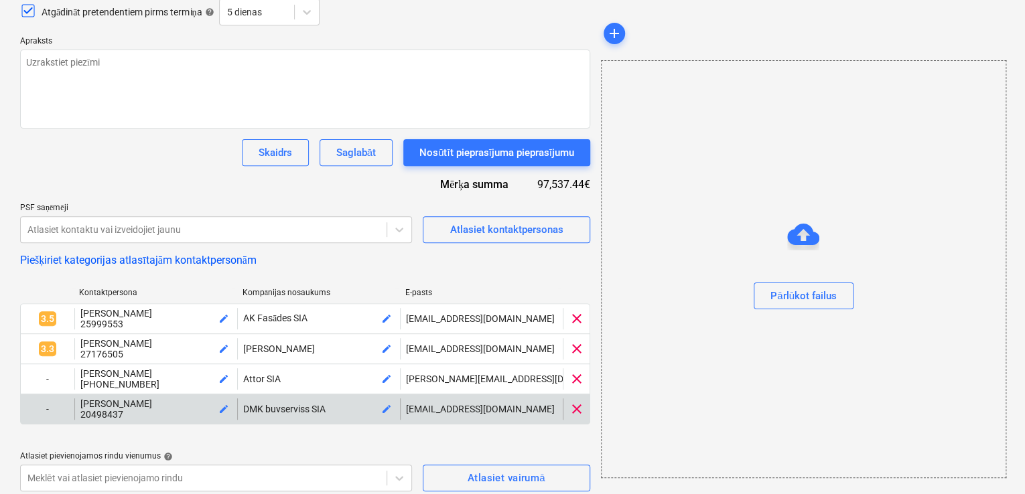
click at [575, 407] on span "clear" at bounding box center [577, 409] width 16 height 16
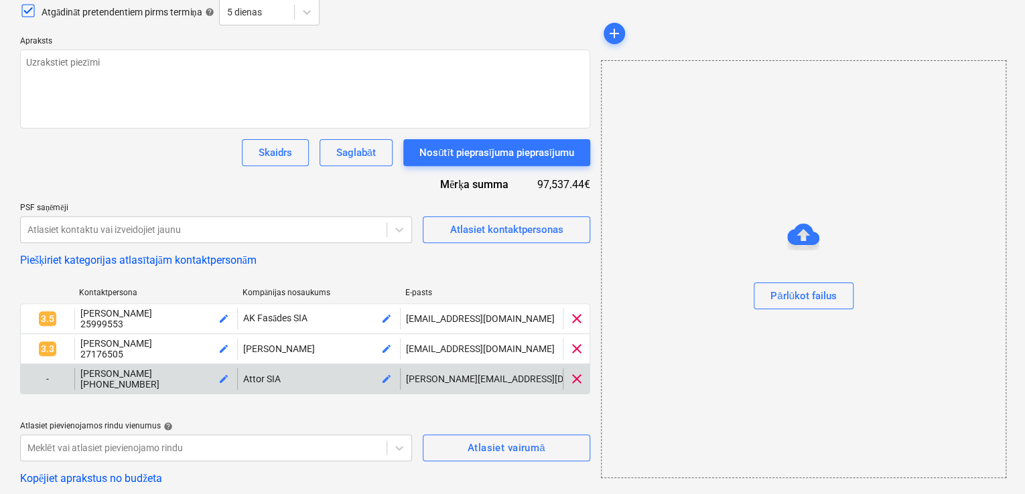
click at [573, 385] on span "clear" at bounding box center [577, 379] width 16 height 16
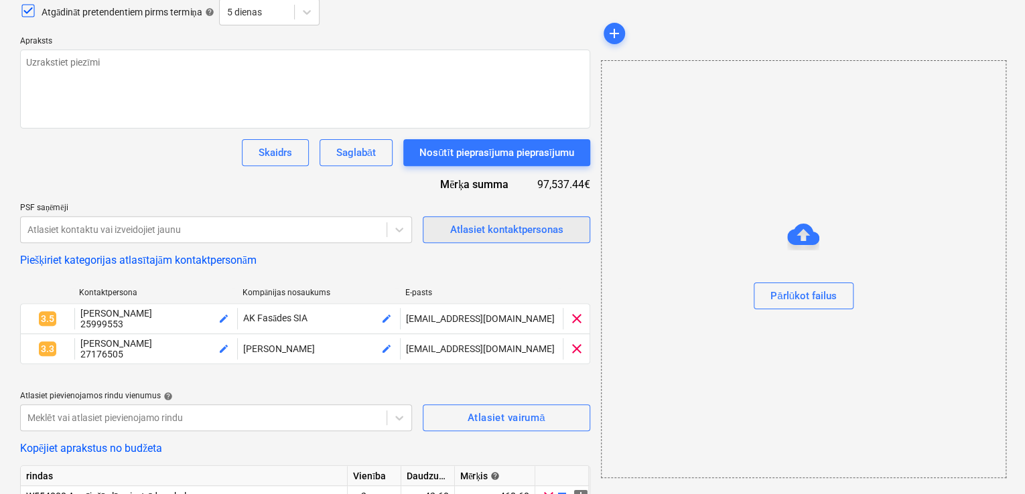
click at [533, 235] on div "Atlasiet kontaktpersonas" at bounding box center [505, 229] width 113 height 17
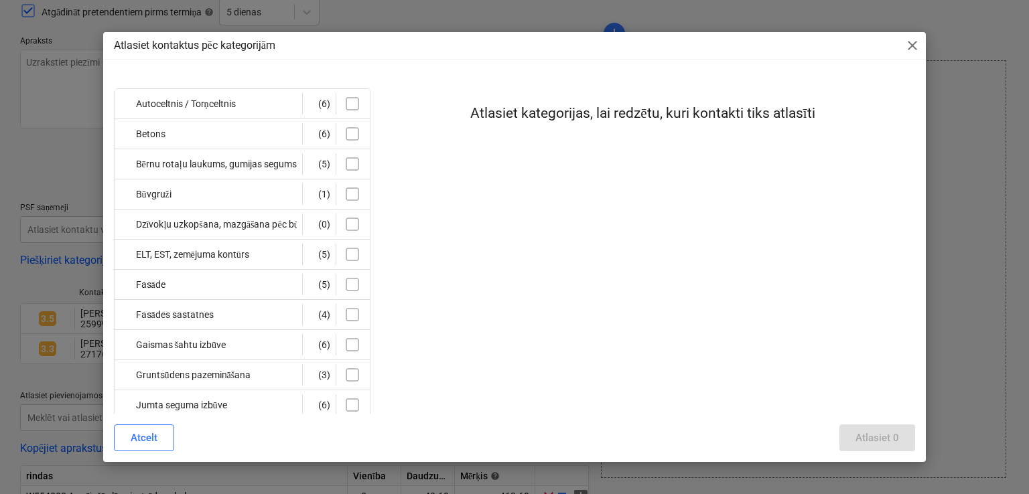
click at [912, 44] on span "close" at bounding box center [912, 45] width 16 height 16
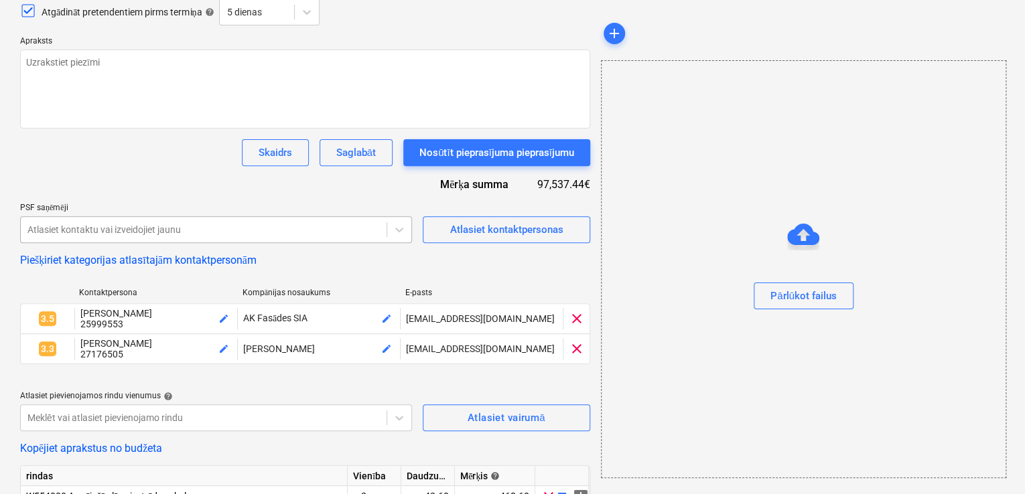
click at [287, 231] on div at bounding box center [203, 229] width 352 height 13
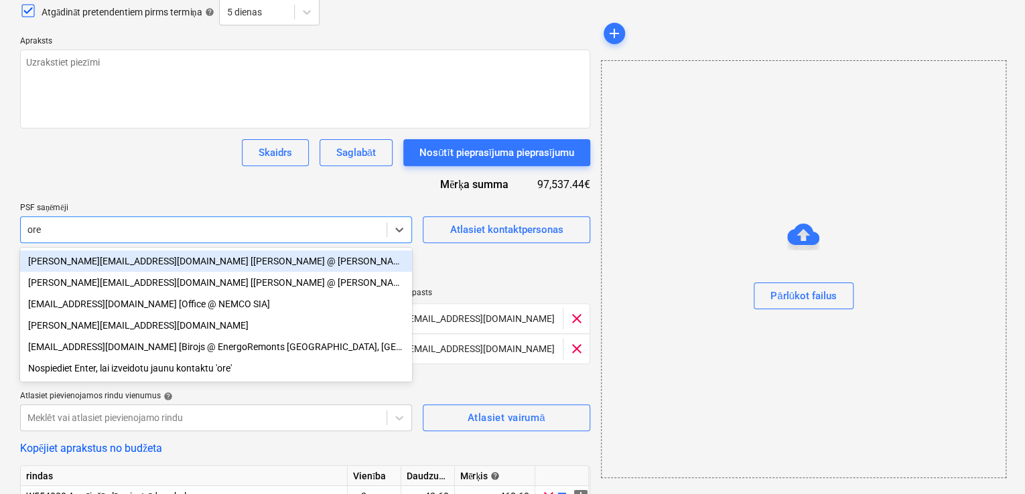
click at [262, 267] on div "edgars.m@hotmail.lv [EDGARS MĀLNIEKS @ OREA SIA]" at bounding box center [216, 260] width 392 height 21
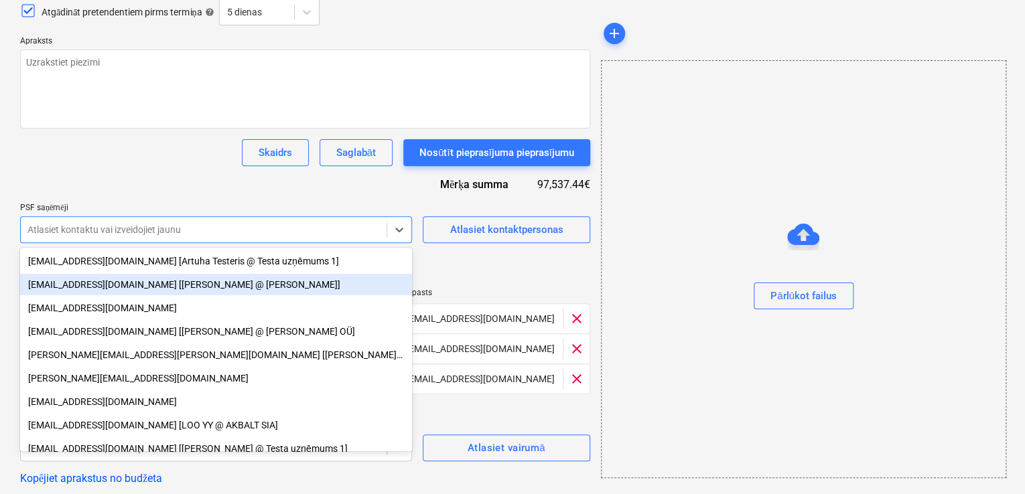
click at [500, 271] on div "Pieprasījums piedāvājuma nosaukumam help Fasādes darbi Prūšu ielā 1G, Bonava La…" at bounding box center [305, 344] width 570 height 793
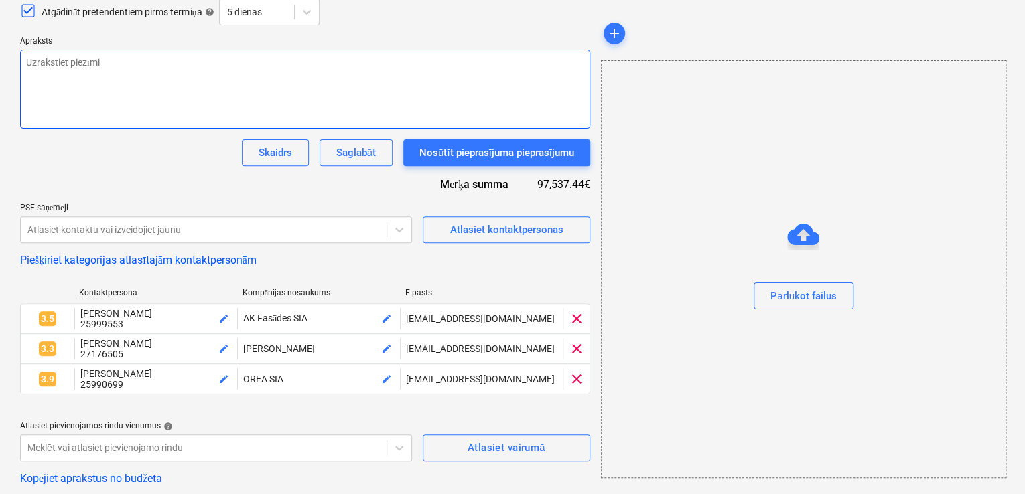
click at [27, 64] on textarea at bounding box center [305, 89] width 570 height 79
paste textarea "Labdien! Nosūtu tāmes specifikāciju fasādes darbiem Prūšu ielā 1H, Ķengarags. Ē…"
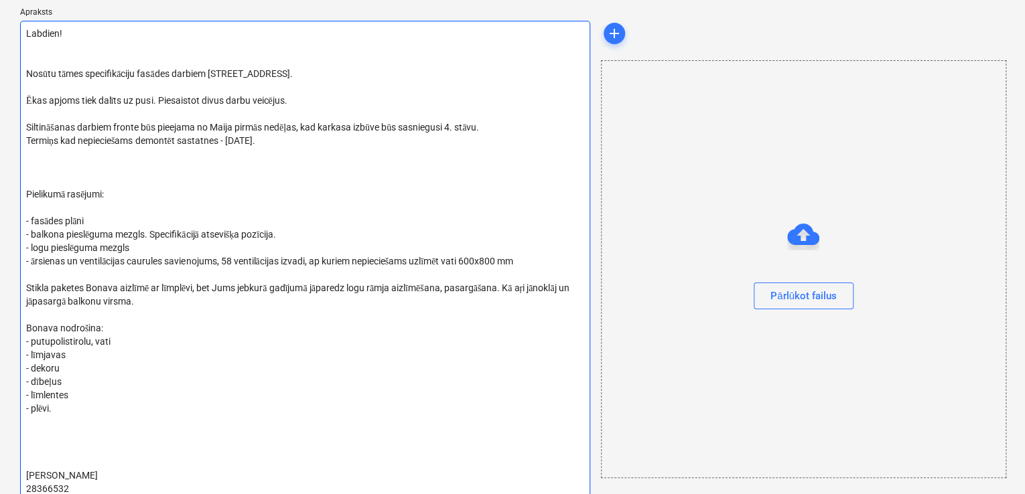
click at [26, 192] on textarea "Labdien! Nosūtu tāmes specifikāciju fasādes darbiem Prūšu ielā 1H, Ķengarags. Ē…" at bounding box center [305, 261] width 570 height 481
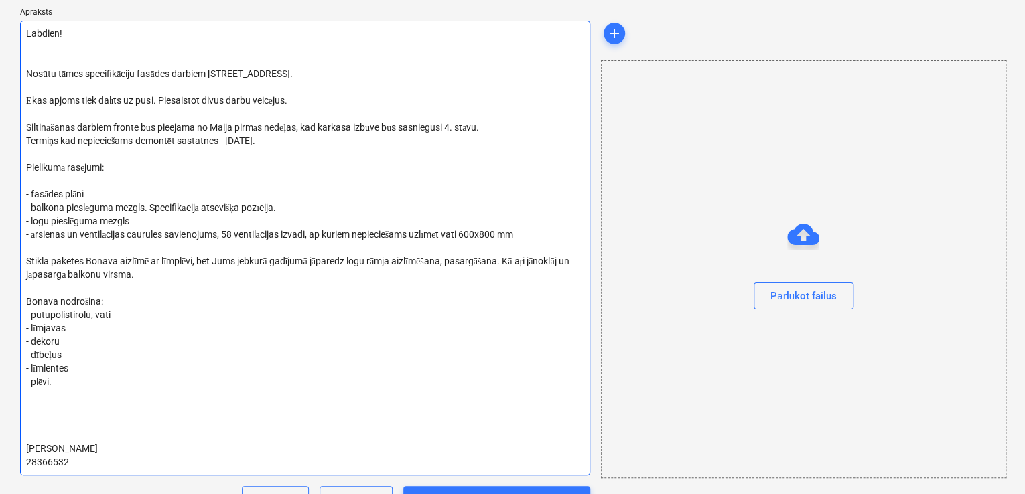
click at [235, 230] on textarea "Labdien! Nosūtu tāmes specifikāciju fasādes darbiem Prūšu ielā 1H, Ķengarags. Ē…" at bounding box center [305, 248] width 570 height 455
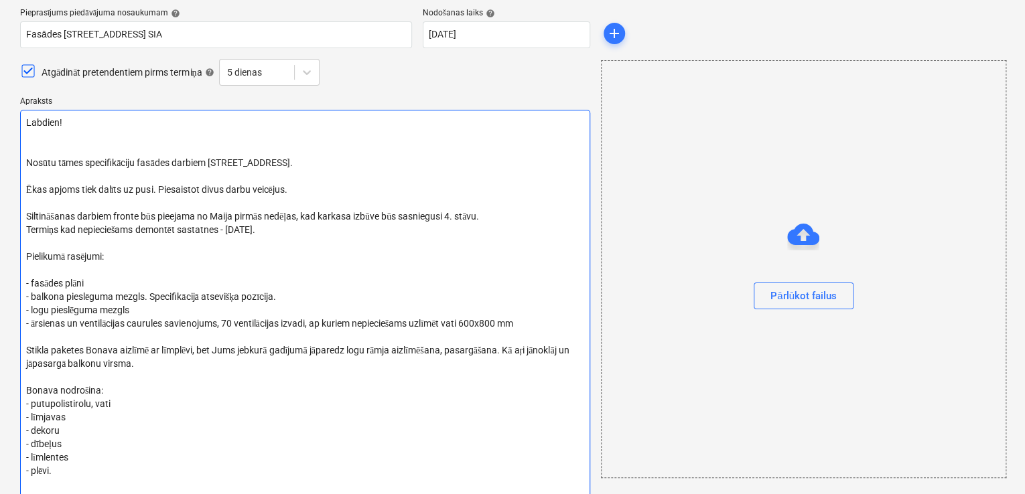
click at [27, 163] on textarea "Labdien! Nosūtu tāmes specifikāciju fasādes darbiem Prūšu ielā 1H, Ķengarags. Ē…" at bounding box center [305, 337] width 570 height 455
drag, startPoint x: 323, startPoint y: 158, endPoint x: 29, endPoint y: 160, distance: 294.0
click at [29, 161] on textarea "Labdien! Nosūtu tāmes specifikāciju fasādes darbiem Prūšu ielā 1H, Ķengarags. Ē…" at bounding box center [305, 337] width 570 height 455
paste textarea "Tiek uzsākti būvdarbi pie 3. ēkas Prūšu ielā 1G, Rīga"
click at [158, 159] on textarea "Labdien! Tiek uzsākti būvdarbi pie 3. ēkas Prūšu ielā 1G, Rīga. Ēkas apjoms tie…" at bounding box center [305, 337] width 570 height 455
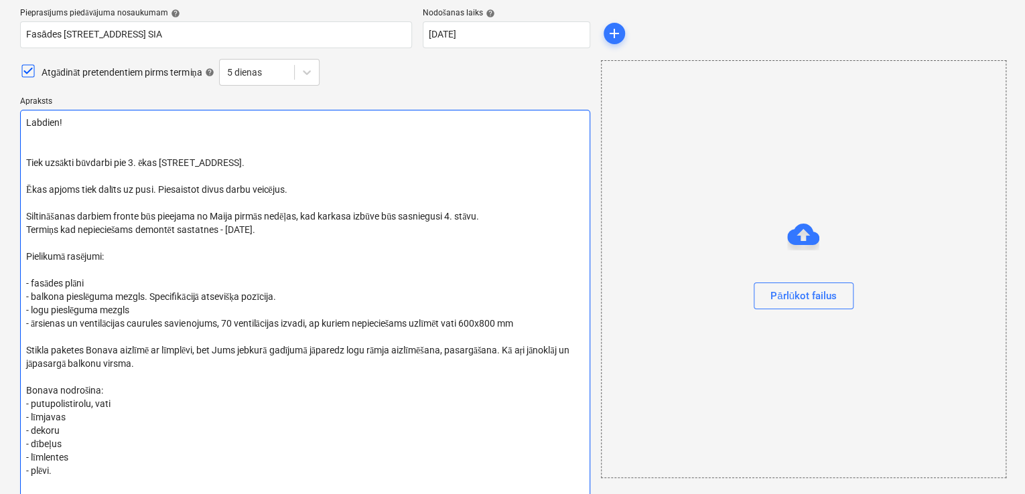
click at [163, 162] on textarea "Labdien! Tiek uzsākti būvdarbi pie 3. ēkas Prūšu ielā 1G, Rīga. Ēkas apjoms tie…" at bounding box center [305, 337] width 570 height 455
drag, startPoint x: 28, startPoint y: 155, endPoint x: 67, endPoint y: 165, distance: 40.1
click at [29, 157] on textarea "Labdien! Tiek uzsākti būvdarbi pie 3. ēkas, Prūšu ielā 1G, Rīga. Ēkas apjoms ti…" at bounding box center [305, 337] width 570 height 455
click at [27, 163] on textarea "Labdien! Tiek uzsākti būvdarbi pie 3. ēkas, Prūšu ielā 1G, Rīga. Ēkas apjoms ti…" at bounding box center [305, 337] width 570 height 455
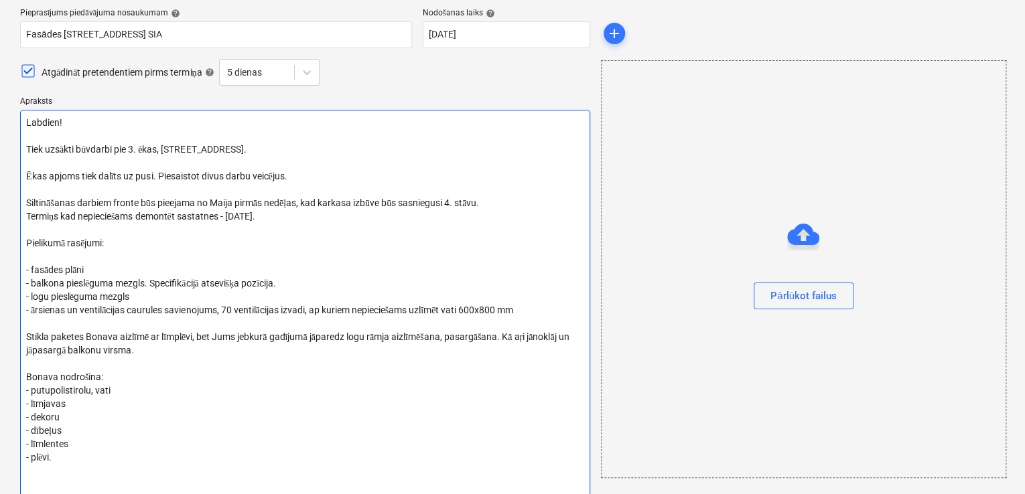
click at [49, 171] on textarea "Labdien! Tiek uzsākti būvdarbi pie 3. ēkas, Prūšu ielā 1G, Rīga. Ēkas apjoms ti…" at bounding box center [305, 330] width 570 height 441
click at [127, 177] on textarea "Labdien! Tiek uzsākti būvdarbi pie 3. ēkas, Prūšu ielā 1G, Rīga. Ēkas, tāmes ap…" at bounding box center [305, 330] width 570 height 441
click at [155, 175] on textarea "Labdien! Tiek uzsākti būvdarbi pie 3. ēkas, Prūšu ielā 1G, Rīga. Ēkas, tāmes ap…" at bounding box center [305, 330] width 570 height 441
drag, startPoint x: 283, startPoint y: 219, endPoint x: 214, endPoint y: 204, distance: 70.5
click at [214, 204] on textarea "Labdien! Tiek uzsākti būvdarbi pie 3. ēkas, Prūšu ielā 1G, Rīga. Ēkas, tāmes ap…" at bounding box center [305, 330] width 570 height 441
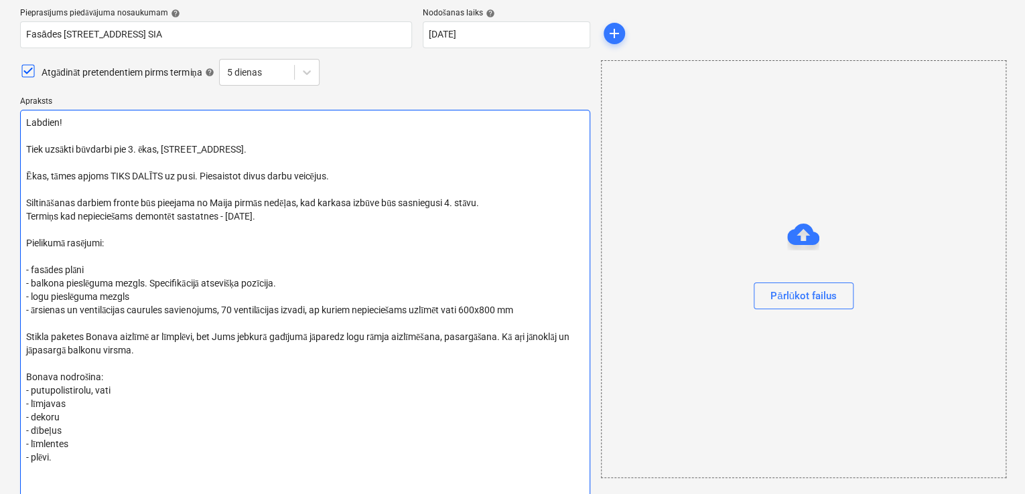
click at [276, 220] on textarea "Labdien! Tiek uzsākti būvdarbi pie 3. ēkas, Prūšu ielā 1G, Rīga. Ēkas, tāmes ap…" at bounding box center [305, 330] width 570 height 441
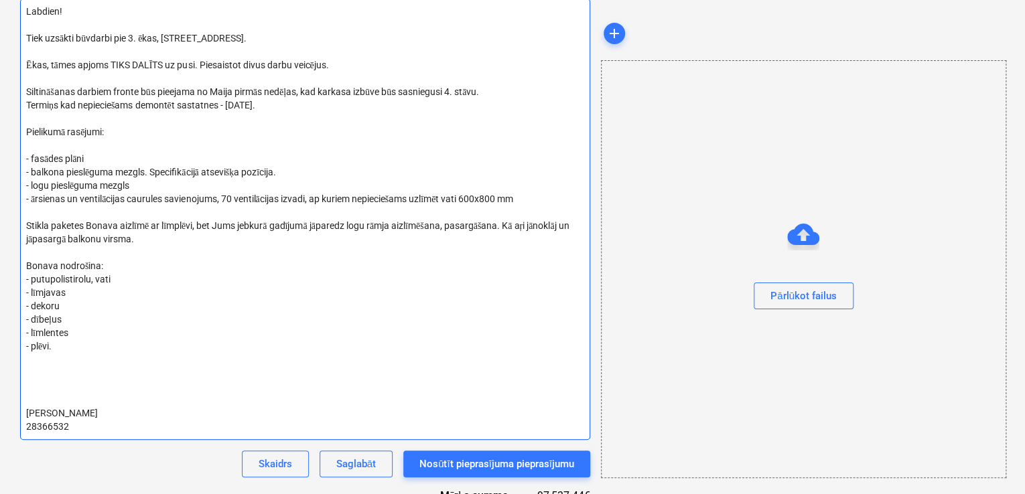
click at [287, 109] on textarea "Labdien! Tiek uzsākti būvdarbi pie 3. ēkas, Prūšu ielā 1G, Rīga. Ēkas, tāmes ap…" at bounding box center [305, 219] width 570 height 441
click at [236, 87] on textarea "Labdien! Tiek uzsākti būvdarbi pie 3. ēkas, Prūšu ielā 1G, Rīga. Ēkas, tāmes ap…" at bounding box center [305, 219] width 570 height 441
click at [422, 108] on textarea "Labdien! Tiek uzsākti būvdarbi pie 3. ēkas, Prūšu ielā 1G, Rīga. Ēkas, tāmes ap…" at bounding box center [305, 219] width 570 height 441
drag, startPoint x: 540, startPoint y: 92, endPoint x: 354, endPoint y: 89, distance: 186.2
click at [354, 89] on textarea "Labdien! Tiek uzsākti būvdarbi pie 3. ēkas, Prūšu ielā 1G, Rīga. Ēkas, tāmes ap…" at bounding box center [305, 219] width 570 height 441
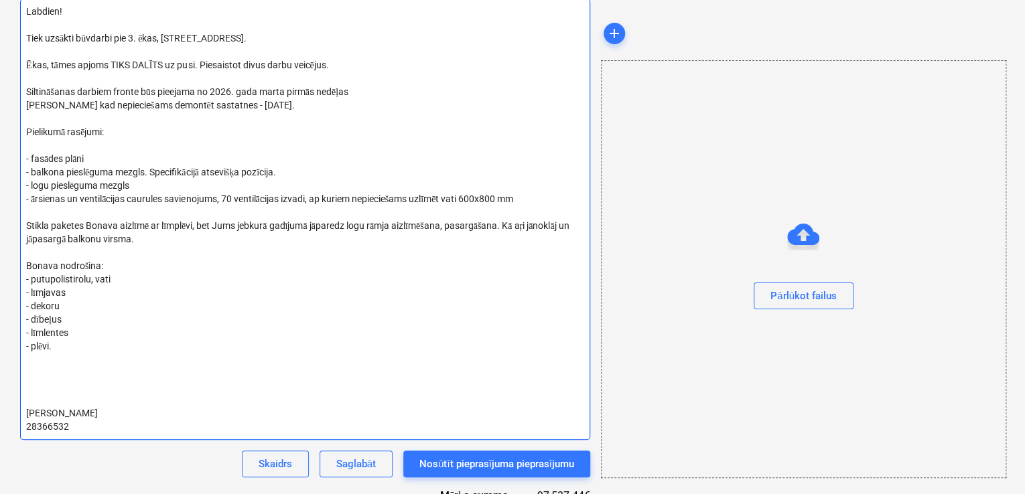
click at [269, 104] on textarea "Labdien! Tiek uzsākti būvdarbi pie 3. ēkas, Prūšu ielā 1G, Rīga. Ēkas, tāmes ap…" at bounding box center [305, 219] width 570 height 441
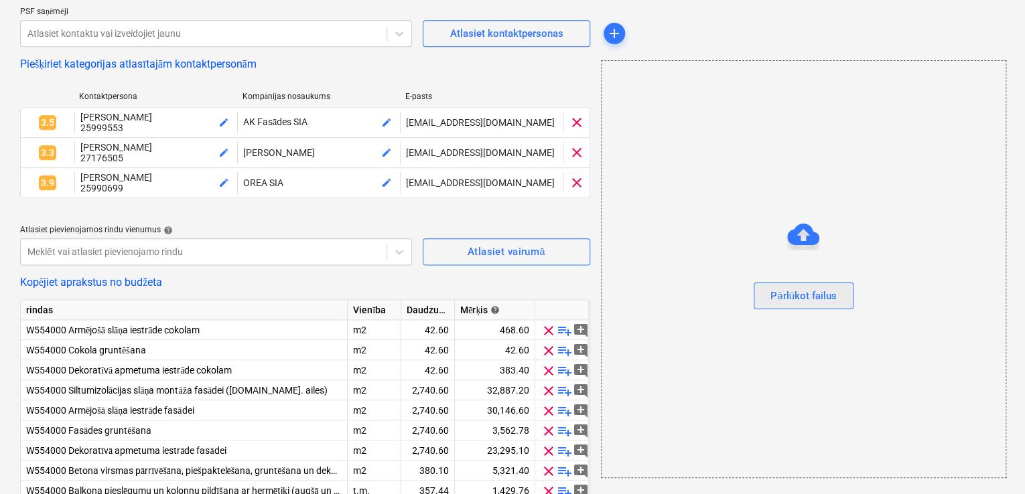
scroll to position [694, 0]
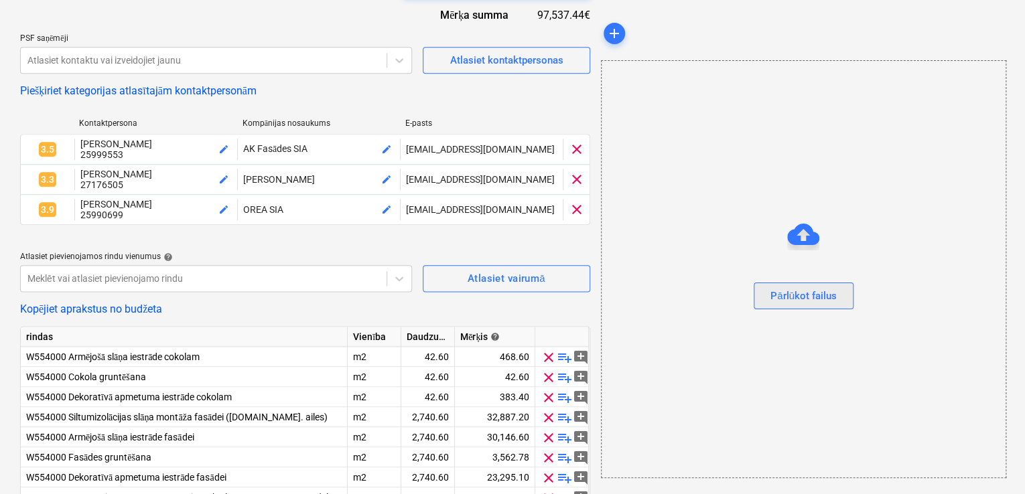
click at [799, 295] on div "Pārlūkot failus" at bounding box center [803, 295] width 66 height 17
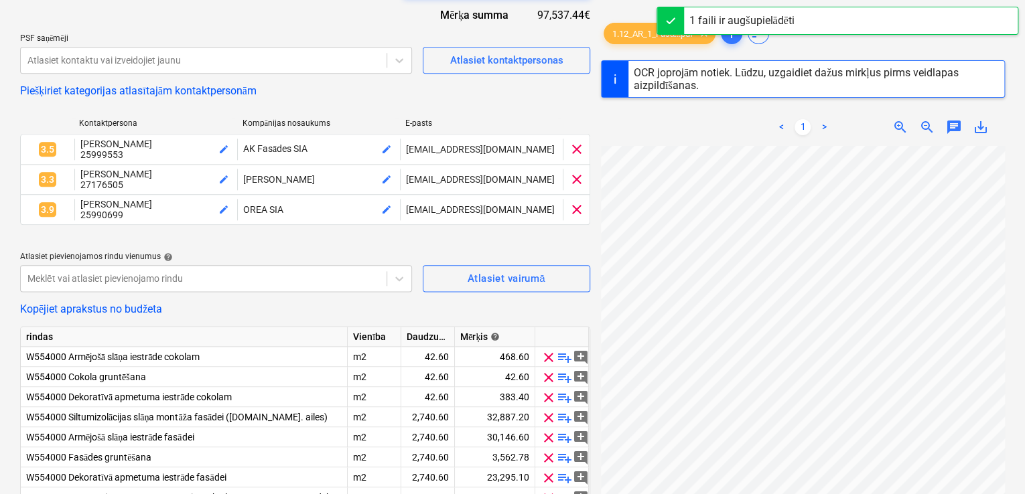
scroll to position [367, 153]
click at [921, 133] on span "zoom_out" at bounding box center [927, 127] width 16 height 16
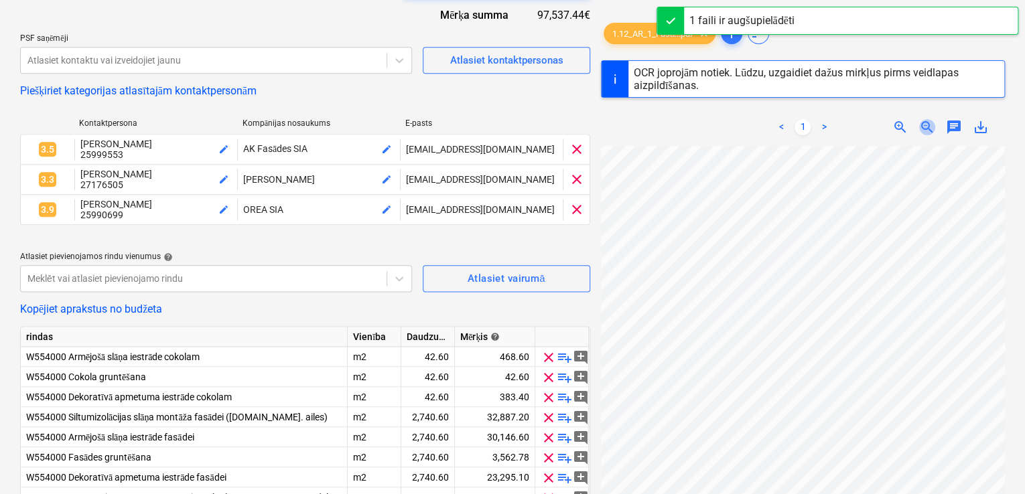
click at [921, 133] on span "zoom_out" at bounding box center [927, 127] width 16 height 16
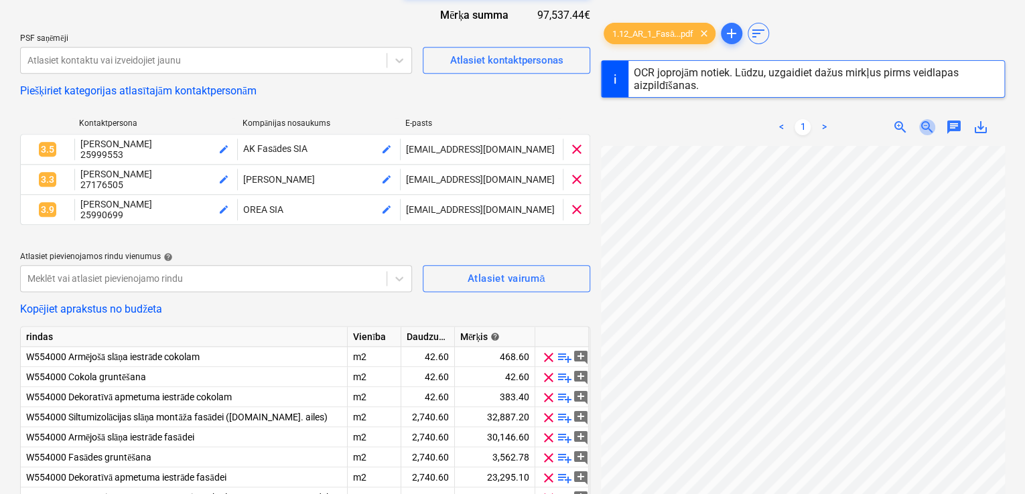
click at [921, 133] on span "zoom_out" at bounding box center [927, 127] width 16 height 16
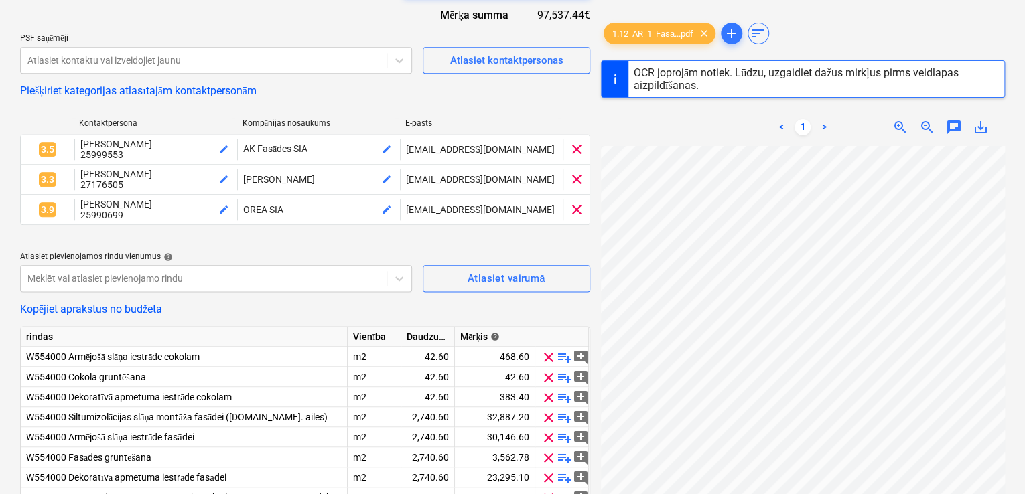
click at [921, 133] on span "zoom_out" at bounding box center [927, 127] width 16 height 16
click at [925, 129] on span "zoom_out" at bounding box center [927, 127] width 16 height 16
click at [846, 139] on div "< 1 > zoom_in zoom_out chat 0 save_alt" at bounding box center [803, 355] width 404 height 494
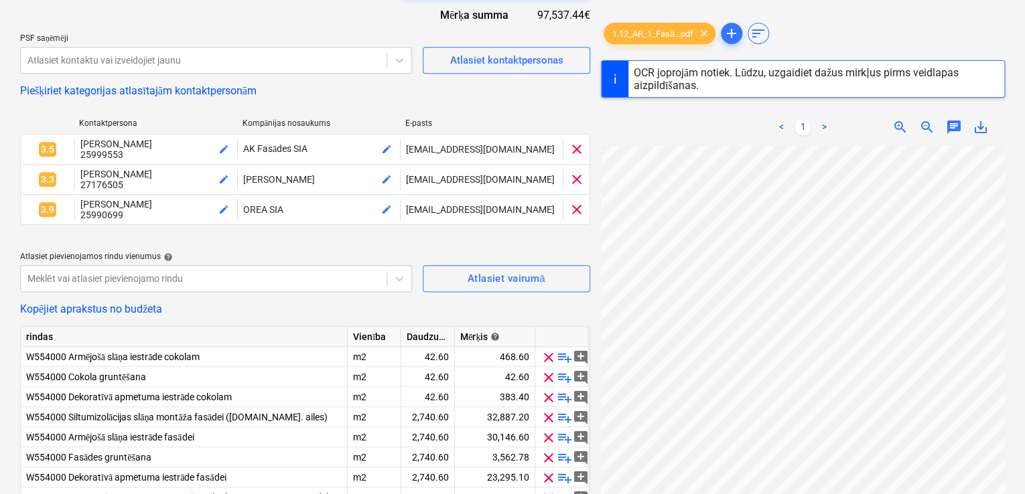
scroll to position [198, 437]
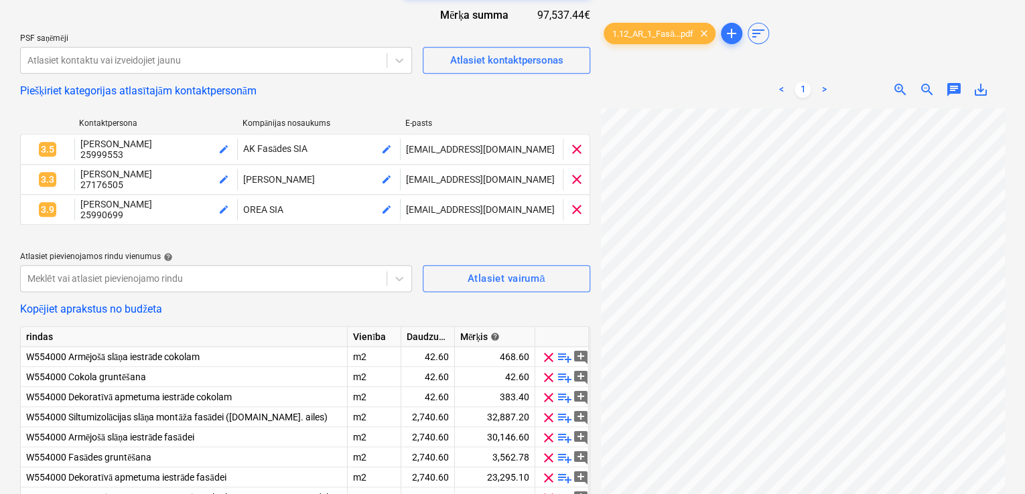
scroll to position [19, 437]
click at [709, 33] on span "clear" at bounding box center [704, 33] width 16 height 16
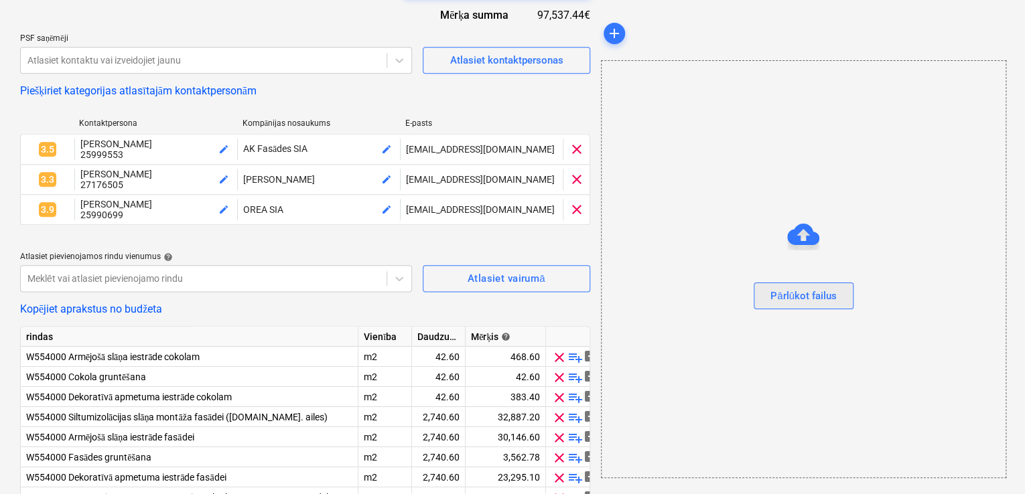
click at [799, 289] on div "Pārlūkot failus" at bounding box center [803, 295] width 66 height 17
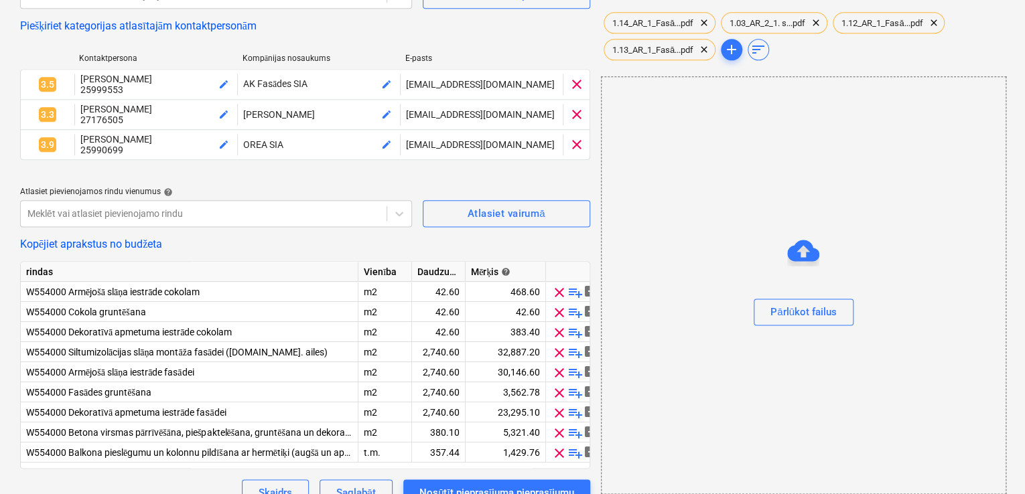
scroll to position [783, 0]
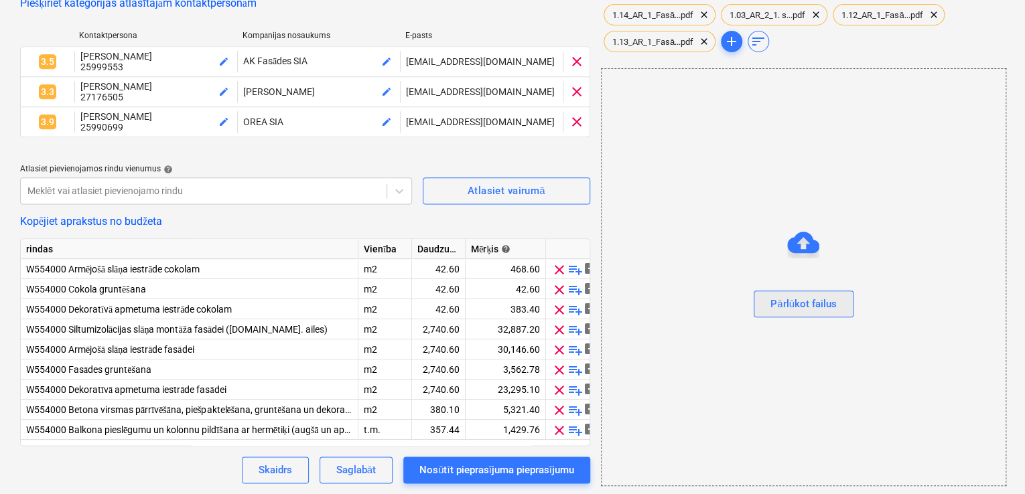
click at [808, 304] on div "Pārlūkot failus" at bounding box center [803, 303] width 66 height 17
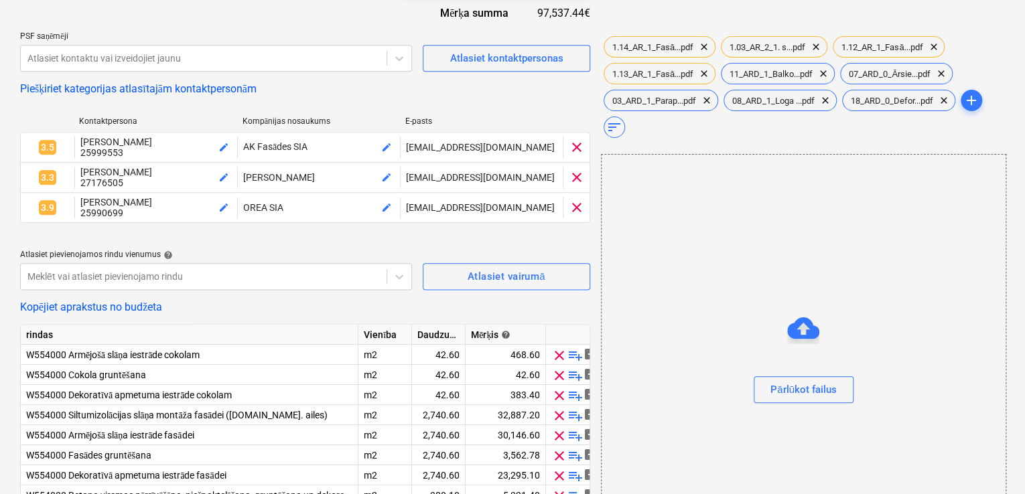
scroll to position [783, 0]
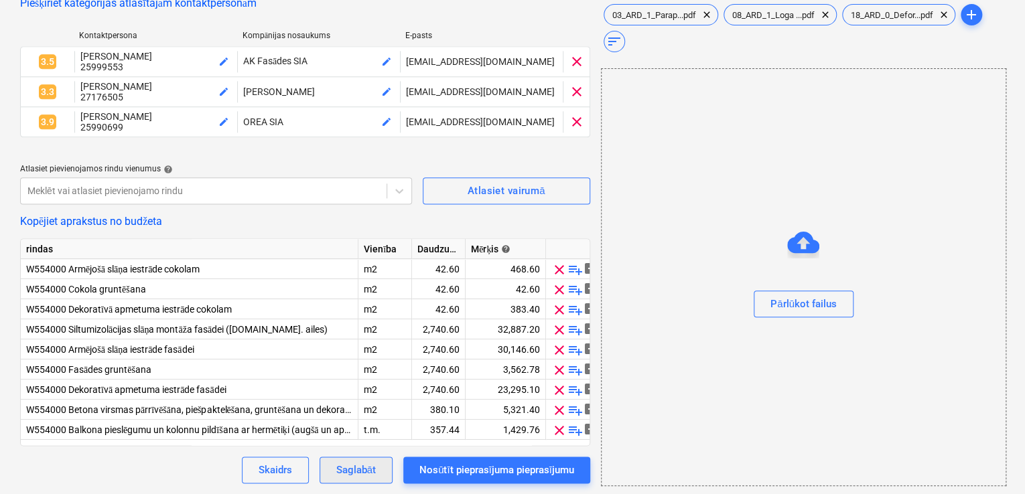
click at [358, 473] on div "Saglabāt" at bounding box center [356, 469] width 40 height 17
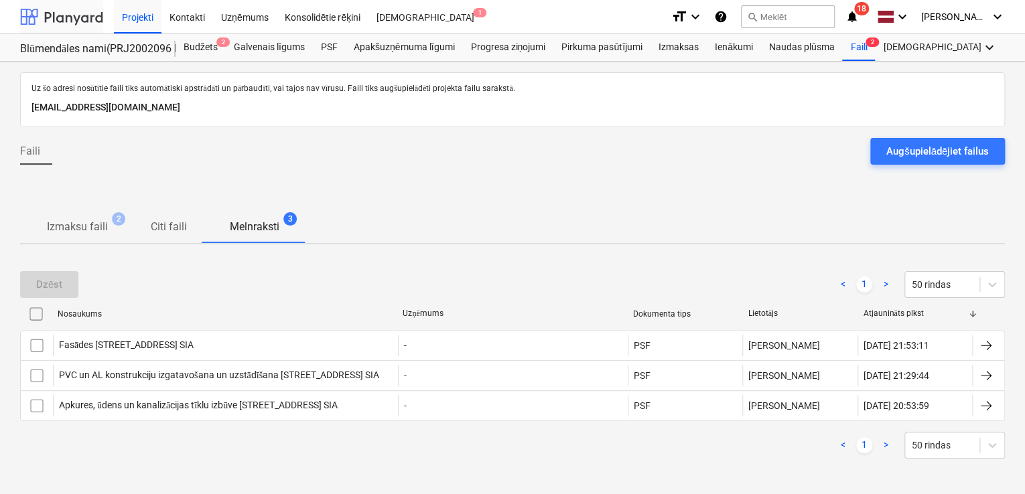
click at [74, 17] on div at bounding box center [61, 16] width 83 height 33
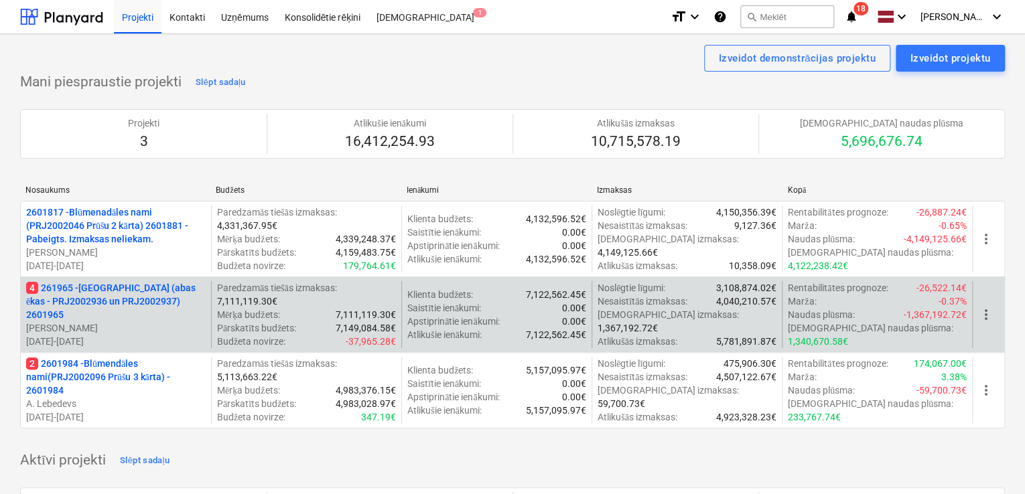
scroll to position [178, 0]
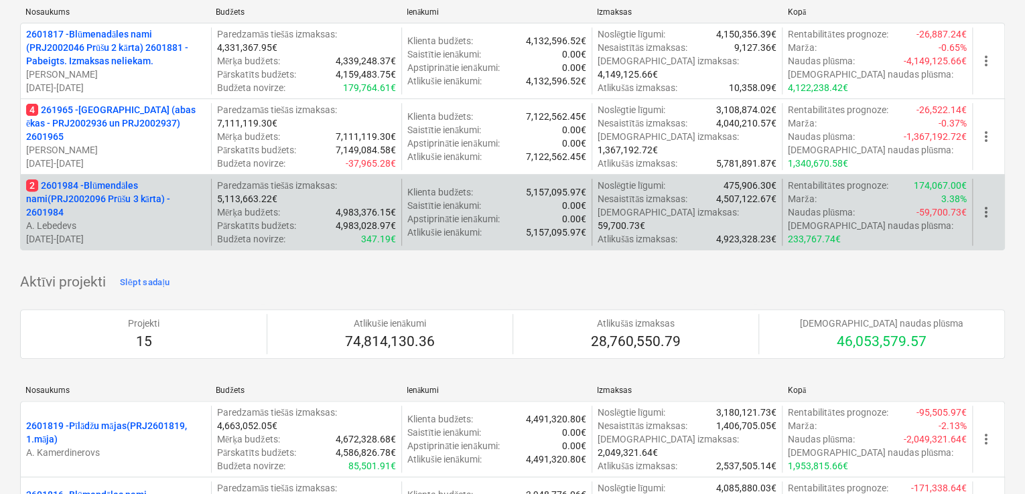
click at [137, 194] on p "2 2601984 - Blūmendāles nami(PRJ2002096 Prūšu 3 kārta) - 2601984" at bounding box center [115, 199] width 179 height 40
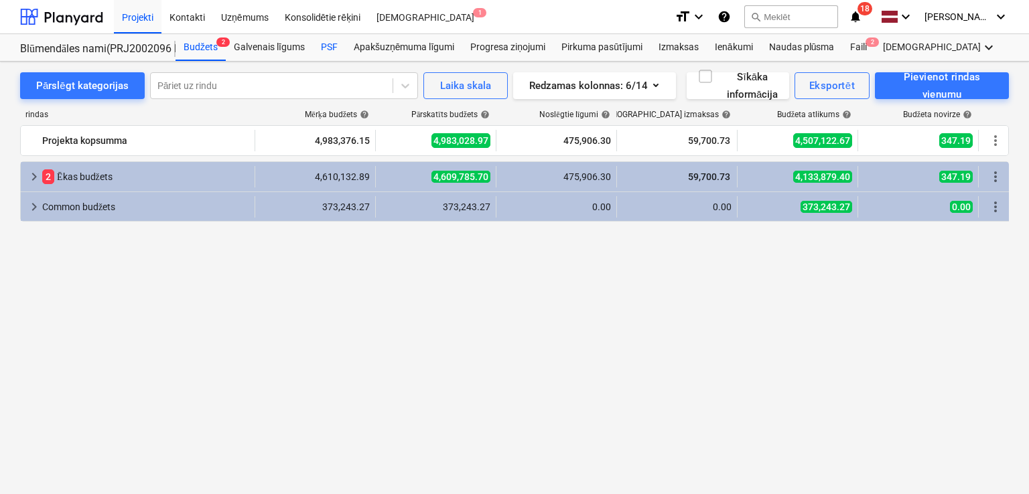
click at [323, 45] on div "PSF" at bounding box center [329, 47] width 33 height 27
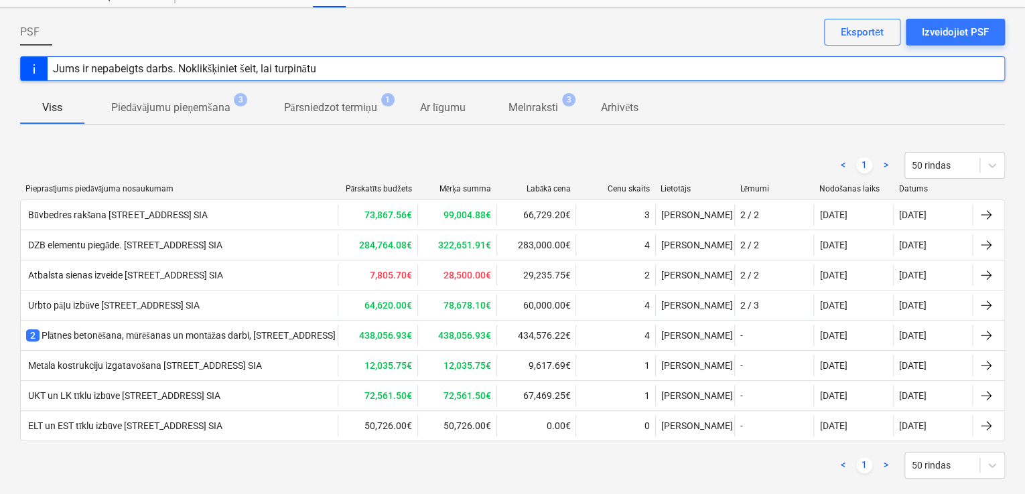
scroll to position [74, 0]
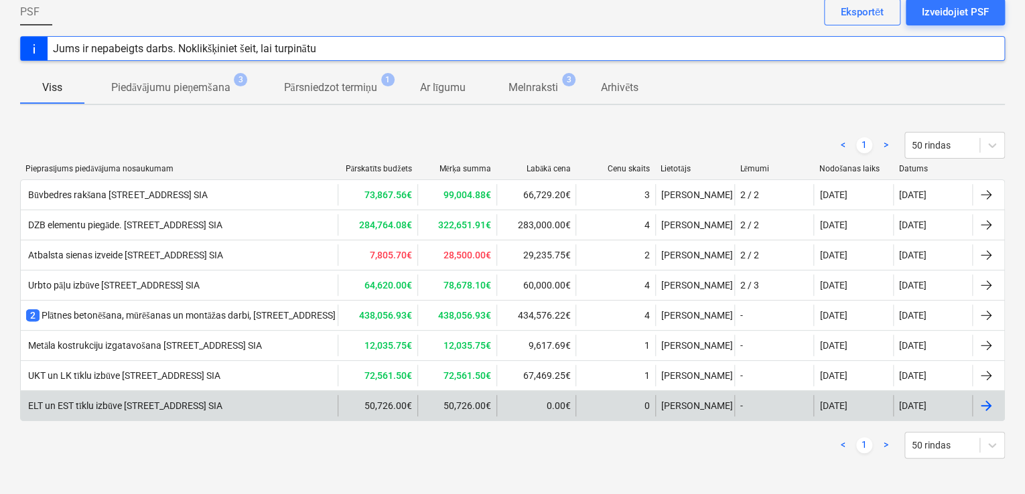
click at [144, 404] on div "ELT un EST tīklu izbūve [STREET_ADDRESS] SIA" at bounding box center [124, 405] width 196 height 11
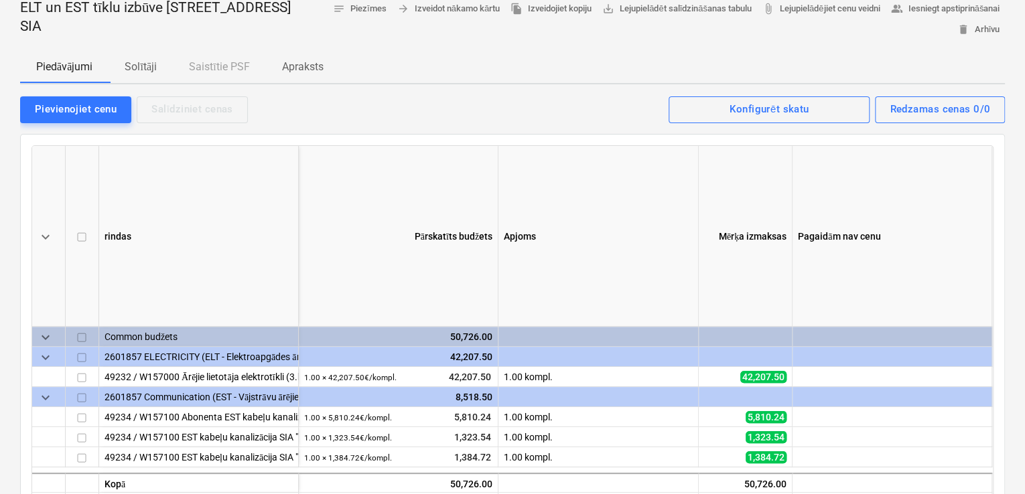
click at [148, 64] on p "Solītāji" at bounding box center [141, 67] width 32 height 16
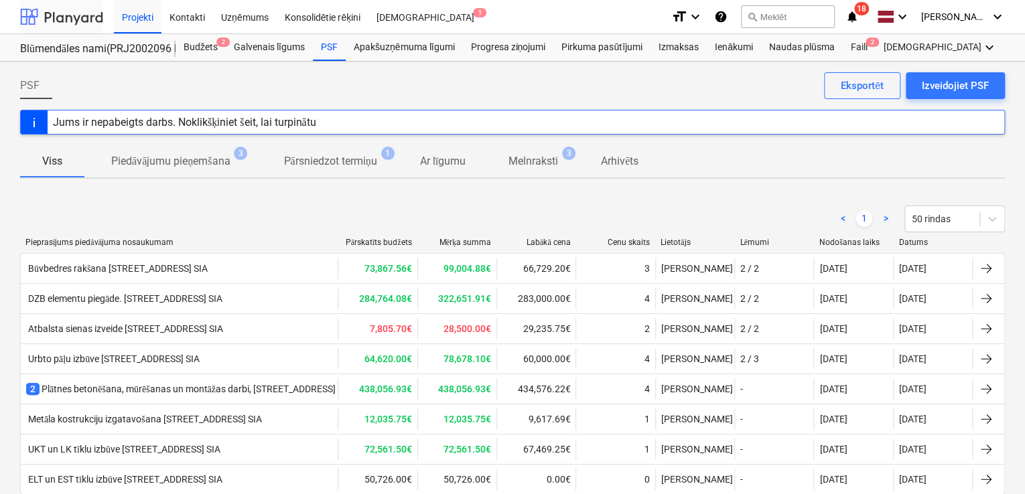
click at [68, 18] on div at bounding box center [61, 16] width 83 height 33
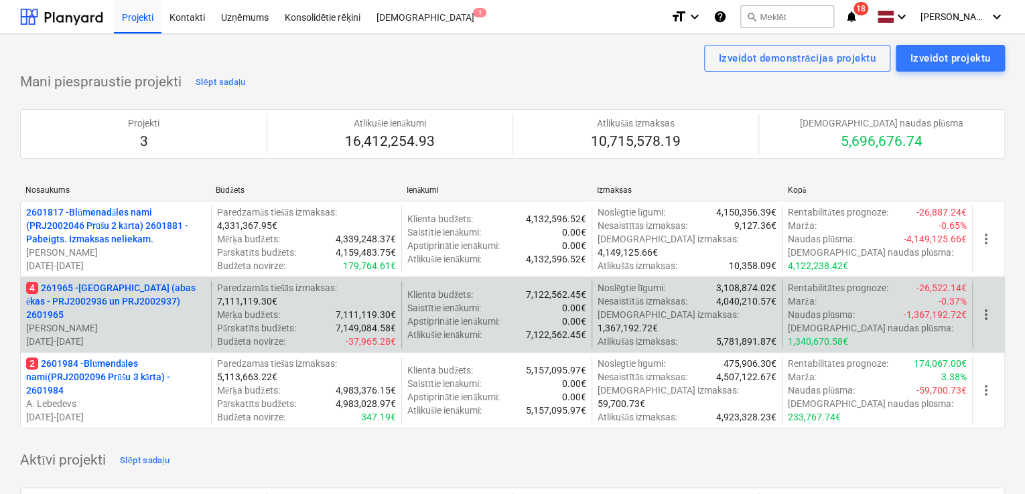
click at [107, 309] on p "4 261965 - Nīcgales iela (abas ēkas - PRJ2002936 un PRJ2002937) 2601965" at bounding box center [115, 301] width 179 height 40
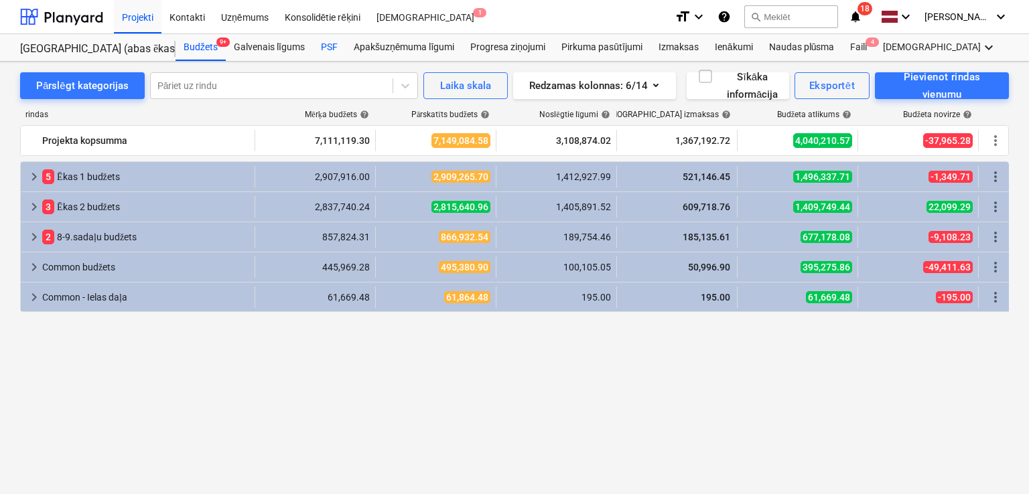
click at [331, 41] on div "PSF" at bounding box center [329, 47] width 33 height 27
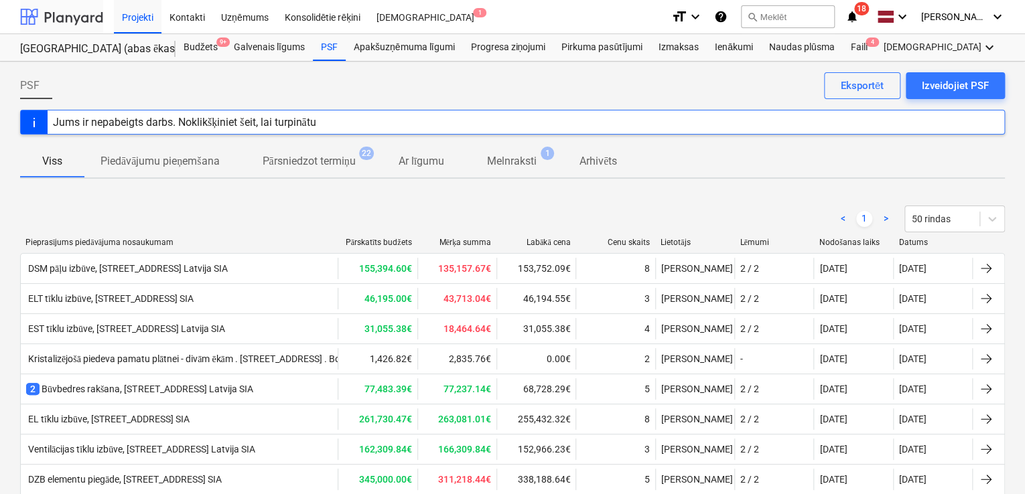
click at [48, 12] on div at bounding box center [61, 16] width 83 height 33
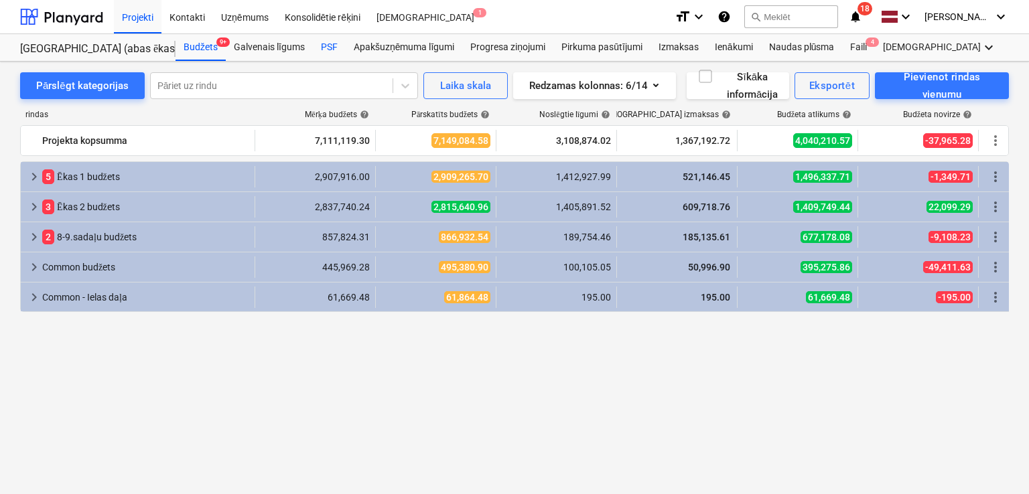
click at [329, 44] on div "PSF" at bounding box center [329, 47] width 33 height 27
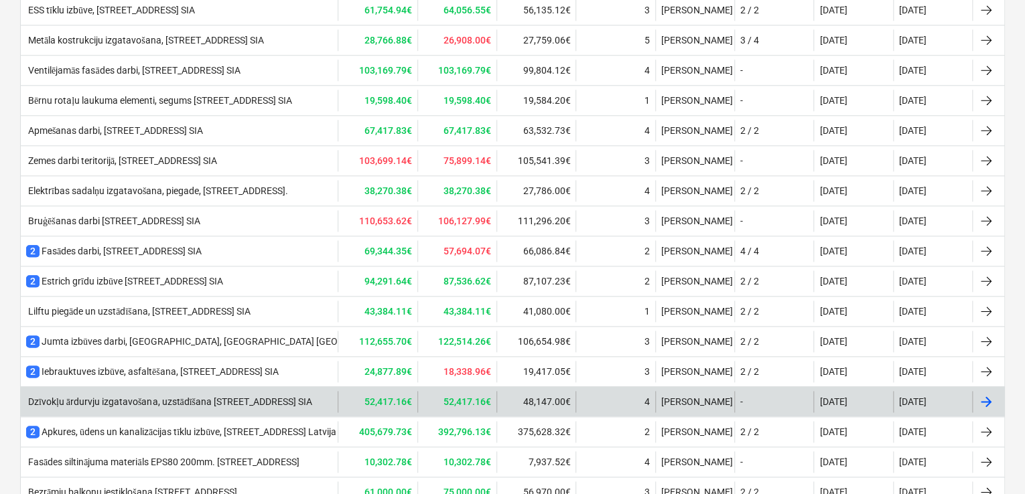
scroll to position [625, 0]
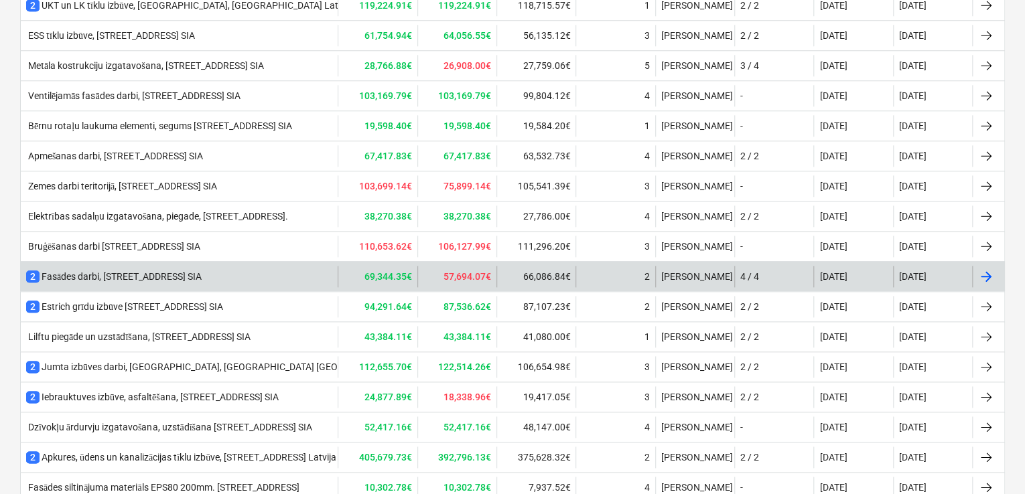
click at [105, 278] on div "2 Fasādes darbi, [STREET_ADDRESS] SIA" at bounding box center [113, 276] width 175 height 13
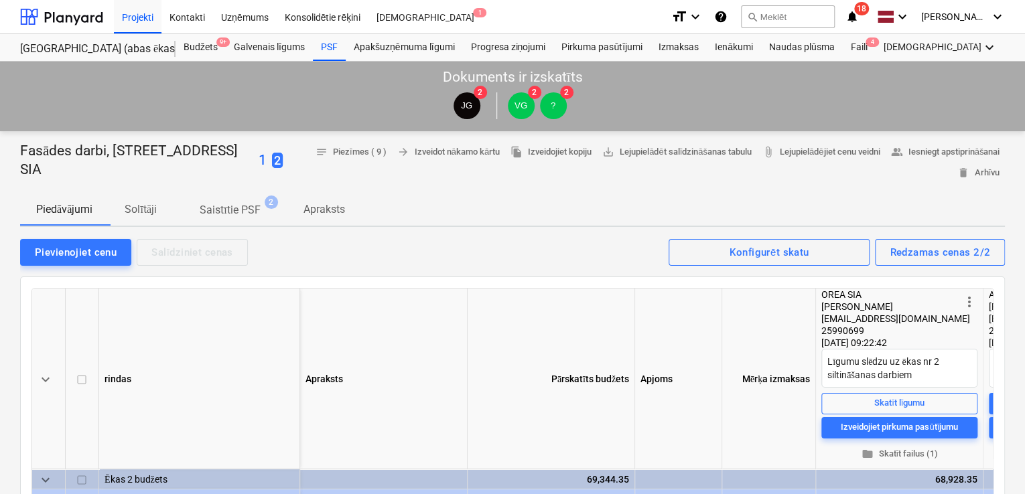
drag, startPoint x: 84, startPoint y: 172, endPoint x: 22, endPoint y: 145, distance: 67.2
click at [22, 145] on p "Fasādes darbi, [STREET_ADDRESS] SIA" at bounding box center [136, 160] width 233 height 37
copy p "Fasādes darbi, [STREET_ADDRESS] SIA"
drag, startPoint x: 70, startPoint y: 14, endPoint x: 78, endPoint y: 17, distance: 7.8
click at [72, 15] on div at bounding box center [61, 16] width 83 height 33
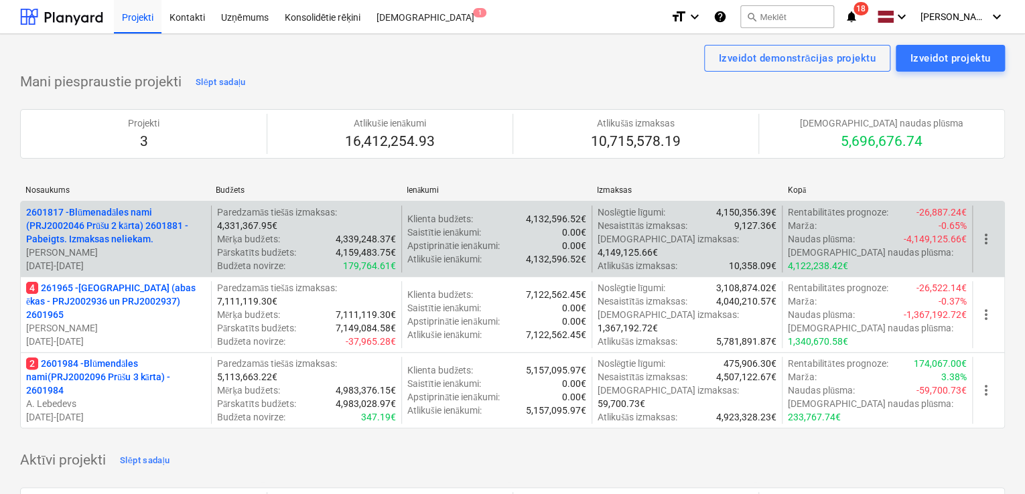
click at [130, 218] on p "2601817 - Blūmenadāles nami (PRJ2002046 Prūšu 2 kārta) 2601881 - Pabeigts. Izma…" at bounding box center [115, 226] width 179 height 40
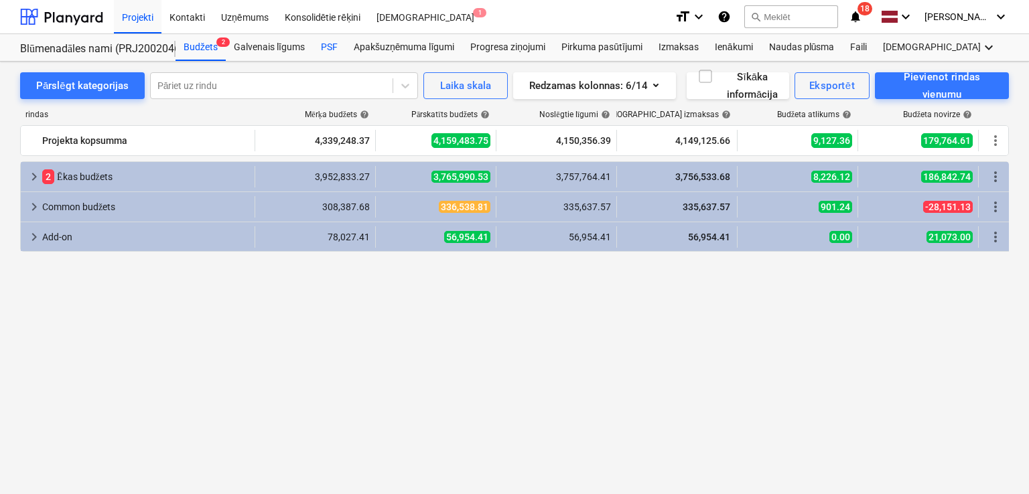
click at [329, 46] on div "PSF" at bounding box center [329, 47] width 33 height 27
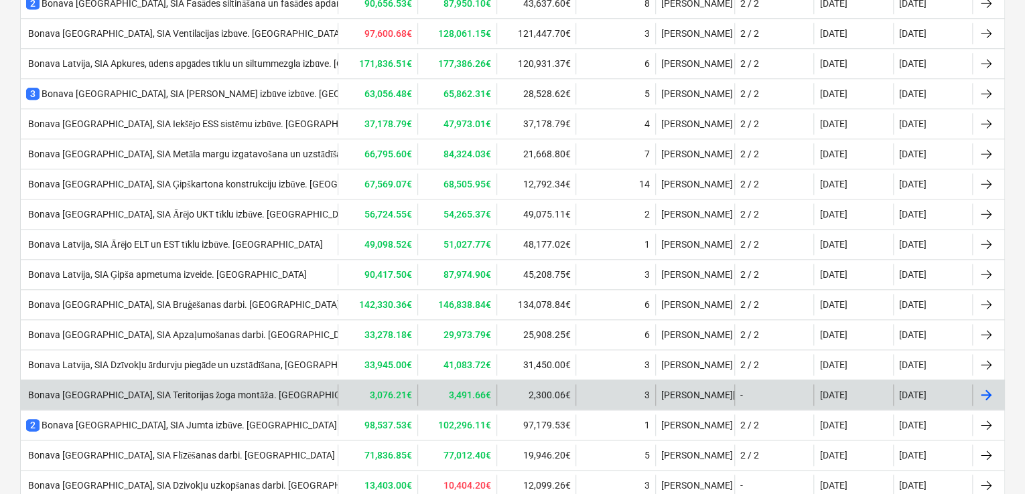
scroll to position [536, 0]
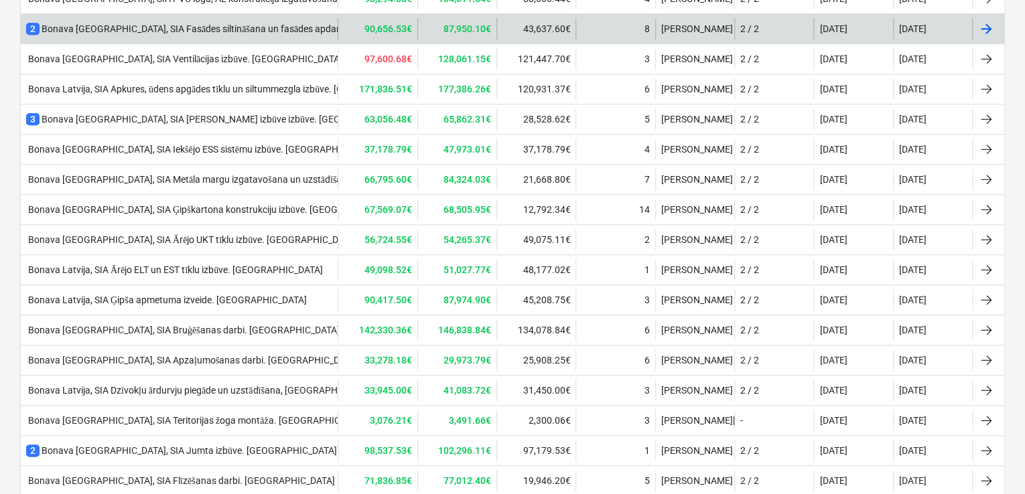
click at [189, 24] on div "2 Bonava [GEOGRAPHIC_DATA], SIA Fasādes siltināšana un fasādes apdare. [GEOGRAP…" at bounding box center [232, 28] width 413 height 13
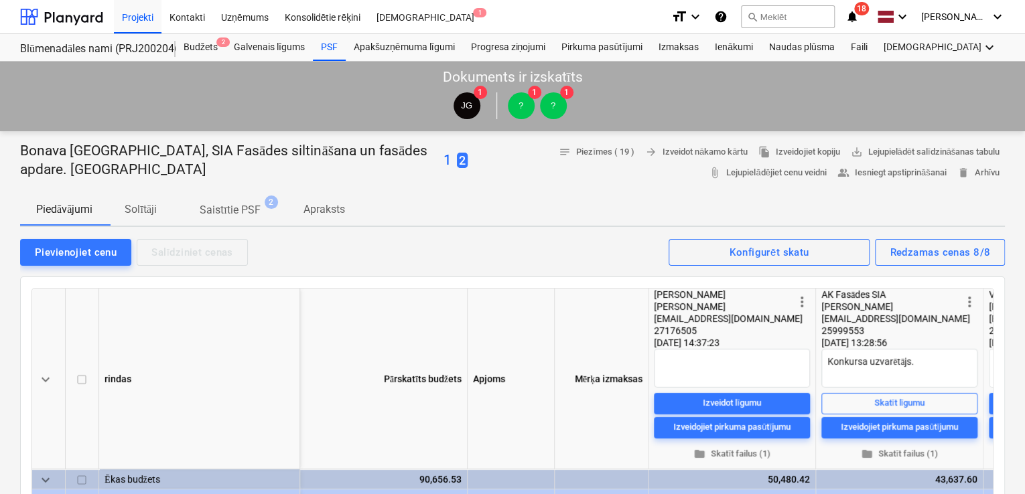
click at [323, 214] on p "Apraksts" at bounding box center [324, 210] width 42 height 16
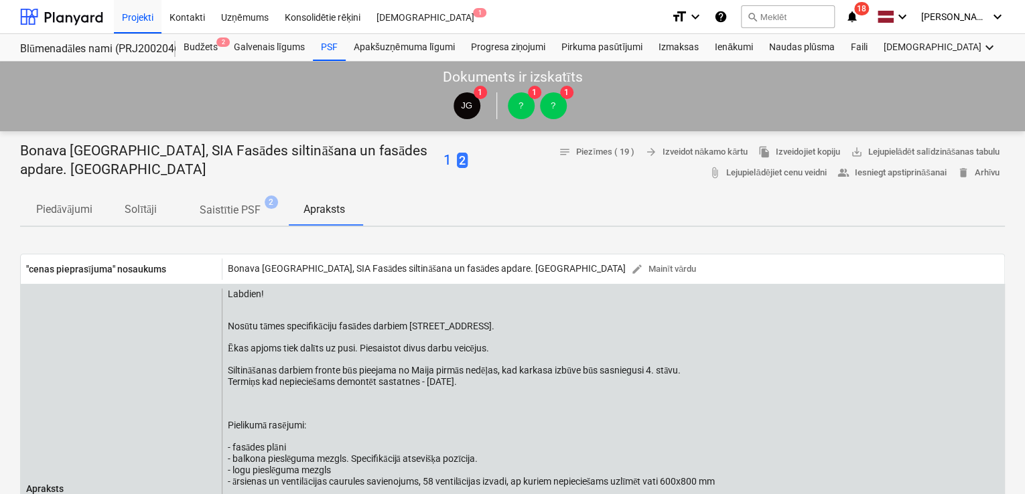
drag, startPoint x: 268, startPoint y: 396, endPoint x: 226, endPoint y: 297, distance: 107.5
click at [226, 297] on div "Labdien! Nosūtu tāmes specifikāciju fasādes darbiem [STREET_ADDRESS]. Ēkas apjo…" at bounding box center [613, 489] width 782 height 400
copy div "Labdien! Nosūtu tāmes specifikāciju fasādes darbiem [STREET_ADDRESS]. Ēkas apjo…"
click at [445, 321] on div "Labdien! Nosūtu tāmes specifikāciju fasādes darbiem [STREET_ADDRESS]. Ēkas apjo…" at bounding box center [554, 476] width 653 height 374
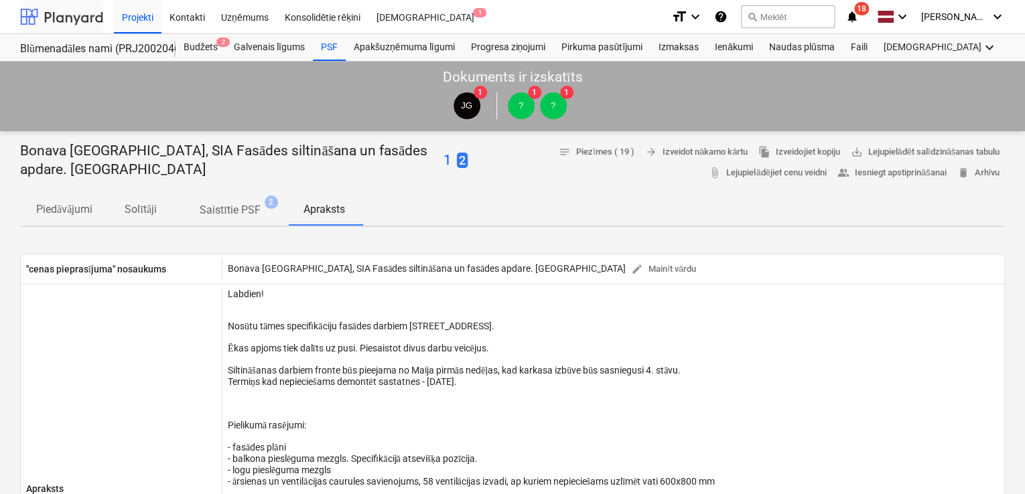
type textarea "x"
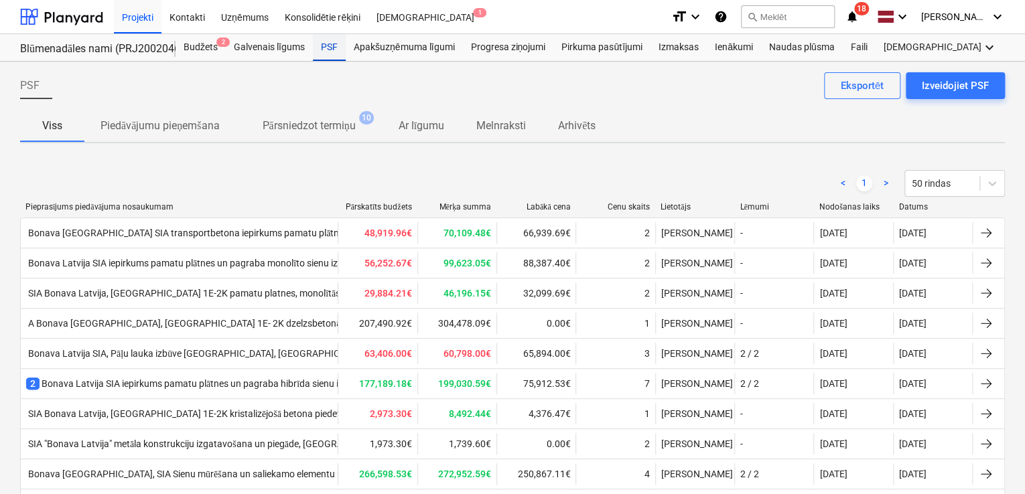
click at [325, 46] on div "PSF" at bounding box center [329, 47] width 33 height 27
click at [88, 27] on div at bounding box center [61, 16] width 83 height 33
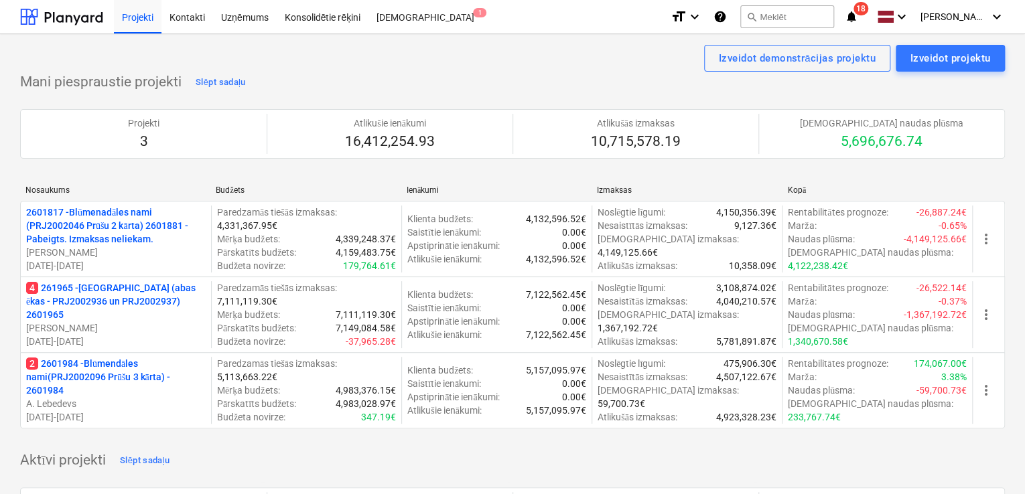
click at [75, 364] on p "2 2601984 - Blūmendāles nami(PRJ2002096 Prūšu 3 kārta) - 2601984" at bounding box center [115, 377] width 179 height 40
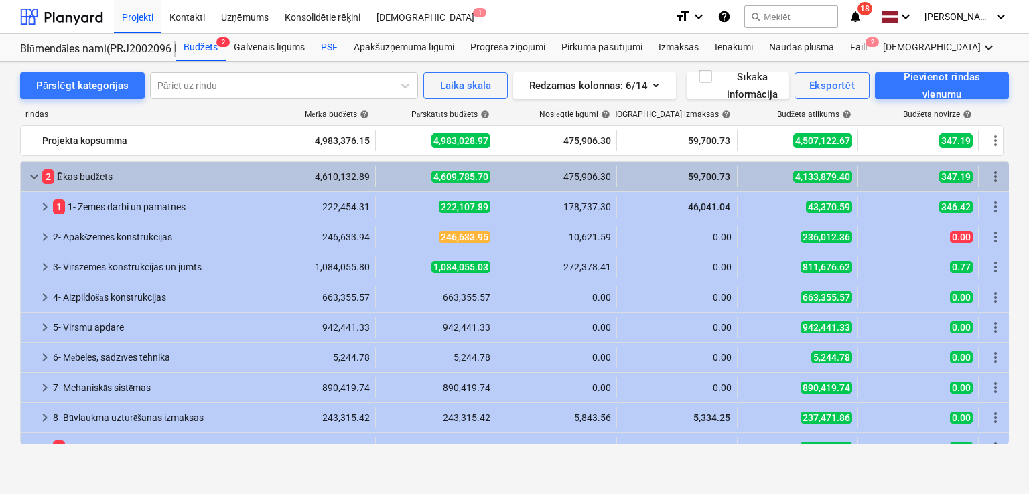
click at [329, 48] on div "PSF" at bounding box center [329, 47] width 33 height 27
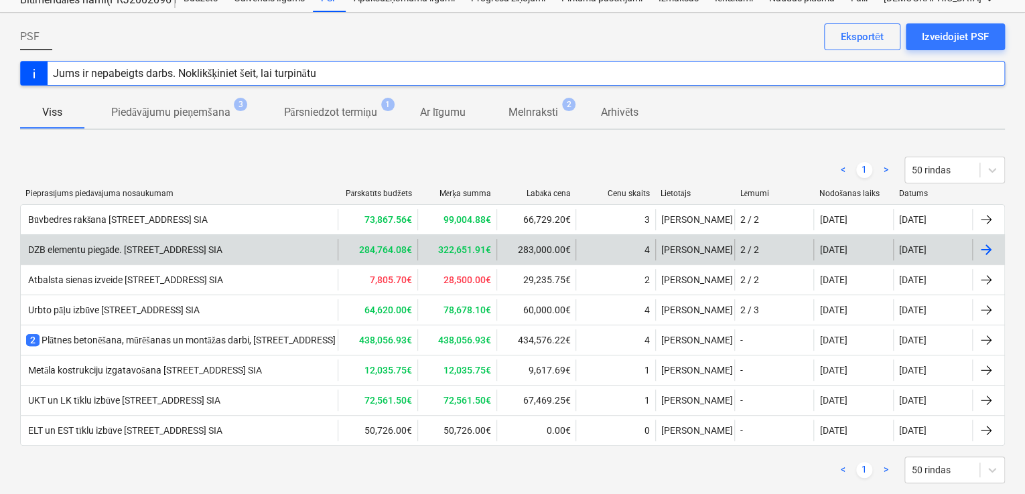
scroll to position [74, 0]
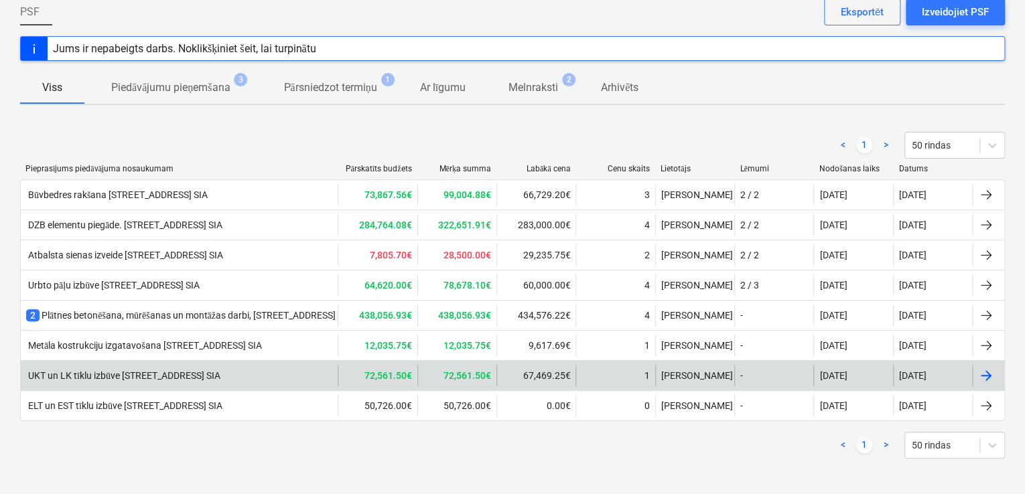
click at [155, 370] on div "UKT un LK tīklu izbūve [STREET_ADDRESS] SIA" at bounding box center [123, 375] width 194 height 11
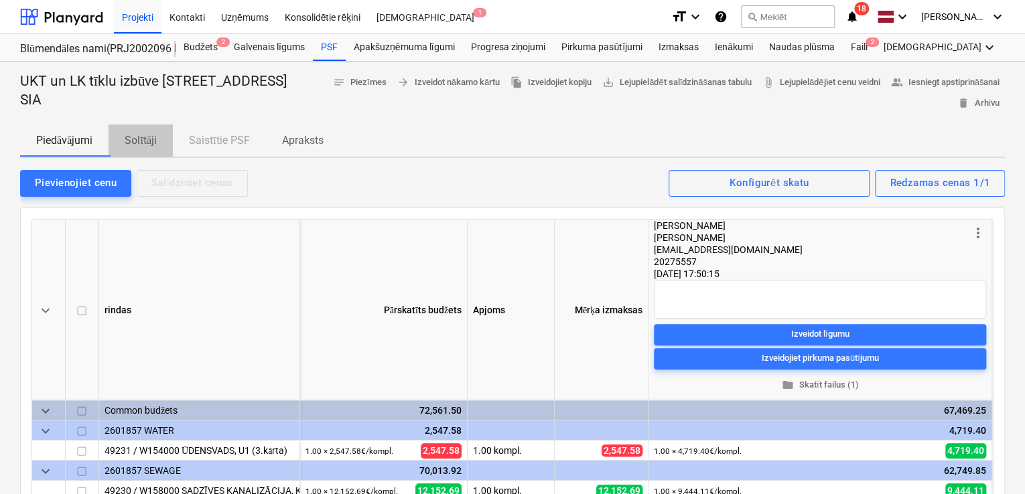
click at [157, 137] on p "Solītāji" at bounding box center [141, 141] width 32 height 16
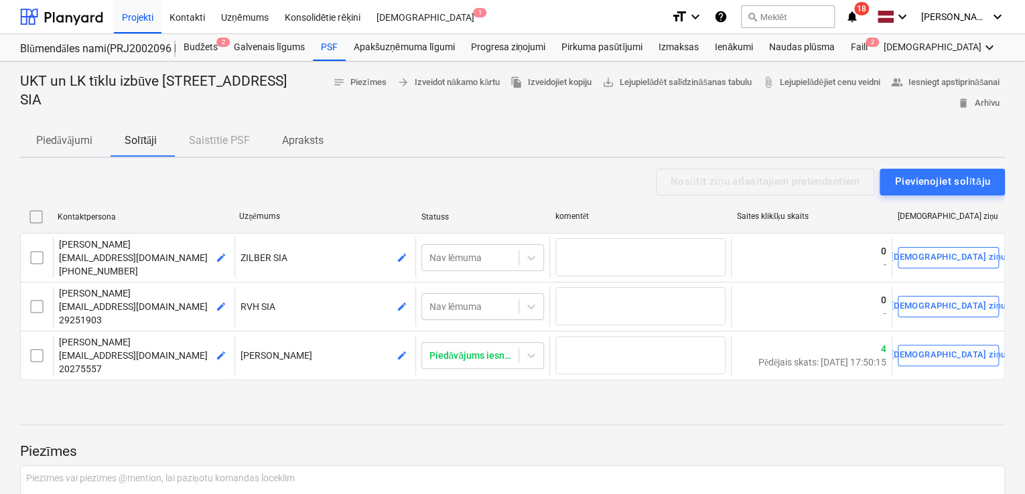
click at [305, 140] on p "Apraksts" at bounding box center [303, 141] width 42 height 16
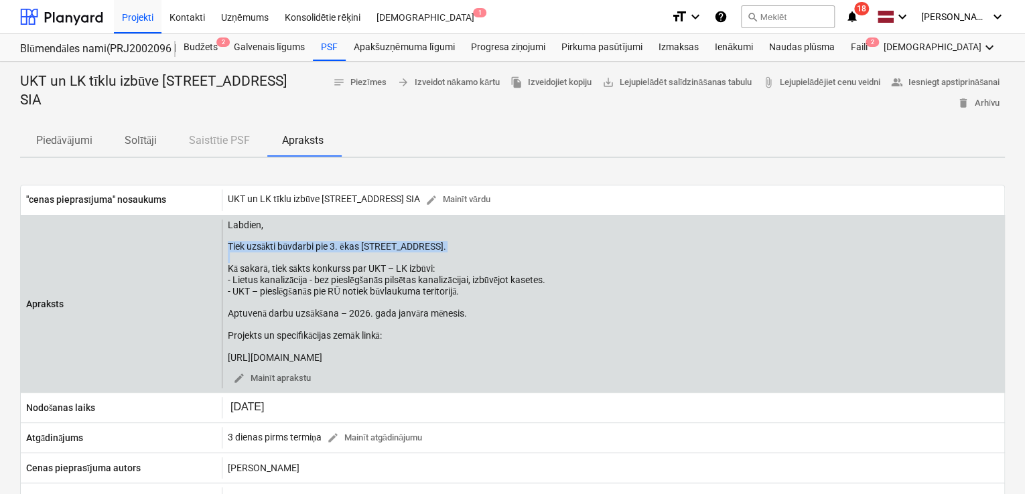
drag, startPoint x: 404, startPoint y: 244, endPoint x: 228, endPoint y: 242, distance: 176.1
click at [228, 244] on div "Labdien, Tiek uzsākti būvdarbi pie 3. ēkas [STREET_ADDRESS]. Kā sakarā, tiek sā…" at bounding box center [386, 291] width 317 height 143
copy div "Tiek uzsākti būvdarbi pie 3. ēkas [STREET_ADDRESS]."
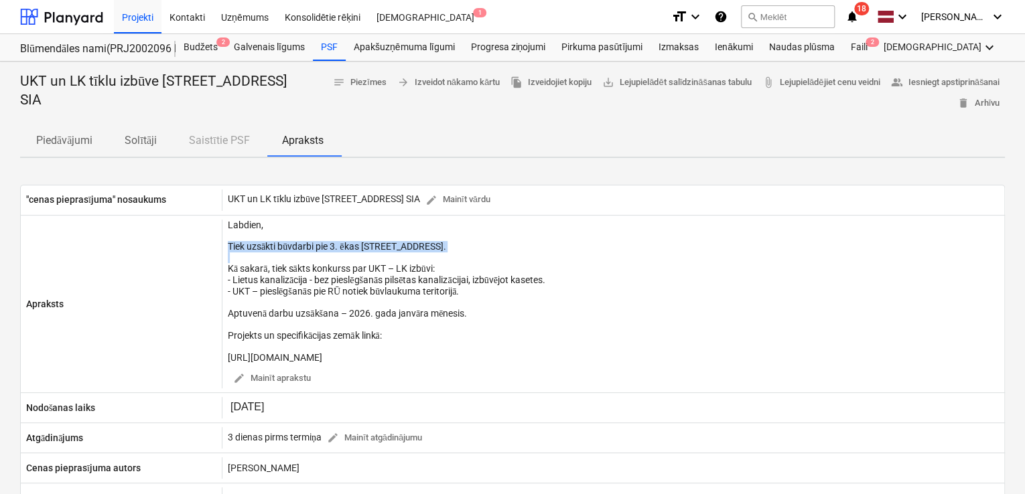
click at [854, 20] on icon "notifications" at bounding box center [851, 17] width 13 height 16
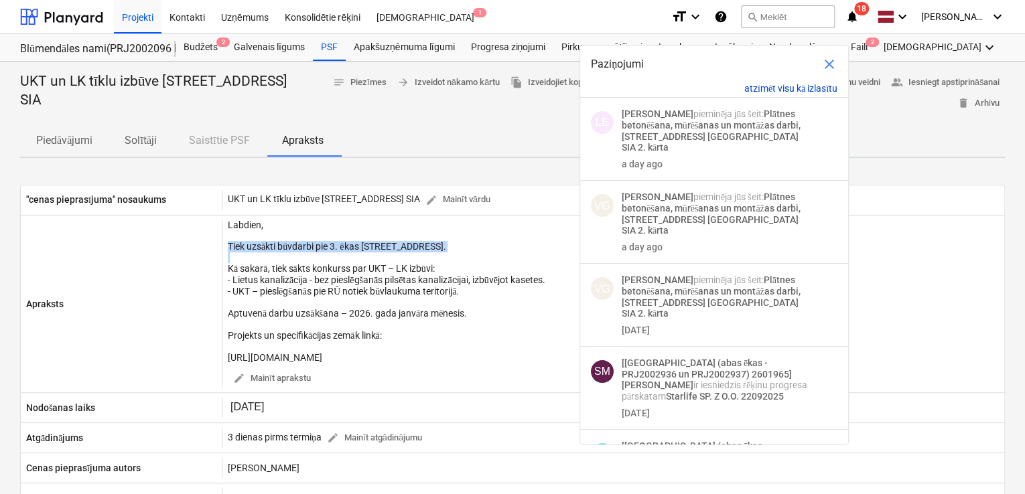
click at [777, 84] on button "atzīmēt visu kā izlasītu" at bounding box center [790, 88] width 93 height 11
click at [501, 112] on div "notes Piezīmes arrow_forward Izveidot nākamo kārtu file_copy Izveidojiet kopiju…" at bounding box center [652, 93] width 703 height 42
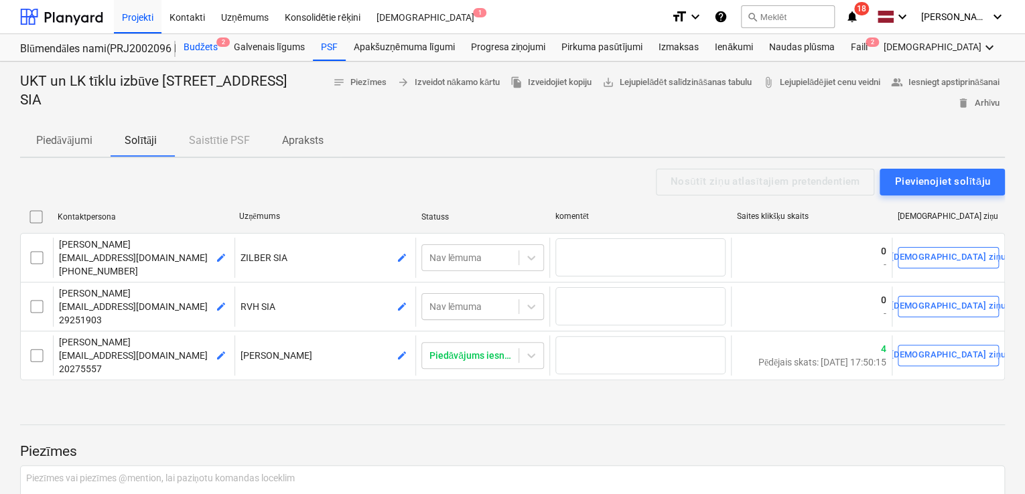
click at [190, 43] on div "Budžets 2" at bounding box center [200, 47] width 50 height 27
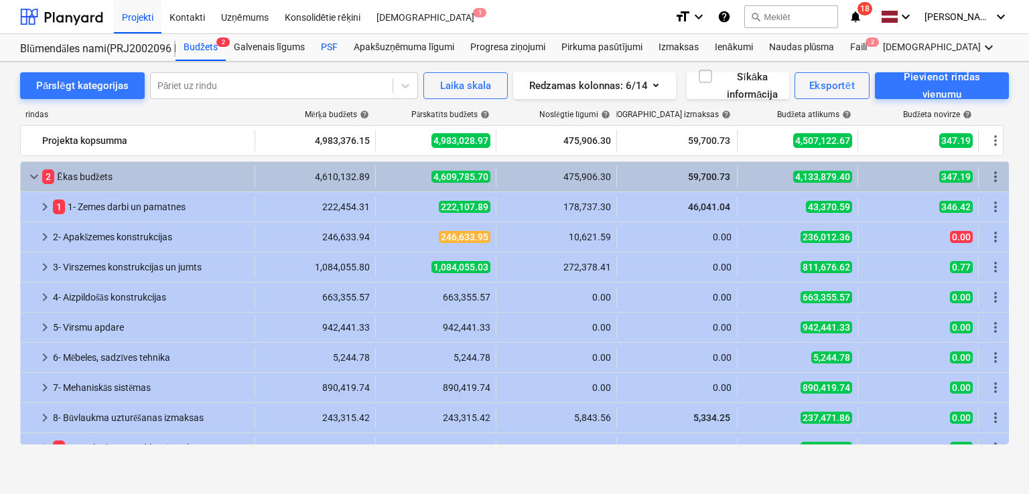
click at [321, 41] on div "PSF" at bounding box center [329, 47] width 33 height 27
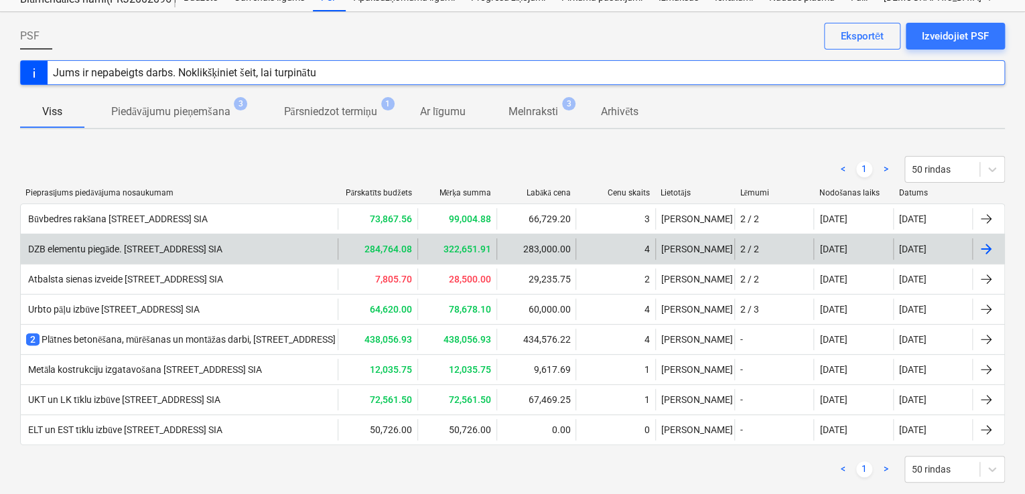
scroll to position [74, 0]
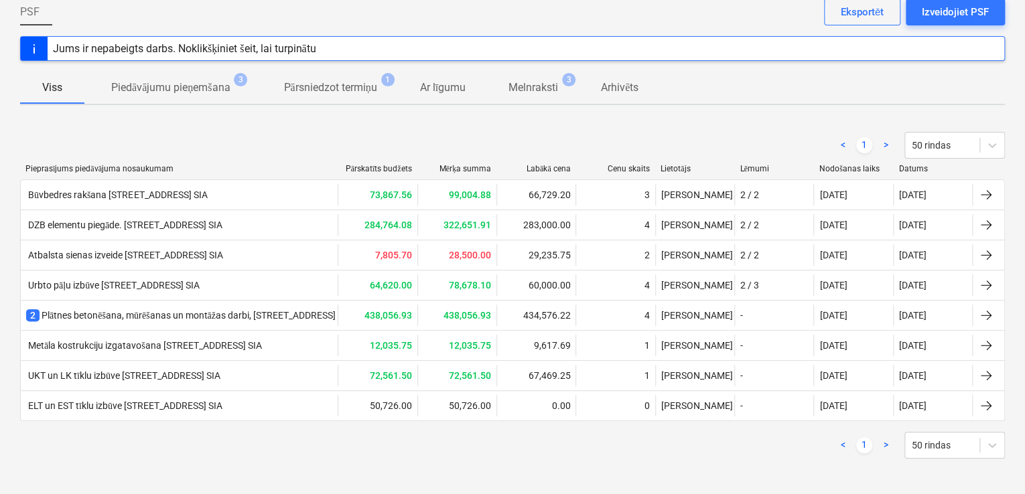
click at [351, 84] on p "Pārsniedzot termiņu" at bounding box center [329, 88] width 93 height 16
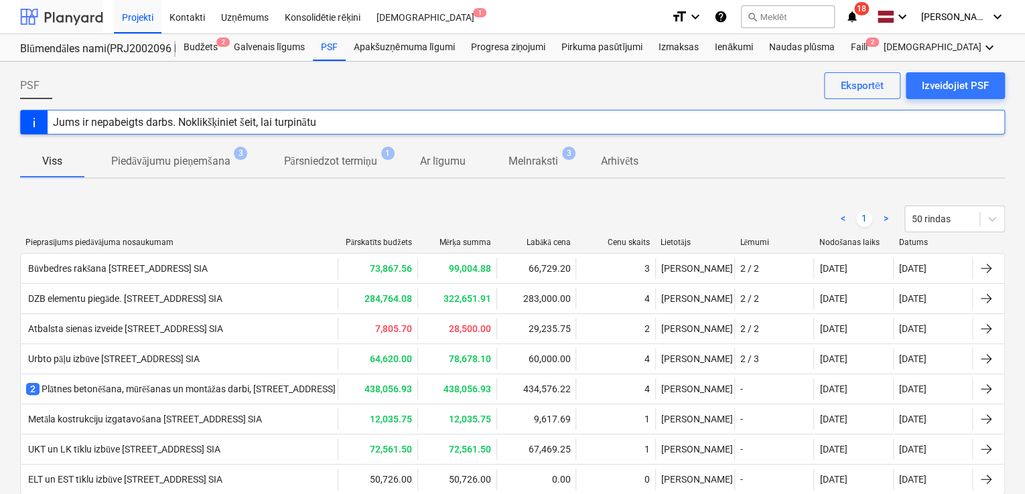
click at [84, 11] on div at bounding box center [61, 16] width 83 height 33
